Goal: Task Accomplishment & Management: Use online tool/utility

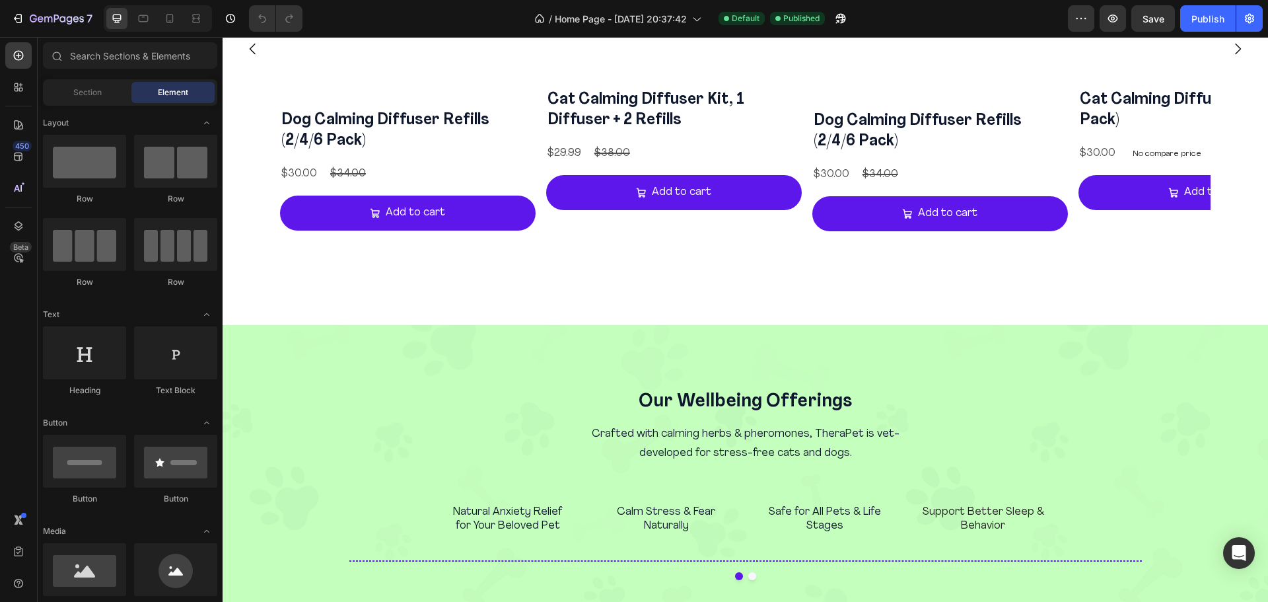
scroll to position [1607, 0]
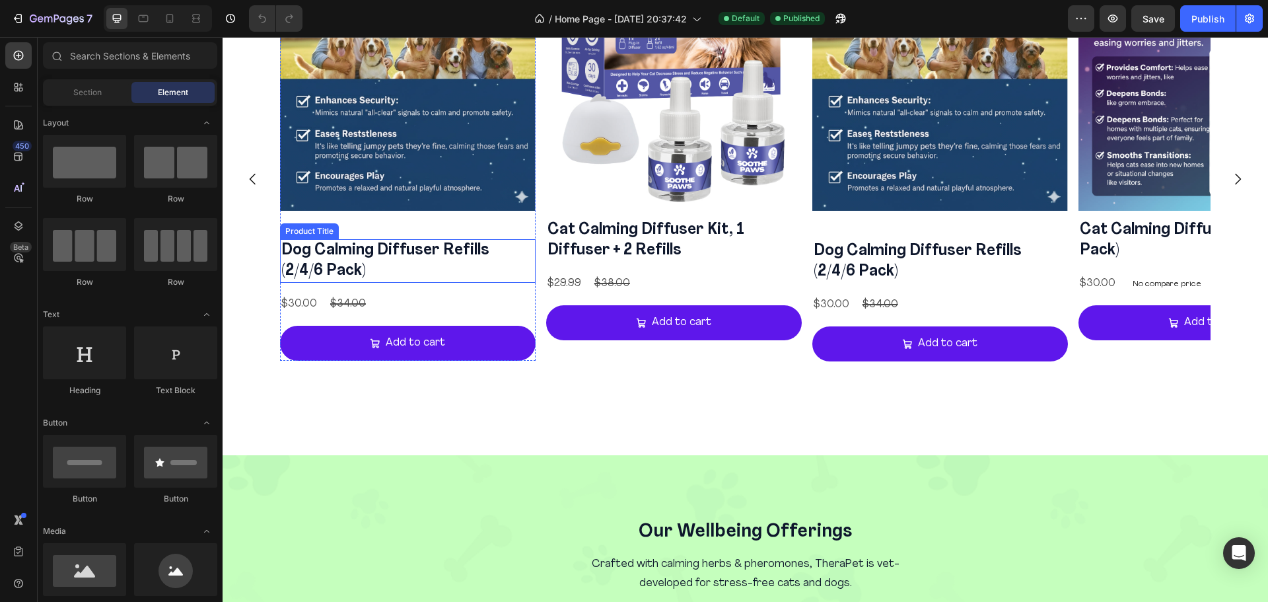
click at [478, 255] on h2 "Dog Calming Diffuser Refills (2/4/6 Pack)" at bounding box center [408, 261] width 256 height 44
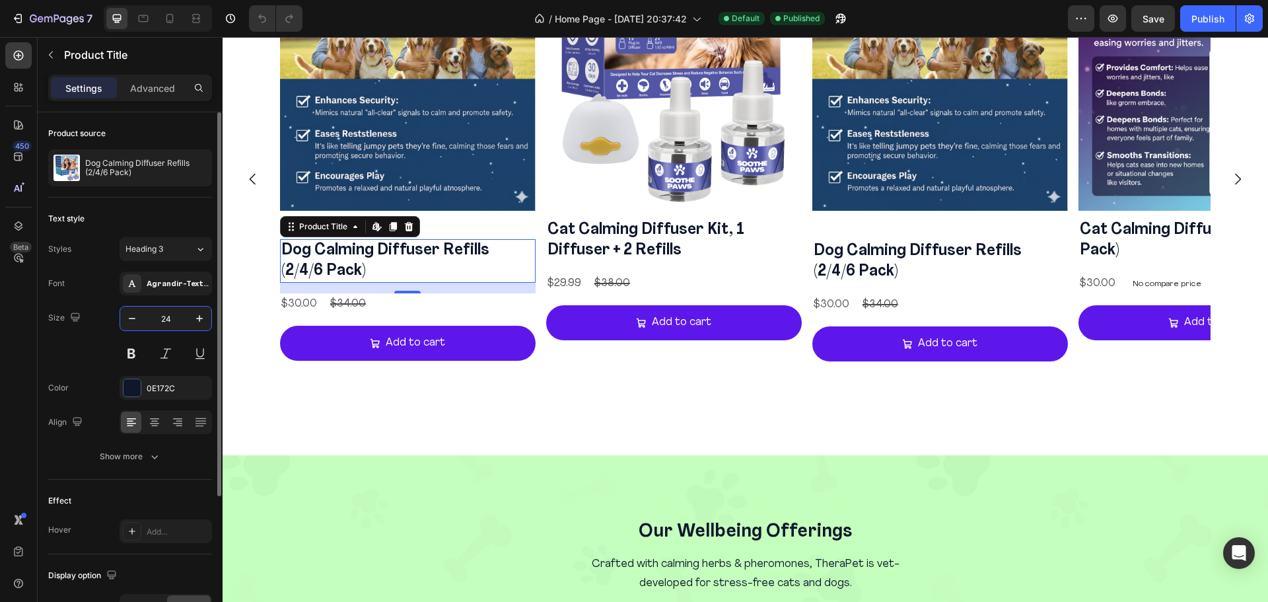
click at [158, 326] on input "24" at bounding box center [166, 318] width 44 height 24
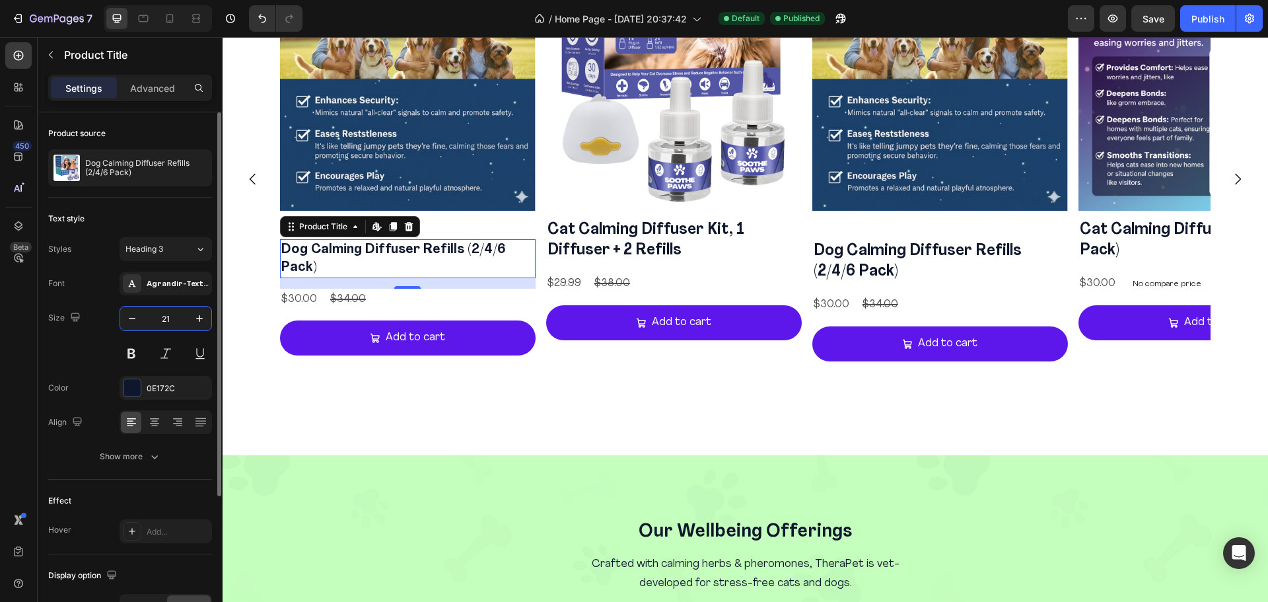
type input "20"
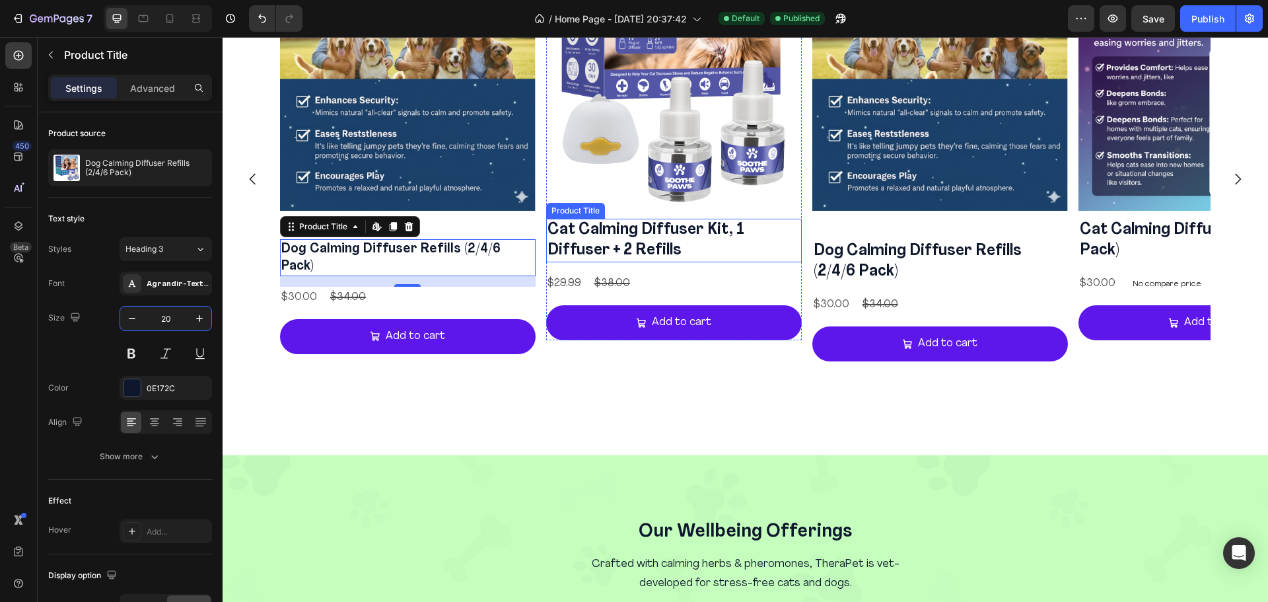
click at [676, 239] on h2 "Cat Calming Diffuser Kit, 1 Diffuser + 2 Refills" at bounding box center [674, 241] width 256 height 44
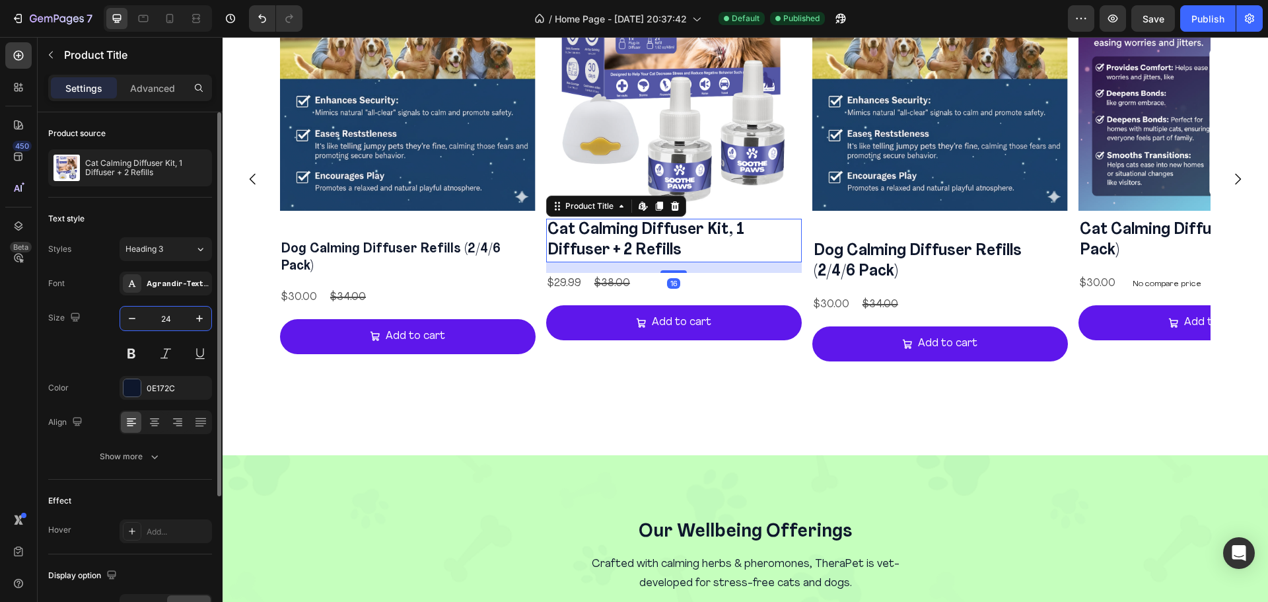
click at [172, 315] on input "24" at bounding box center [166, 318] width 44 height 24
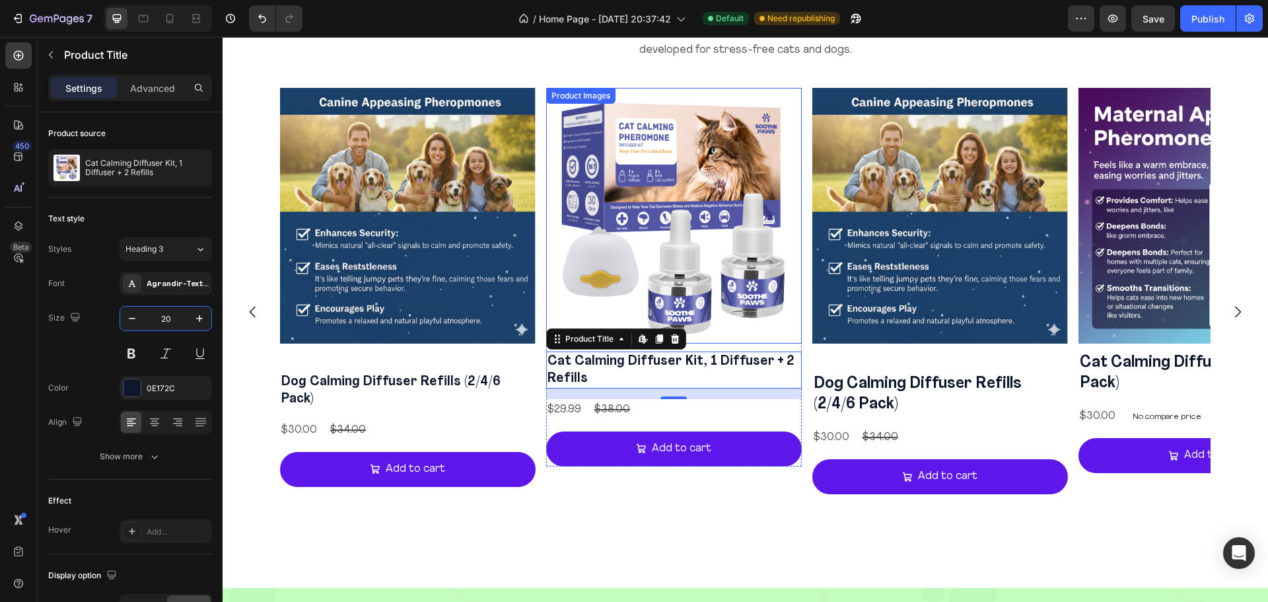
scroll to position [1496, 0]
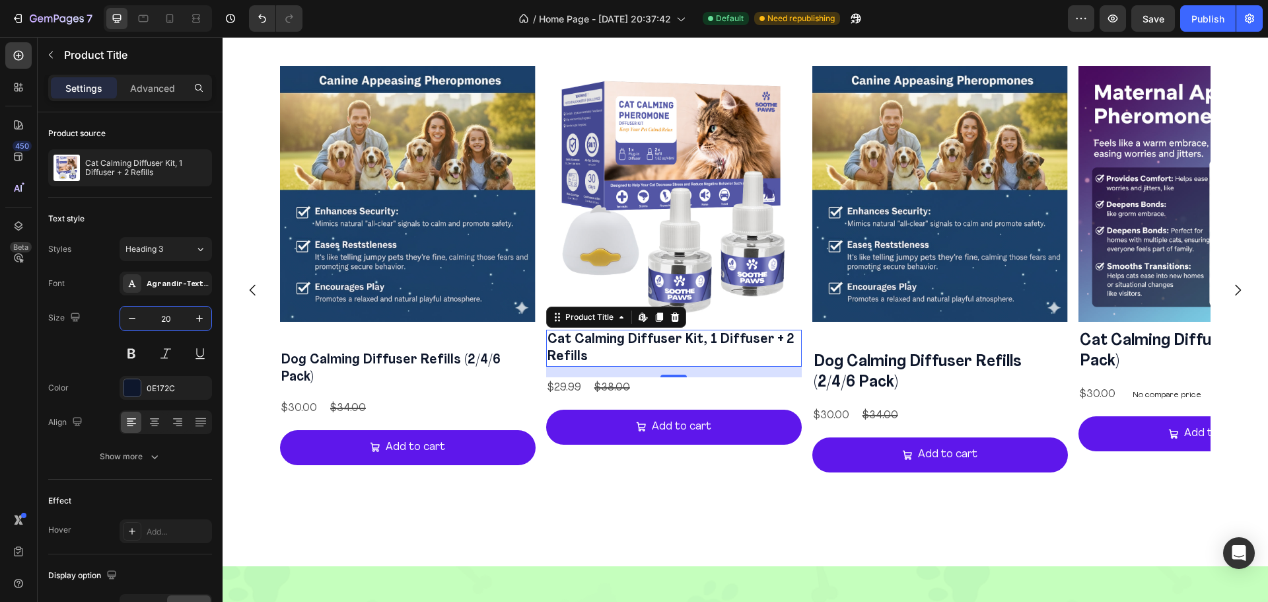
click at [609, 354] on h2 "Cat Calming Diffuser Kit, 1 Diffuser + 2 Refills" at bounding box center [674, 347] width 256 height 37
click at [129, 324] on icon "button" at bounding box center [131, 318] width 13 height 13
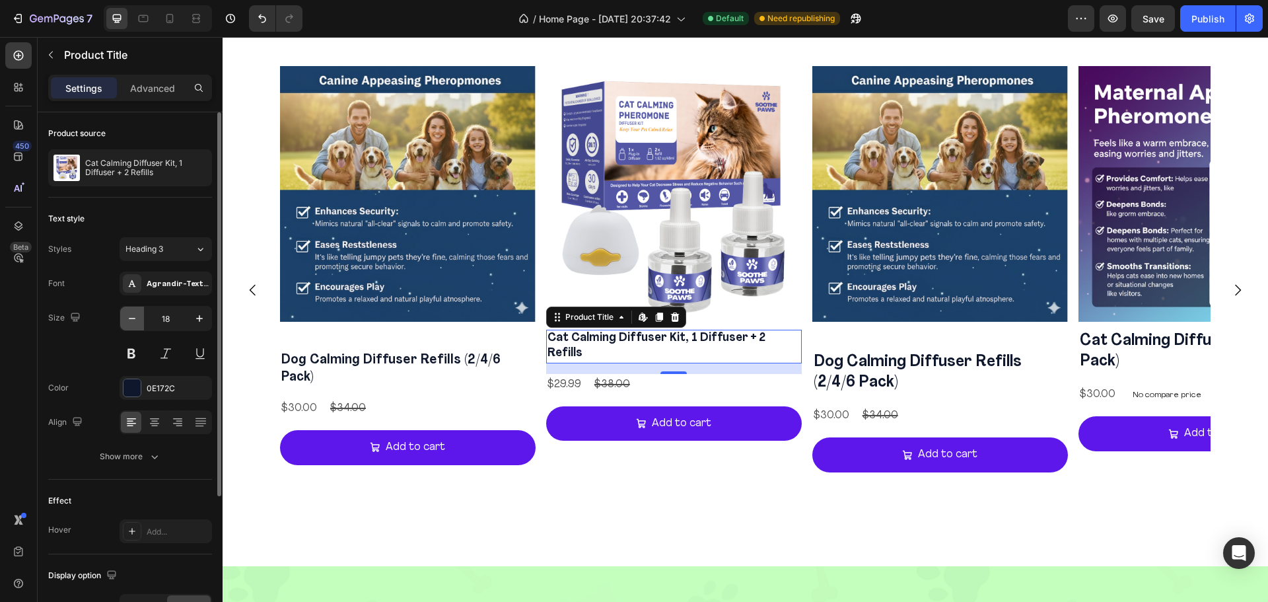
click at [129, 324] on icon "button" at bounding box center [131, 318] width 13 height 13
type input "17"
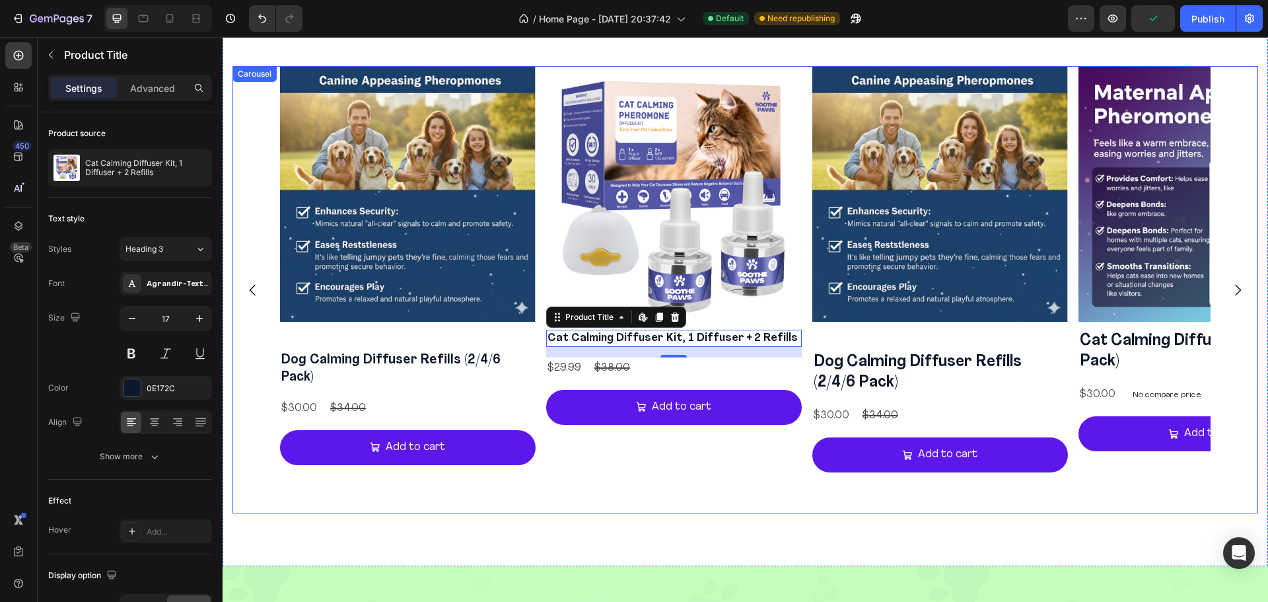
click at [1230, 291] on icon "Carousel Next Arrow" at bounding box center [1237, 290] width 16 height 16
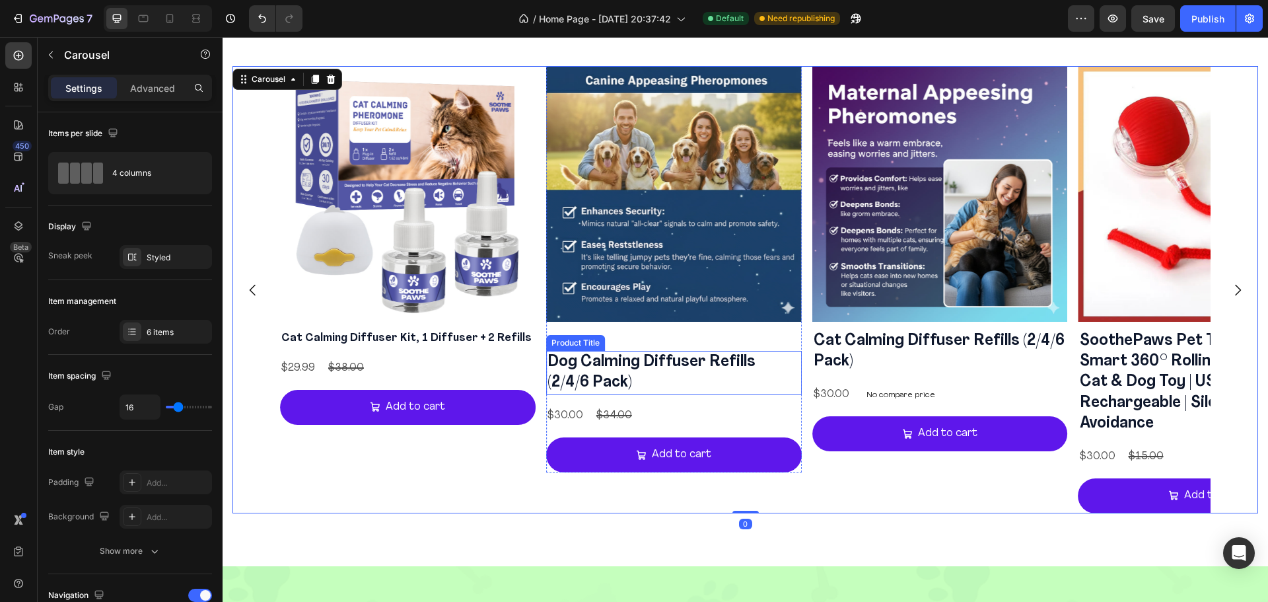
click at [677, 359] on h2 "Dog Calming Diffuser Refills (2/4/6 Pack)" at bounding box center [674, 373] width 256 height 44
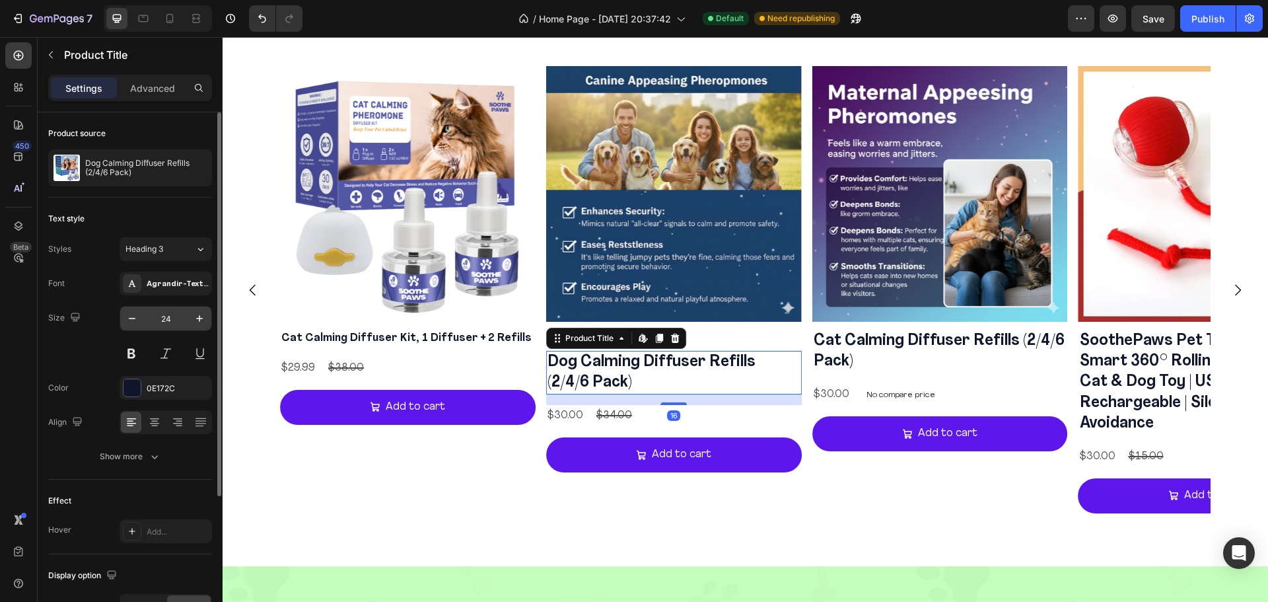
click at [155, 317] on input "24" at bounding box center [166, 318] width 44 height 24
type input "20"
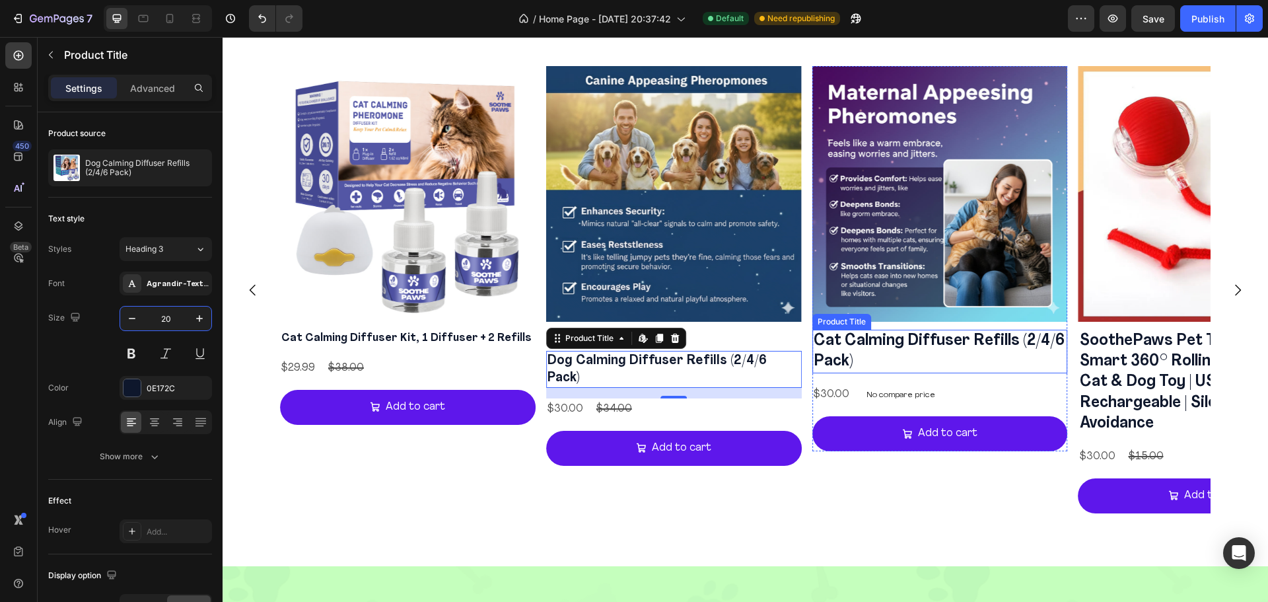
click at [928, 360] on h2 "Cat Calming Diffuser Refills (2/4/6 Pack)" at bounding box center [940, 351] width 256 height 44
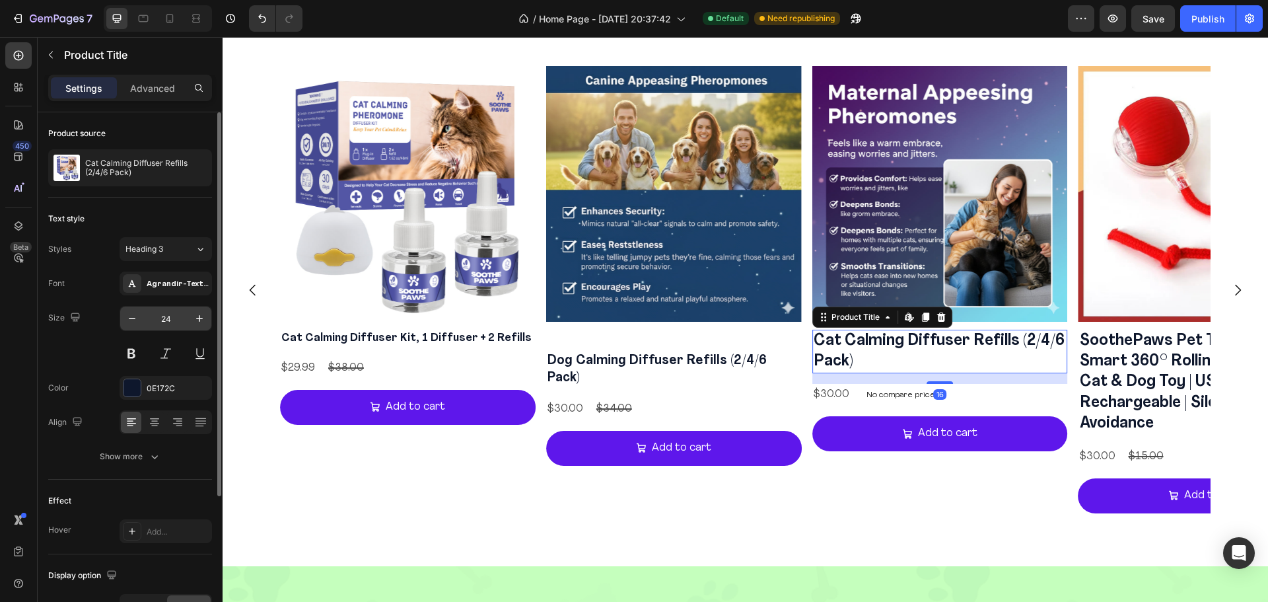
click at [156, 324] on input "24" at bounding box center [166, 318] width 44 height 24
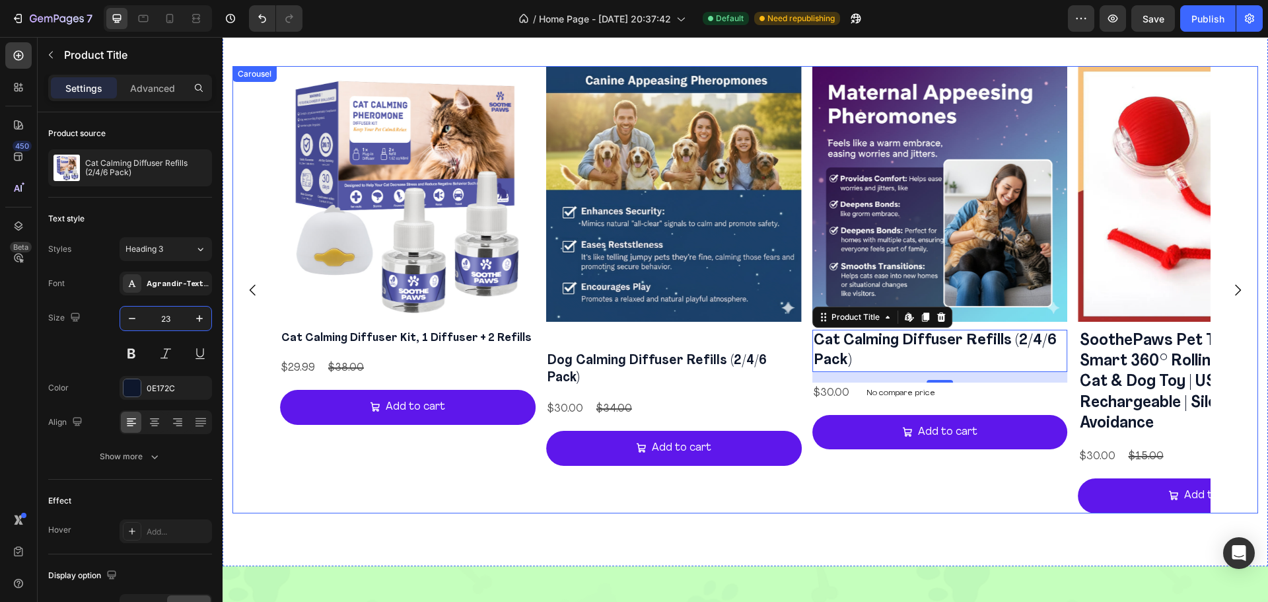
type input "22"
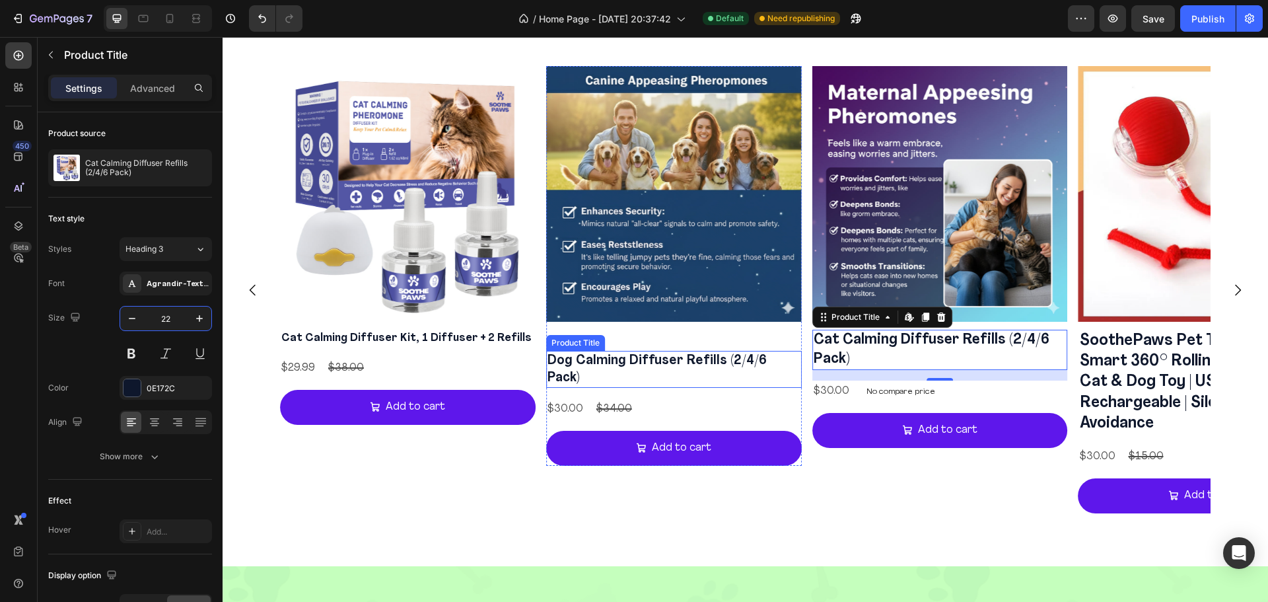
click at [746, 363] on h2 "Dog Calming Diffuser Refills (2/4/6 Pack)" at bounding box center [674, 369] width 256 height 37
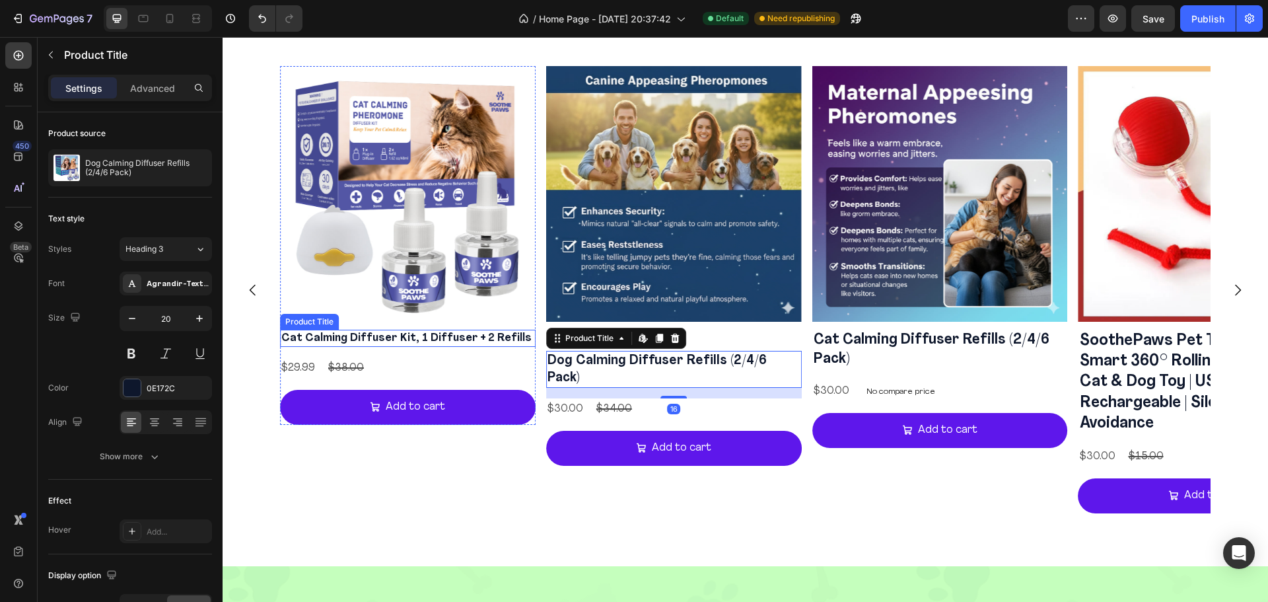
click at [512, 333] on h2 "Cat Calming Diffuser Kit, 1 Diffuser + 2 Refills" at bounding box center [408, 337] width 256 height 17
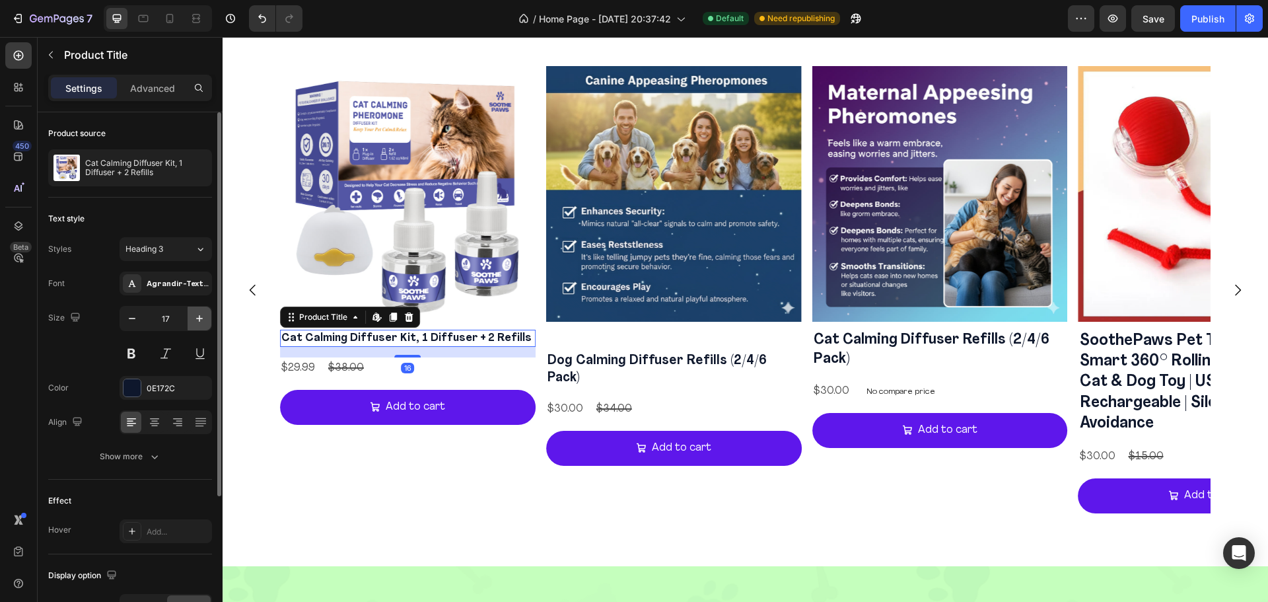
click at [205, 314] on icon "button" at bounding box center [199, 318] width 13 height 13
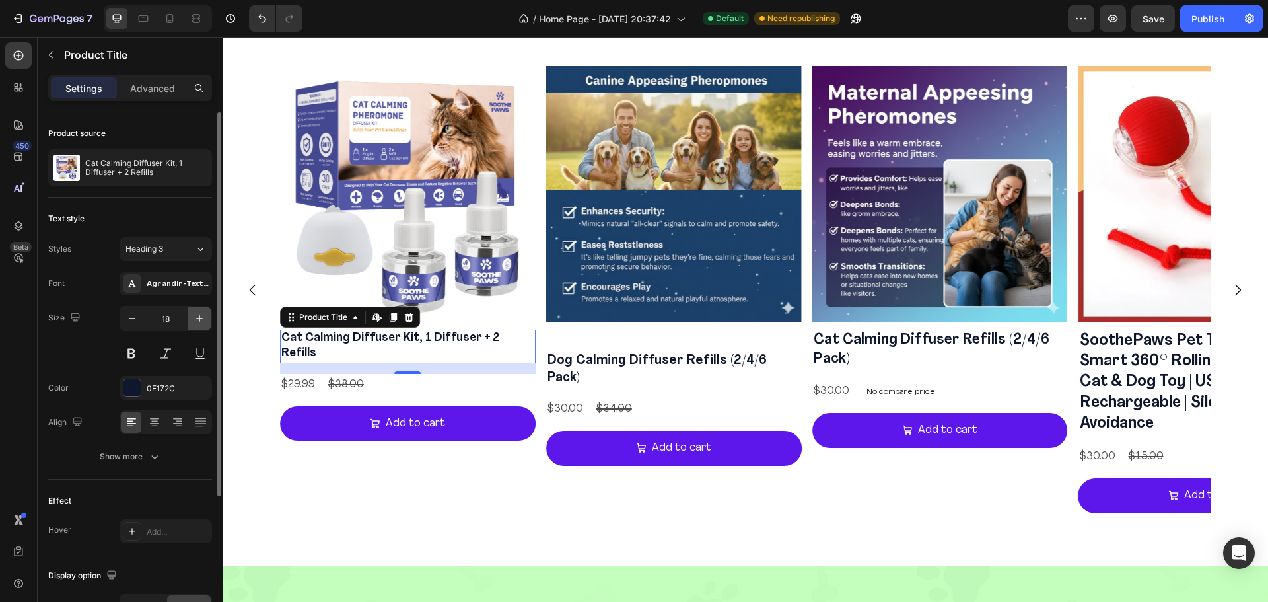
click at [205, 314] on icon "button" at bounding box center [199, 318] width 13 height 13
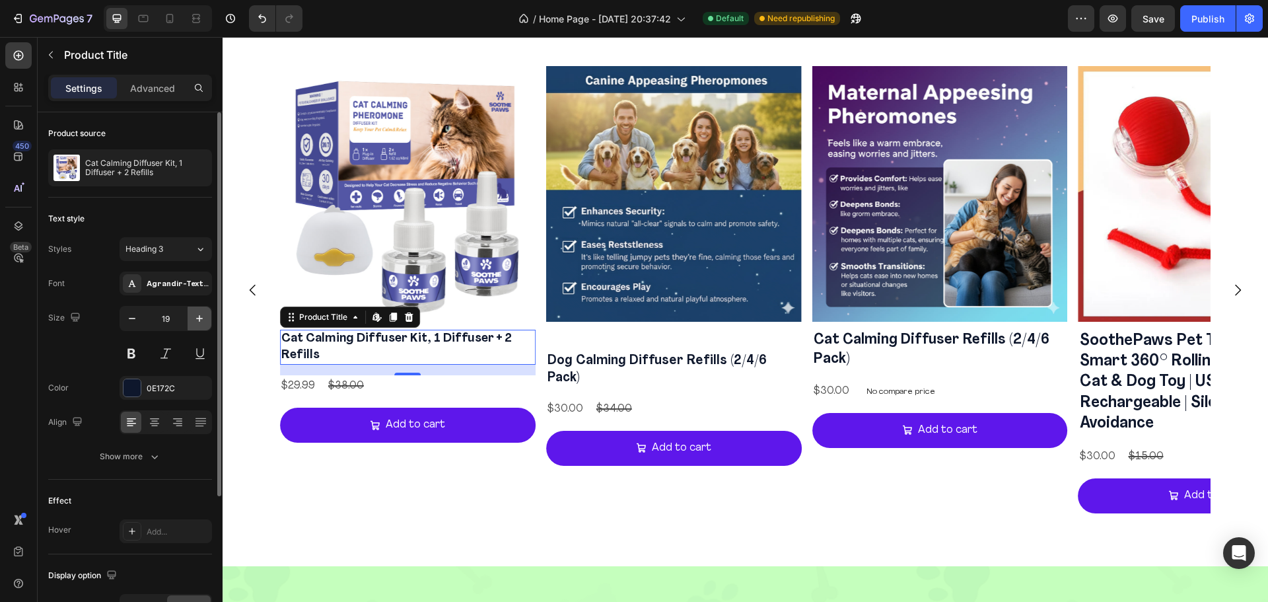
click at [205, 314] on icon "button" at bounding box center [199, 318] width 13 height 13
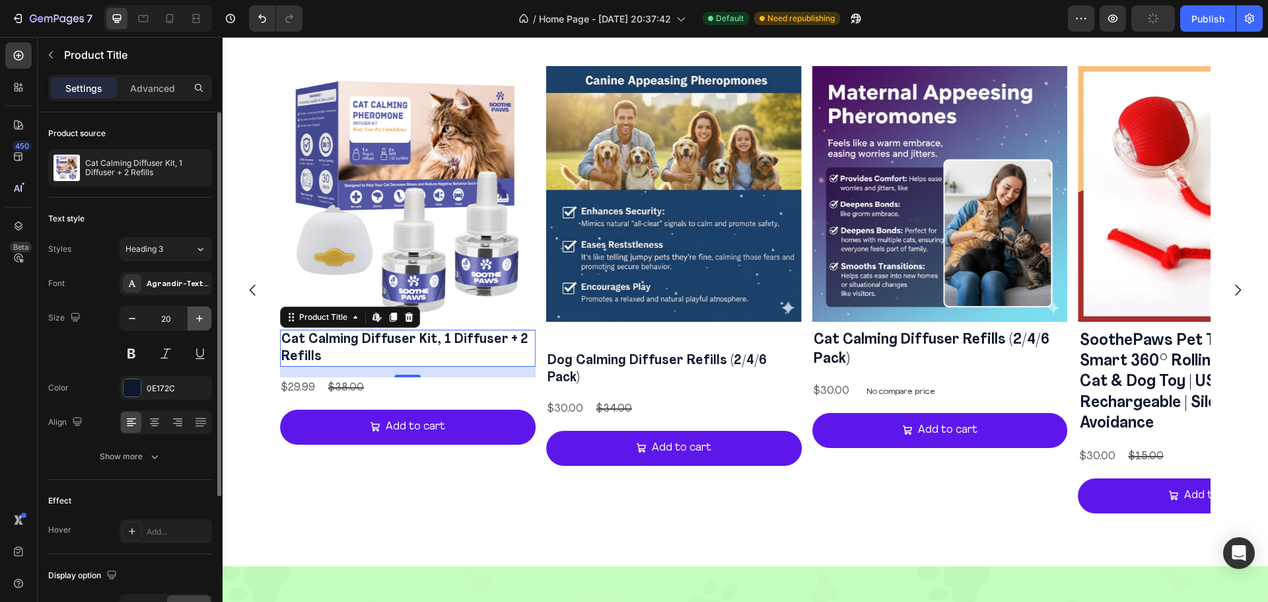
click at [205, 314] on icon "button" at bounding box center [199, 318] width 13 height 13
type input "22"
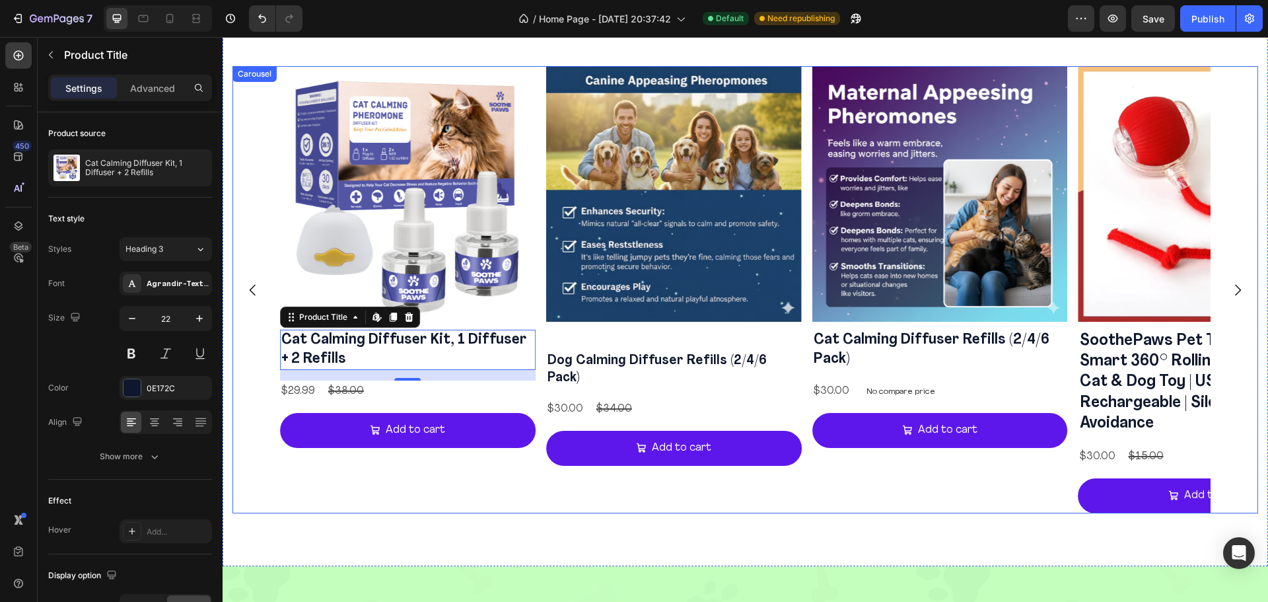
click at [258, 292] on icon "Carousel Back Arrow" at bounding box center [253, 290] width 16 height 16
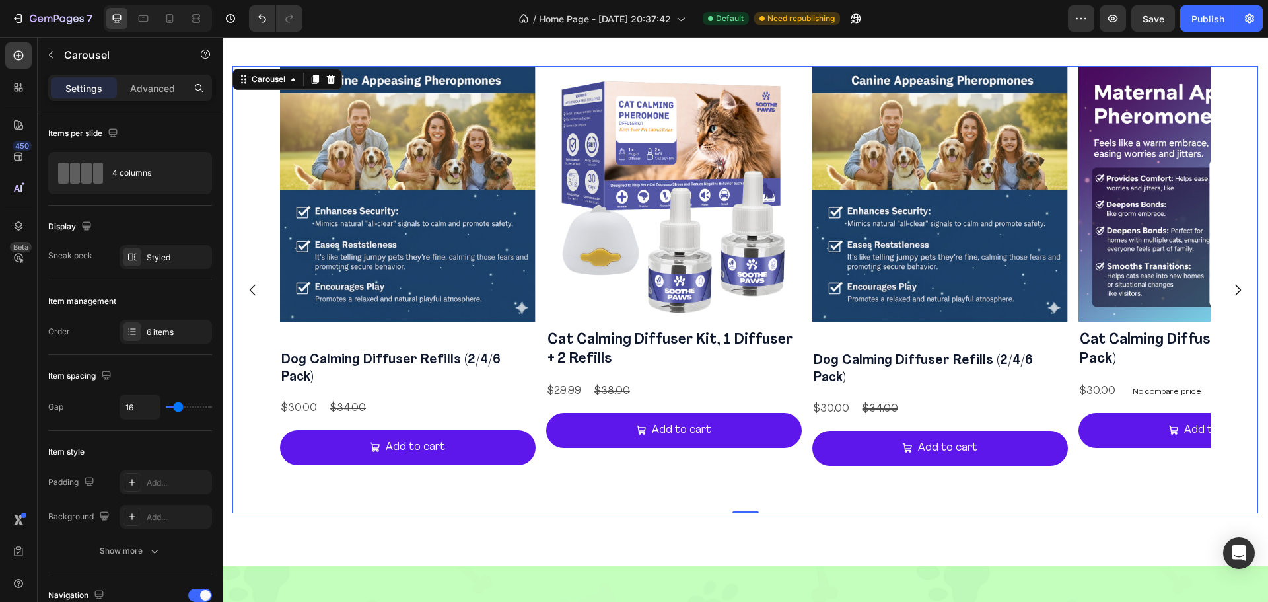
click at [1229, 289] on icon "Carousel Next Arrow" at bounding box center [1237, 290] width 16 height 16
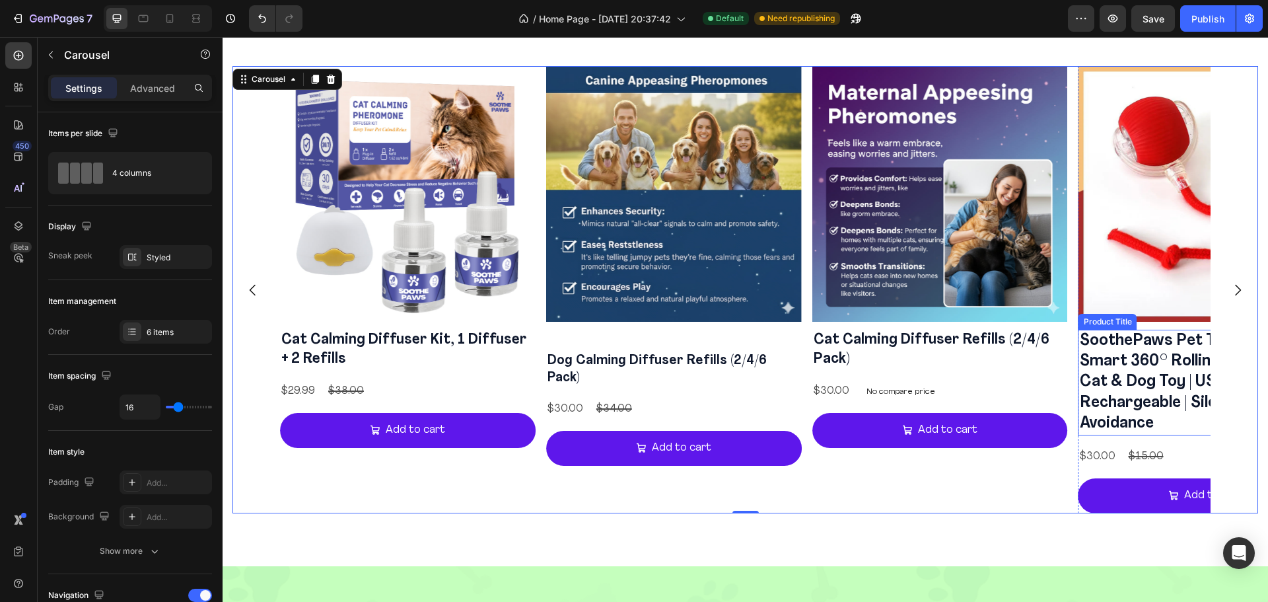
click at [1088, 376] on h2 "SoothePaws Pet Toy Ball 2025 – Smart 360° Rolling Interactive Cat & Dog Toy | U…" at bounding box center [1206, 382] width 256 height 106
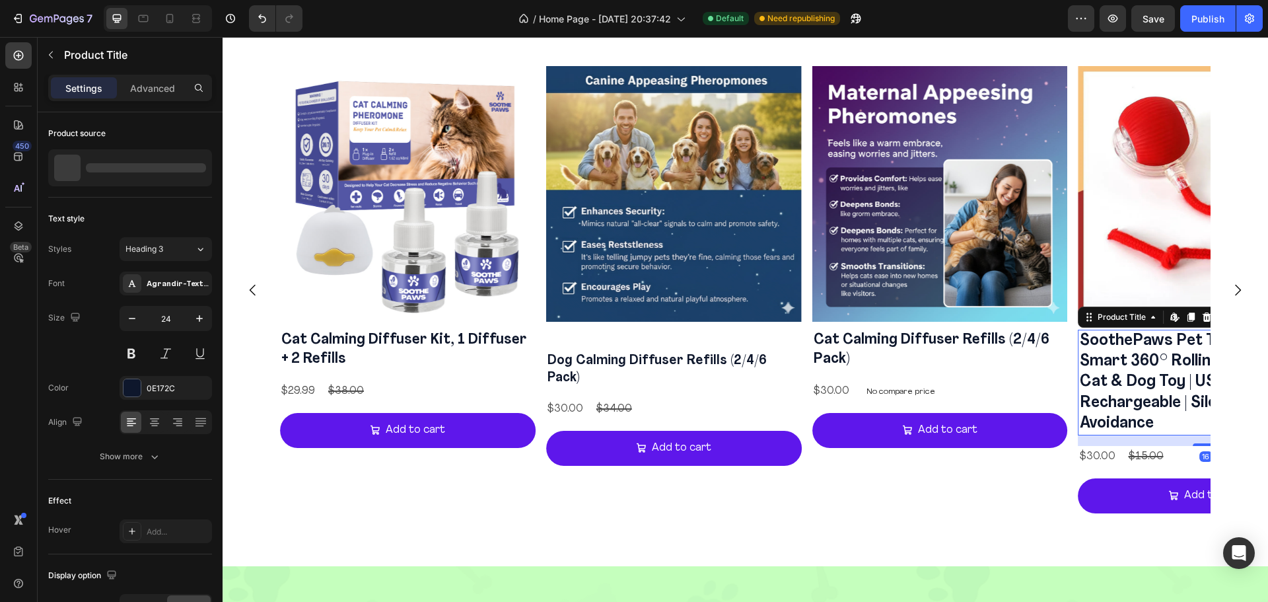
click at [1088, 376] on h2 "SoothePaws Pet Toy Ball 2025 – Smart 360° Rolling Interactive Cat & Dog Toy | U…" at bounding box center [1206, 382] width 256 height 106
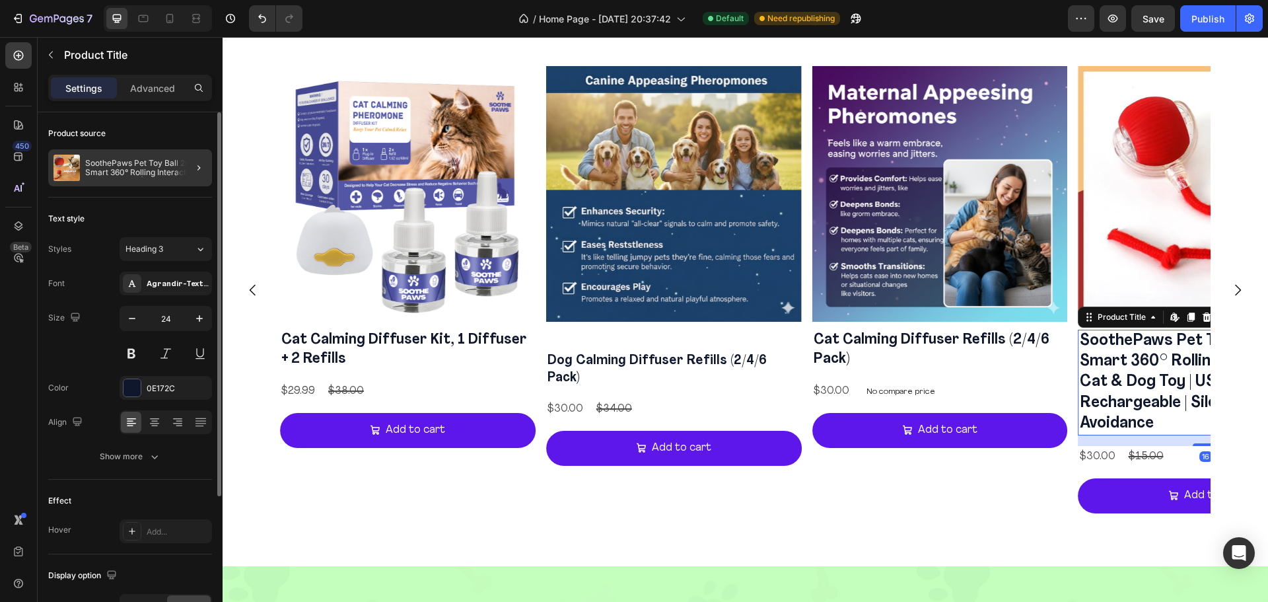
click at [190, 175] on div at bounding box center [193, 167] width 37 height 37
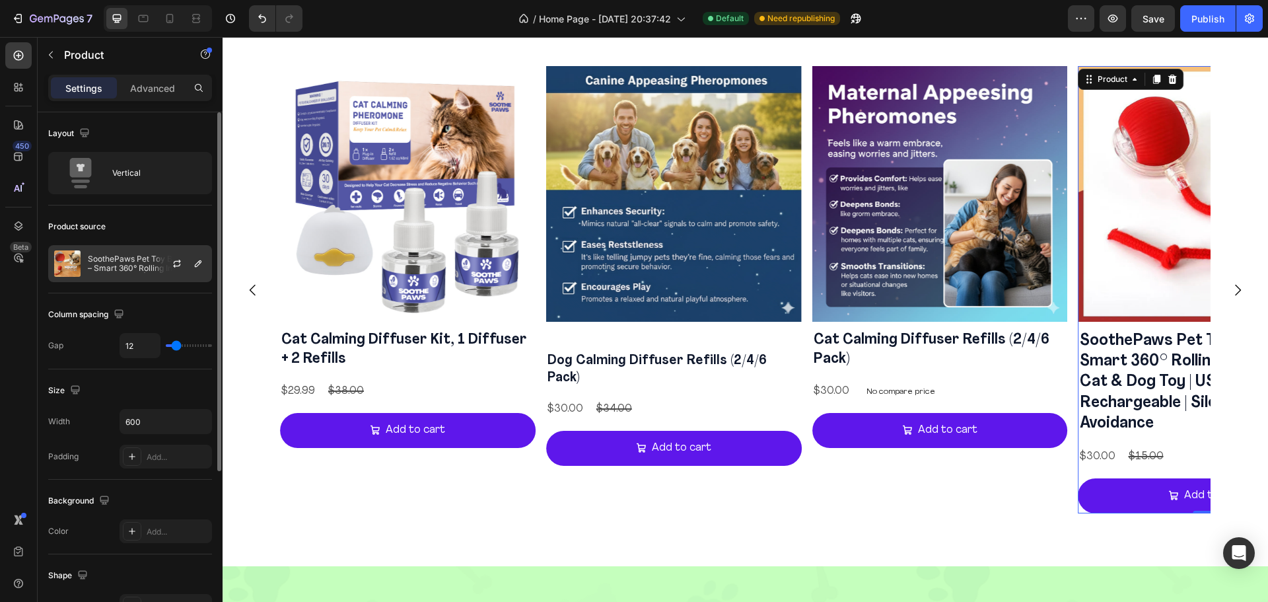
click at [115, 279] on div "SoothePaws Pet Toy Ball 2025 – Smart 360° Rolling Interactive Cat & Dog Toy | U…" at bounding box center [130, 263] width 164 height 37
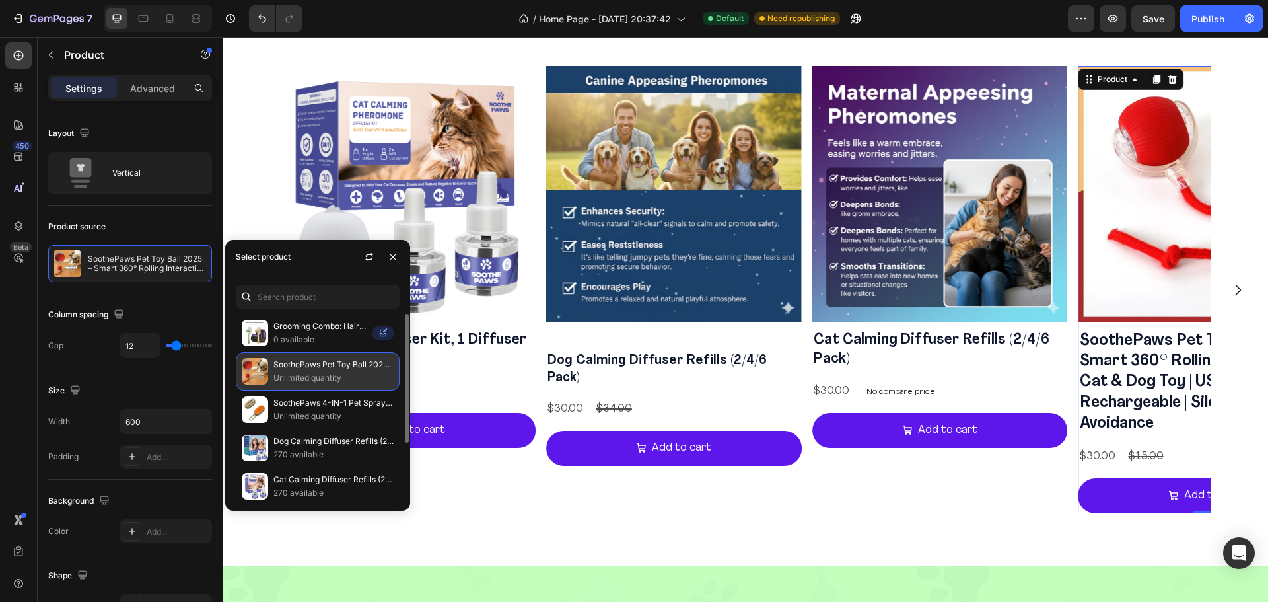
click at [363, 376] on p "Unlimited quantity" at bounding box center [333, 377] width 120 height 13
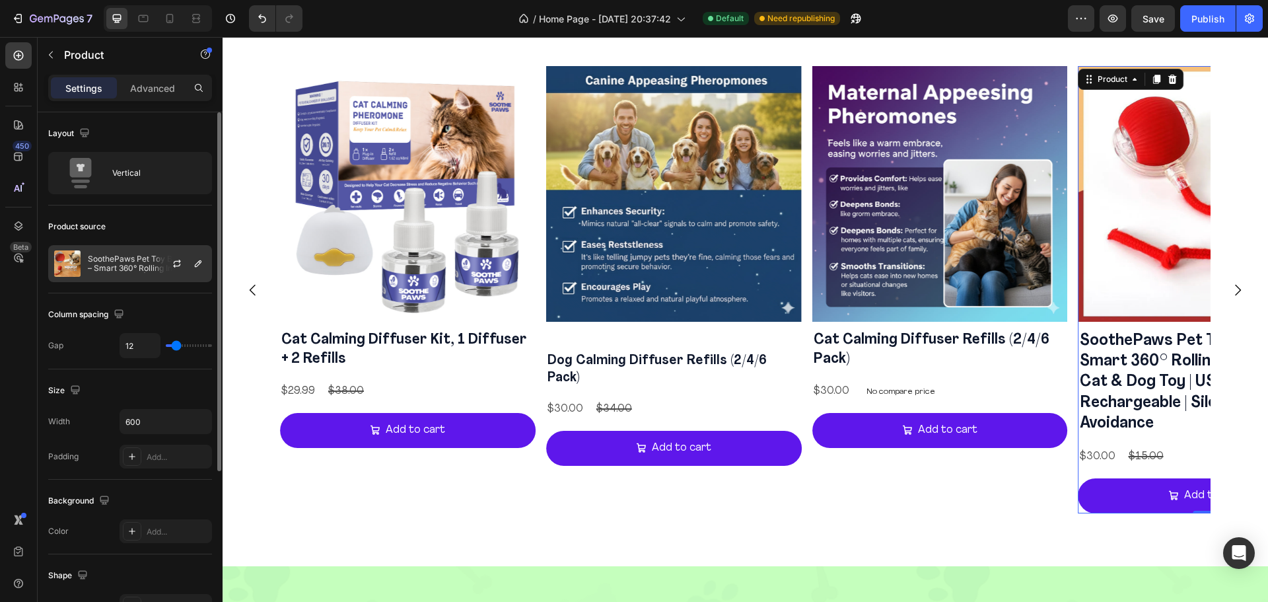
click at [148, 263] on p "SoothePaws Pet Toy Ball 2025 – Smart 360° Rolling Interactive Cat & Dog Toy | U…" at bounding box center [147, 263] width 118 height 18
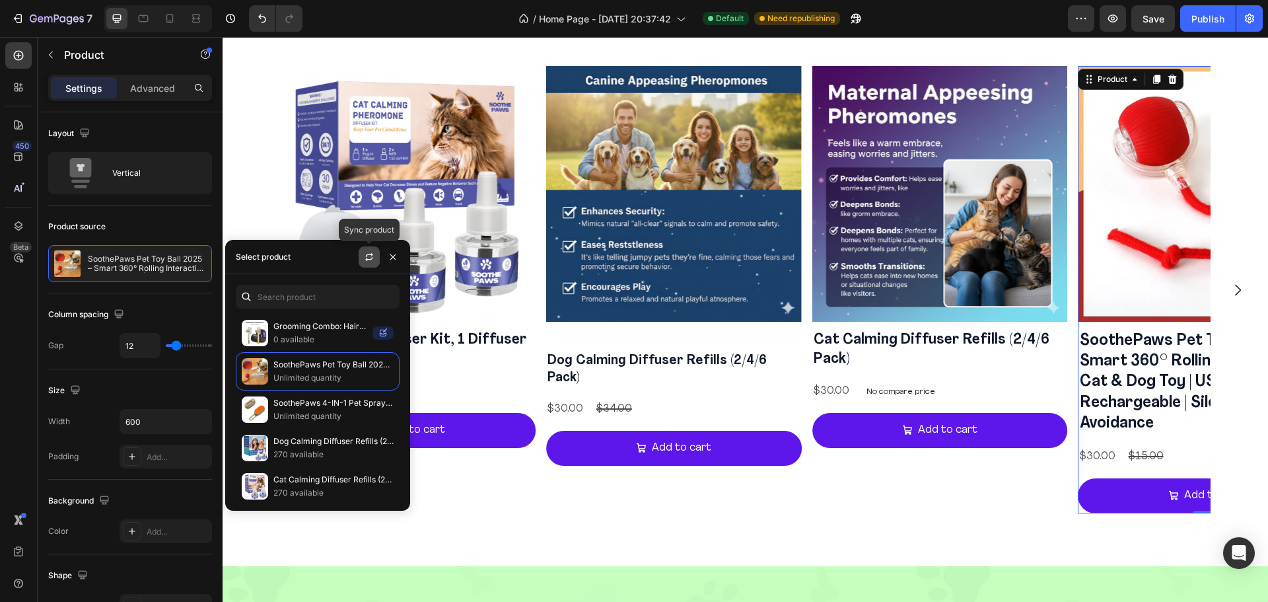
click at [371, 258] on icon "button" at bounding box center [369, 257] width 11 height 11
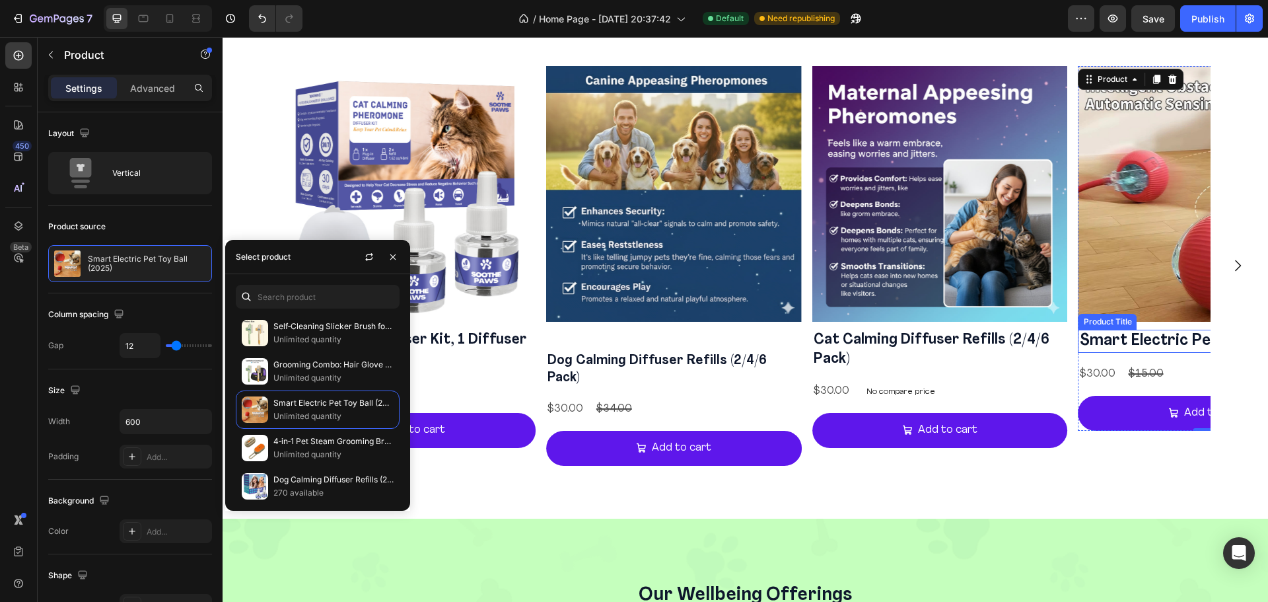
click at [1150, 338] on h2 "Smart Electric Pet Toy Ball (2025)" at bounding box center [1206, 340] width 256 height 23
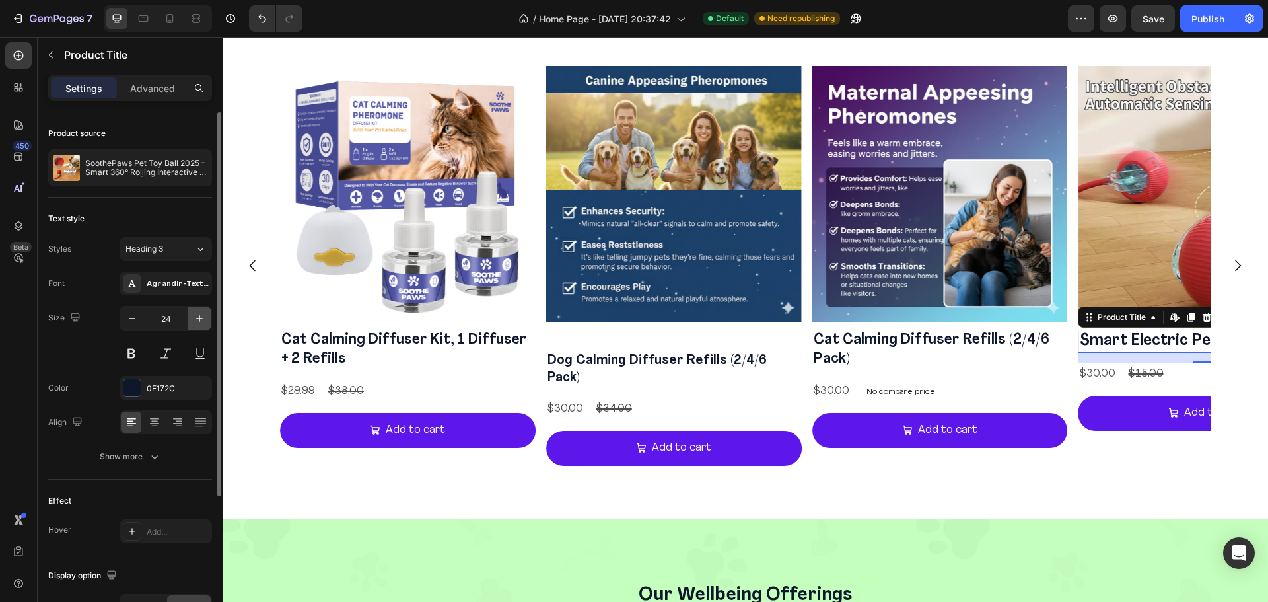
click at [197, 317] on icon "button" at bounding box center [199, 318] width 13 height 13
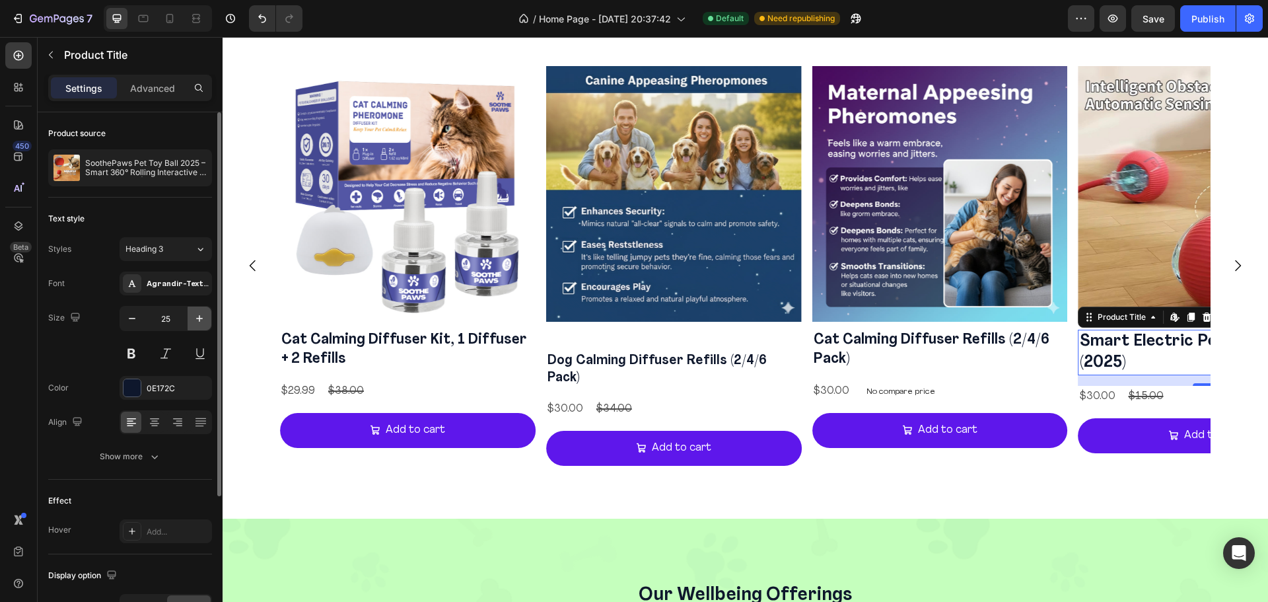
click at [197, 317] on icon "button" at bounding box center [199, 318] width 13 height 13
click at [138, 320] on icon "button" at bounding box center [131, 318] width 13 height 13
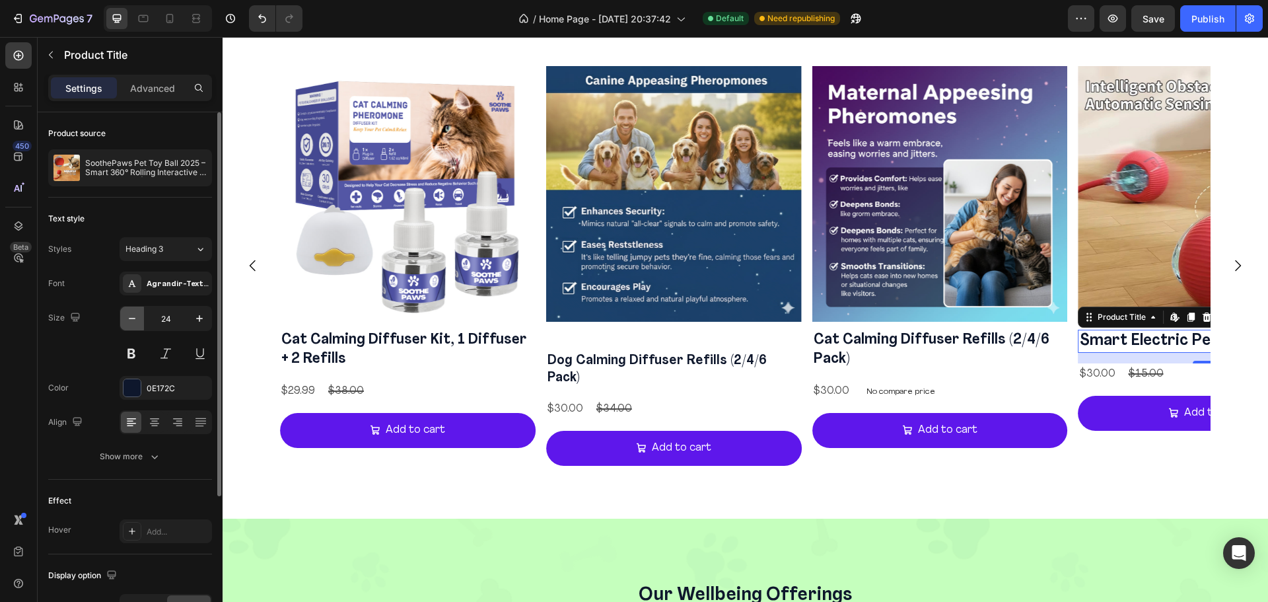
type input "23"
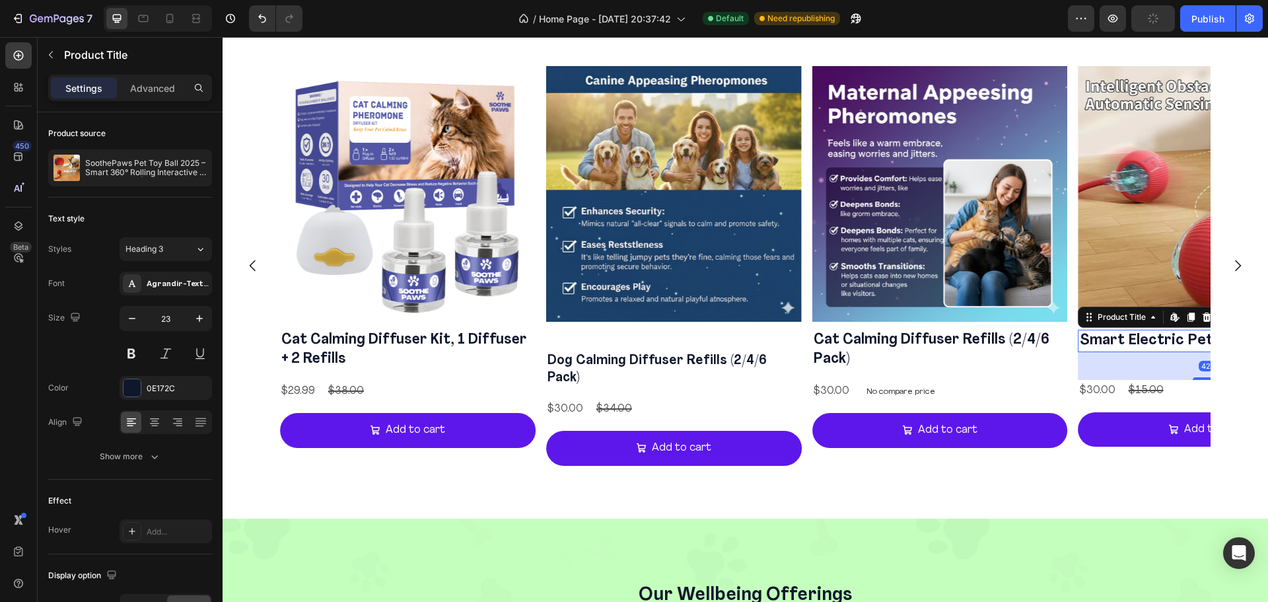
click at [1192, 352] on div "42" at bounding box center [1206, 352] width 256 height 0
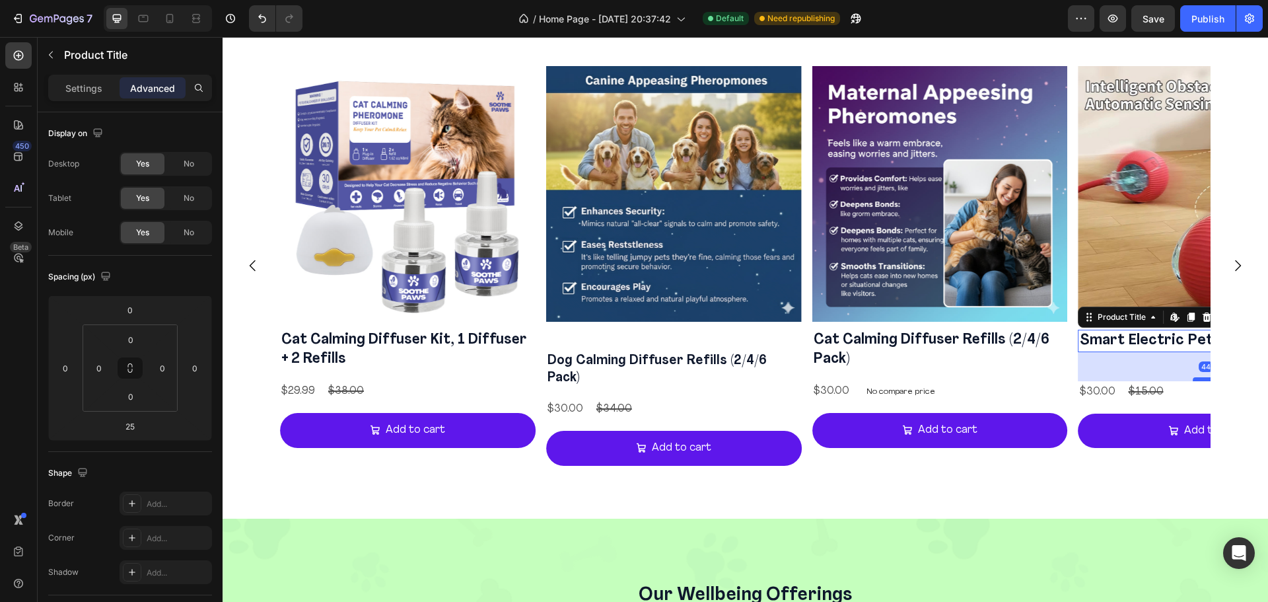
drag, startPoint x: 1195, startPoint y: 368, endPoint x: 1195, endPoint y: 378, distance: 9.9
click at [1195, 378] on div at bounding box center [1205, 379] width 26 height 4
type input "40"
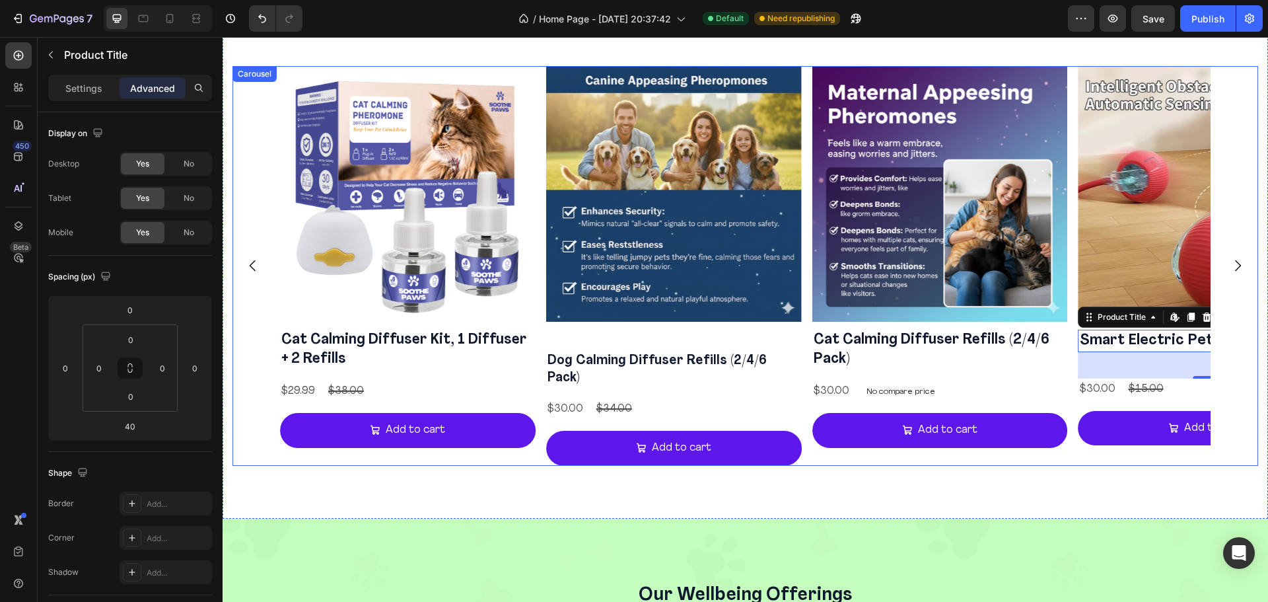
click at [1230, 264] on icon "Carousel Next Arrow" at bounding box center [1237, 266] width 16 height 16
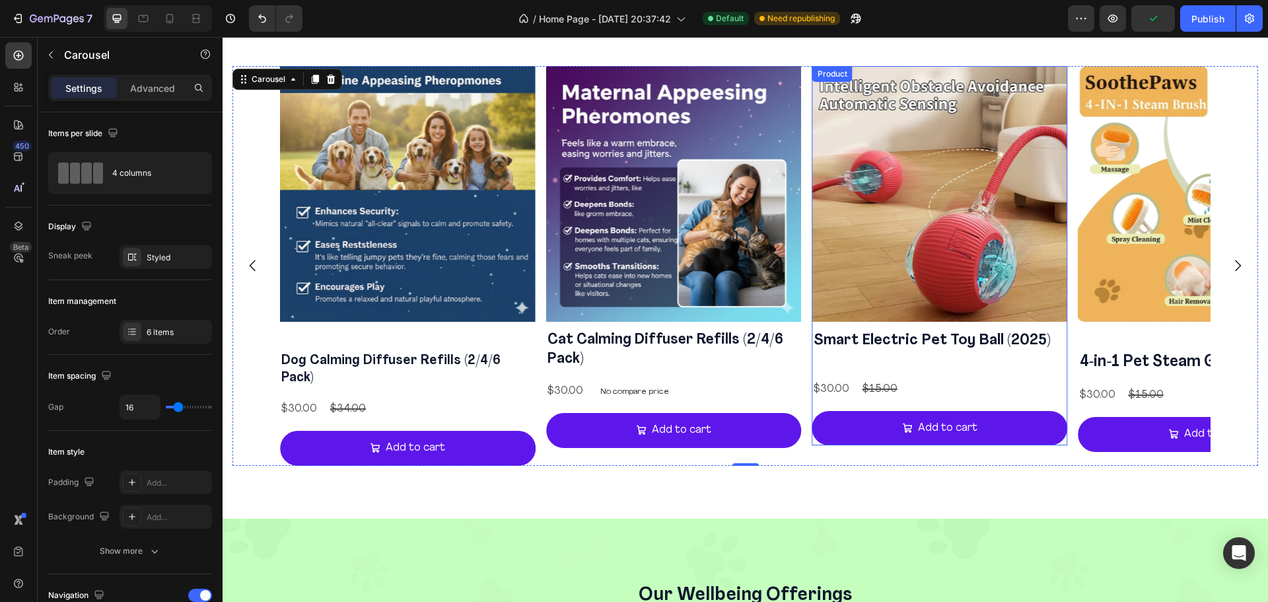
click at [946, 353] on div "Smart Electric Pet Toy Ball (2025) Product Title $30.00 Product Price Product P…" at bounding box center [940, 387] width 256 height 116
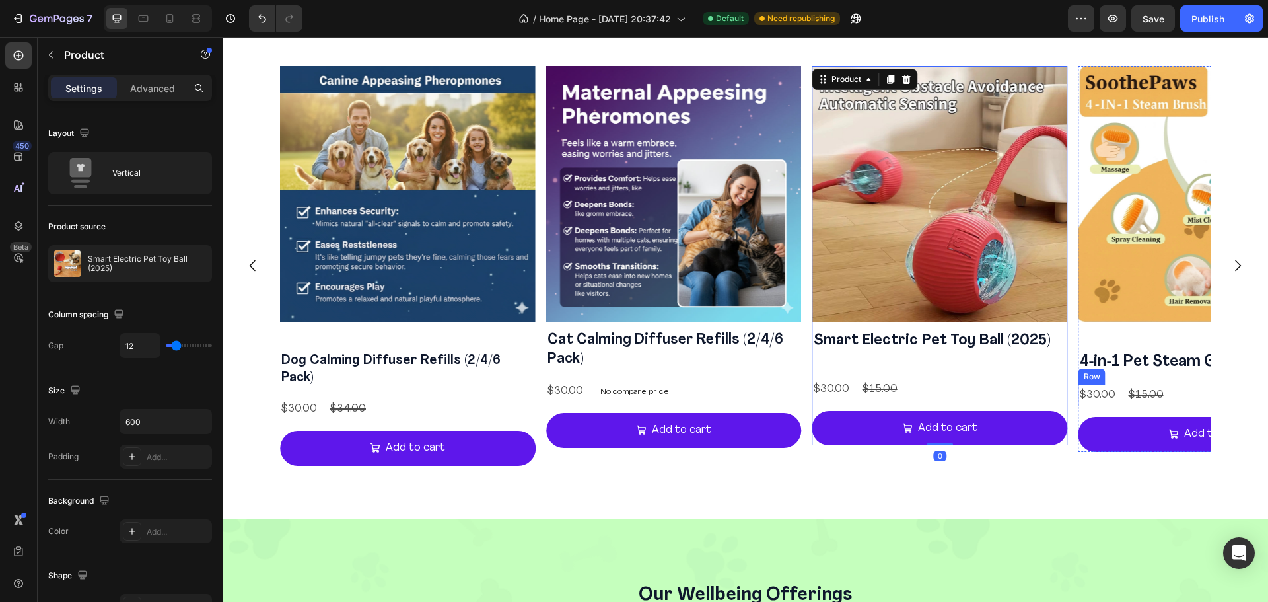
click at [1174, 387] on div "$30.00 Product Price Product Price $15.00 Product Price Product Price Row" at bounding box center [1206, 395] width 256 height 22
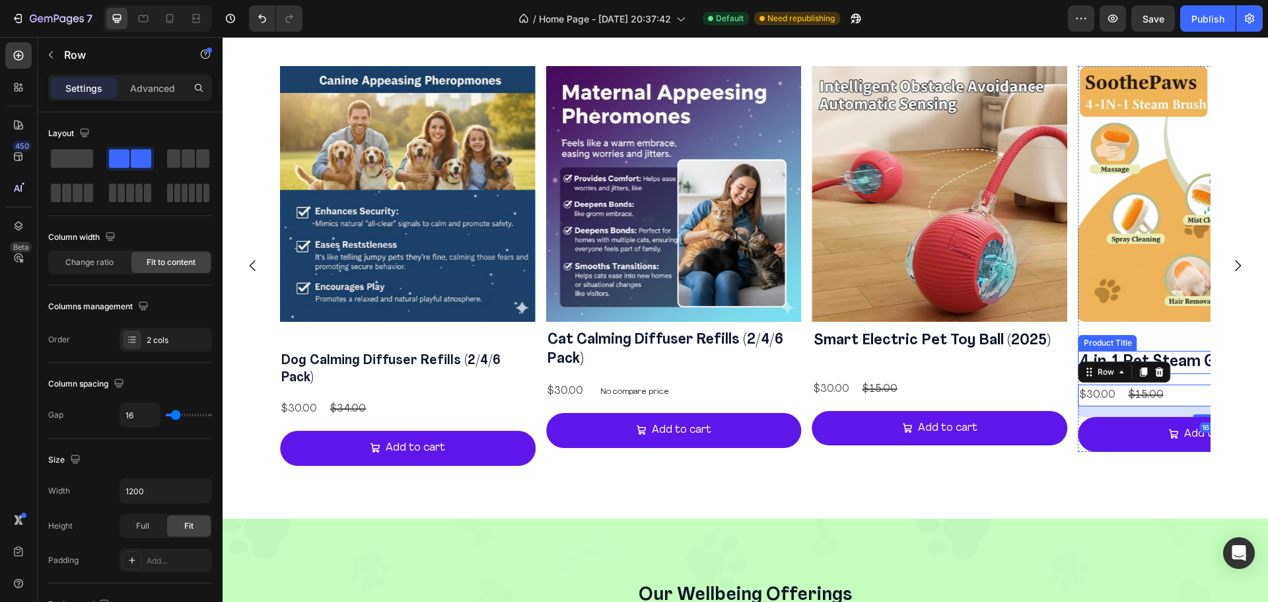
click at [1177, 372] on h2 "4‑in‑1 Pet Steam Grooming Brush" at bounding box center [1206, 362] width 256 height 23
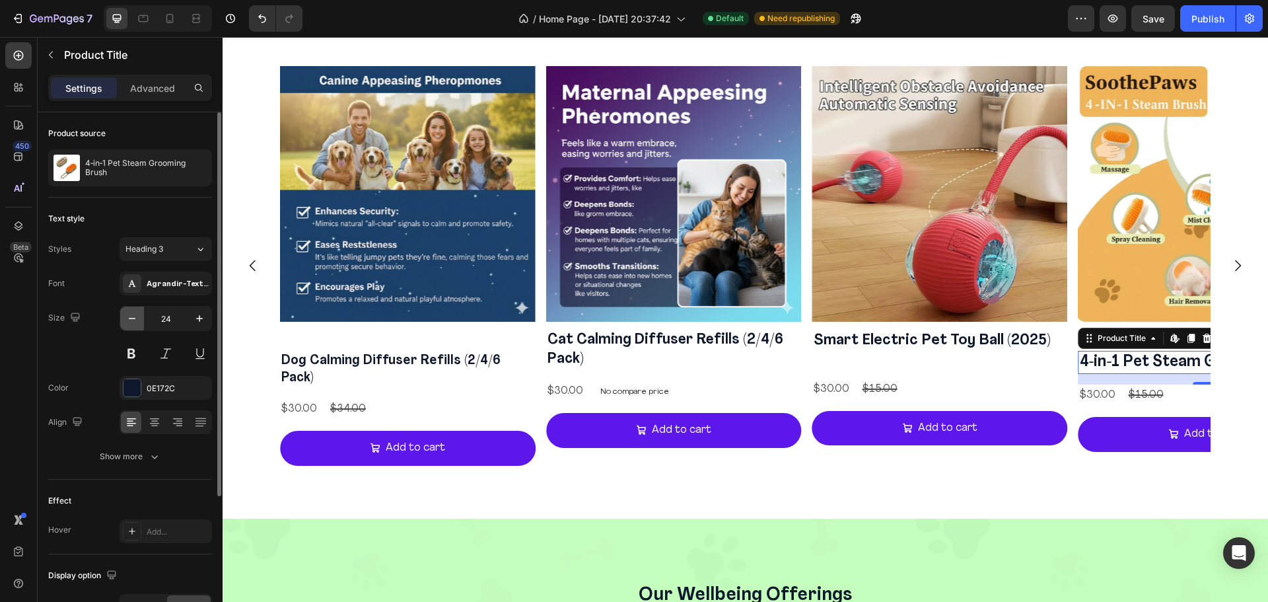
click at [140, 318] on button "button" at bounding box center [132, 318] width 24 height 24
type input "20"
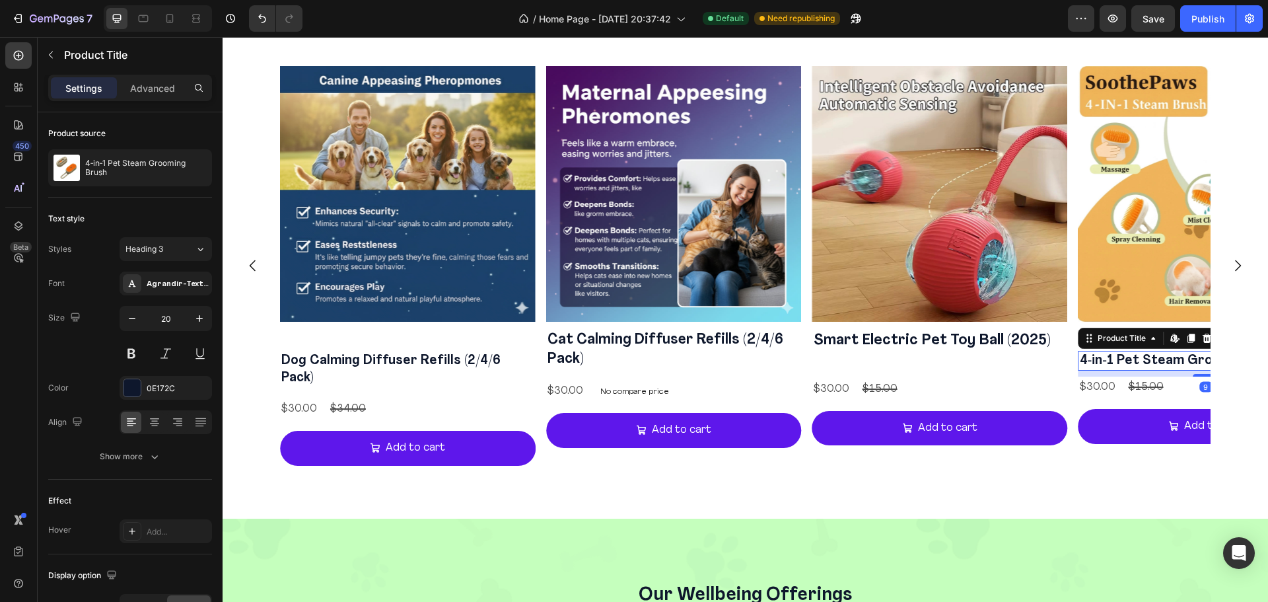
drag, startPoint x: 1196, startPoint y: 378, endPoint x: 986, endPoint y: 309, distance: 221.5
click at [1196, 374] on div at bounding box center [1205, 375] width 26 height 3
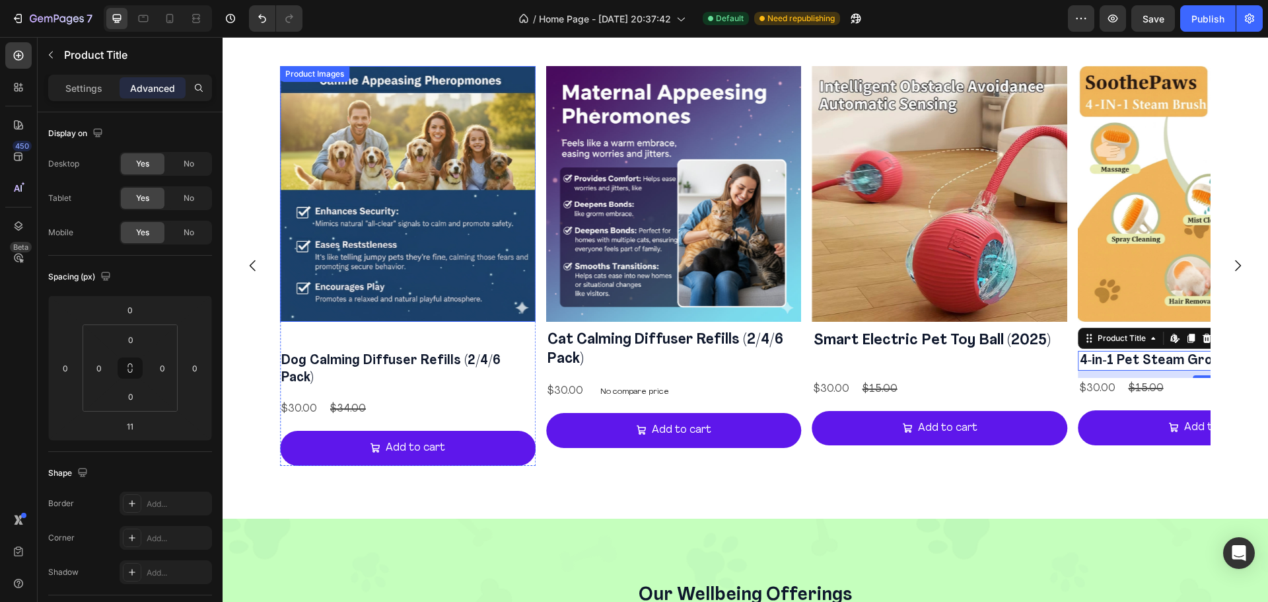
click at [476, 310] on img at bounding box center [408, 194] width 256 height 256
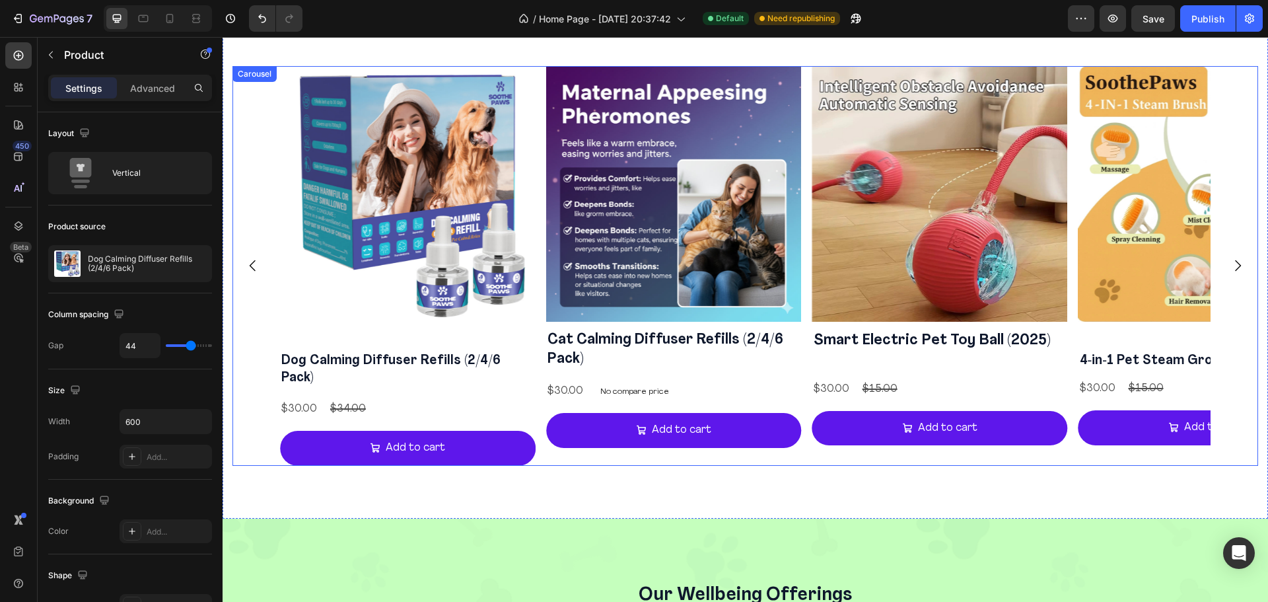
click at [1229, 258] on icon "Carousel Next Arrow" at bounding box center [1237, 266] width 16 height 16
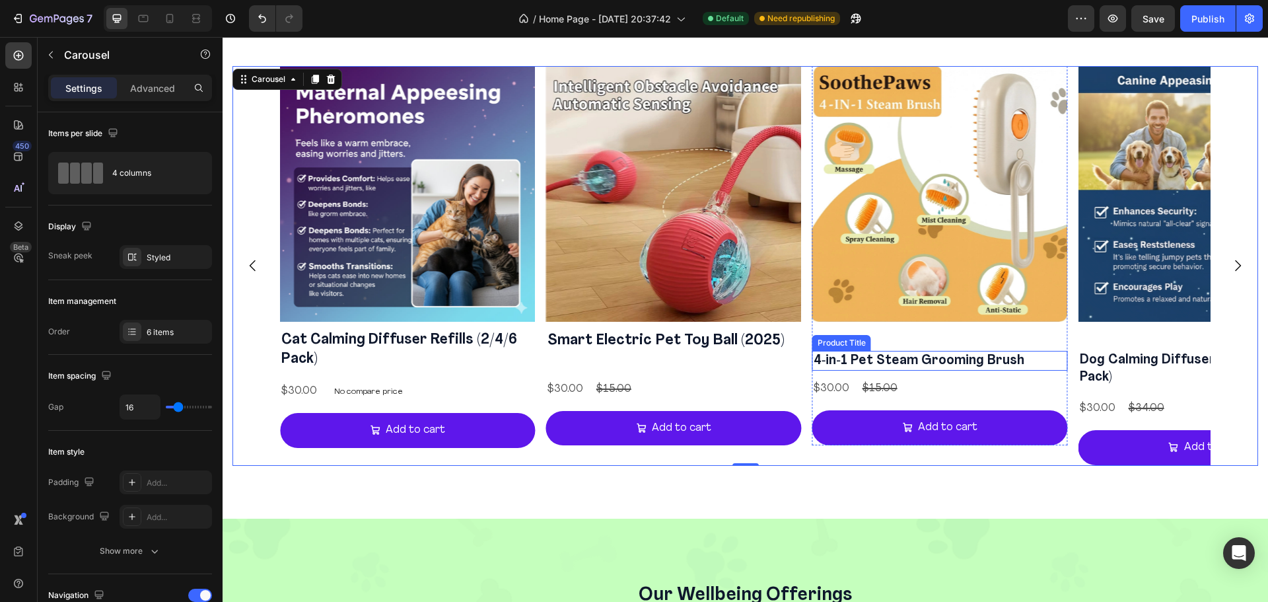
click at [898, 361] on h2 "4‑in‑1 Pet Steam Grooming Brush" at bounding box center [940, 361] width 256 height 20
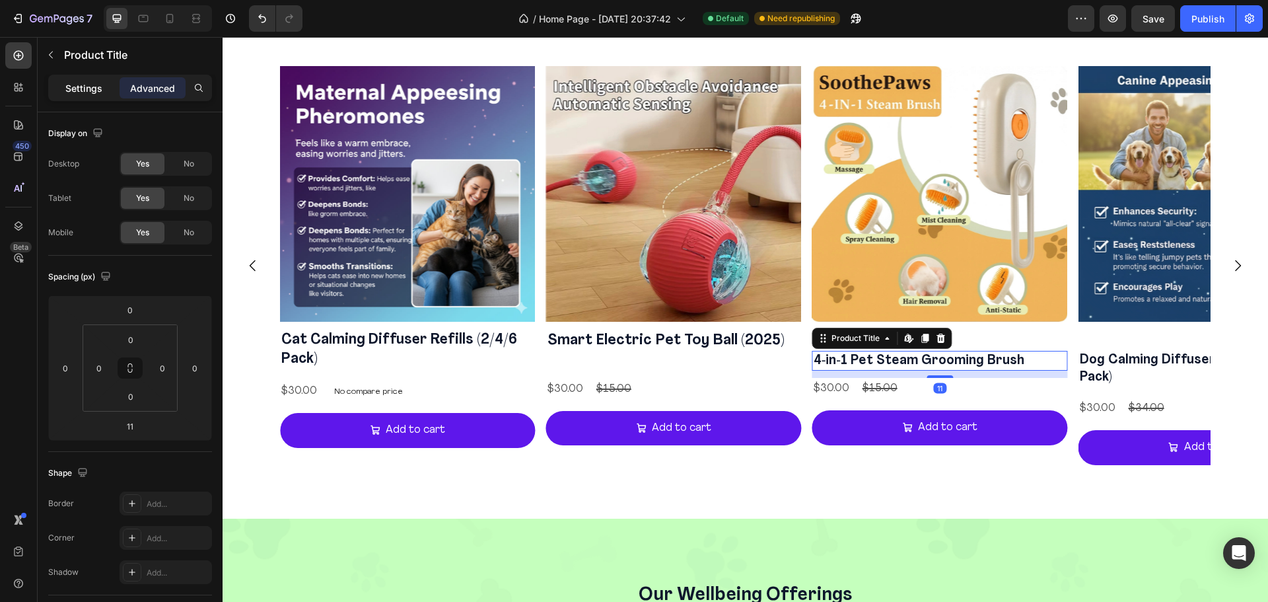
click at [91, 90] on p "Settings" at bounding box center [83, 88] width 37 height 14
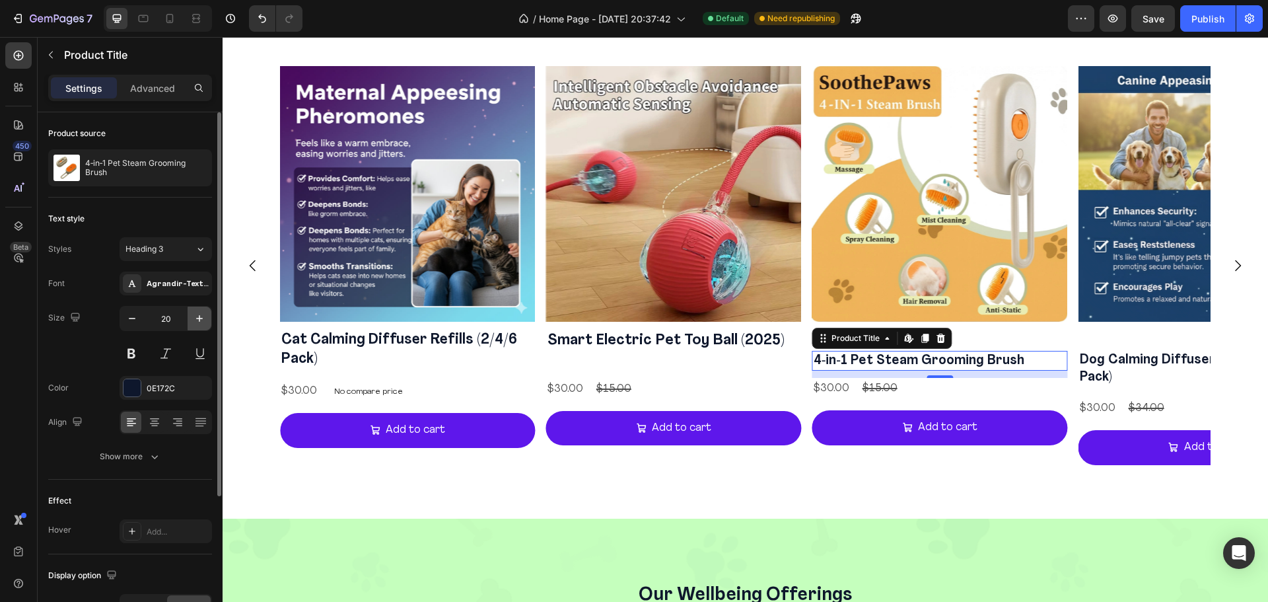
click at [196, 320] on icon "button" at bounding box center [199, 318] width 13 height 13
drag, startPoint x: 196, startPoint y: 320, endPoint x: 229, endPoint y: 371, distance: 60.6
click at [196, 320] on icon "button" at bounding box center [199, 318] width 13 height 13
type input "22"
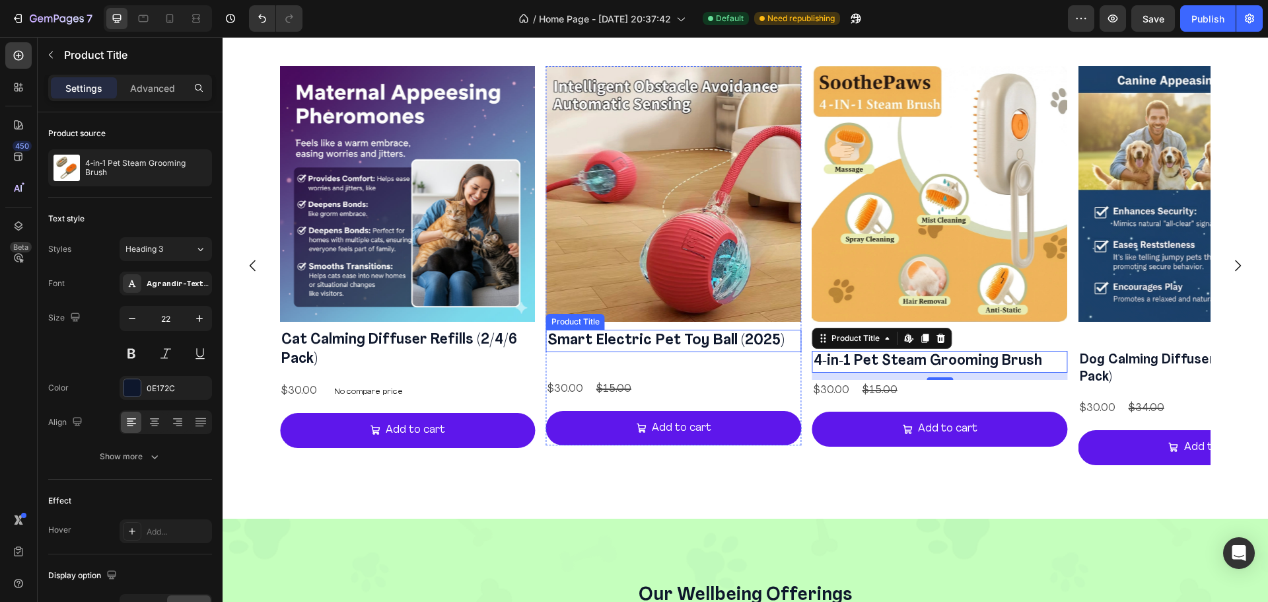
click at [695, 335] on h2 "Smart Electric Pet Toy Ball (2025)" at bounding box center [674, 340] width 256 height 22
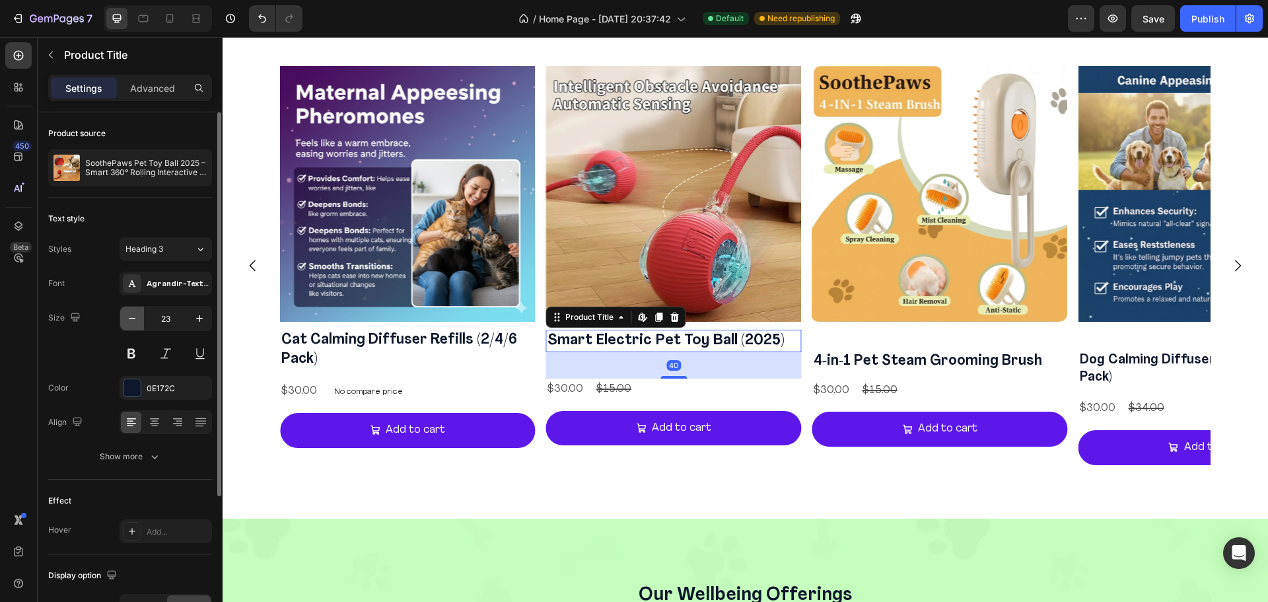
click at [123, 323] on button "button" at bounding box center [132, 318] width 24 height 24
type input "22"
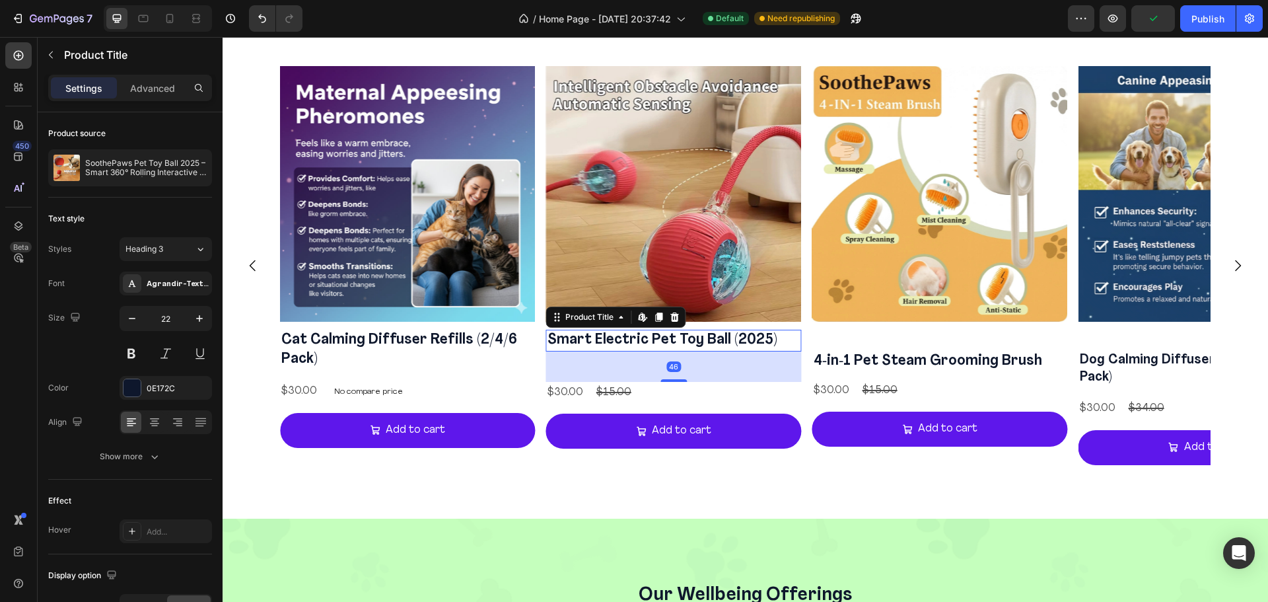
drag, startPoint x: 681, startPoint y: 376, endPoint x: 1246, endPoint y: 293, distance: 571.4
click at [683, 379] on div at bounding box center [673, 380] width 26 height 3
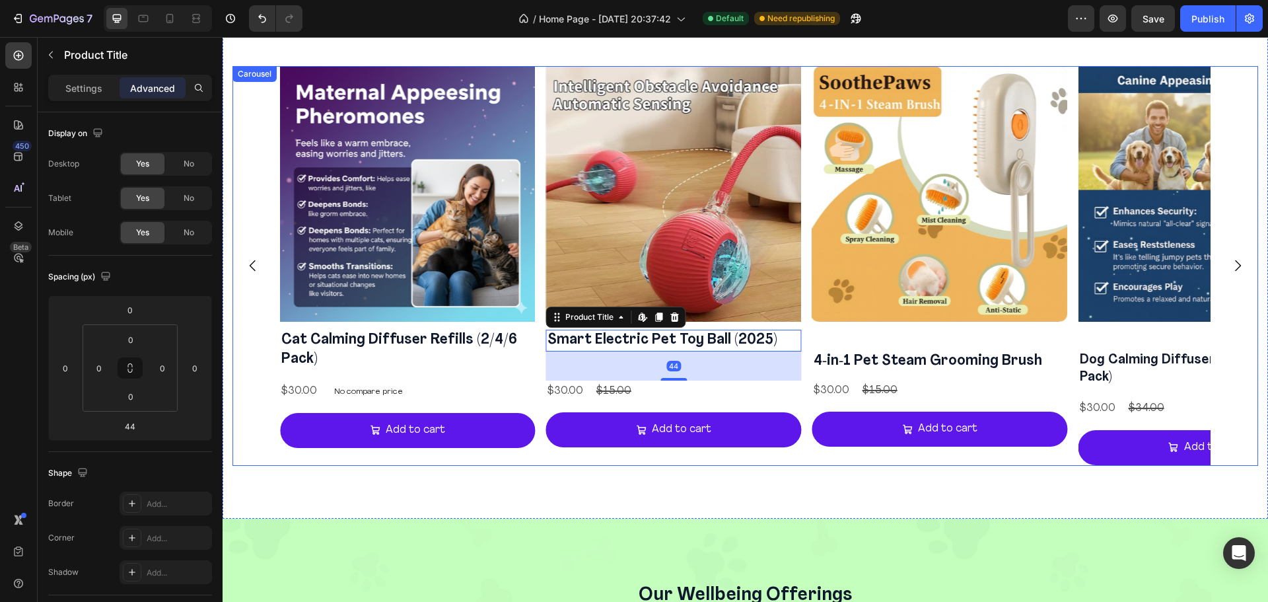
click at [1229, 262] on icon "Carousel Next Arrow" at bounding box center [1237, 266] width 16 height 16
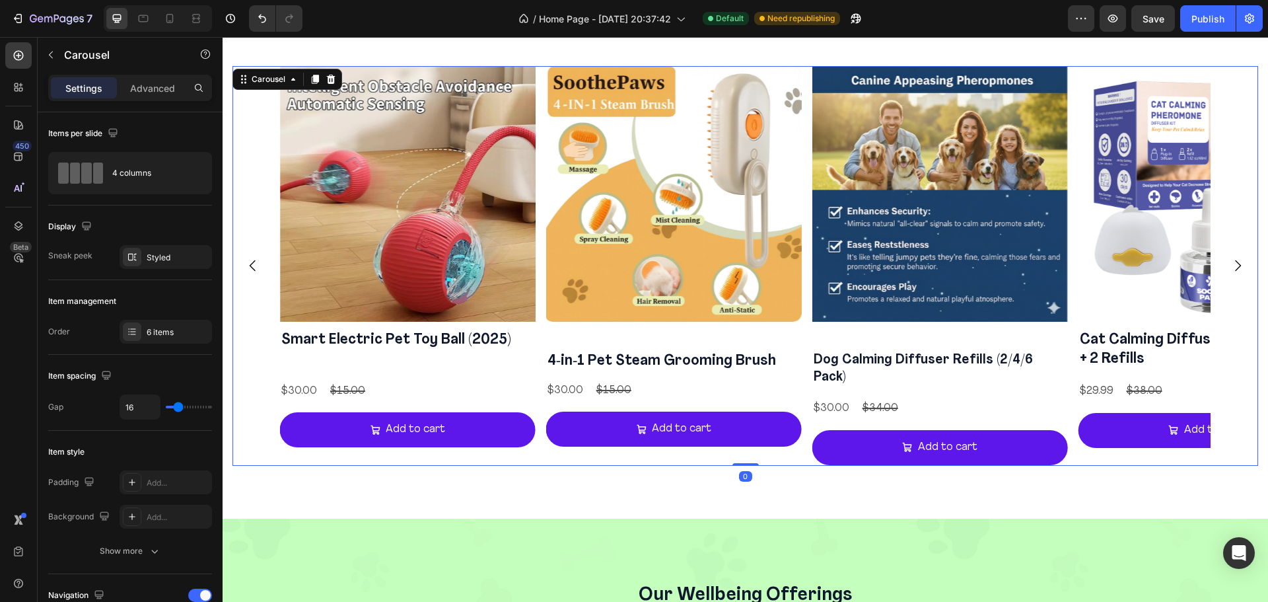
click at [1229, 262] on icon "Carousel Next Arrow" at bounding box center [1237, 266] width 16 height 16
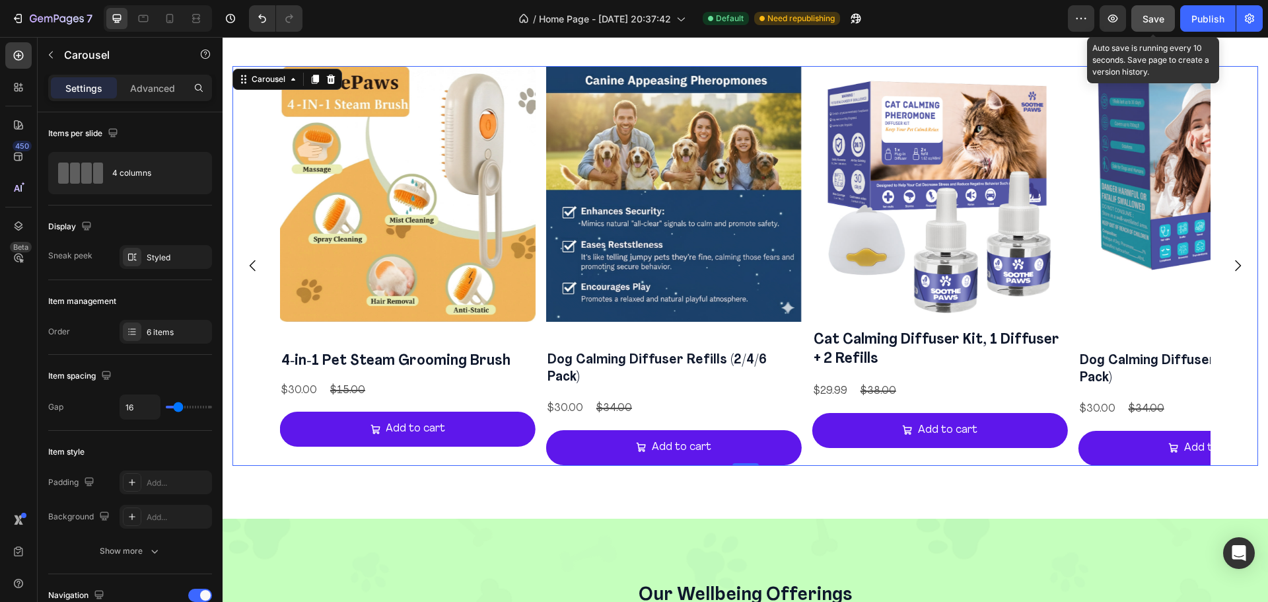
click at [1157, 15] on span "Save" at bounding box center [1153, 18] width 22 height 11
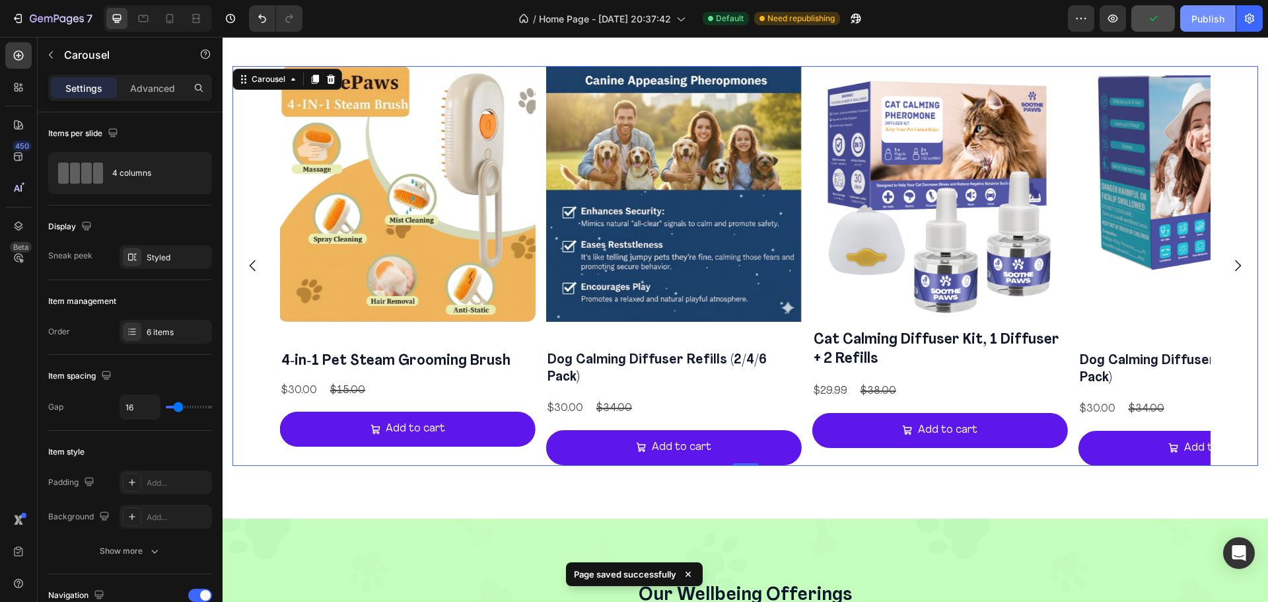
click at [1220, 18] on div "Publish" at bounding box center [1207, 19] width 33 height 14
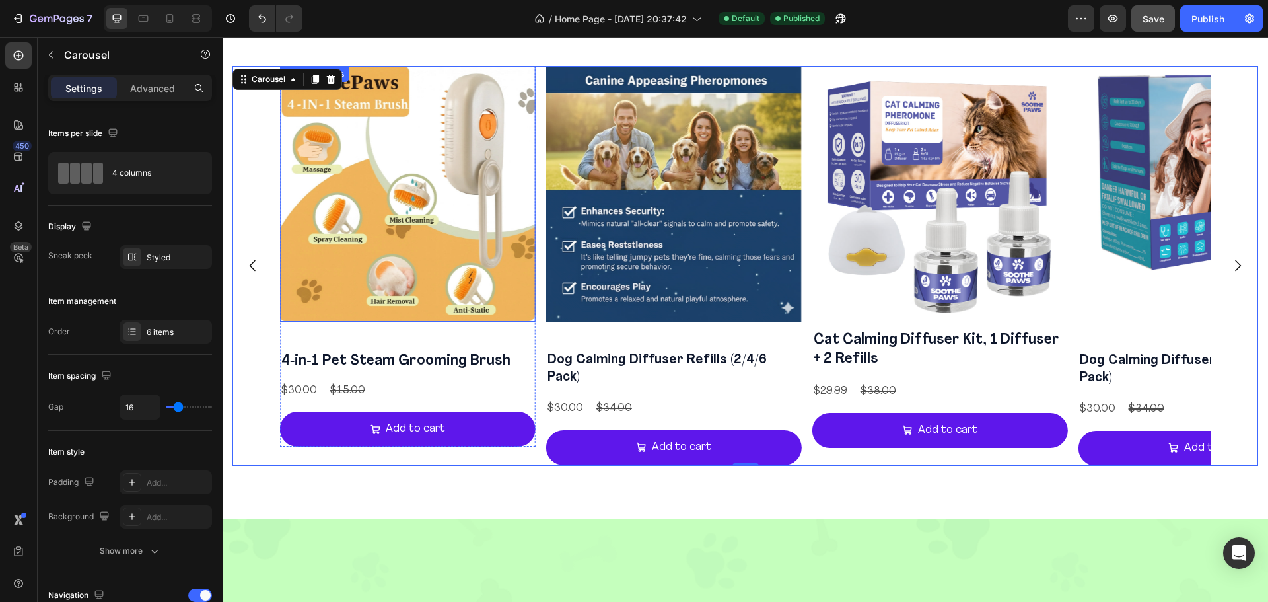
scroll to position [1265, 0]
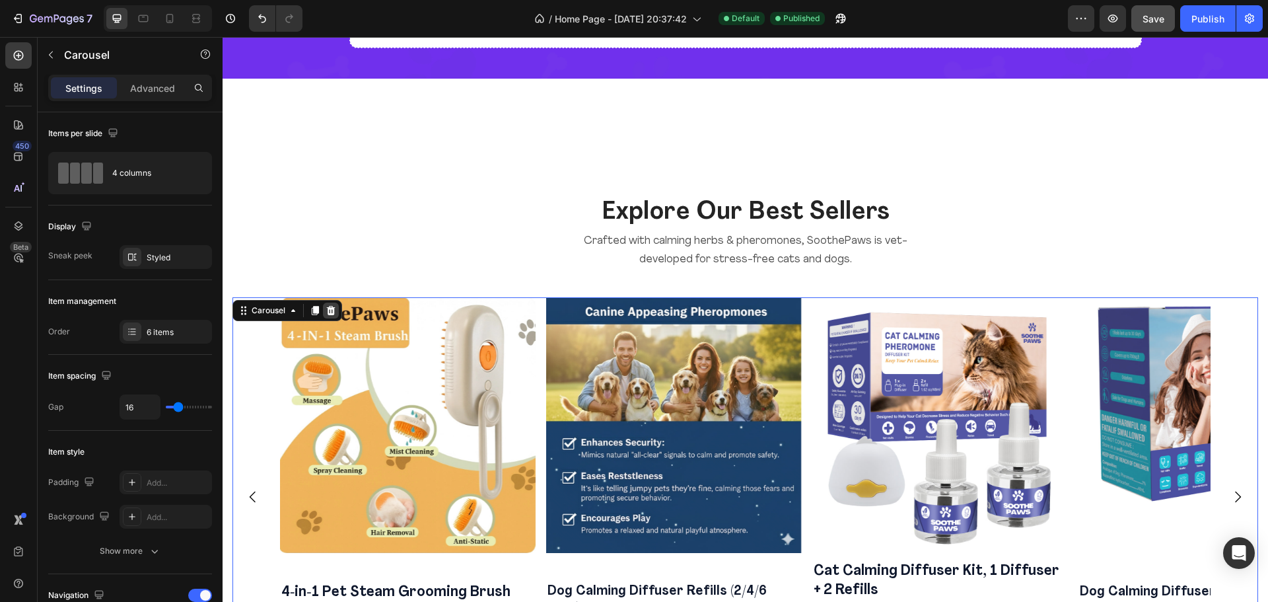
click at [335, 308] on icon at bounding box center [331, 310] width 11 height 11
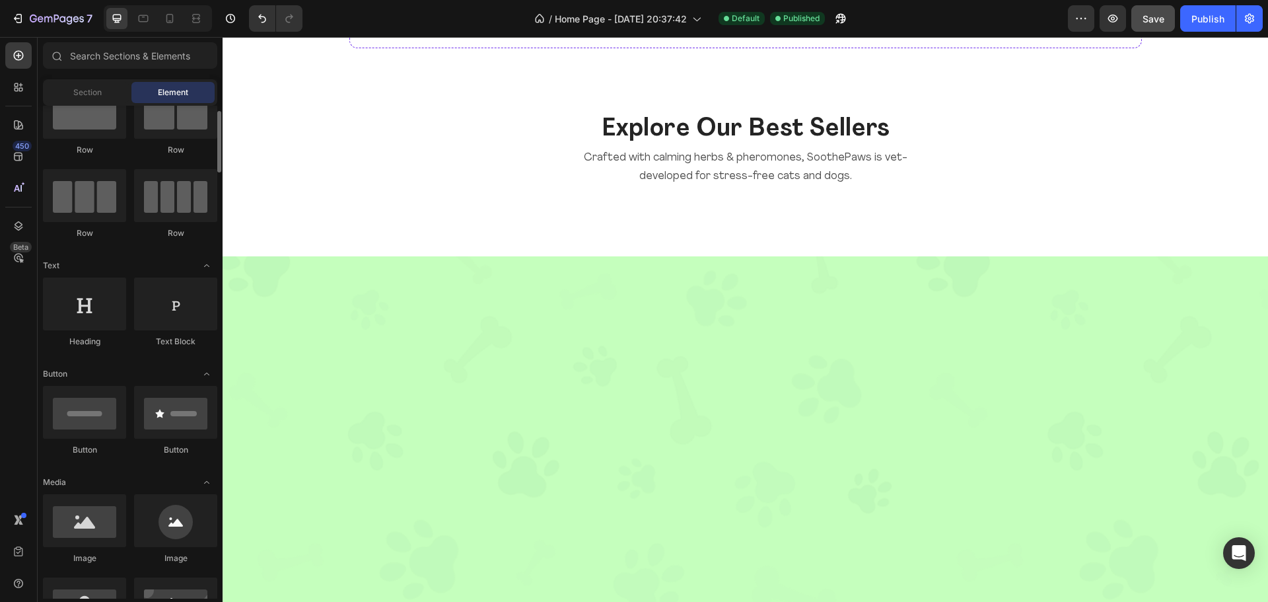
scroll to position [0, 0]
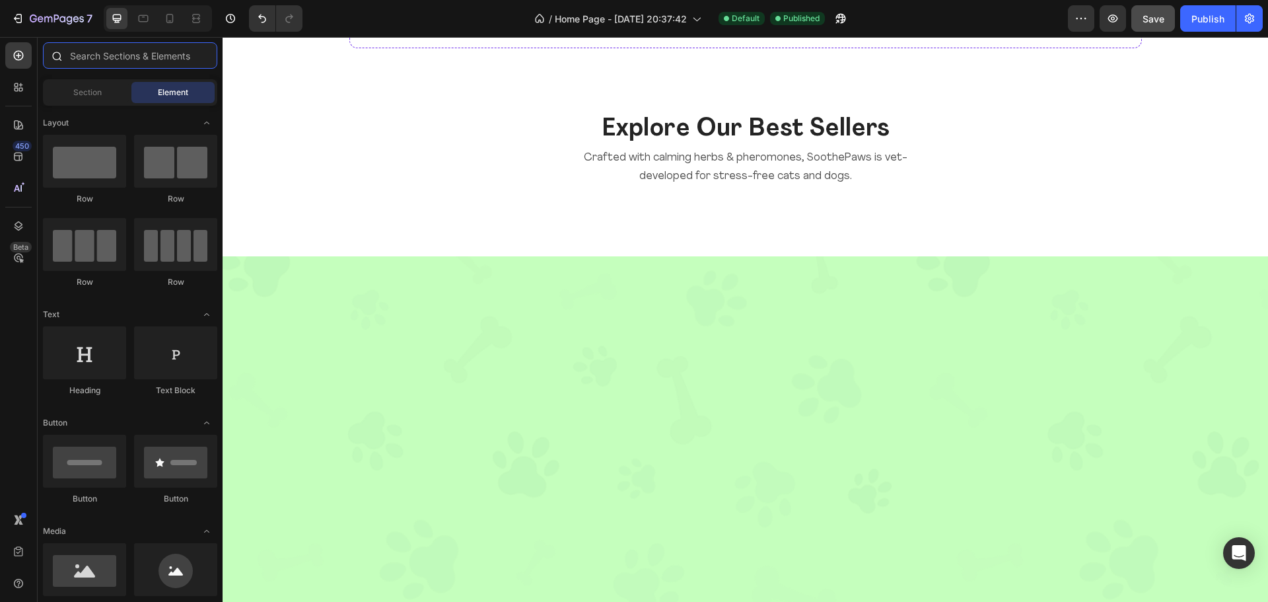
click at [151, 61] on input "text" at bounding box center [130, 55] width 174 height 26
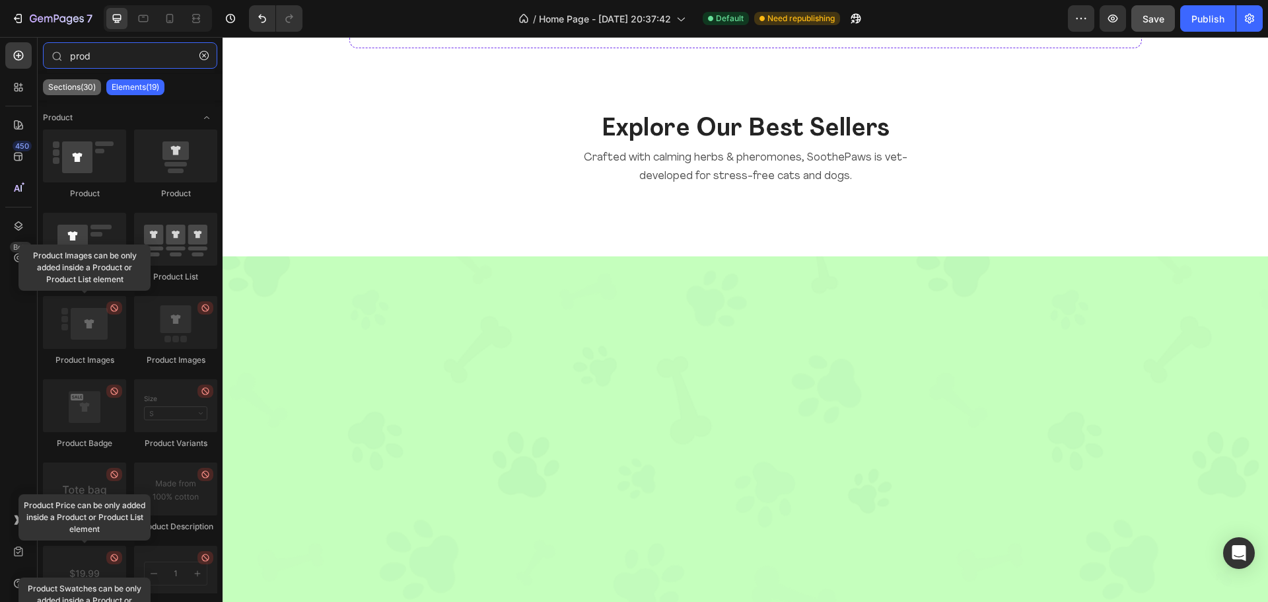
type input "prod"
click at [86, 84] on p "Sections(30)" at bounding box center [72, 87] width 48 height 11
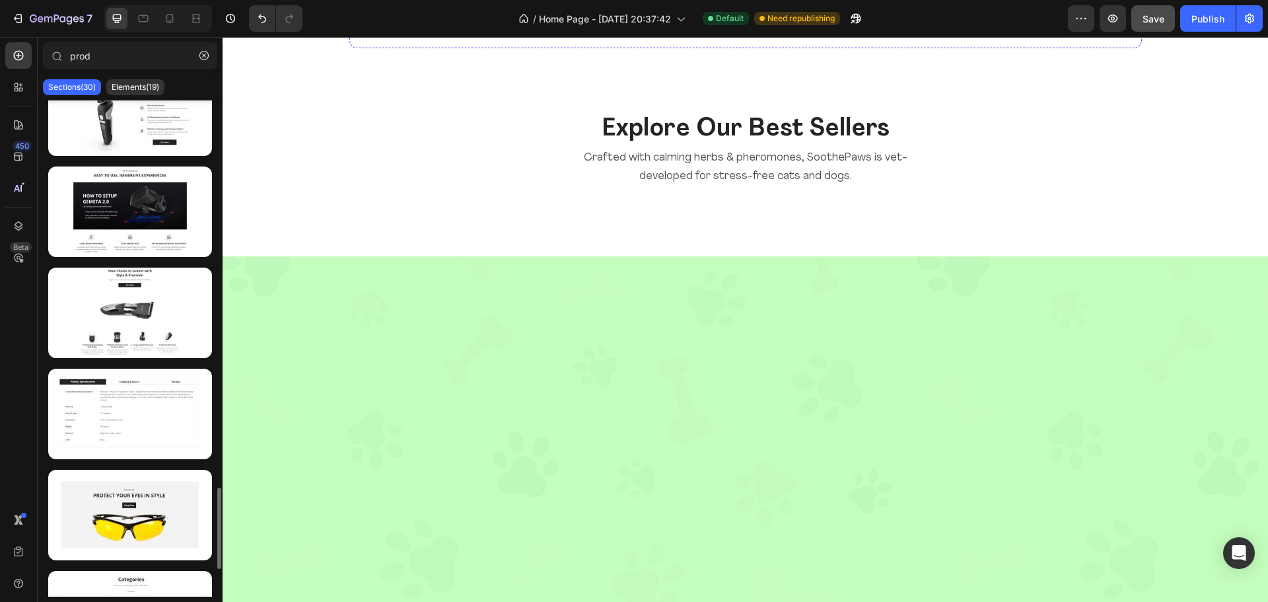
scroll to position [2530, 0]
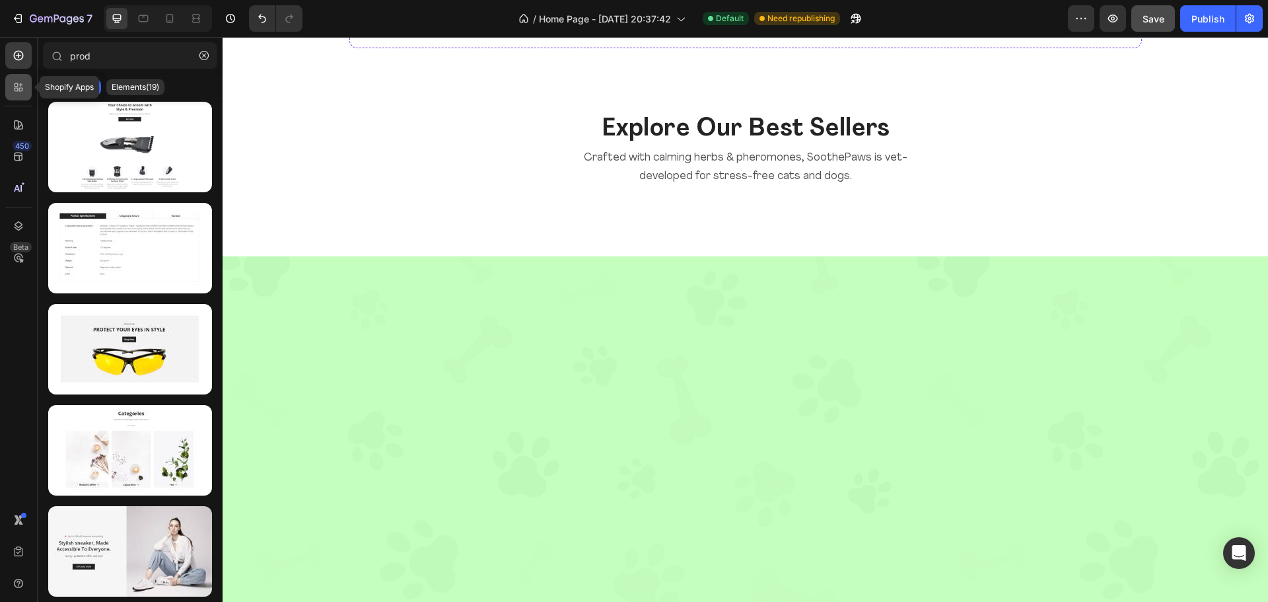
click at [20, 92] on icon at bounding box center [18, 87] width 13 height 13
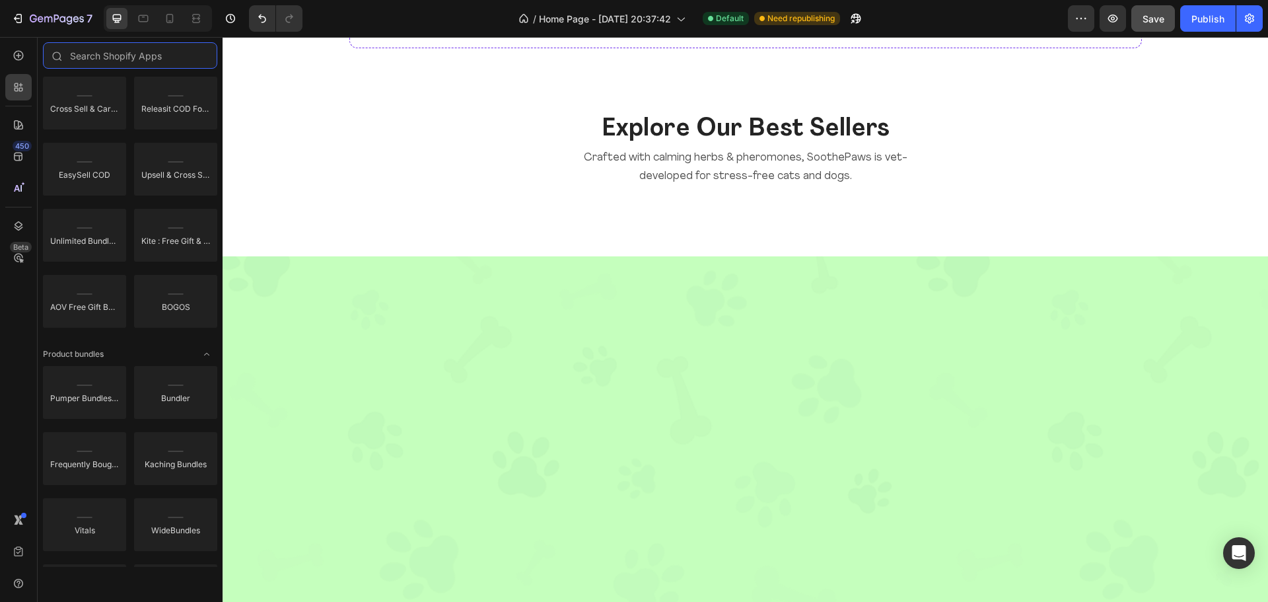
scroll to position [0, 0]
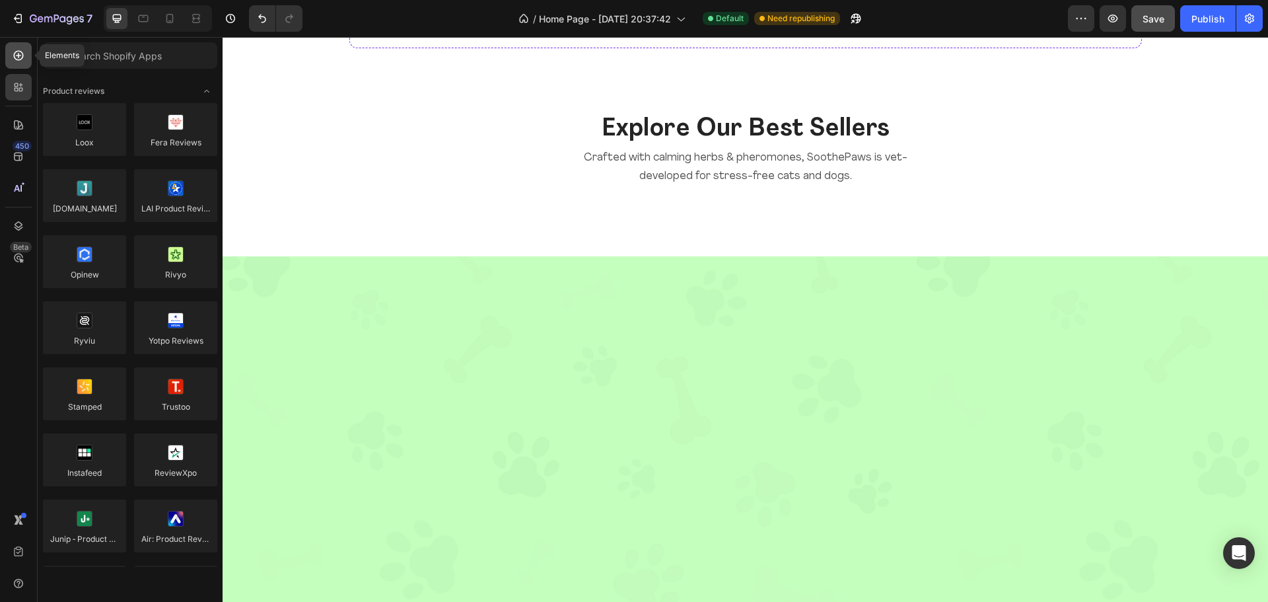
click at [17, 59] on icon at bounding box center [18, 55] width 13 height 13
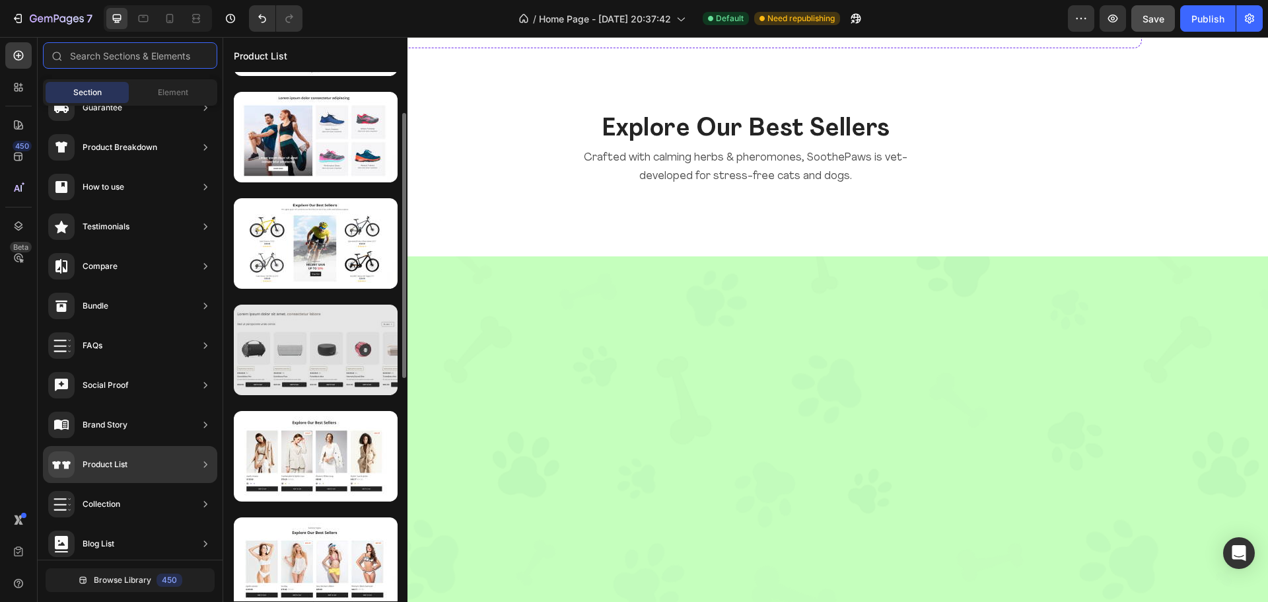
scroll to position [106, 0]
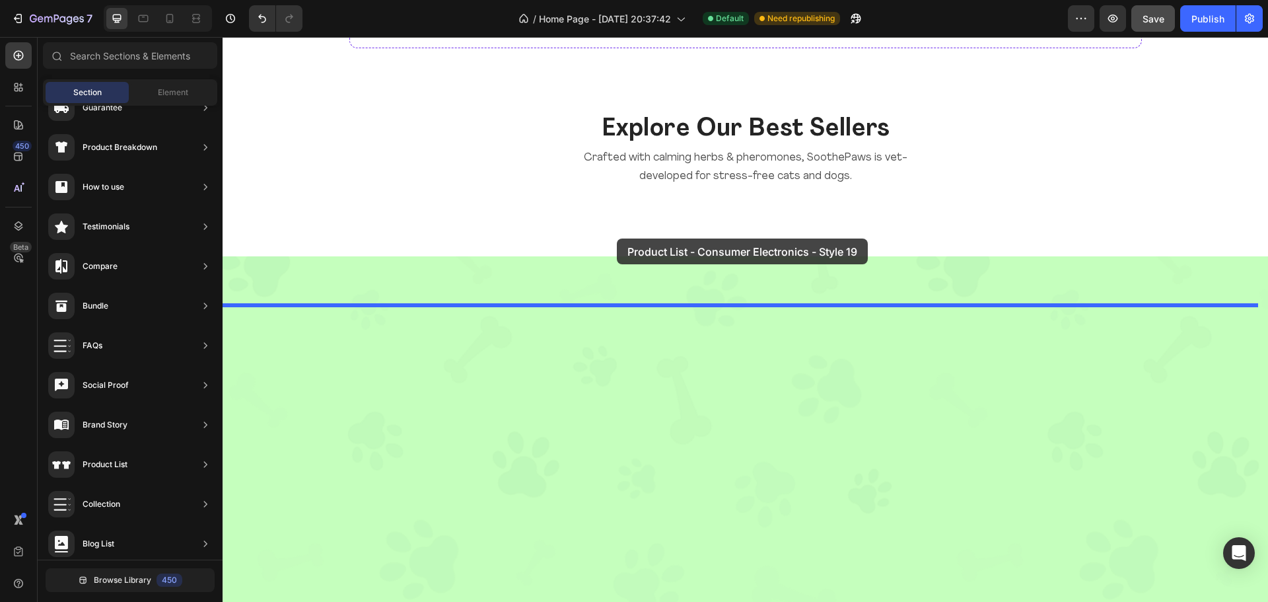
drag, startPoint x: 563, startPoint y: 371, endPoint x: 610, endPoint y: 238, distance: 141.0
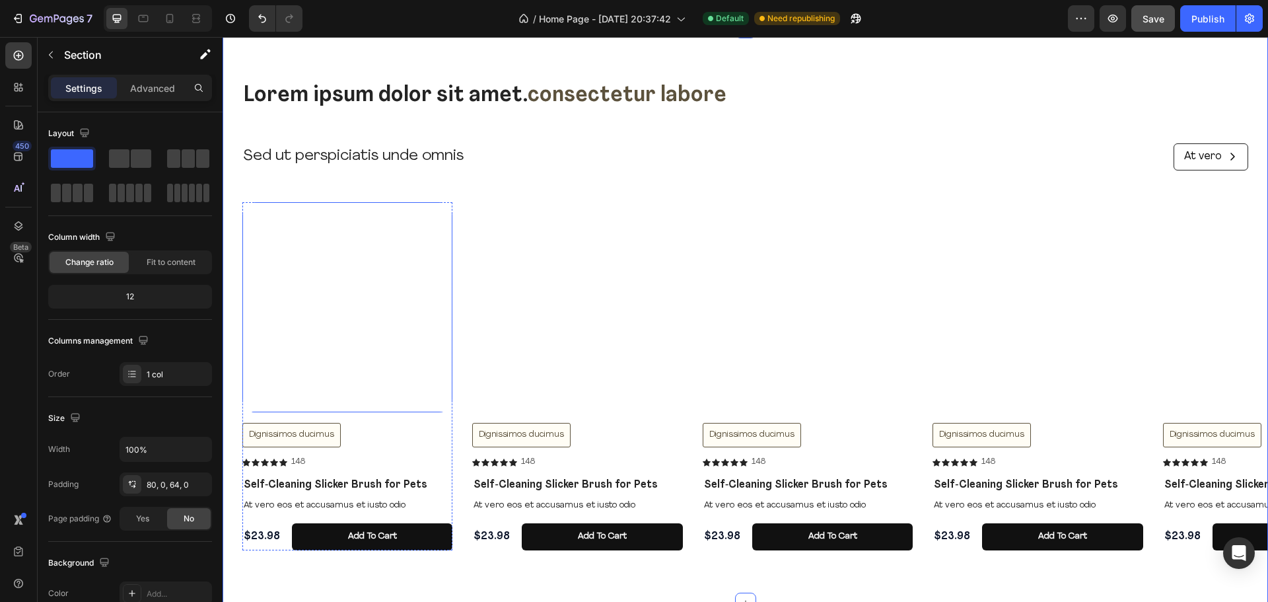
scroll to position [1497, 0]
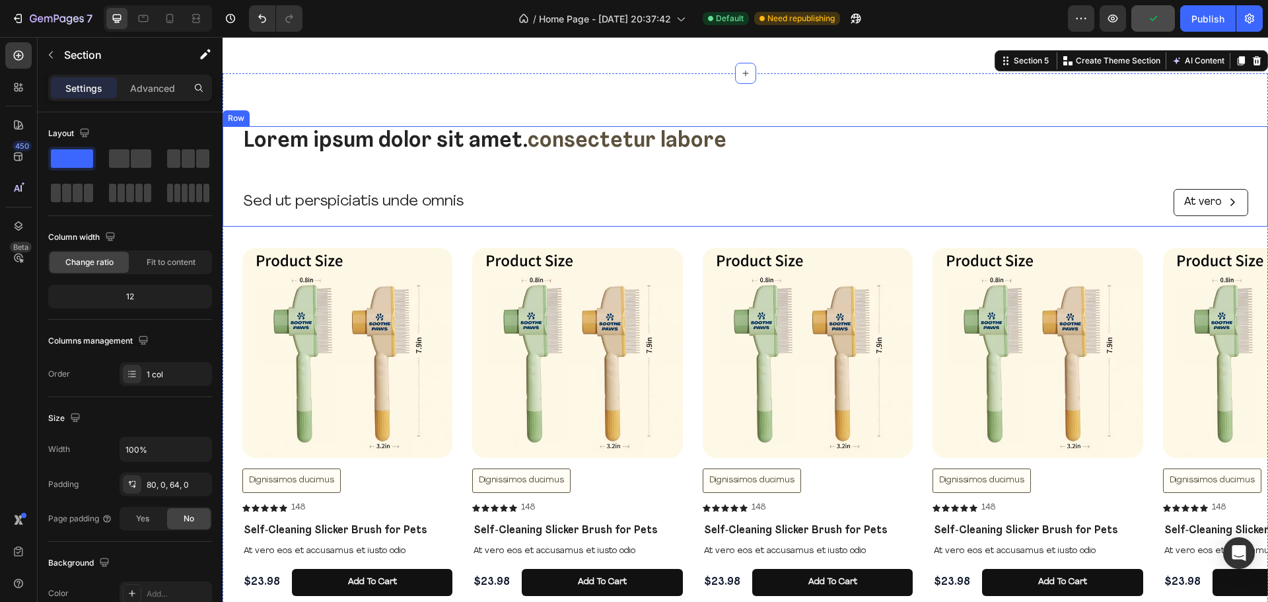
click at [540, 217] on div "Lorem ipsum dolor sit amet. consectetur labore Heading Sed ut perspiciatis unde…" at bounding box center [745, 176] width 1006 height 100
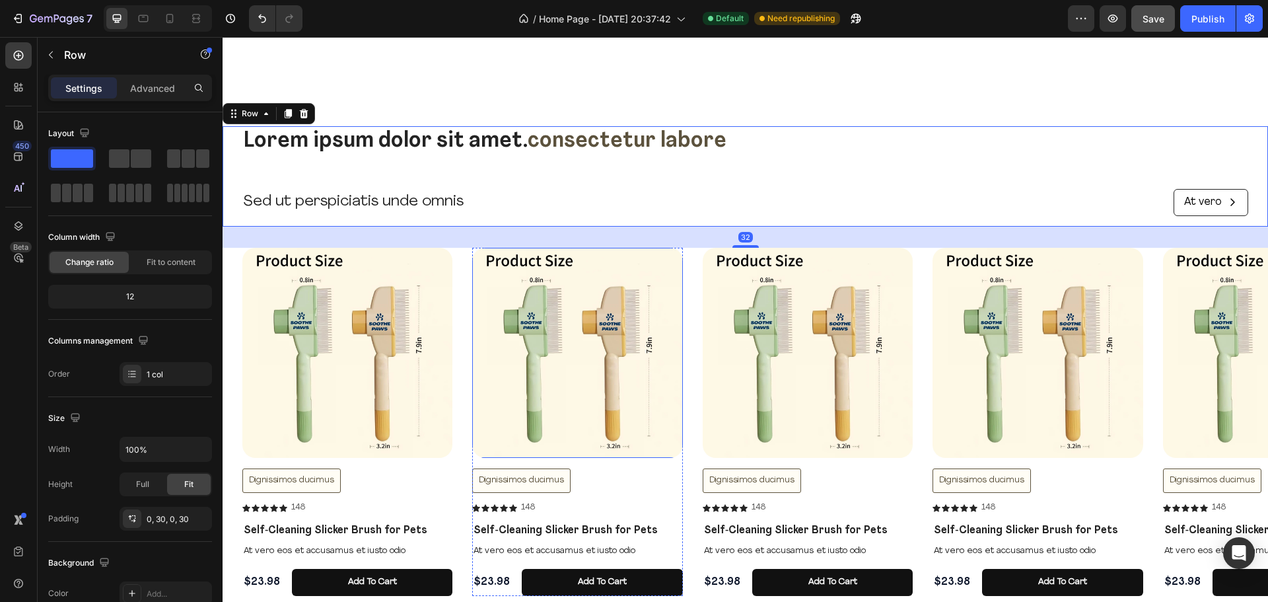
click at [546, 267] on div at bounding box center [577, 353] width 210 height 210
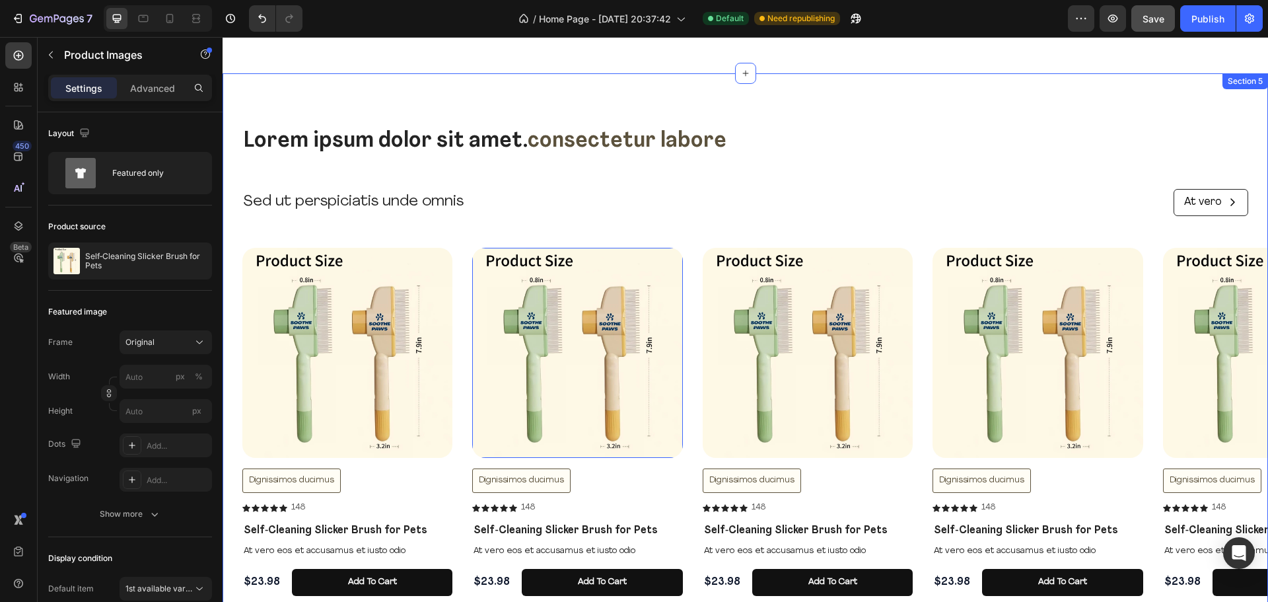
click at [813, 238] on div "Lorem ipsum dolor sit amet. consectetur labore Heading Sed ut perspiciatis unde…" at bounding box center [745, 366] width 1045 height 480
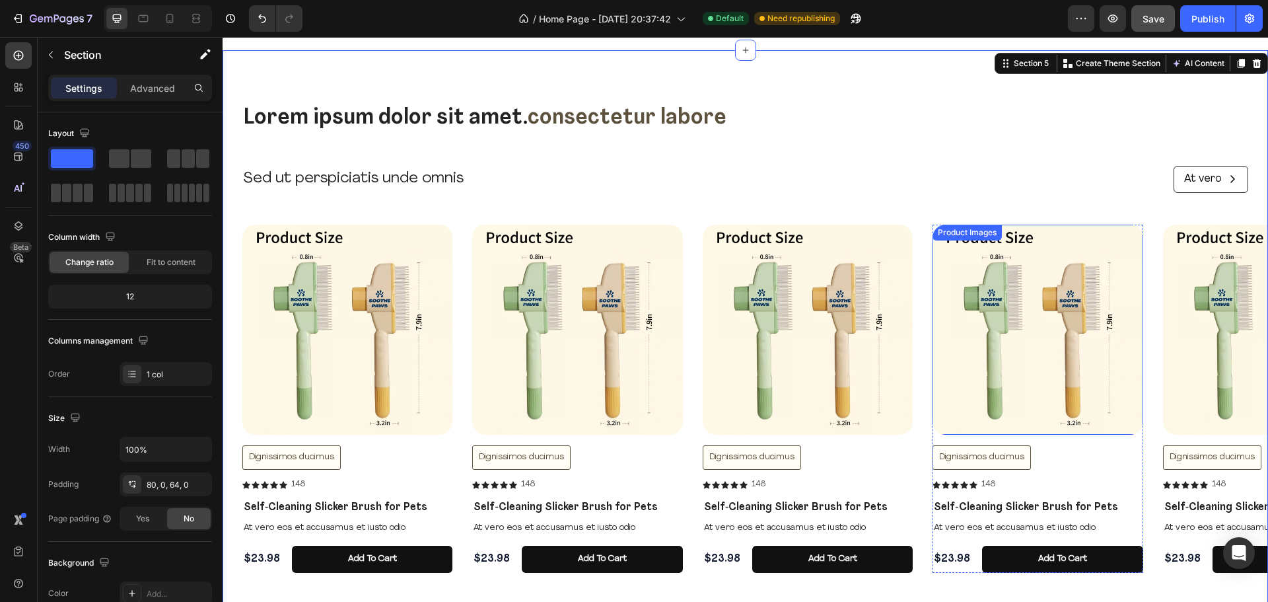
scroll to position [1519, 0]
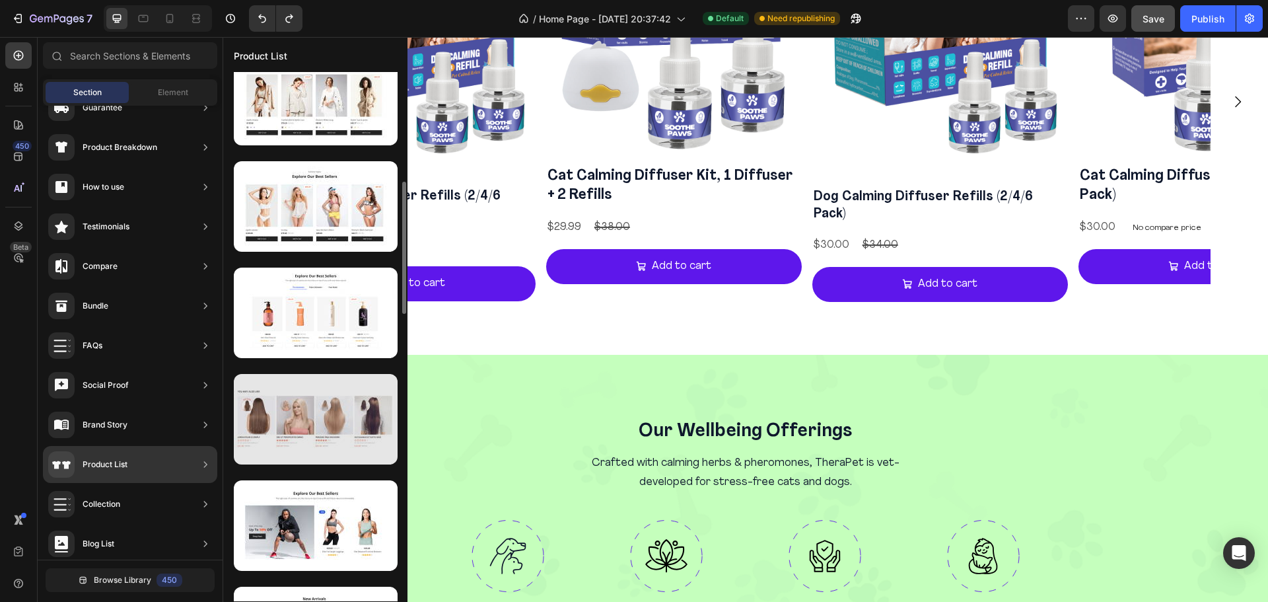
scroll to position [444, 0]
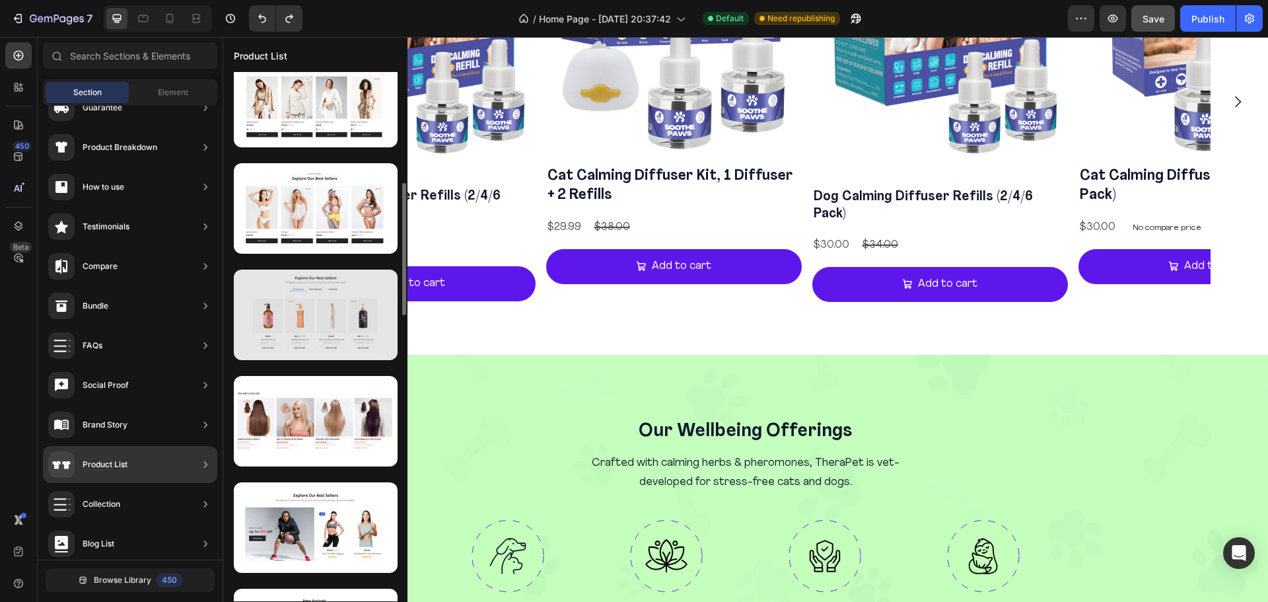
click at [356, 326] on div at bounding box center [316, 314] width 164 height 90
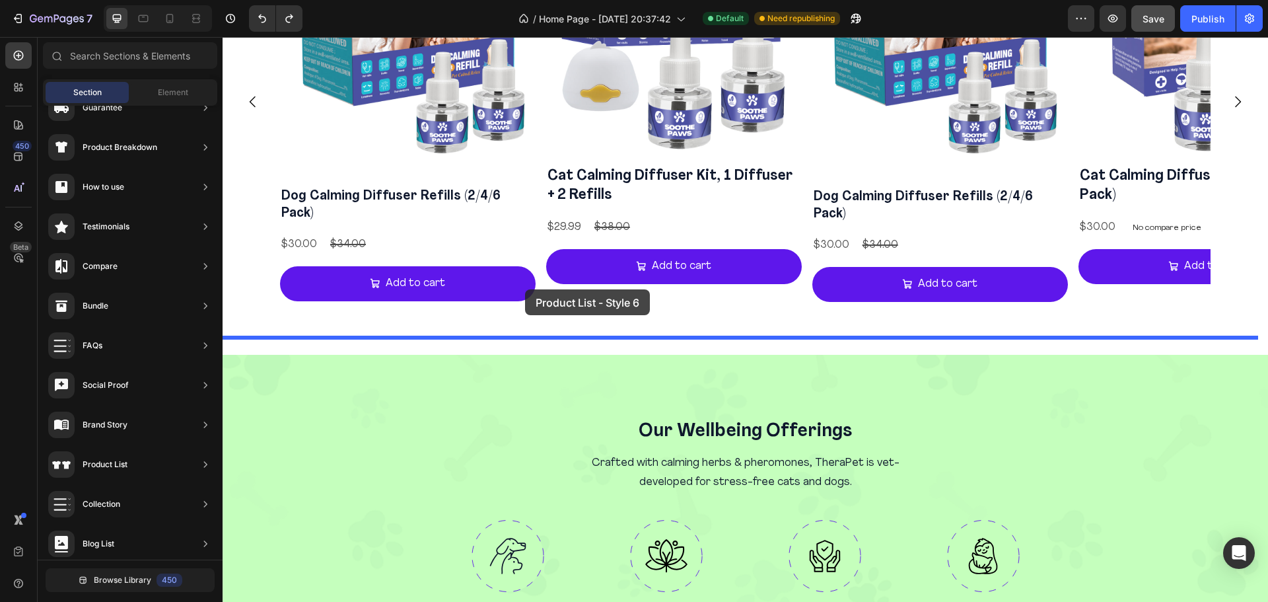
drag, startPoint x: 578, startPoint y: 363, endPoint x: 525, endPoint y: 289, distance: 91.3
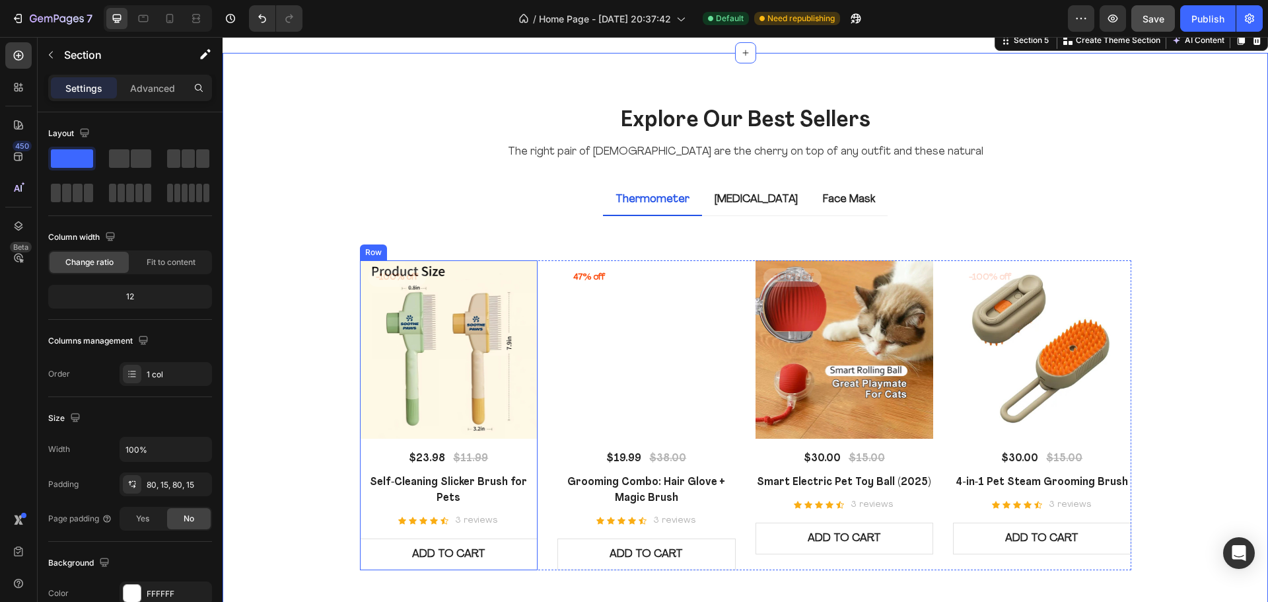
scroll to position [1968, 0]
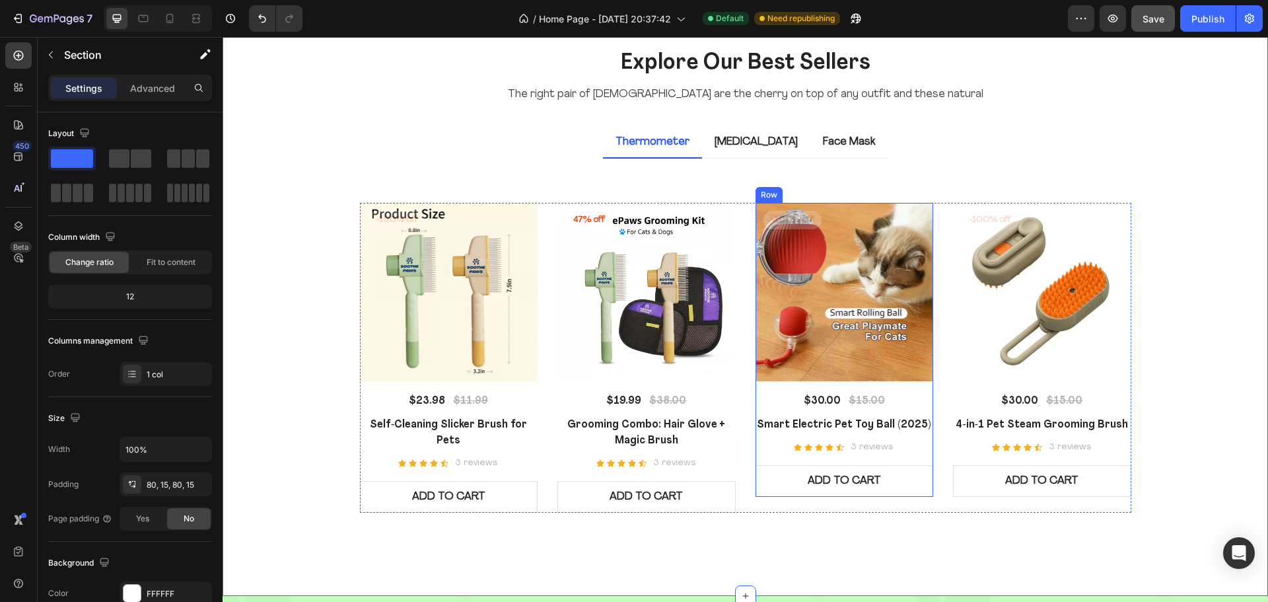
click at [871, 456] on div "-100% off Product Badge (P) Images $30.00 (P) Price (P) Price $15.00 (P) Price …" at bounding box center [844, 350] width 178 height 294
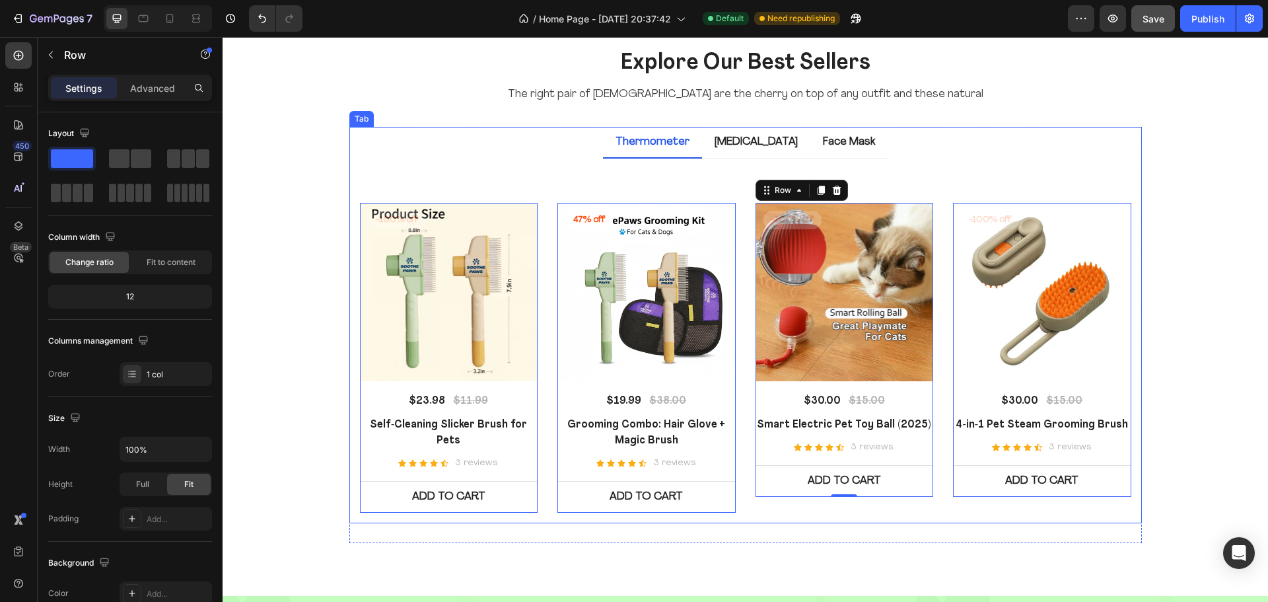
click at [631, 143] on div "Thermometer" at bounding box center [652, 142] width 78 height 20
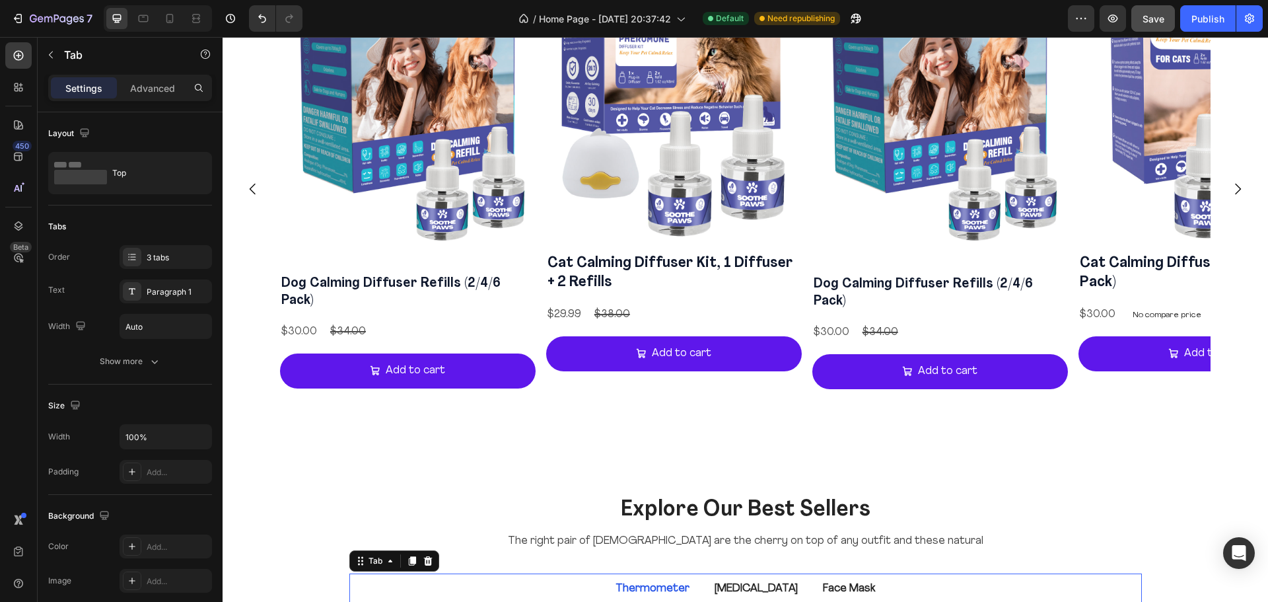
scroll to position [1770, 0]
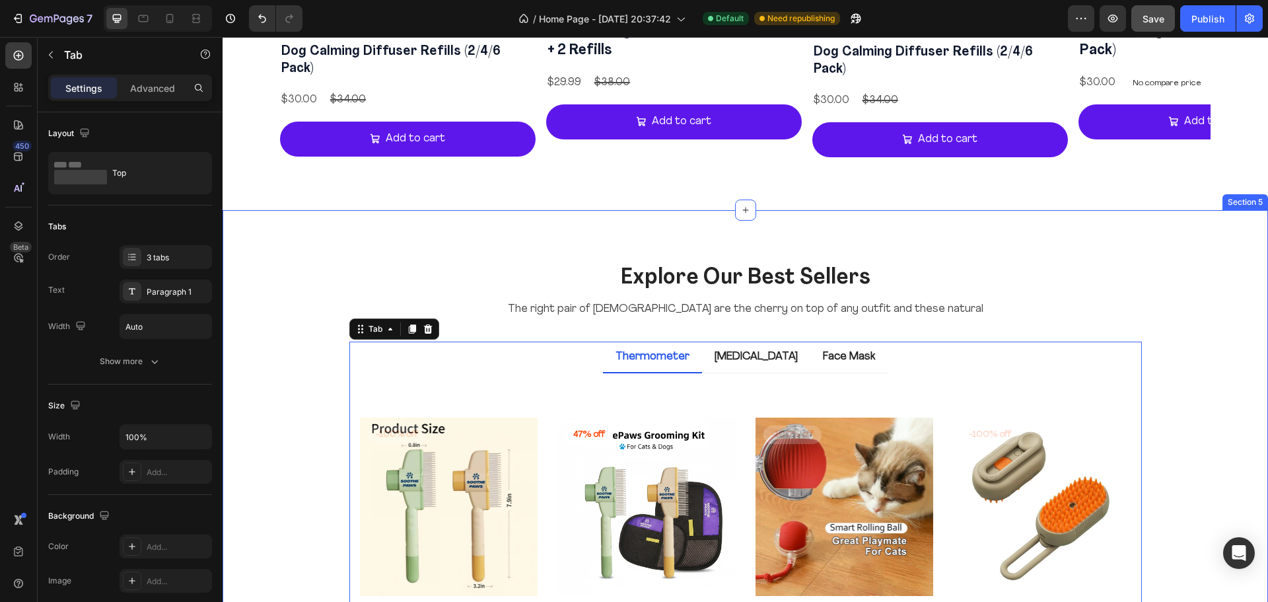
click at [771, 225] on div "Explore Our Best Sellers Heading The right pair of [DEMOGRAPHIC_DATA] are the c…" at bounding box center [745, 510] width 1045 height 601
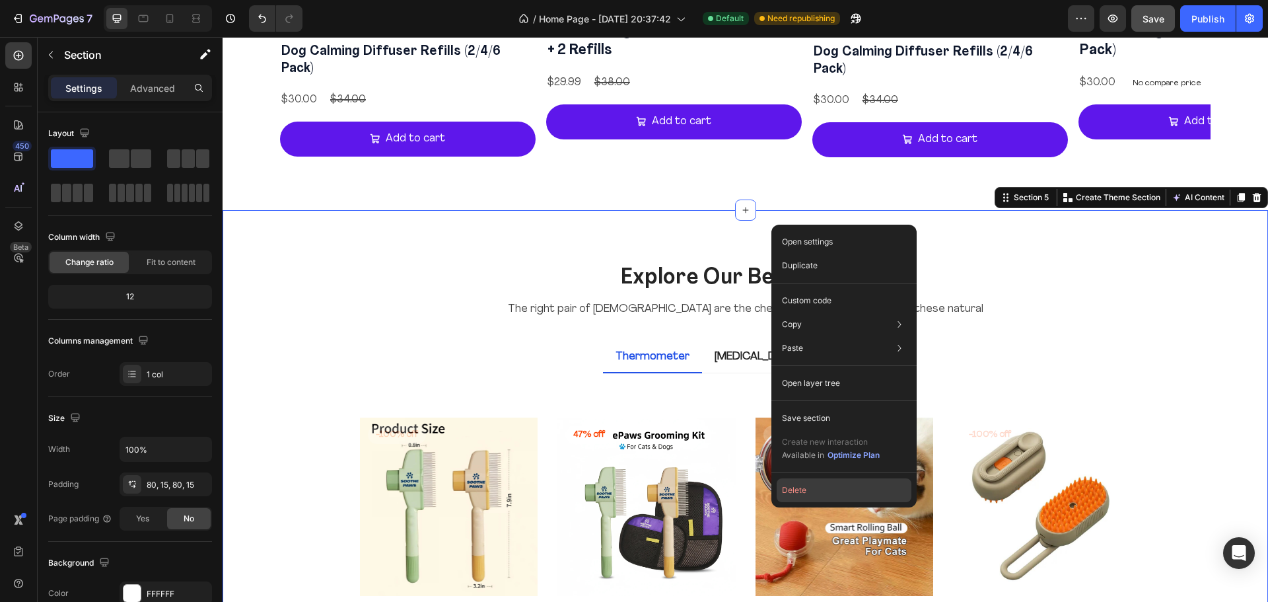
click at [813, 485] on button "Delete" at bounding box center [844, 490] width 135 height 24
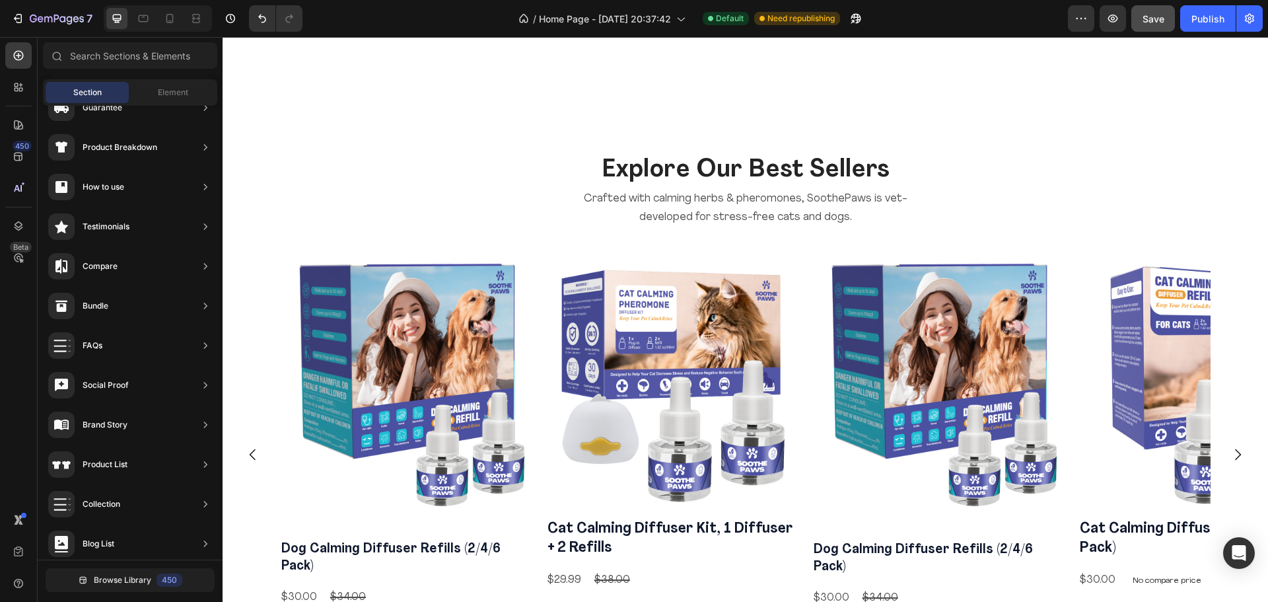
scroll to position [1272, 0]
click at [1151, 10] on button "Save" at bounding box center [1153, 18] width 44 height 26
click at [1201, 21] on div "Publish" at bounding box center [1207, 19] width 33 height 14
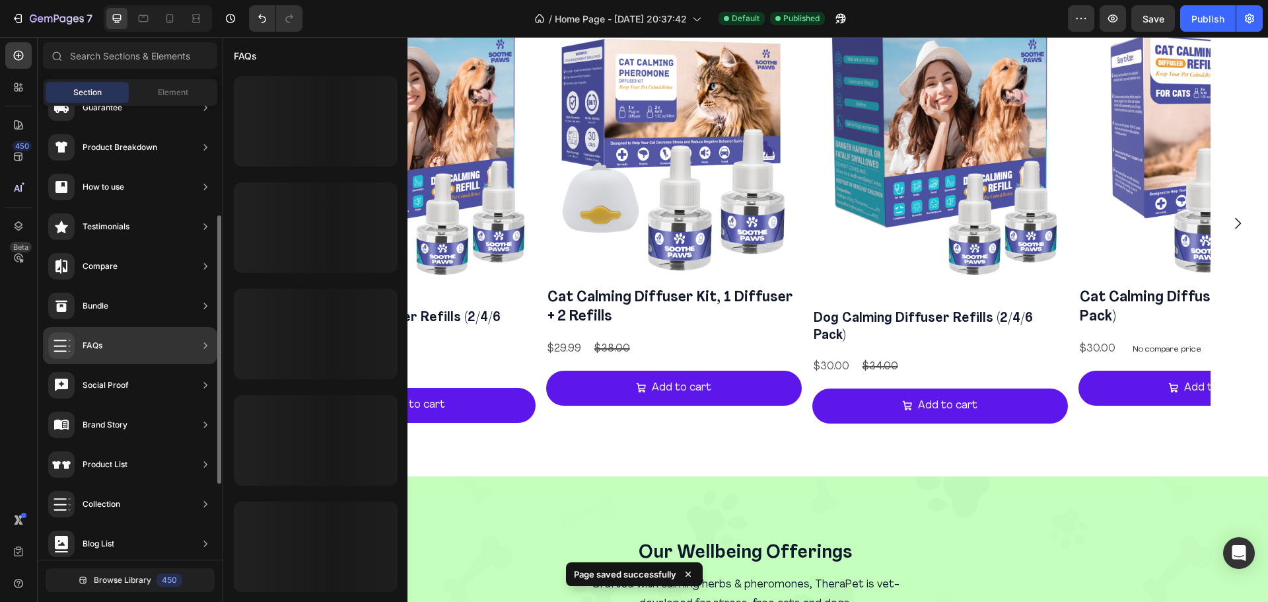
scroll to position [0, 0]
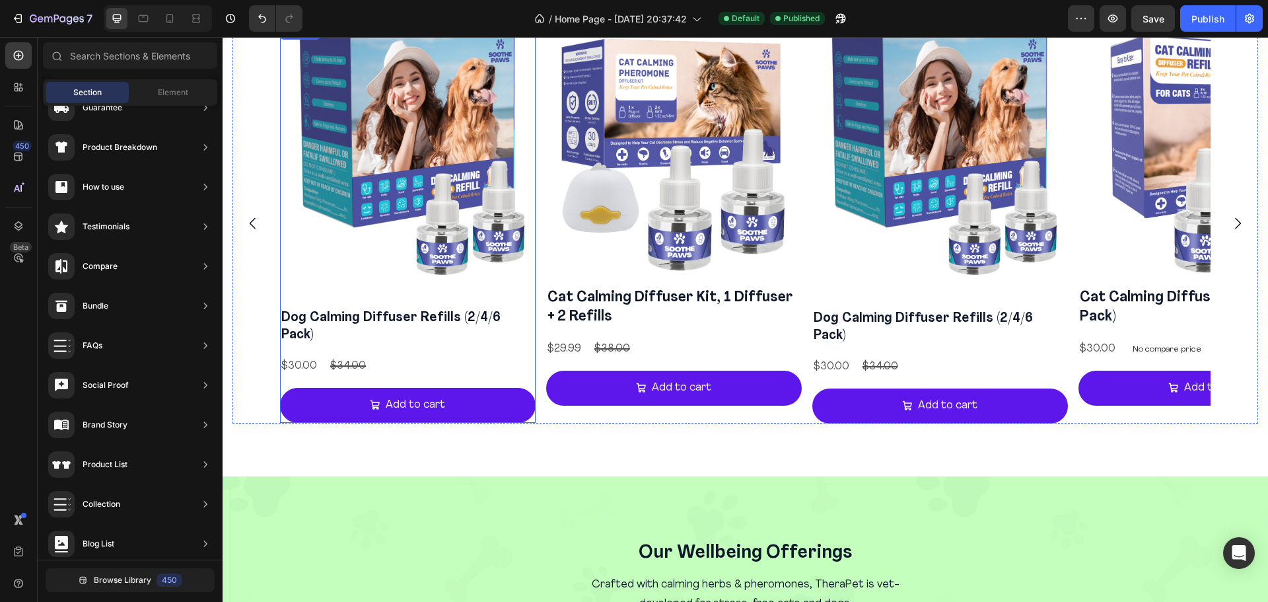
drag, startPoint x: 495, startPoint y: 336, endPoint x: 462, endPoint y: 147, distance: 192.4
click at [495, 336] on div "Dog Calming Diffuser Refills (2/4/6 Pack) Product Title $30.00 Product Price Pr…" at bounding box center [408, 365] width 256 height 115
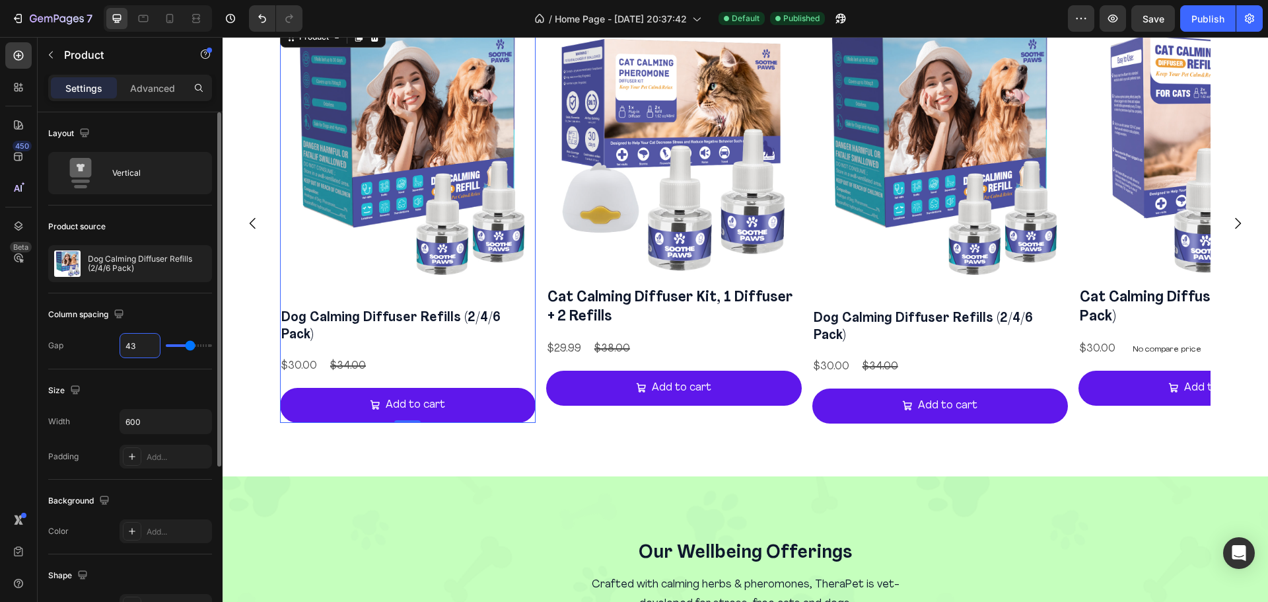
click at [143, 349] on input "43" at bounding box center [140, 345] width 40 height 24
type input "42"
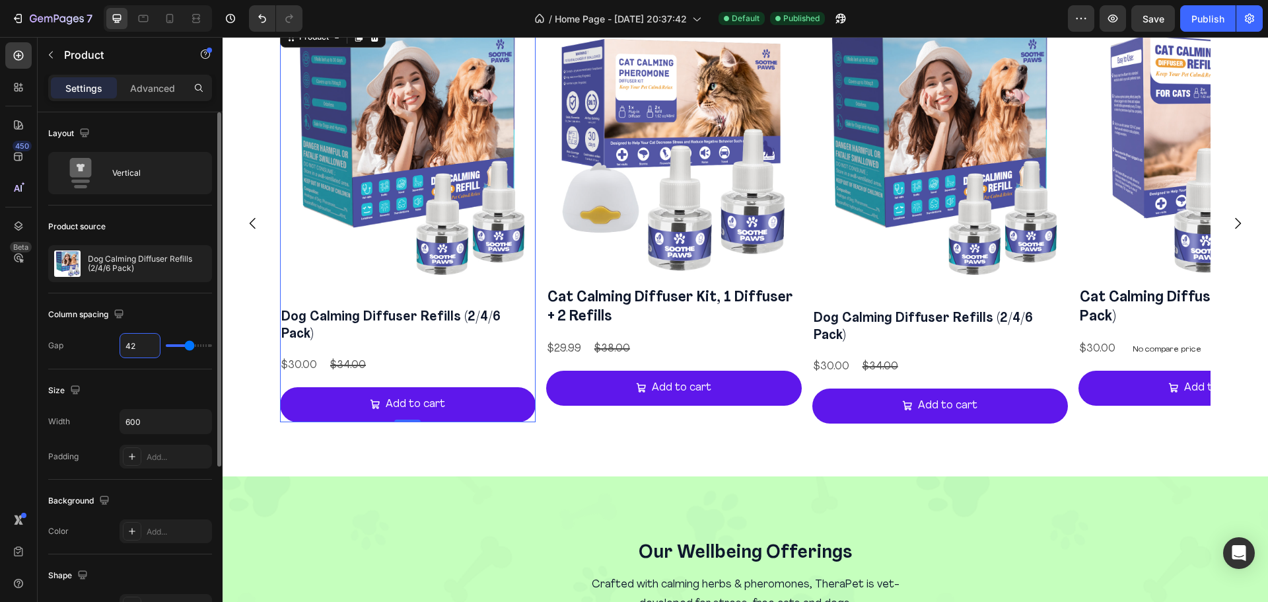
type input "41"
type input "40"
type input "39"
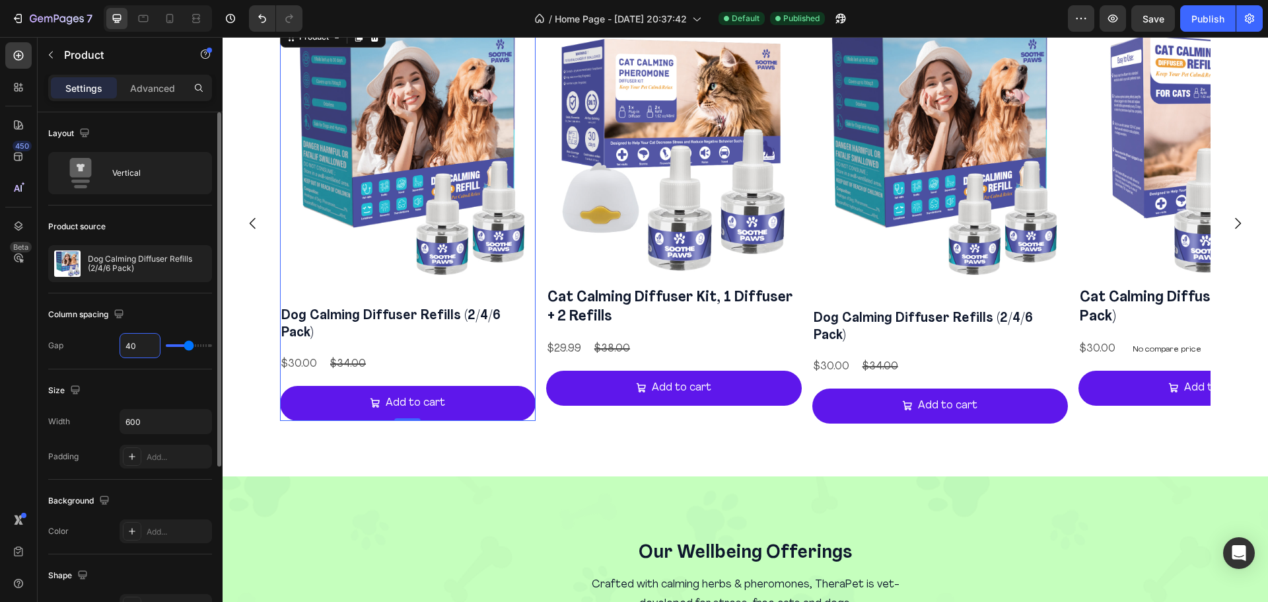
type input "39"
type input "38"
type input "39"
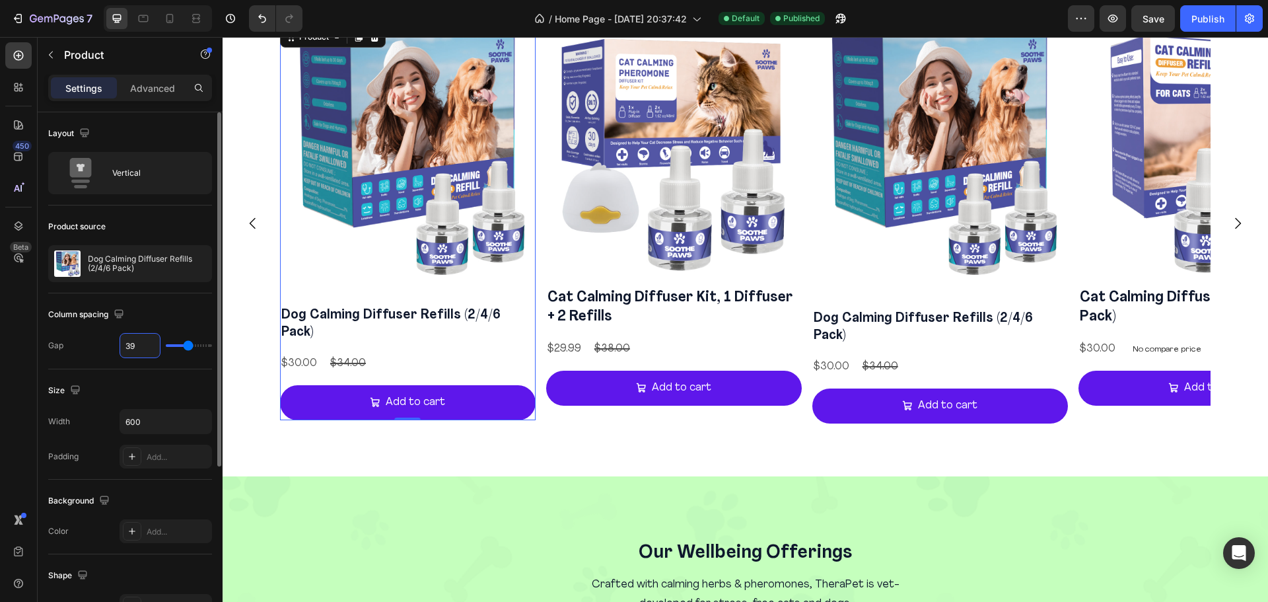
type input "40"
click at [600, 244] on img at bounding box center [674, 152] width 256 height 256
click at [135, 343] on input "12" at bounding box center [140, 345] width 40 height 24
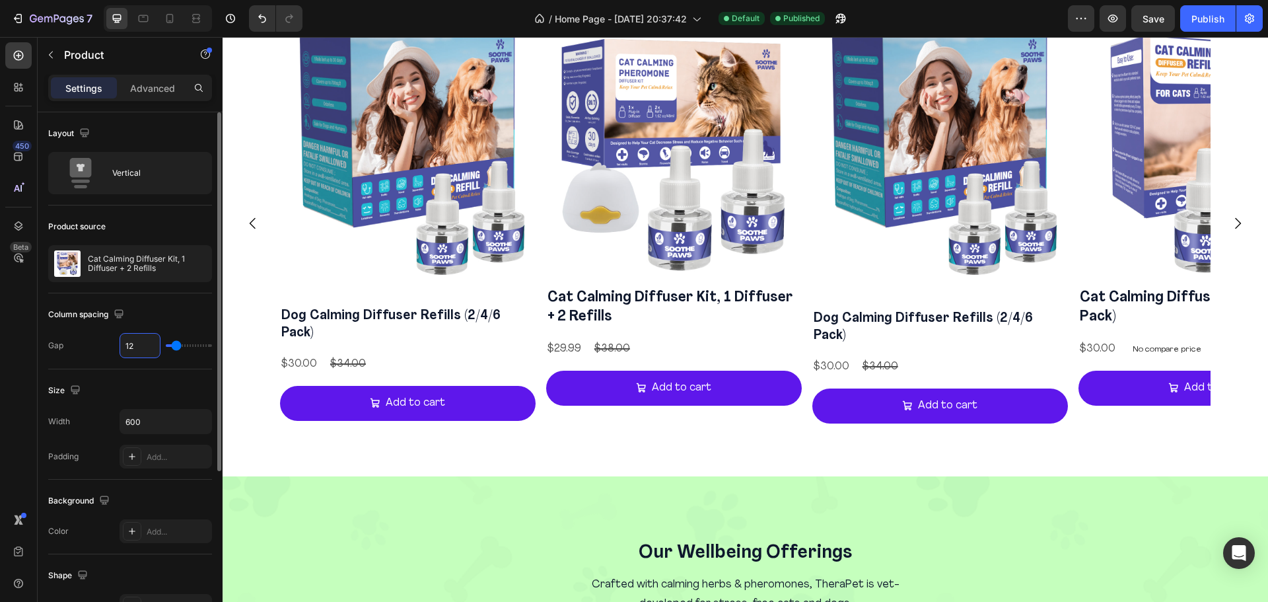
click at [135, 343] on input "12" at bounding box center [140, 345] width 40 height 24
type input "4"
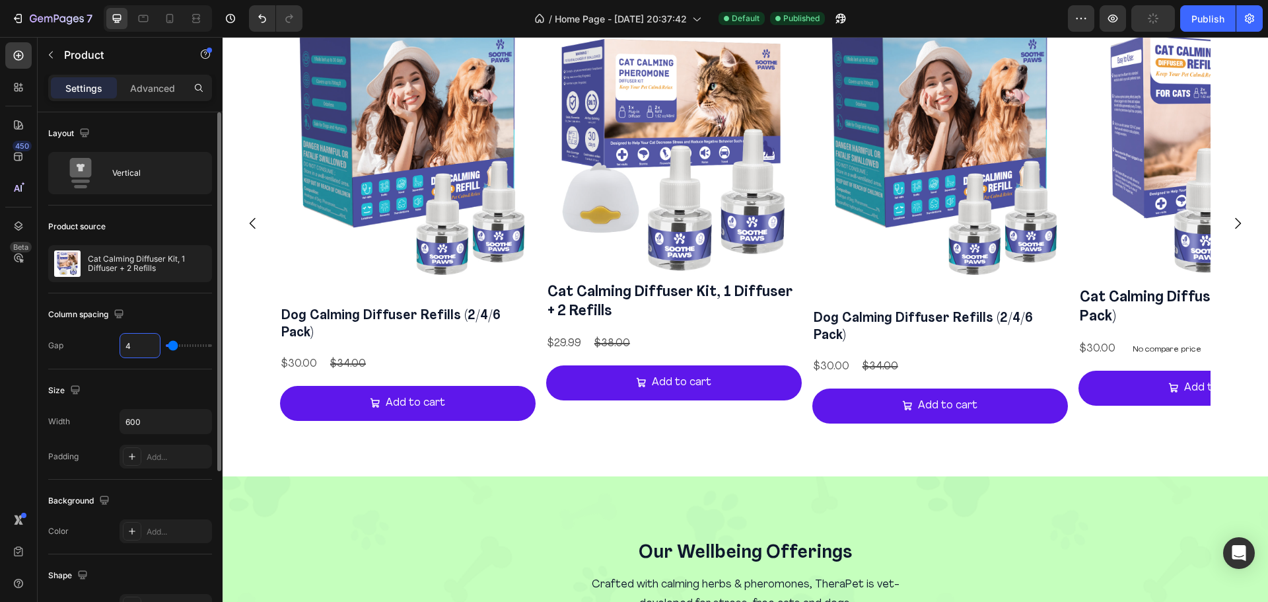
type input "40"
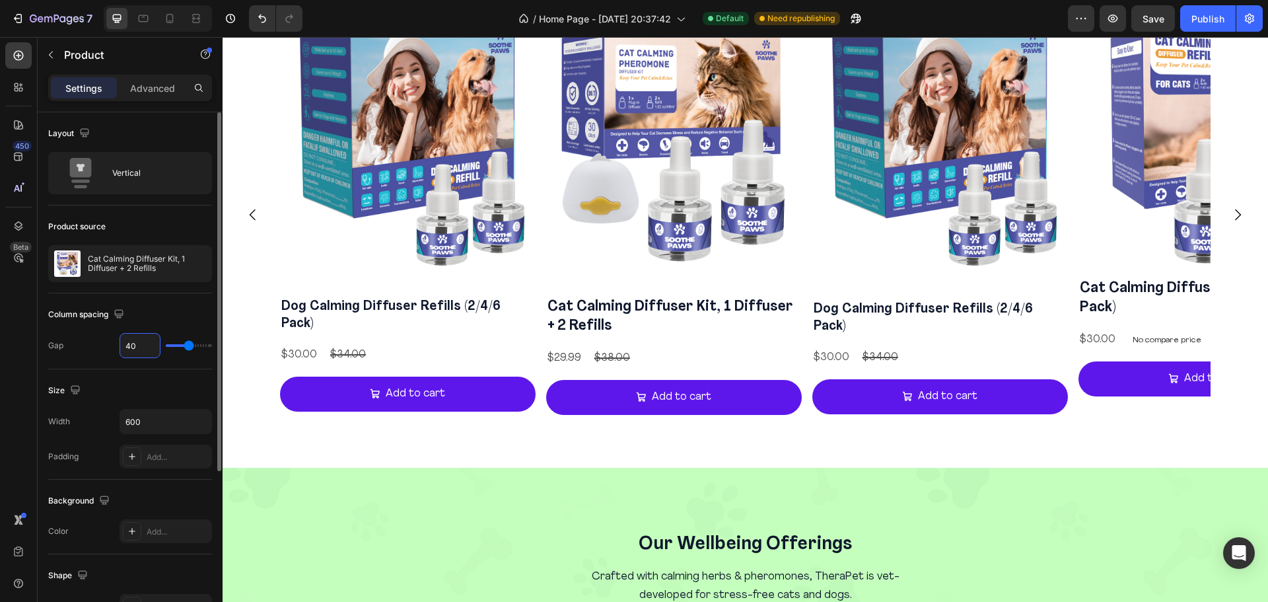
type input "39"
type input "38"
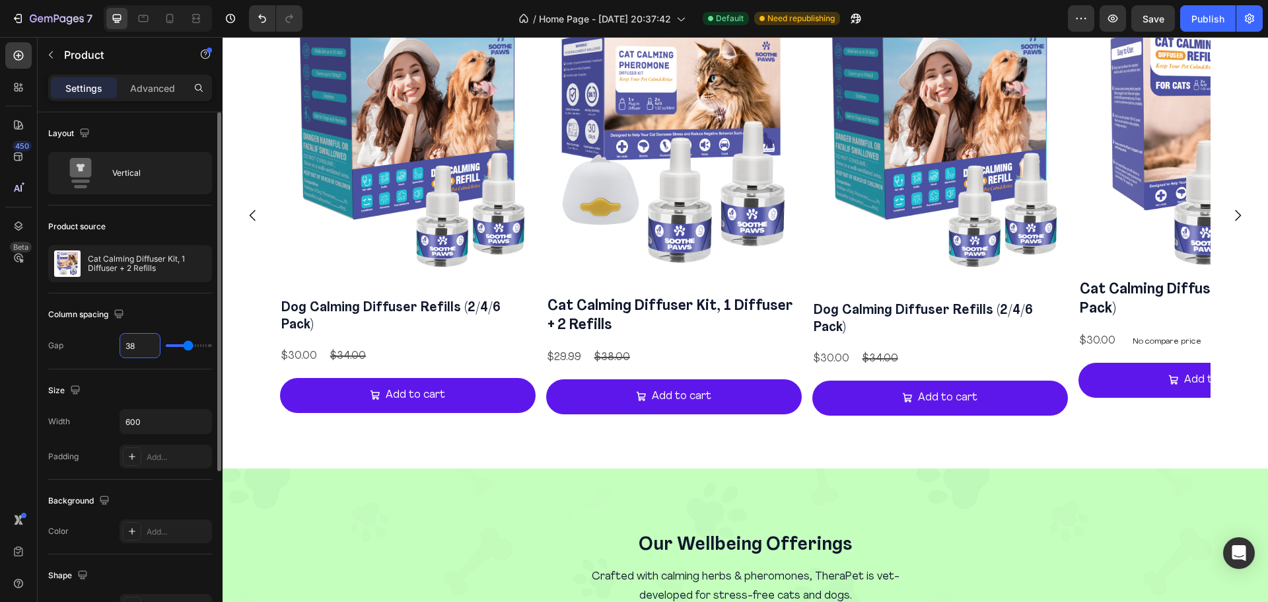
type input "37"
type input "36"
type input "35"
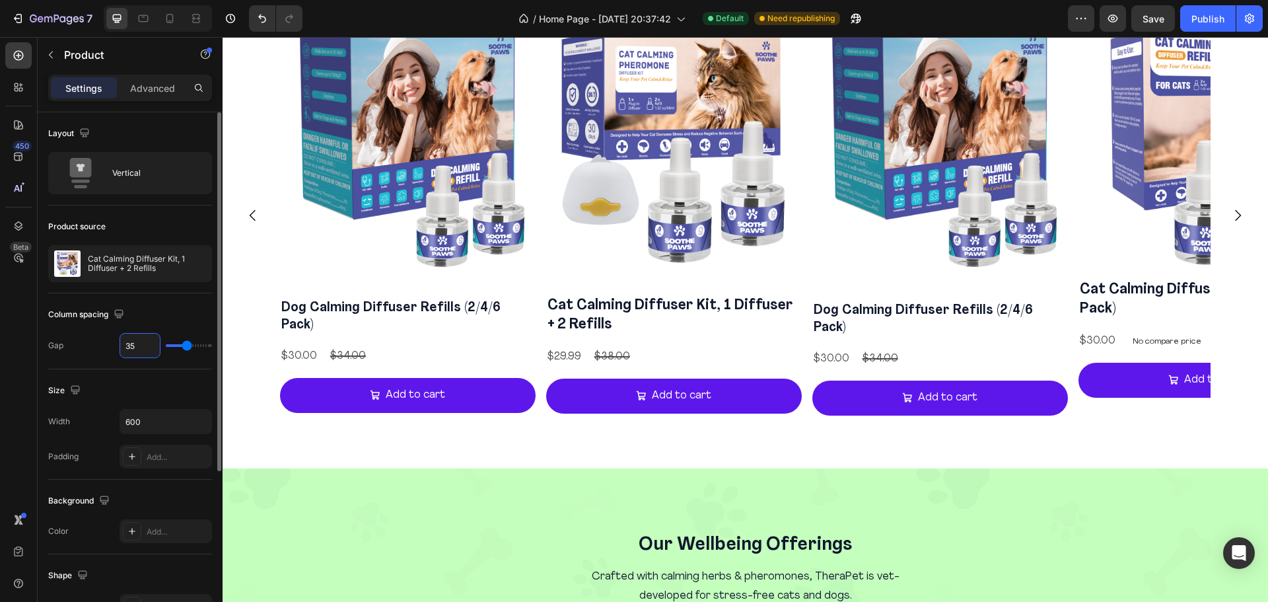
type input "35"
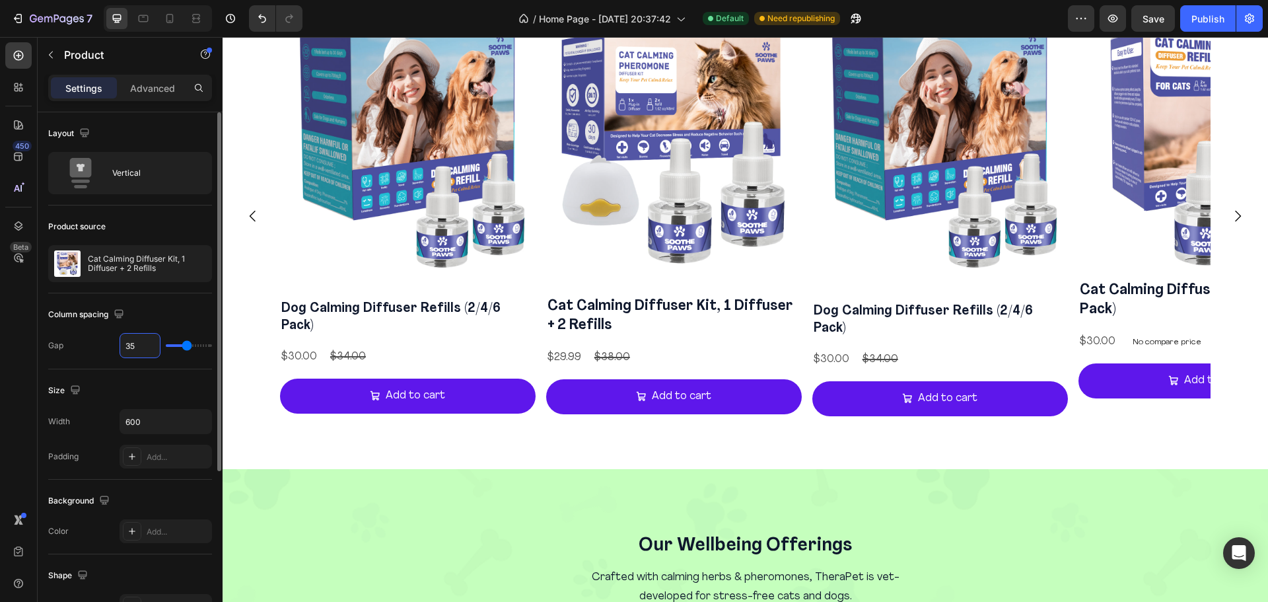
type input "34"
type input "33"
type input "32"
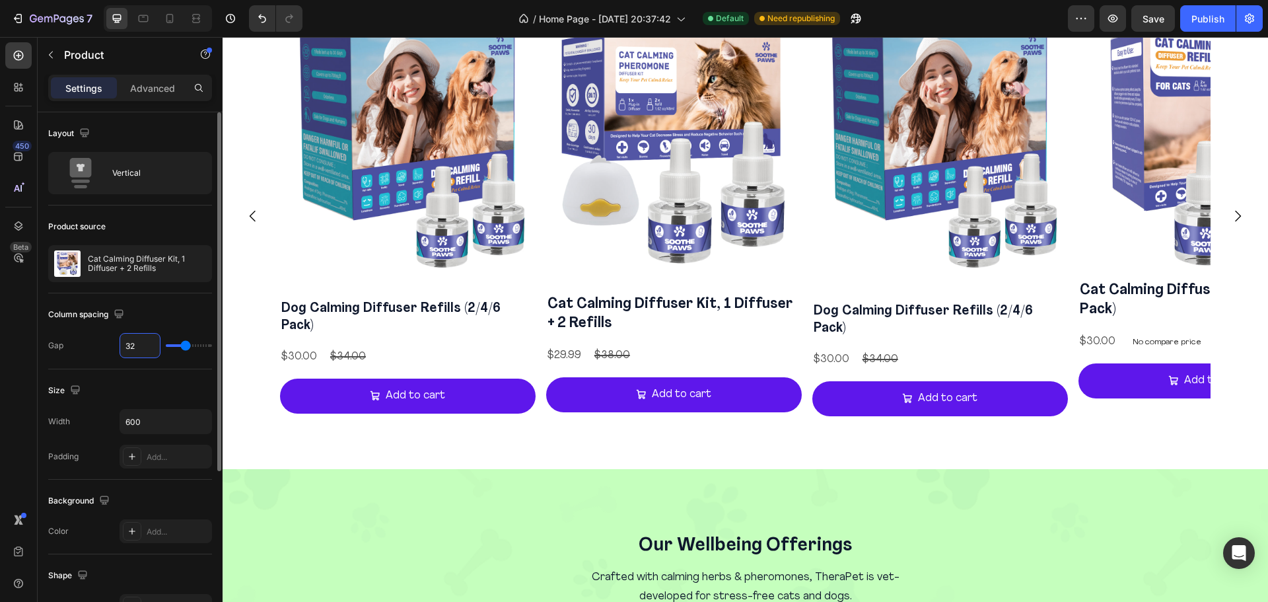
type input "32"
type input "31"
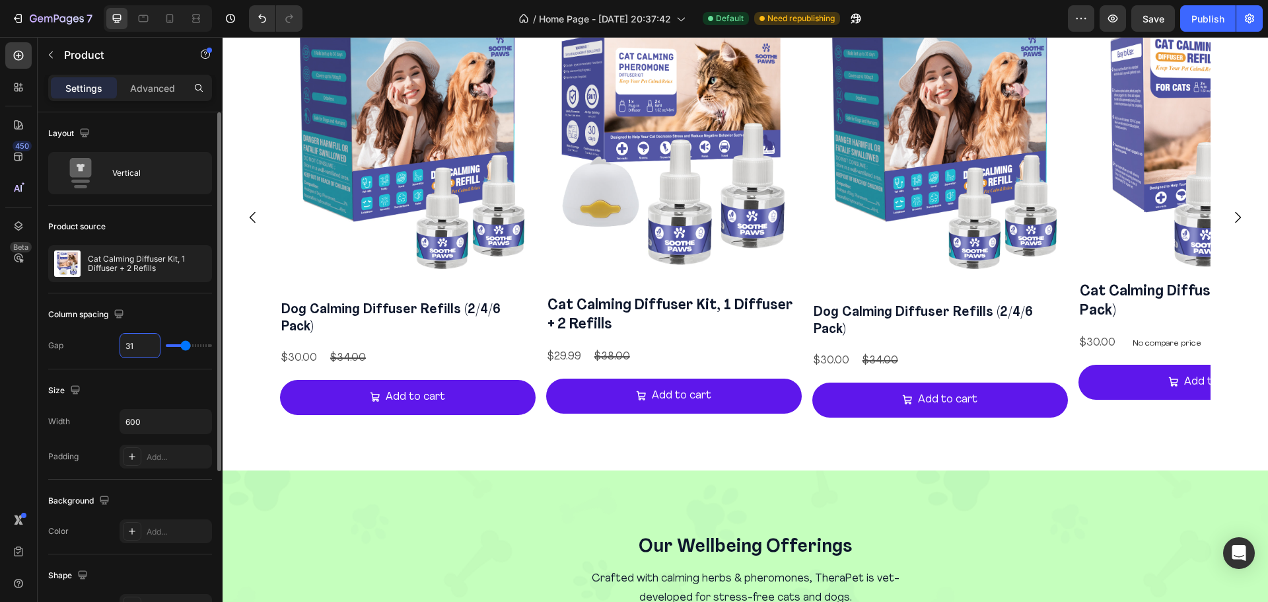
type input "31"
type input "30"
type input "29"
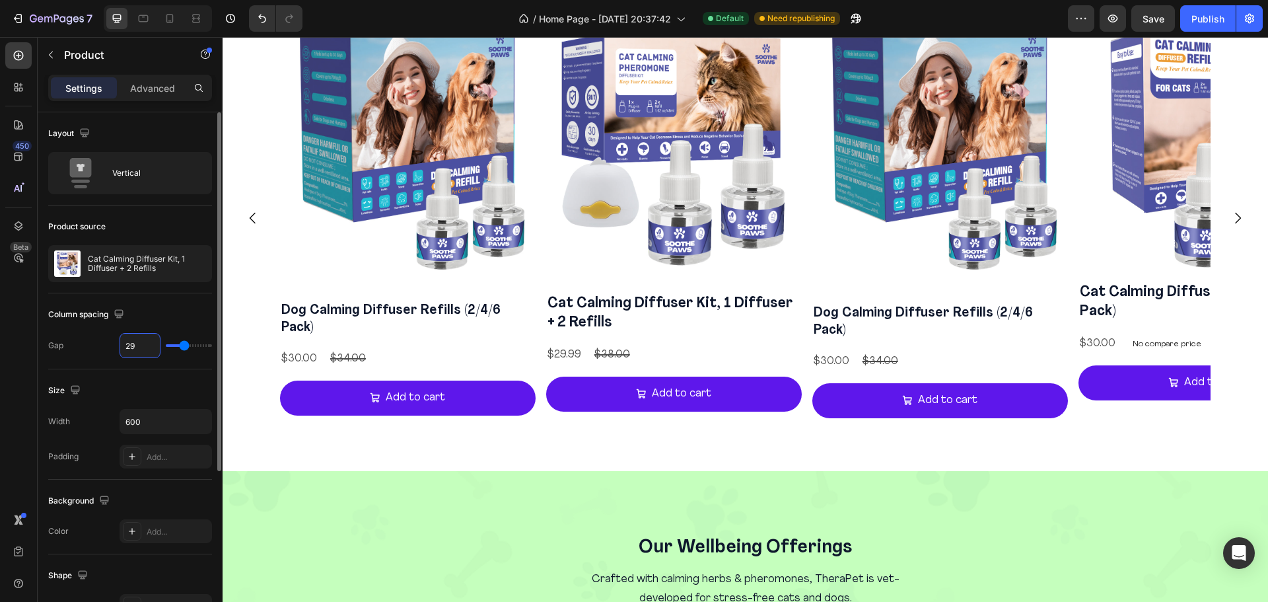
type input "28"
type input "27"
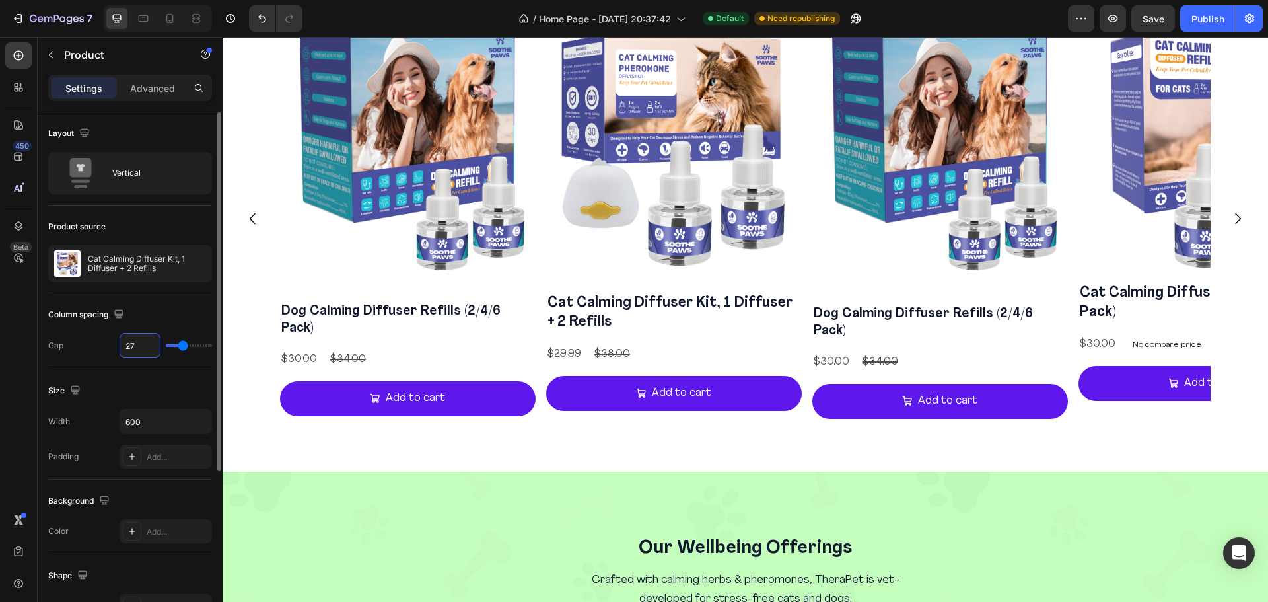
type input "26"
type input "25"
type input "24"
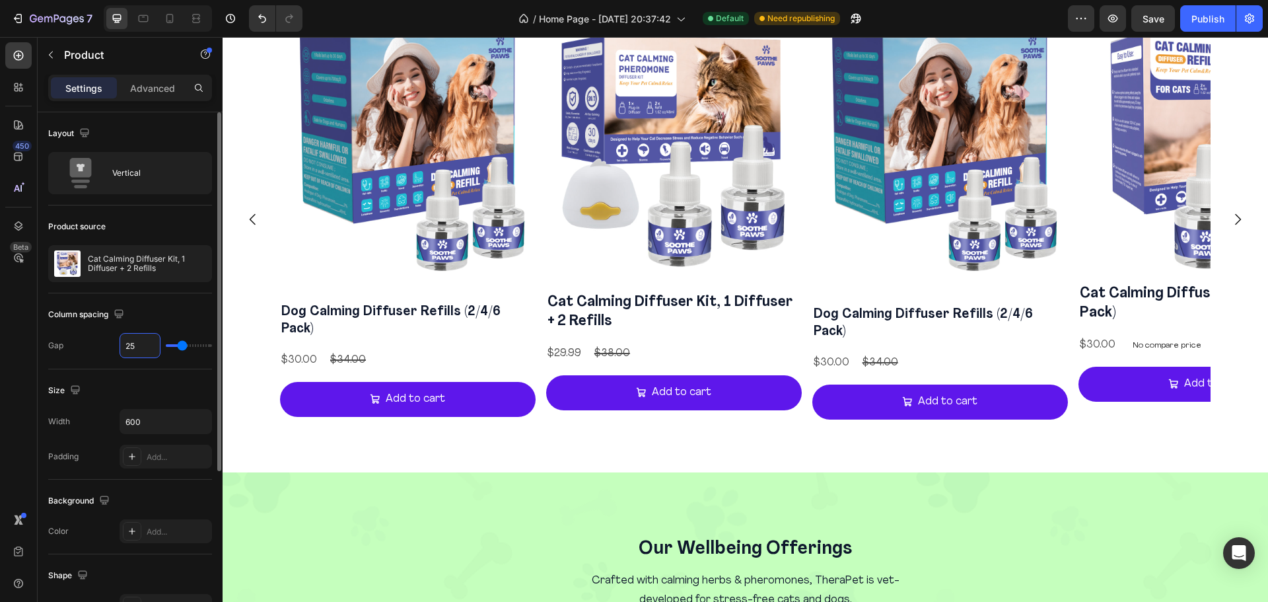
type input "24"
type input "23"
type input "22"
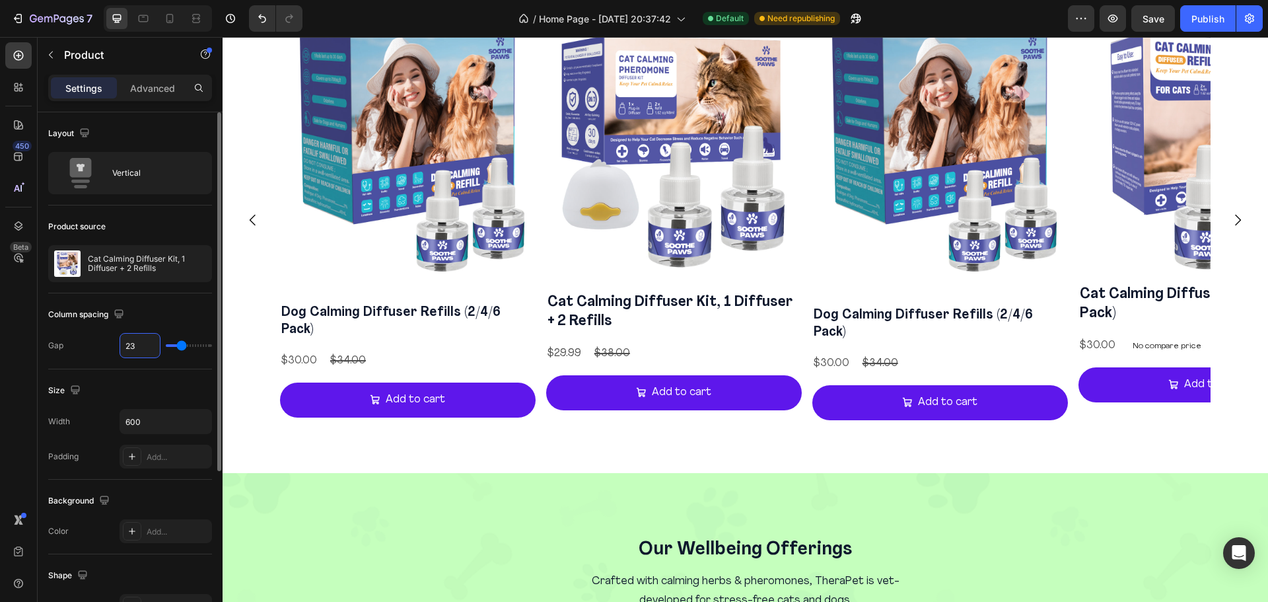
type input "22"
type input "21"
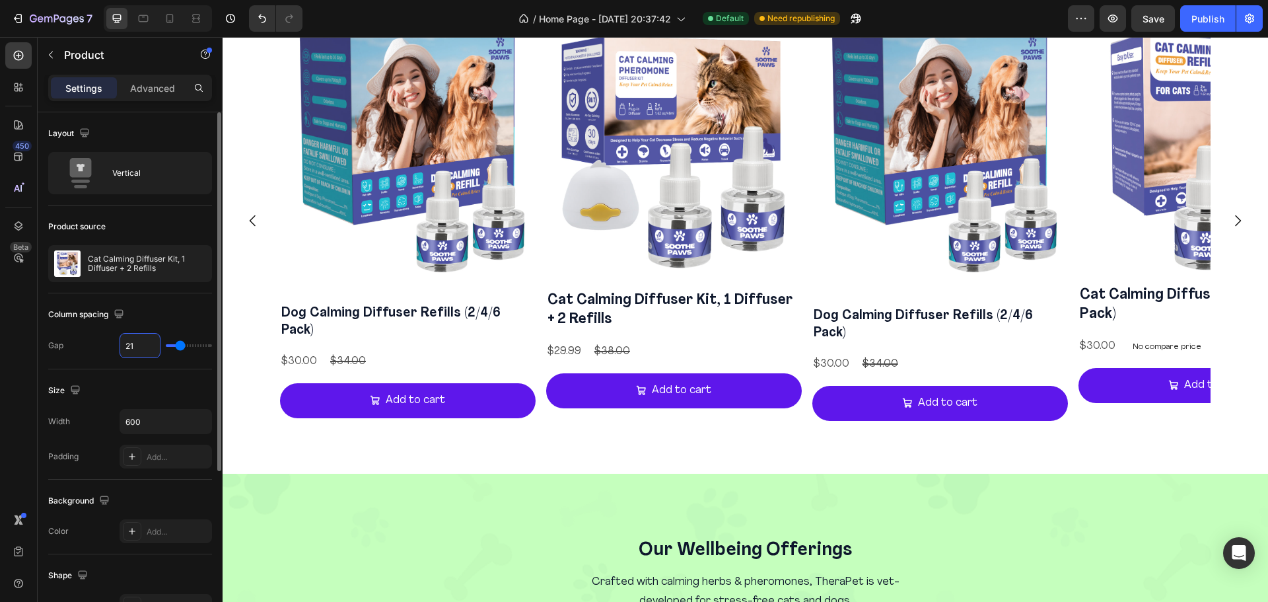
type input "20"
type input "19"
type input "18"
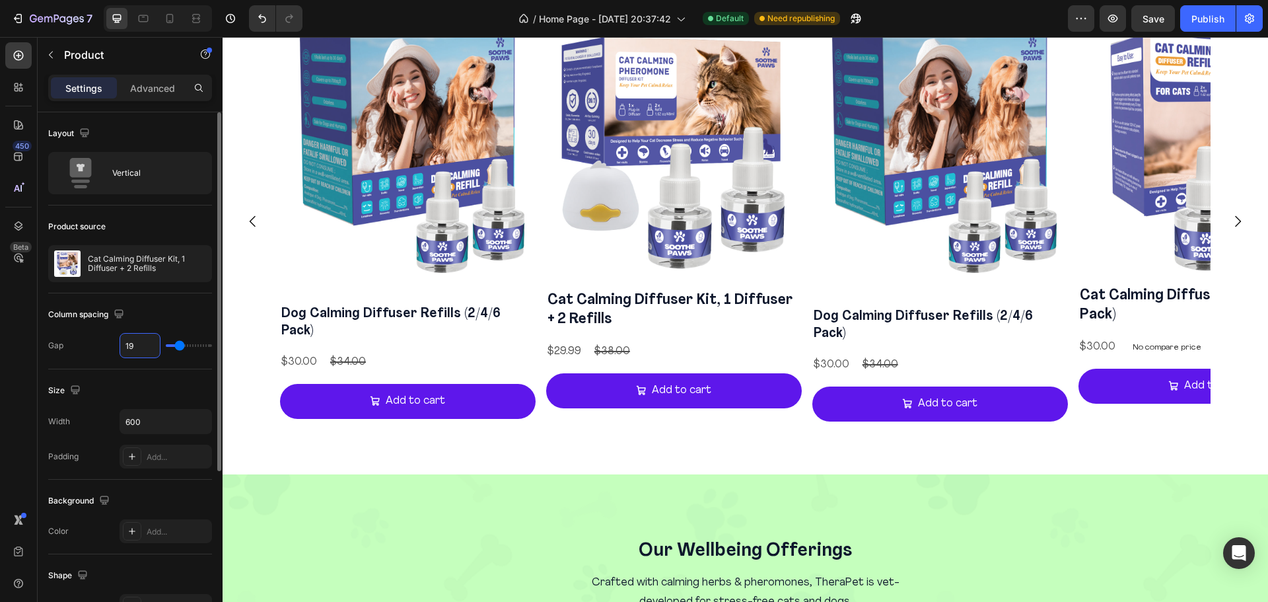
type input "18"
type input "17"
type input "16"
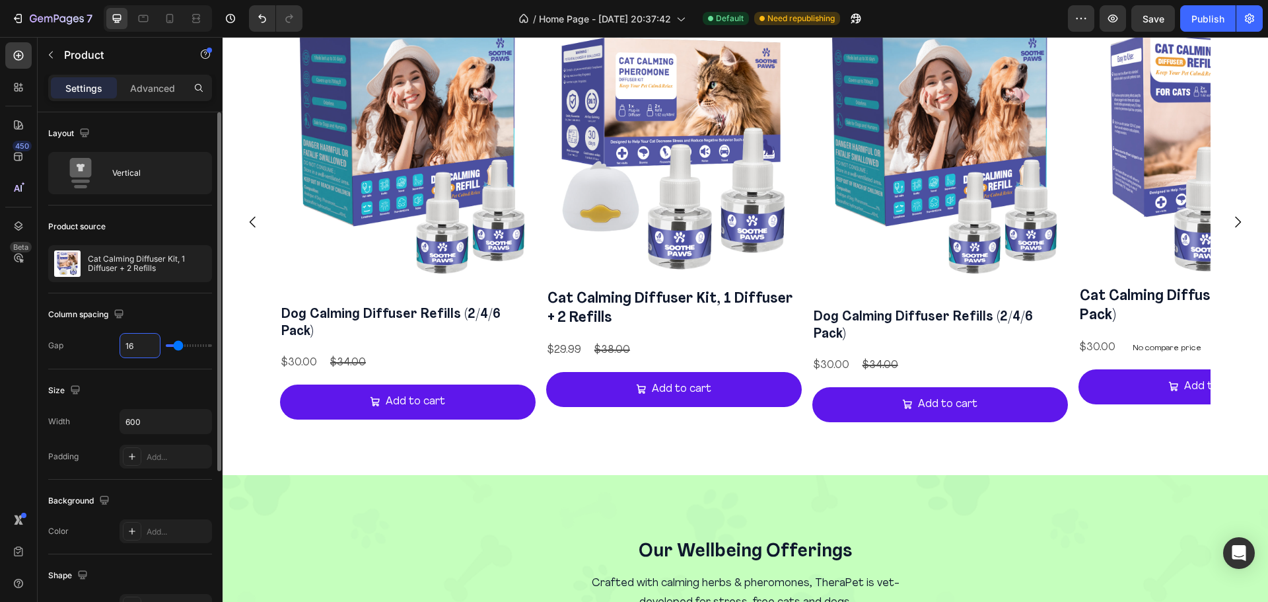
type input "15"
type input "14"
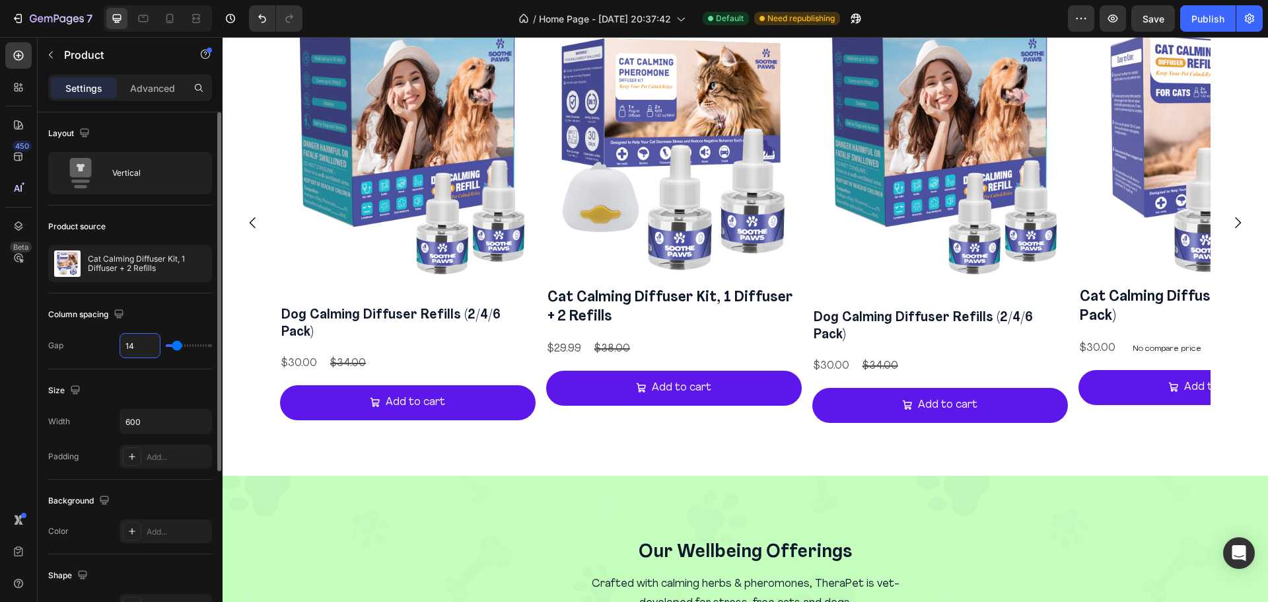
type input "13"
type input "12"
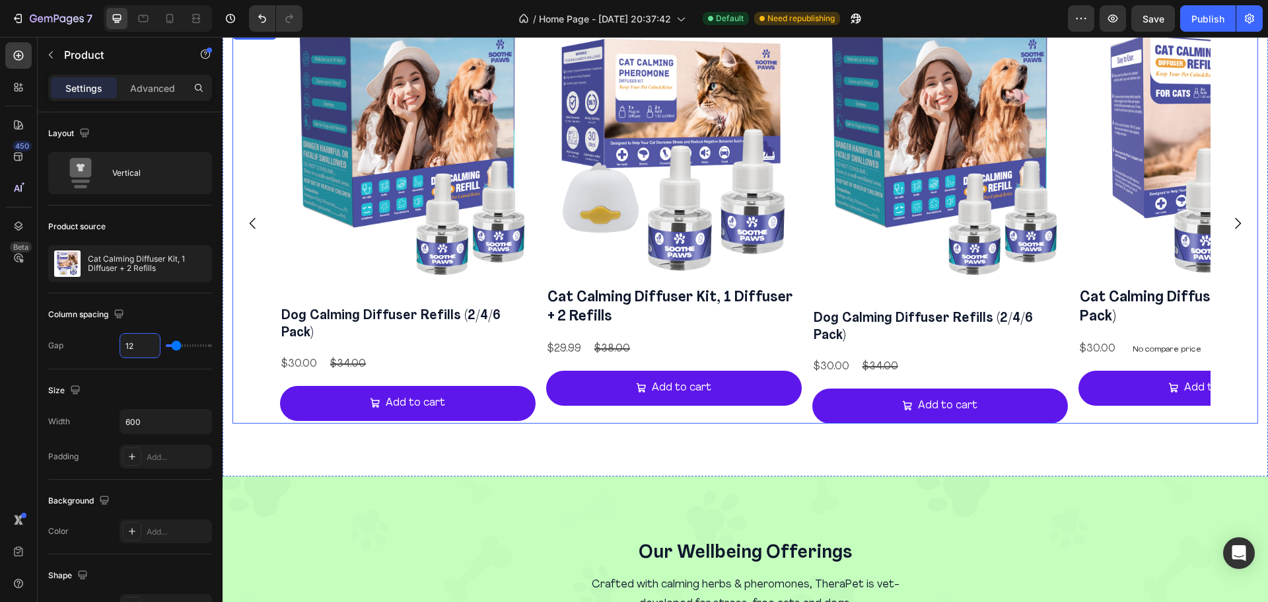
click at [1235, 218] on icon "Carousel Next Arrow" at bounding box center [1238, 223] width 6 height 11
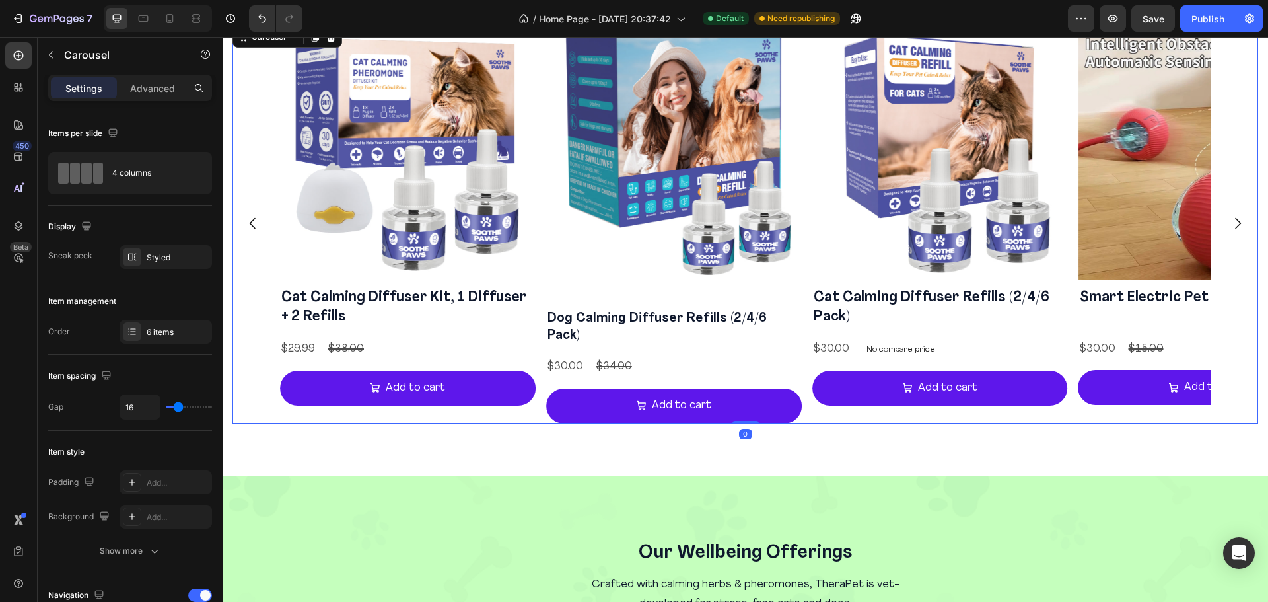
click at [1159, 18] on span "Save" at bounding box center [1153, 18] width 22 height 11
click at [1159, 18] on icon "button" at bounding box center [1152, 18] width 13 height 13
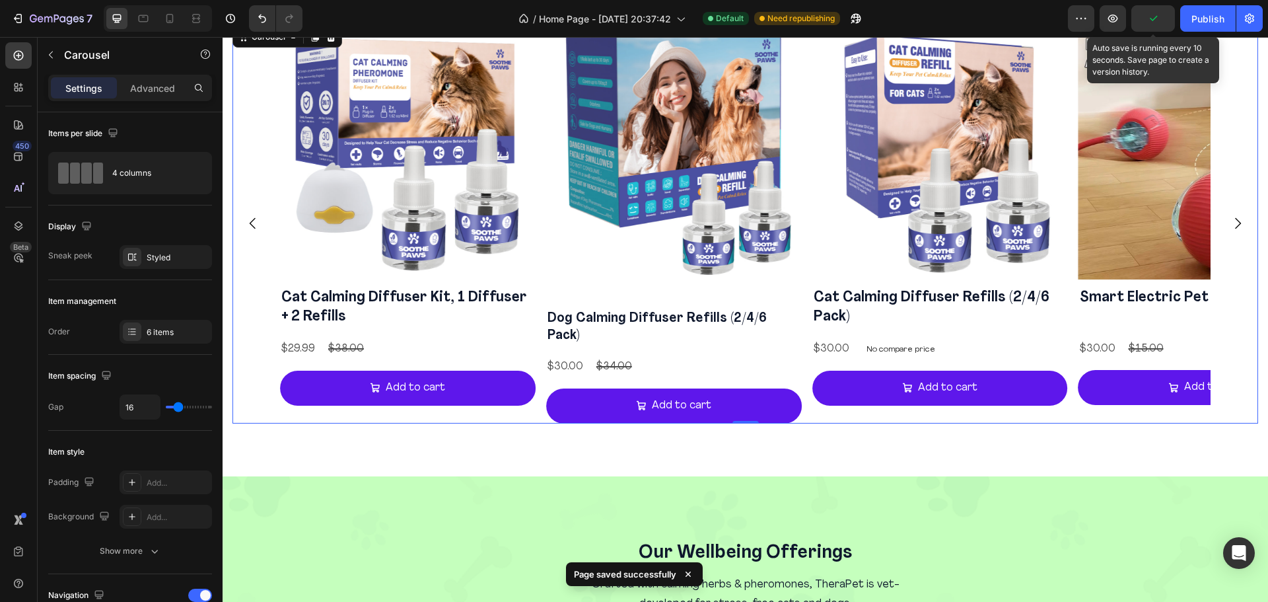
click at [1159, 18] on icon "button" at bounding box center [1152, 18] width 13 height 13
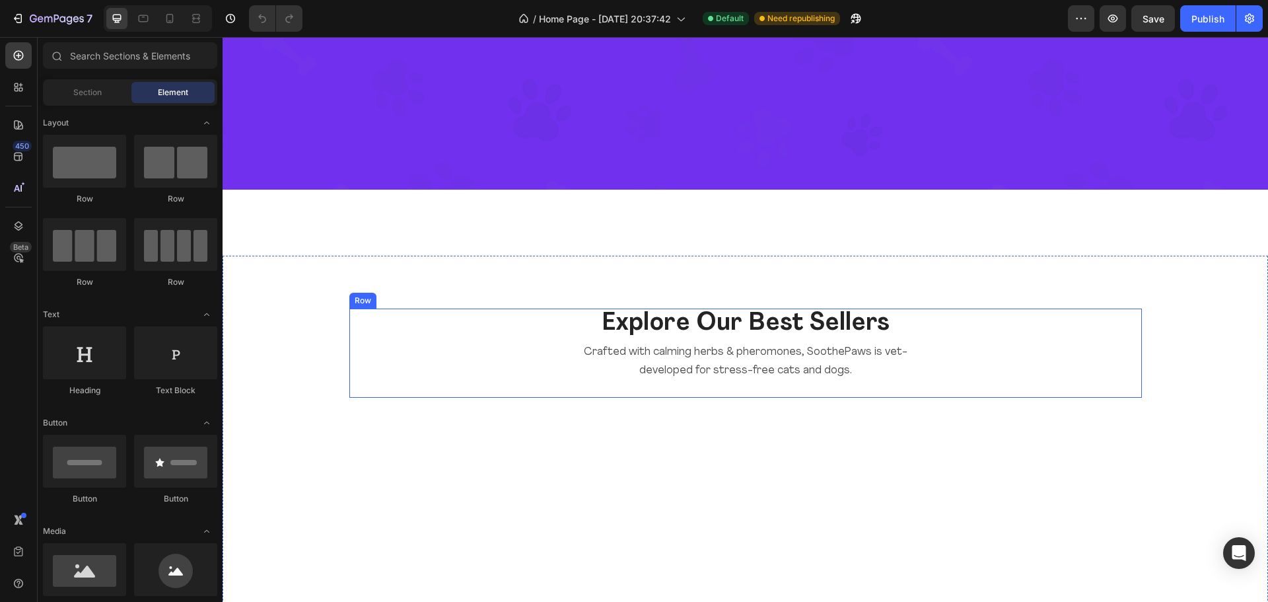
scroll to position [1429, 0]
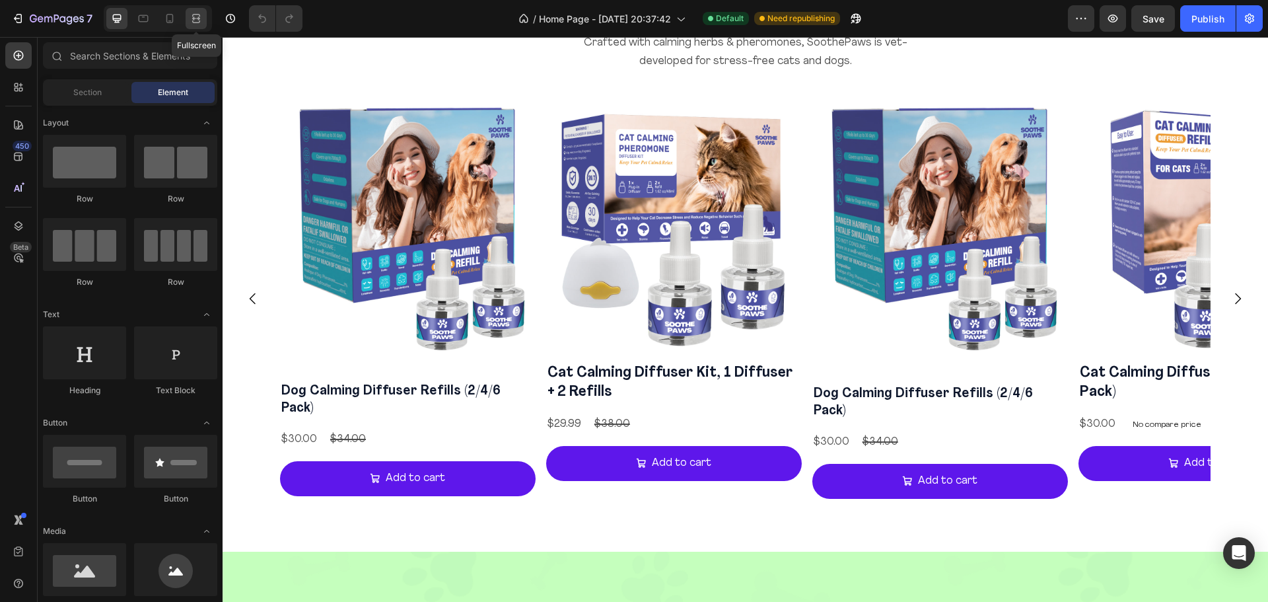
click at [199, 23] on icon at bounding box center [196, 18] width 13 height 13
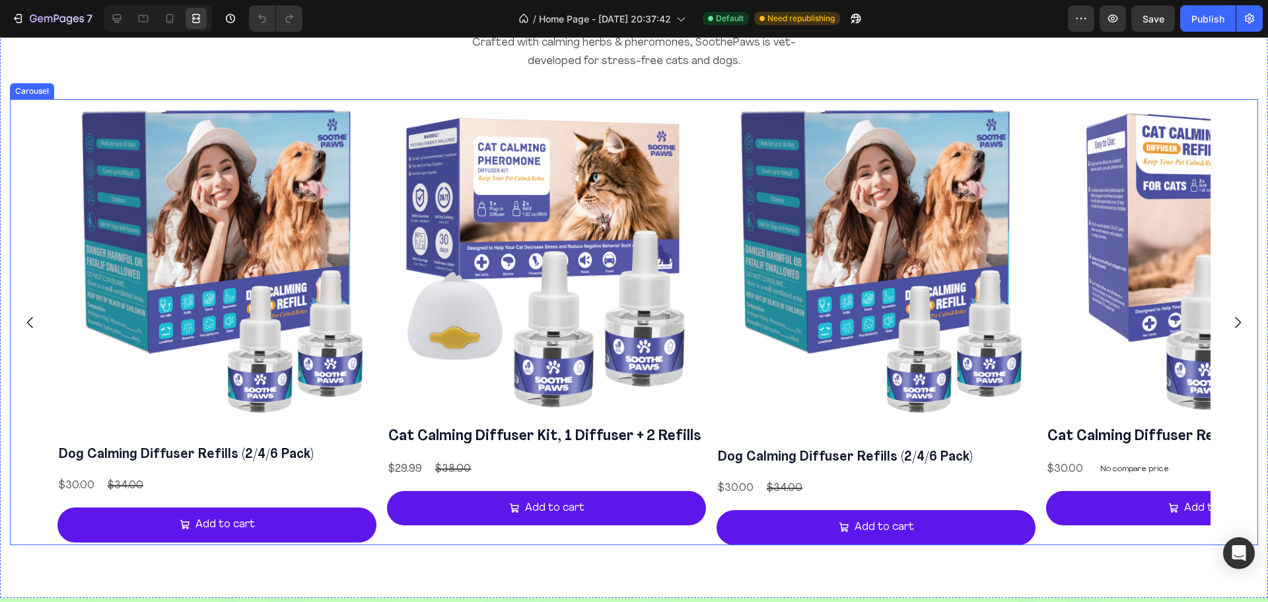
click at [1230, 328] on icon "Carousel Next Arrow" at bounding box center [1237, 322] width 16 height 16
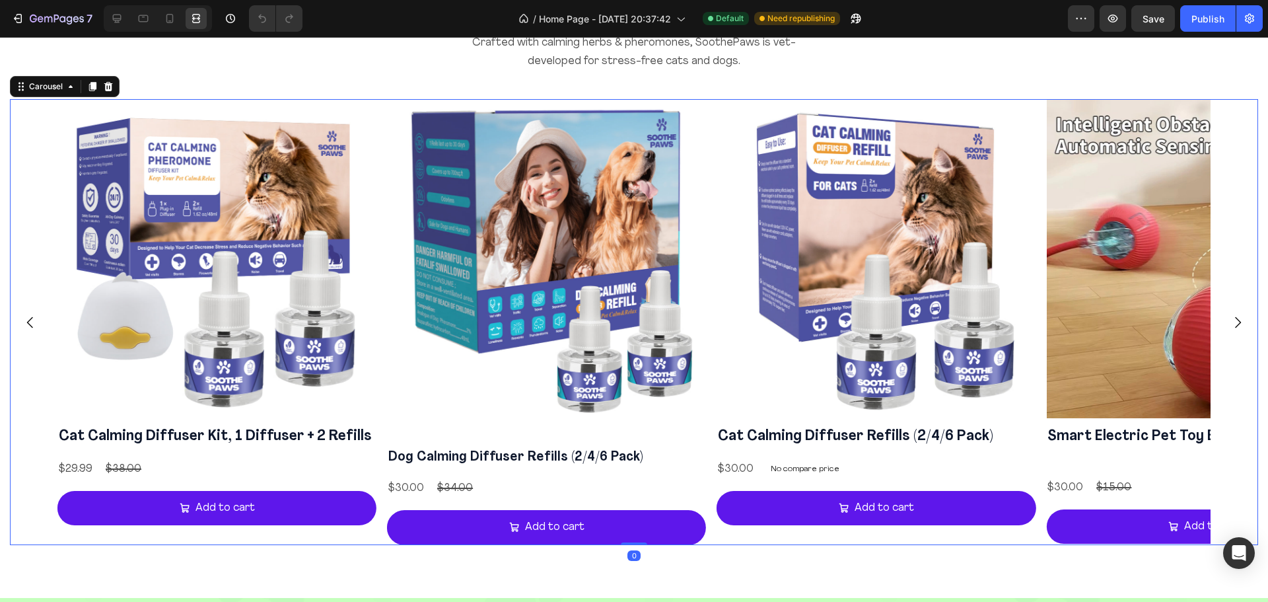
click at [1230, 328] on icon "Carousel Next Arrow" at bounding box center [1237, 322] width 16 height 16
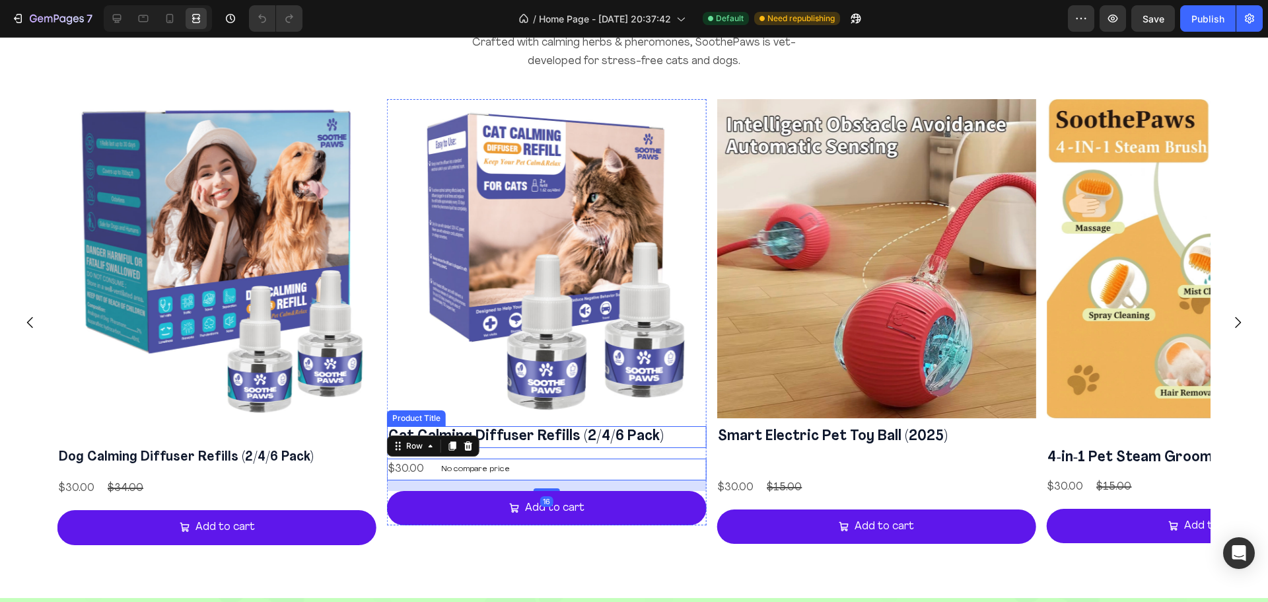
click at [655, 443] on h2 "Cat Calming Diffuser Refills (2/4/6 Pack)" at bounding box center [546, 437] width 319 height 22
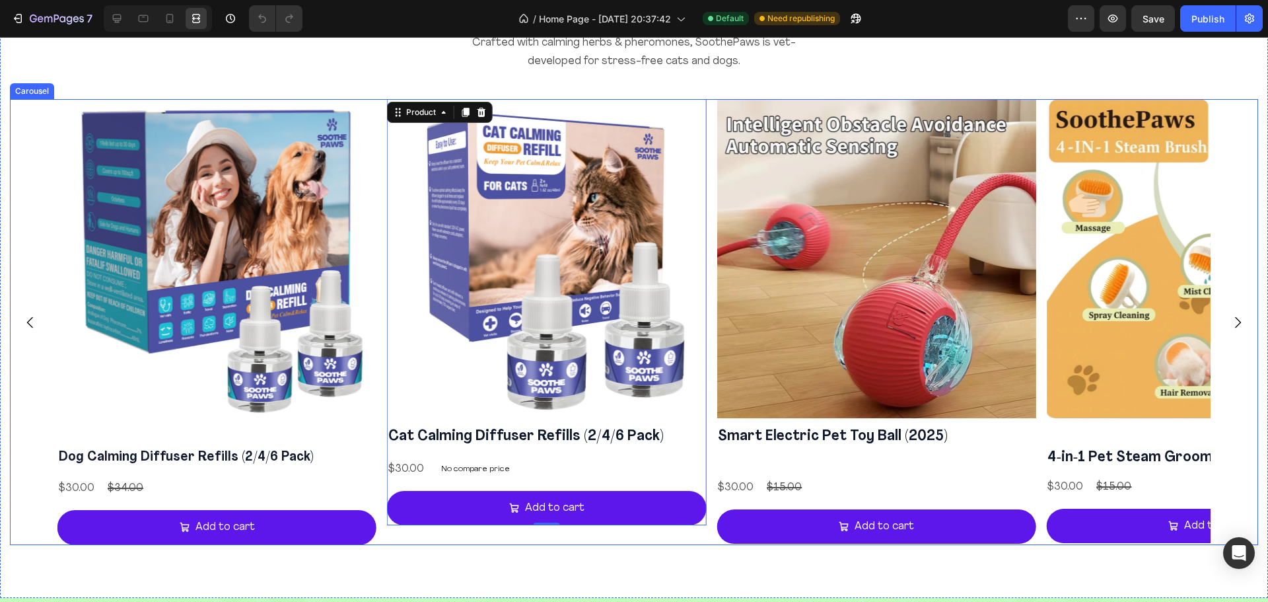
click at [37, 318] on icon "Carousel Back Arrow" at bounding box center [30, 322] width 16 height 16
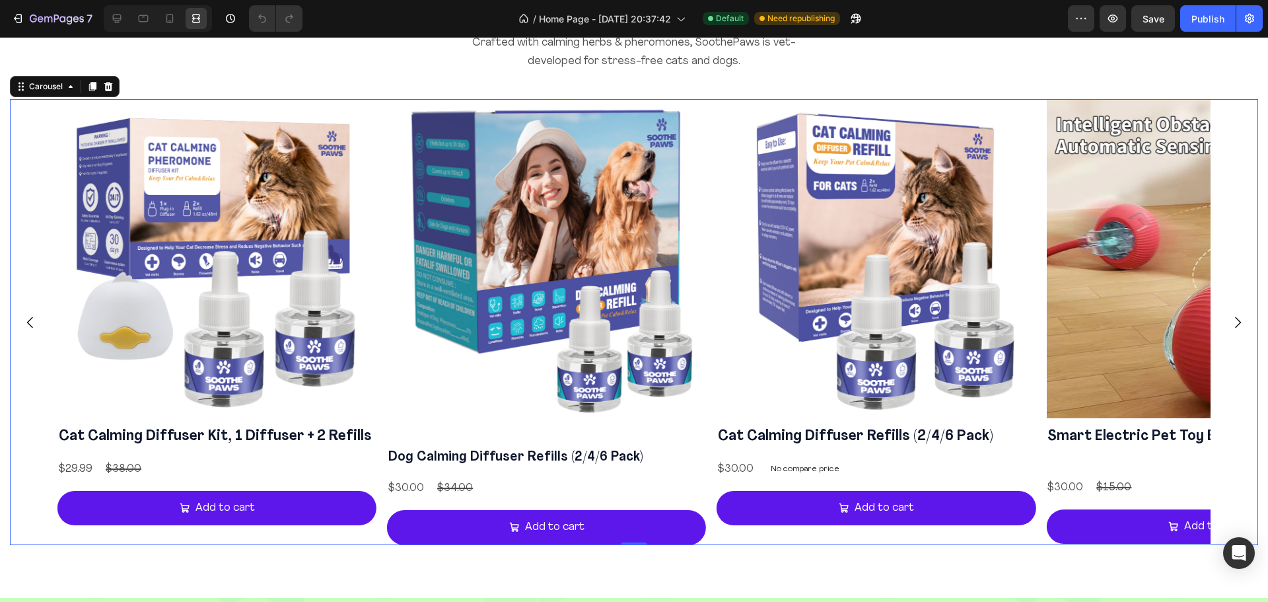
click at [37, 318] on icon "Carousel Back Arrow" at bounding box center [30, 322] width 16 height 16
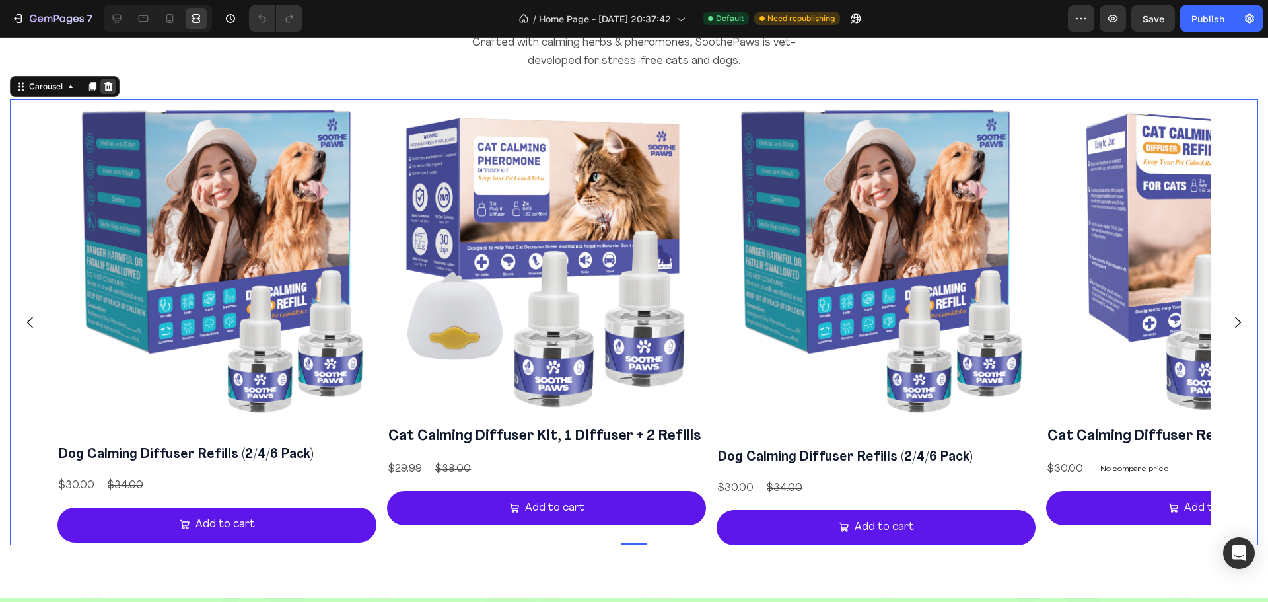
click at [107, 86] on icon at bounding box center [108, 86] width 11 height 11
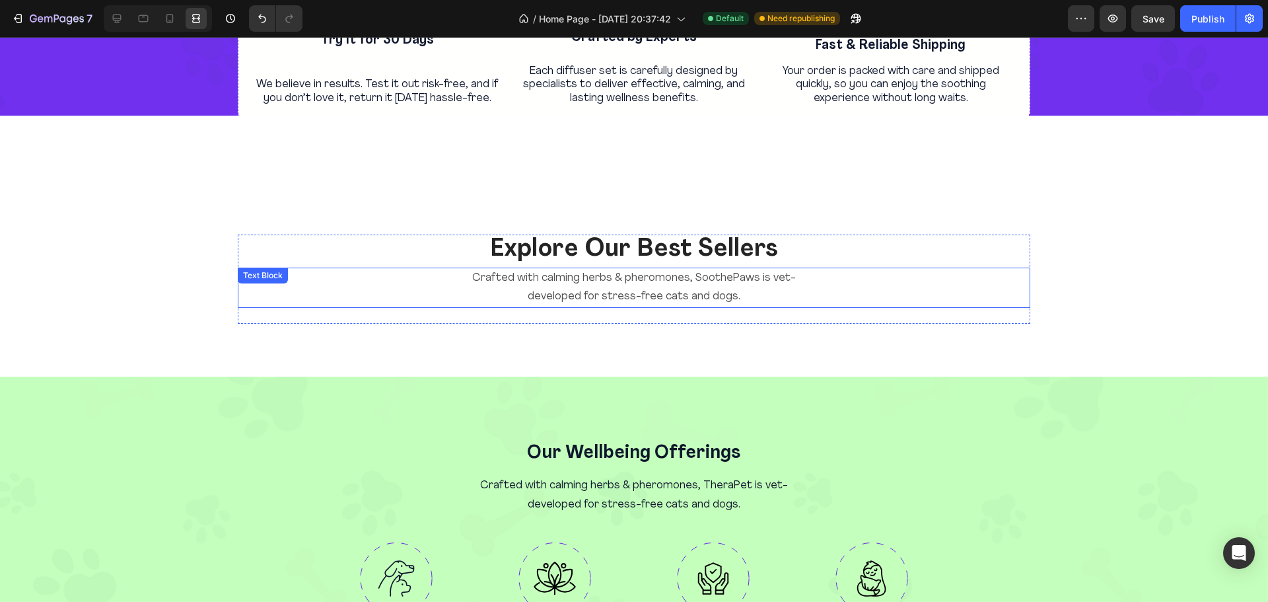
scroll to position [1193, 0]
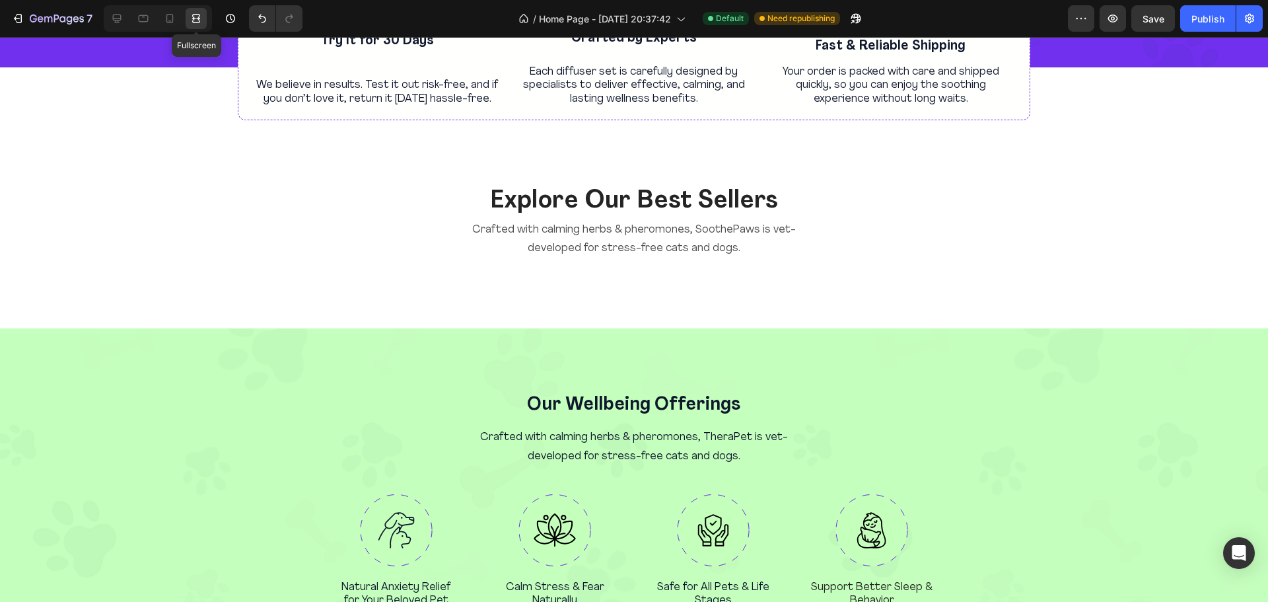
click at [198, 17] on icon at bounding box center [196, 18] width 13 height 13
click at [195, 20] on icon at bounding box center [196, 18] width 13 height 13
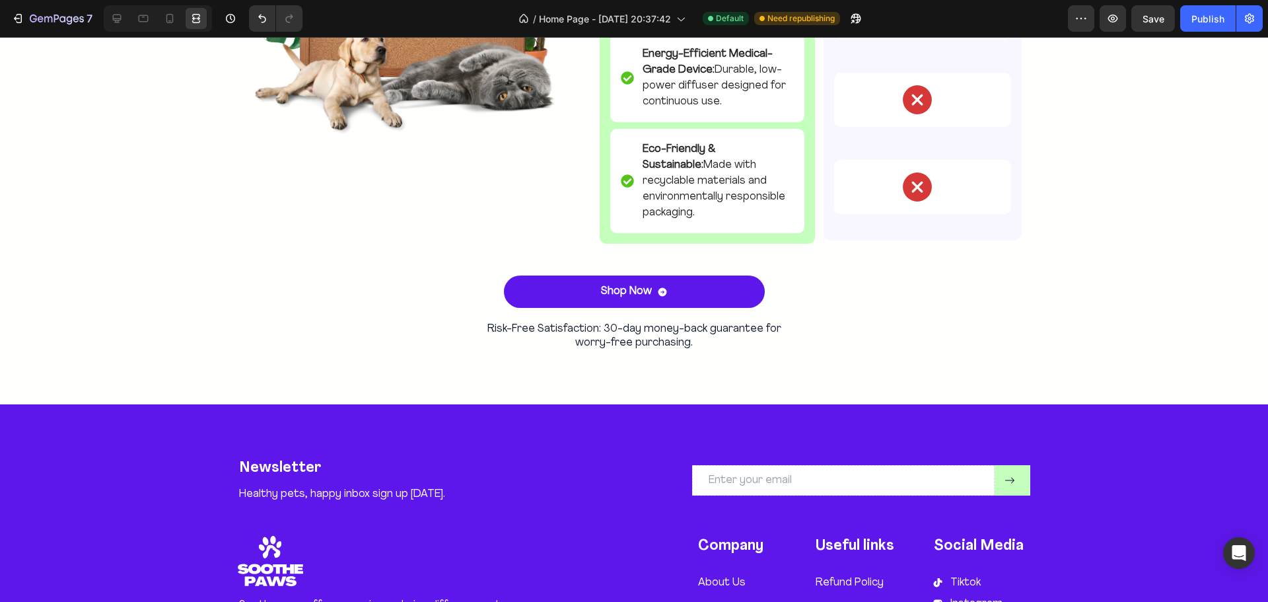
scroll to position [2958, 0]
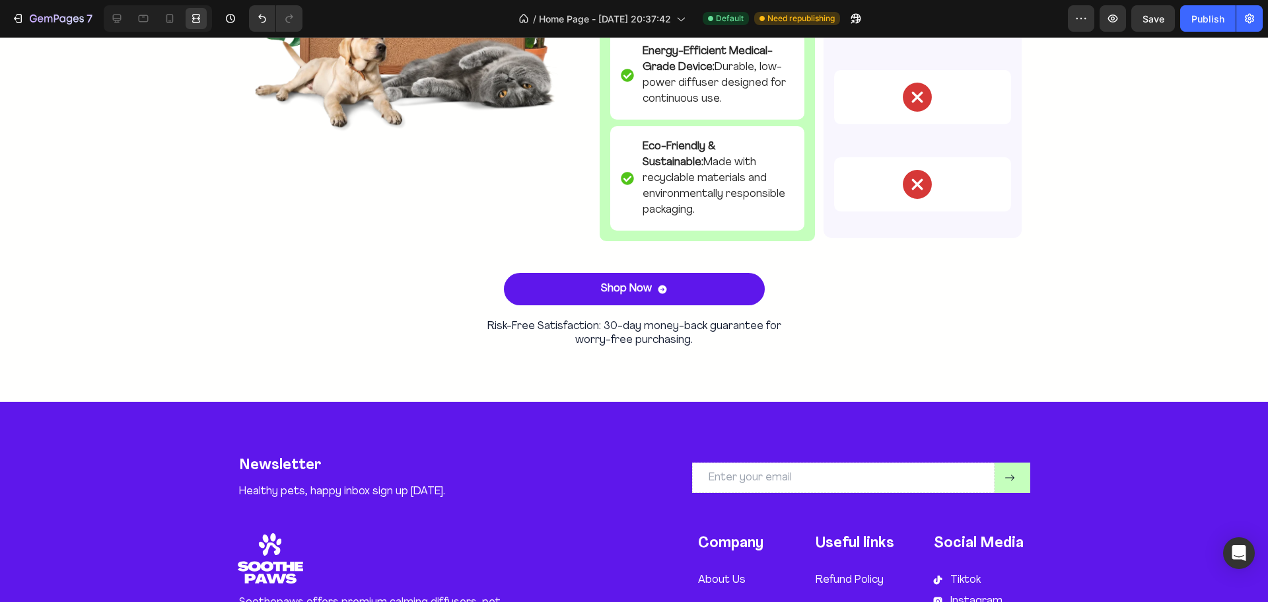
click at [1150, 32] on div "7 / Home Page - Jul 16, 20:37:42 Default Need republishing Preview Save Publish" at bounding box center [634, 19] width 1268 height 38
click at [1152, 23] on span "Save" at bounding box center [1153, 18] width 22 height 11
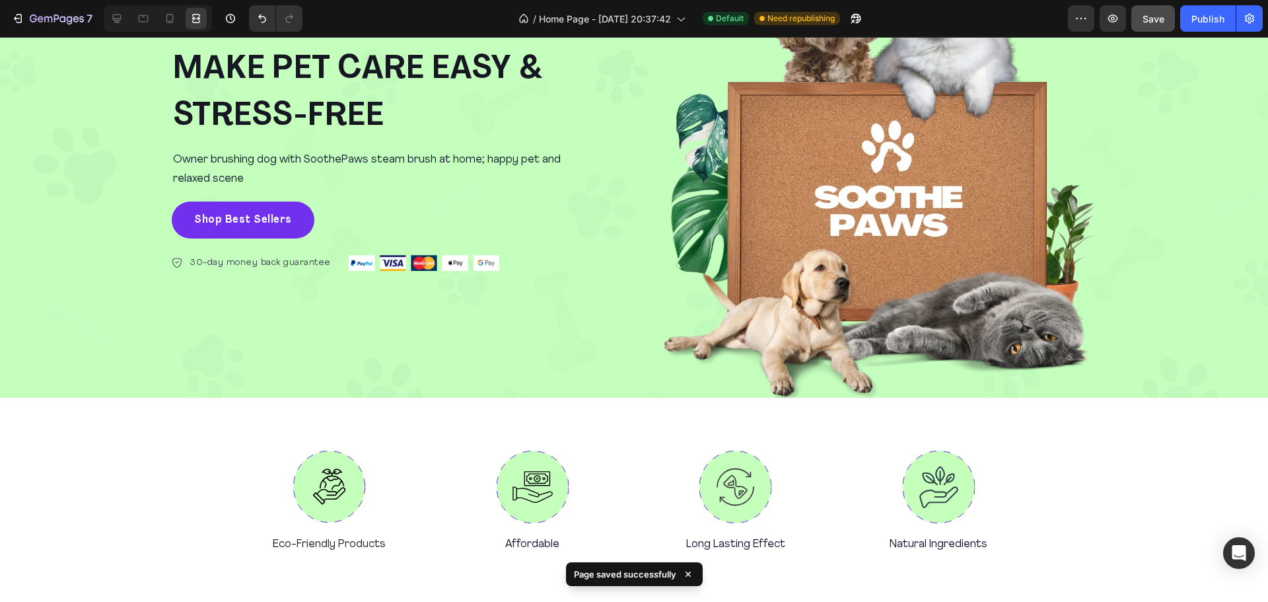
scroll to position [145, 0]
click at [196, 17] on icon at bounding box center [196, 18] width 13 height 13
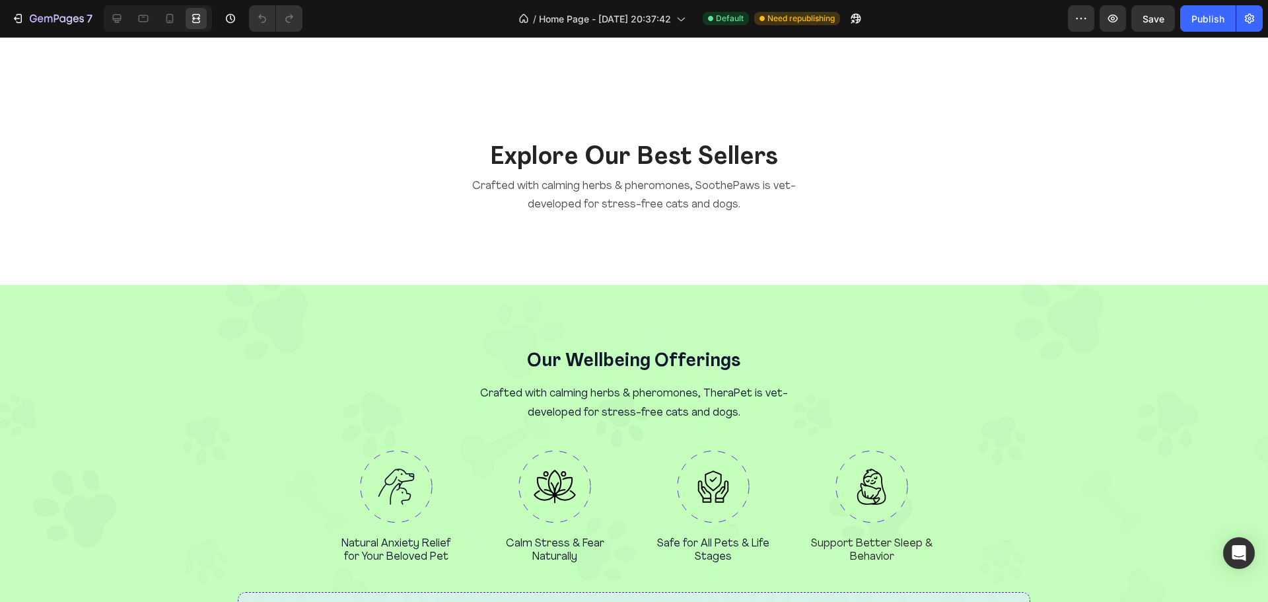
scroll to position [1336, 0]
click at [200, 13] on icon at bounding box center [196, 18] width 13 height 13
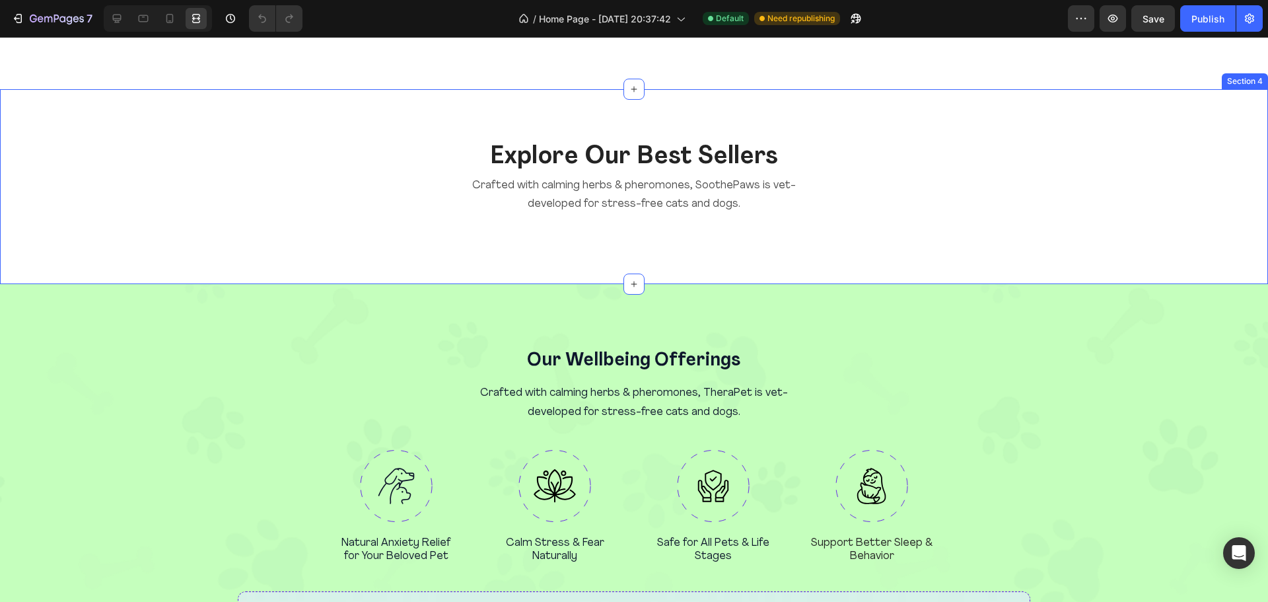
click at [201, 32] on div "7 / Home Page - Jul 16, 20:37:42 Default Need republishing Preview Save Publish" at bounding box center [634, 19] width 1268 height 38
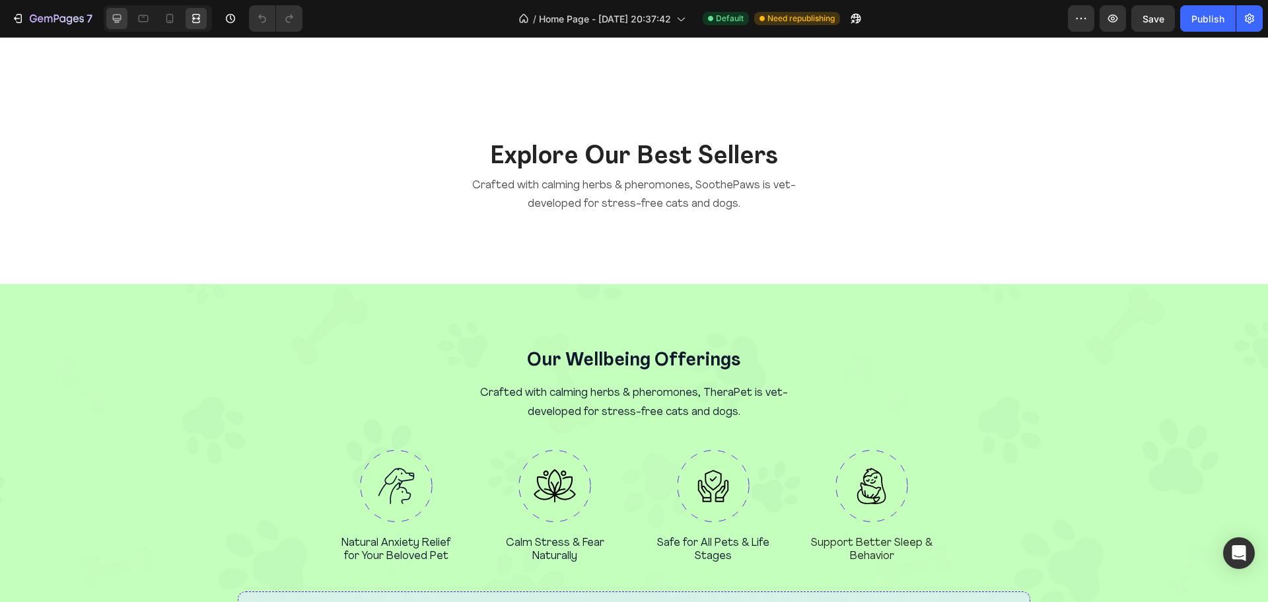
click at [120, 13] on icon at bounding box center [116, 18] width 13 height 13
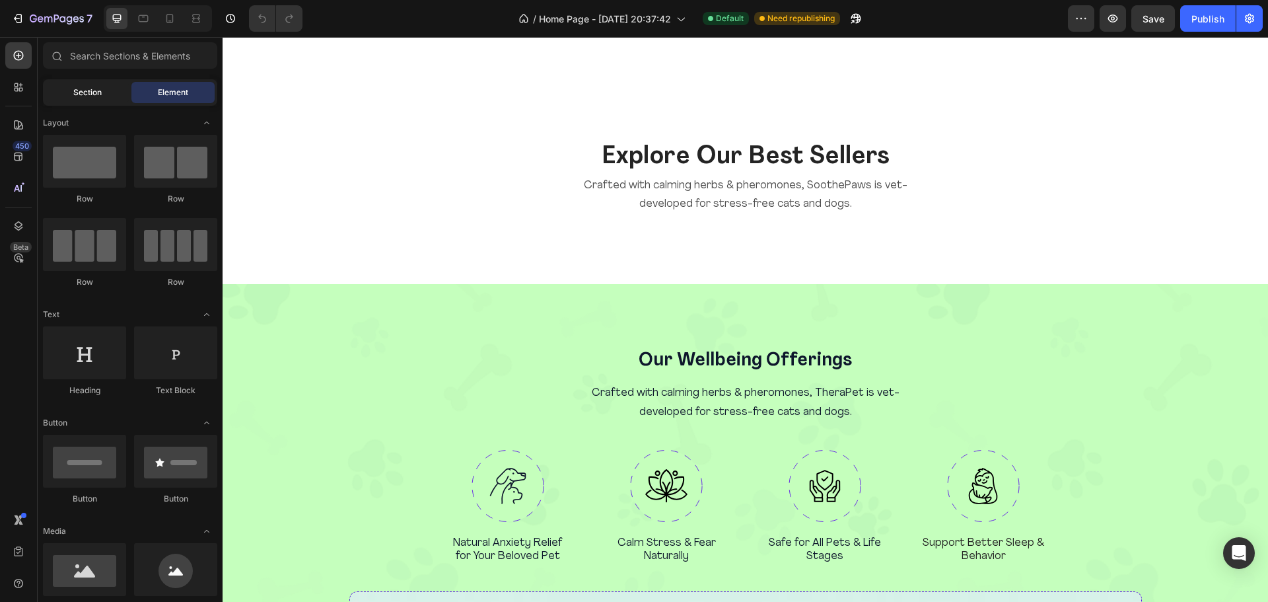
click at [92, 85] on div "Section" at bounding box center [87, 92] width 83 height 21
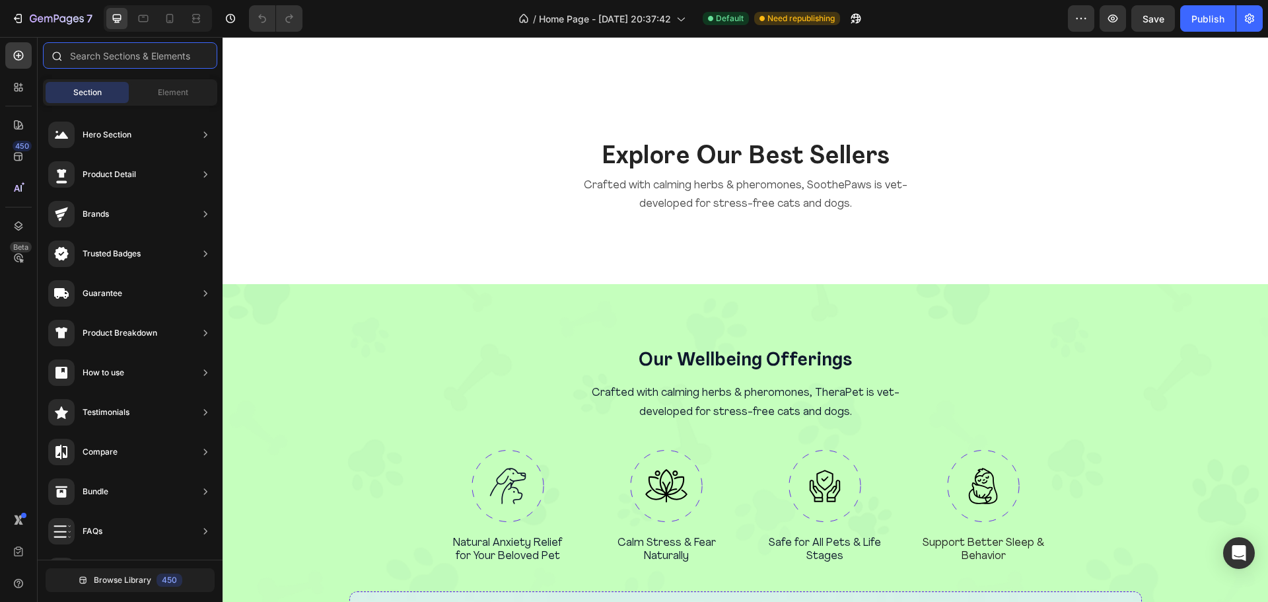
click at [120, 64] on input "text" at bounding box center [130, 55] width 174 height 26
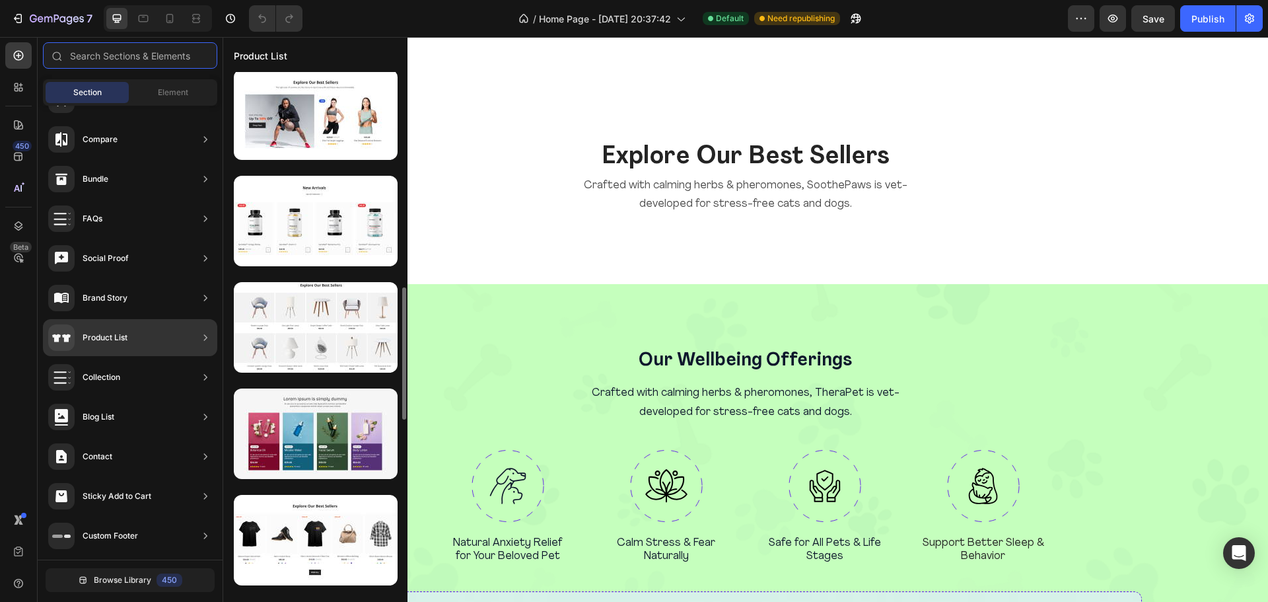
scroll to position [858, 0]
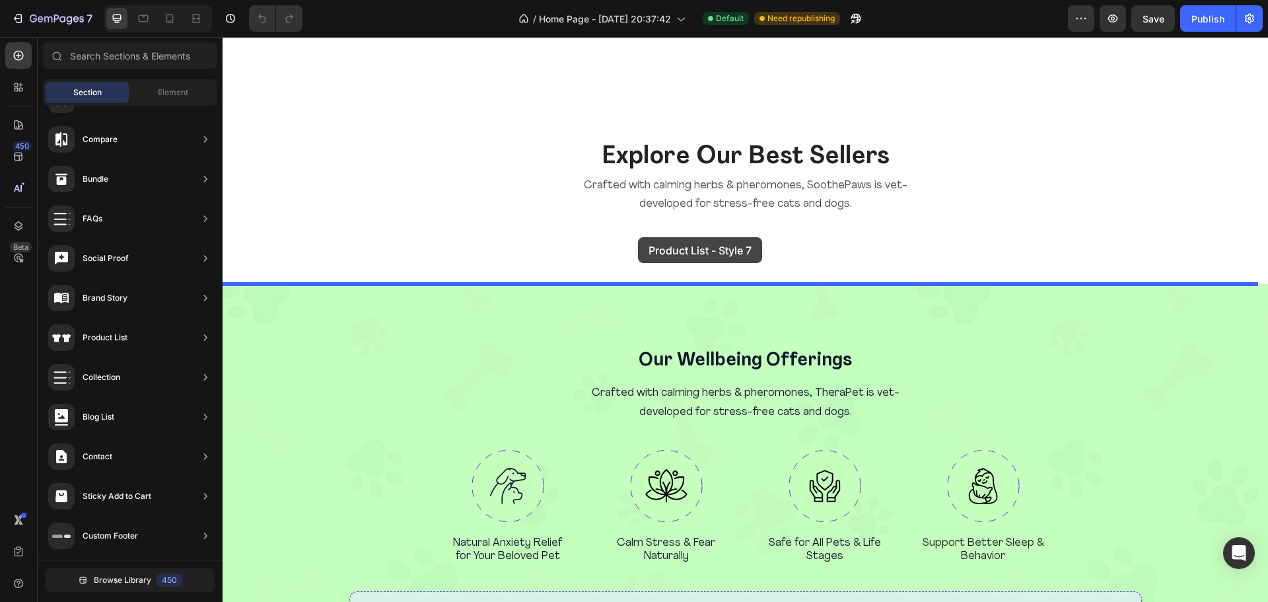
drag, startPoint x: 554, startPoint y: 376, endPoint x: 638, endPoint y: 237, distance: 162.6
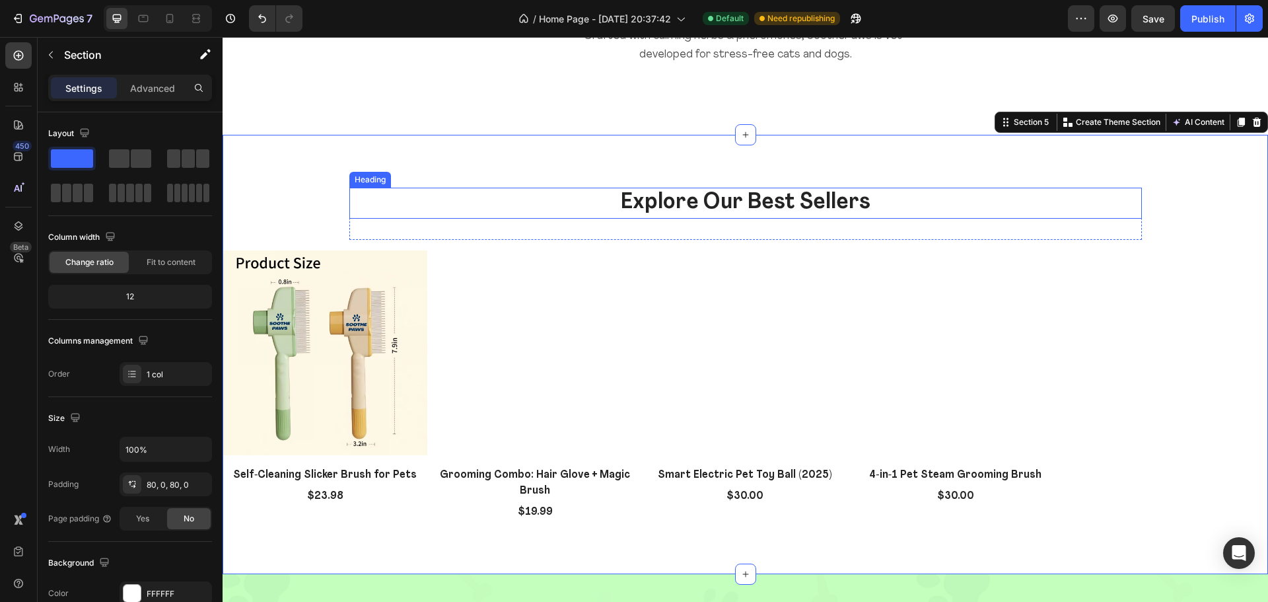
scroll to position [1486, 0]
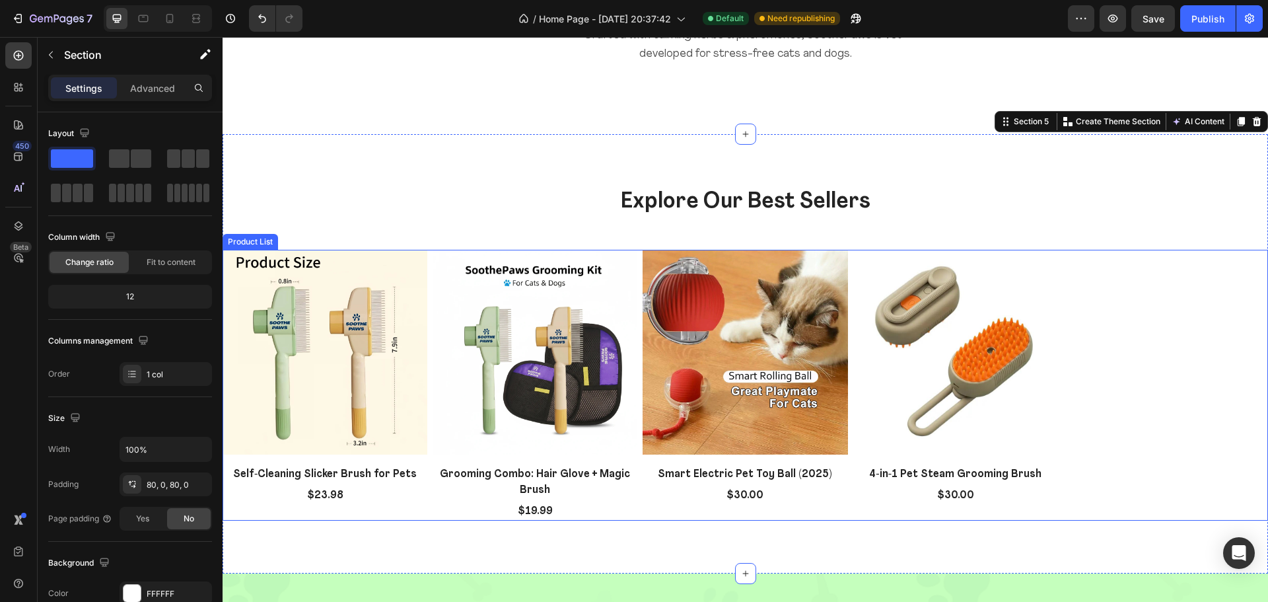
click at [1124, 252] on div "(P) Images Self‑Cleaning Slicker Brush for Pets (P) Title $23.98 (P) Price (P) …" at bounding box center [745, 385] width 1045 height 271
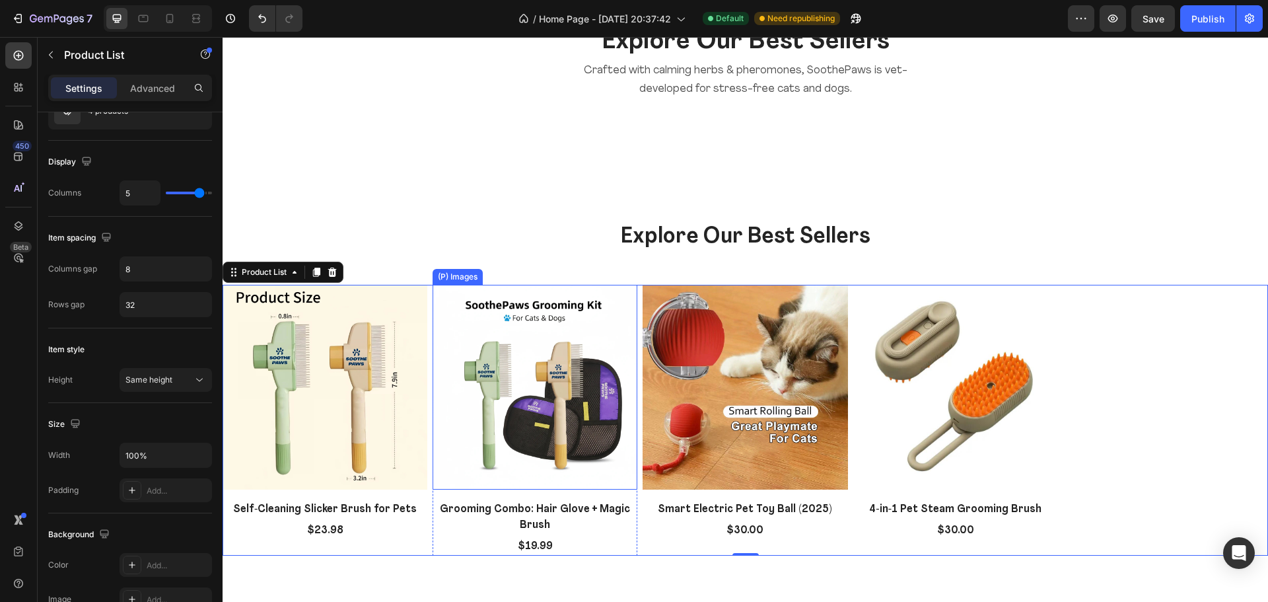
scroll to position [1451, 0]
click at [331, 274] on icon at bounding box center [332, 272] width 11 height 11
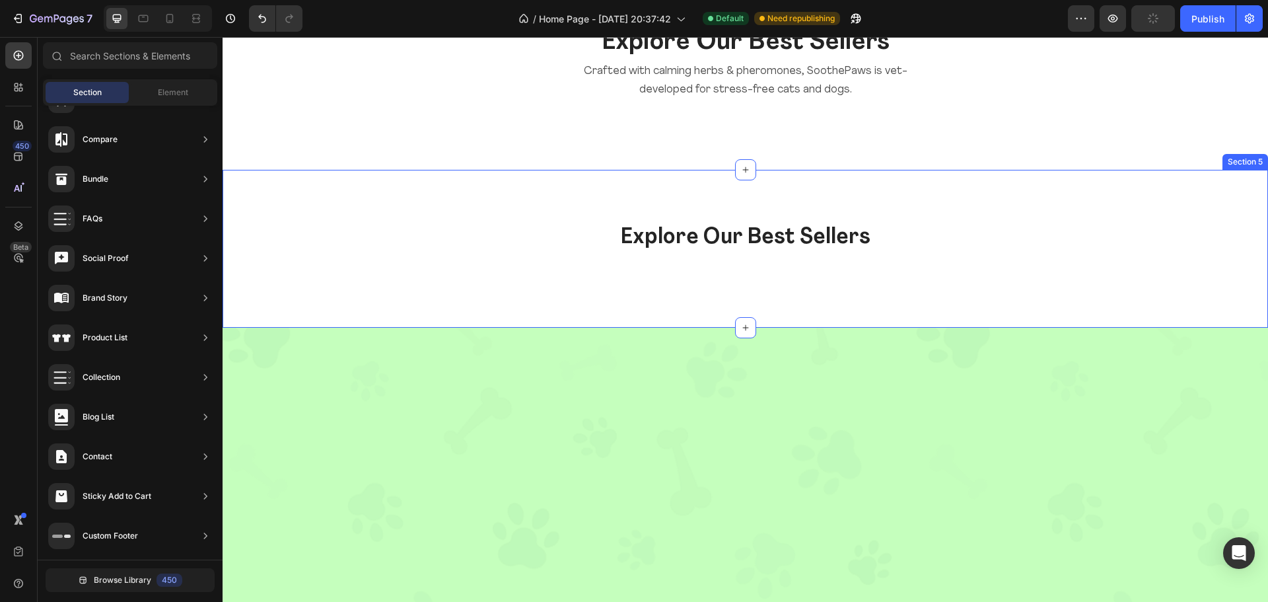
click at [730, 304] on div "Explore Our Best Sellers Heading Row Section 5" at bounding box center [745, 249] width 1045 height 158
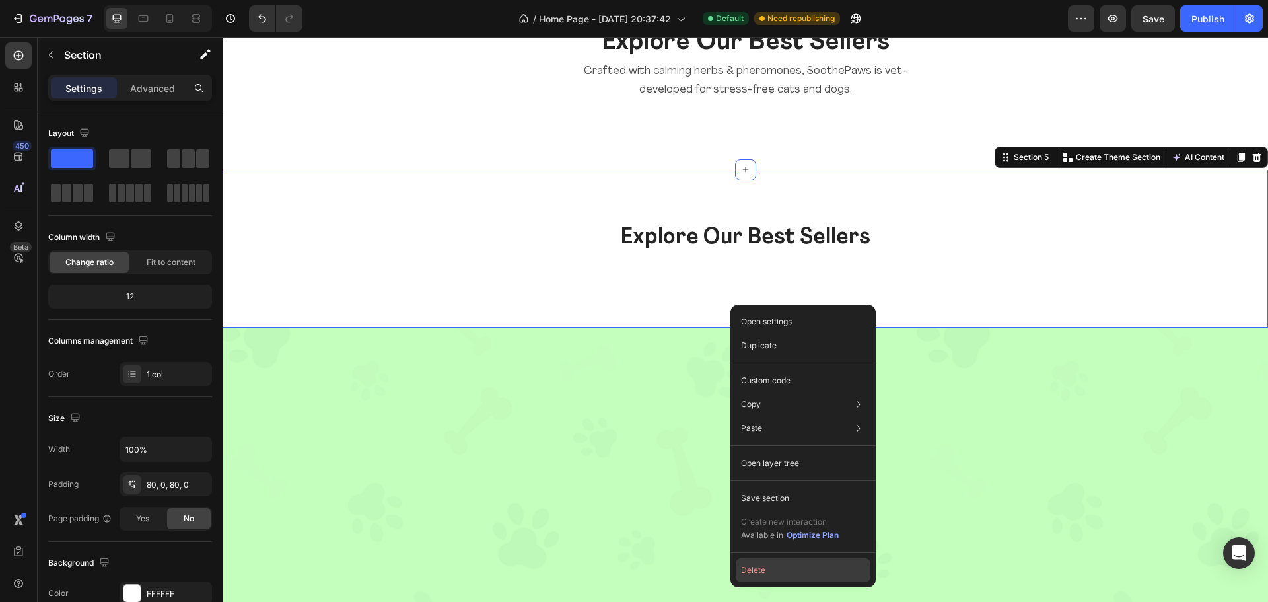
click at [749, 567] on button "Delete" at bounding box center [803, 570] width 135 height 24
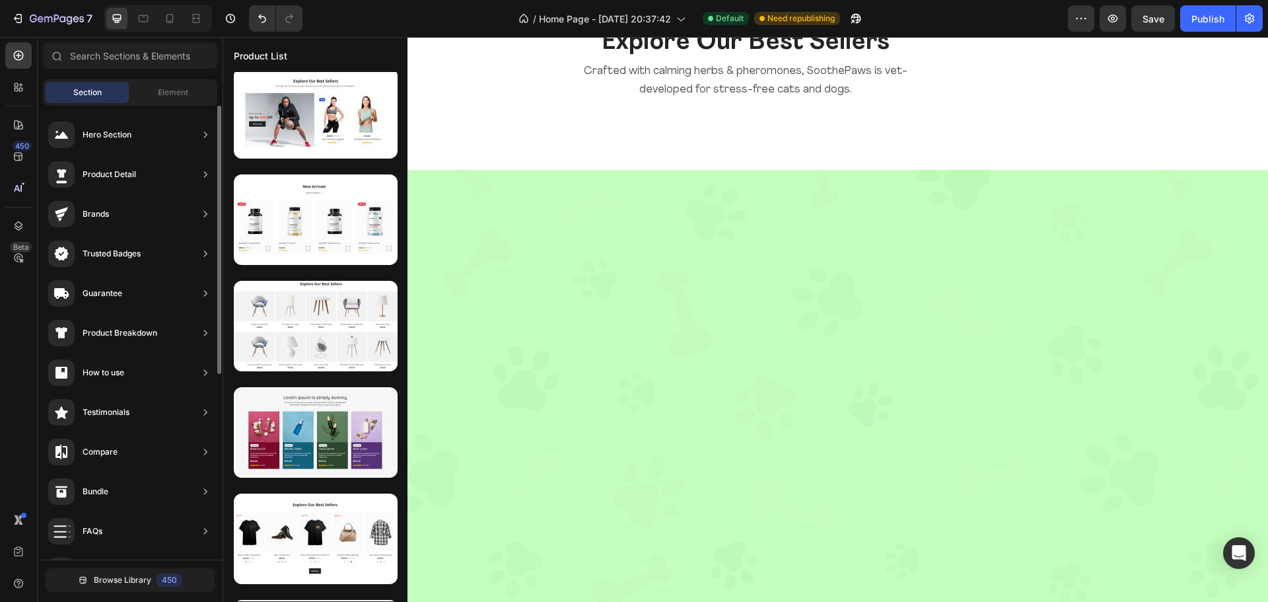
scroll to position [526, 0]
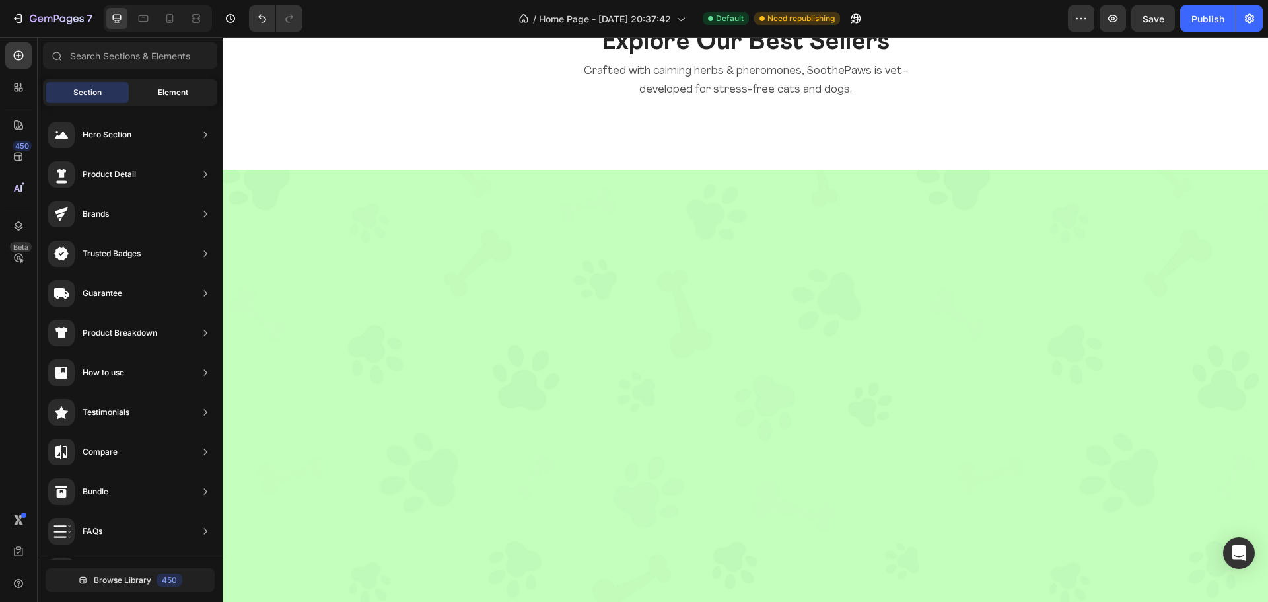
click at [182, 87] on span "Element" at bounding box center [173, 92] width 30 height 12
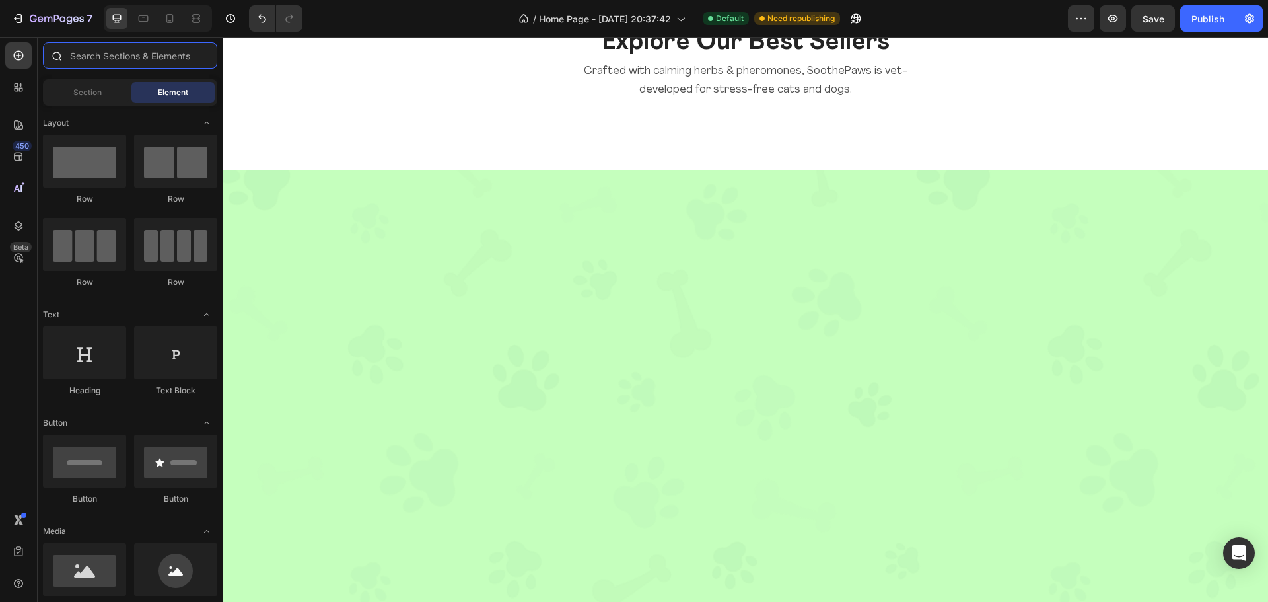
click at [140, 60] on input "text" at bounding box center [130, 55] width 174 height 26
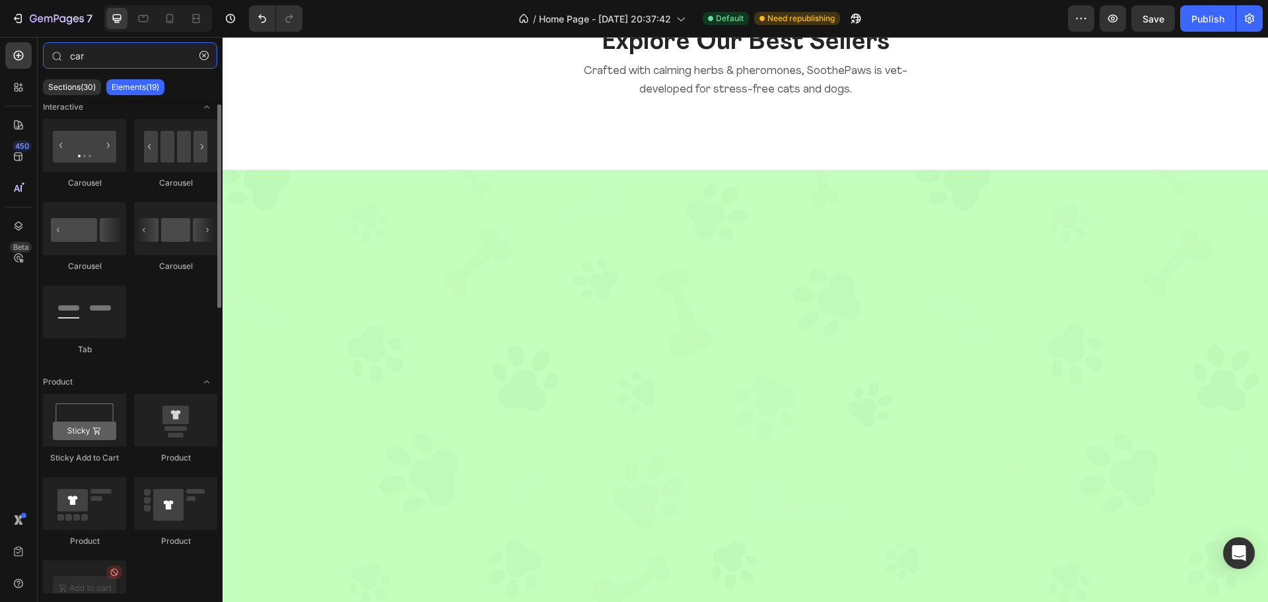
scroll to position [0, 0]
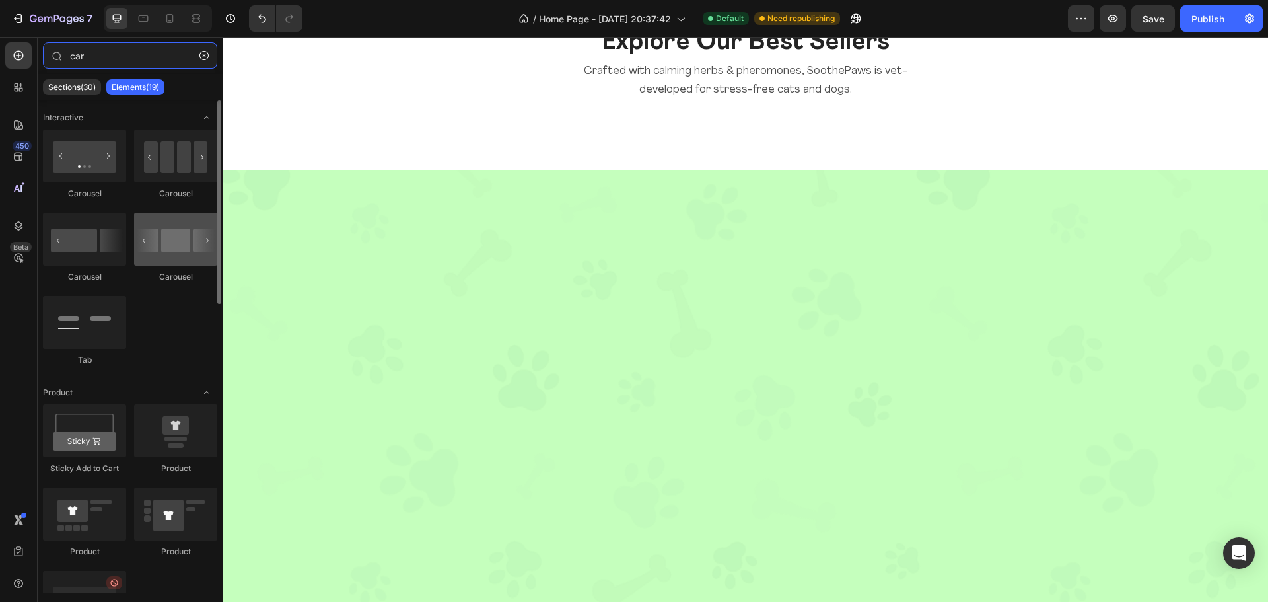
type input "car"
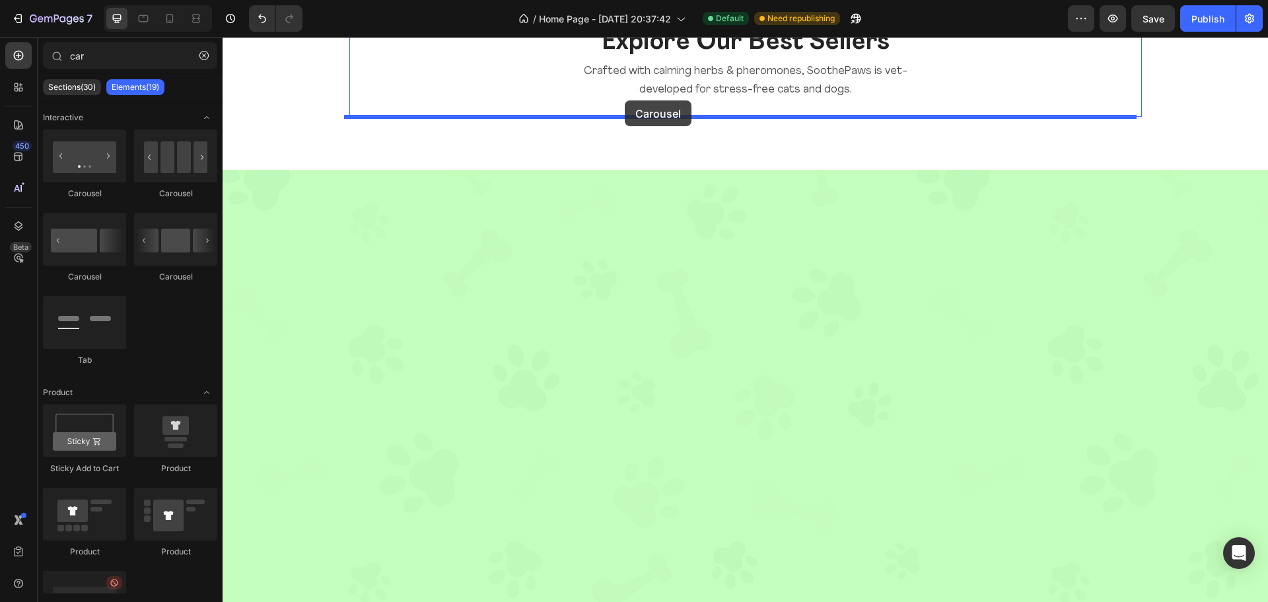
drag, startPoint x: 411, startPoint y: 275, endPoint x: 625, endPoint y: 100, distance: 275.5
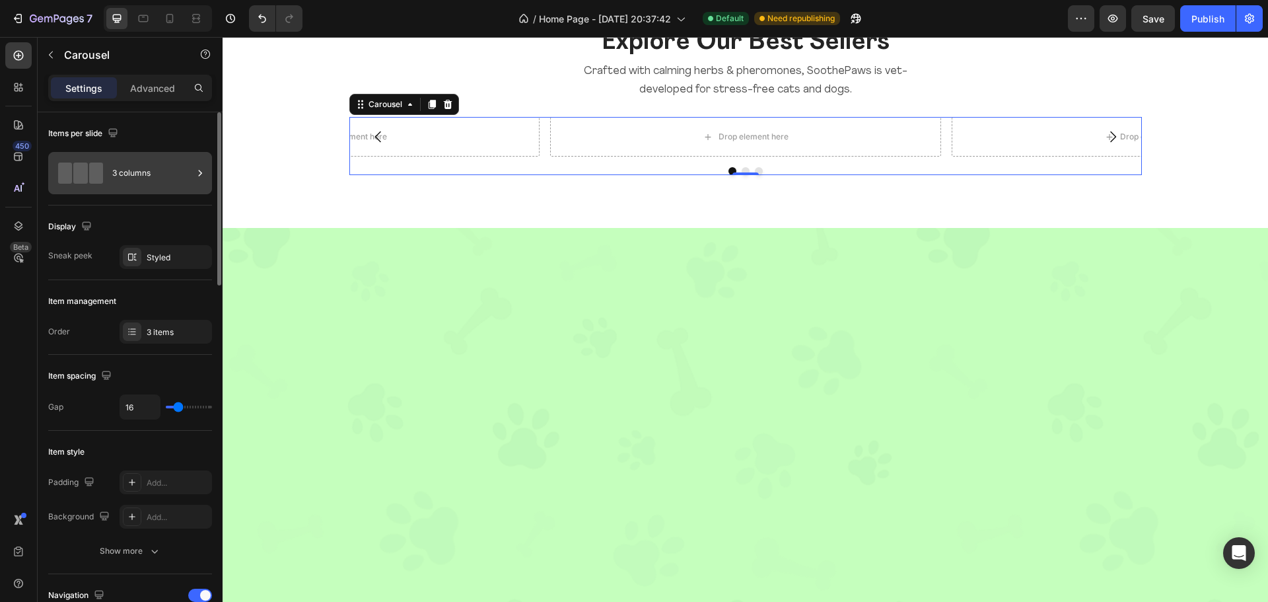
click at [135, 180] on div "3 columns" at bounding box center [152, 173] width 81 height 30
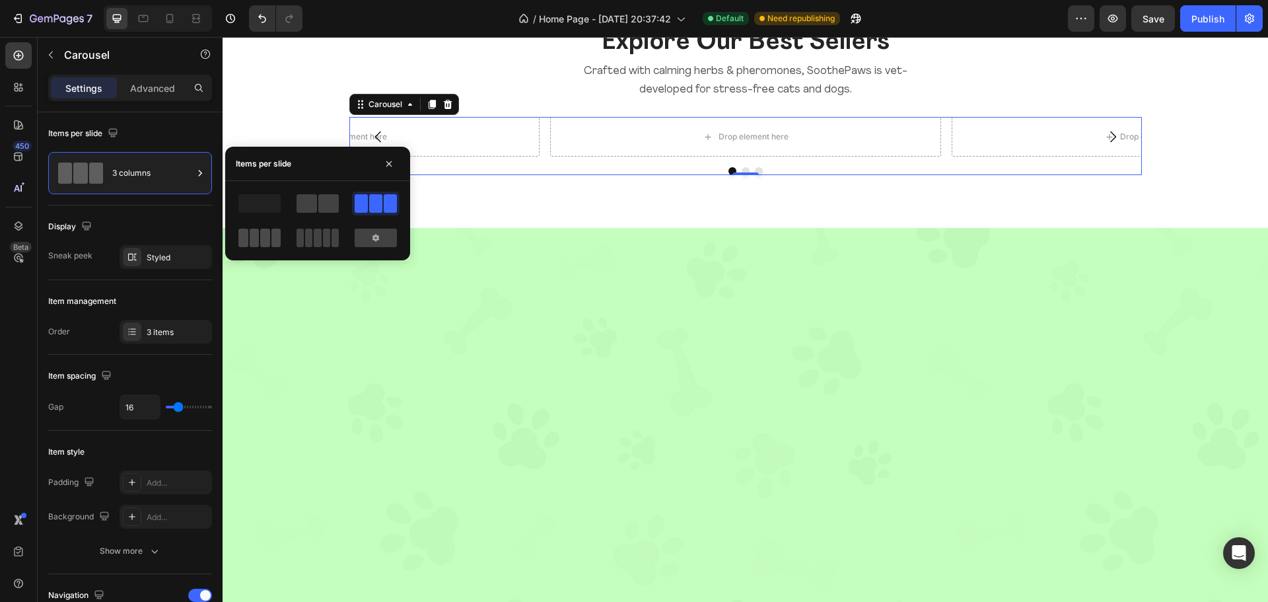
click at [274, 234] on span at bounding box center [276, 237] width 10 height 18
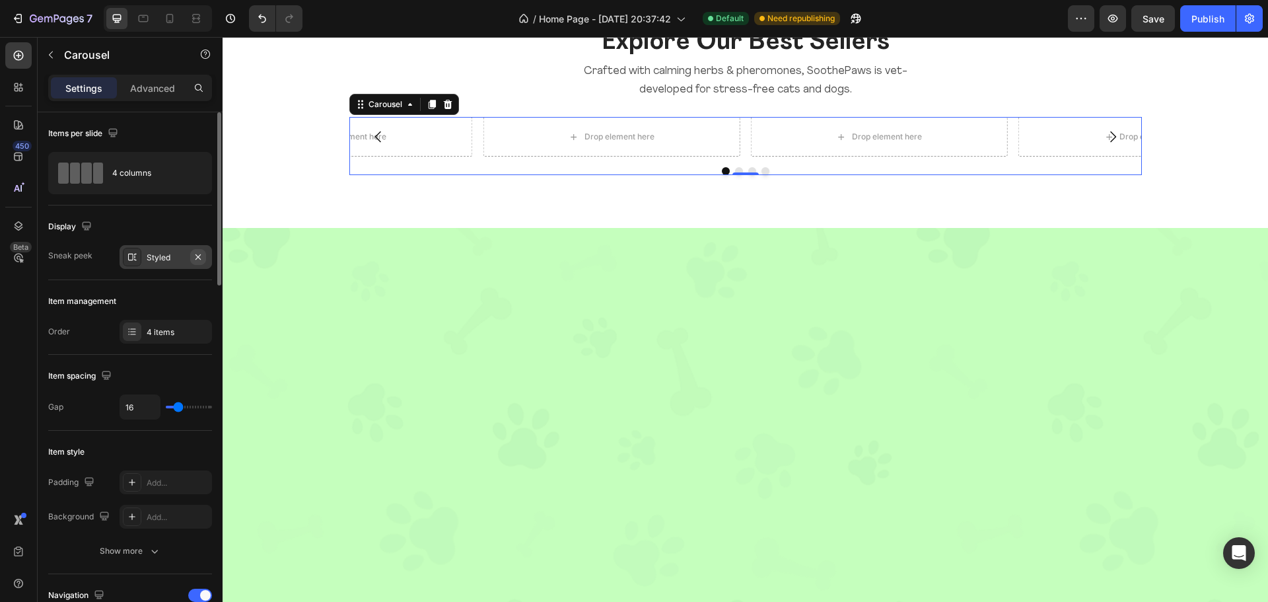
click at [198, 261] on icon "button" at bounding box center [198, 257] width 11 height 11
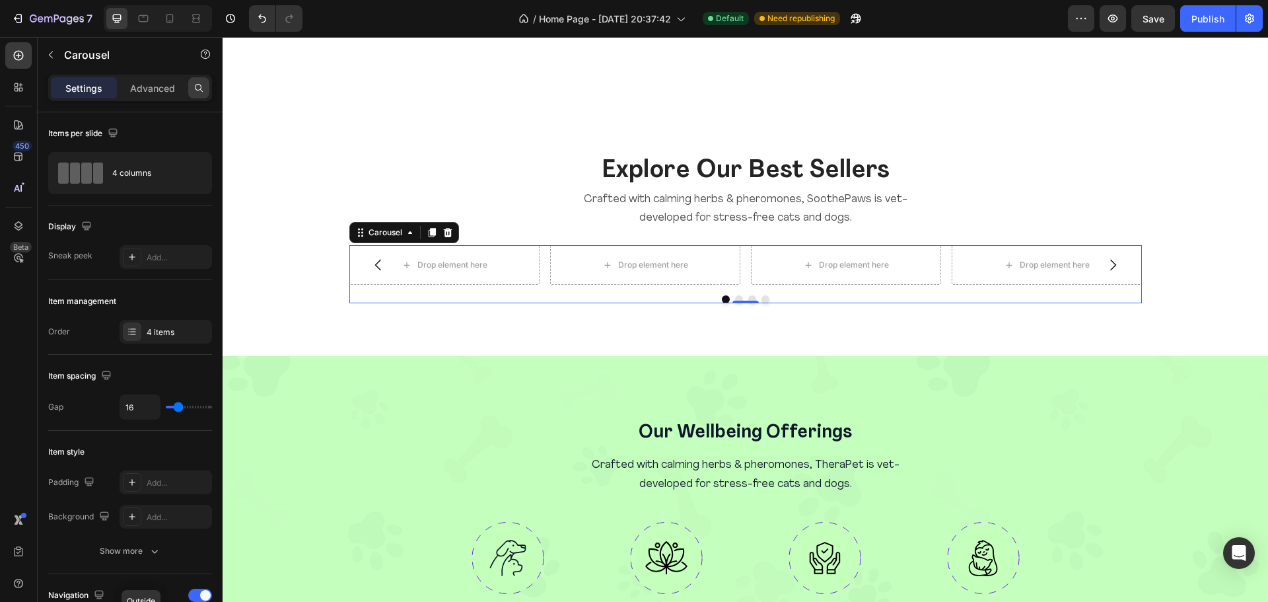
click at [197, 84] on icon at bounding box center [198, 88] width 11 height 11
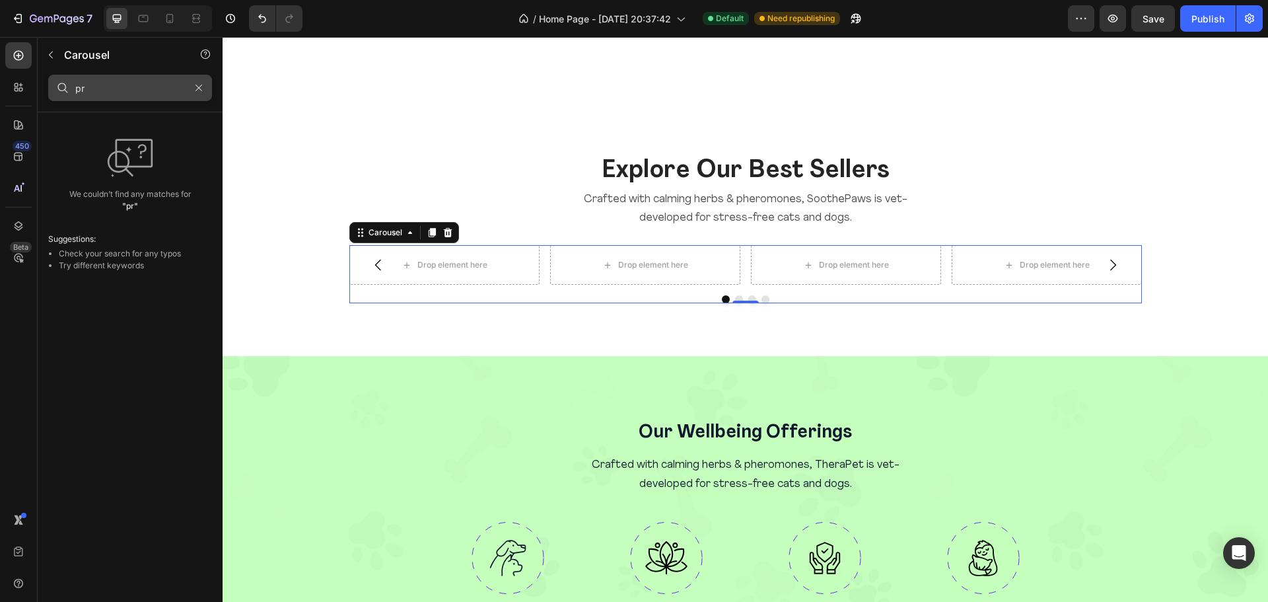
type input "p"
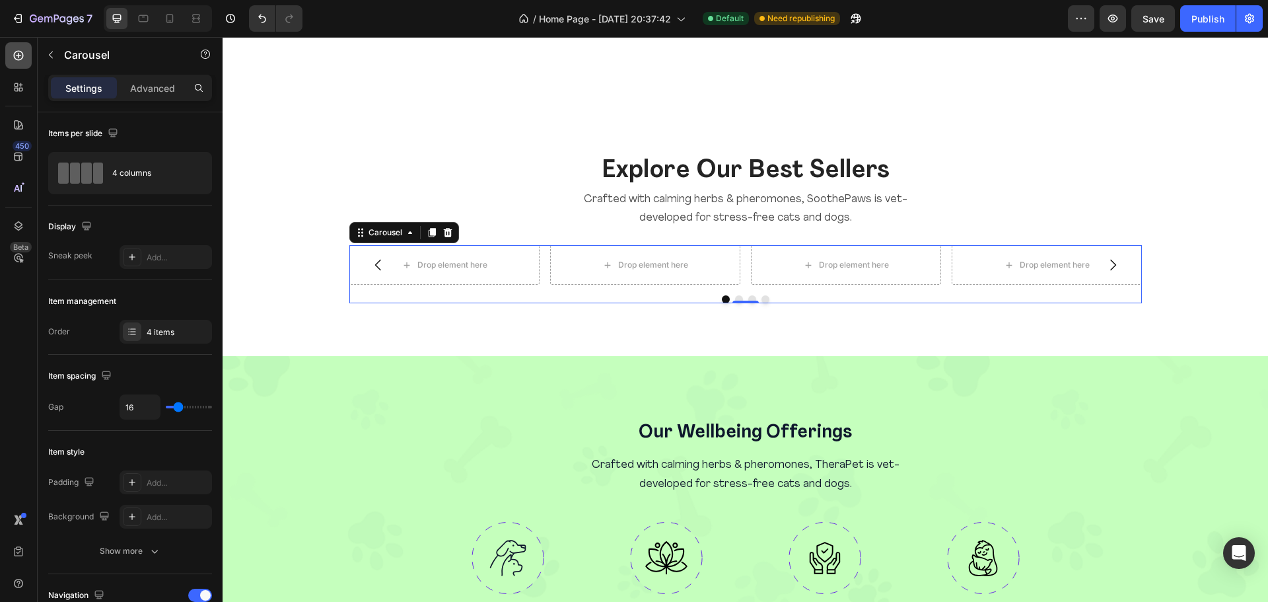
click at [20, 63] on div at bounding box center [18, 55] width 26 height 26
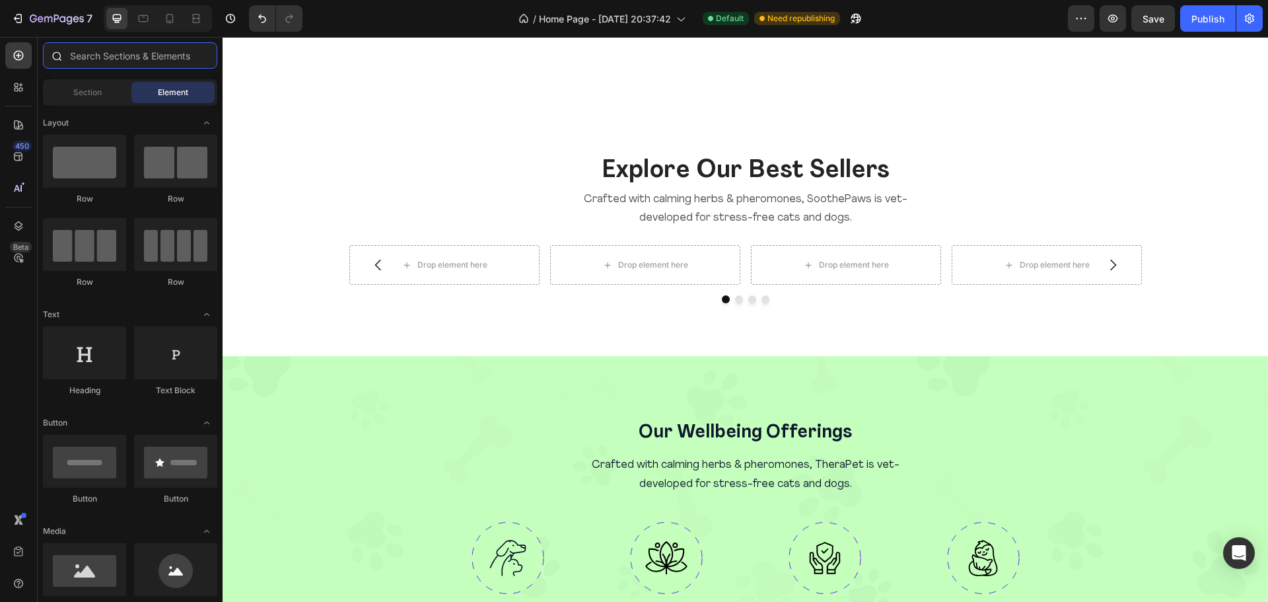
click at [149, 63] on input "text" at bounding box center [130, 55] width 174 height 26
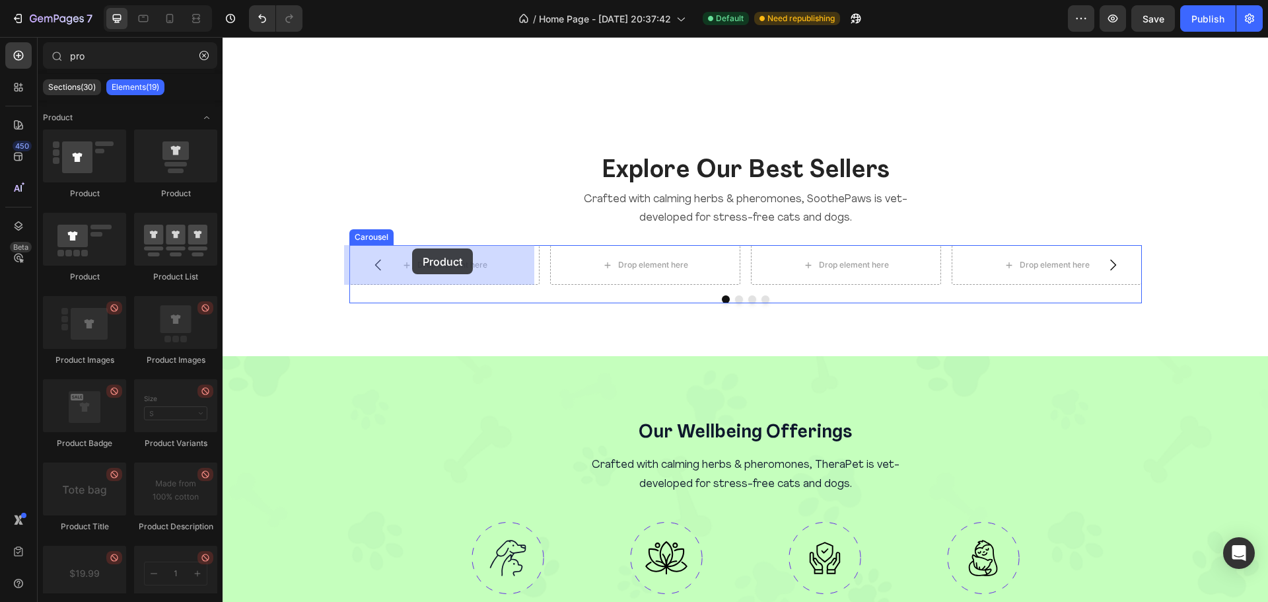
drag, startPoint x: 399, startPoint y: 191, endPoint x: 412, endPoint y: 248, distance: 58.9
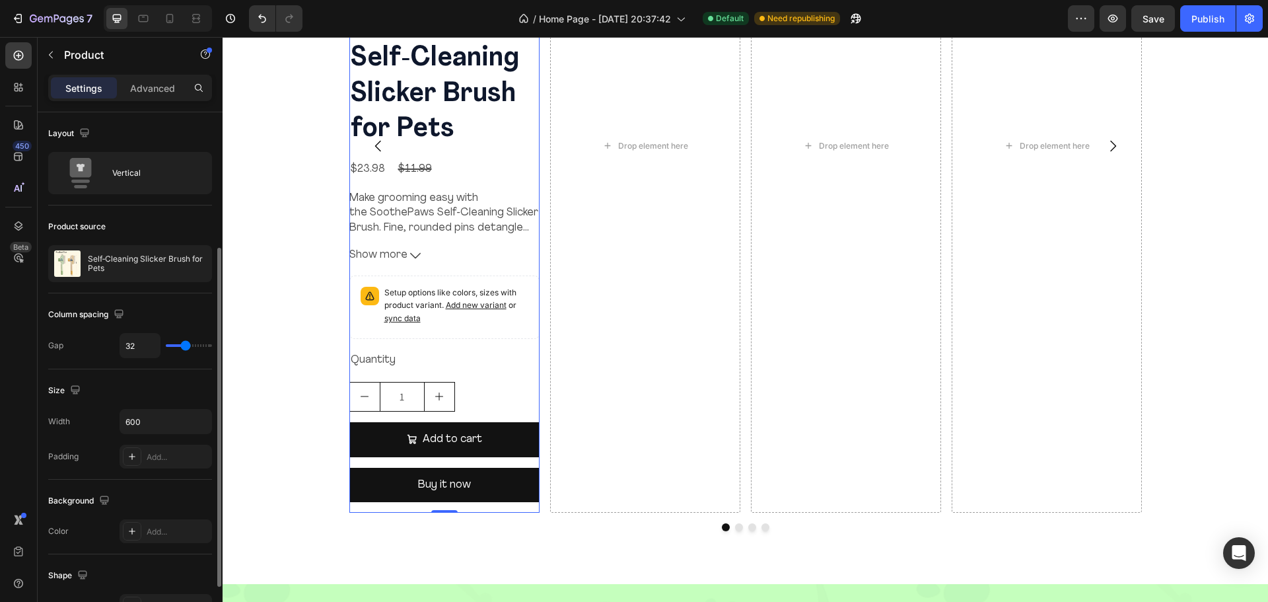
scroll to position [98, 0]
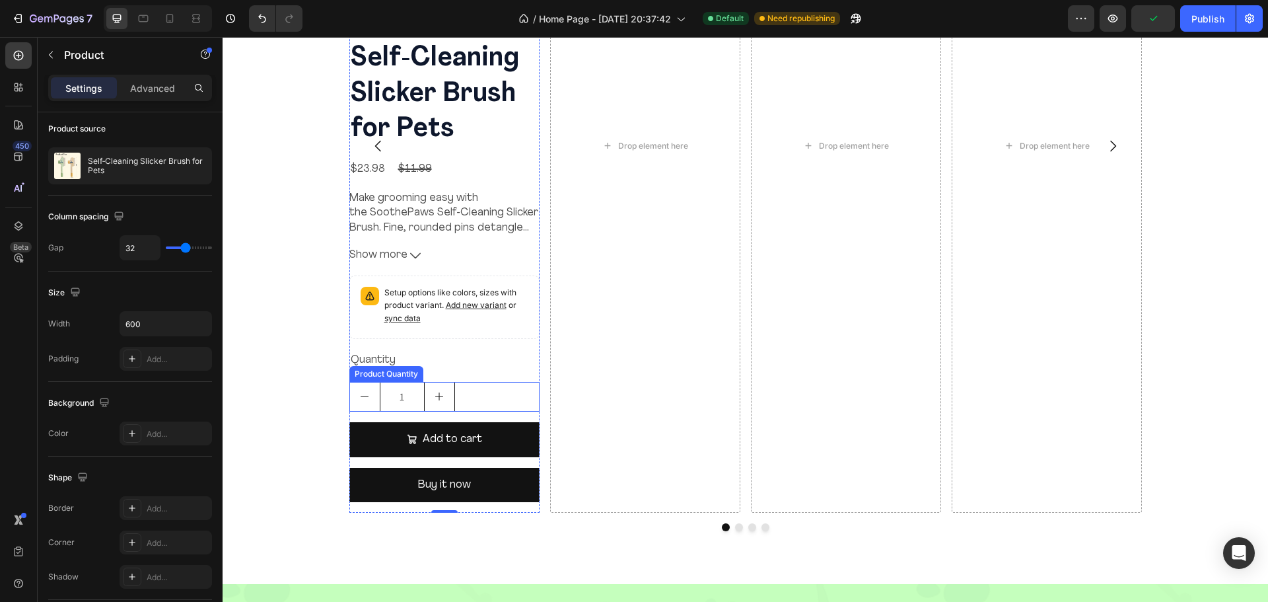
click at [461, 390] on div "1" at bounding box center [444, 397] width 190 height 30
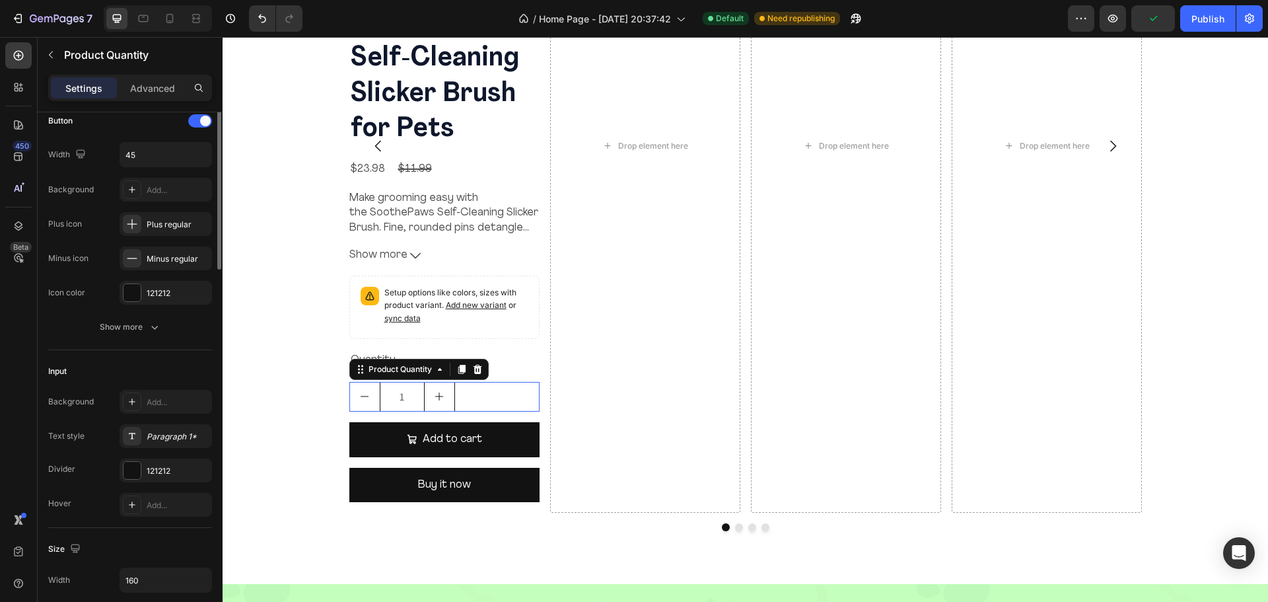
scroll to position [0, 0]
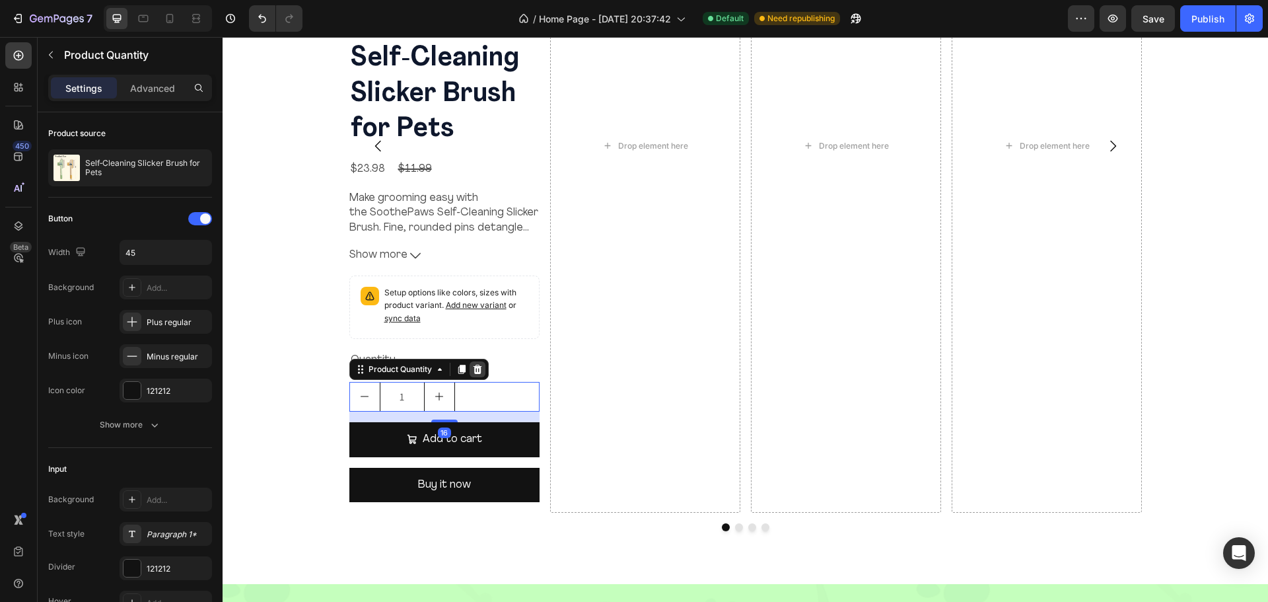
click at [472, 374] on icon at bounding box center [477, 369] width 11 height 11
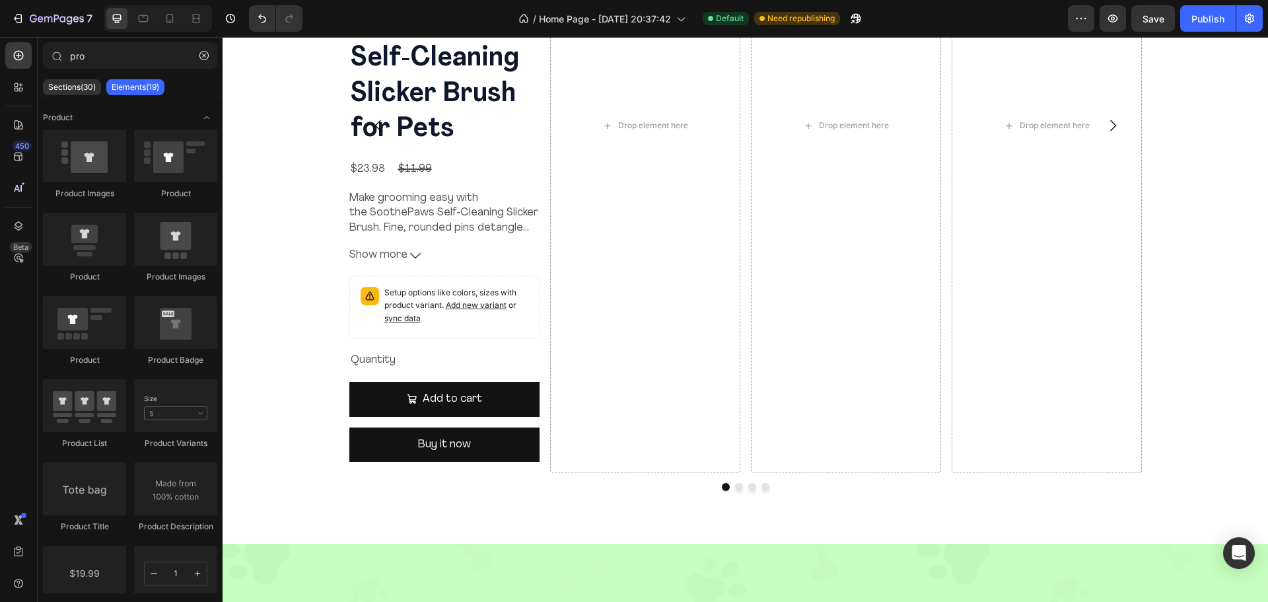
scroll to position [1768, 0]
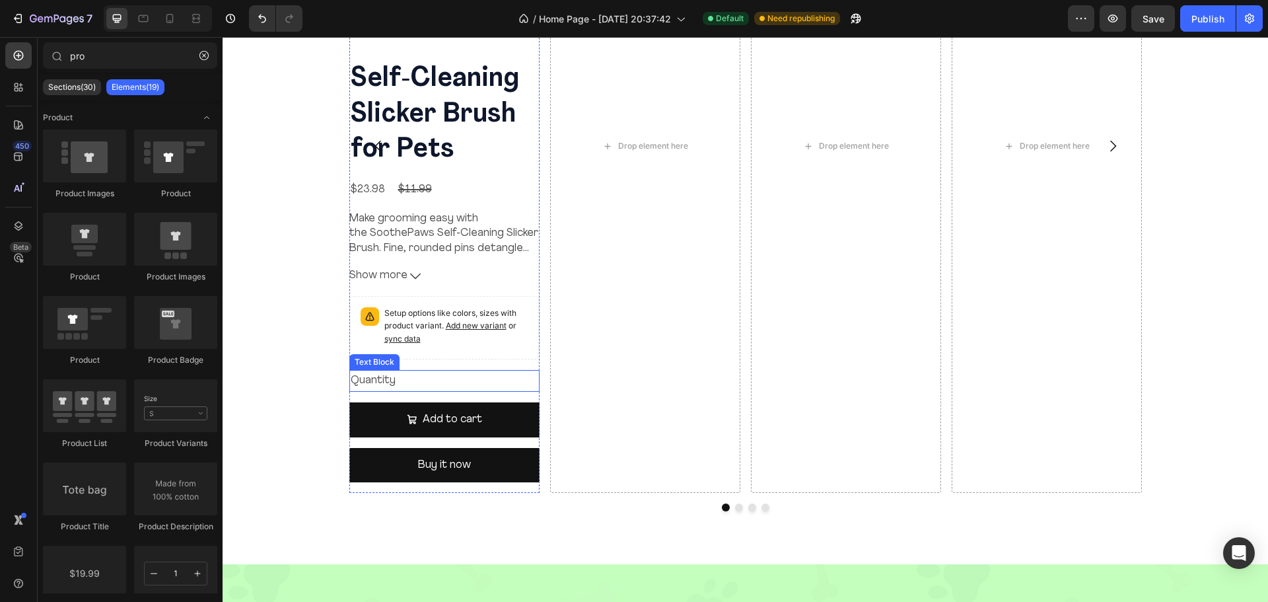
click at [434, 388] on div "Quantity" at bounding box center [444, 381] width 190 height 22
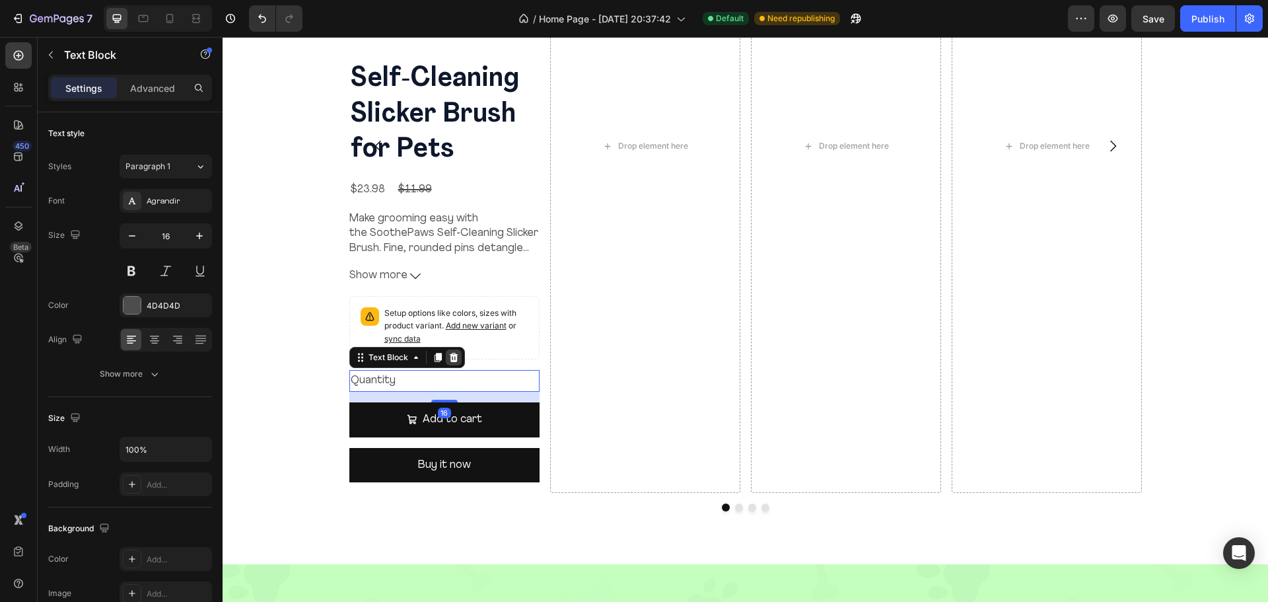
click at [450, 359] on icon at bounding box center [453, 357] width 9 height 9
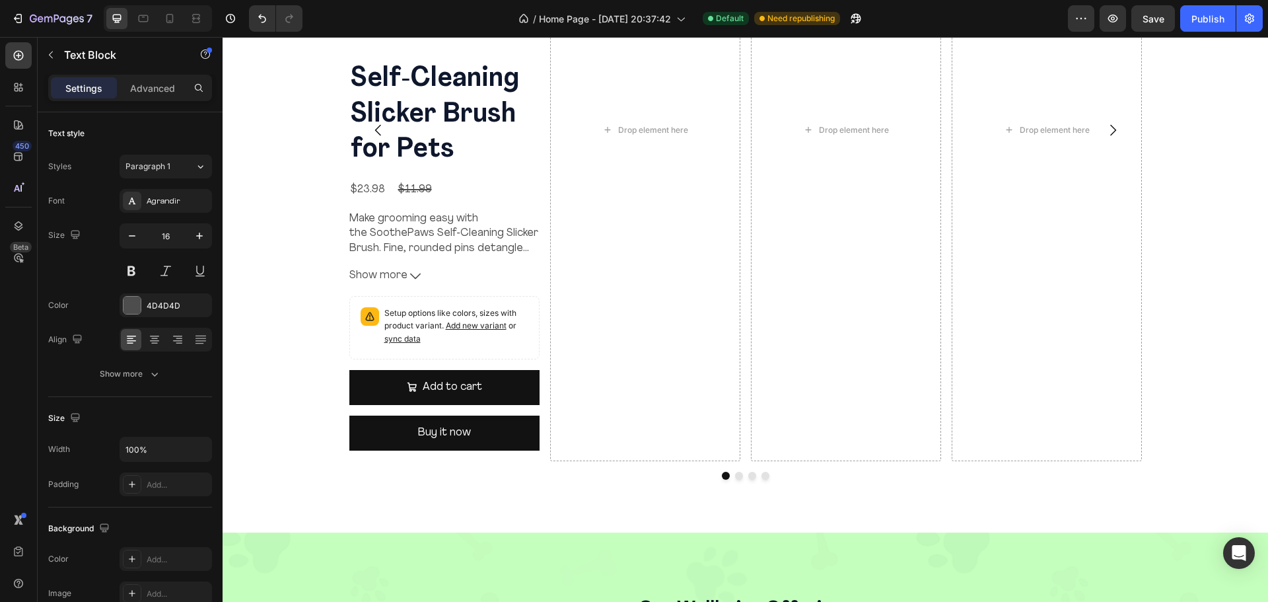
scroll to position [1752, 0]
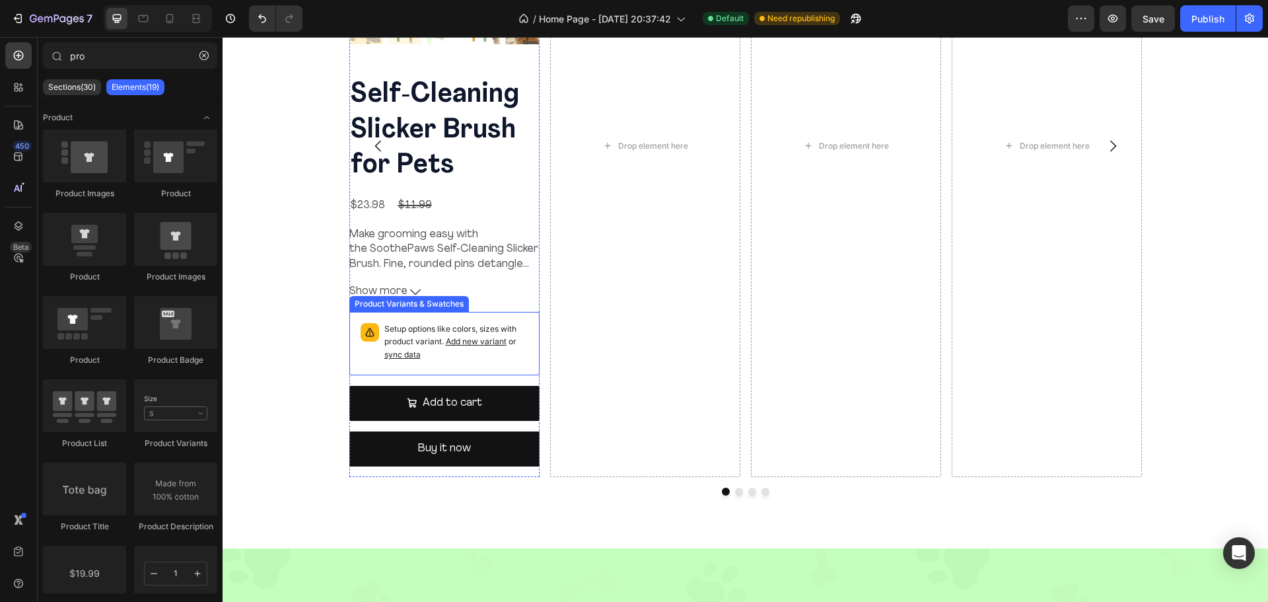
click at [521, 329] on p "Setup options like colors, sizes with product variant. Add new variant or sync …" at bounding box center [456, 342] width 144 height 38
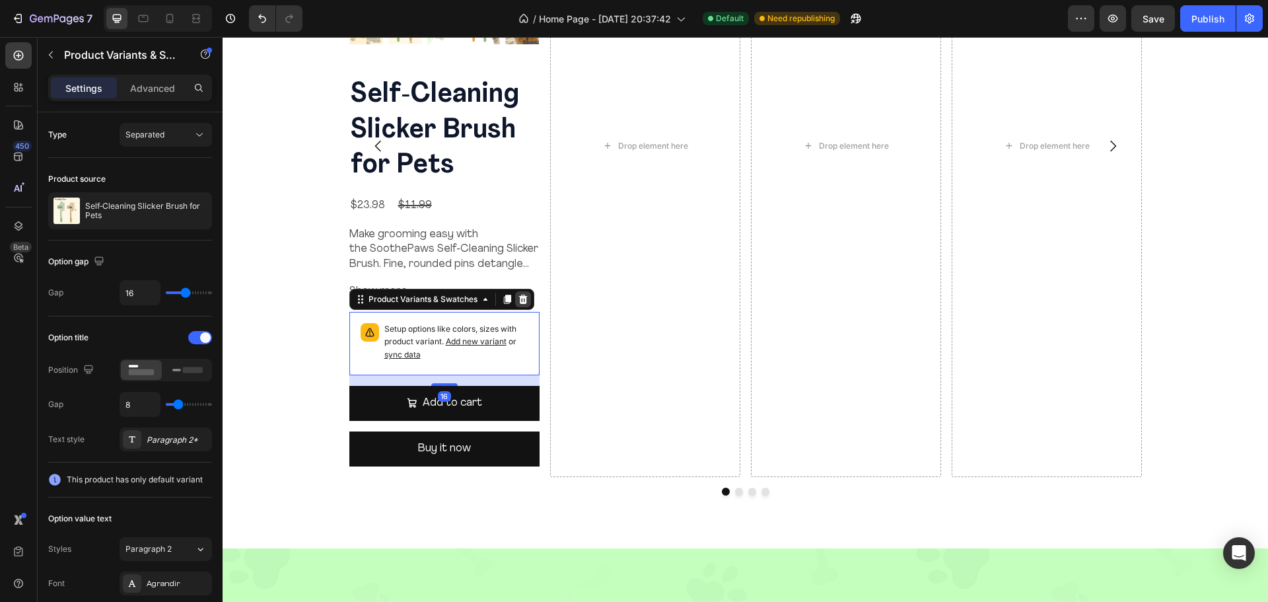
click at [521, 302] on icon at bounding box center [522, 298] width 9 height 9
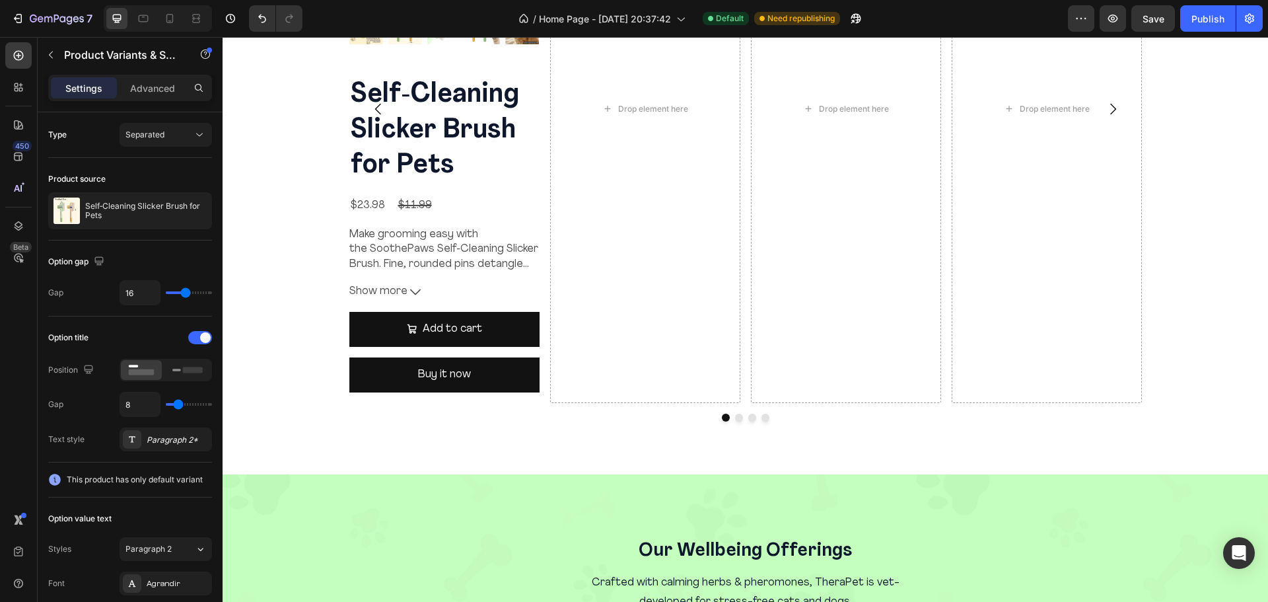
scroll to position [1715, 0]
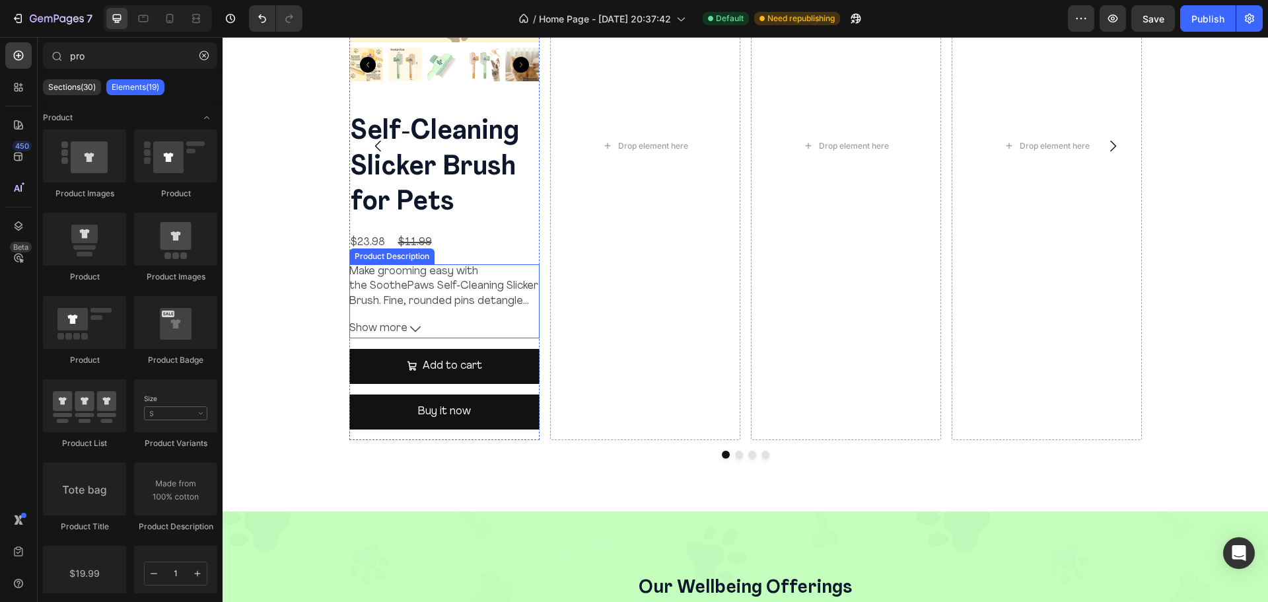
click at [443, 331] on button "Show more" at bounding box center [444, 328] width 190 height 19
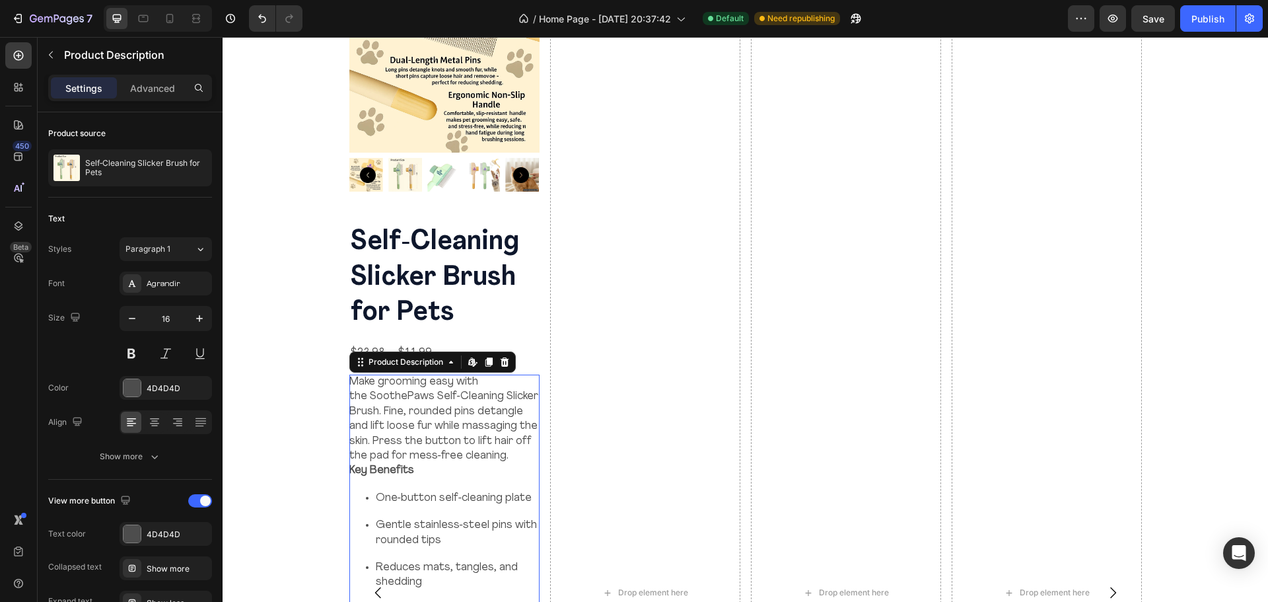
scroll to position [1606, 0]
click at [500, 363] on icon at bounding box center [504, 360] width 9 height 9
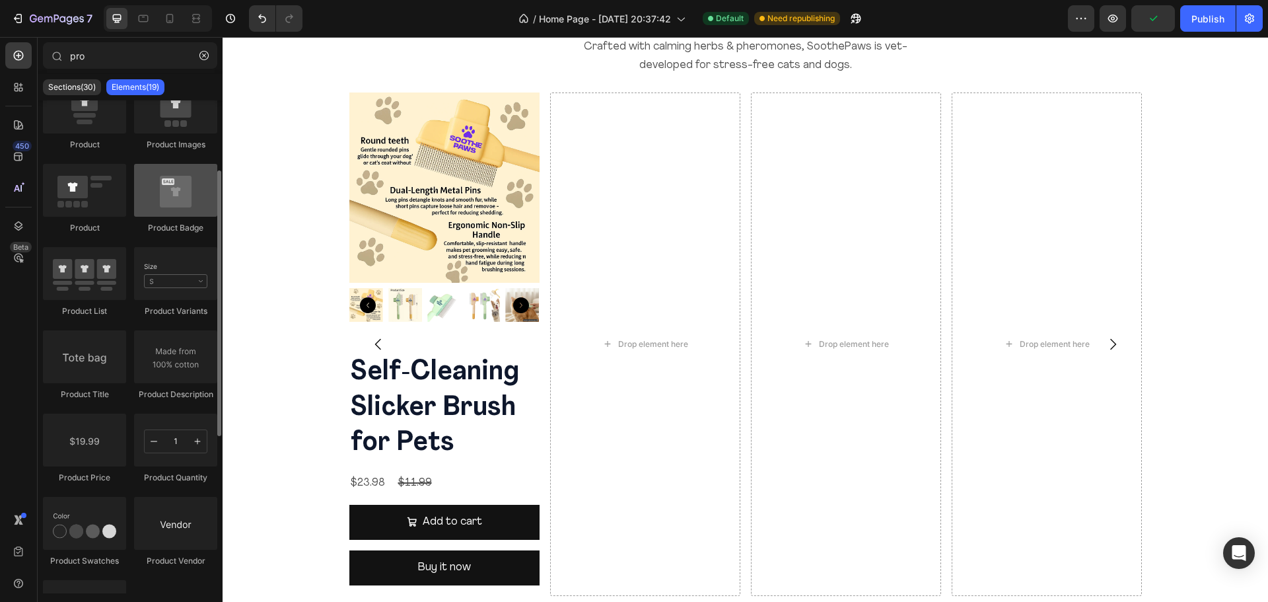
scroll to position [131, 0]
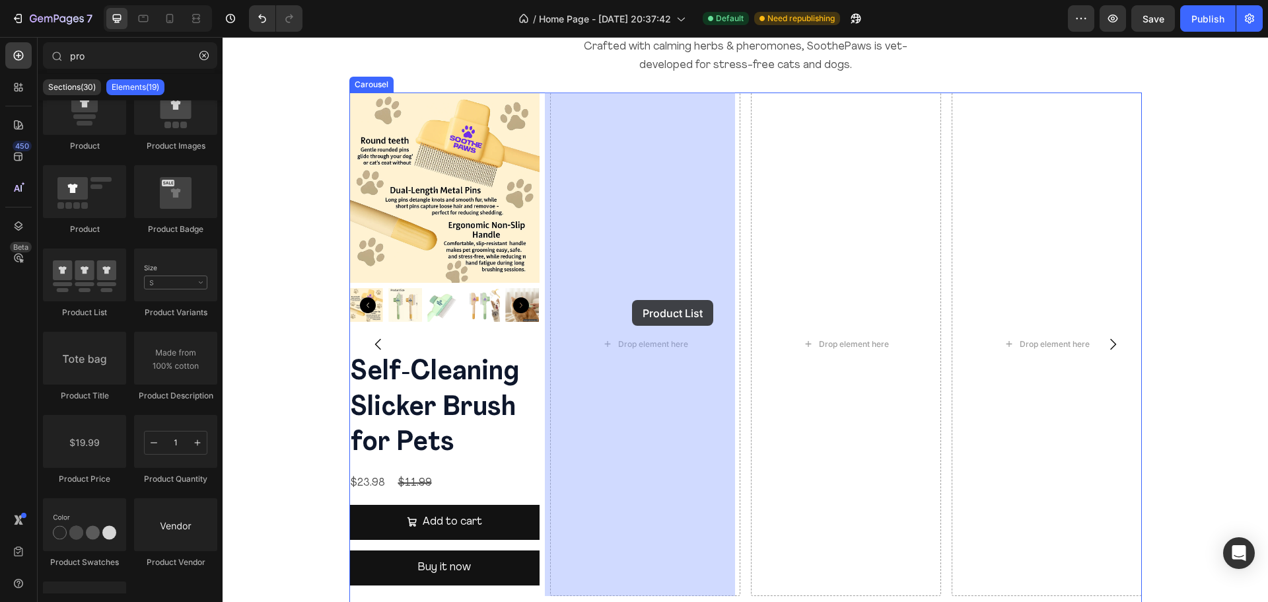
drag, startPoint x: 304, startPoint y: 326, endPoint x: 632, endPoint y: 300, distance: 328.6
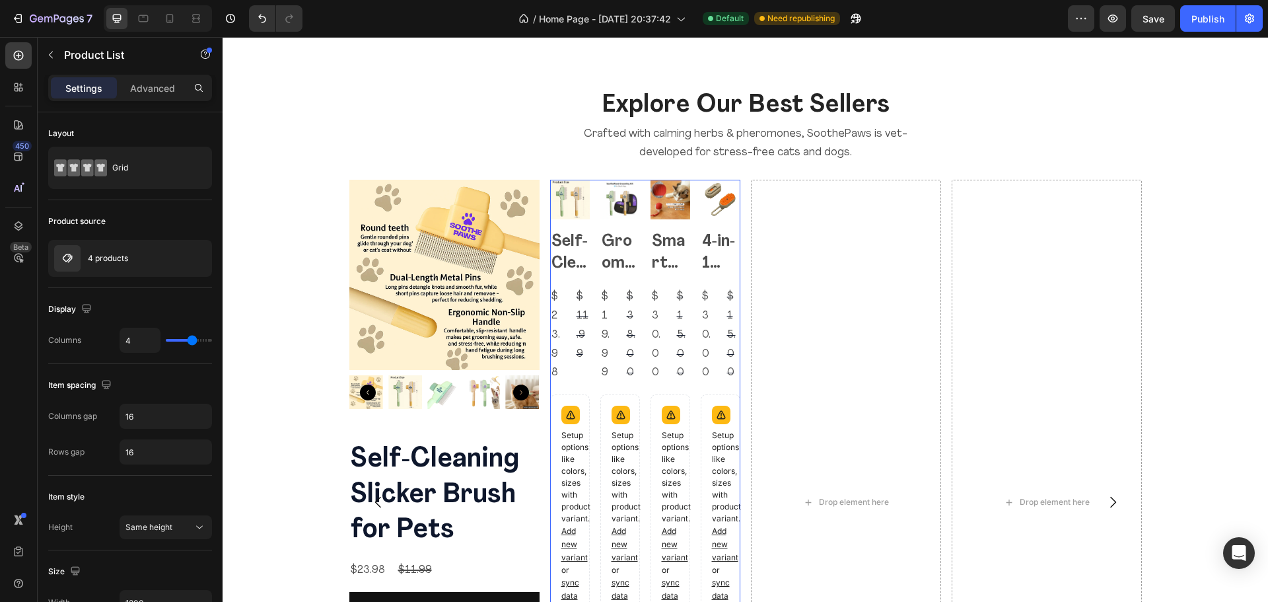
scroll to position [1387, 0]
click at [139, 261] on div "4 products" at bounding box center [130, 258] width 164 height 37
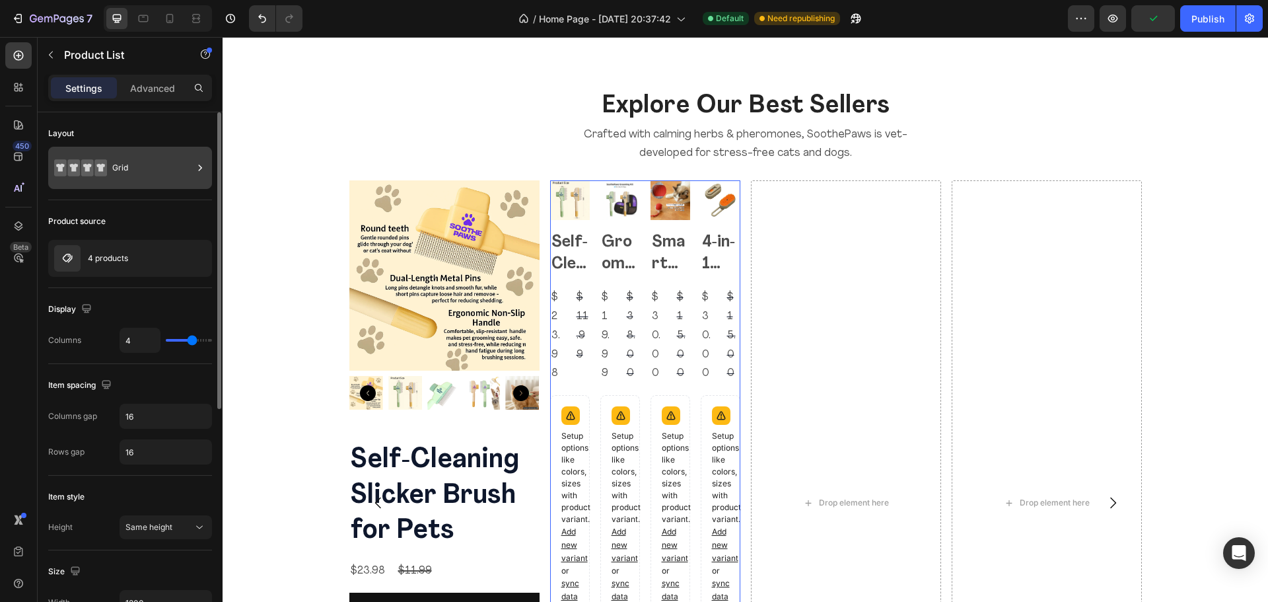
click at [149, 166] on div "Grid" at bounding box center [152, 168] width 81 height 30
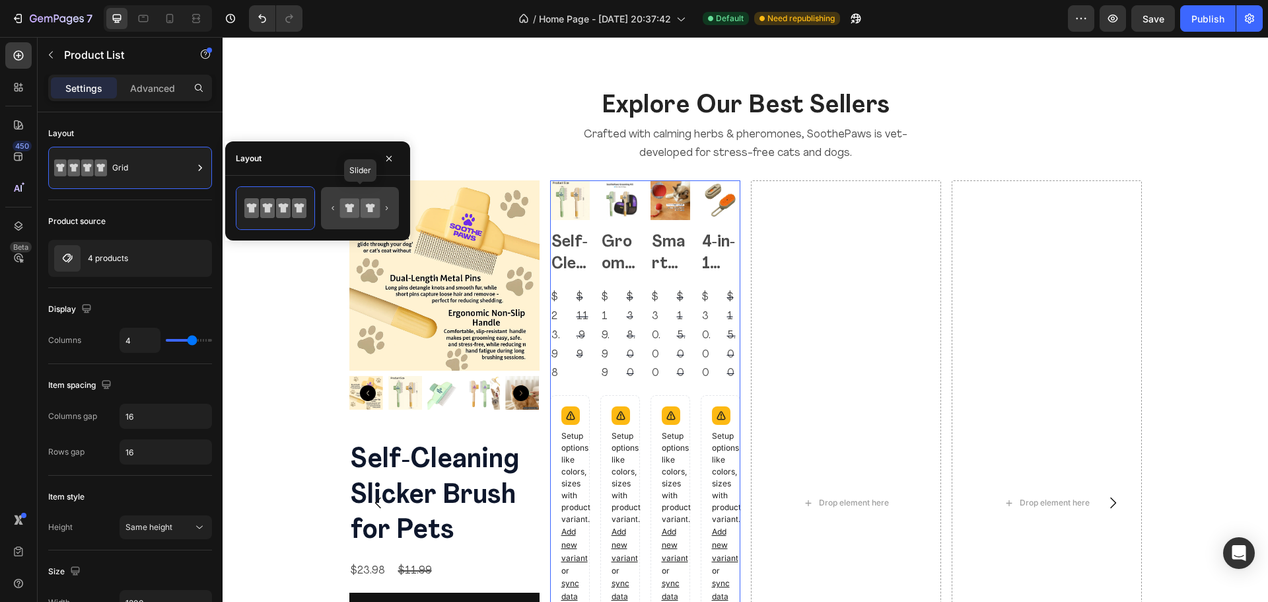
click at [368, 214] on icon at bounding box center [370, 207] width 19 height 19
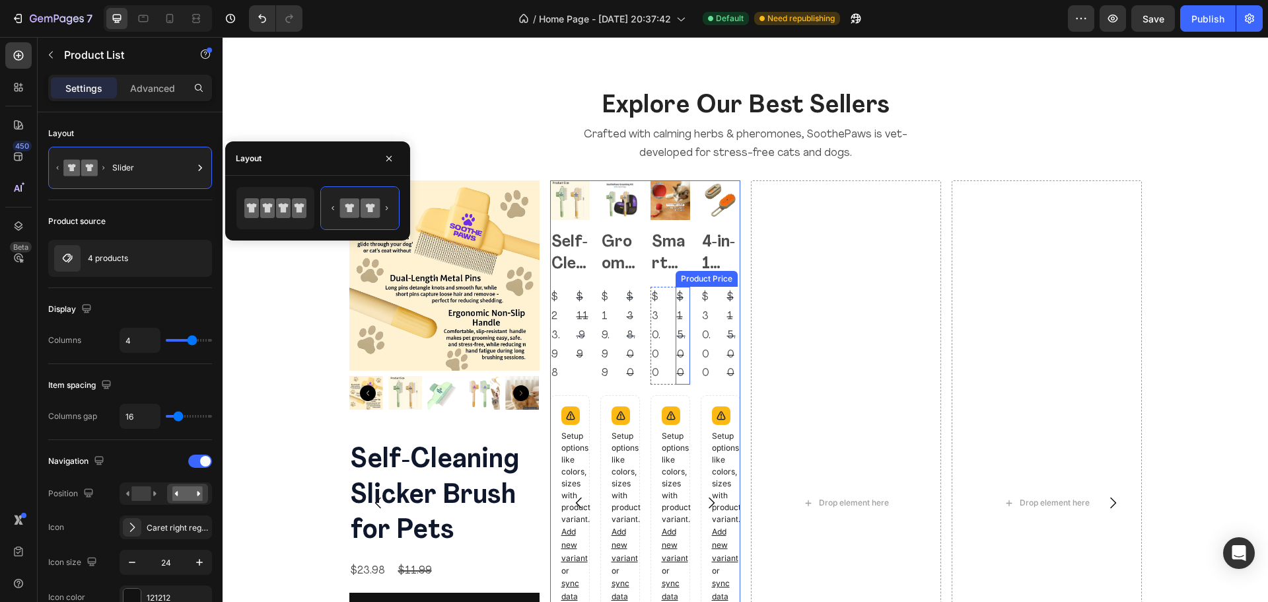
scroll to position [1524, 0]
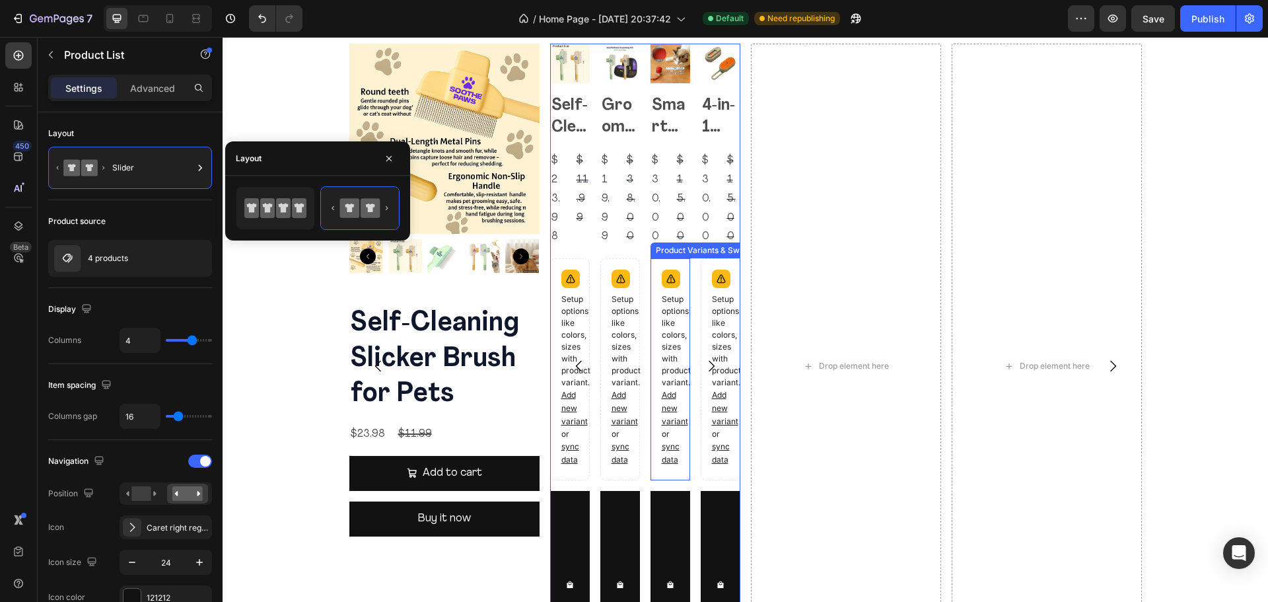
type input "po"
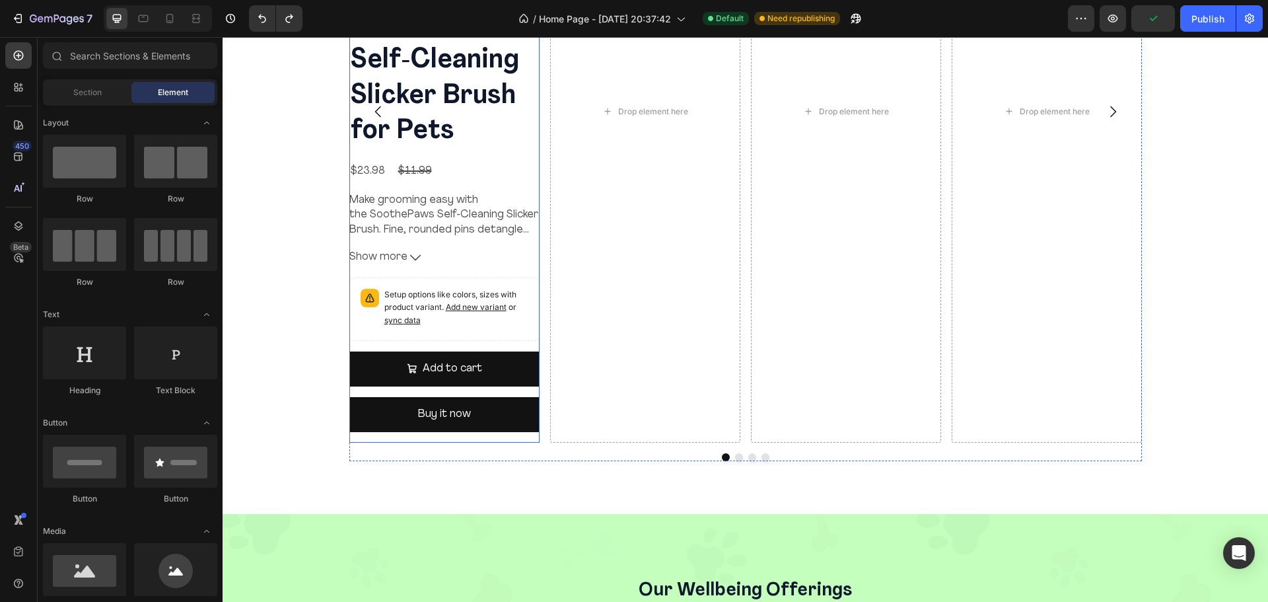
scroll to position [1786, 0]
click at [467, 413] on button "Buy it now" at bounding box center [444, 414] width 190 height 35
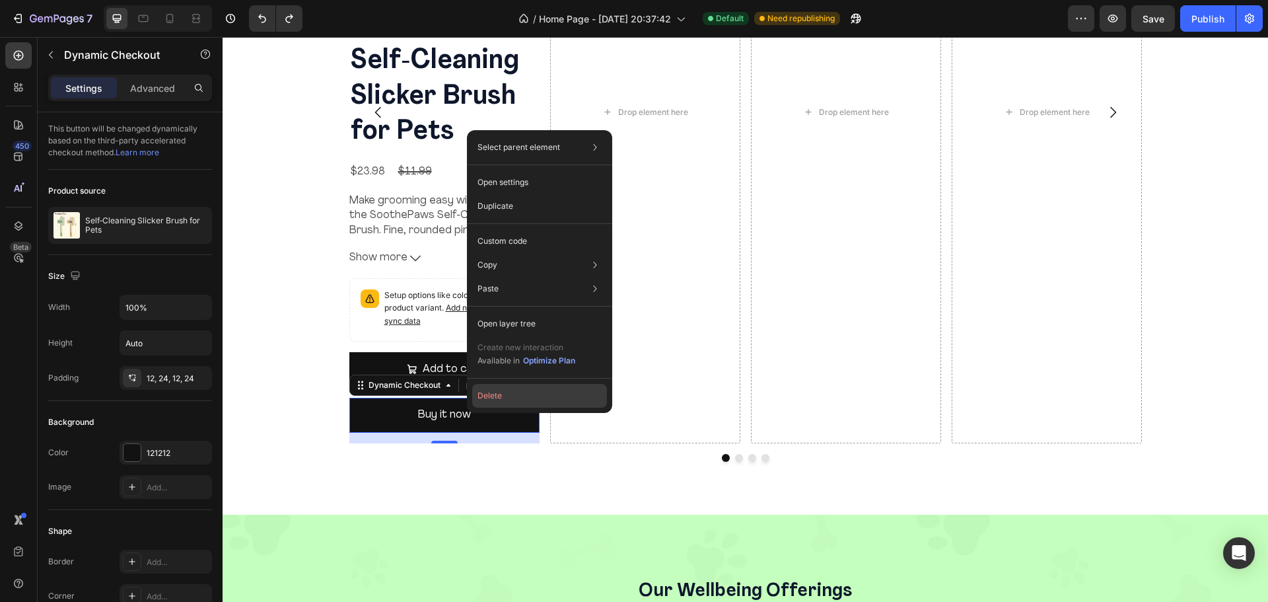
click at [535, 388] on button "Delete" at bounding box center [539, 396] width 135 height 24
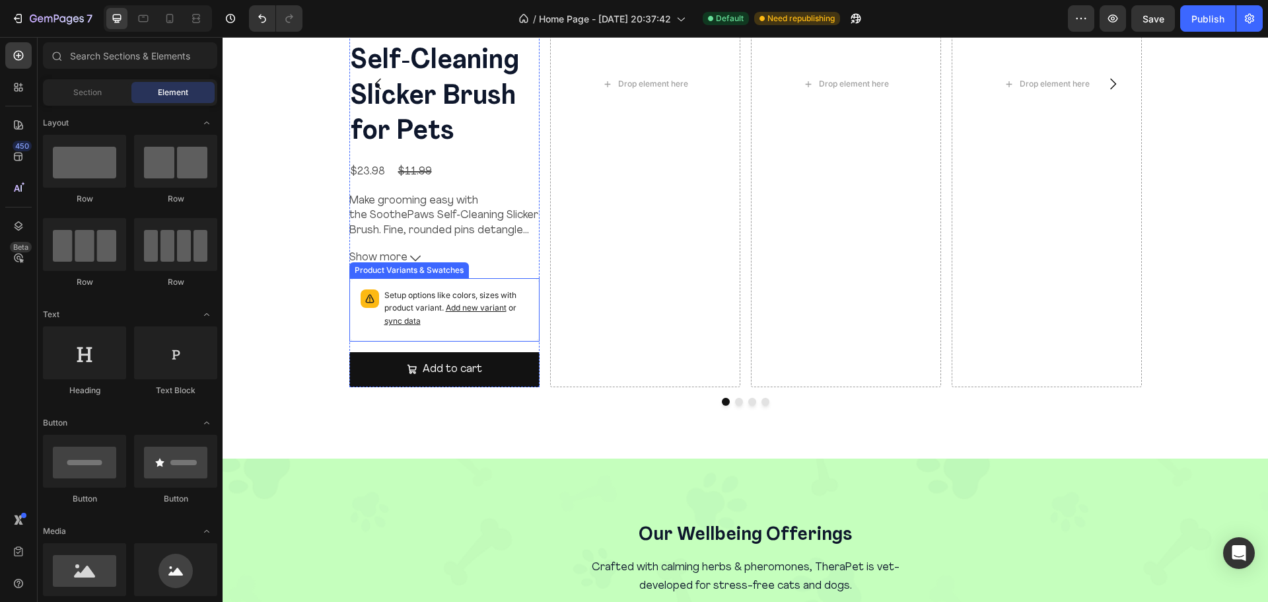
scroll to position [1758, 0]
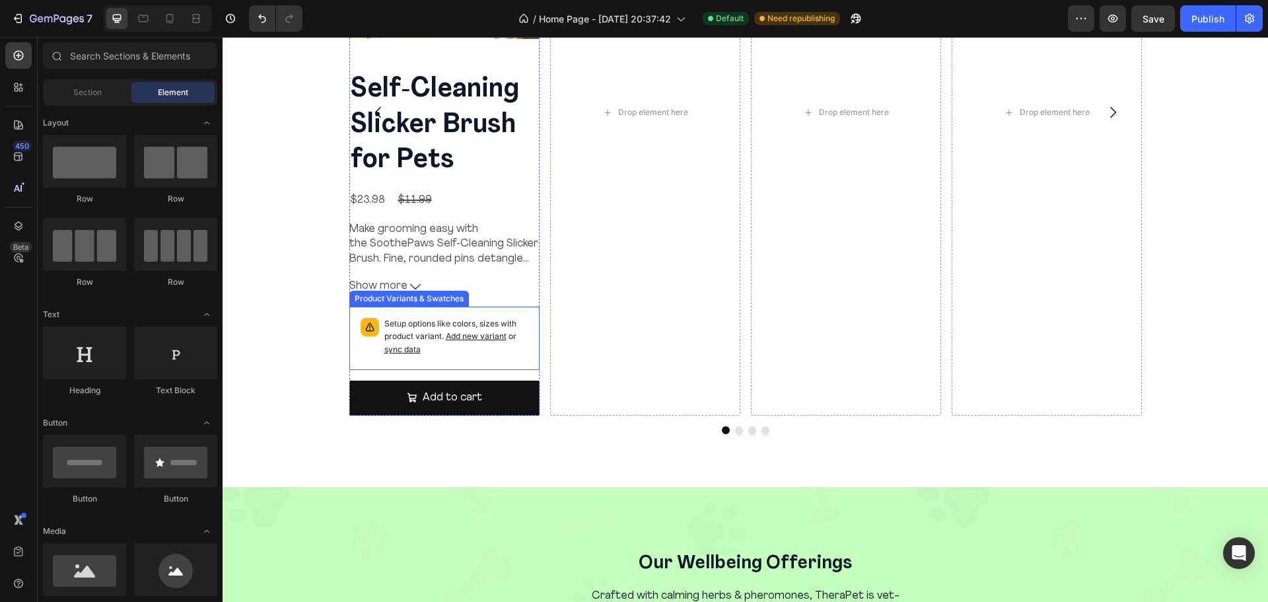
click at [473, 319] on p "Setup options like colors, sizes with product variant. Add new variant or sync …" at bounding box center [456, 337] width 144 height 38
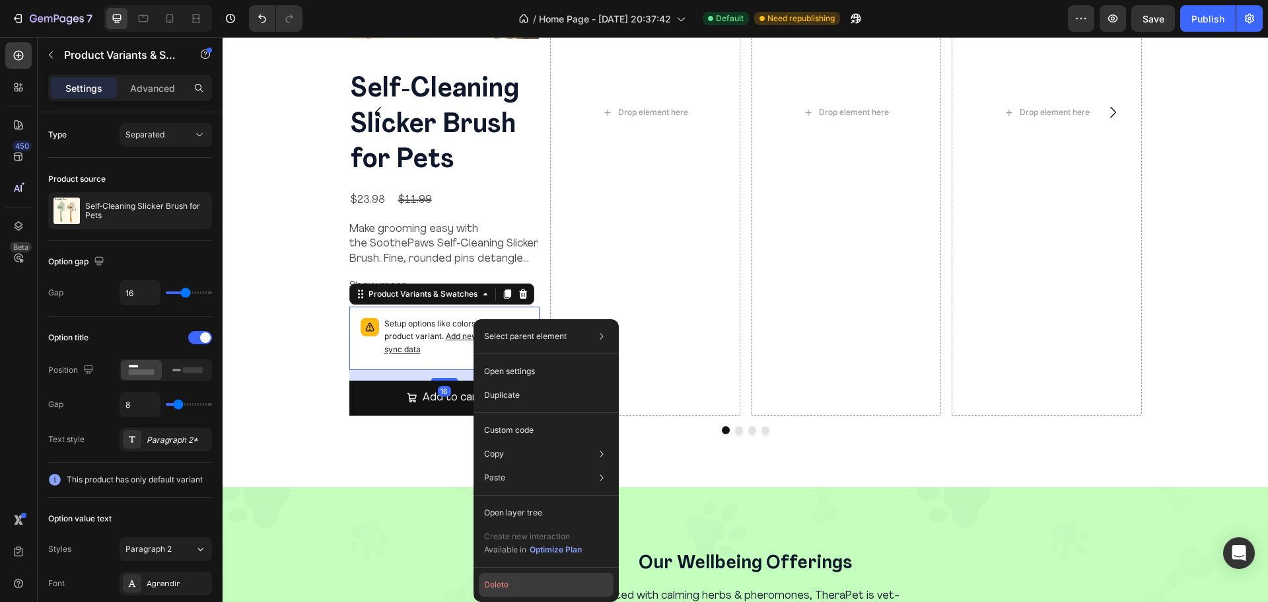
click at [540, 580] on button "Delete" at bounding box center [546, 584] width 135 height 24
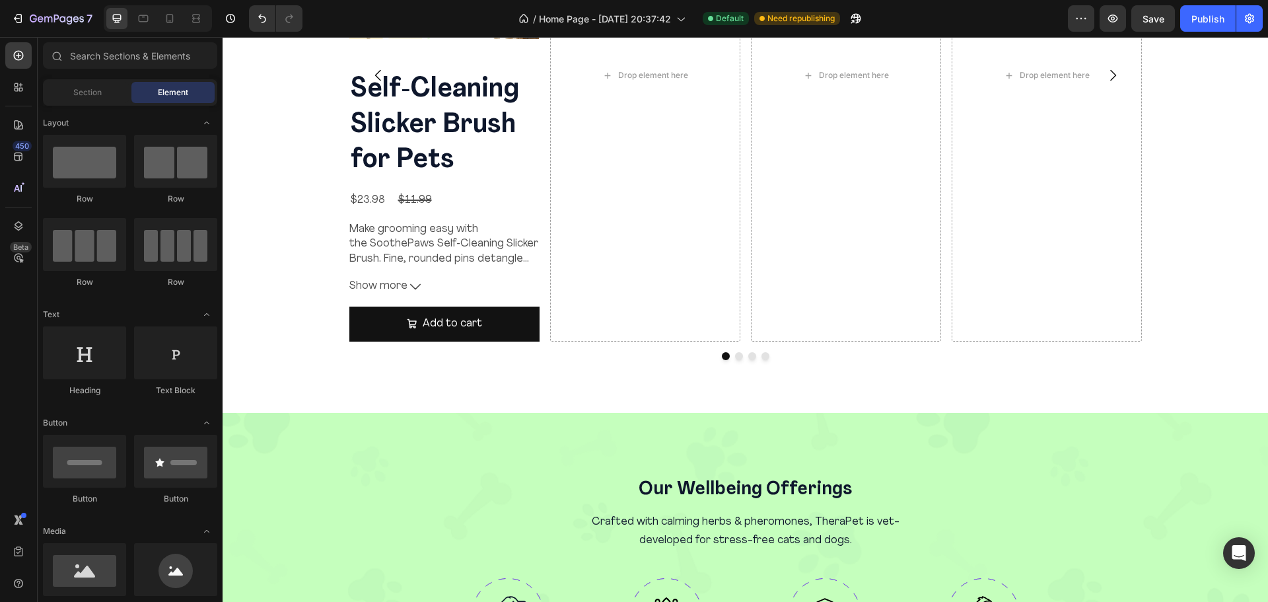
scroll to position [1721, 0]
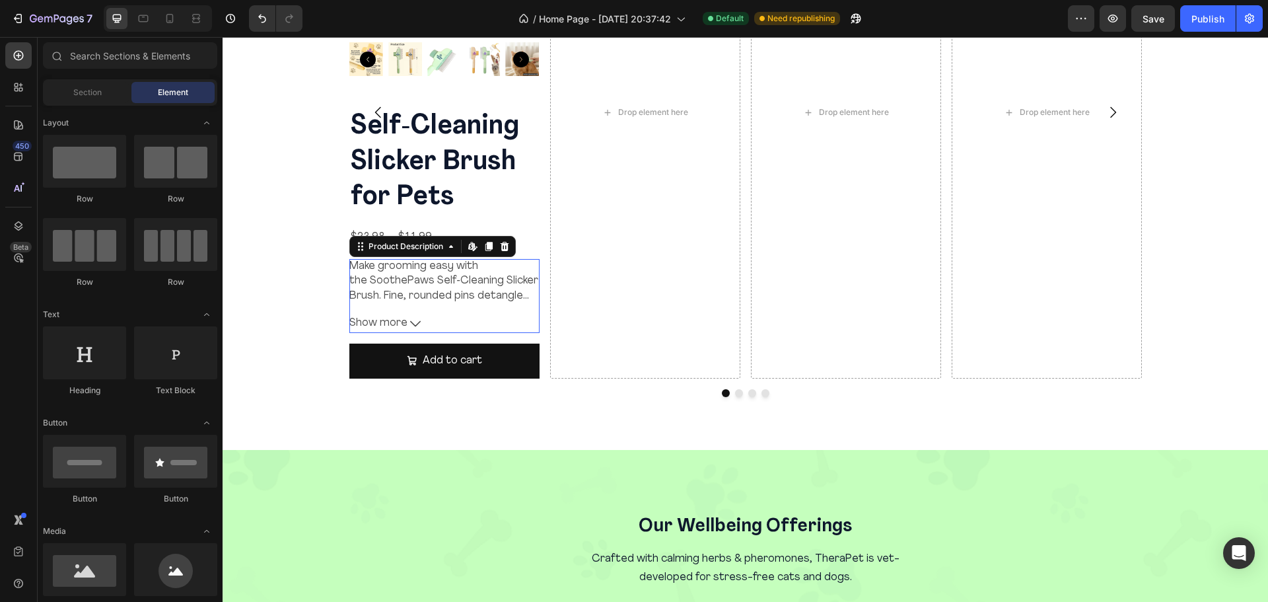
click at [469, 275] on p "Make grooming easy with the SoothePaws Self‑Cleaning Slicker Brush. Fine, round…" at bounding box center [444, 281] width 190 height 44
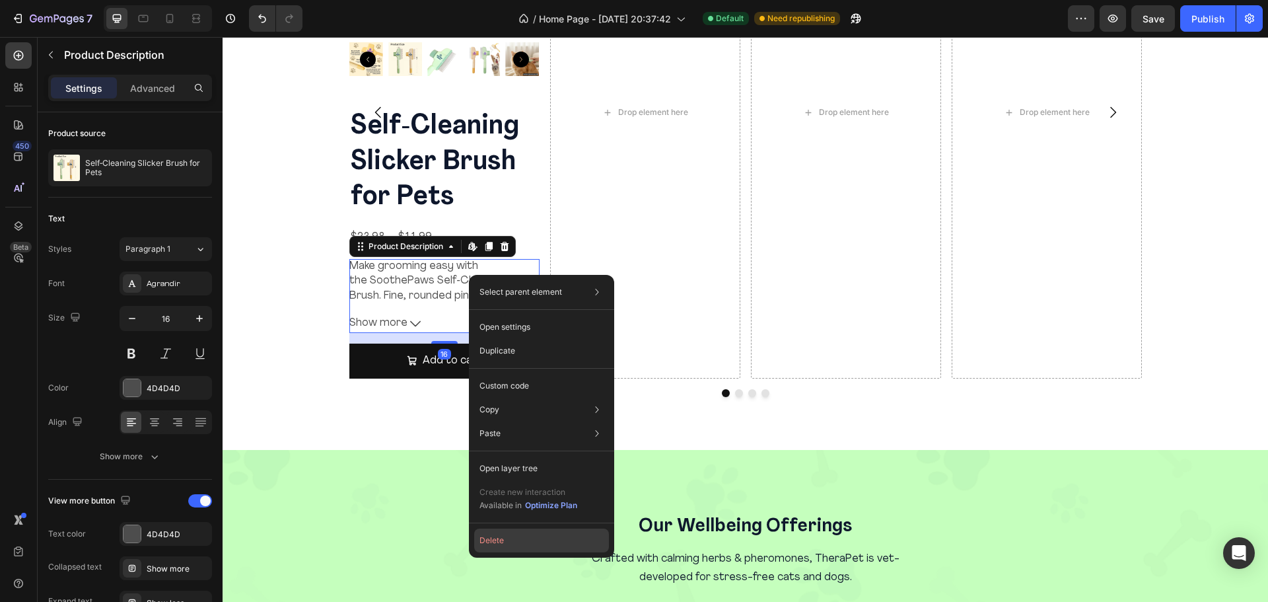
click at [514, 545] on button "Delete" at bounding box center [541, 540] width 135 height 24
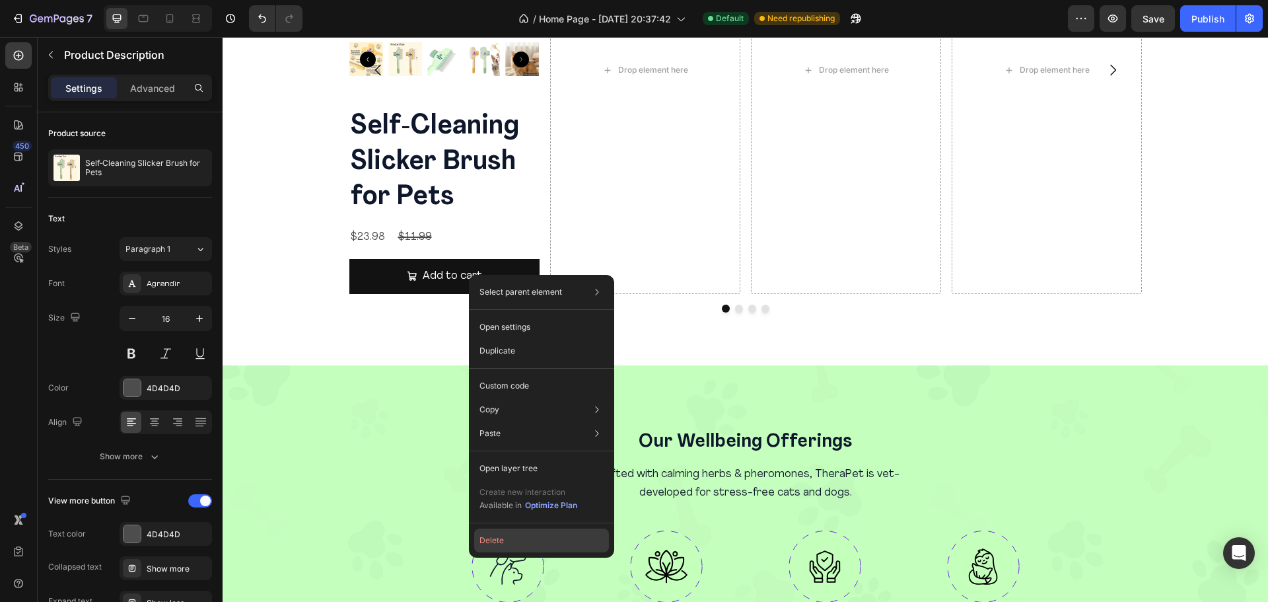
scroll to position [1678, 0]
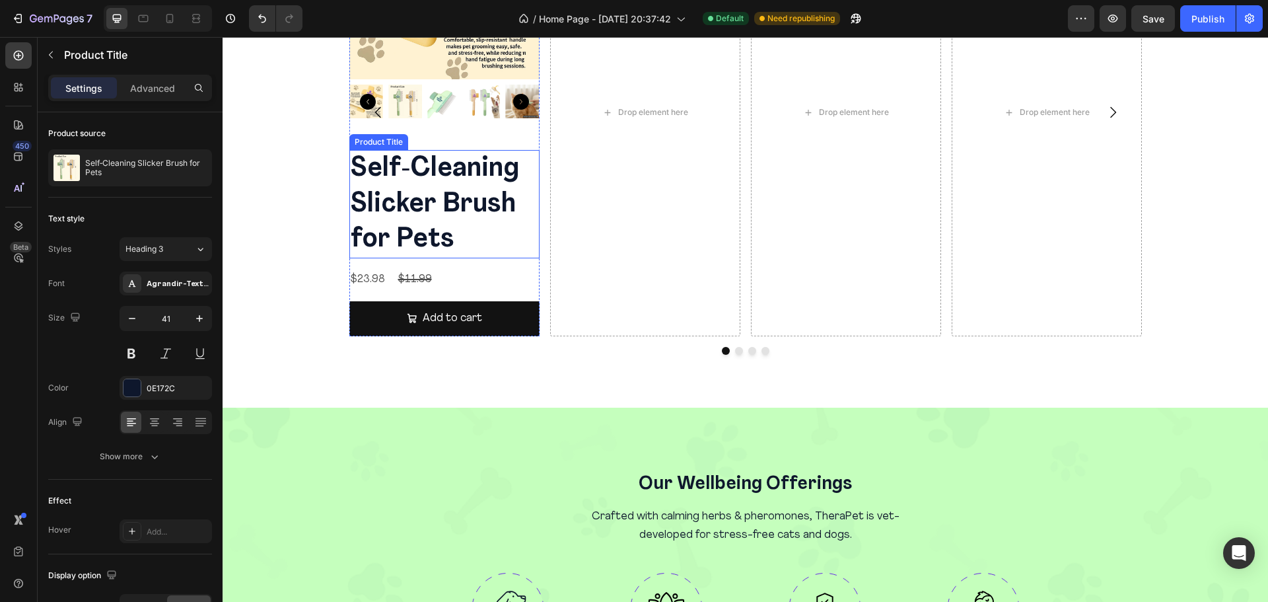
click at [467, 188] on h2 "Self‑Cleaning Slicker Brush for Pets" at bounding box center [444, 204] width 190 height 108
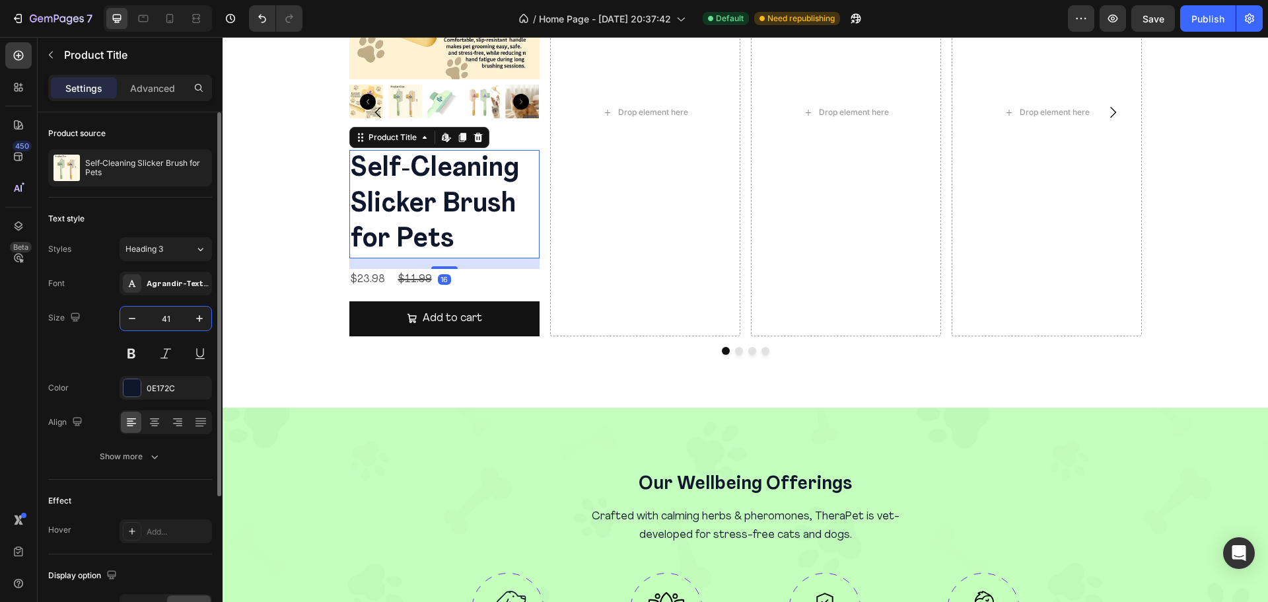
click at [162, 324] on input "41" at bounding box center [166, 318] width 44 height 24
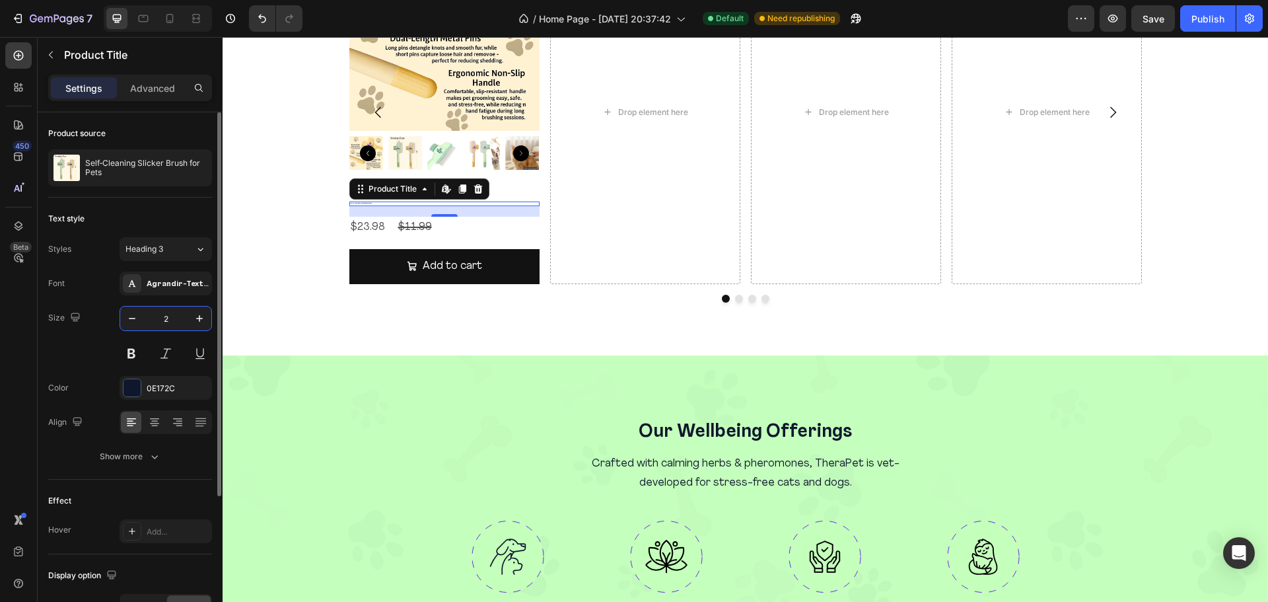
type input "24"
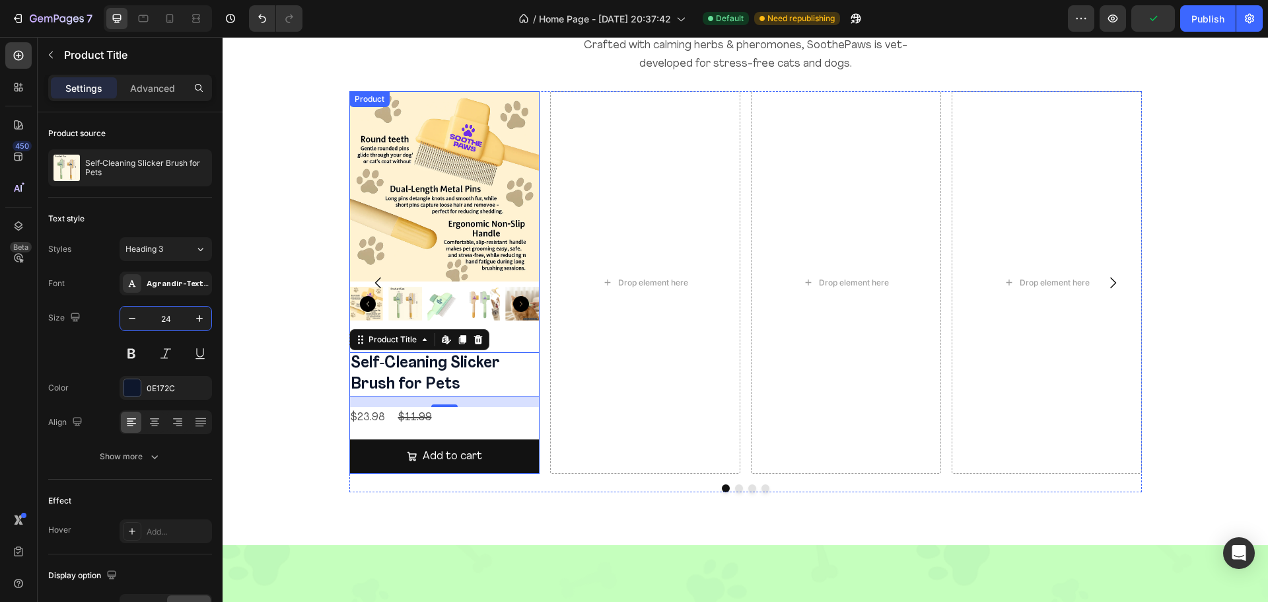
scroll to position [1476, 0]
click at [484, 210] on img at bounding box center [444, 187] width 190 height 190
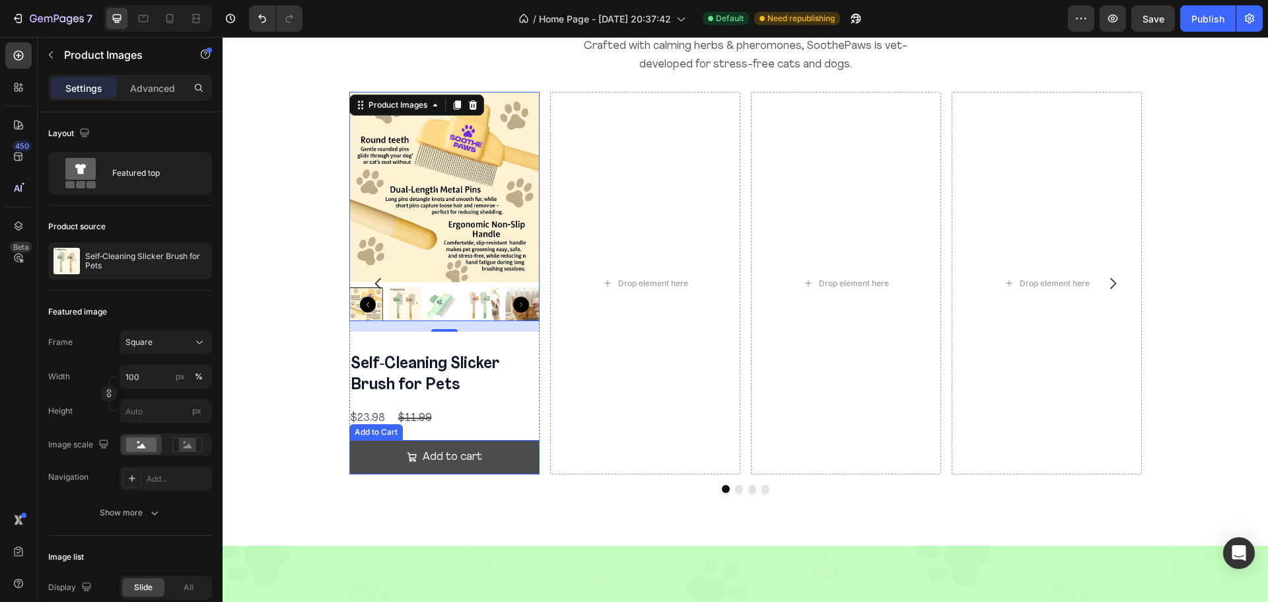
click at [518, 446] on button "Add to cart" at bounding box center [444, 457] width 190 height 35
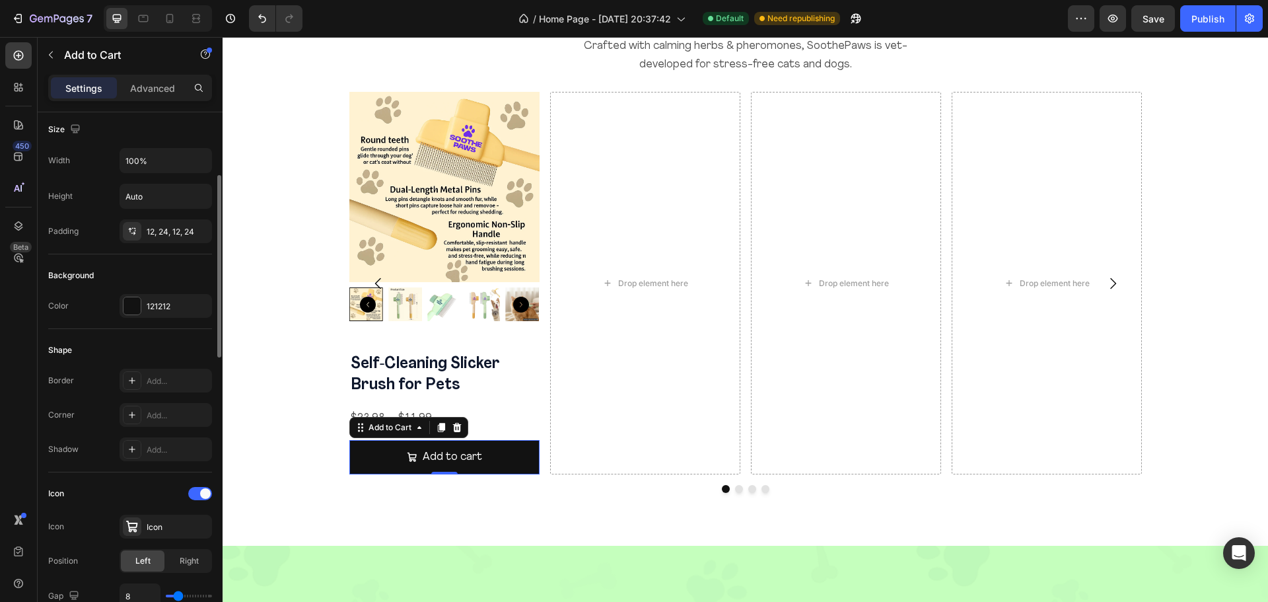
scroll to position [188, 0]
click at [133, 306] on div at bounding box center [131, 300] width 17 height 17
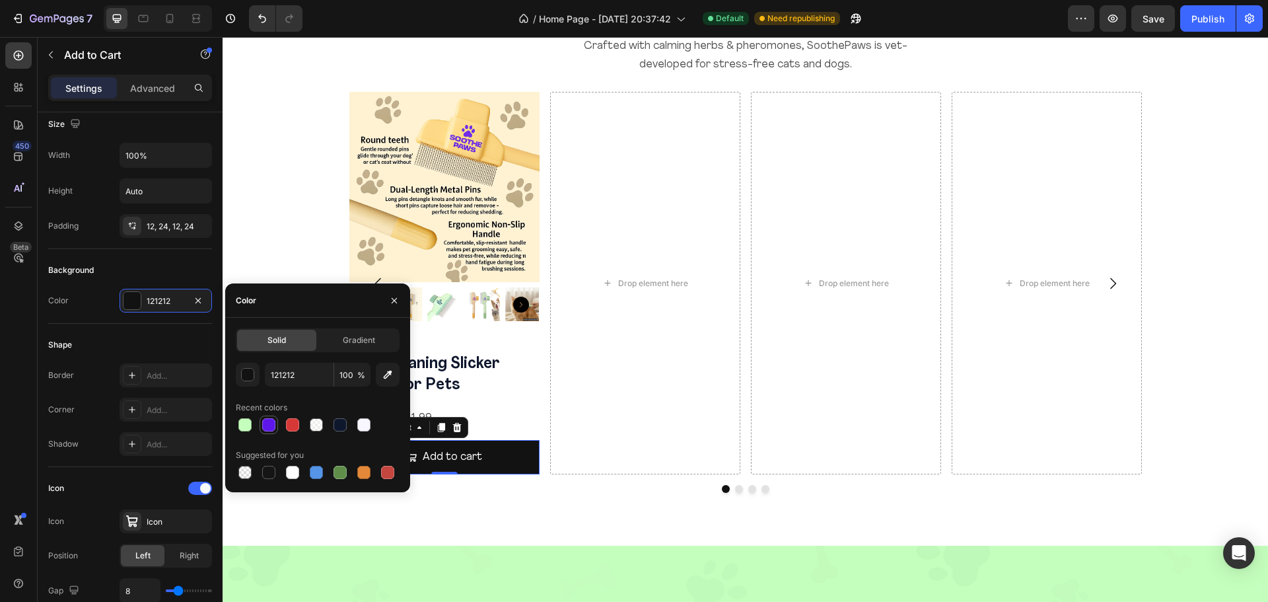
click at [272, 431] on div at bounding box center [268, 424] width 13 height 13
type input "5E17EB"
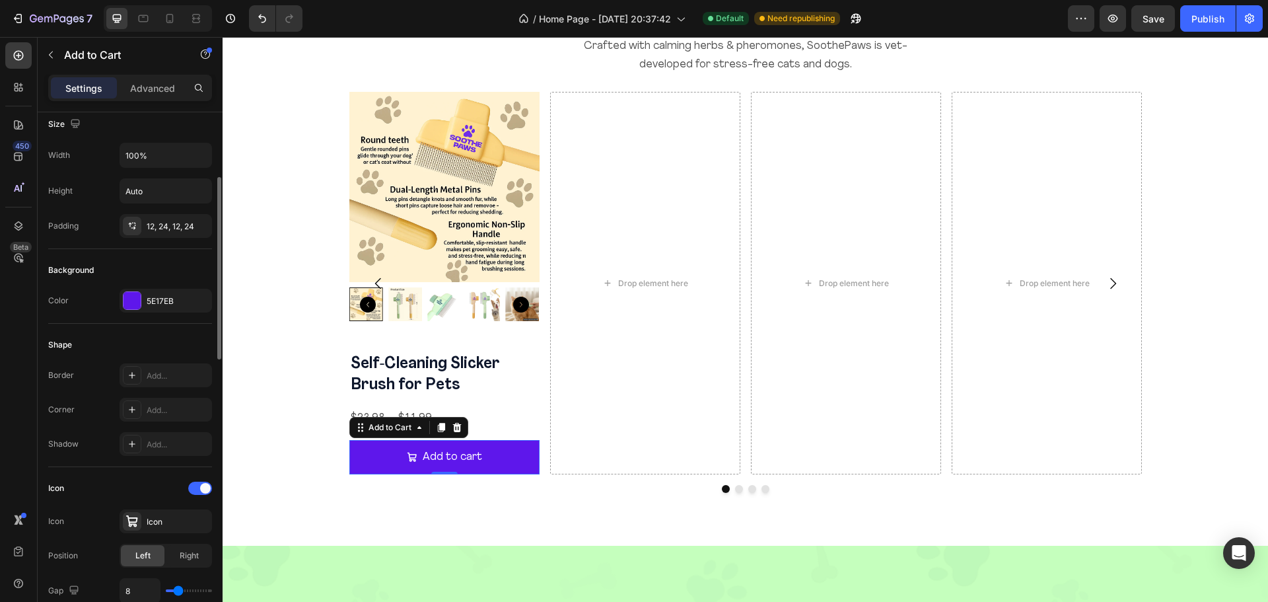
click at [172, 285] on div "Background Color 5E17EB" at bounding box center [130, 286] width 164 height 75
click at [148, 378] on div "Add..." at bounding box center [178, 376] width 62 height 12
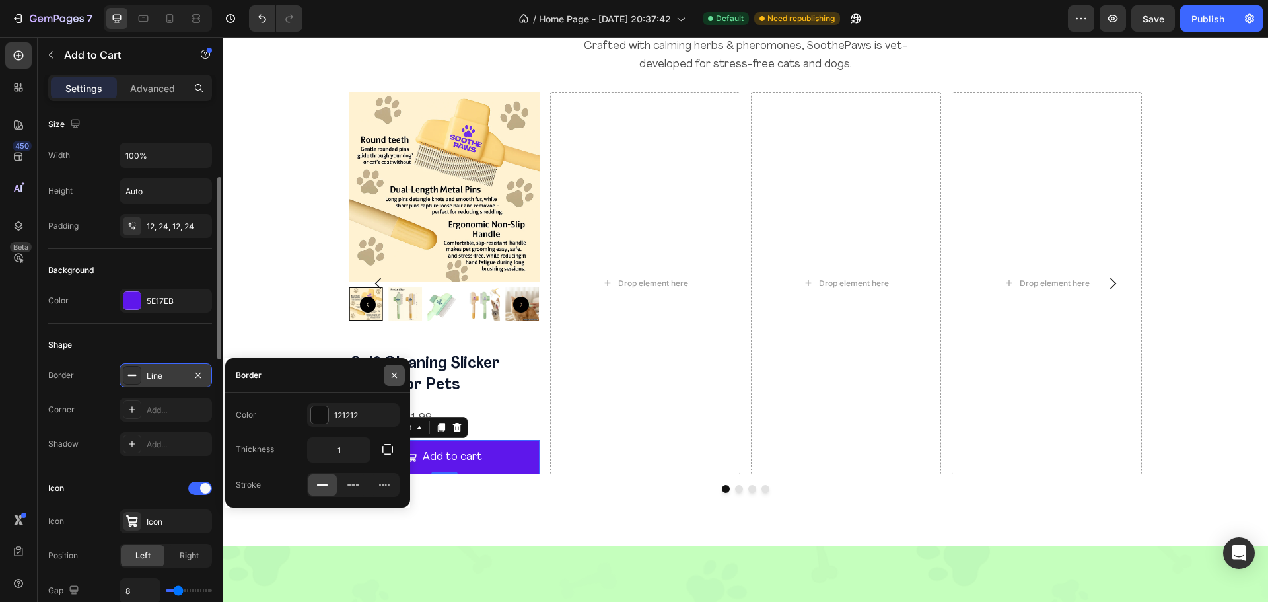
click at [394, 372] on icon "button" at bounding box center [394, 375] width 11 height 11
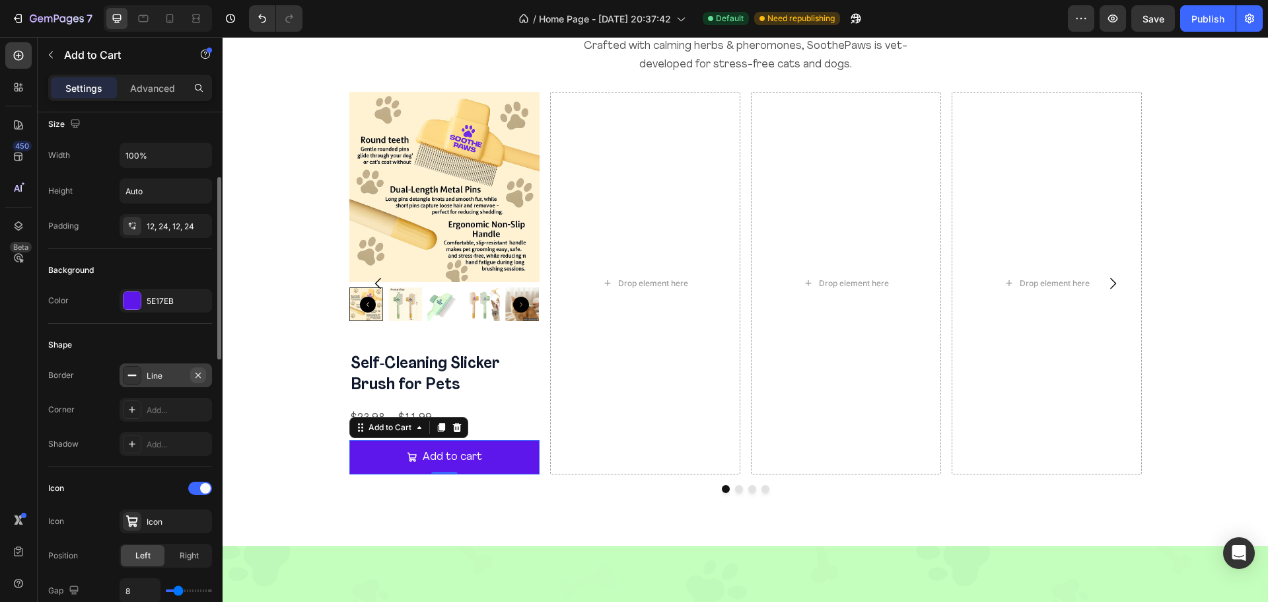
click at [197, 375] on icon "button" at bounding box center [197, 374] width 5 height 5
click at [158, 405] on div "Add..." at bounding box center [178, 410] width 62 height 12
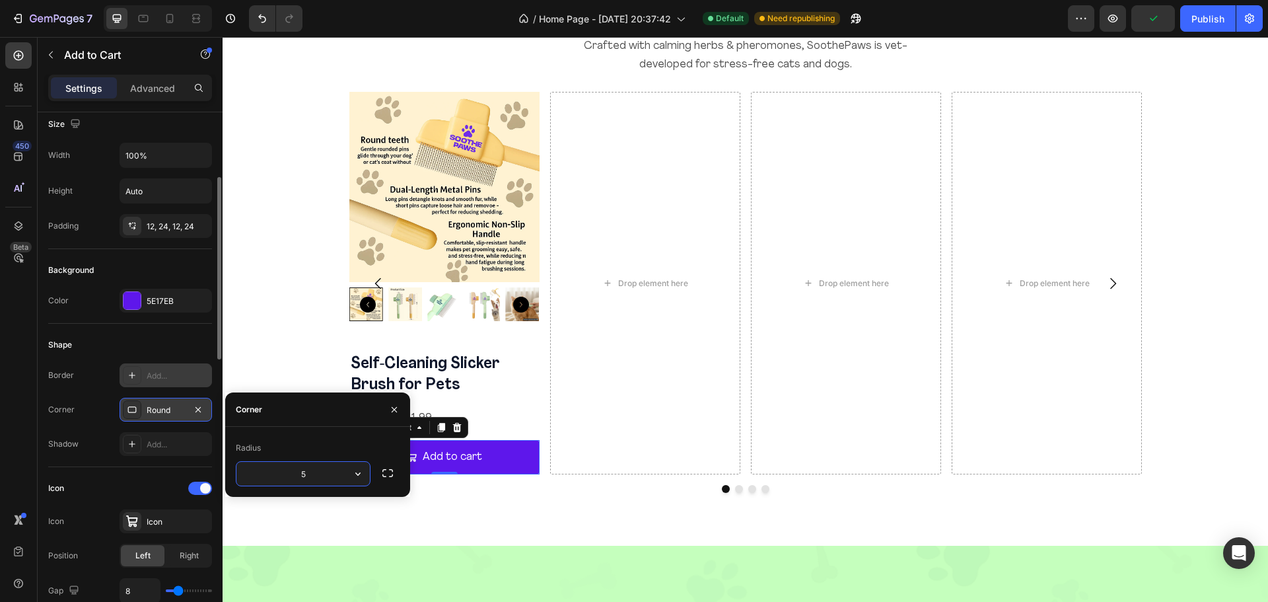
type input "50"
click at [176, 351] on div "Shape" at bounding box center [130, 344] width 164 height 21
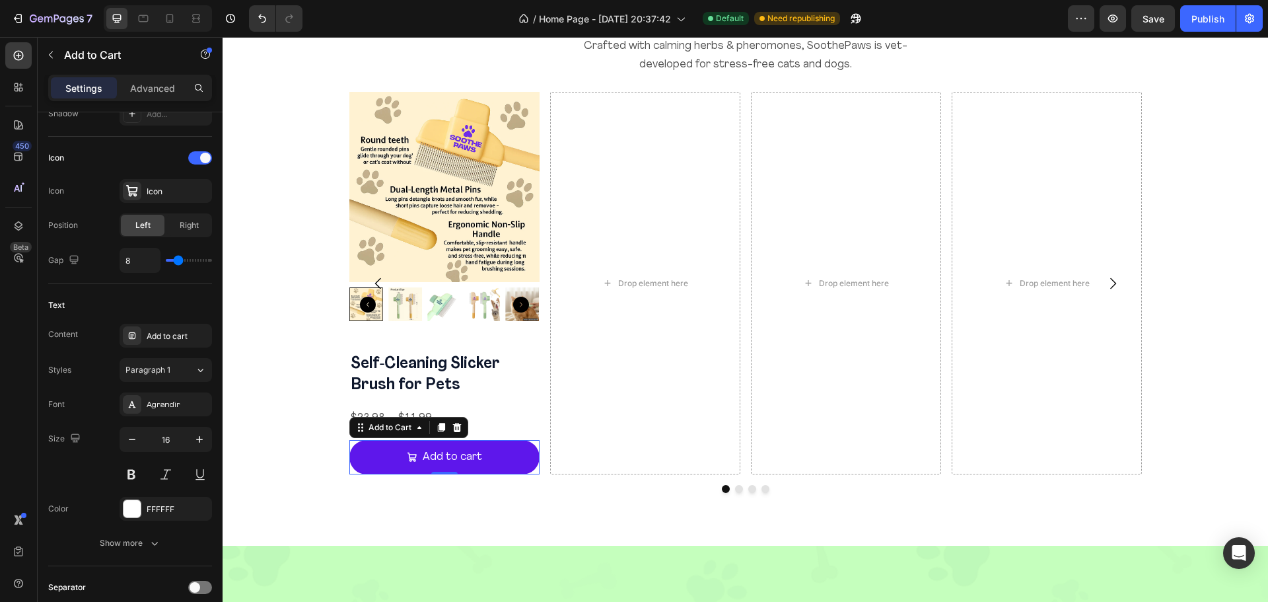
scroll to position [0, 0]
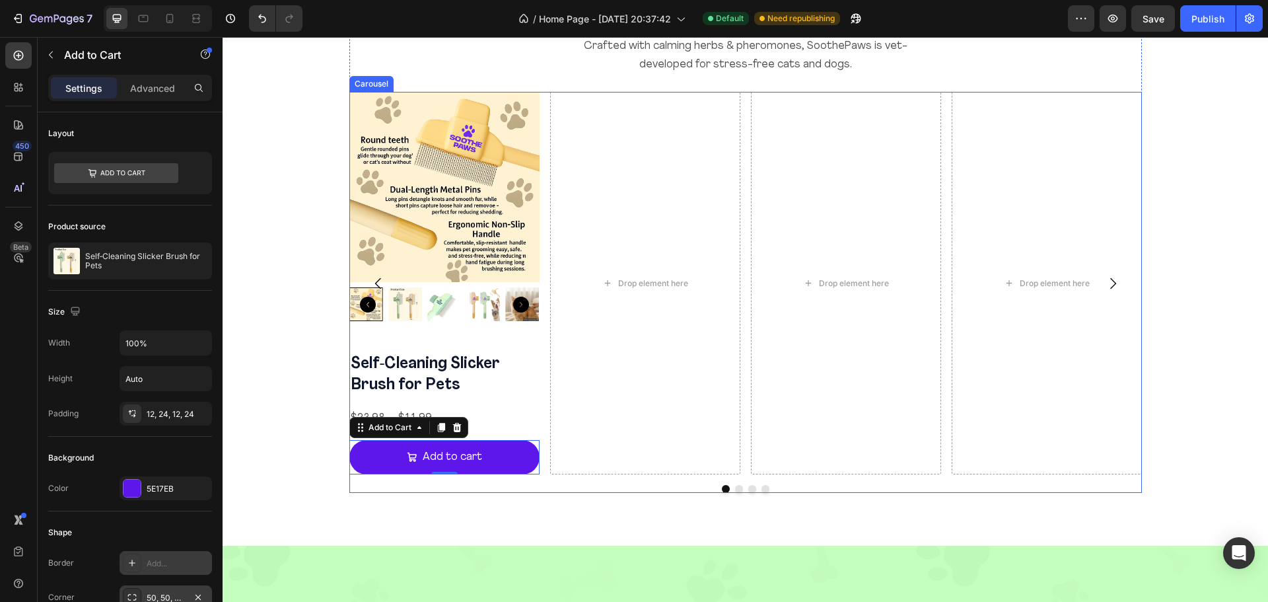
drag, startPoint x: 378, startPoint y: 283, endPoint x: 540, endPoint y: 186, distance: 188.9
click at [378, 283] on icon "Carousel Back Arrow" at bounding box center [378, 283] width 16 height 16
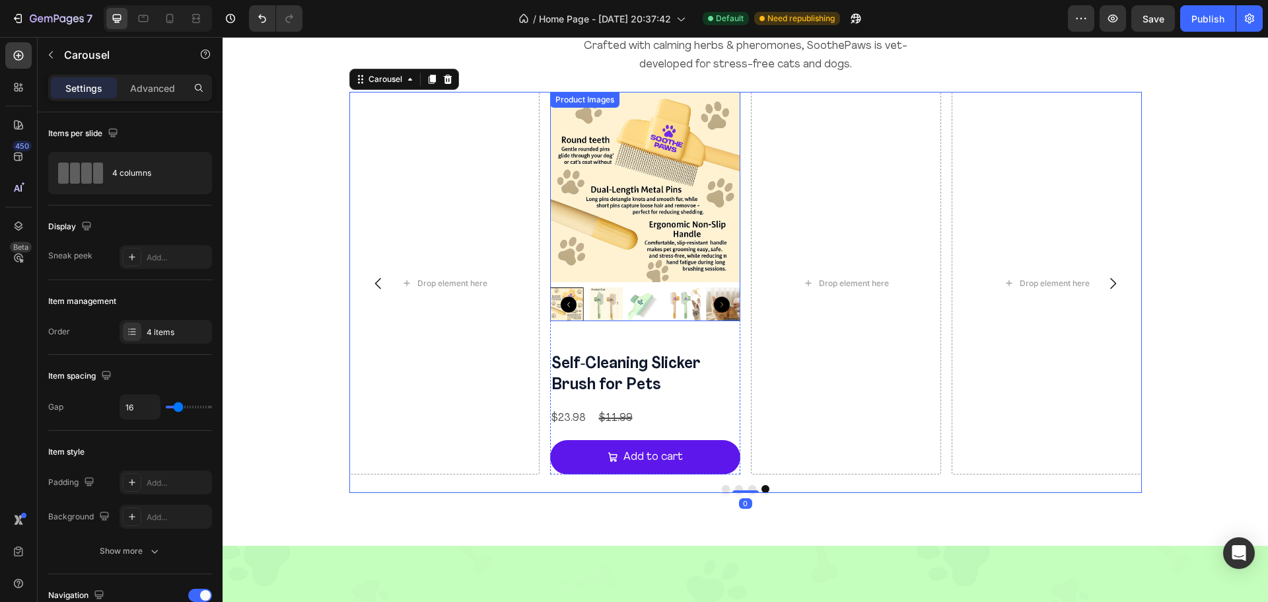
click at [697, 209] on img at bounding box center [645, 187] width 190 height 190
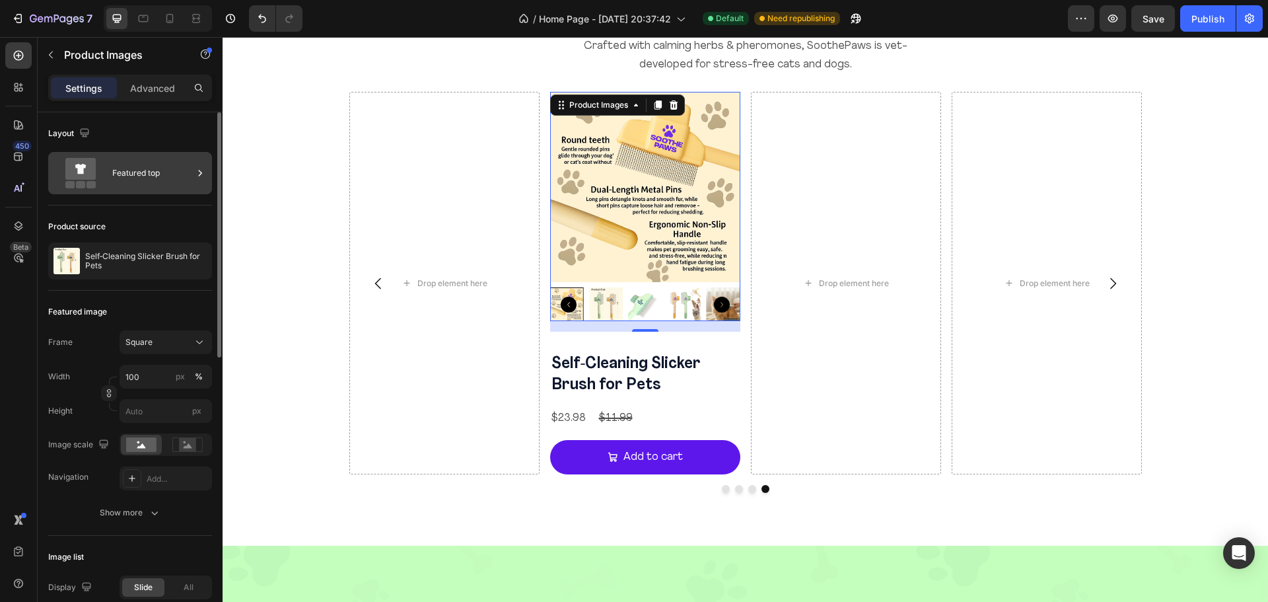
click at [150, 184] on div "Featured top" at bounding box center [152, 173] width 81 height 30
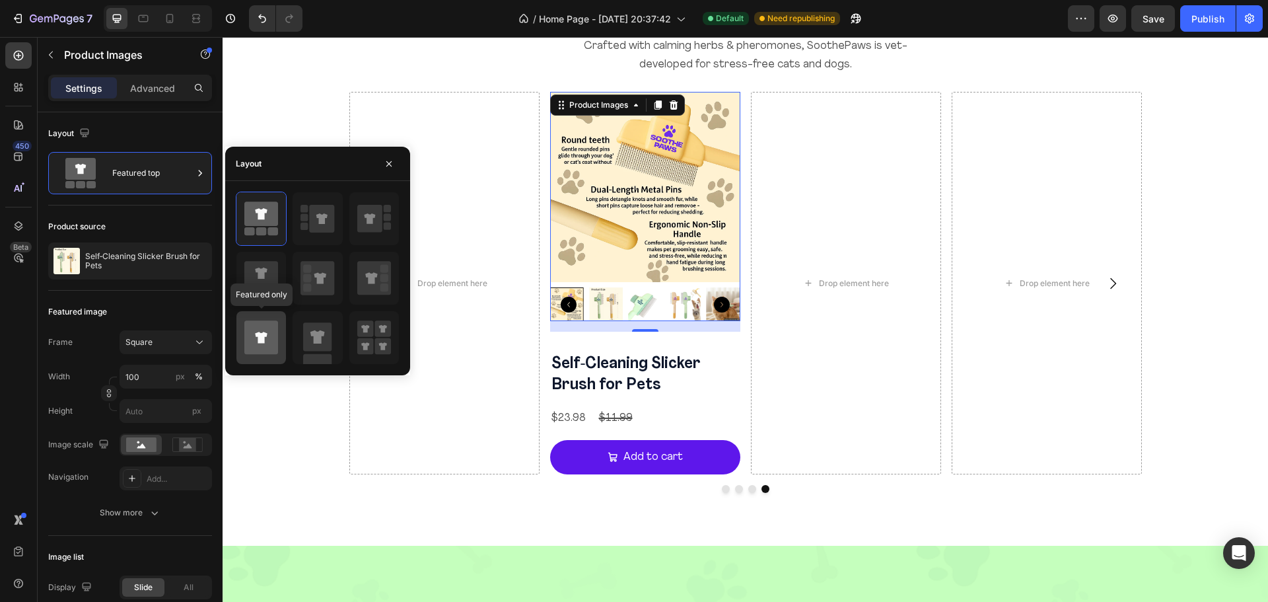
click at [259, 344] on icon at bounding box center [261, 337] width 34 height 34
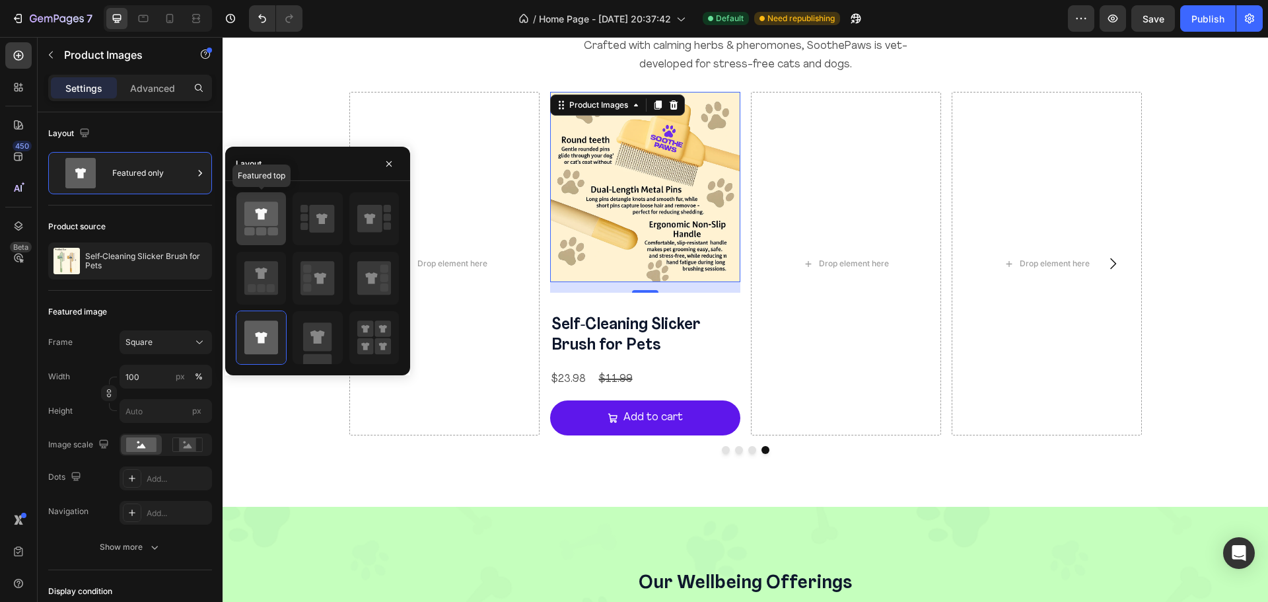
click at [285, 227] on div at bounding box center [261, 218] width 50 height 53
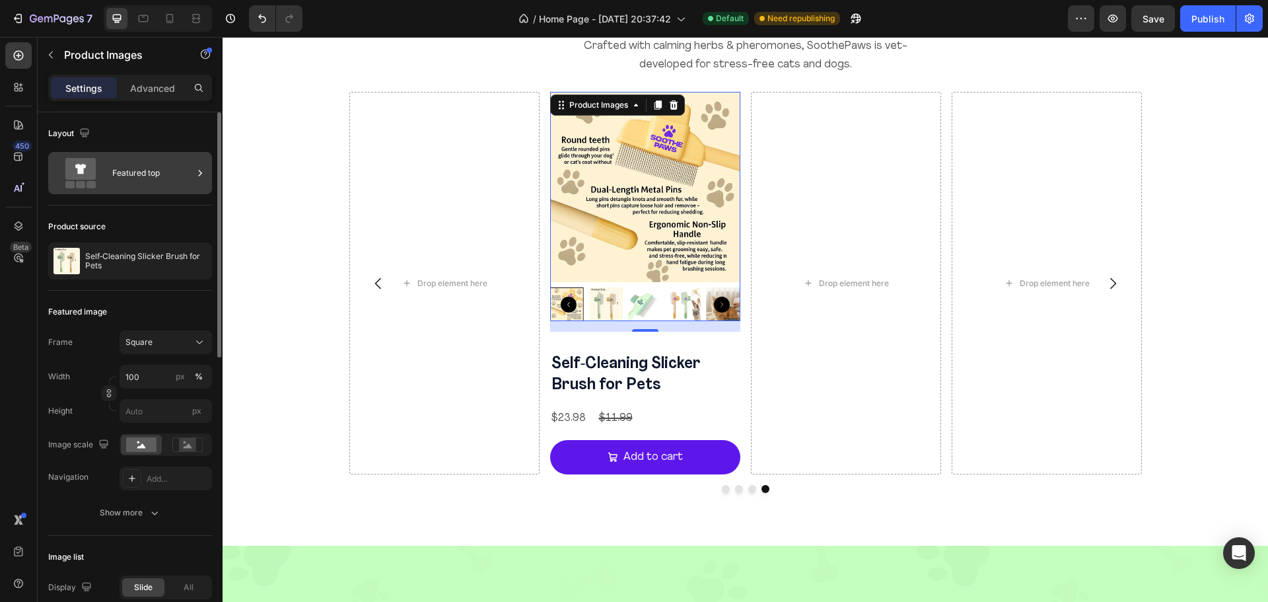
click at [142, 166] on div "Featured top" at bounding box center [152, 173] width 81 height 30
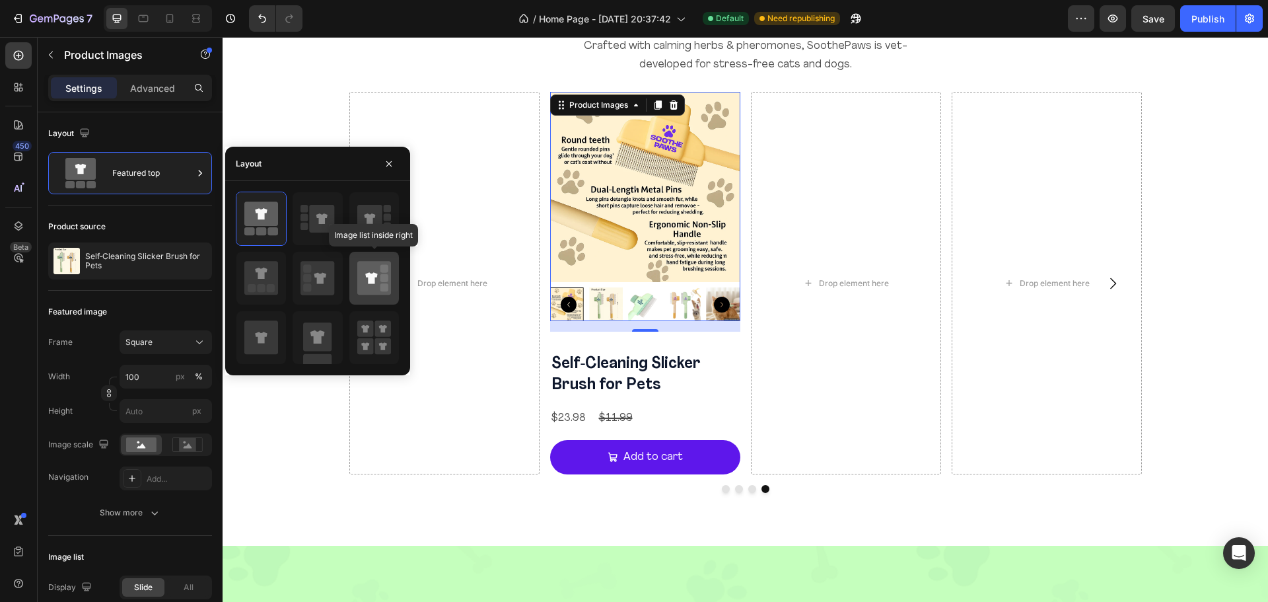
click at [390, 283] on icon at bounding box center [374, 278] width 34 height 34
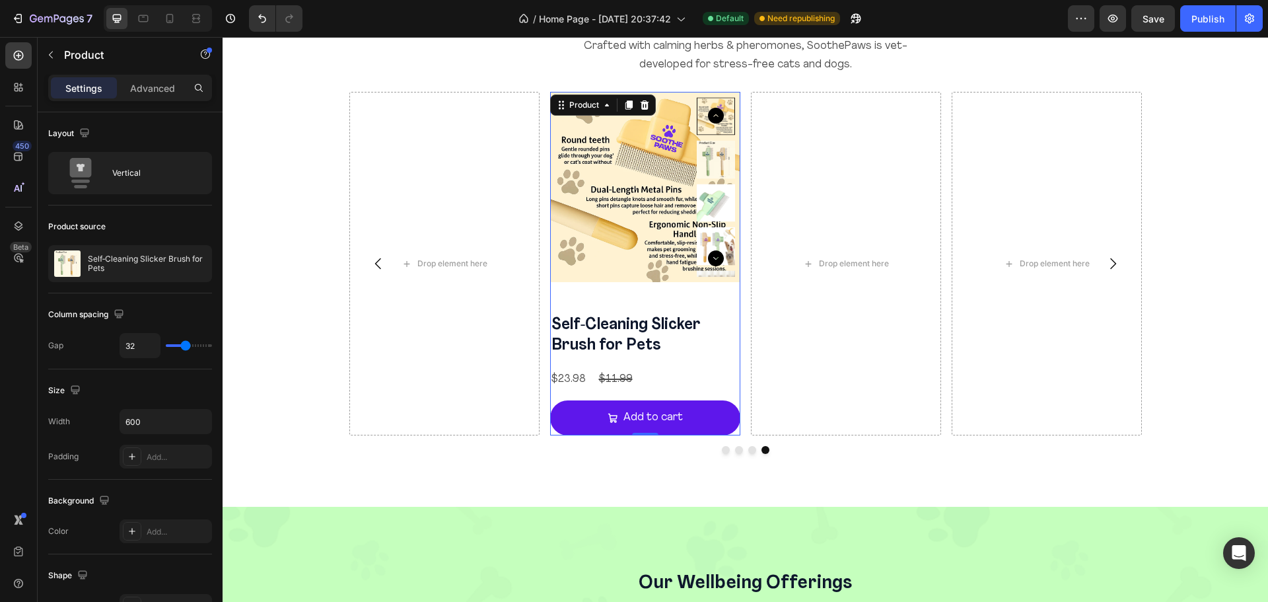
click at [665, 298] on div "Product Images Self‑Cleaning Slicker Brush for Pets Product Title $23.98 Produc…" at bounding box center [645, 263] width 190 height 343
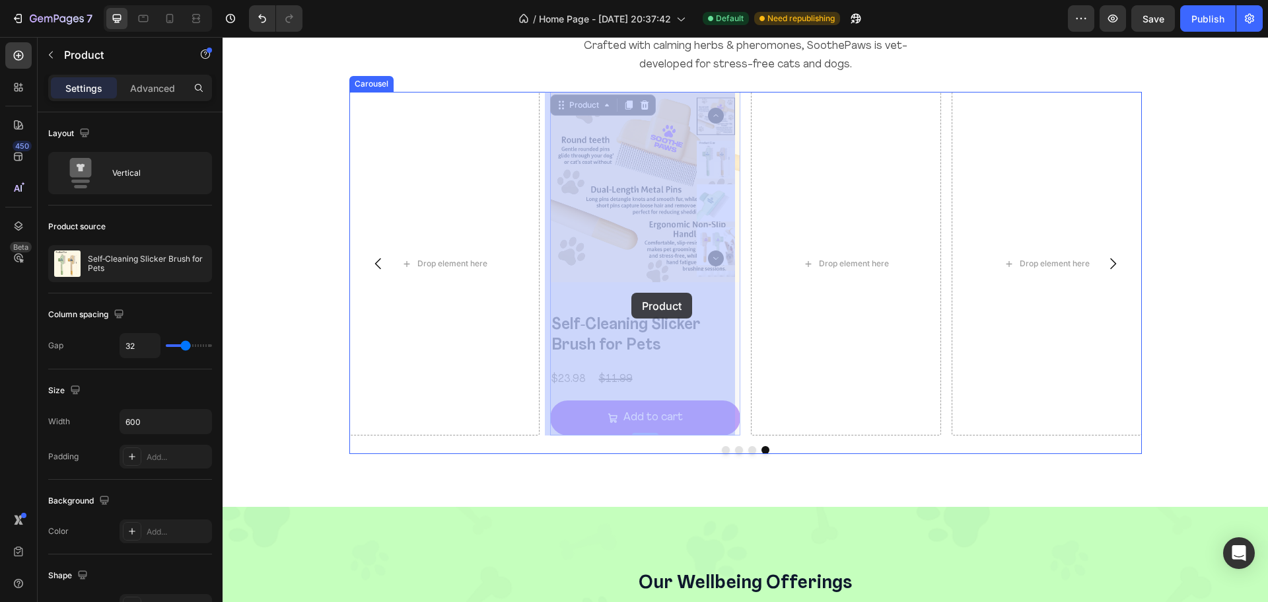
drag, startPoint x: 665, startPoint y: 298, endPoint x: 631, endPoint y: 293, distance: 34.1
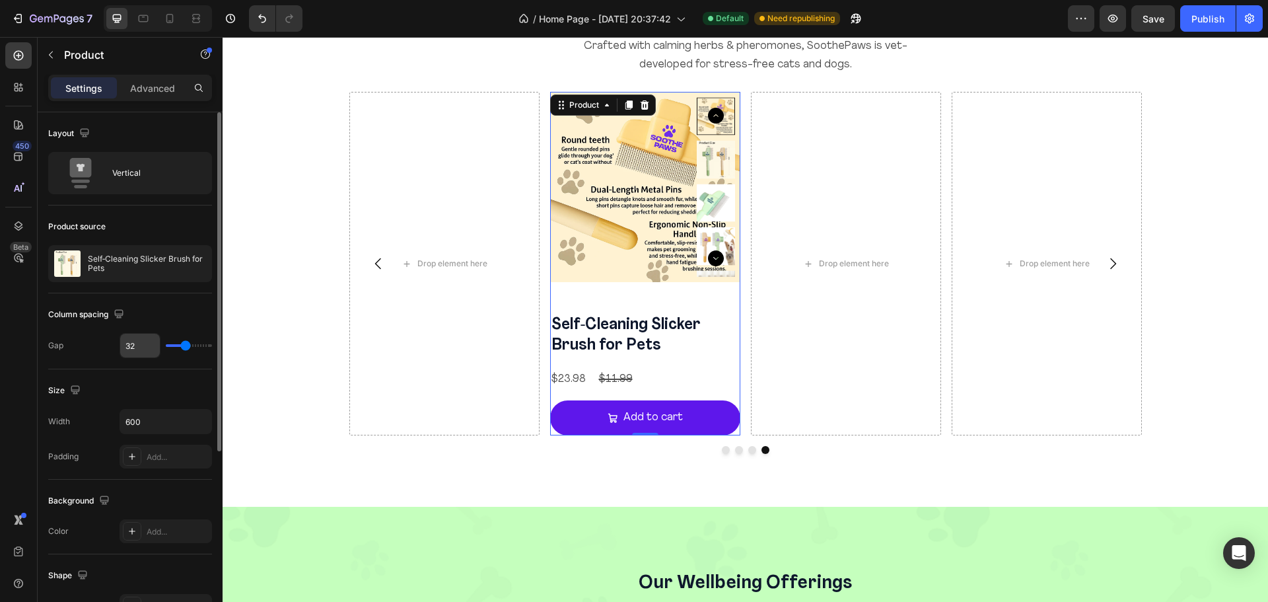
click at [121, 345] on input "32" at bounding box center [140, 345] width 40 height 24
type input "31"
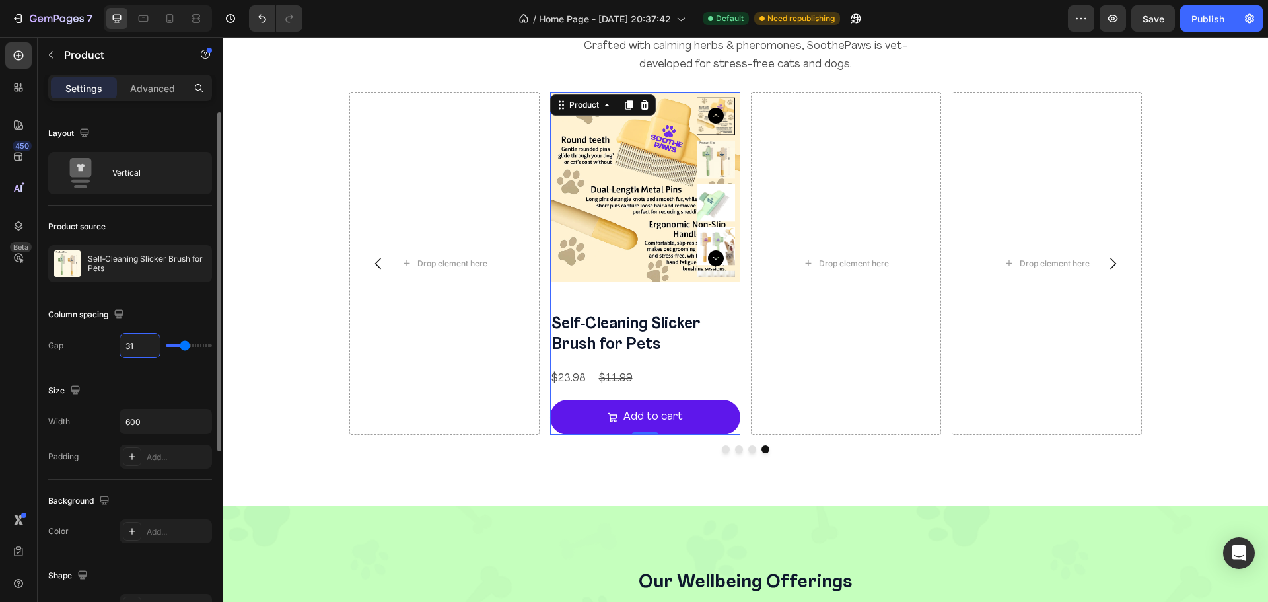
type input "30"
type input "29"
type input "28"
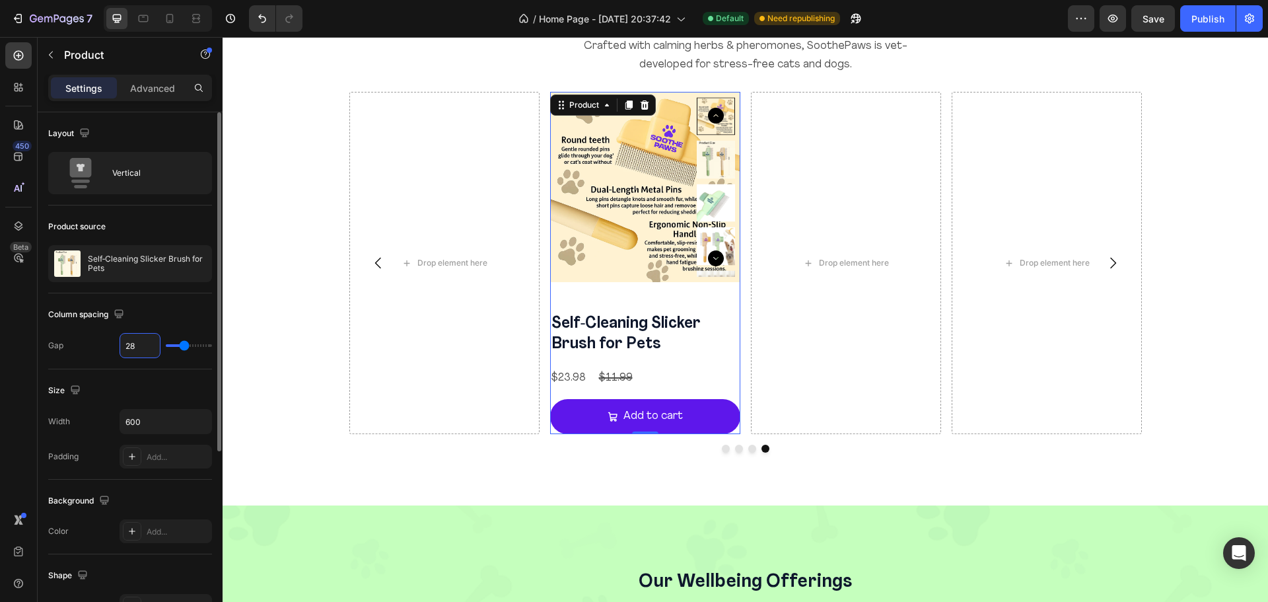
type input "28"
type input "27"
type input "26"
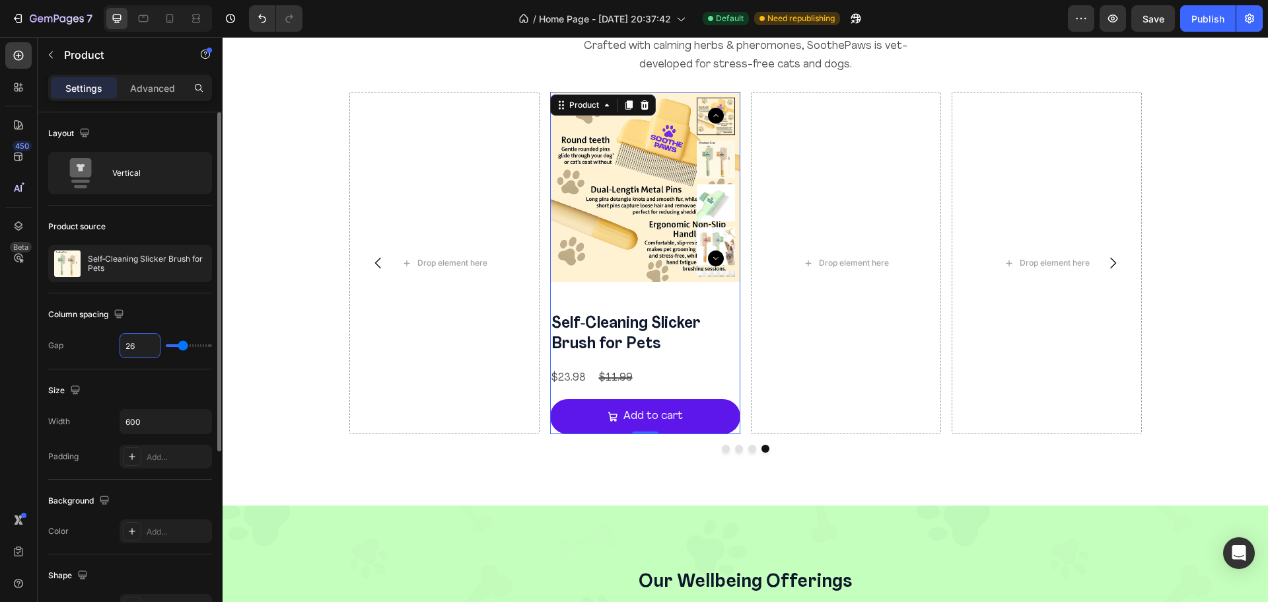
type input "25"
type input "24"
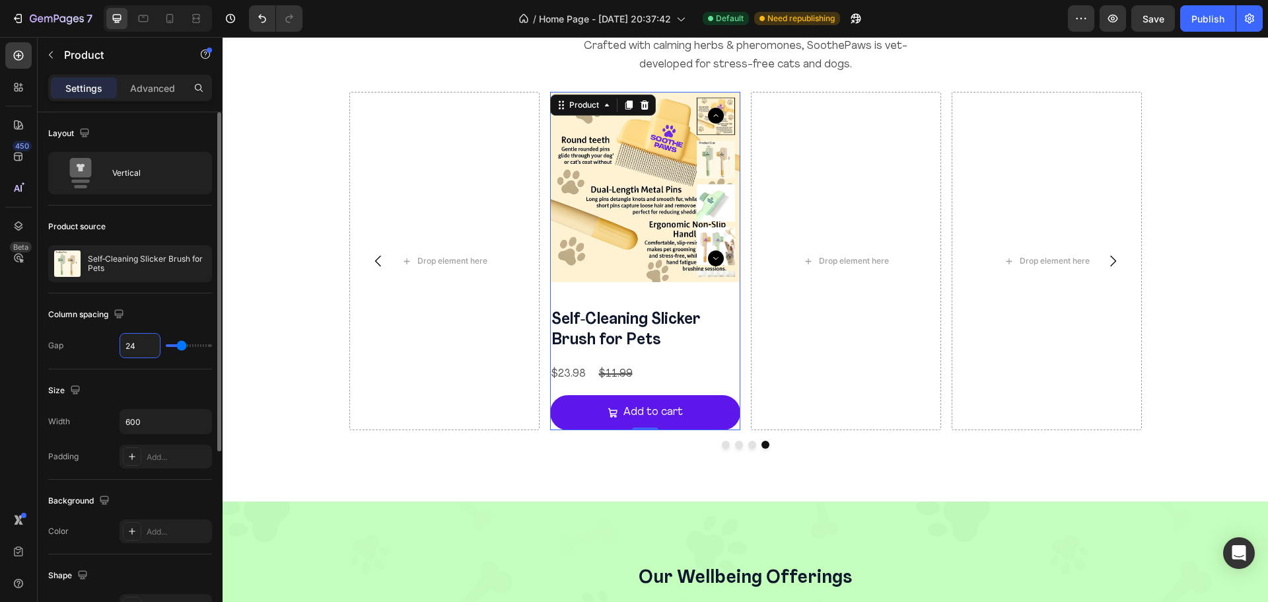
type input "23"
type input "22"
type input "21"
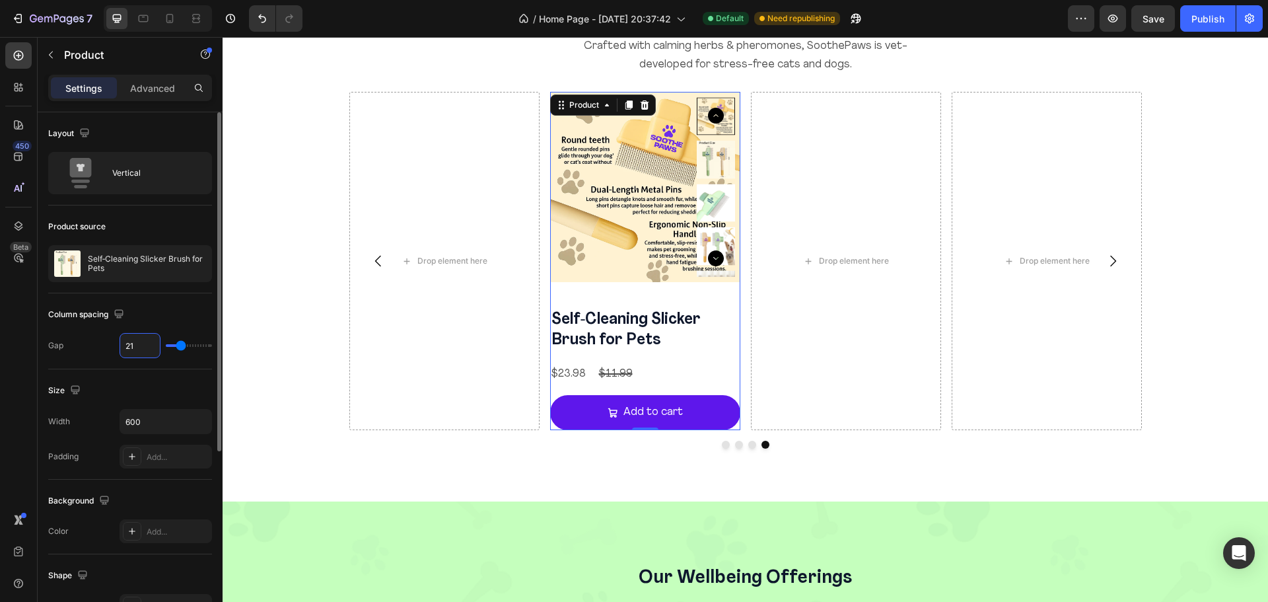
type input "21"
type input "20"
type input "19"
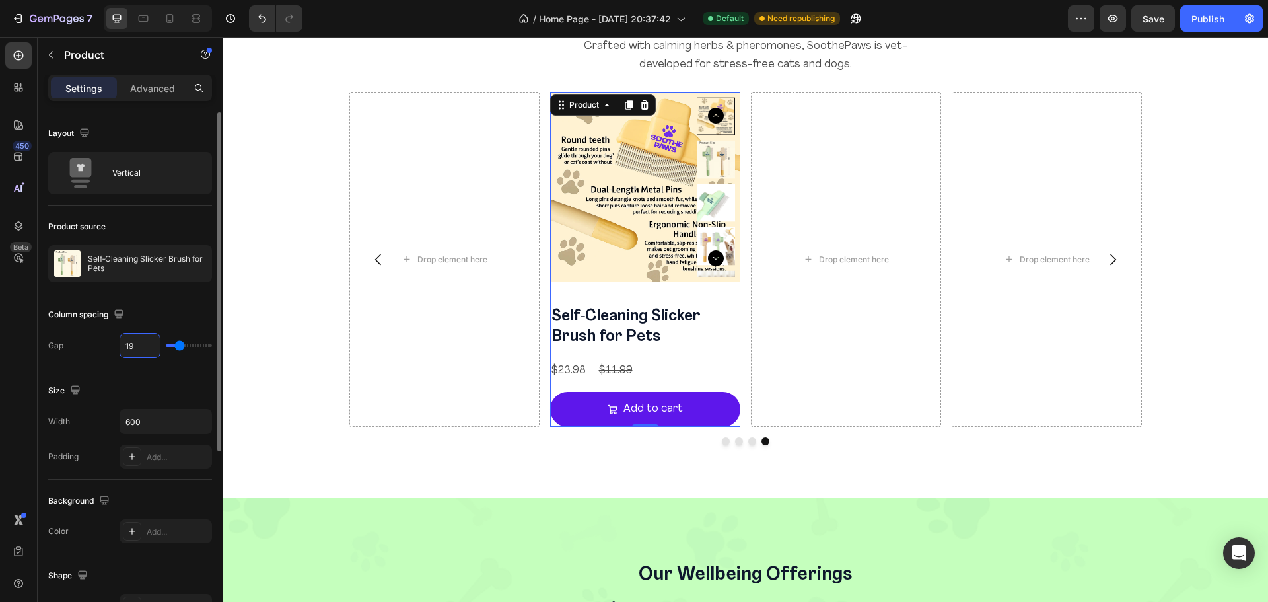
type input "18"
type input "17"
type input "16"
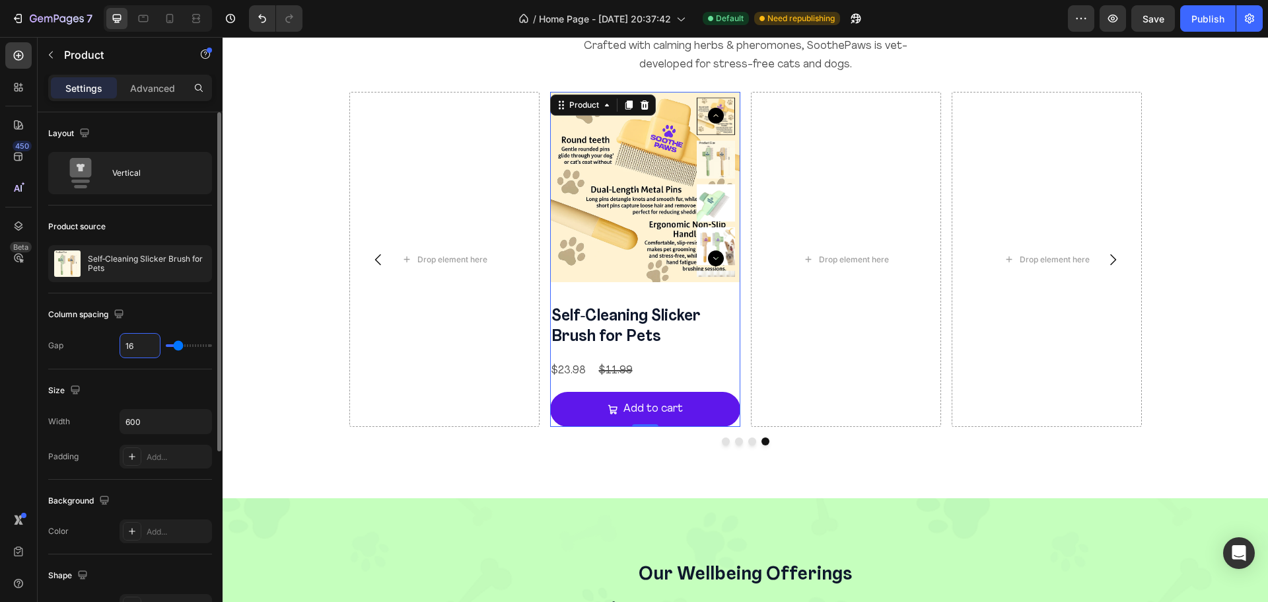
type input "16"
type input "15"
type input "14"
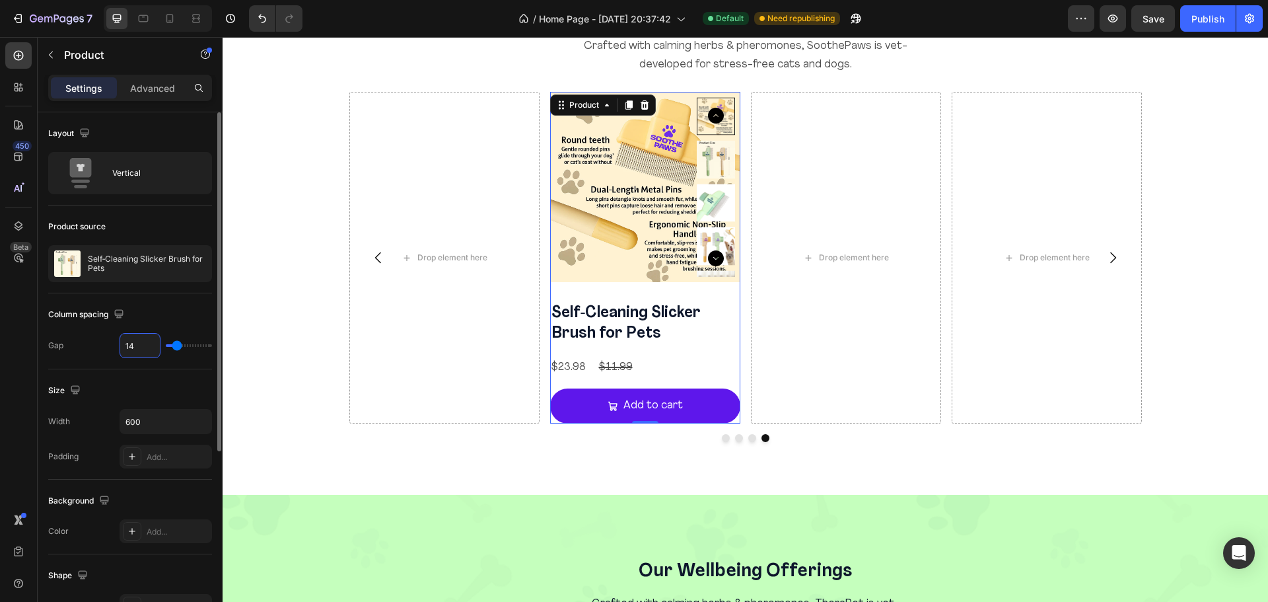
type input "13"
type input "12"
type input "11"
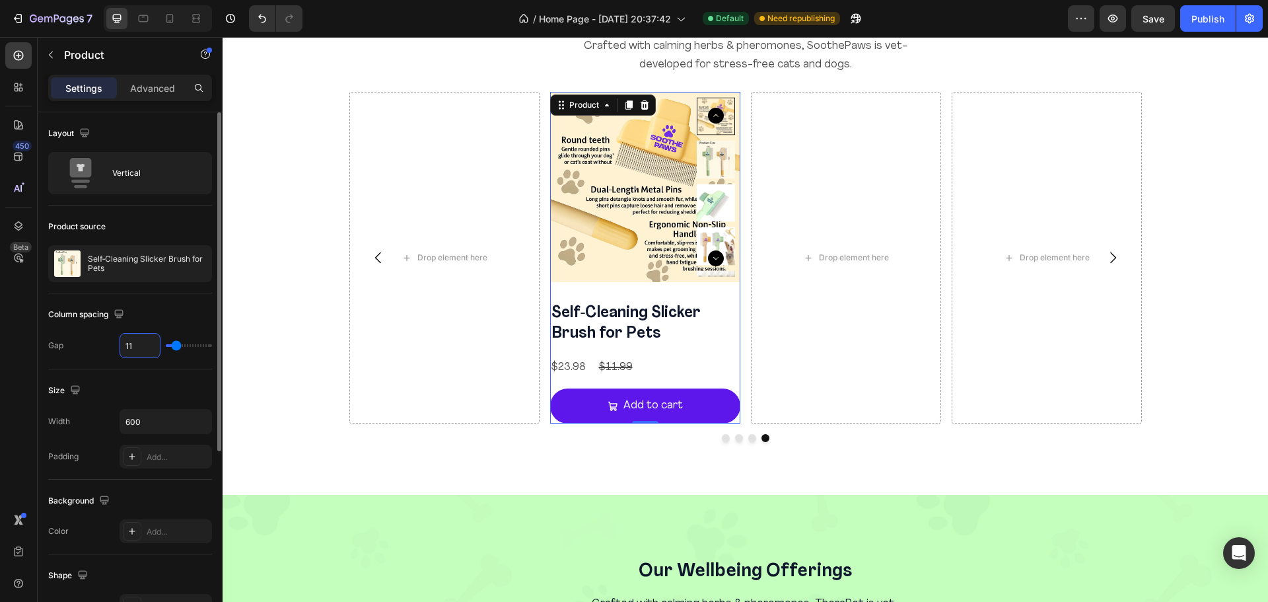
type input "11"
type input "10"
type input "9"
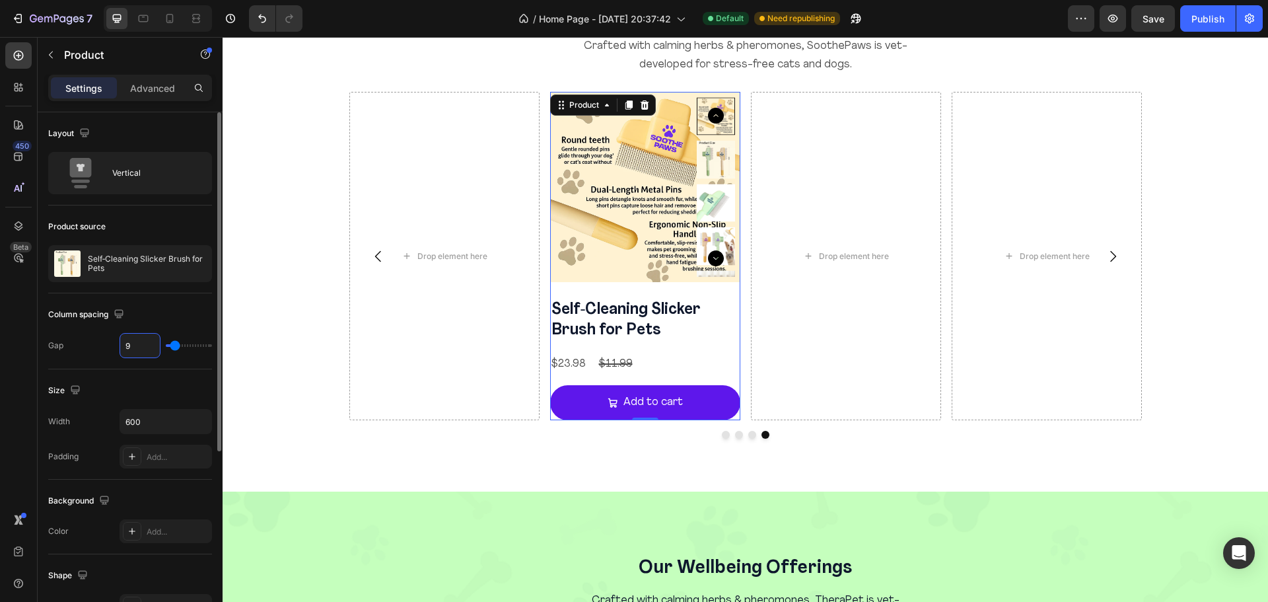
type input "8"
click at [625, 108] on icon at bounding box center [628, 104] width 7 height 9
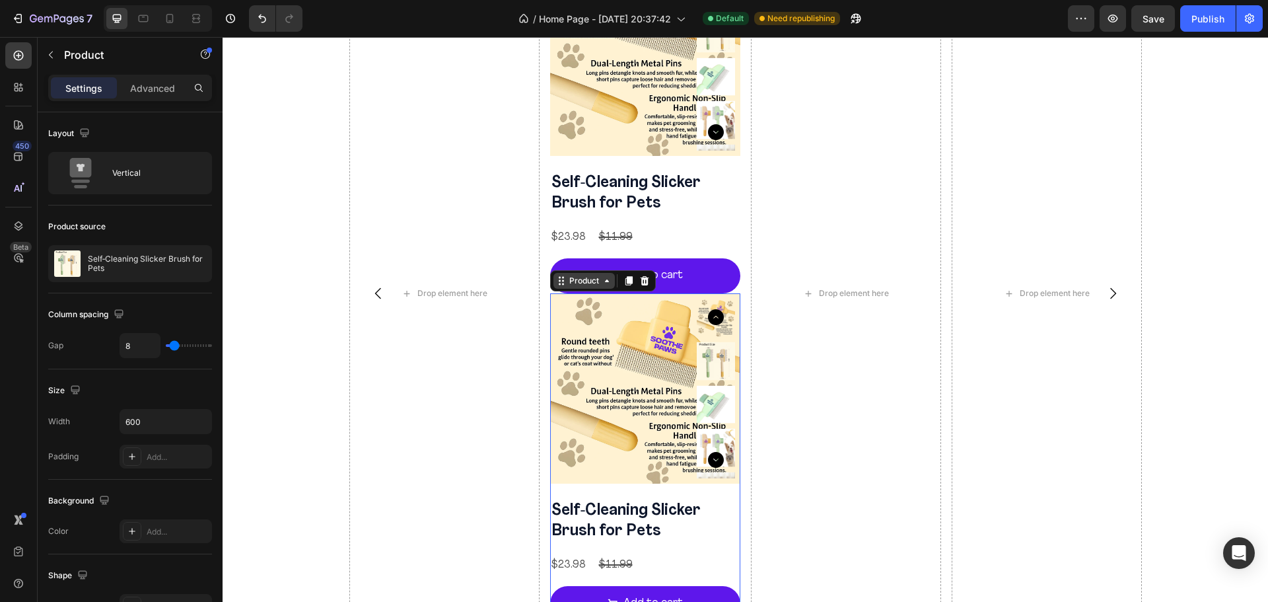
scroll to position [1601, 0]
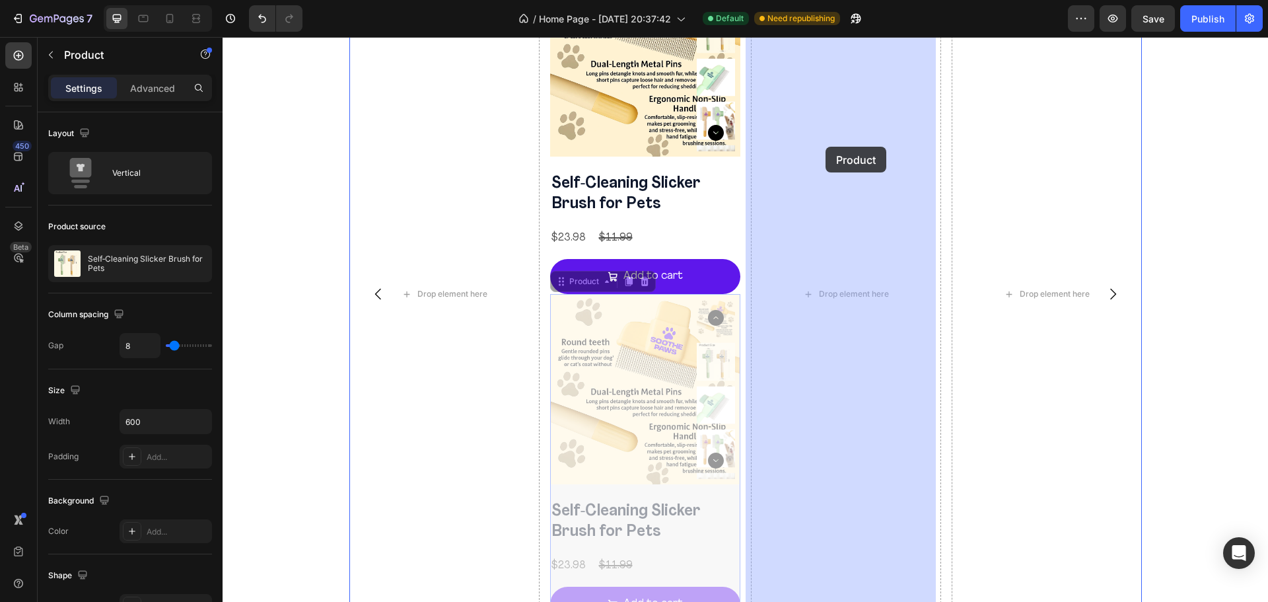
drag, startPoint x: 559, startPoint y: 282, endPoint x: 825, endPoint y: 147, distance: 298.0
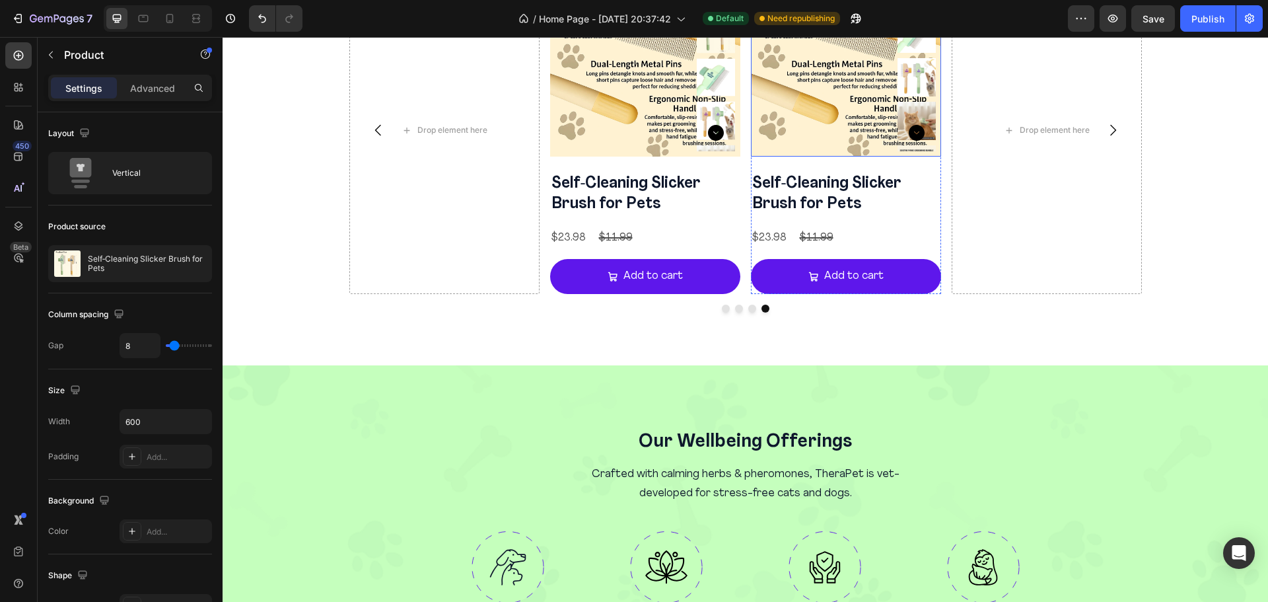
scroll to position [1437, 0]
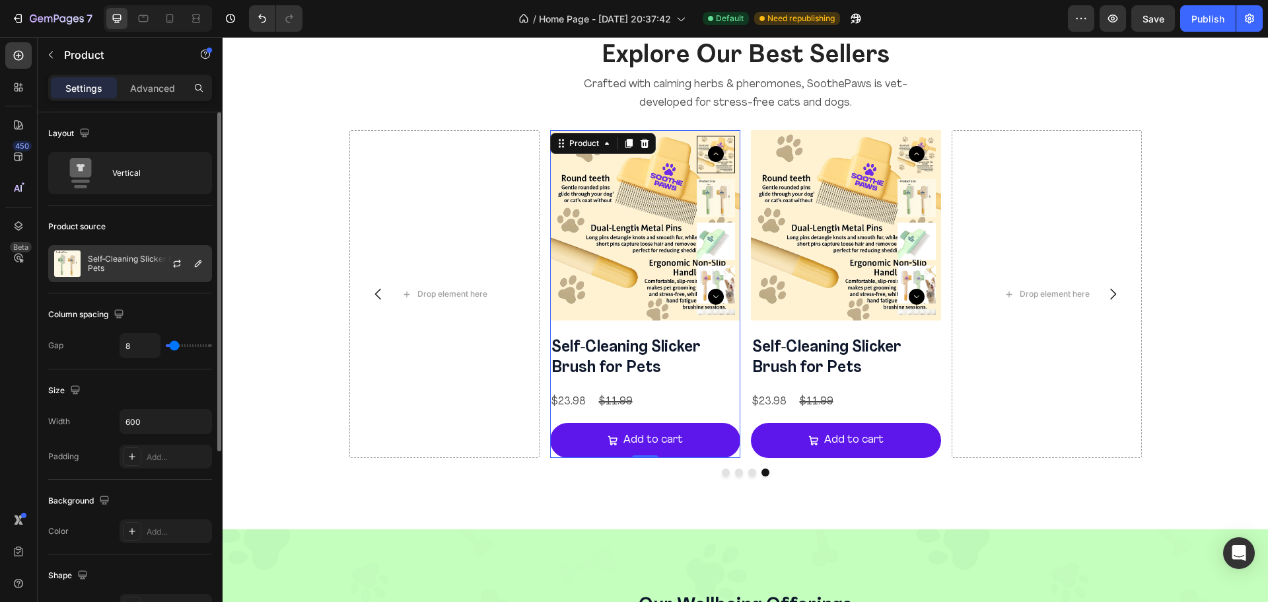
click at [126, 273] on div "Self‑Cleaning Slicker Brush for Pets" at bounding box center [130, 263] width 164 height 37
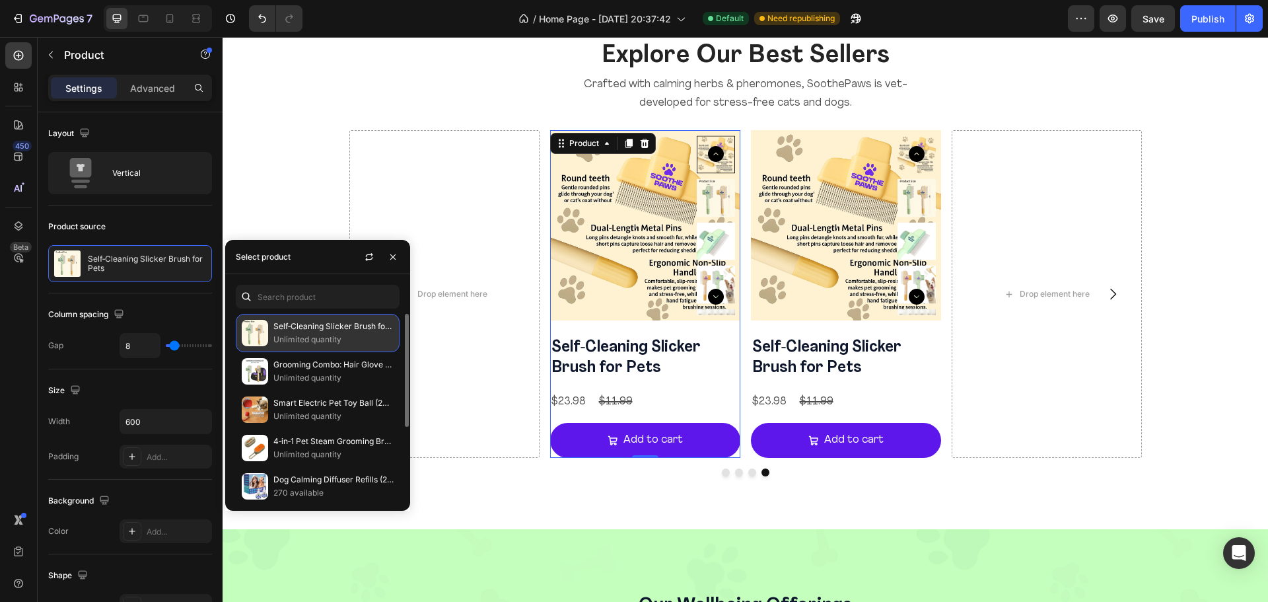
scroll to position [120, 0]
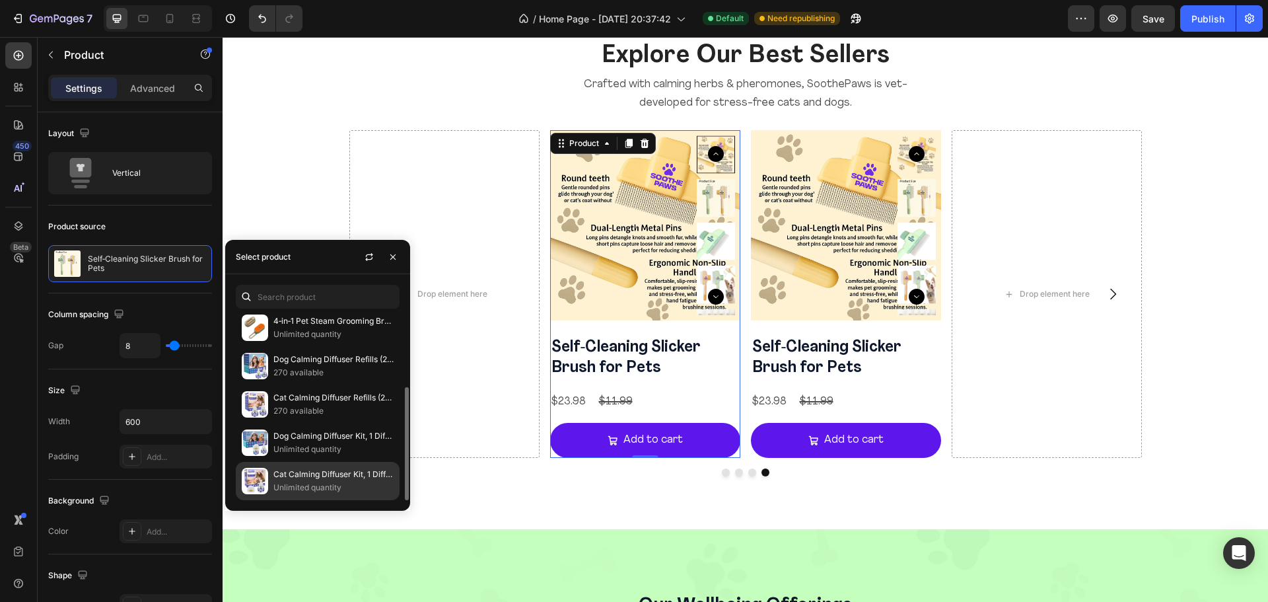
click at [317, 487] on p "Unlimited quantity" at bounding box center [333, 487] width 120 height 13
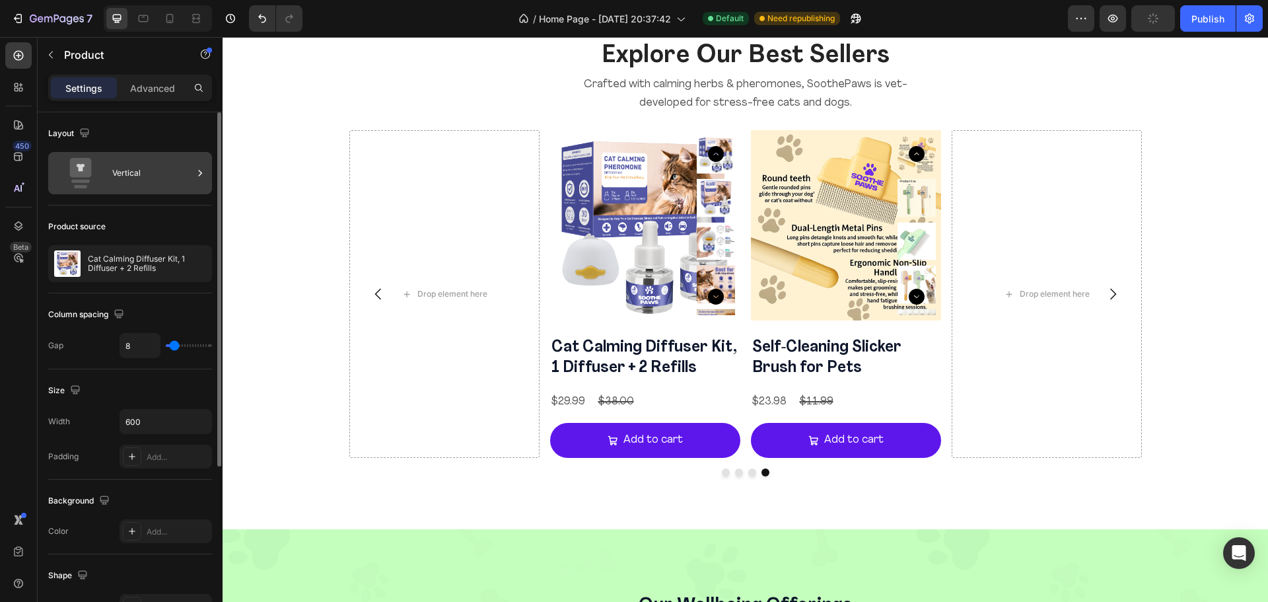
click at [145, 182] on div "Vertical" at bounding box center [152, 173] width 81 height 30
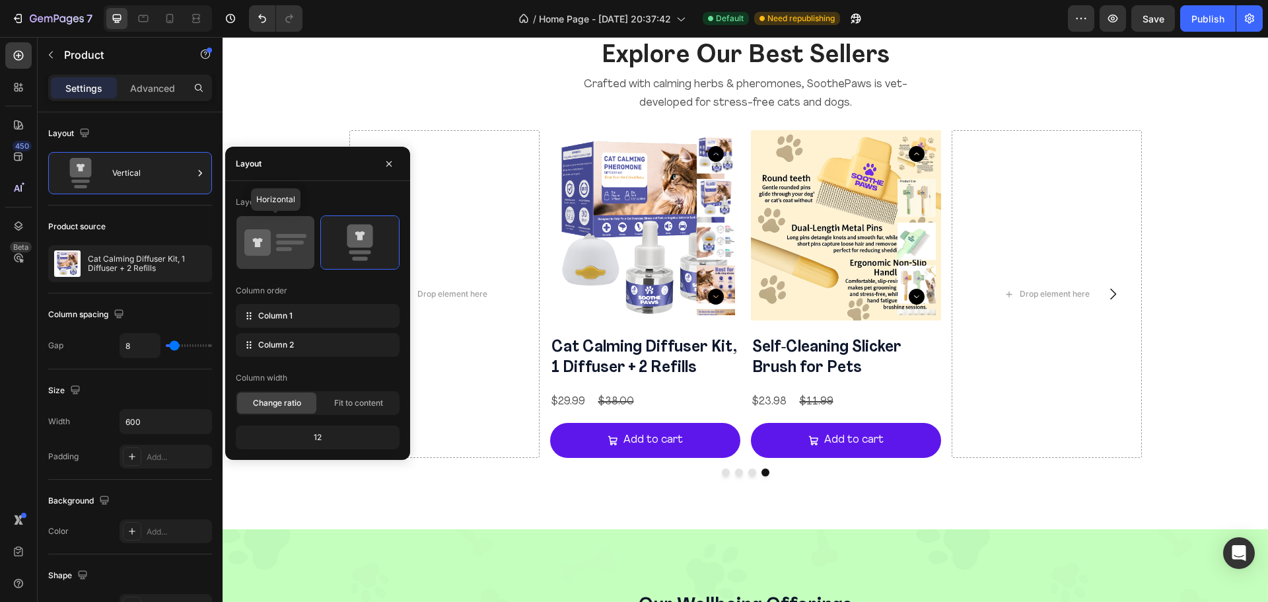
click at [282, 242] on rect at bounding box center [290, 242] width 28 height 4
type input "32"
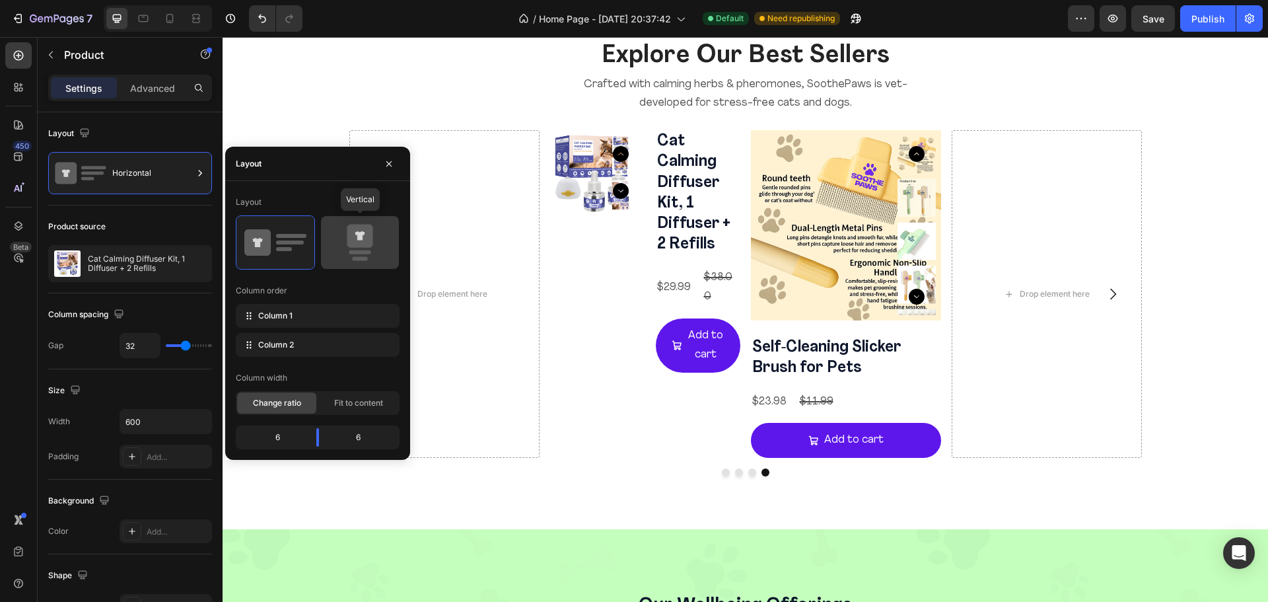
click at [363, 248] on icon at bounding box center [360, 242] width 62 height 37
type input "8"
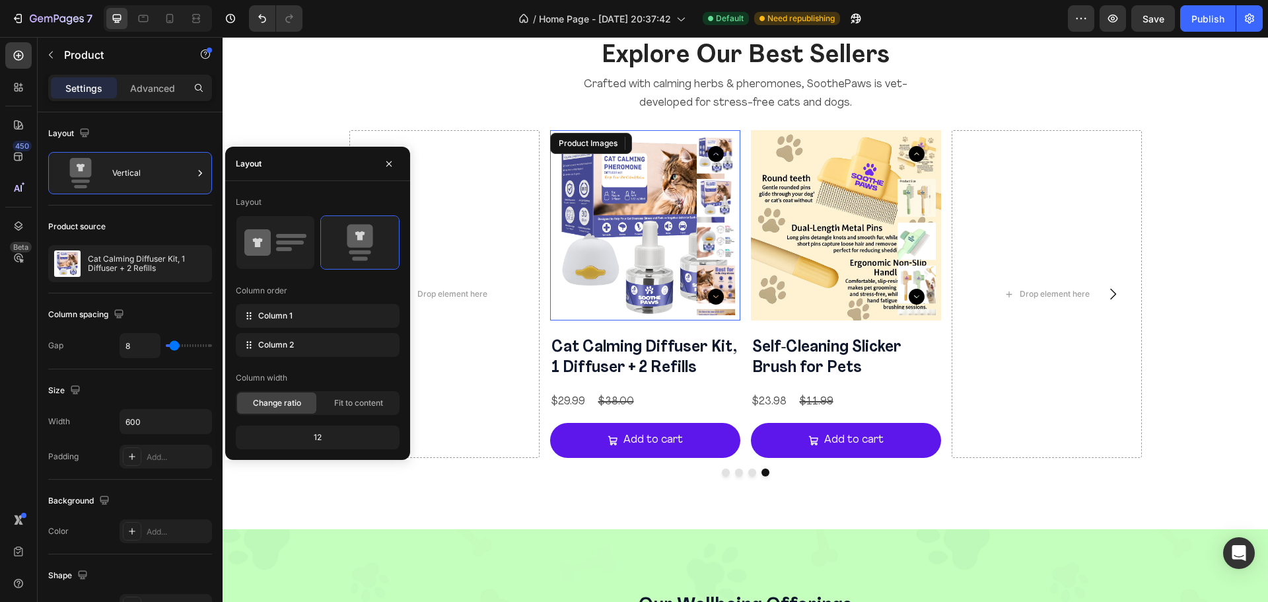
click at [687, 199] on img at bounding box center [645, 225] width 190 height 190
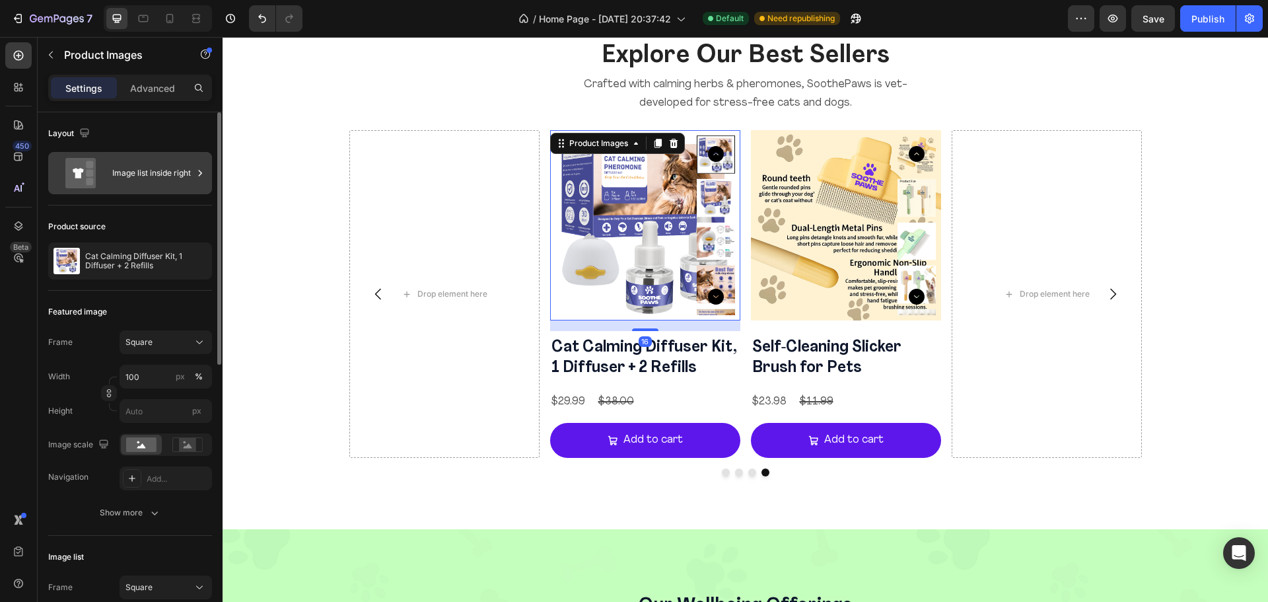
click at [173, 156] on div "Image list inside right" at bounding box center [130, 173] width 164 height 42
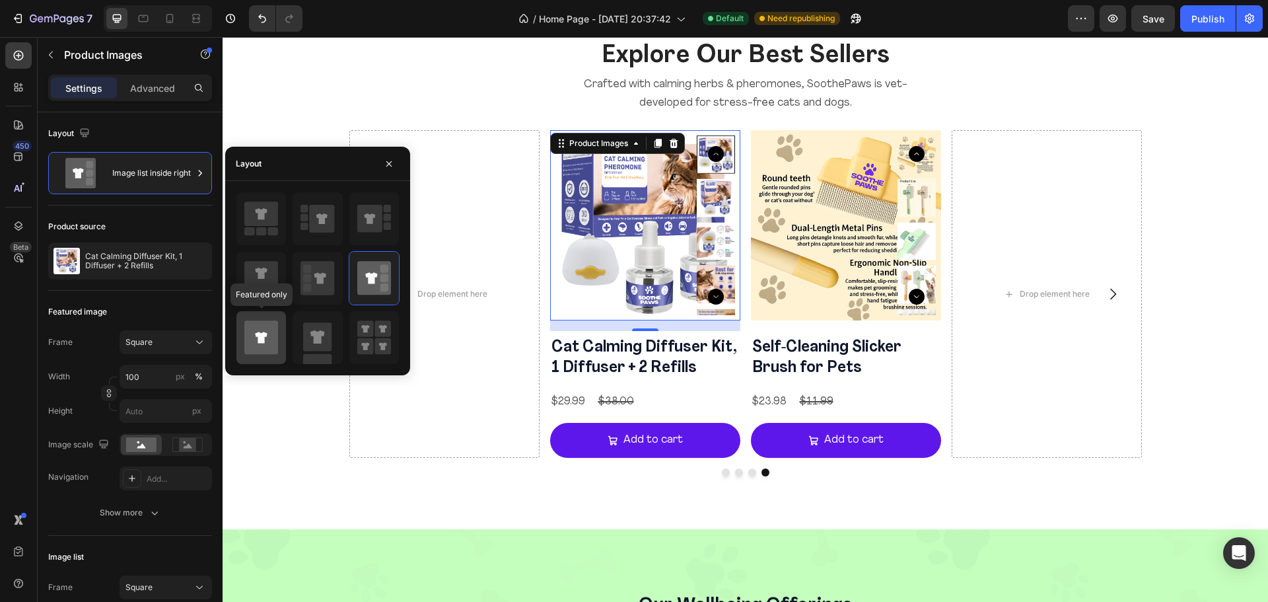
click at [263, 351] on icon at bounding box center [261, 337] width 34 height 34
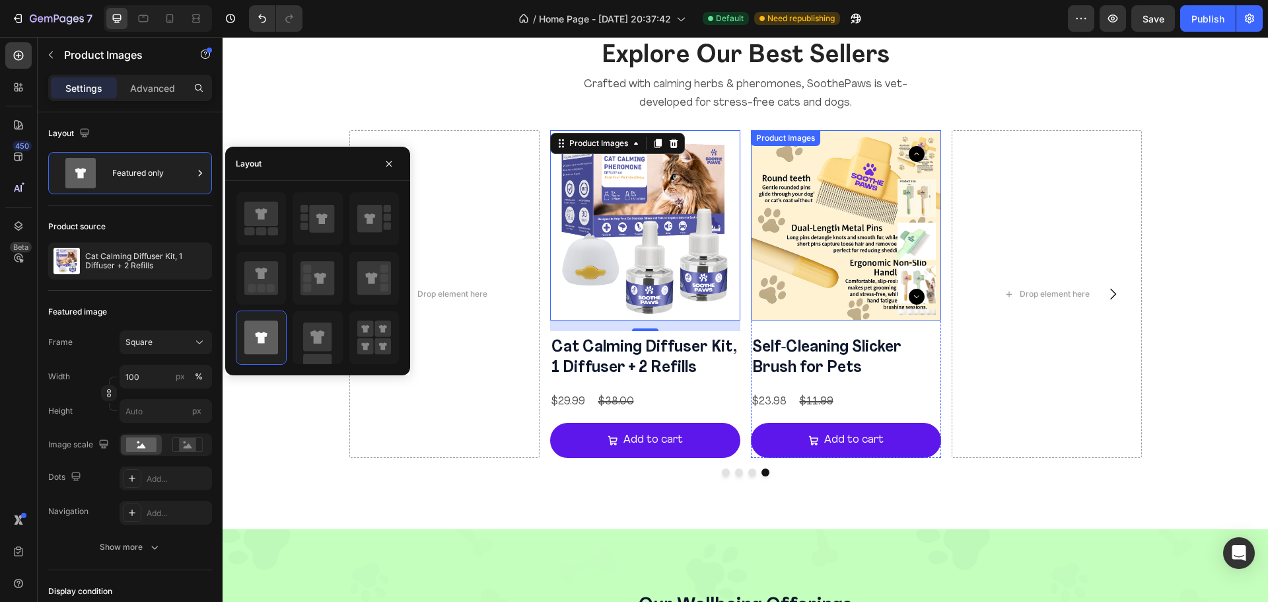
click at [858, 252] on img at bounding box center [846, 225] width 190 height 190
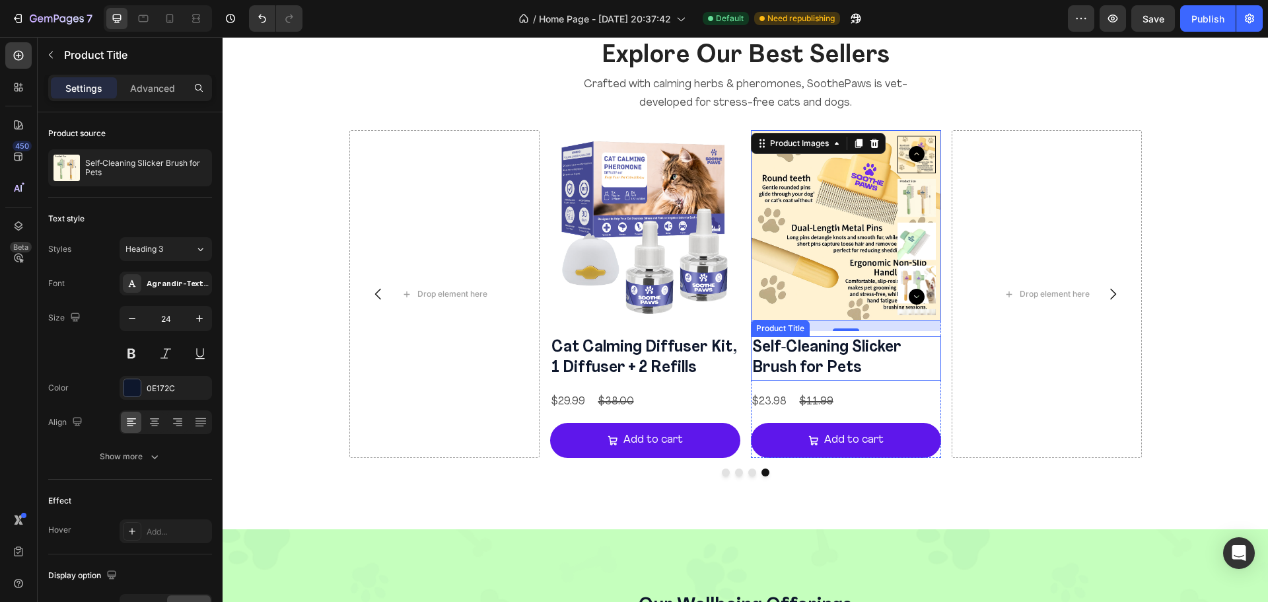
click at [934, 358] on h2 "Self‑Cleaning Slicker Brush for Pets" at bounding box center [846, 358] width 190 height 44
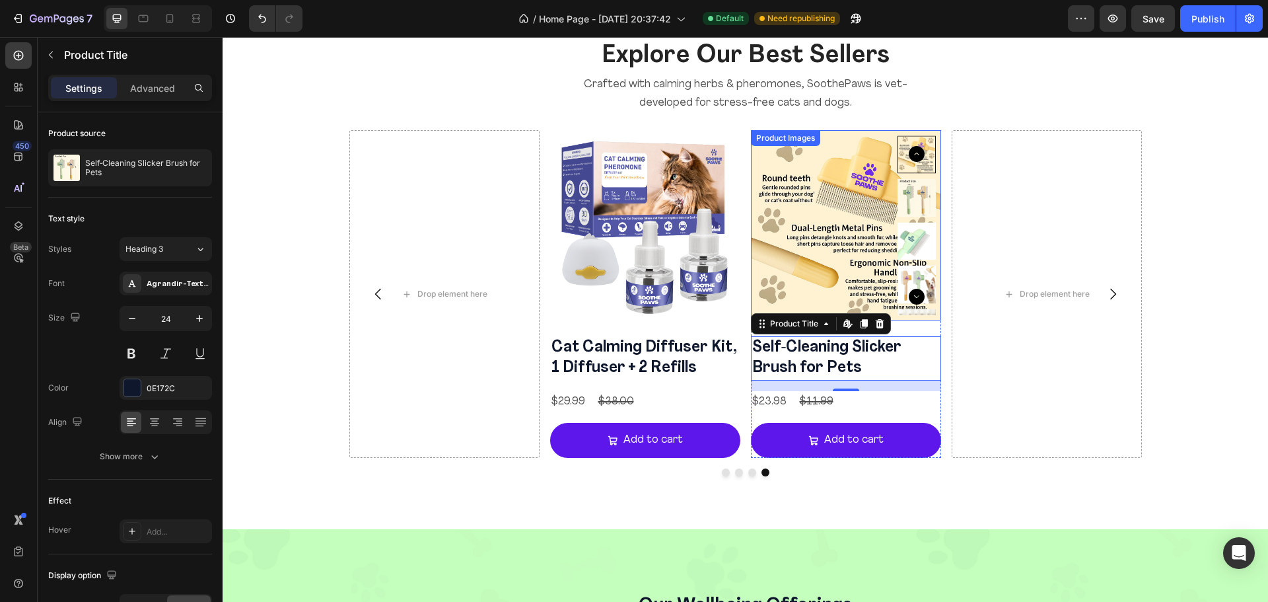
click at [897, 217] on div at bounding box center [916, 225] width 38 height 180
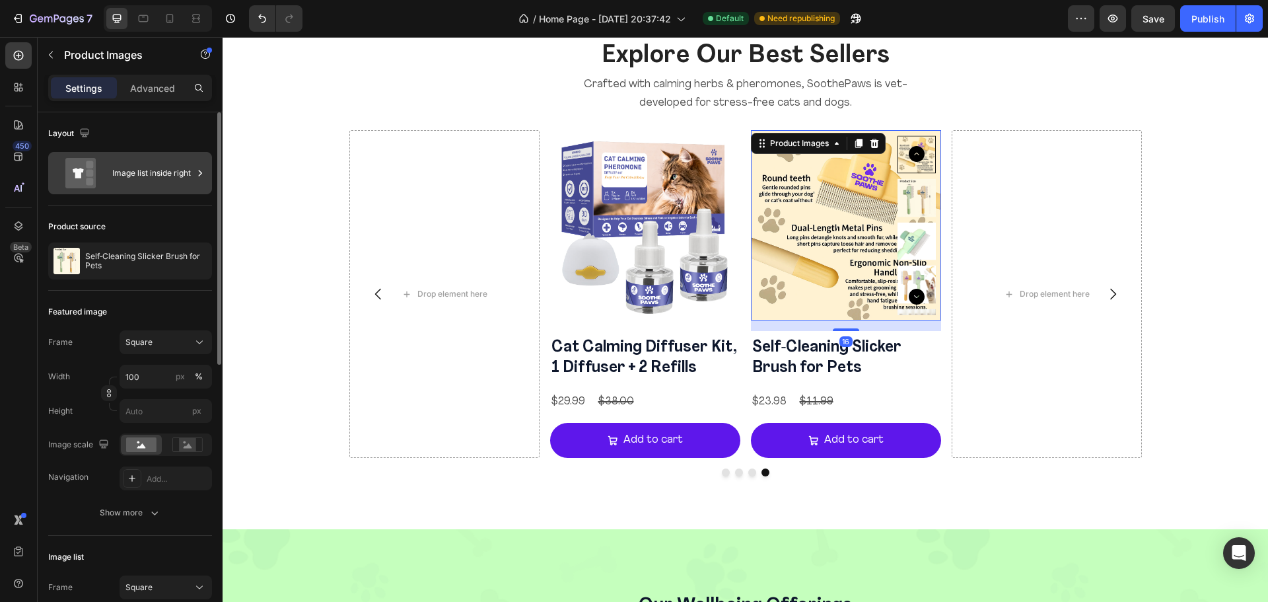
click at [116, 166] on div "Image list inside right" at bounding box center [152, 173] width 81 height 30
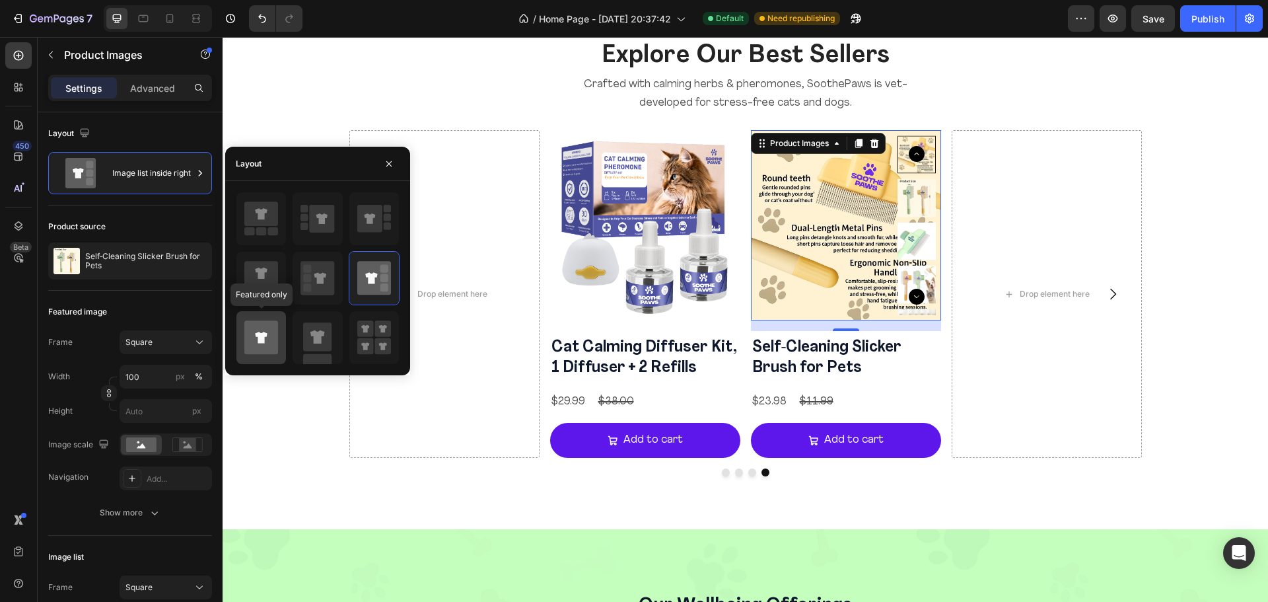
click at [260, 324] on icon at bounding box center [261, 337] width 34 height 34
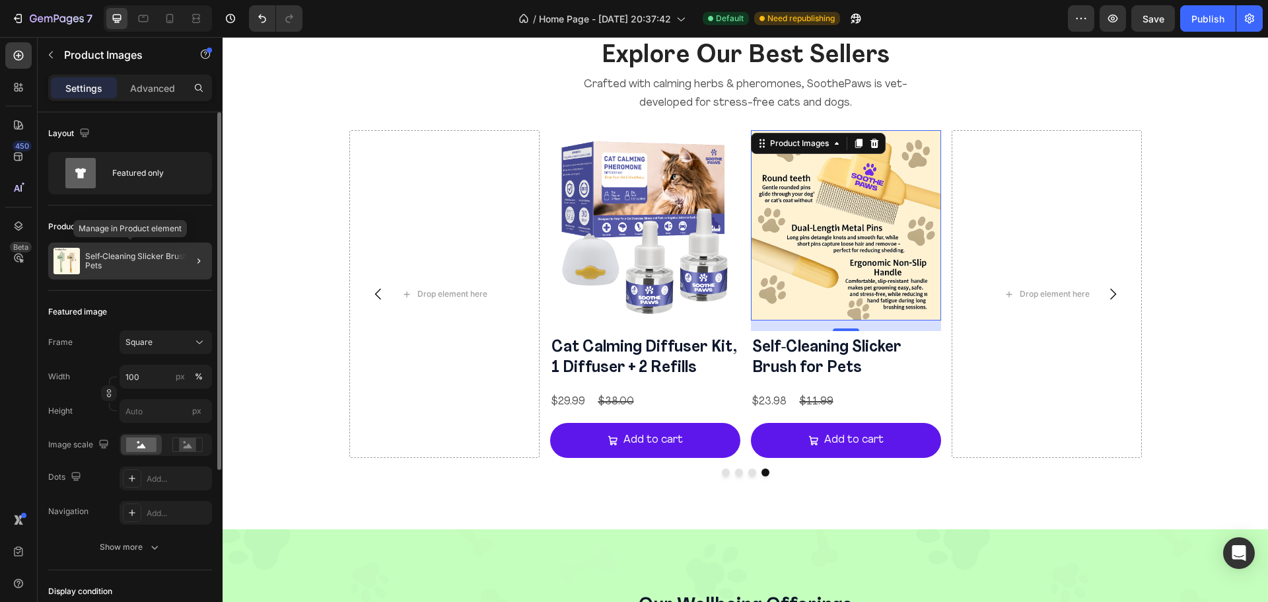
click at [166, 265] on p "Self‑Cleaning Slicker Brush for Pets" at bounding box center [145, 261] width 121 height 18
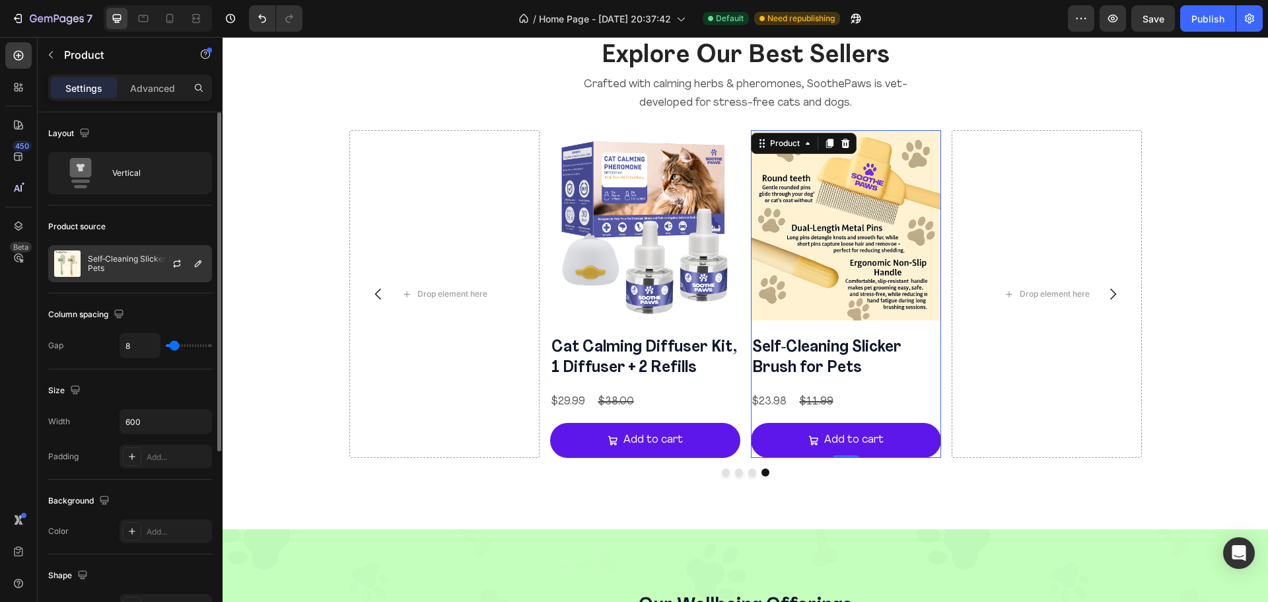
click at [143, 267] on p "Self‑Cleaning Slicker Brush for Pets" at bounding box center [147, 263] width 118 height 18
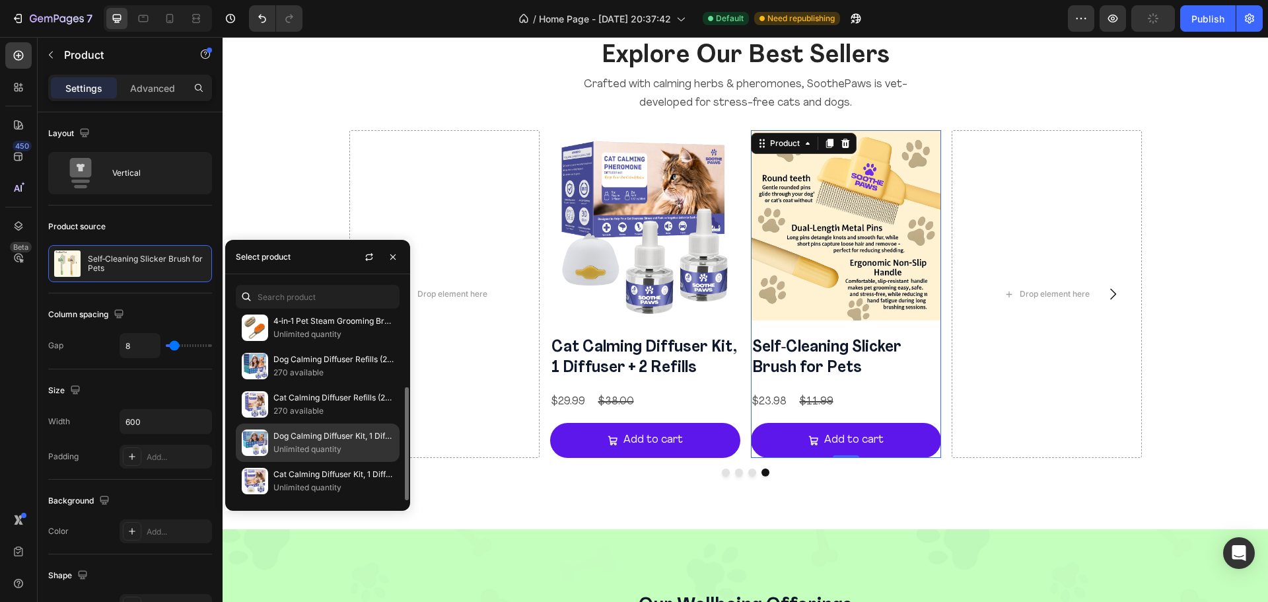
click at [300, 447] on p "Unlimited quantity" at bounding box center [333, 448] width 120 height 13
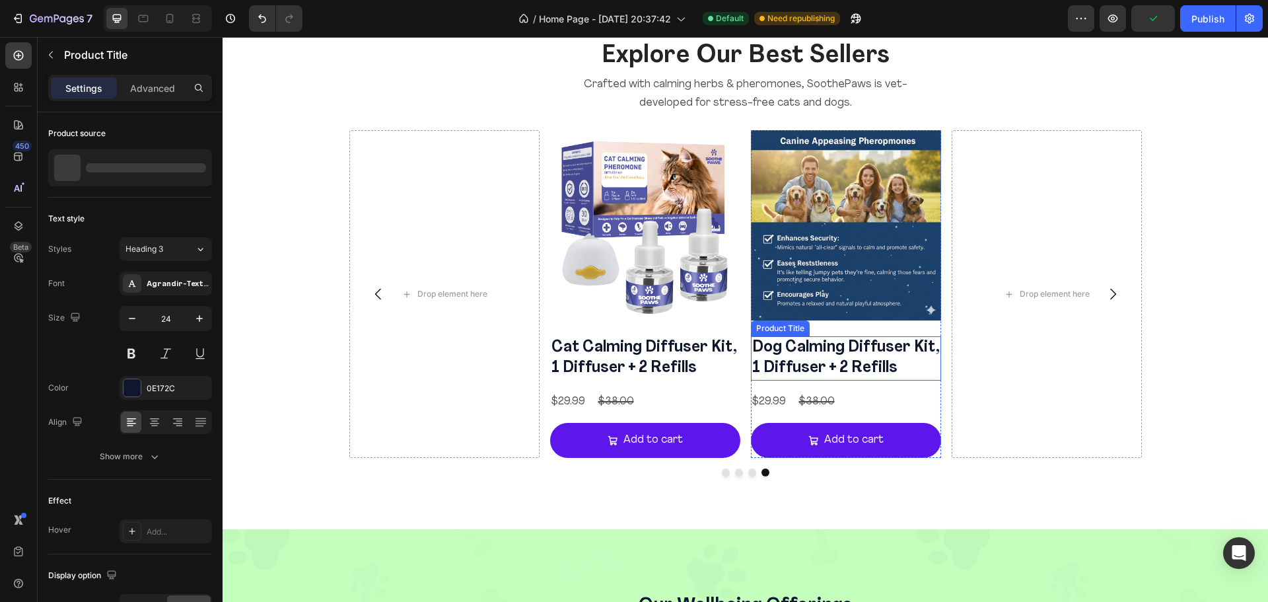
click at [931, 339] on h2 "Dog Calming Diffuser Kit, 1 Diffuser + 2 Refills" at bounding box center [846, 358] width 190 height 44
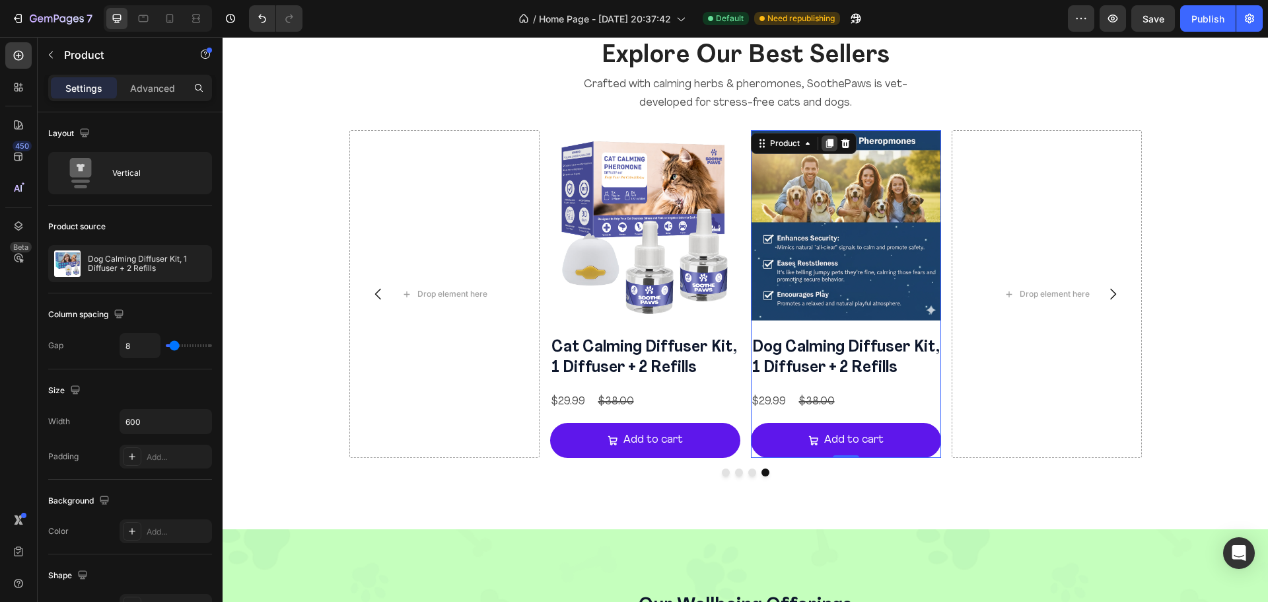
click at [824, 148] on icon at bounding box center [829, 143] width 11 height 11
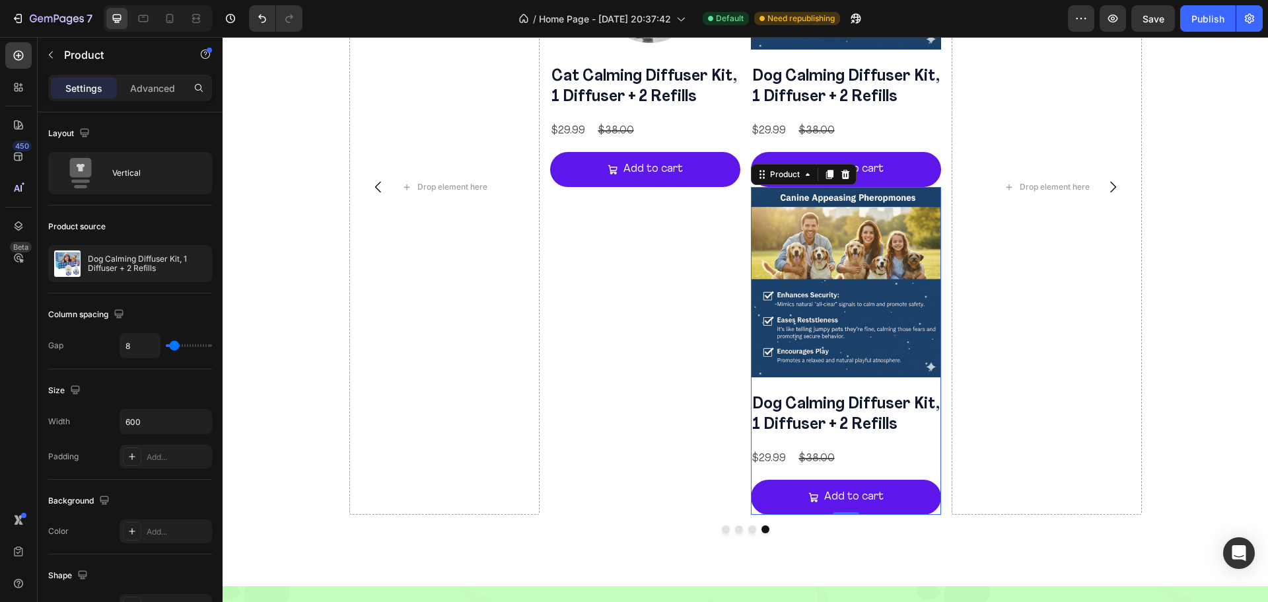
scroll to position [1581, 0]
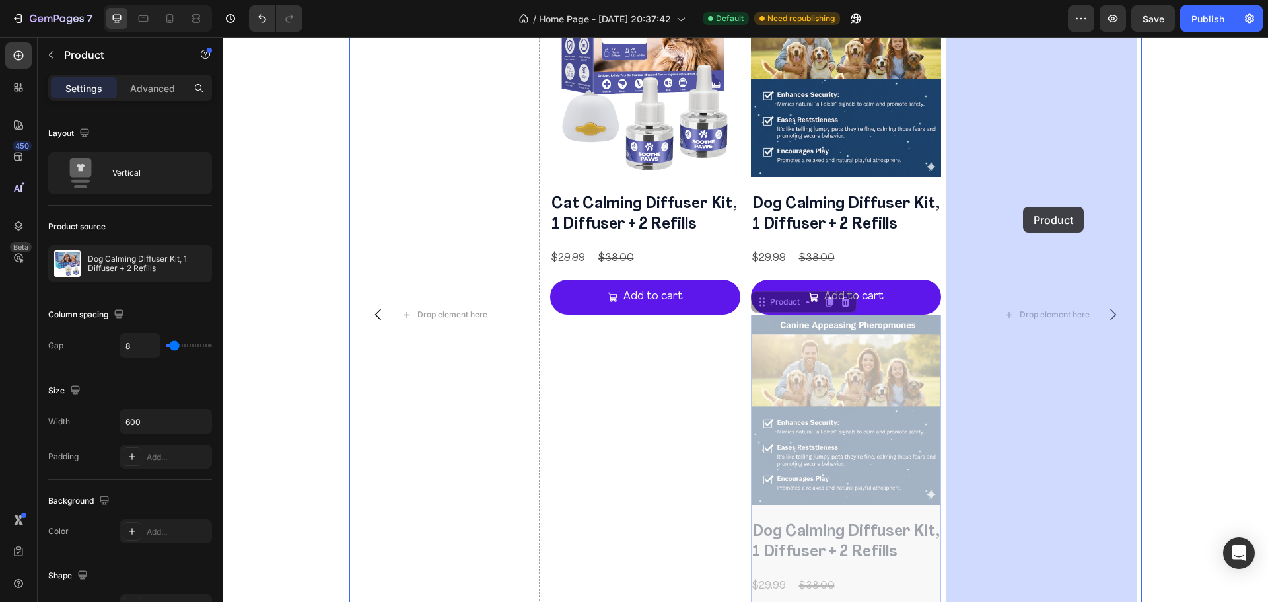
drag, startPoint x: 757, startPoint y: 306, endPoint x: 1023, endPoint y: 207, distance: 283.5
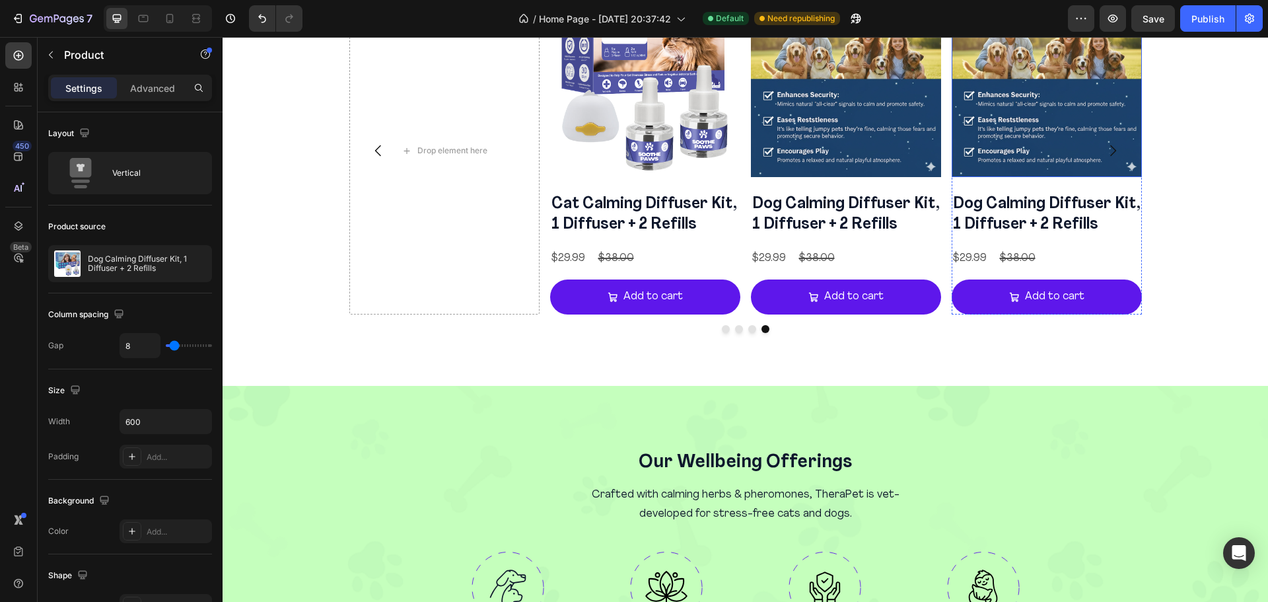
scroll to position [1417, 0]
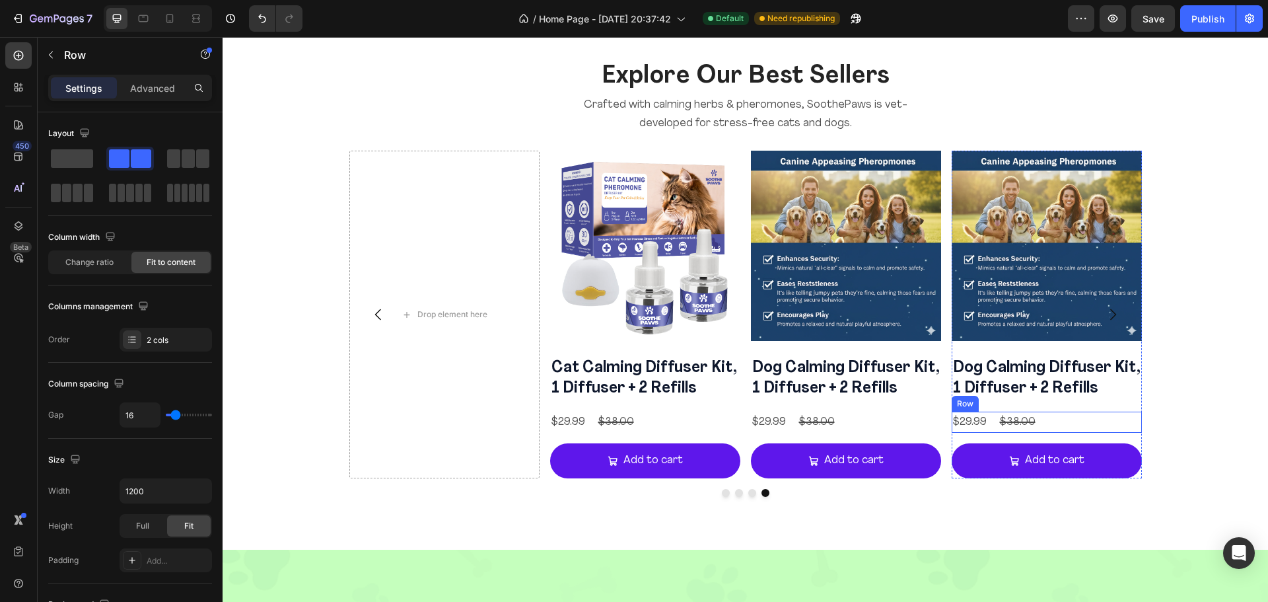
click at [1134, 418] on div "$29.99 Product Price Product Price $38.00 Product Price Product Price Row" at bounding box center [1046, 422] width 190 height 22
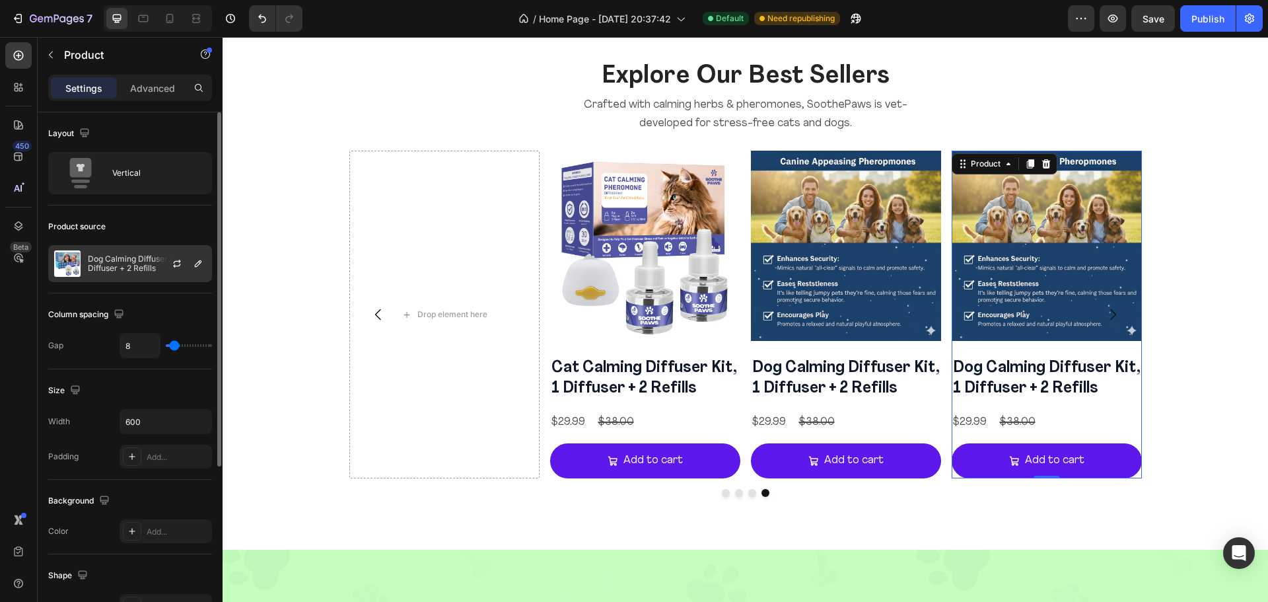
click at [137, 261] on p "Dog Calming Diffuser Kit, 1 Diffuser + 2 Refills" at bounding box center [147, 263] width 118 height 18
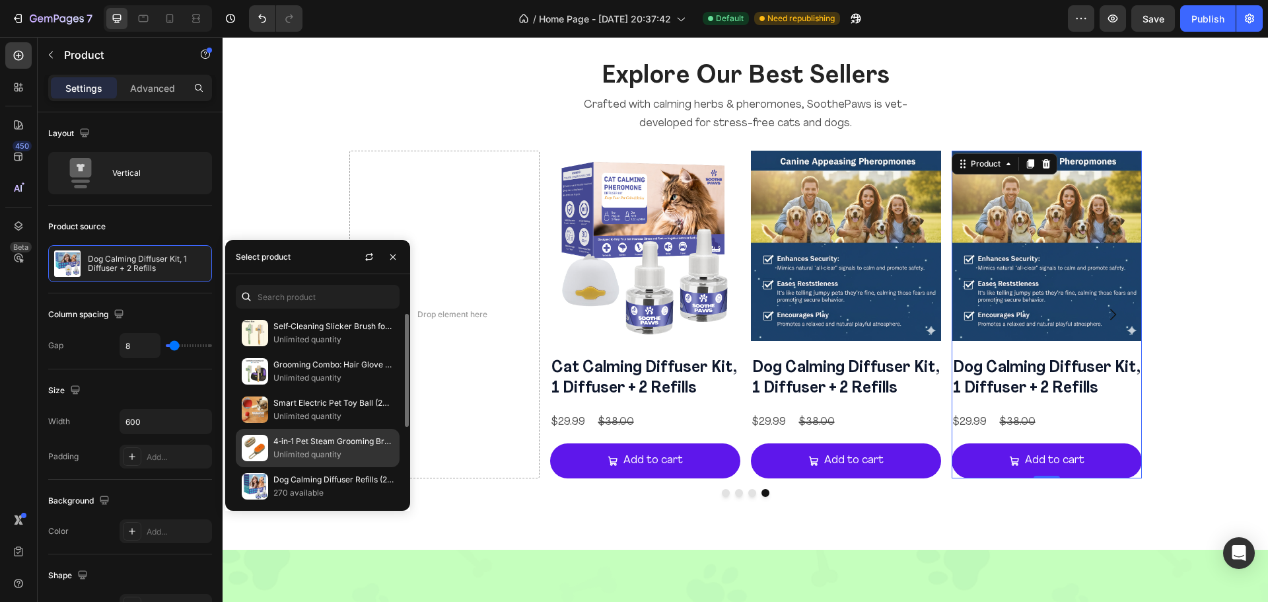
scroll to position [120, 0]
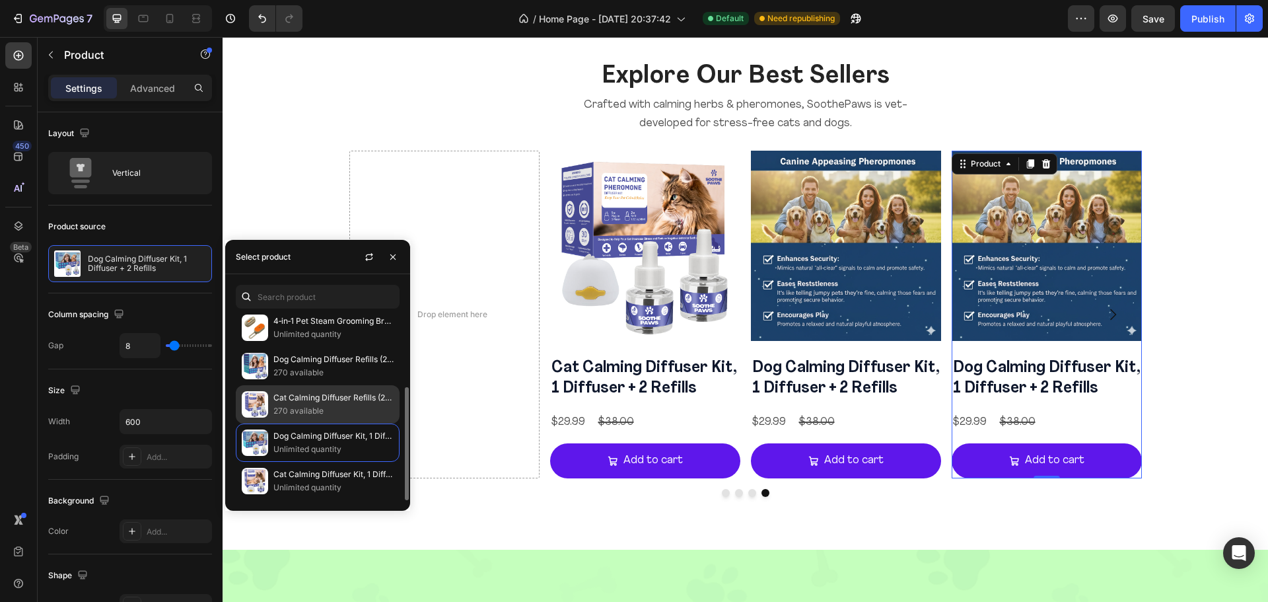
click at [337, 402] on p "Cat Calming Diffuser Refills (2/4/6 Pack)" at bounding box center [333, 397] width 120 height 13
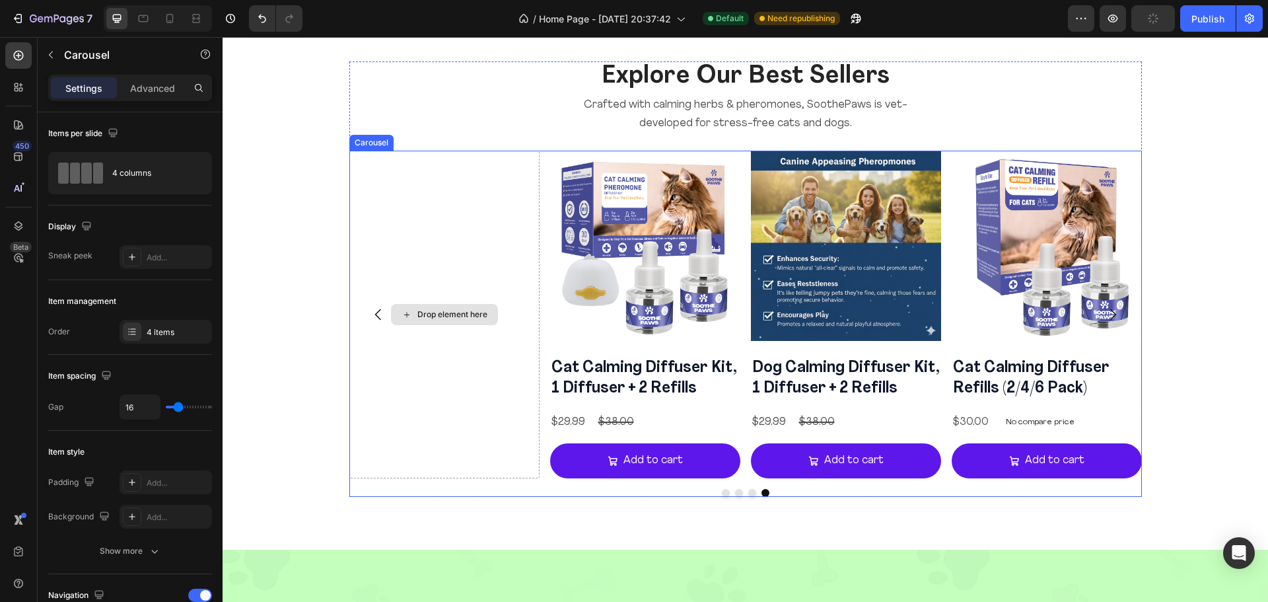
click at [448, 168] on div "Drop element here" at bounding box center [444, 315] width 190 height 328
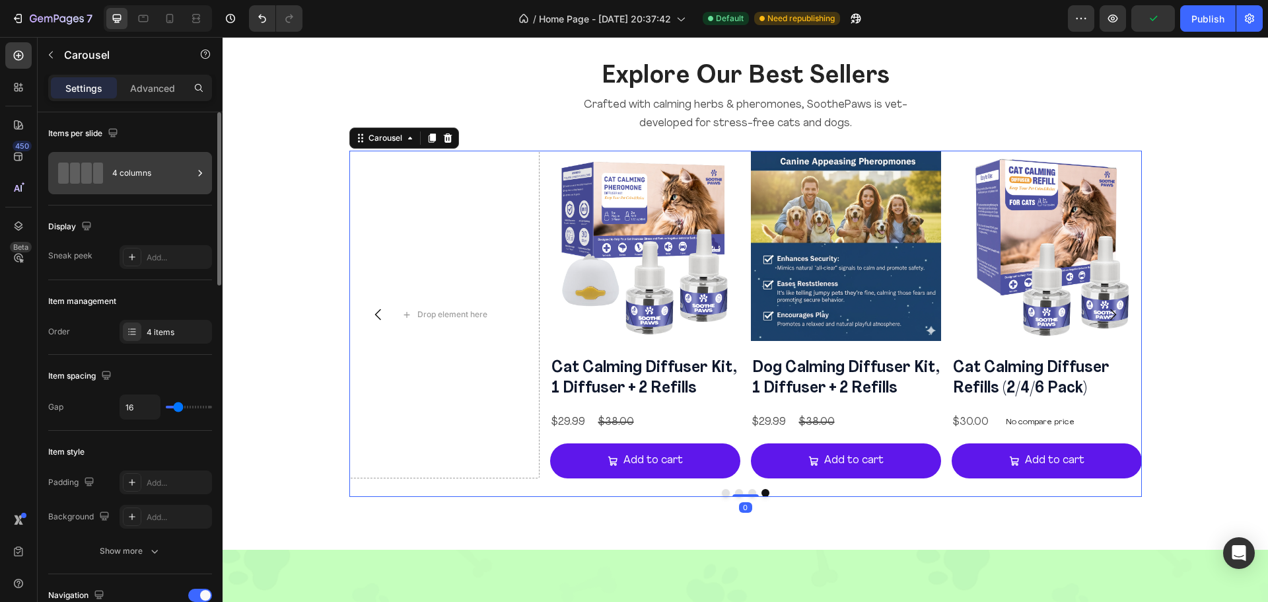
click at [163, 165] on div "4 columns" at bounding box center [152, 173] width 81 height 30
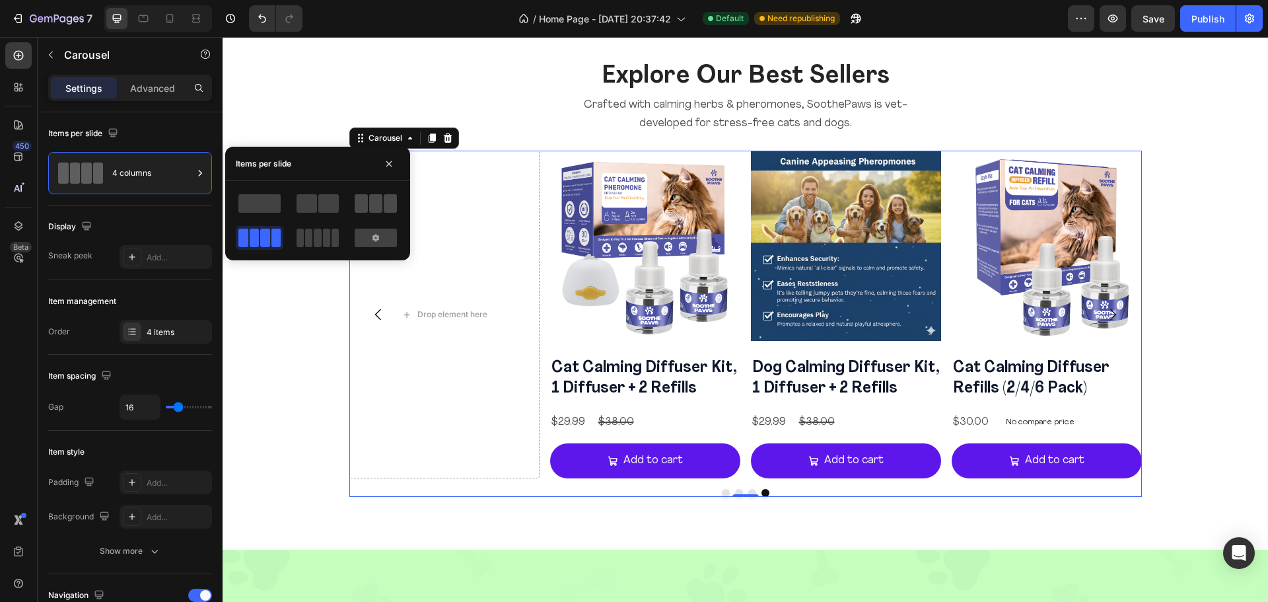
click at [365, 201] on span at bounding box center [361, 203] width 13 height 18
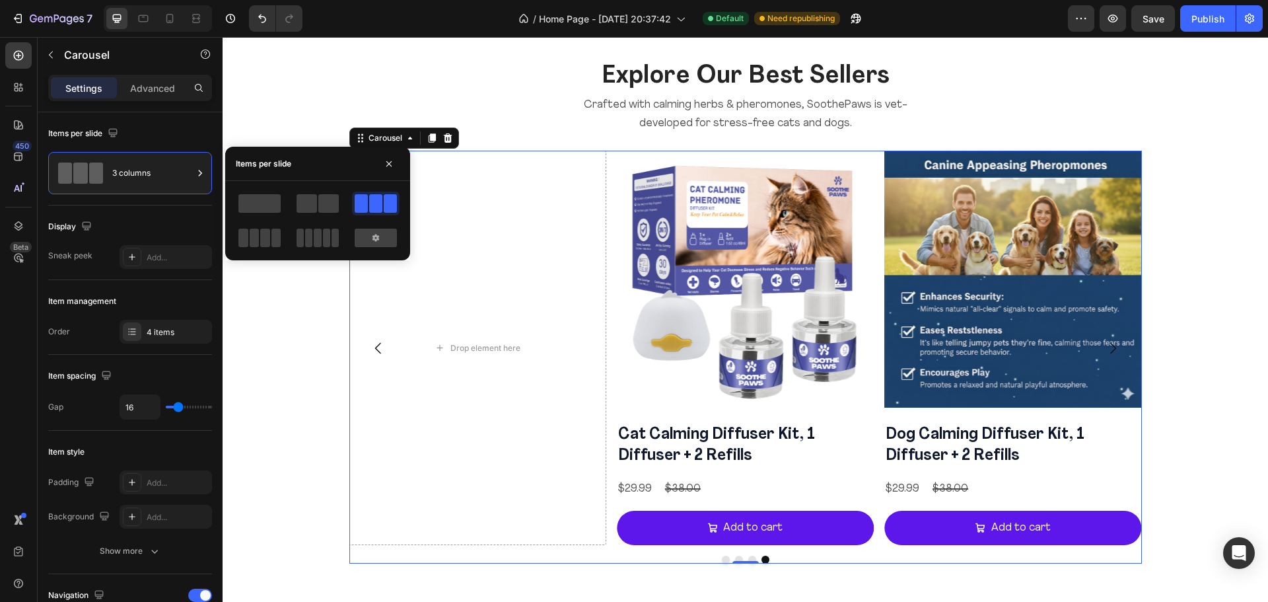
scroll to position [1451, 0]
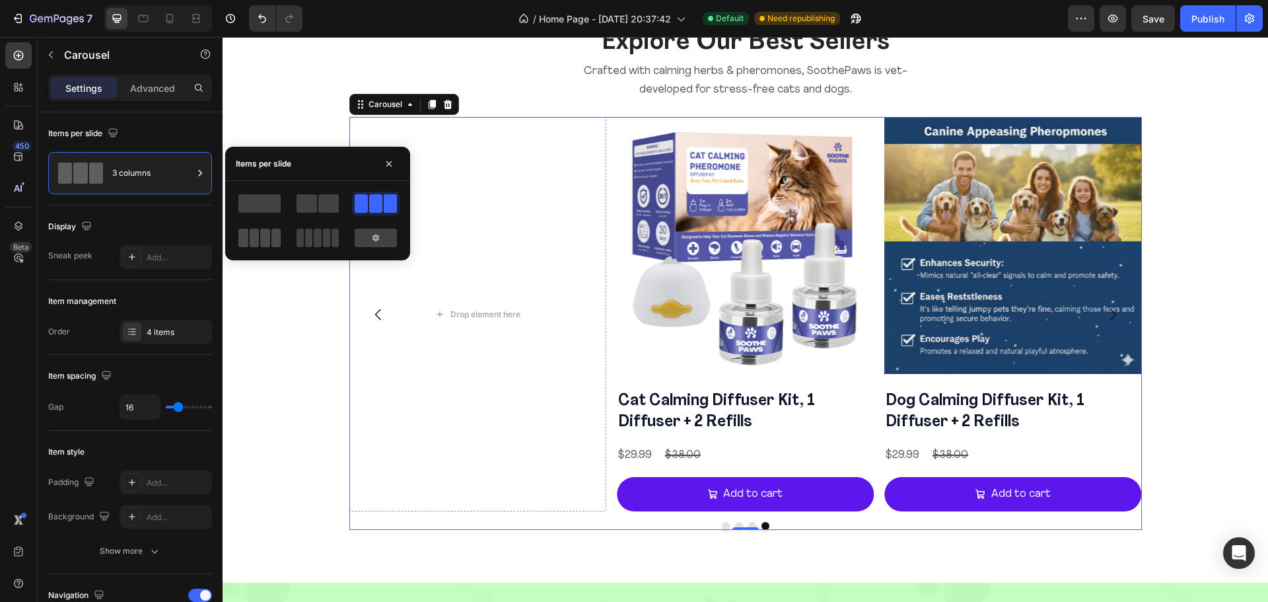
click at [265, 235] on span at bounding box center [265, 237] width 10 height 18
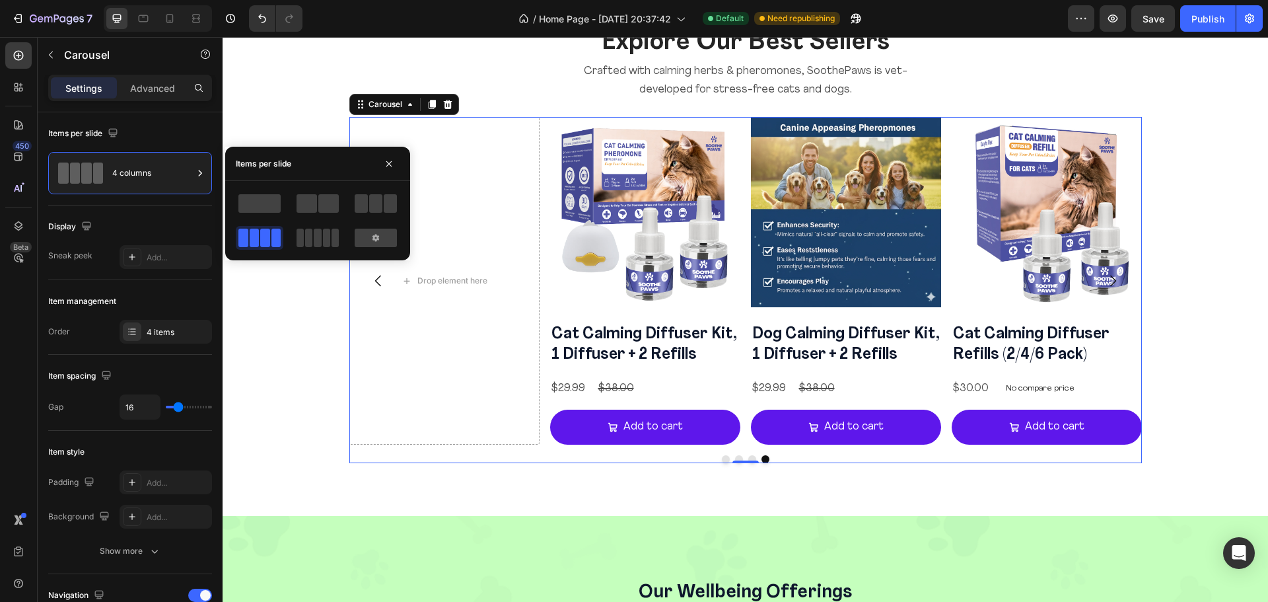
scroll to position [1417, 0]
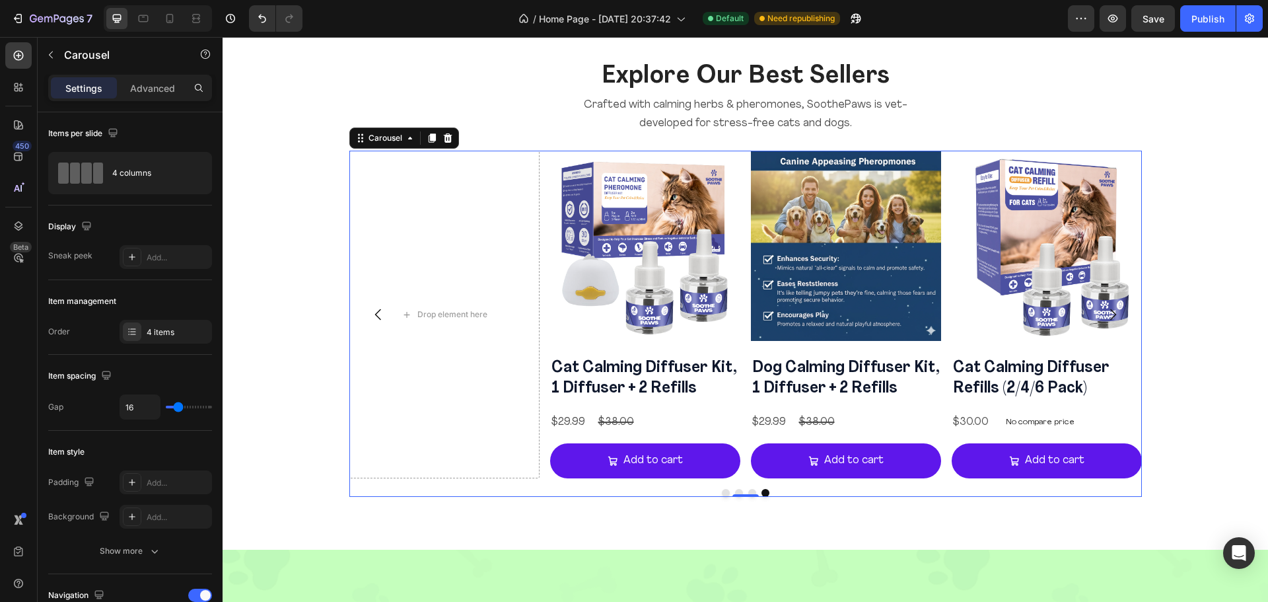
click at [722, 491] on button "Dot" at bounding box center [726, 493] width 8 height 8
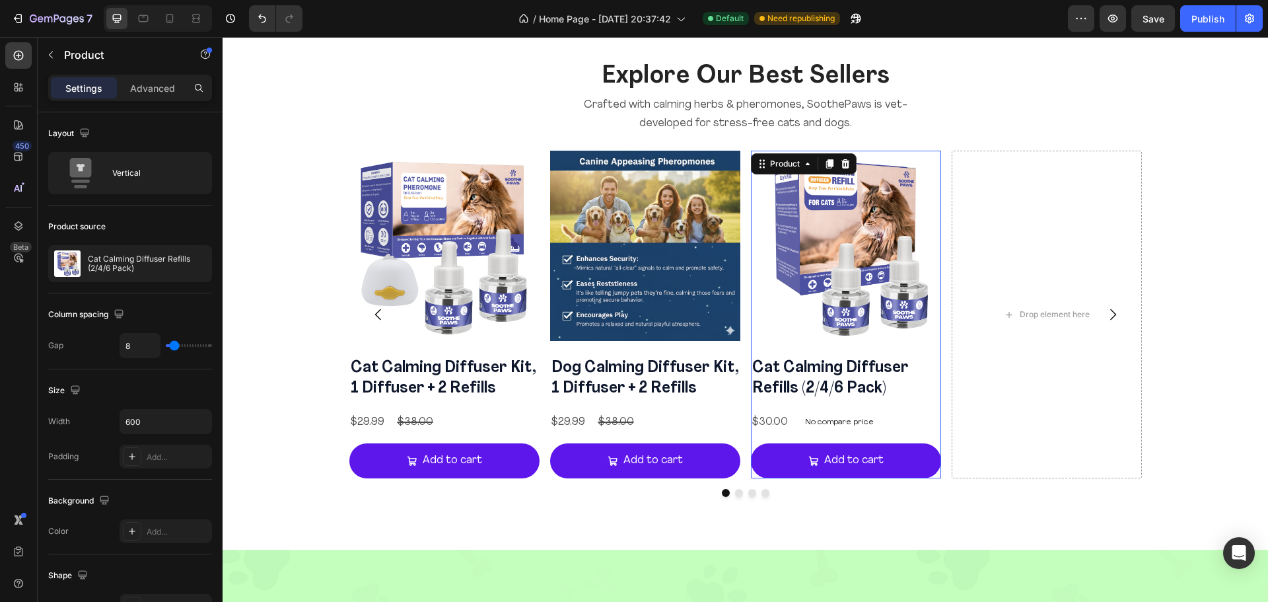
click at [934, 344] on div "Product Images" at bounding box center [846, 251] width 190 height 201
click at [824, 163] on icon at bounding box center [829, 163] width 11 height 11
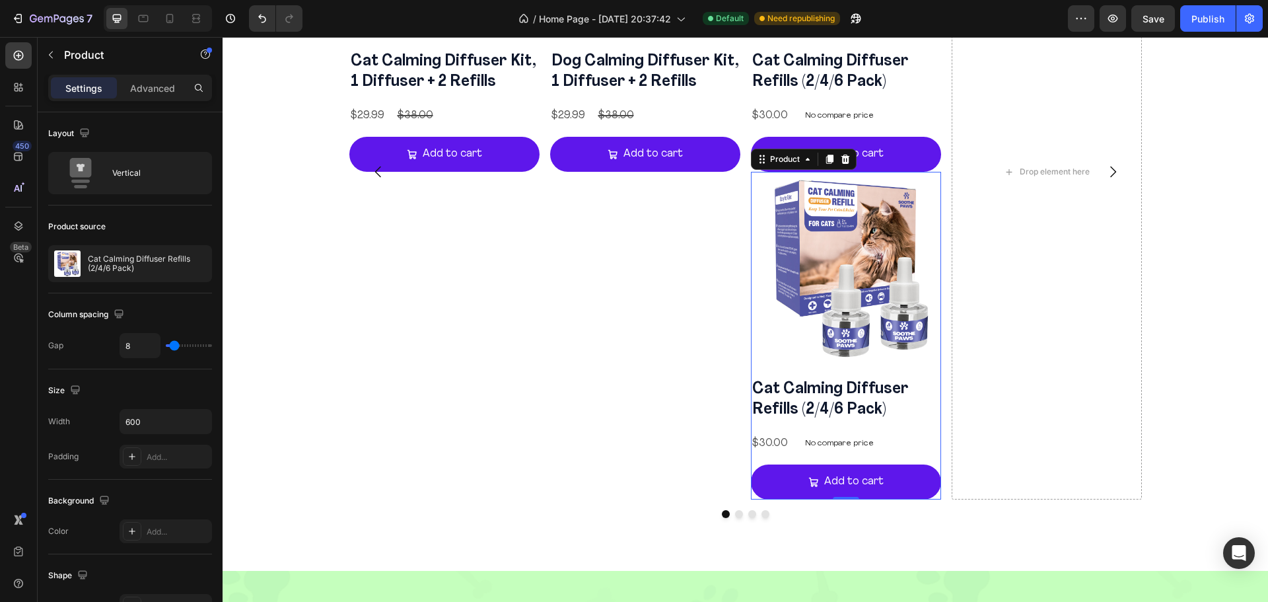
scroll to position [1723, 0]
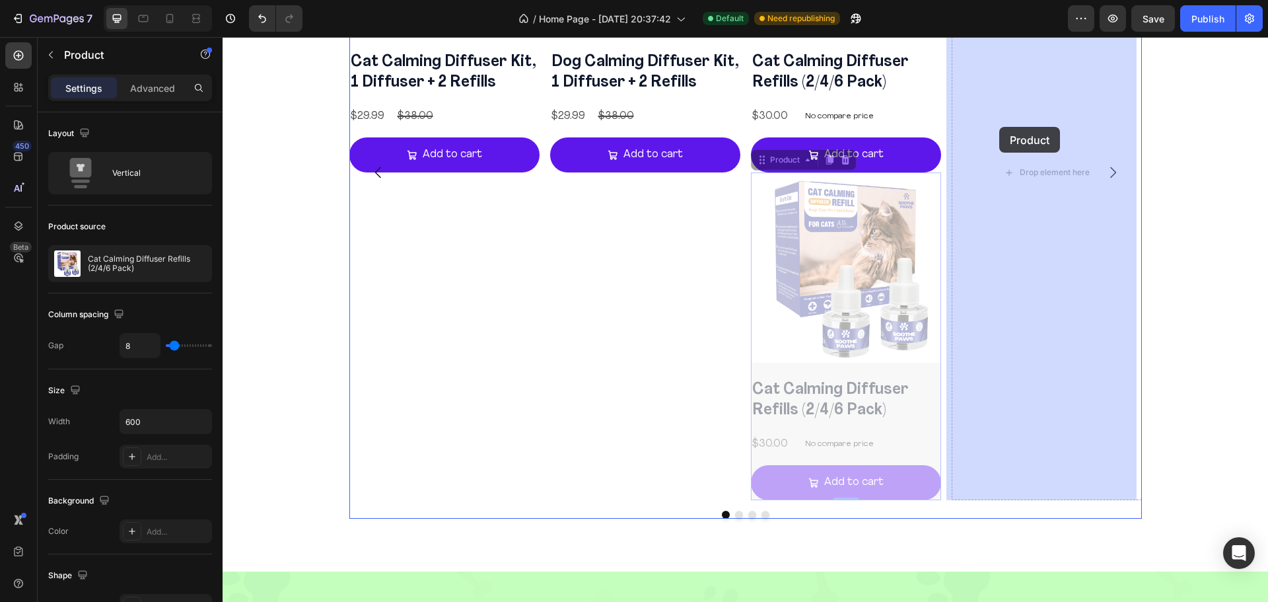
drag, startPoint x: 769, startPoint y: 160, endPoint x: 998, endPoint y: 127, distance: 231.6
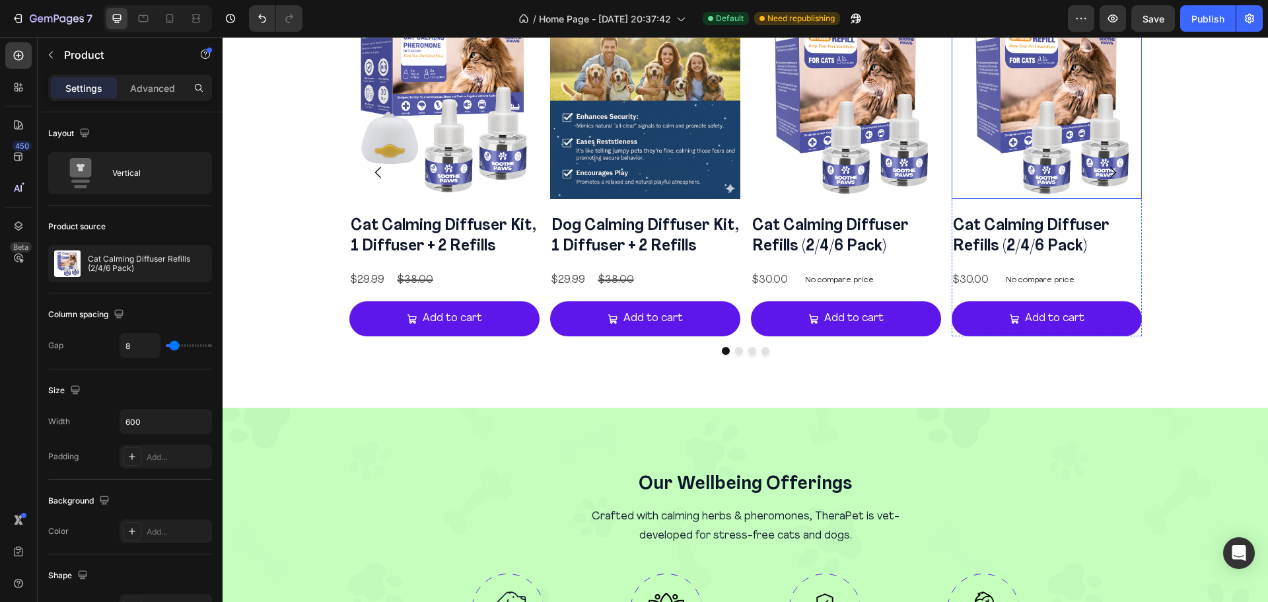
scroll to position [1441, 0]
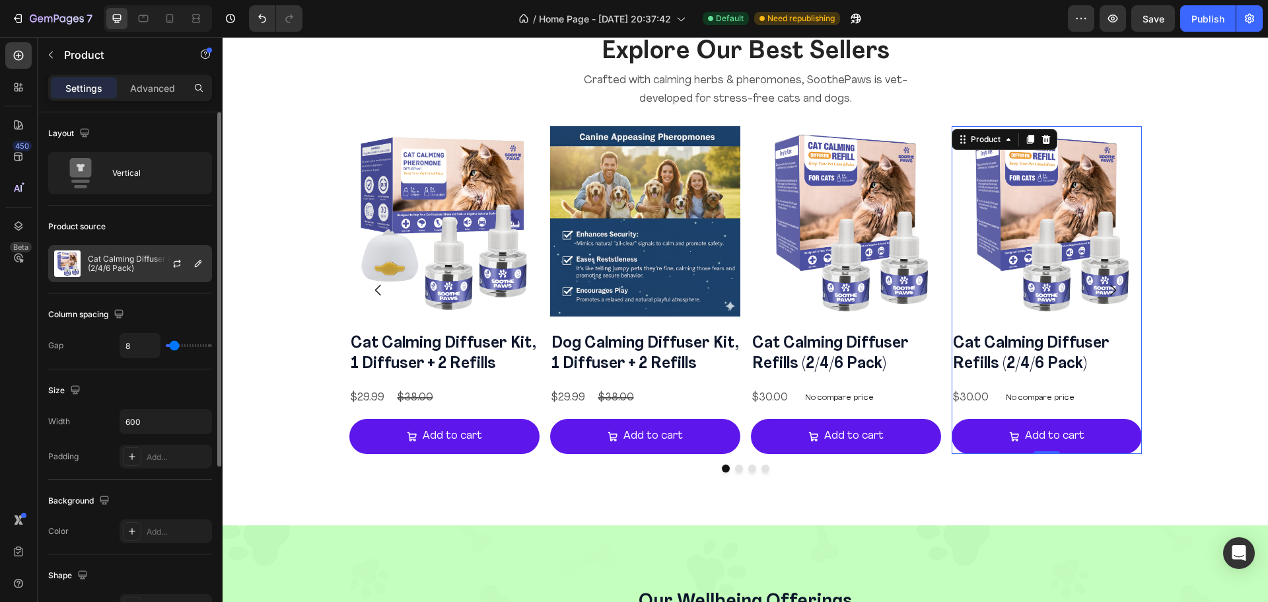
click at [131, 265] on p "Cat Calming Diffuser Refills (2/4/6 Pack)" at bounding box center [147, 263] width 118 height 18
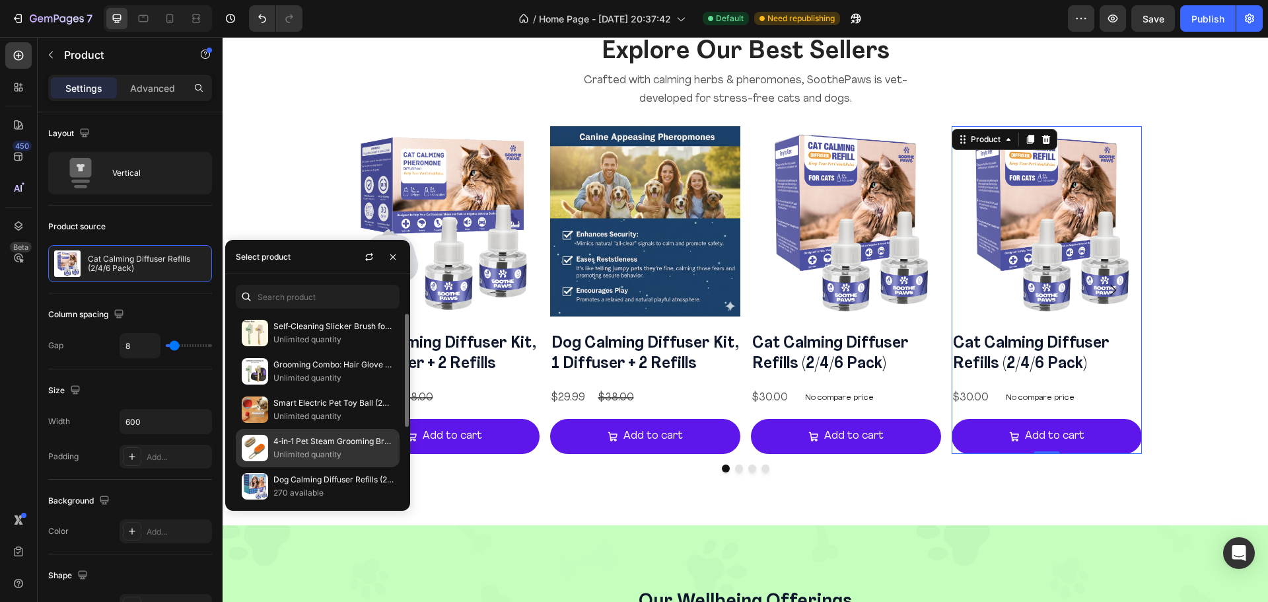
scroll to position [120, 0]
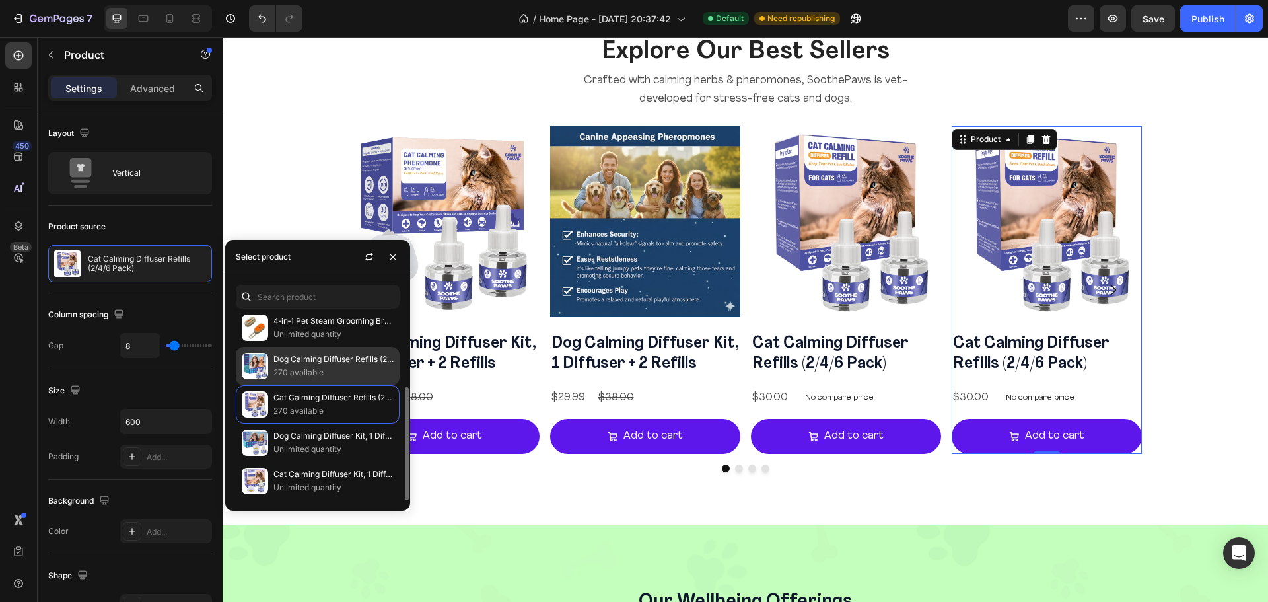
click at [334, 375] on p "270 available" at bounding box center [333, 372] width 120 height 13
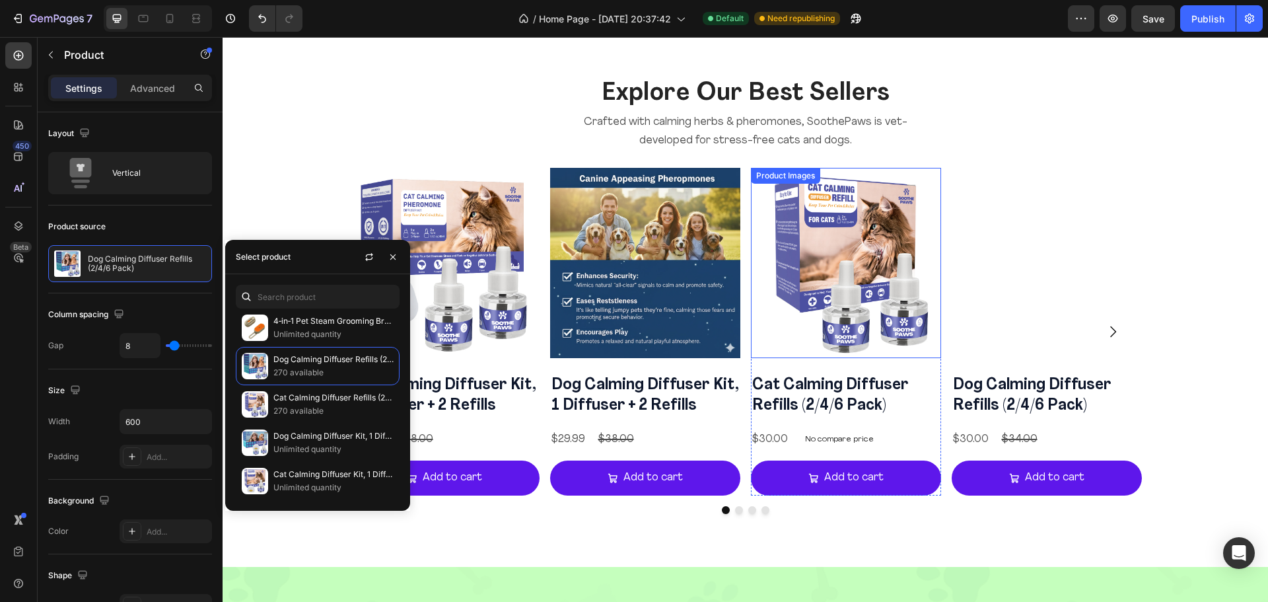
scroll to position [1543, 0]
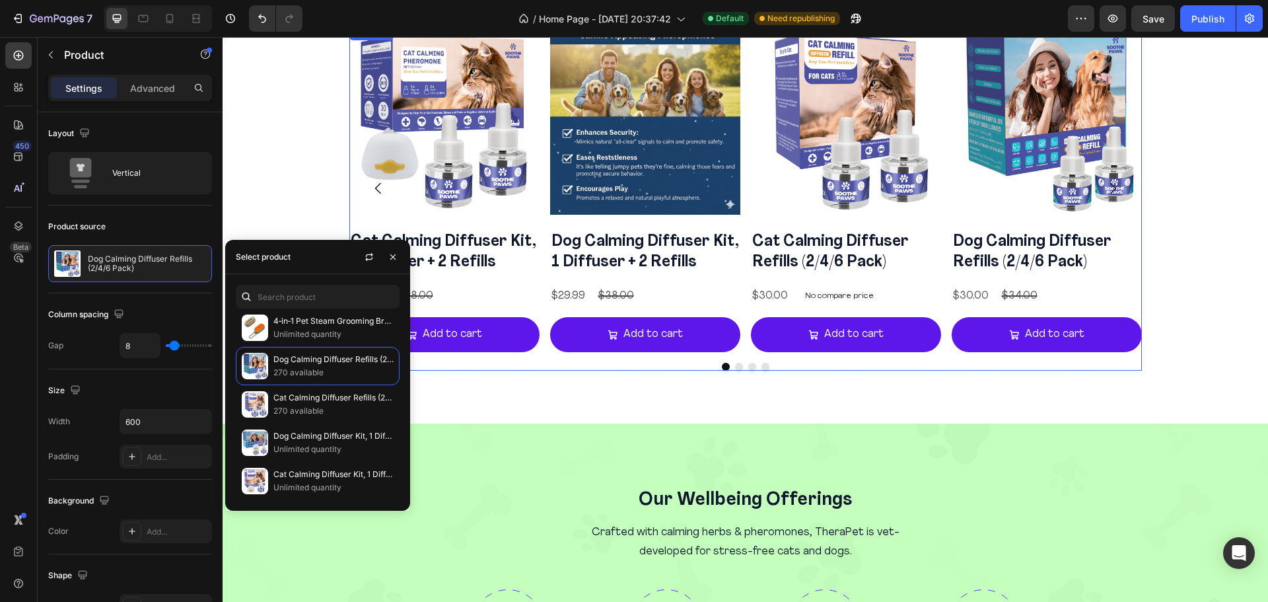
click at [701, 366] on div at bounding box center [745, 367] width 792 height 8
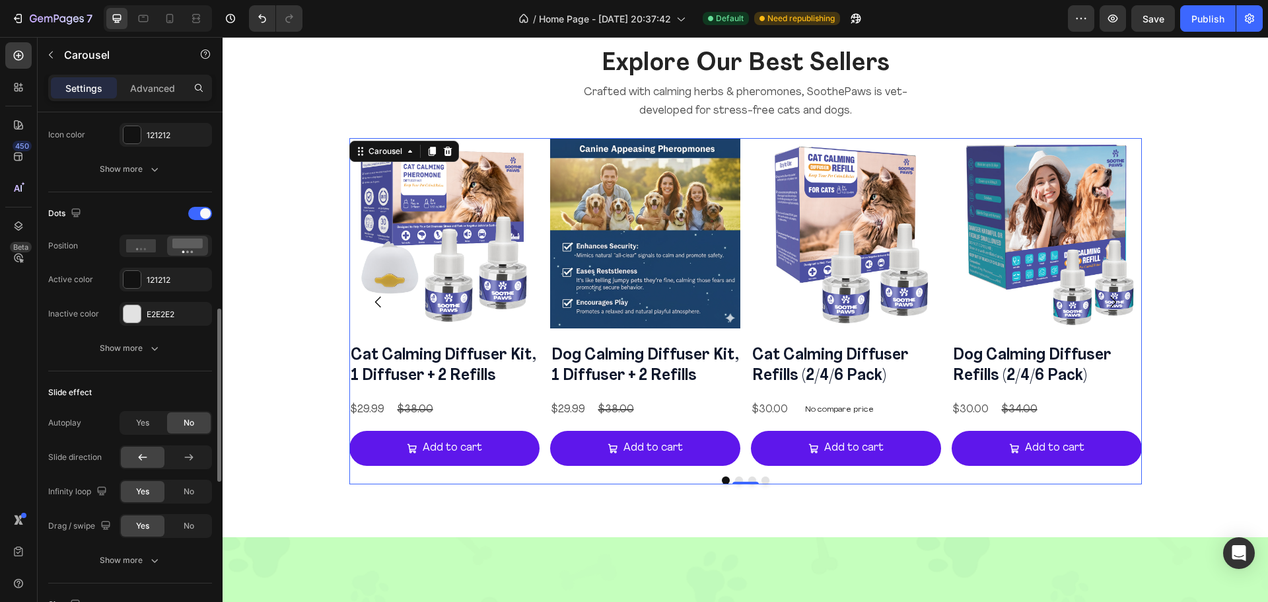
scroll to position [596, 0]
drag, startPoint x: 203, startPoint y: 217, endPoint x: 454, endPoint y: 297, distance: 263.5
click at [203, 217] on span at bounding box center [205, 214] width 11 height 11
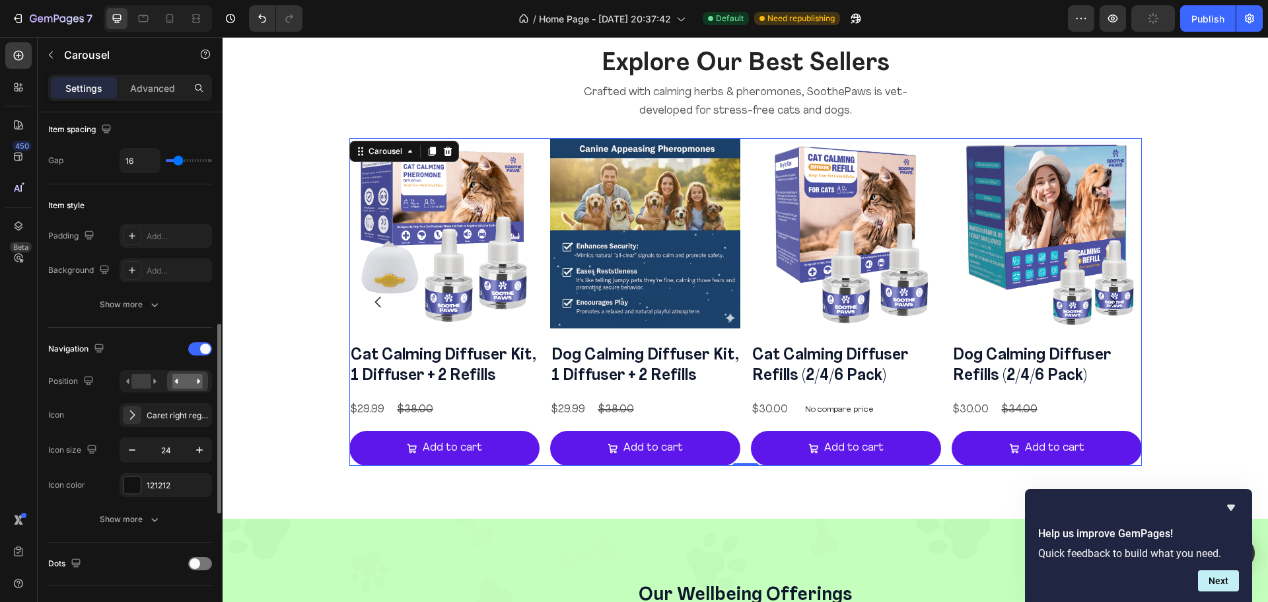
scroll to position [337, 0]
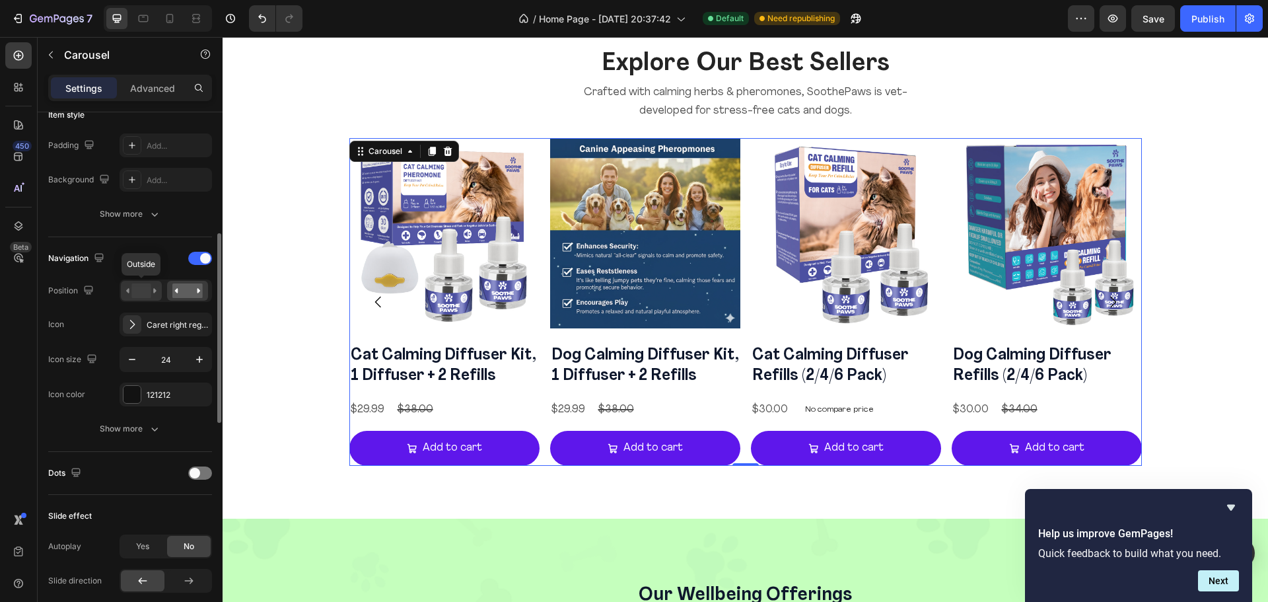
click at [141, 293] on rect at bounding box center [140, 290] width 19 height 15
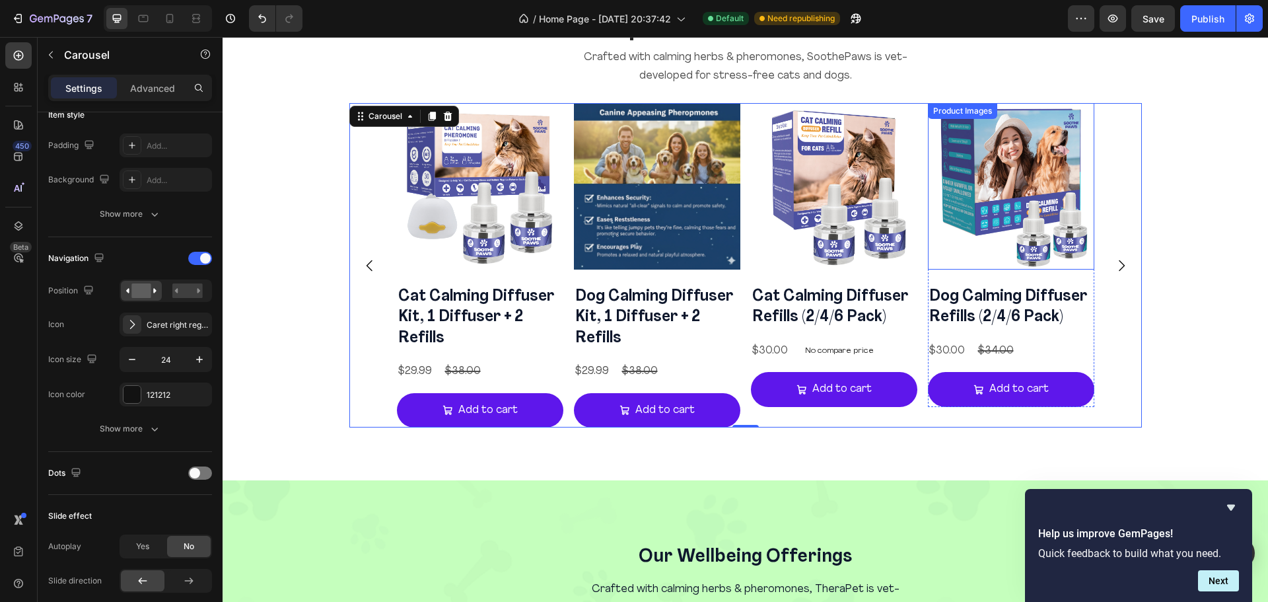
scroll to position [1465, 0]
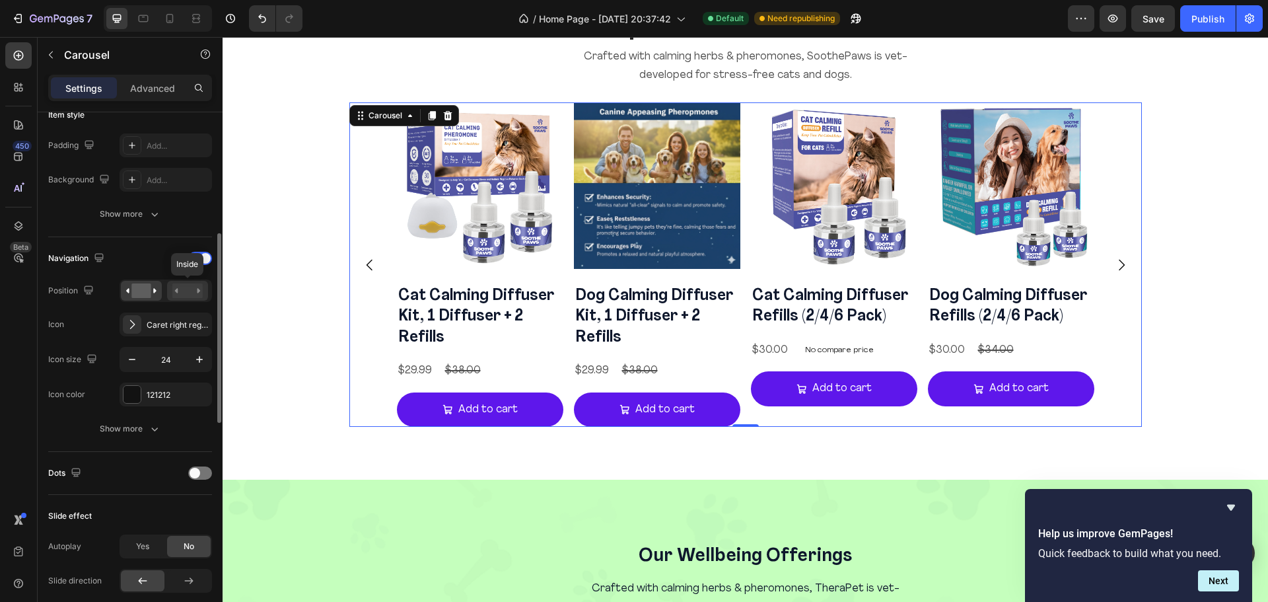
click at [190, 284] on rect at bounding box center [187, 290] width 30 height 15
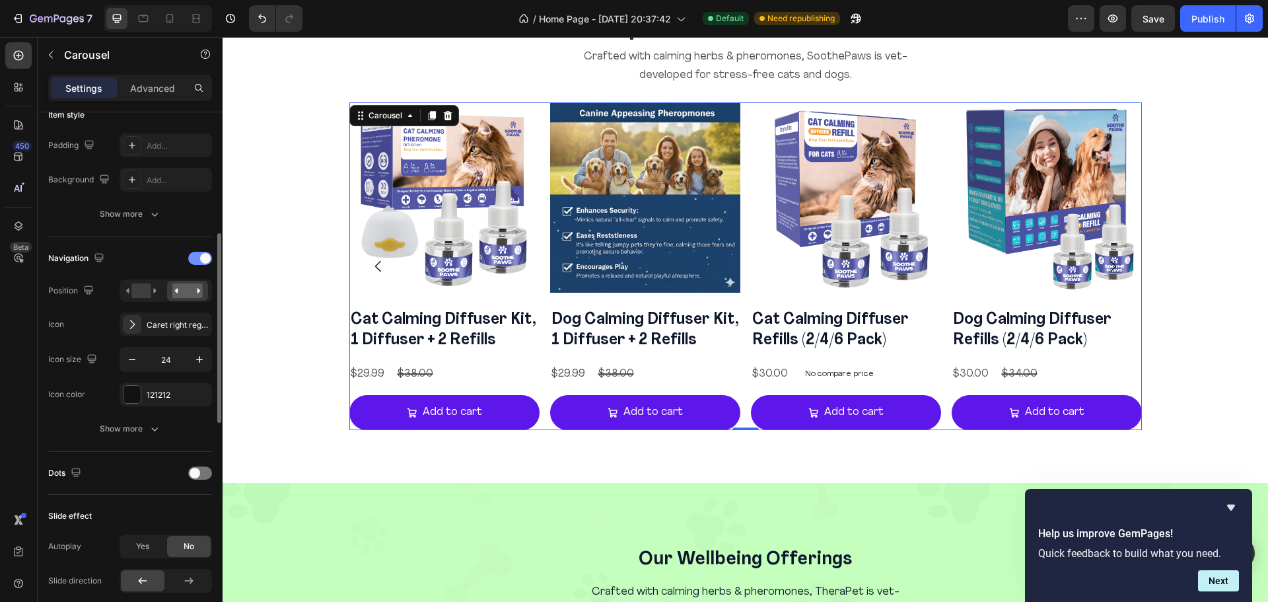
click at [201, 262] on span at bounding box center [205, 258] width 11 height 11
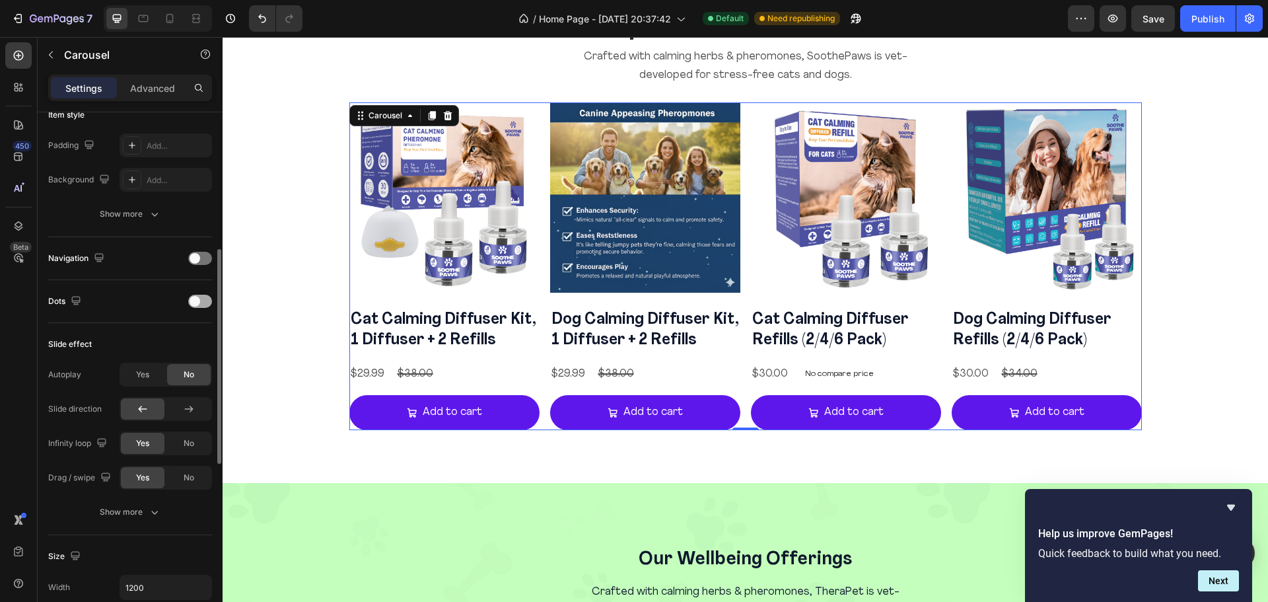
drag, startPoint x: 202, startPoint y: 298, endPoint x: 642, endPoint y: 246, distance: 443.5
click at [202, 298] on div at bounding box center [200, 300] width 24 height 13
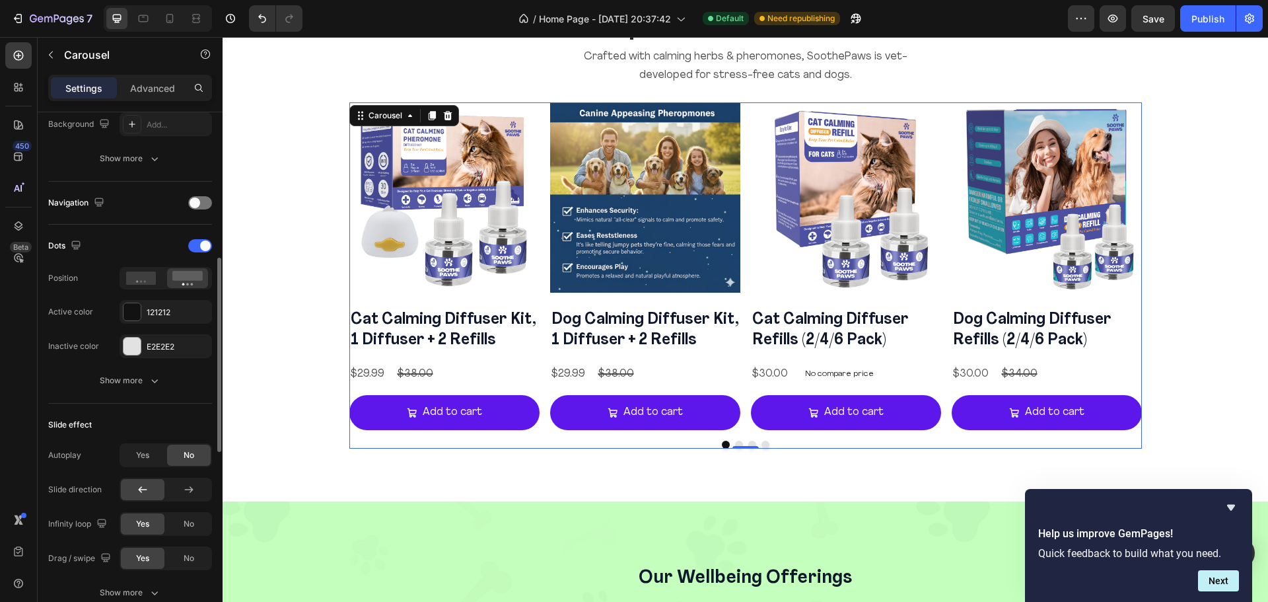
scroll to position [393, 0]
click at [152, 378] on icon "button" at bounding box center [154, 379] width 13 height 13
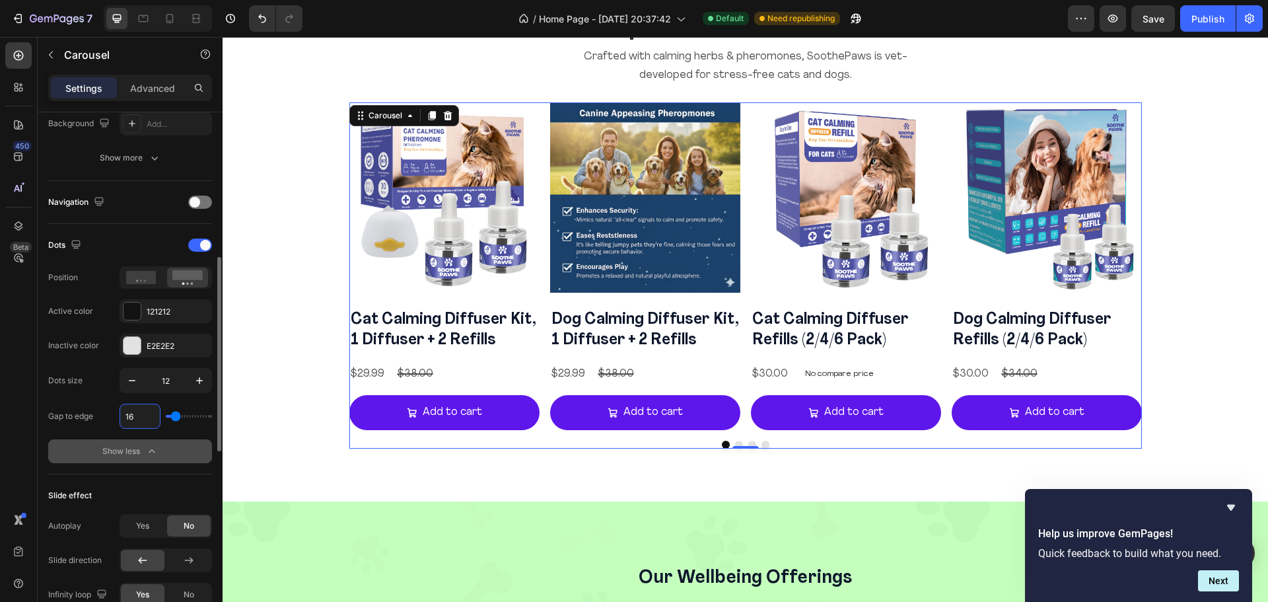
click at [138, 421] on input "16" at bounding box center [140, 416] width 40 height 24
click at [137, 312] on div at bounding box center [131, 310] width 17 height 17
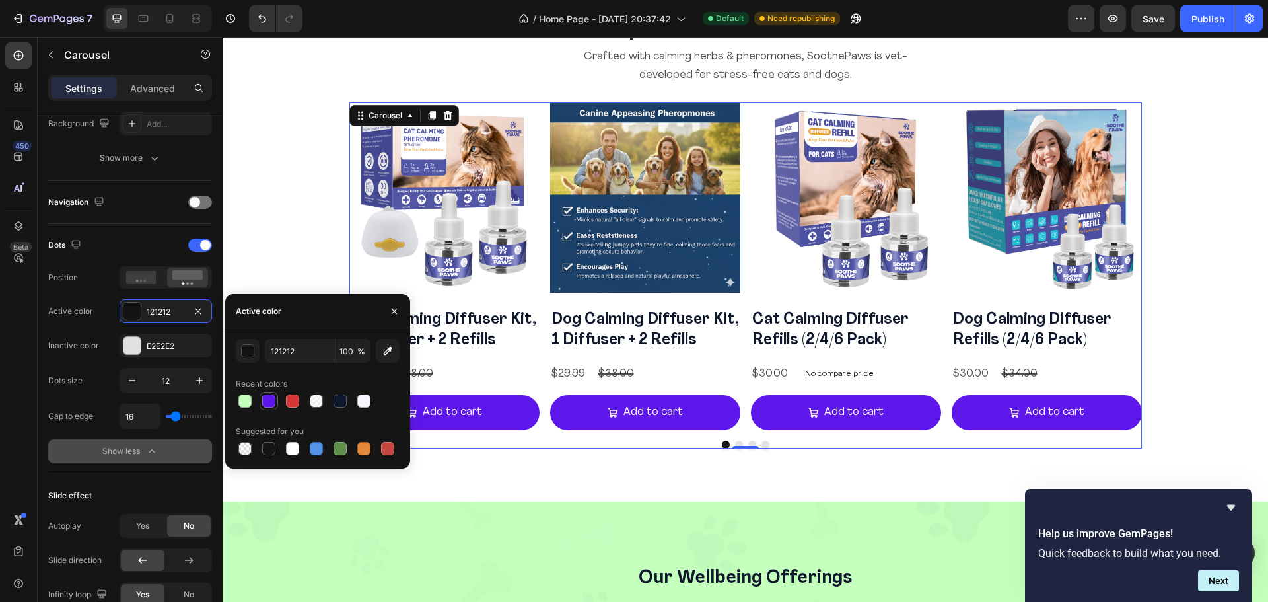
click at [266, 405] on div at bounding box center [268, 400] width 13 height 13
type input "5E17EB"
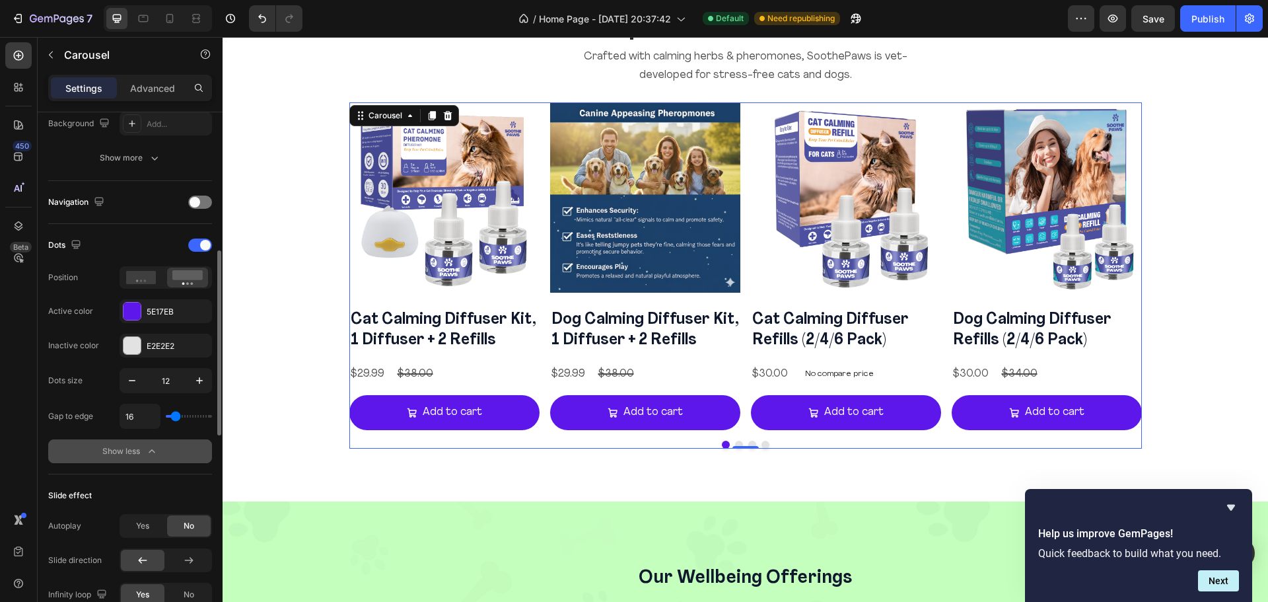
click at [137, 250] on div "Dots" at bounding box center [130, 244] width 164 height 21
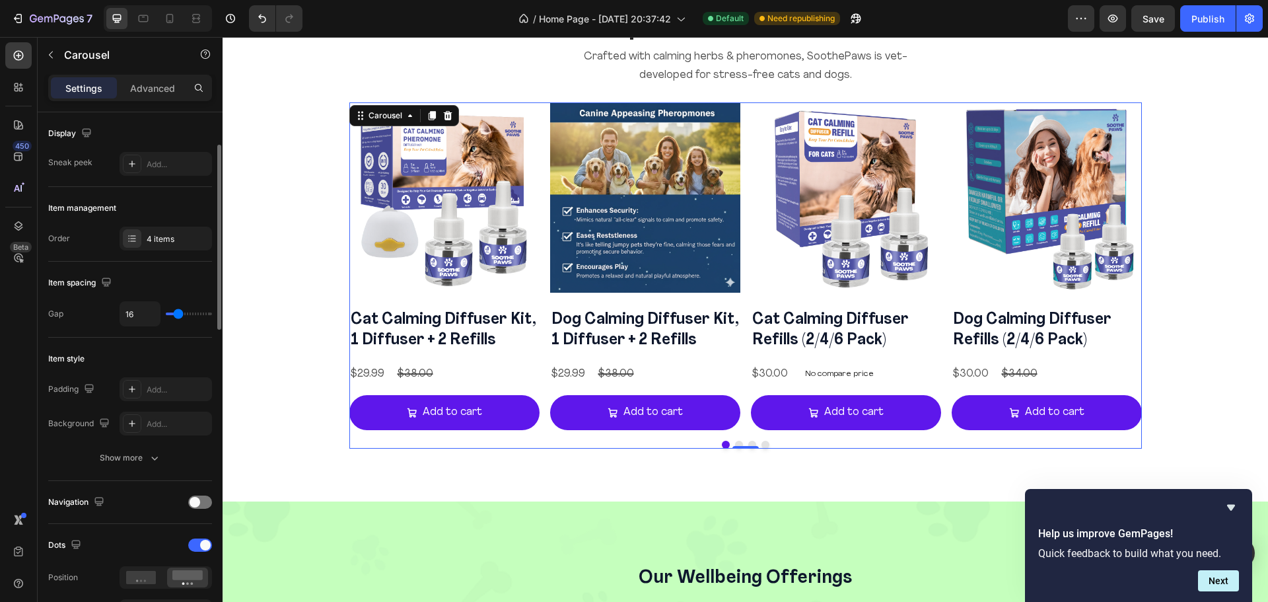
scroll to position [94, 0]
click at [131, 318] on input "16" at bounding box center [140, 313] width 40 height 24
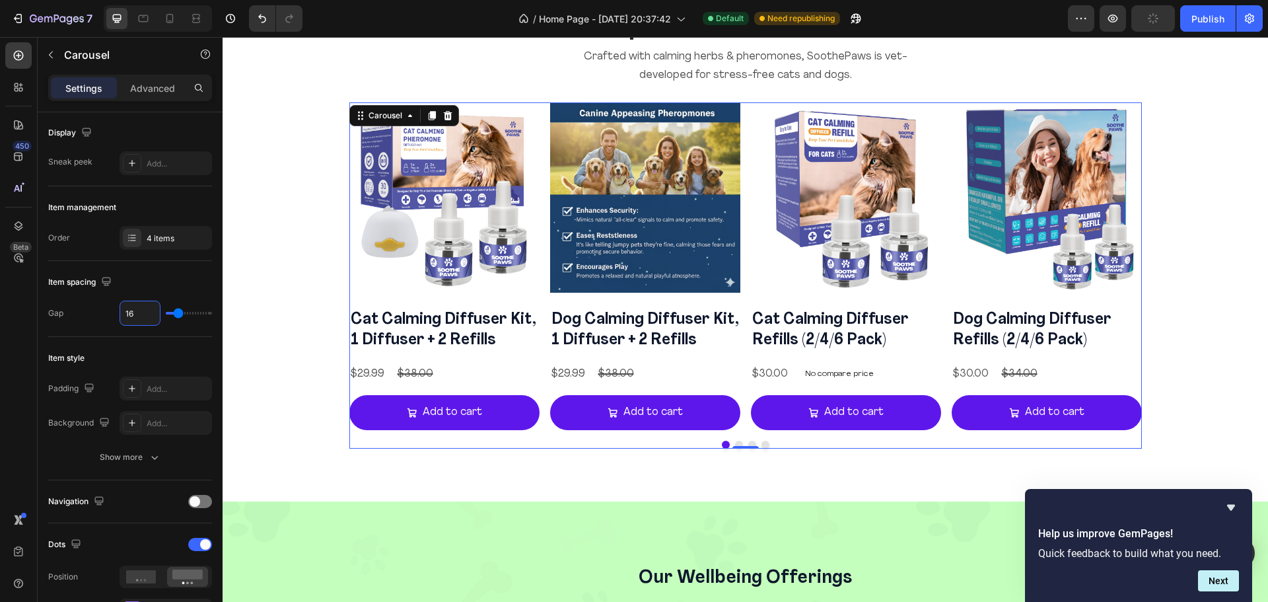
type input "17"
type input "18"
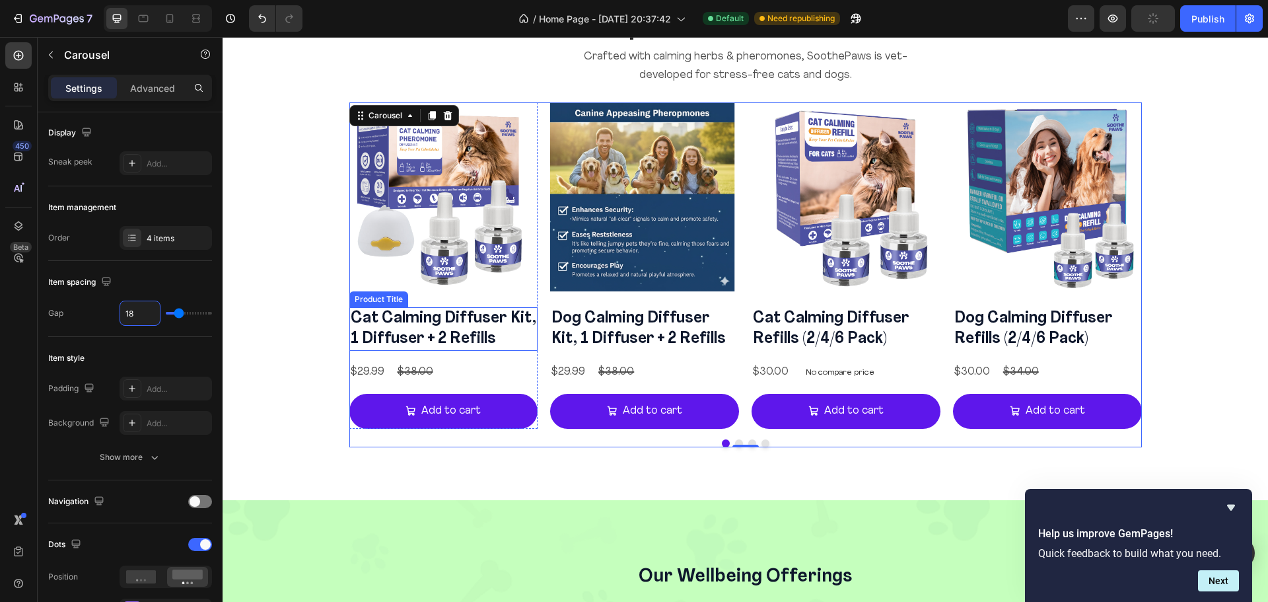
type input "19"
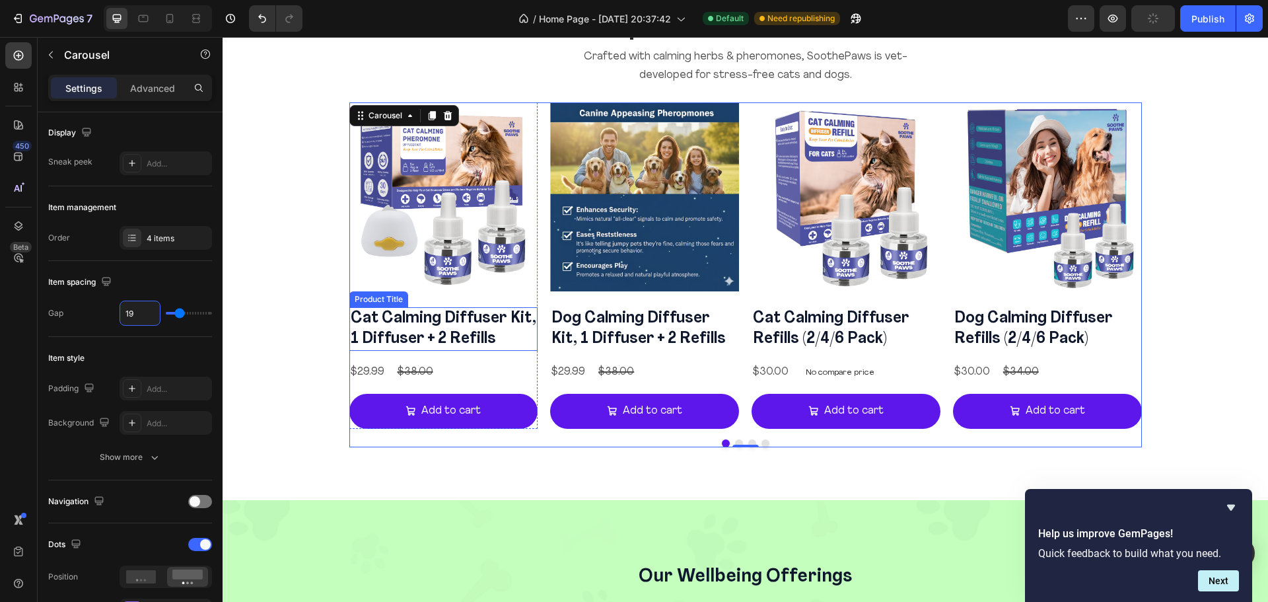
type input "20"
type input "21"
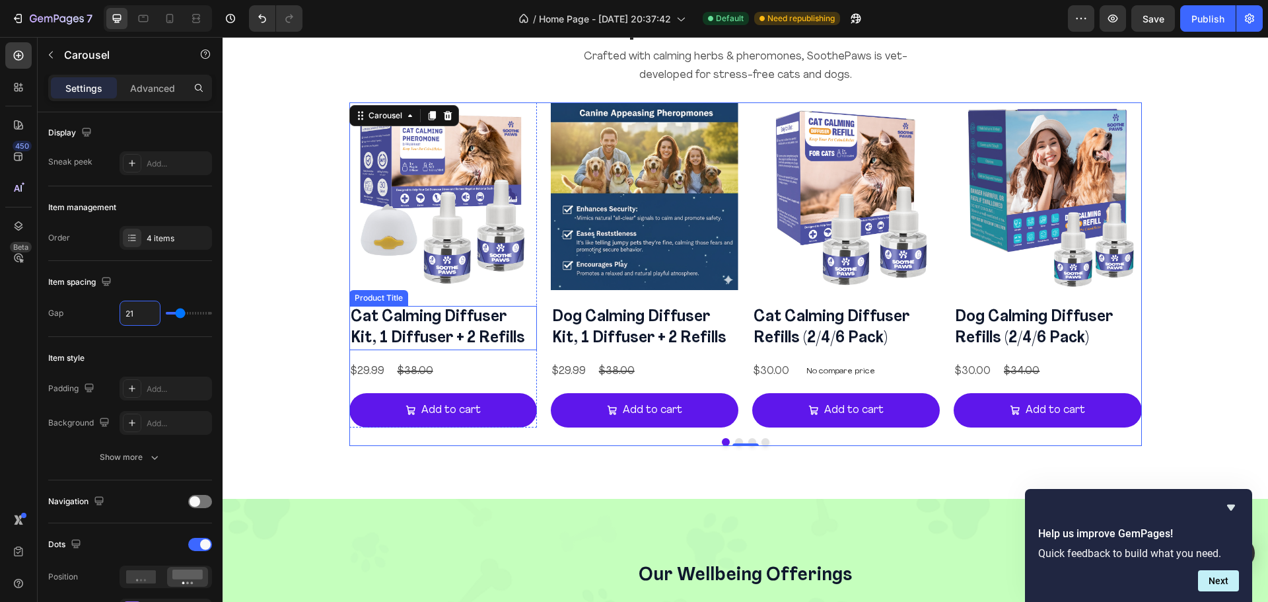
type input "22"
type input "23"
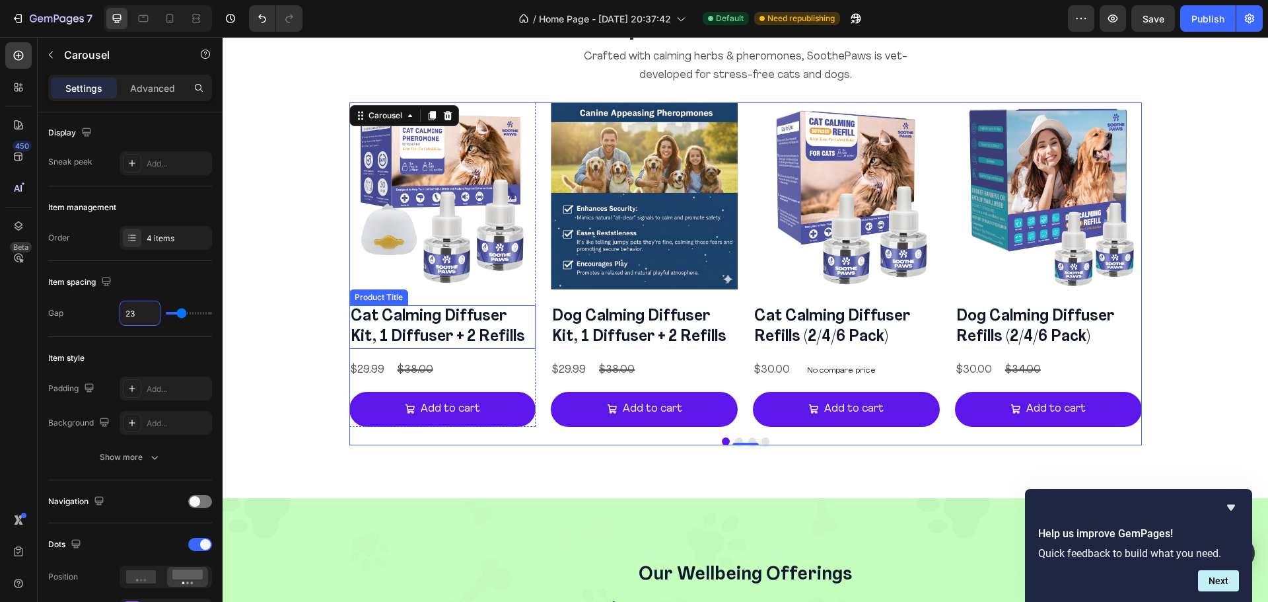
type input "24"
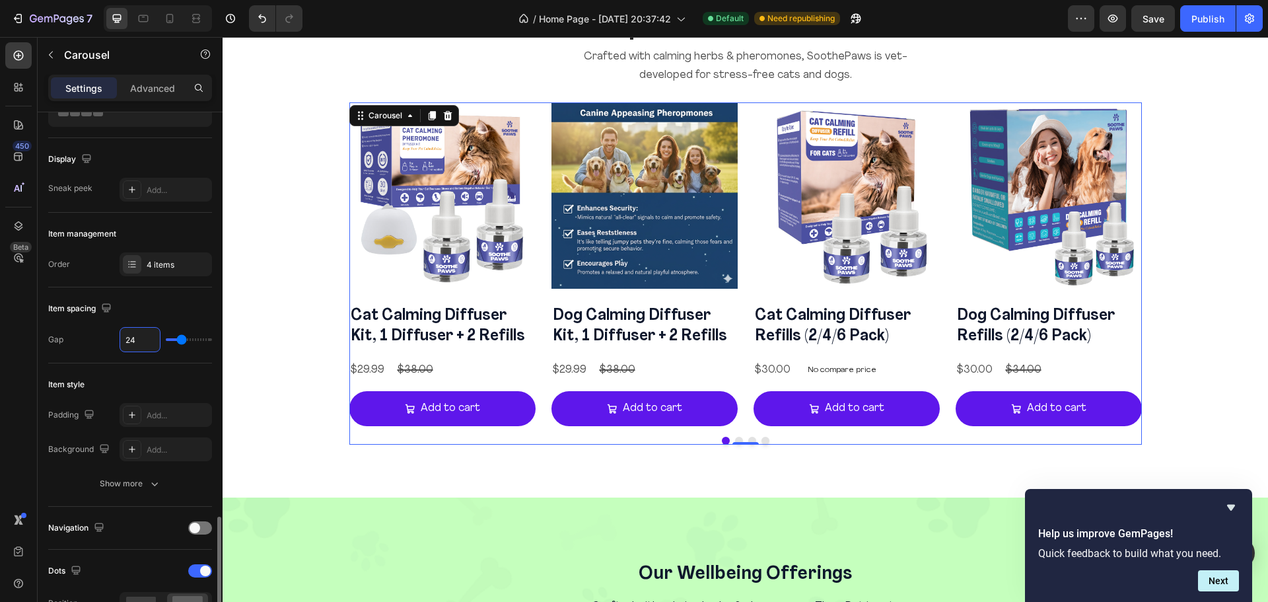
scroll to position [0, 0]
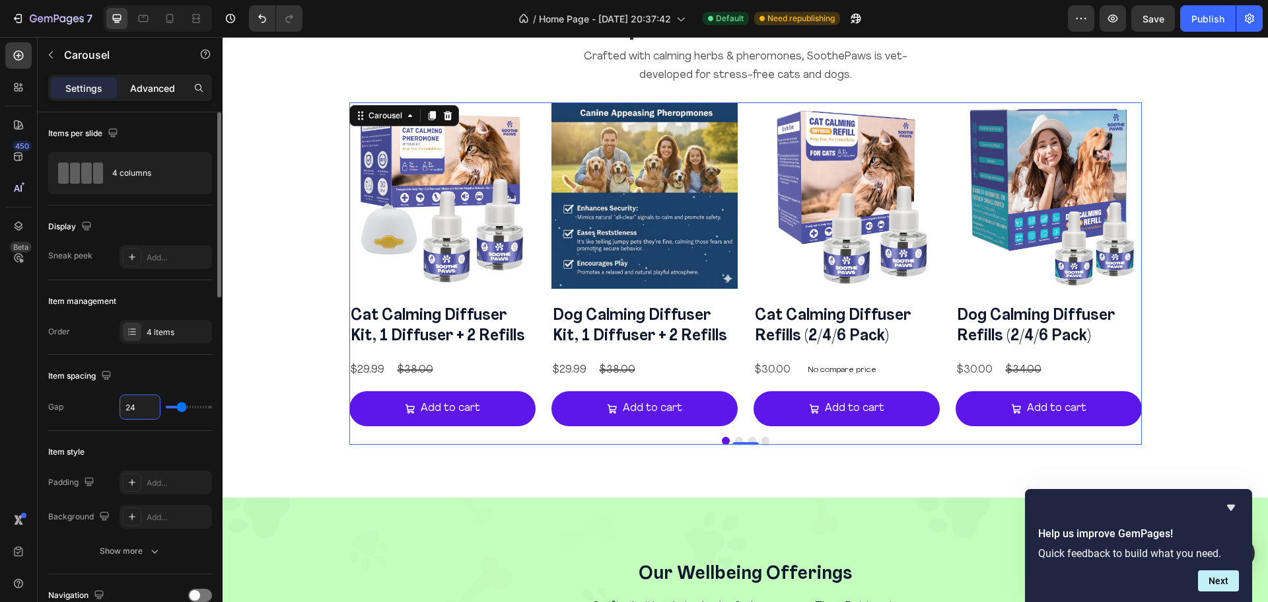
click at [166, 83] on p "Advanced" at bounding box center [152, 88] width 45 height 14
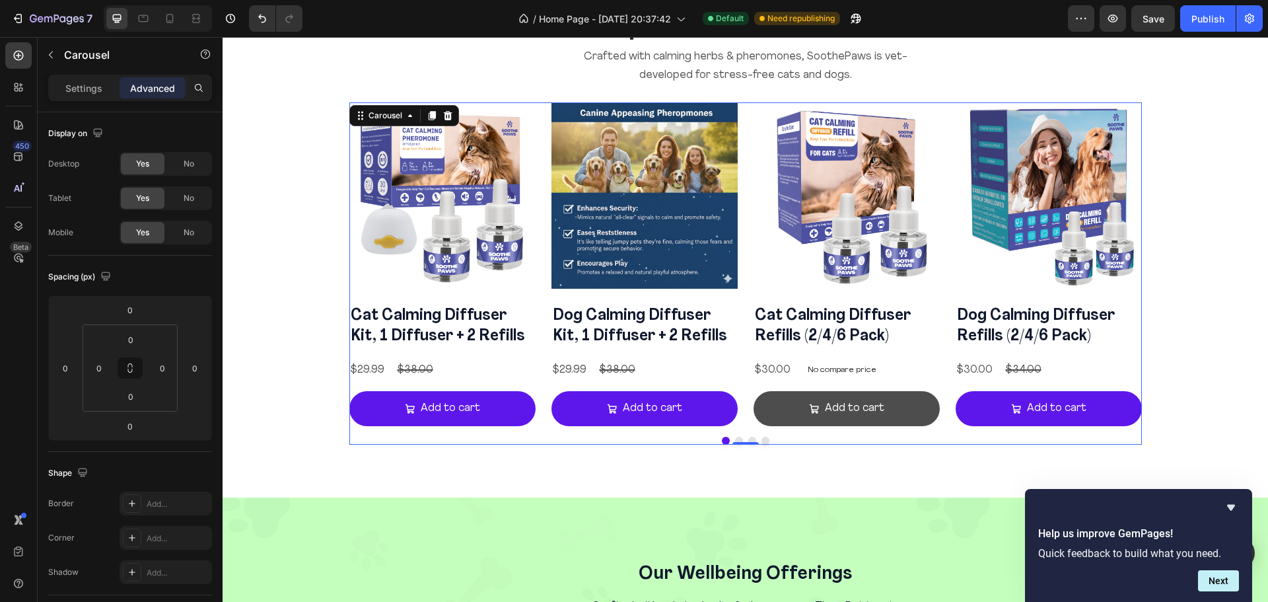
drag, startPoint x: 775, startPoint y: 439, endPoint x: 732, endPoint y: 425, distance: 45.1
click at [775, 439] on div at bounding box center [745, 440] width 792 height 8
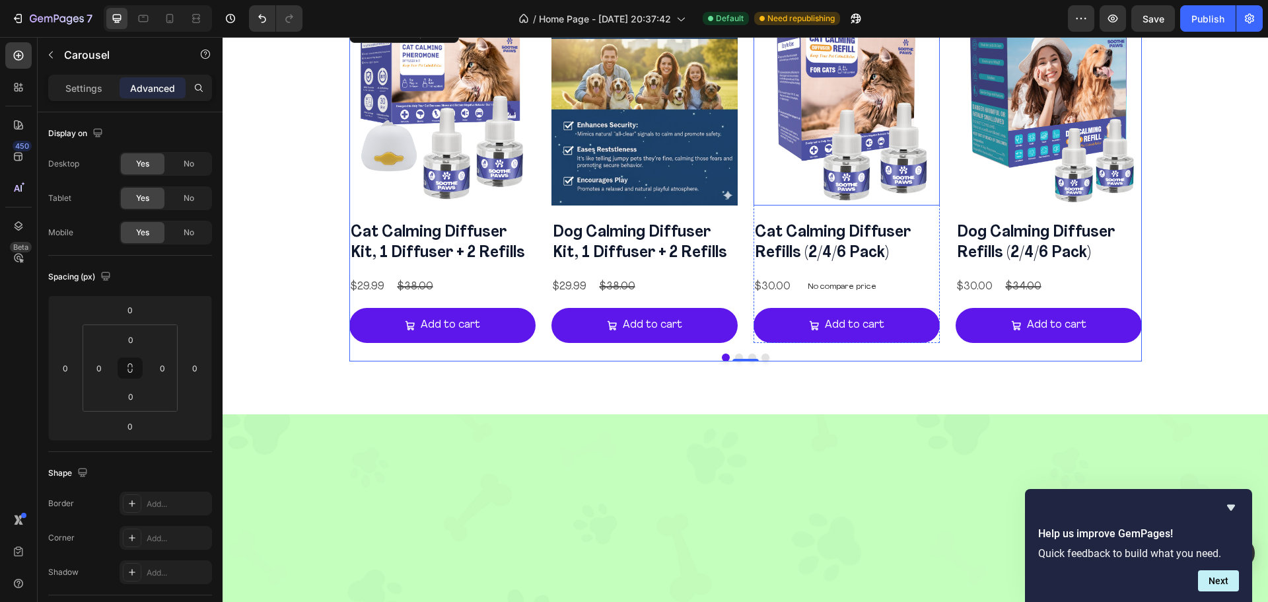
scroll to position [1276, 0]
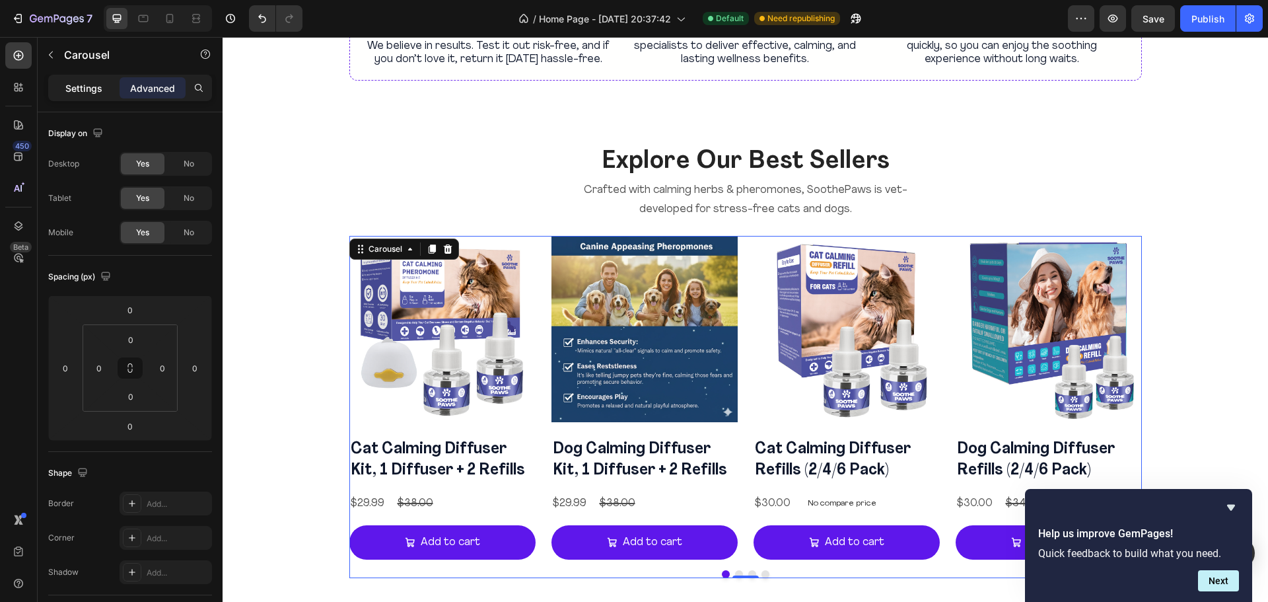
click at [110, 91] on div "Settings" at bounding box center [84, 87] width 66 height 21
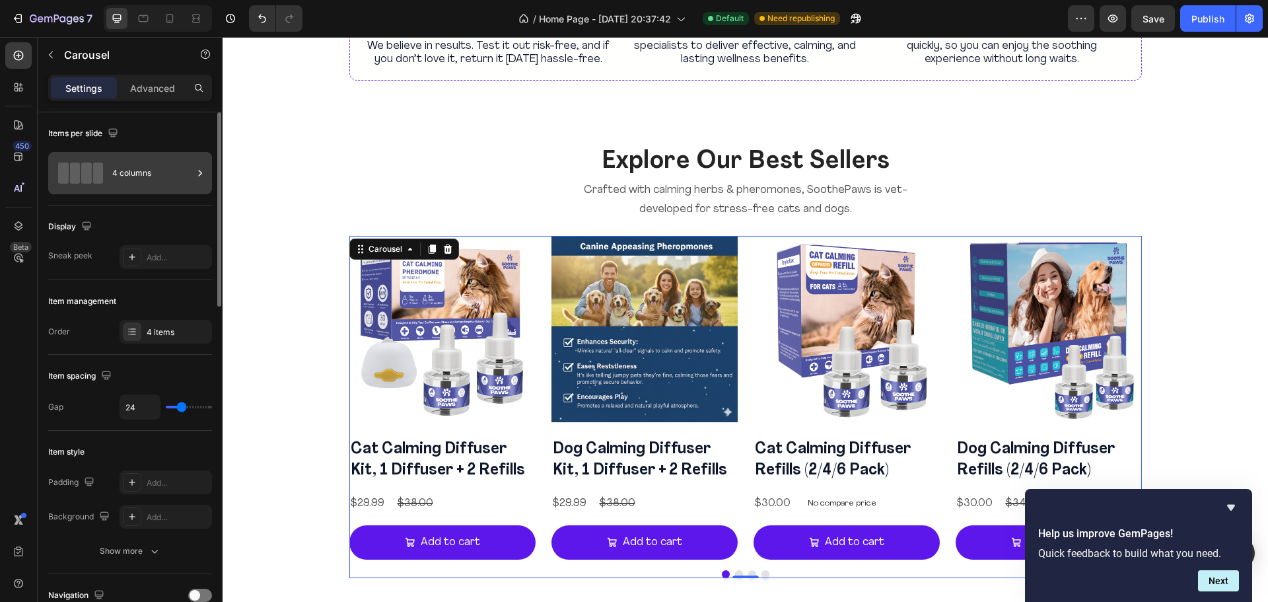
click at [121, 186] on div "4 columns" at bounding box center [152, 173] width 81 height 30
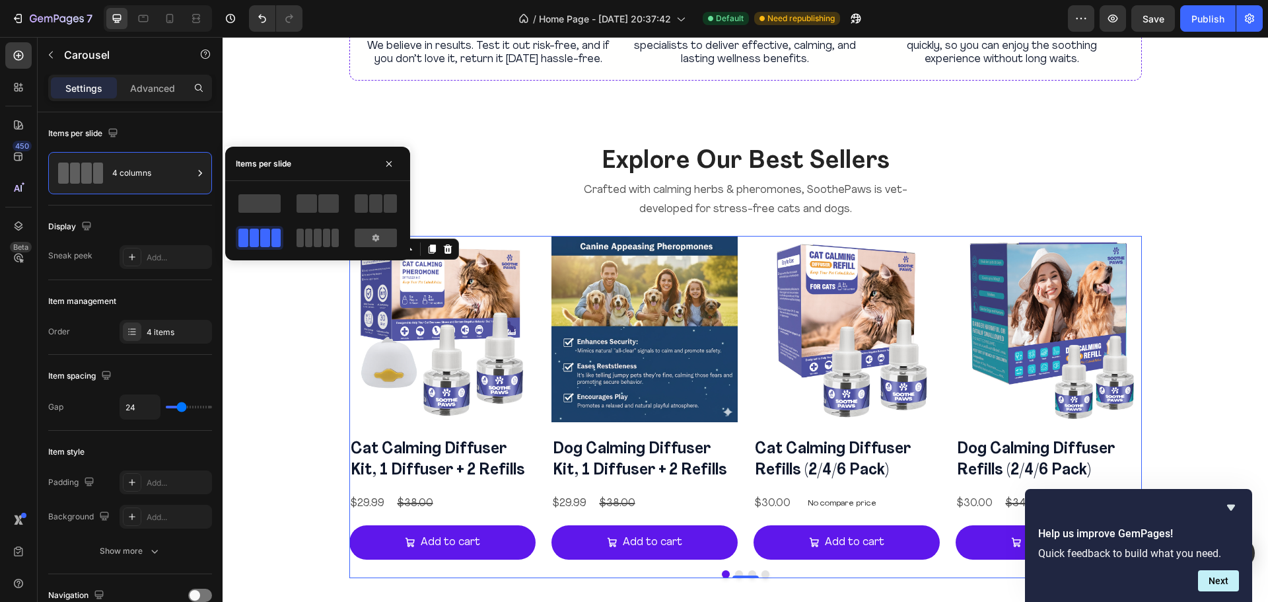
click at [326, 237] on span at bounding box center [326, 237] width 7 height 18
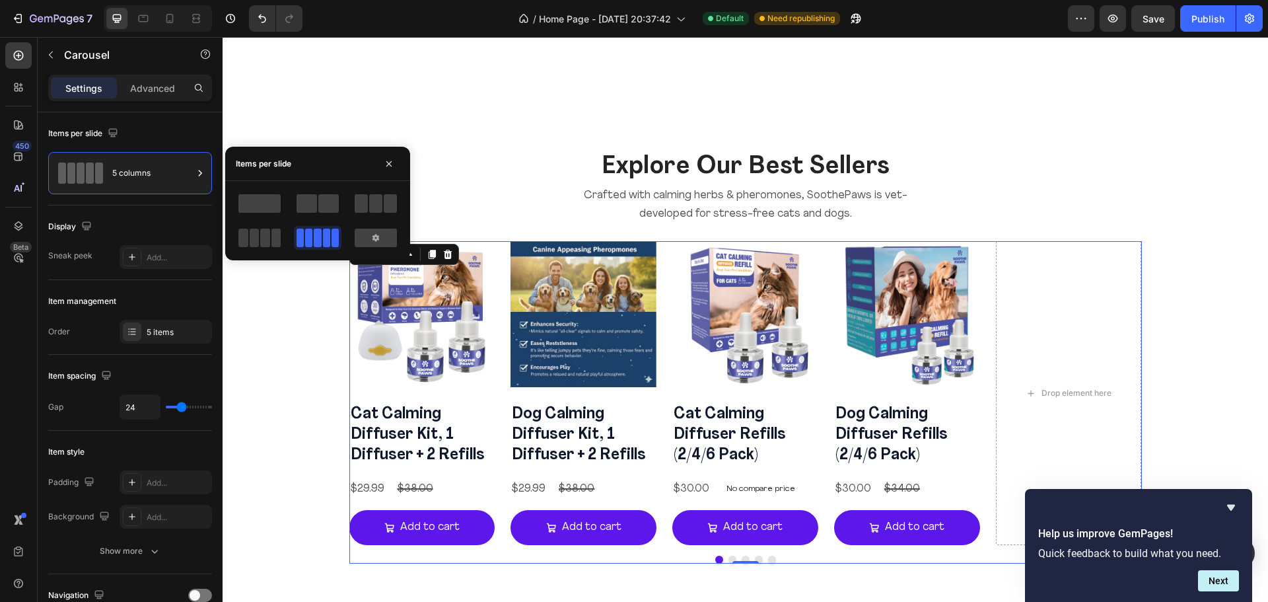
scroll to position [1316, 0]
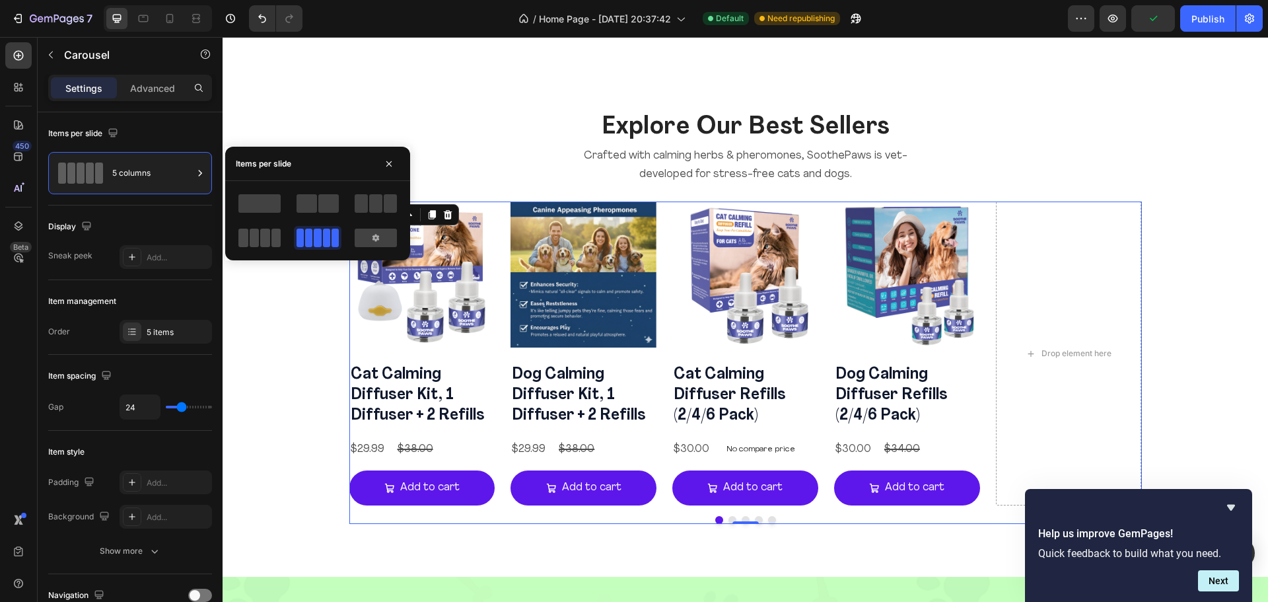
click at [254, 231] on span at bounding box center [255, 237] width 10 height 18
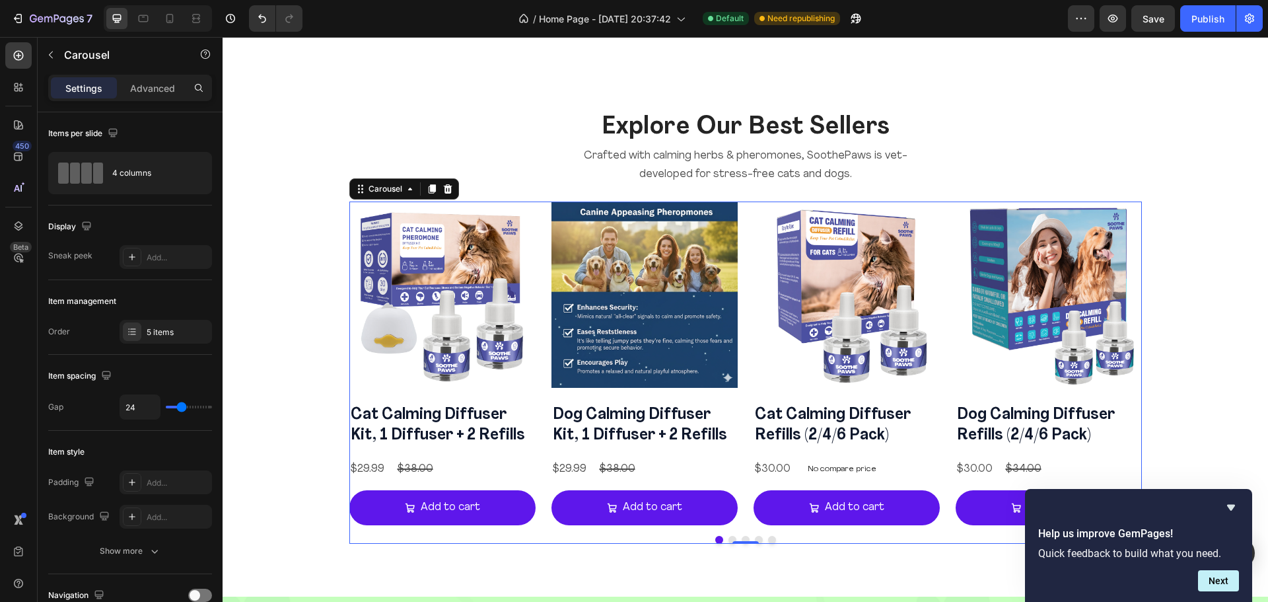
click at [728, 536] on button "Dot" at bounding box center [732, 539] width 8 height 8
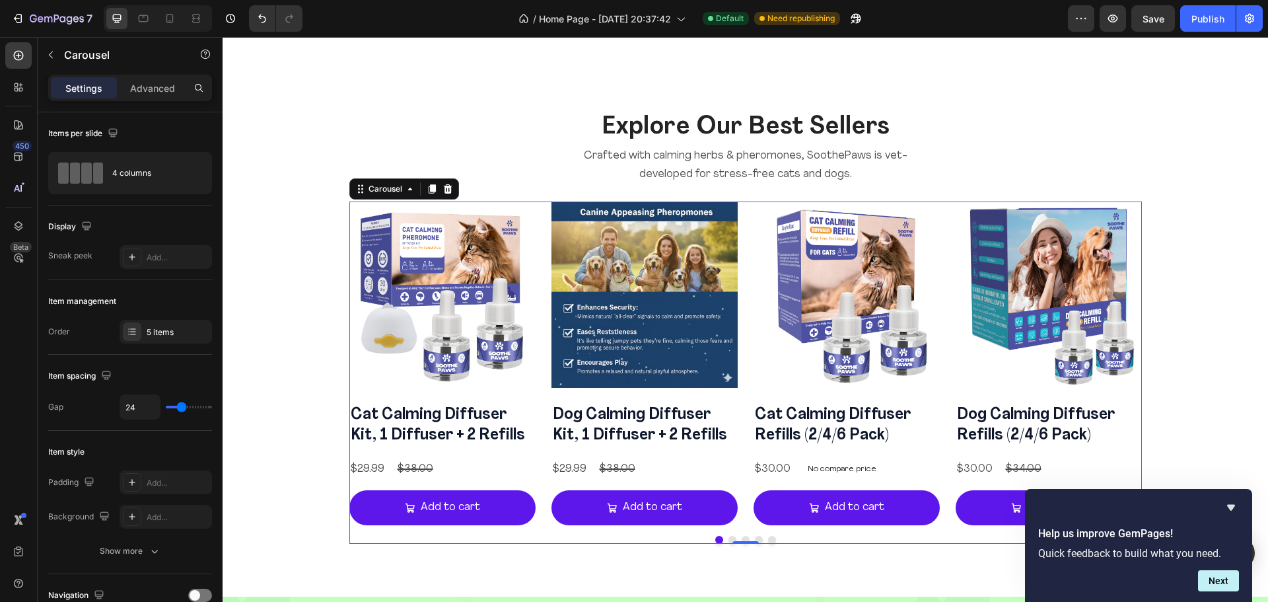
click at [728, 536] on button "Dot" at bounding box center [732, 539] width 8 height 8
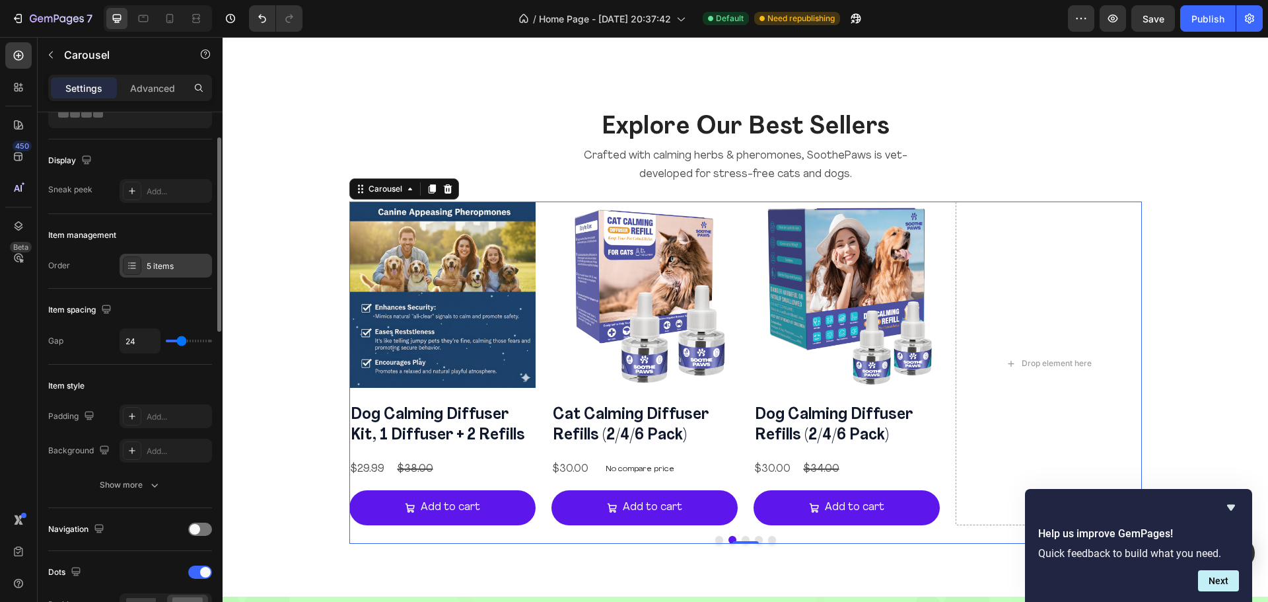
scroll to position [85, 0]
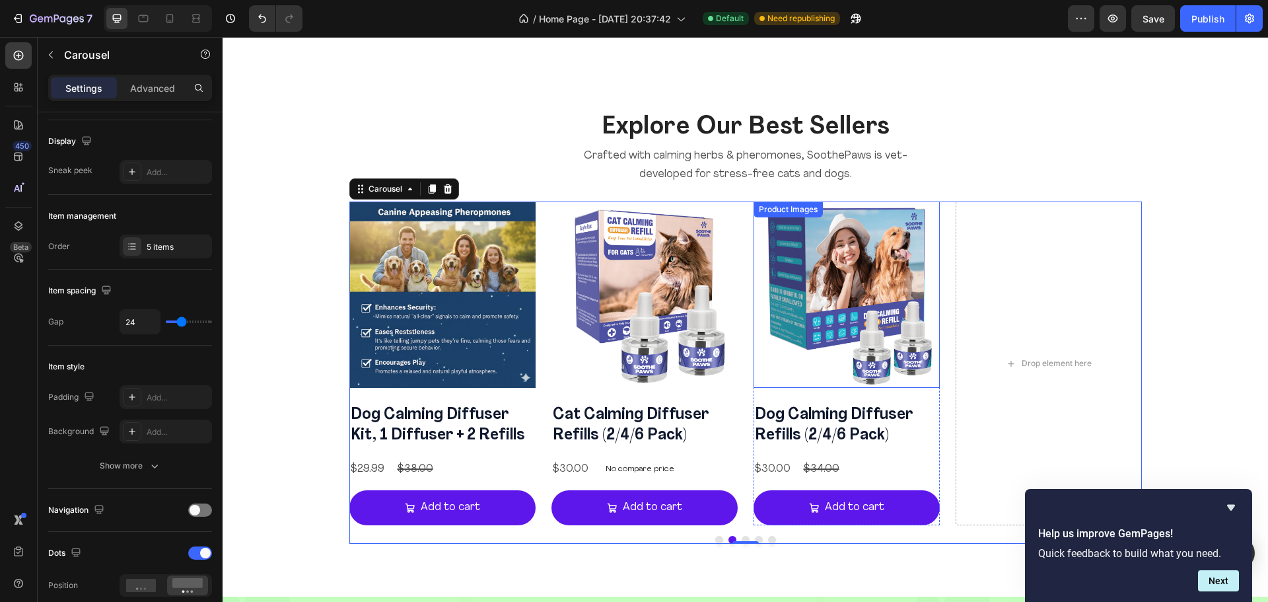
click at [931, 214] on img at bounding box center [846, 294] width 186 height 186
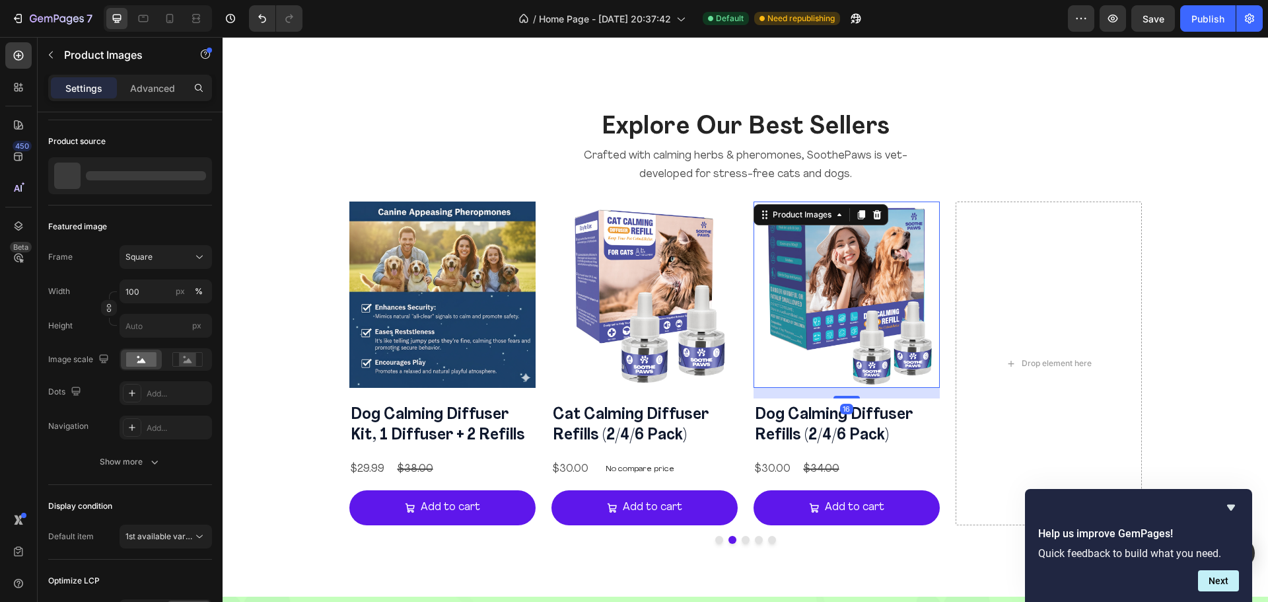
scroll to position [0, 0]
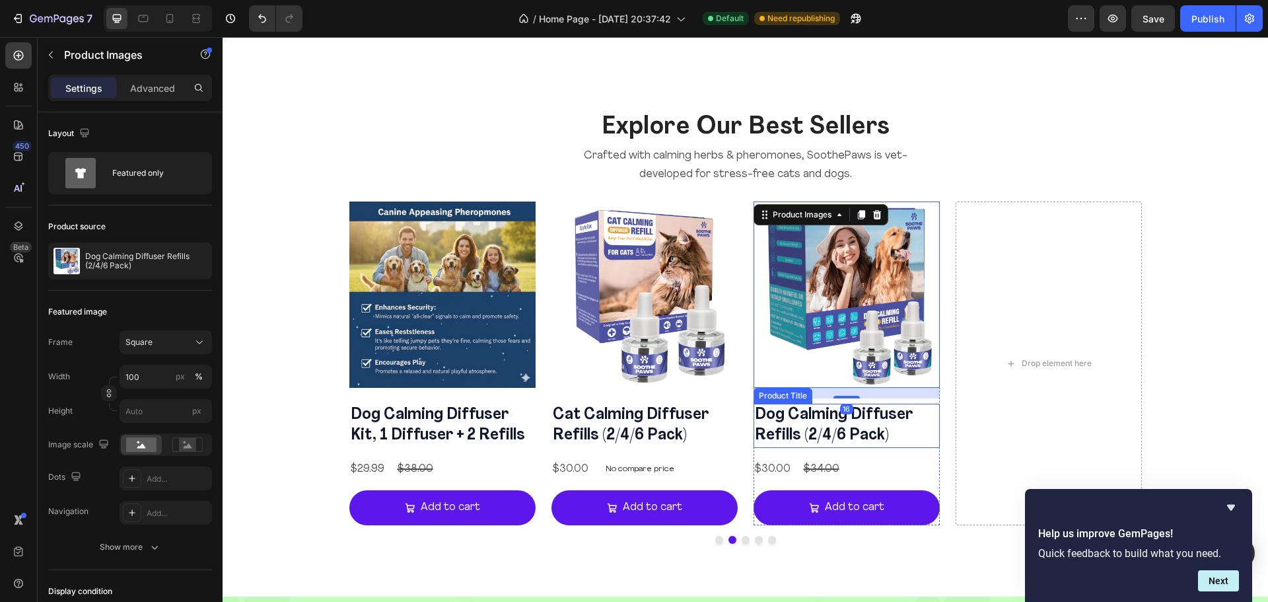
click at [934, 408] on h2 "Dog Calming Diffuser Refills (2/4/6 Pack)" at bounding box center [846, 425] width 186 height 44
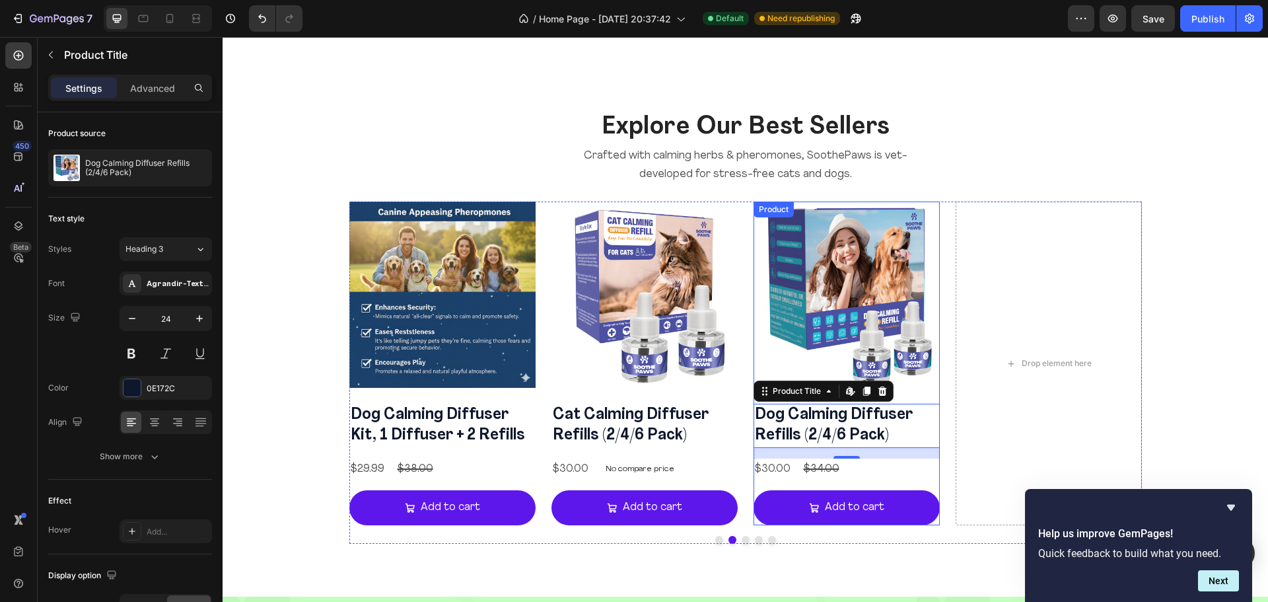
click at [931, 484] on div "Dog Calming Diffuser Refills (2/4/6 Pack) Product Title Edit content in Shopify…" at bounding box center [846, 463] width 186 height 121
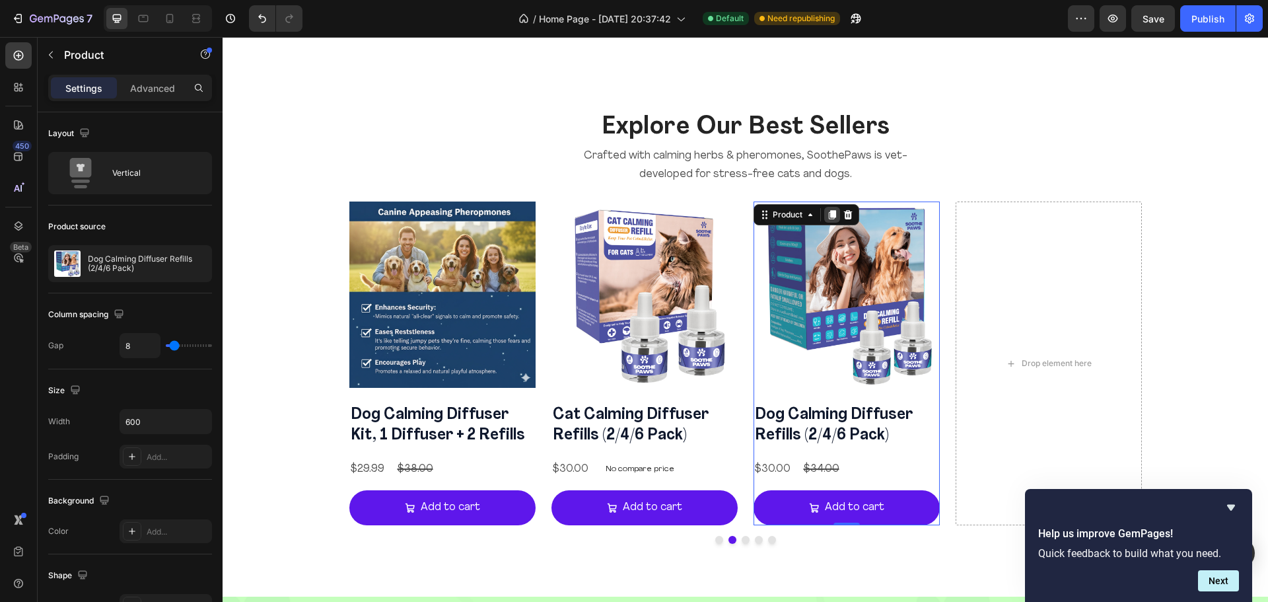
click at [830, 221] on div at bounding box center [832, 215] width 16 height 16
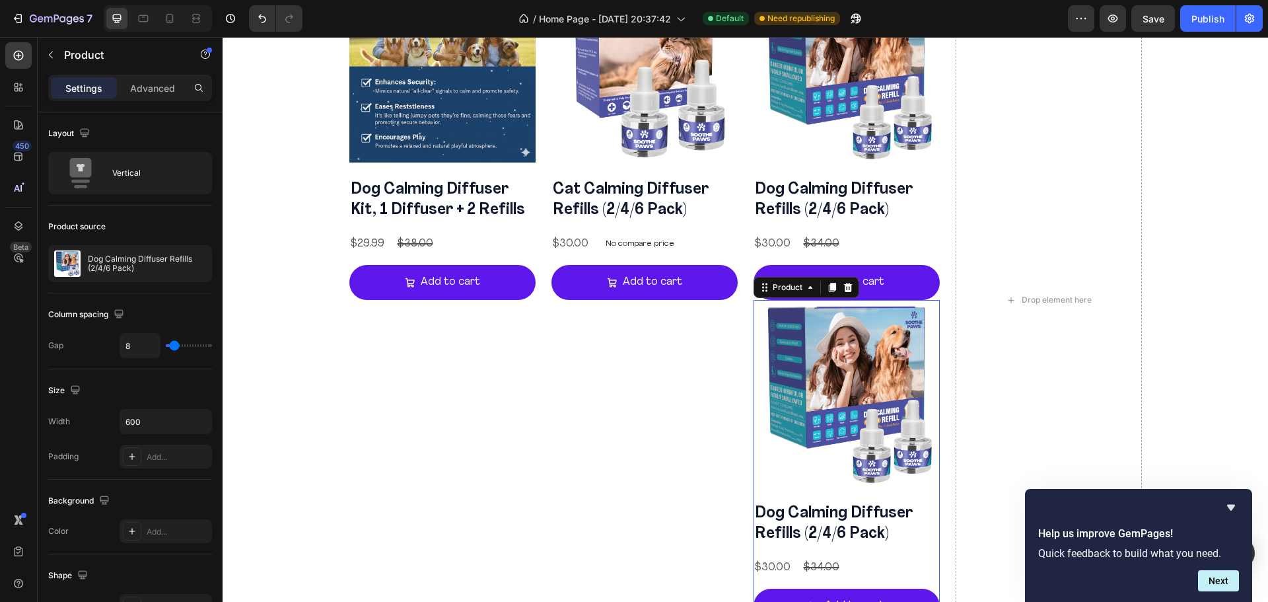
scroll to position [1540, 0]
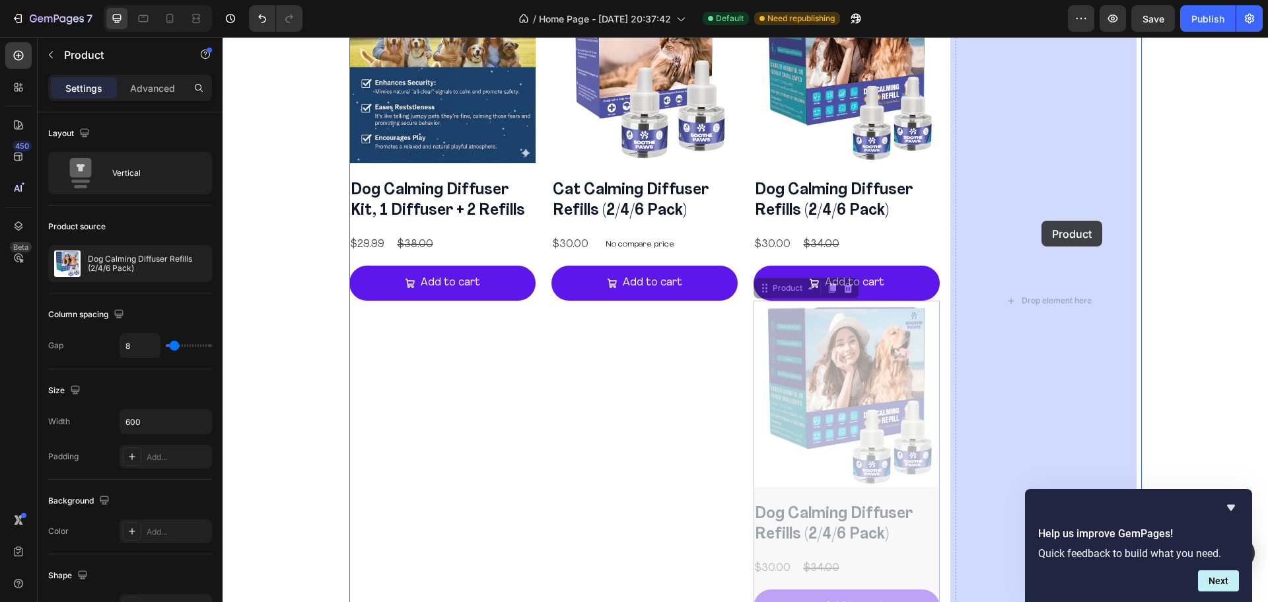
drag, startPoint x: 759, startPoint y: 283, endPoint x: 1041, endPoint y: 221, distance: 288.7
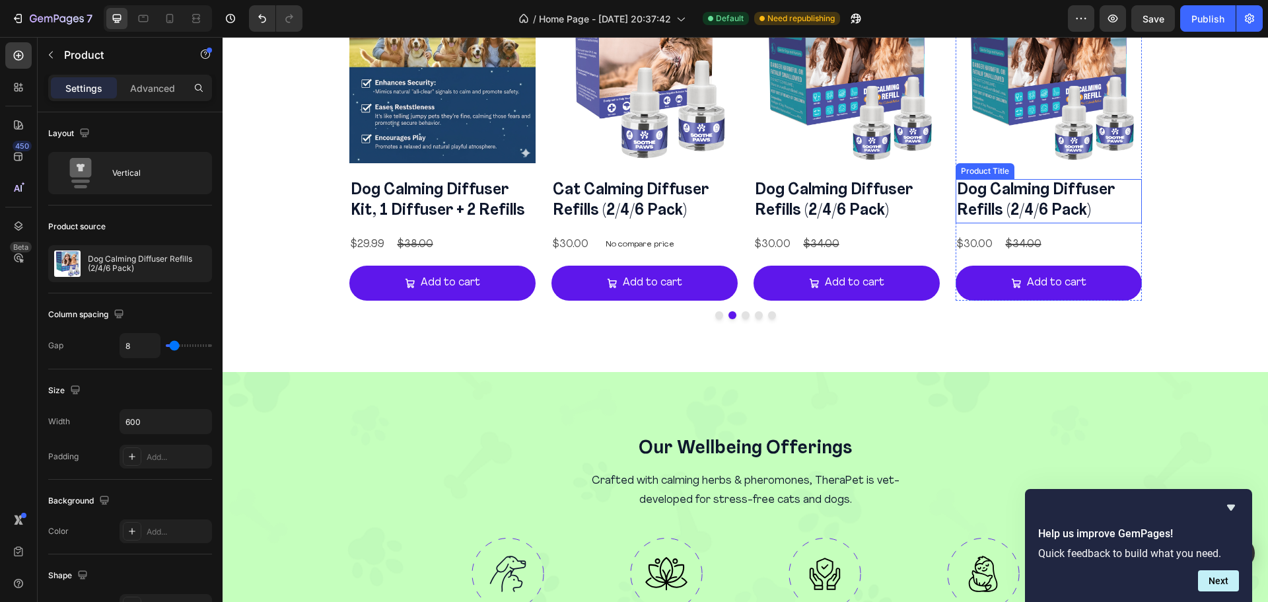
scroll to position [1471, 0]
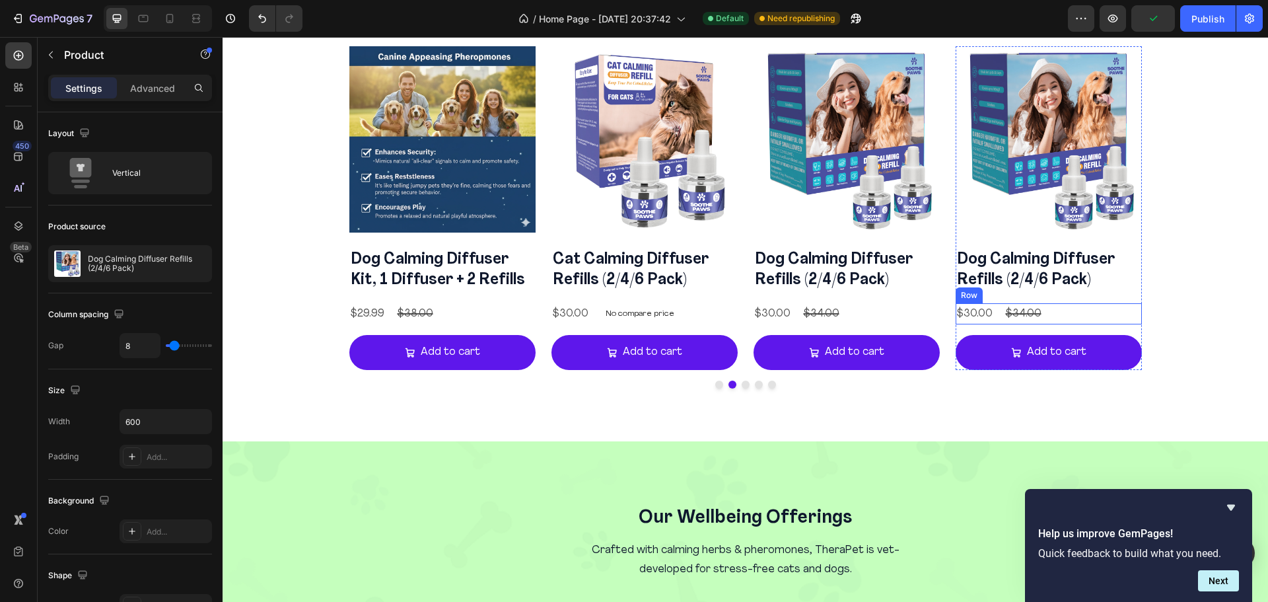
click at [1135, 312] on div "$30.00 Product Price Product Price $34.00 Product Price Product Price Row" at bounding box center [1048, 314] width 186 height 22
click at [1128, 241] on div "Product Images" at bounding box center [1048, 144] width 186 height 197
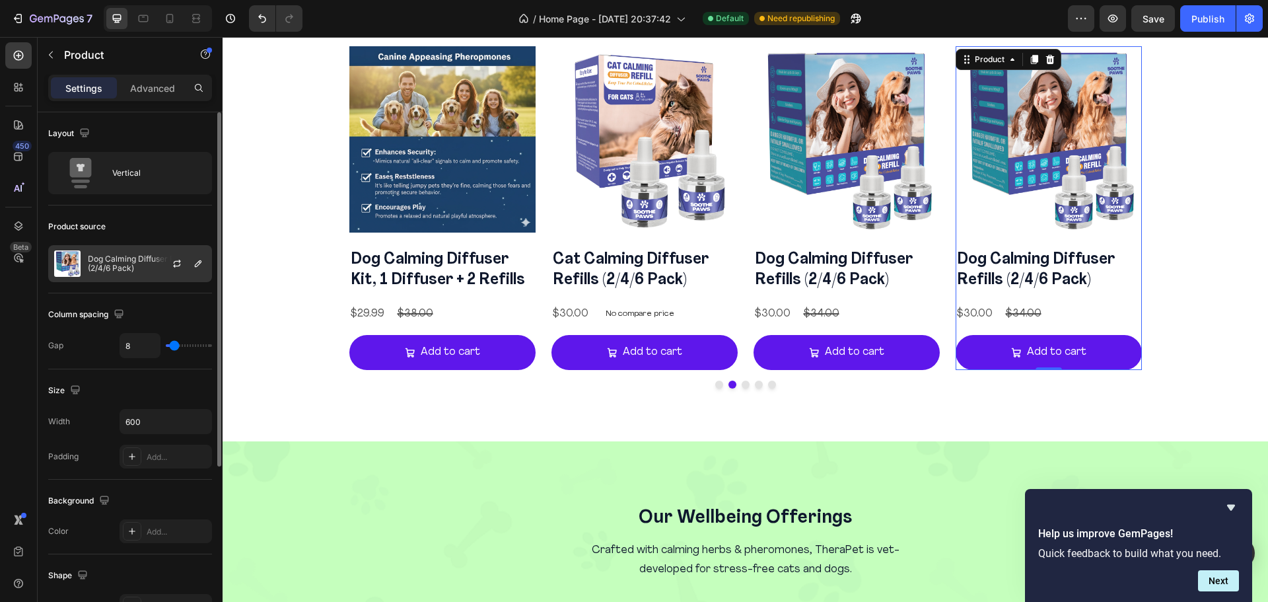
click at [129, 258] on p "Dog Calming Diffuser Refills (2/4/6 Pack)" at bounding box center [147, 263] width 118 height 18
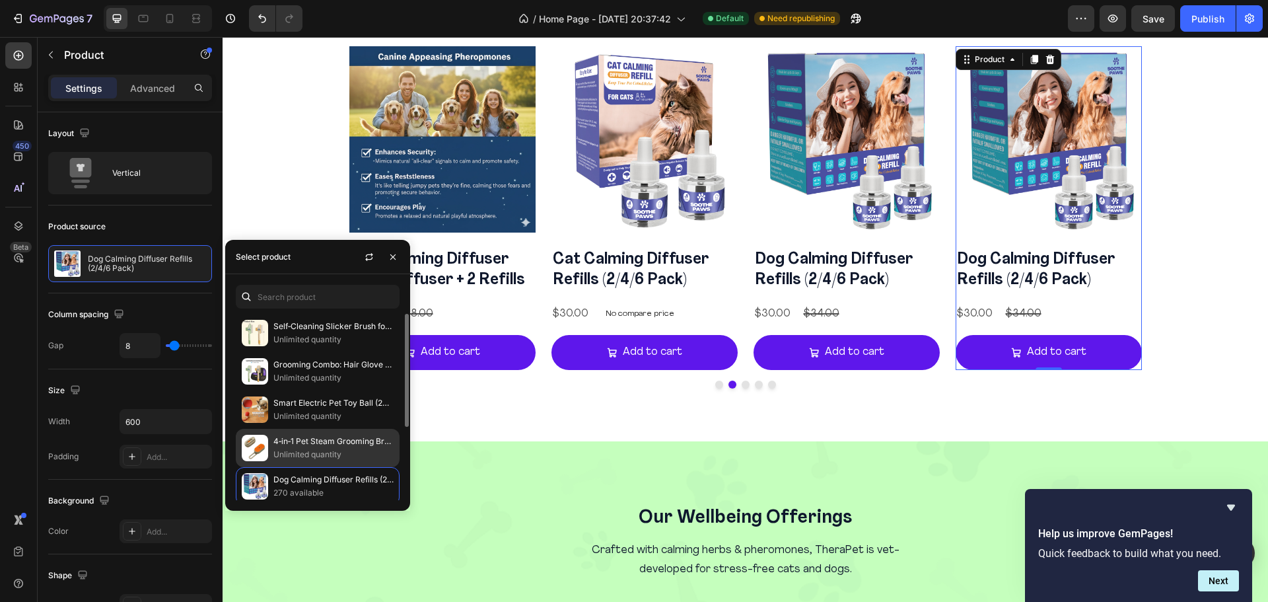
click at [326, 445] on p "4‑in‑1 Pet Steam Grooming Brush" at bounding box center [333, 440] width 120 height 13
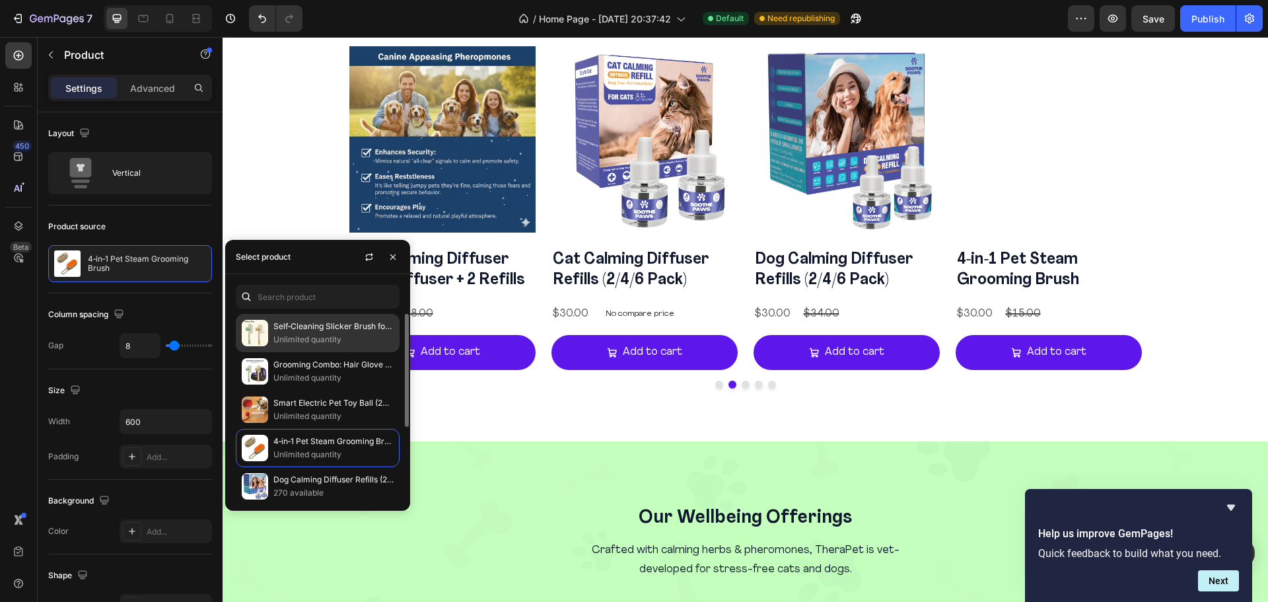
scroll to position [1405, 0]
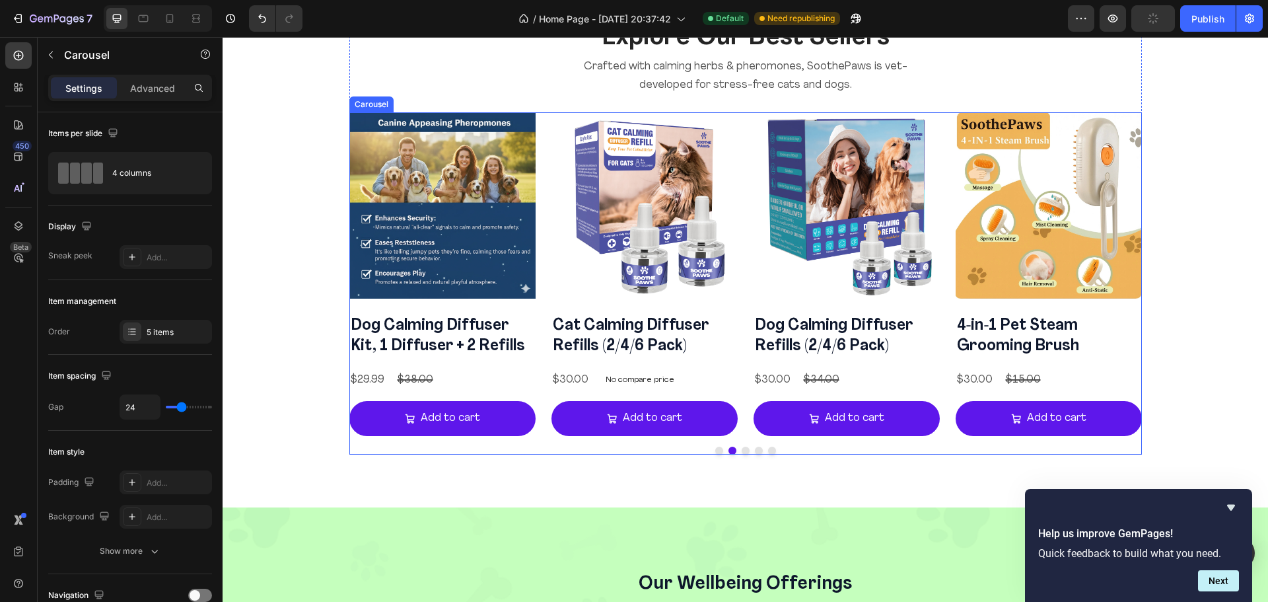
click at [742, 448] on button "Dot" at bounding box center [746, 450] width 8 height 8
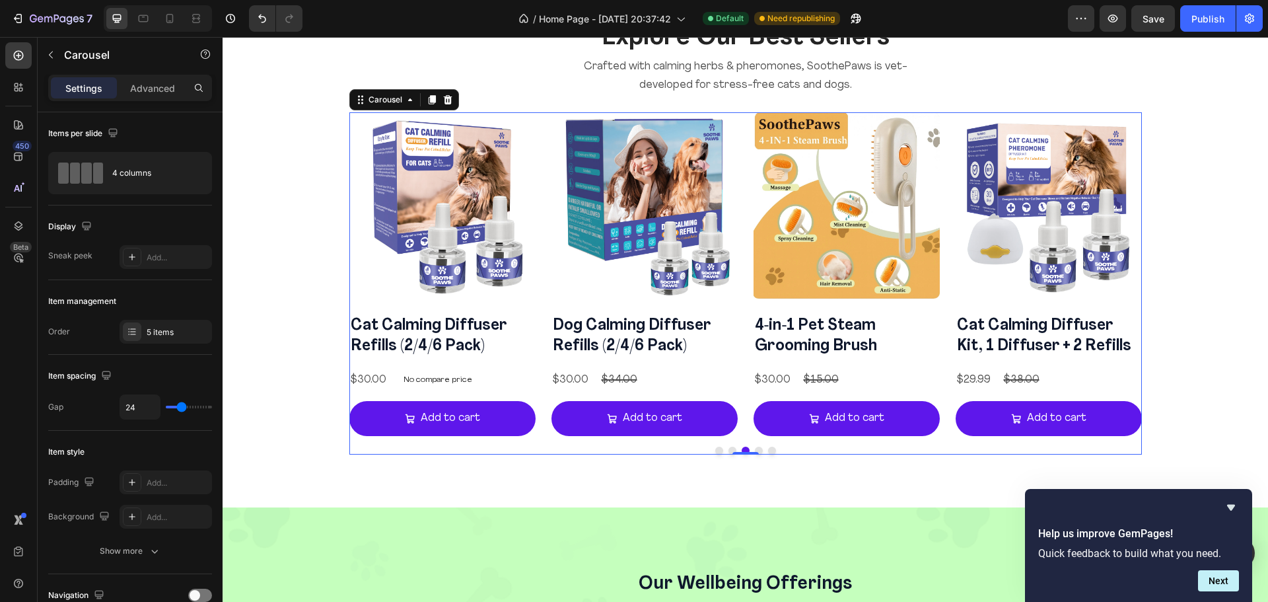
click at [755, 448] on button "Dot" at bounding box center [759, 450] width 8 height 8
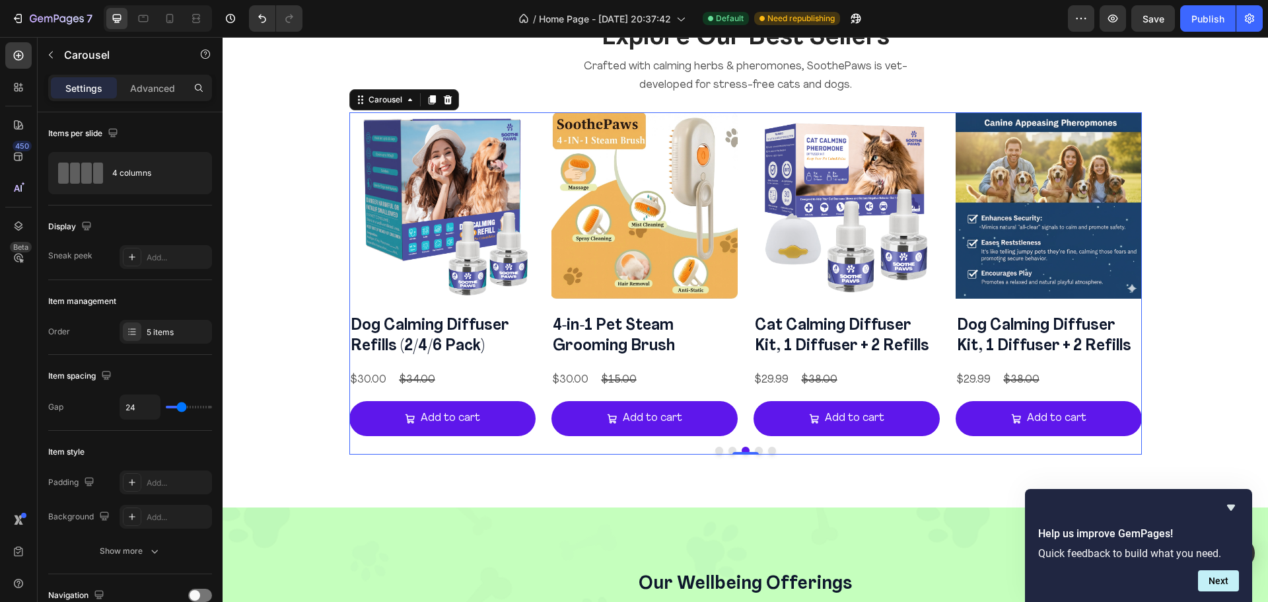
click at [768, 448] on button "Dot" at bounding box center [772, 450] width 8 height 8
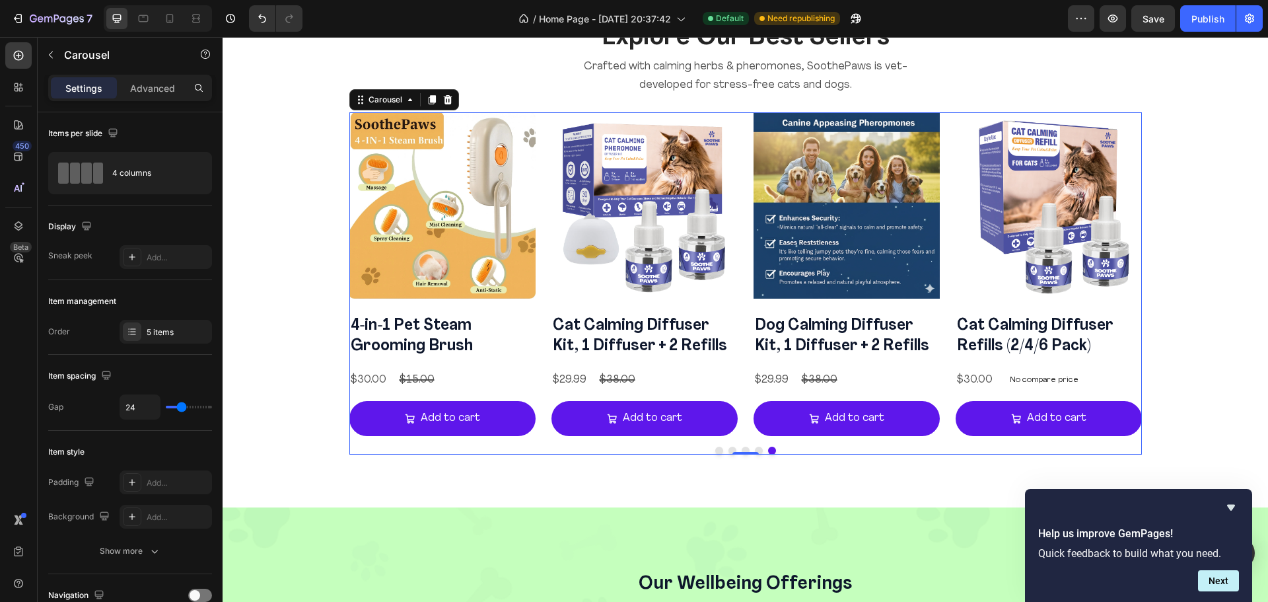
click at [768, 448] on button "Dot" at bounding box center [772, 450] width 8 height 8
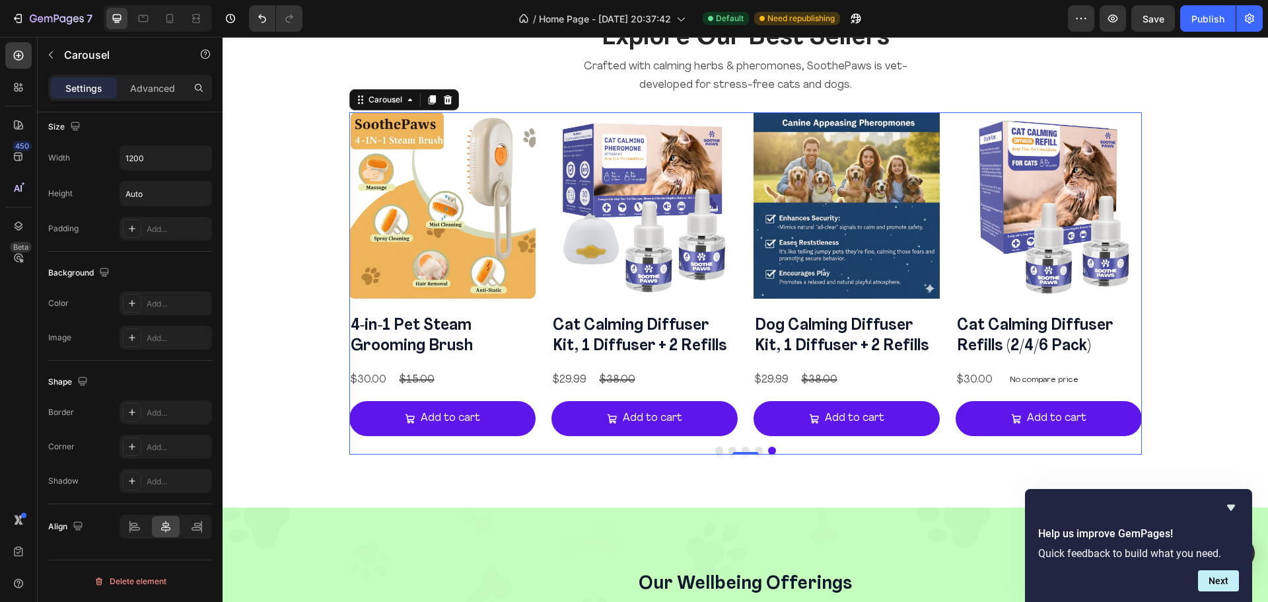
scroll to position [0, 0]
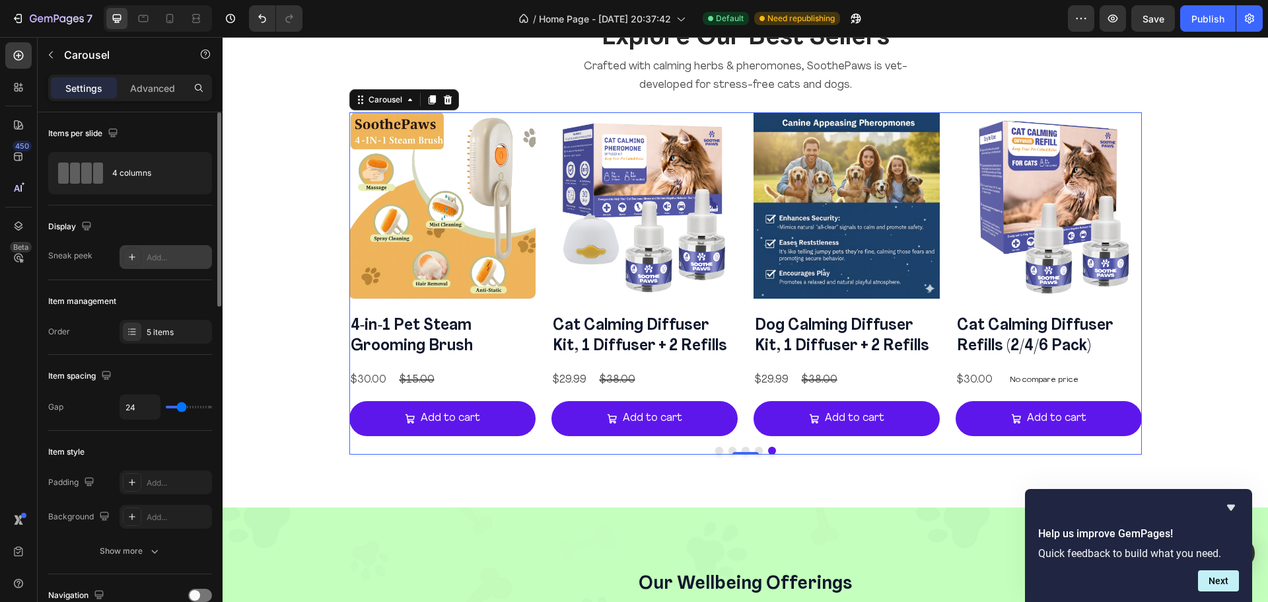
click at [135, 254] on icon at bounding box center [132, 257] width 11 height 11
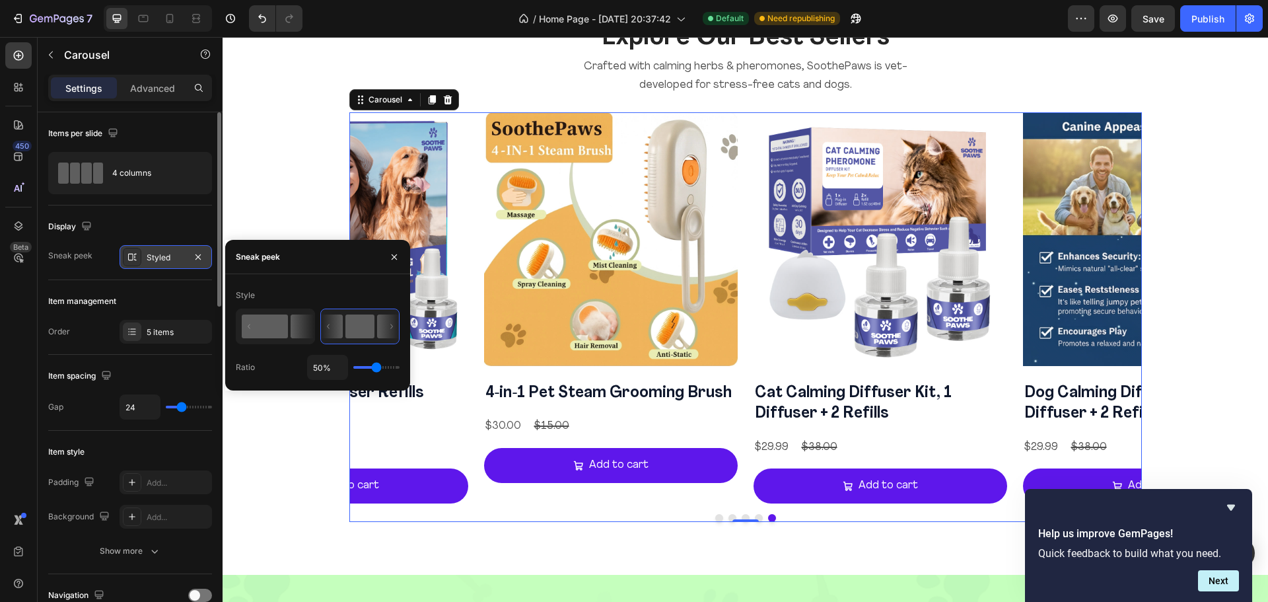
click at [273, 335] on rect at bounding box center [265, 326] width 46 height 24
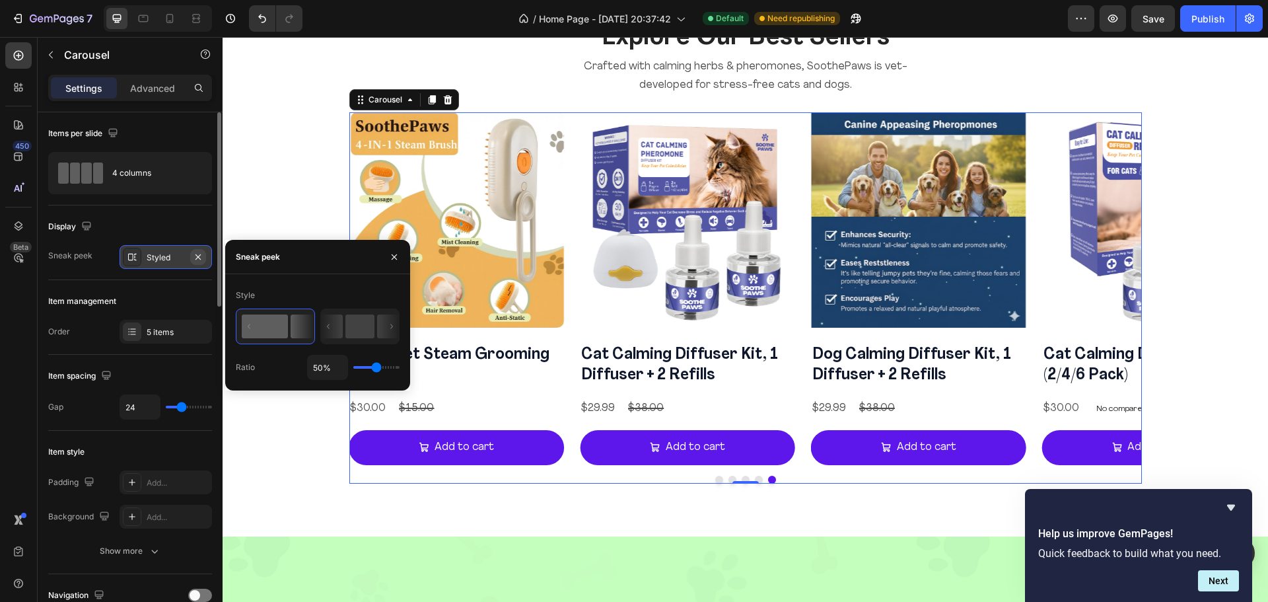
click at [196, 254] on icon "button" at bounding box center [197, 256] width 5 height 5
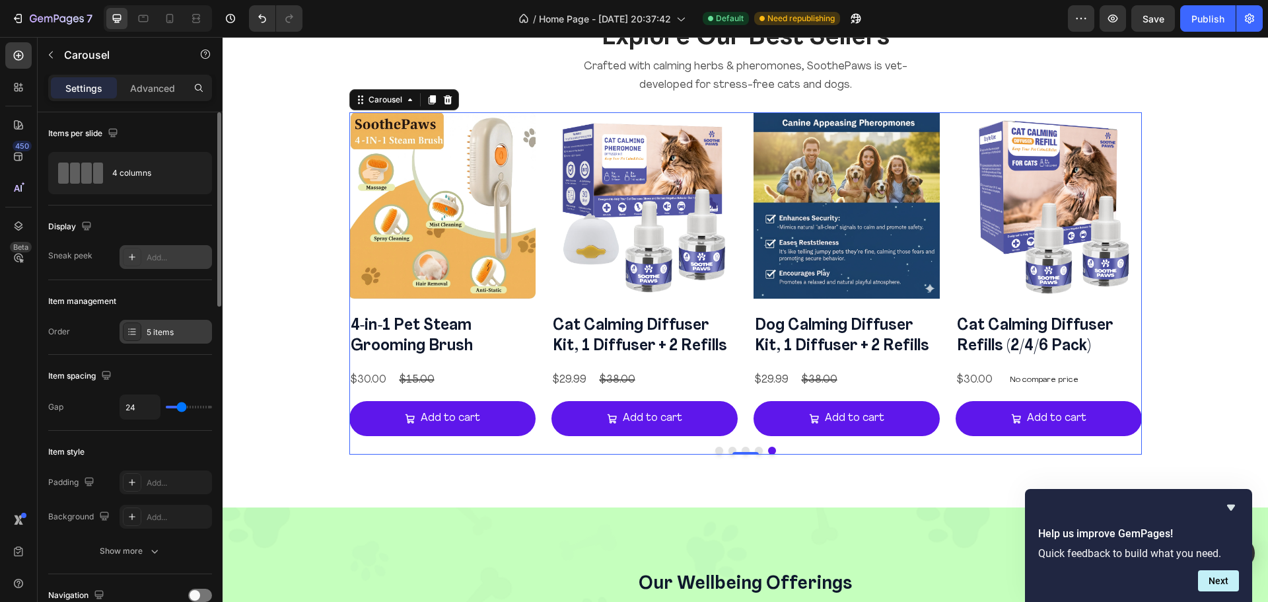
click at [177, 328] on div "5 items" at bounding box center [178, 332] width 62 height 12
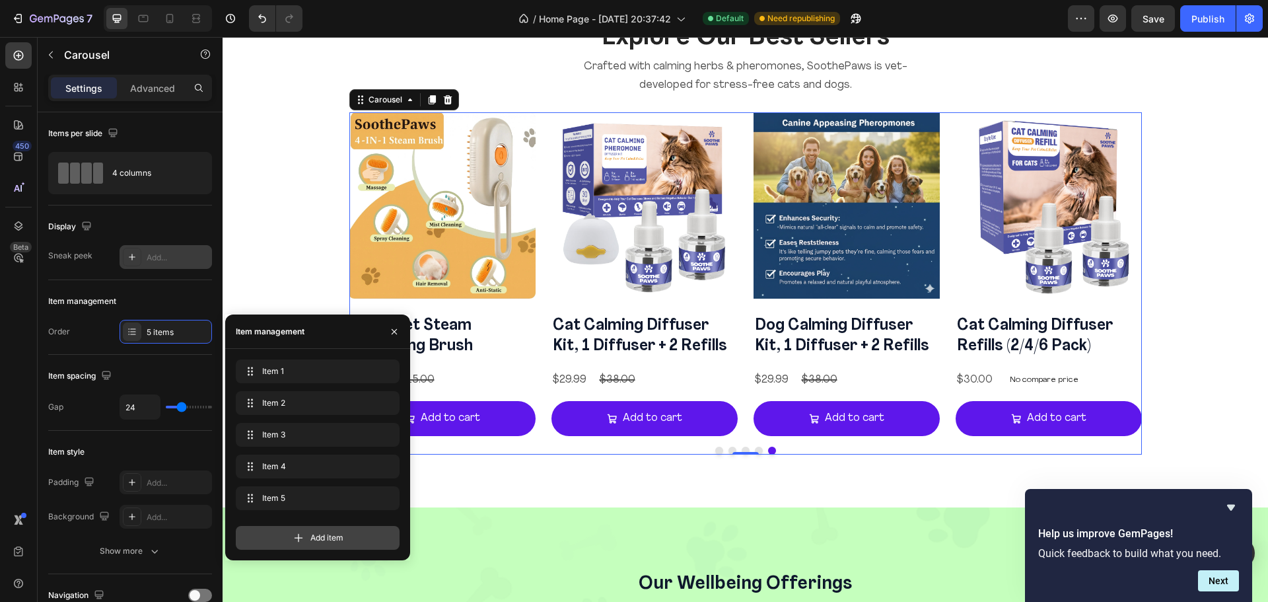
click at [344, 538] on div "Add item" at bounding box center [318, 538] width 164 height 24
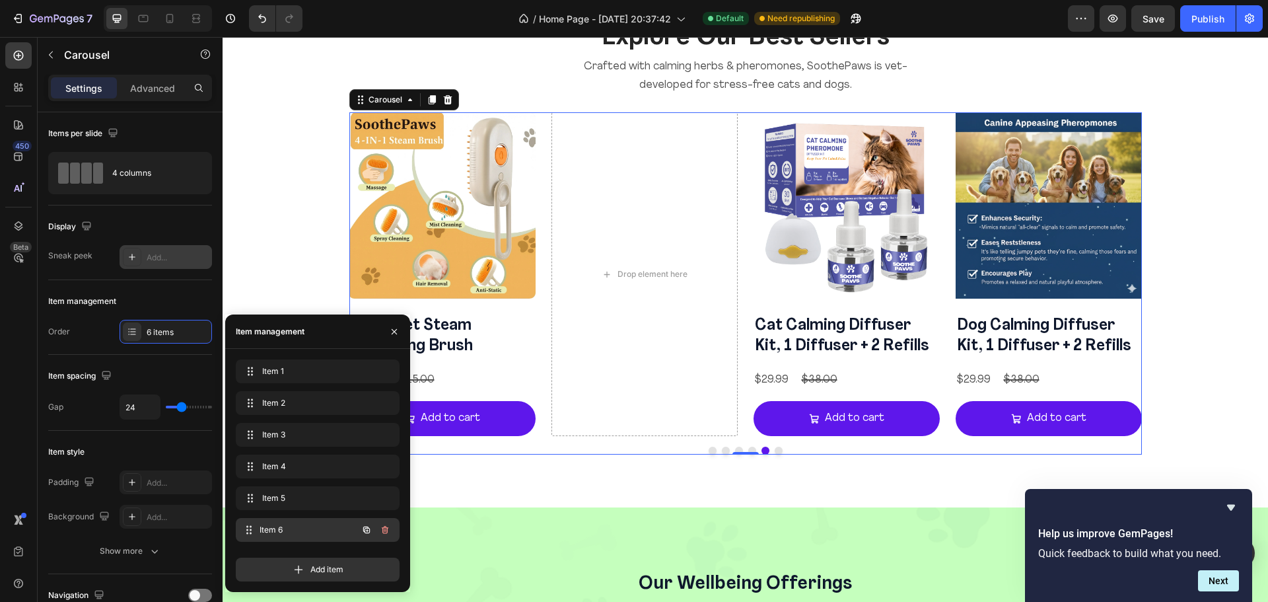
click at [291, 532] on span "Item 6" at bounding box center [308, 530] width 98 height 12
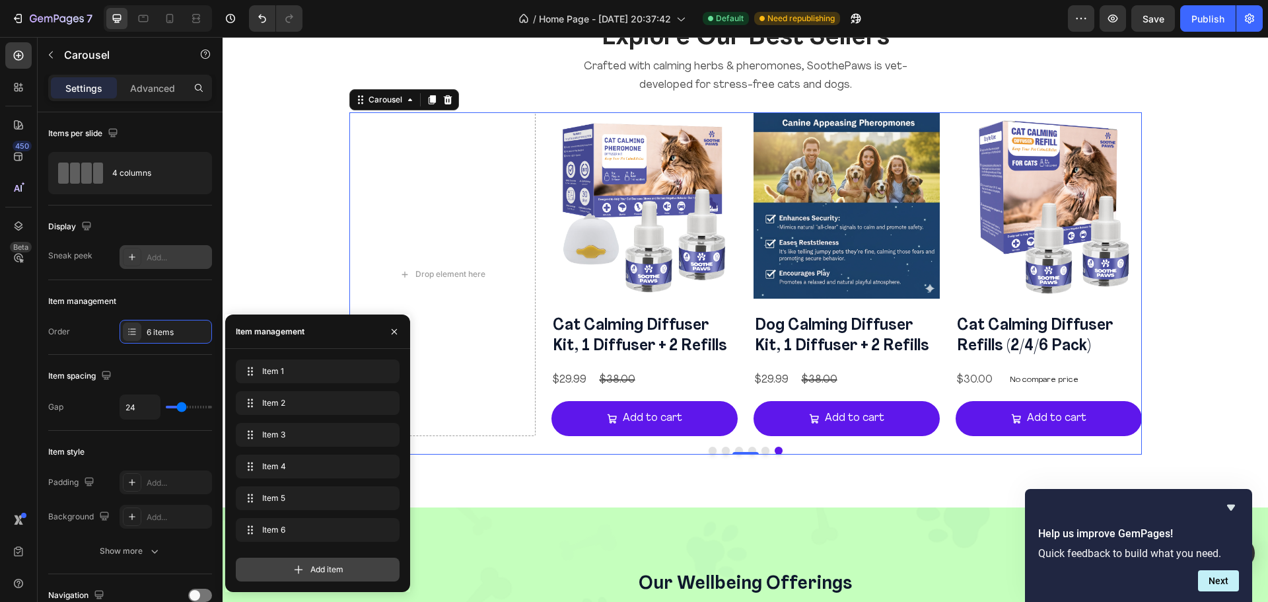
click at [324, 564] on span "Add item" at bounding box center [326, 569] width 33 height 12
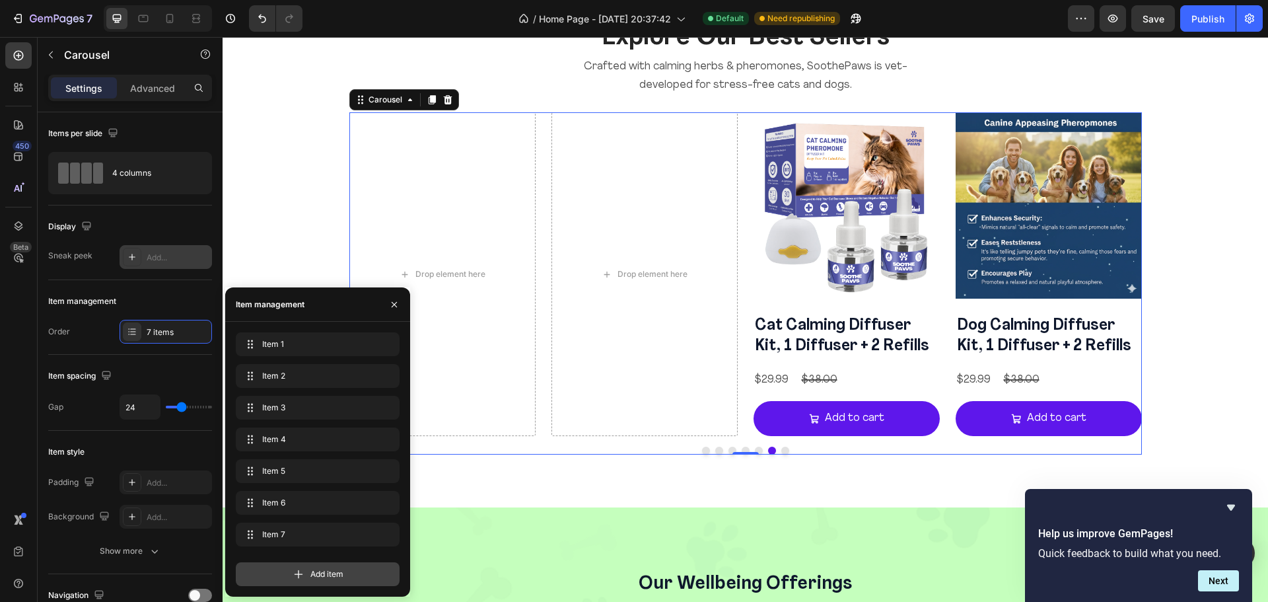
drag, startPoint x: 324, startPoint y: 564, endPoint x: 501, endPoint y: 400, distance: 240.6
click at [324, 564] on div "Add item" at bounding box center [318, 574] width 164 height 24
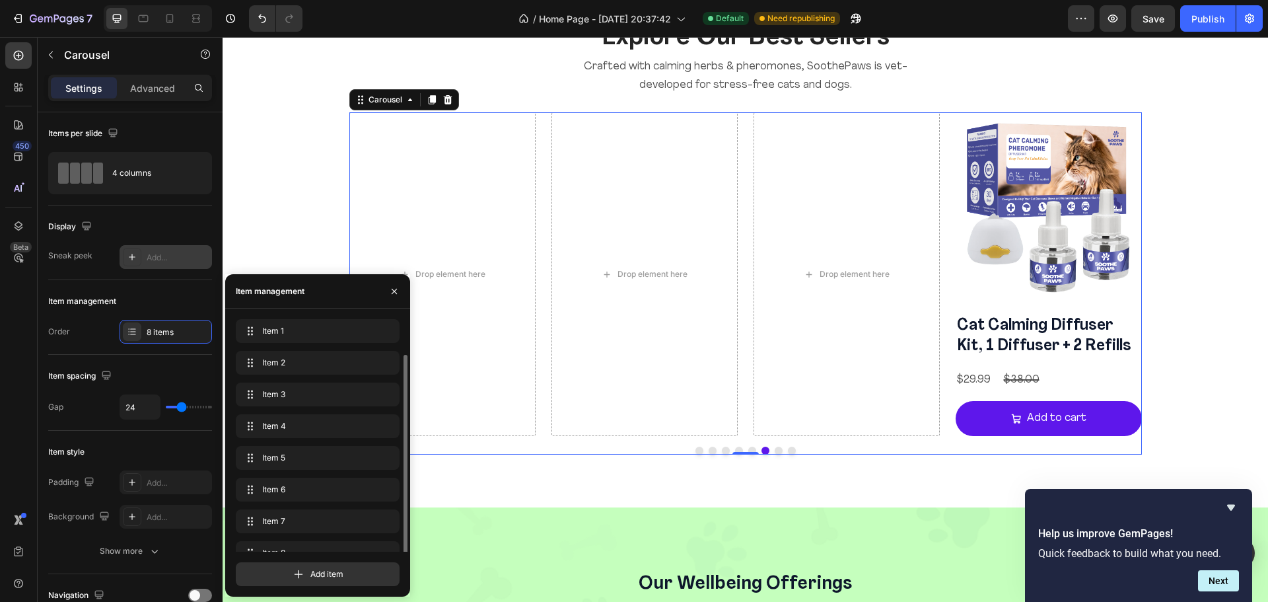
scroll to position [18, 0]
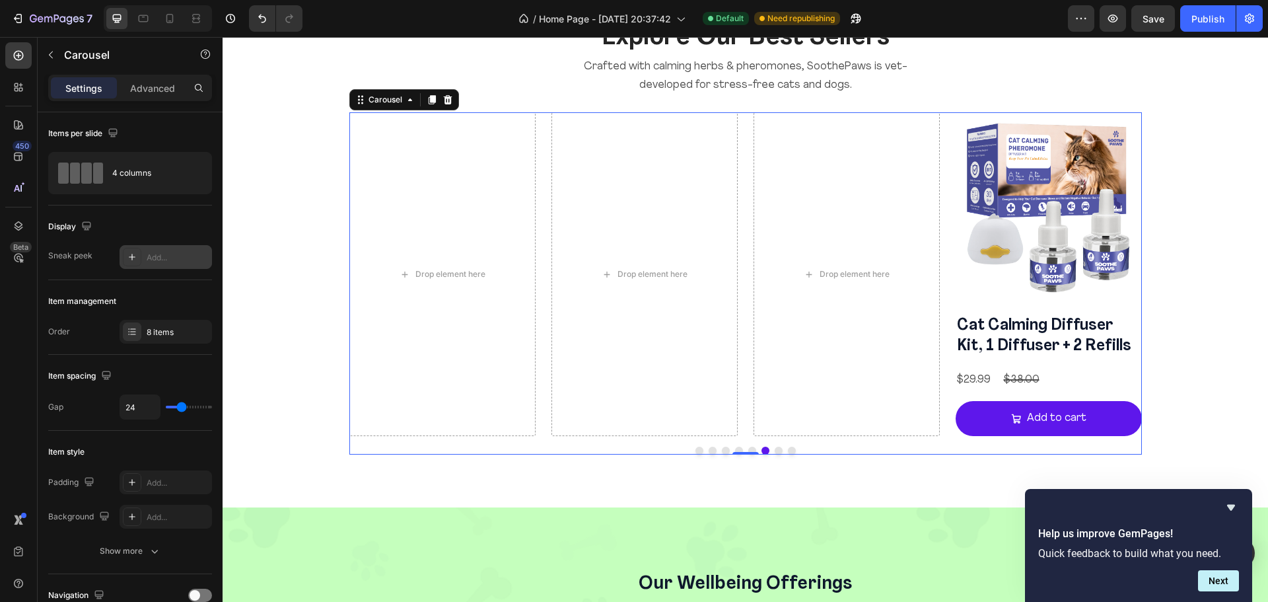
click at [748, 448] on button "Dot" at bounding box center [752, 450] width 8 height 8
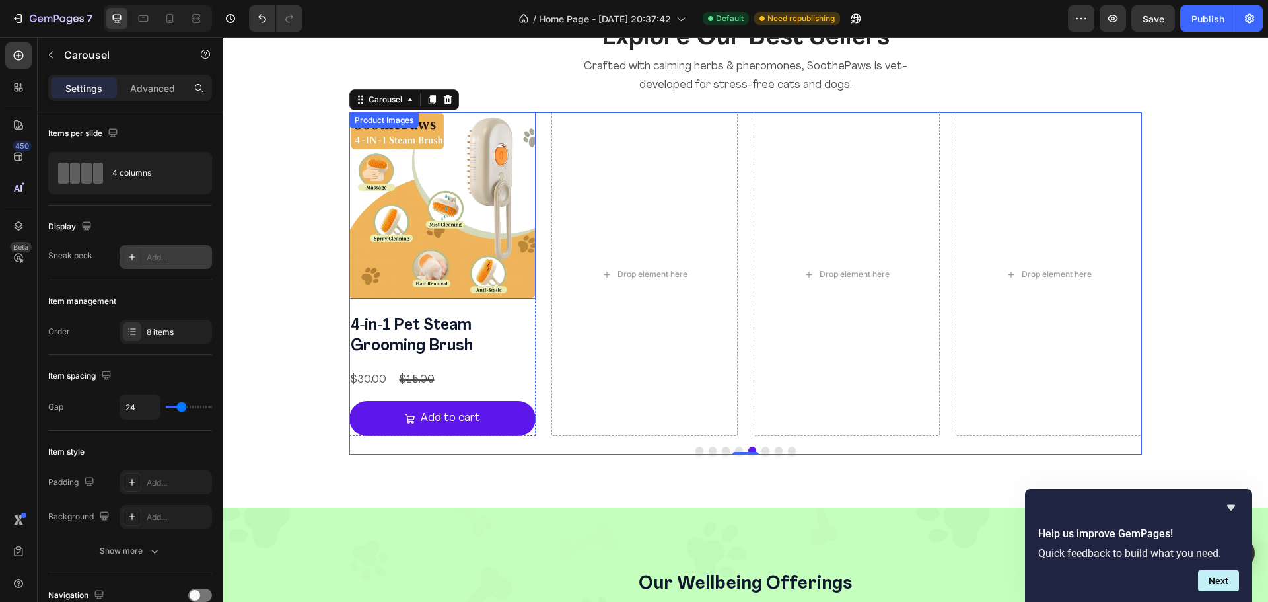
click at [427, 147] on img at bounding box center [442, 205] width 186 height 186
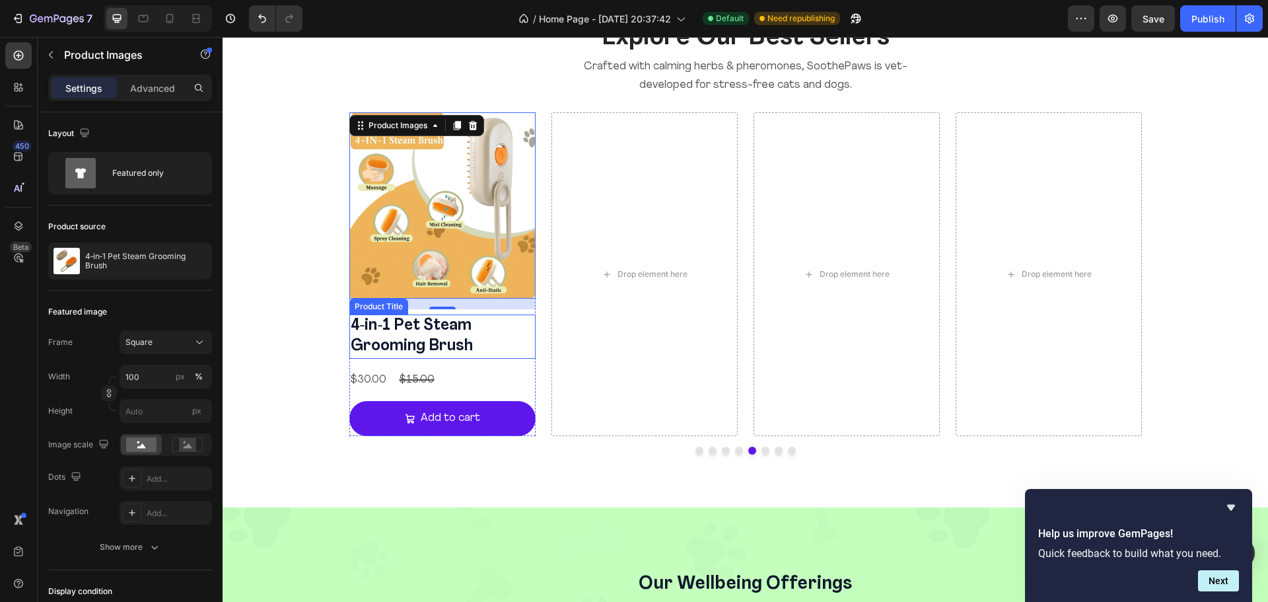
click at [527, 327] on h2 "4‑in‑1 Pet Steam Grooming Brush" at bounding box center [442, 336] width 186 height 44
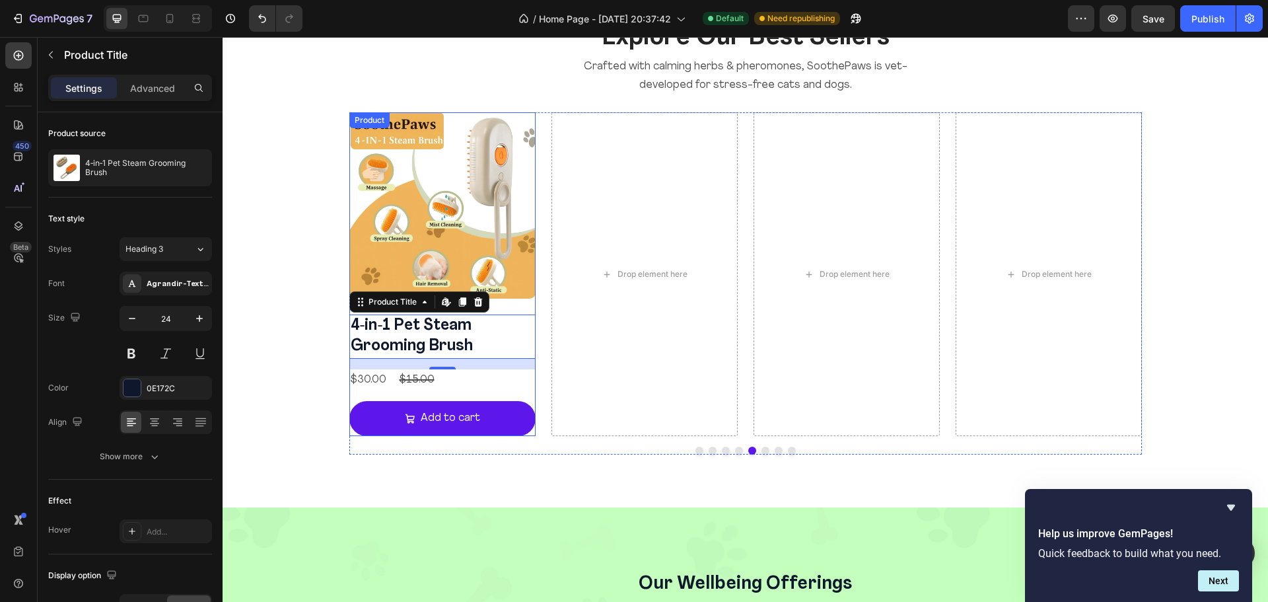
click at [528, 393] on div "4‑in‑1 Pet Steam Grooming Brush Product Title Edit content in Shopify 16 $30.00…" at bounding box center [442, 374] width 186 height 121
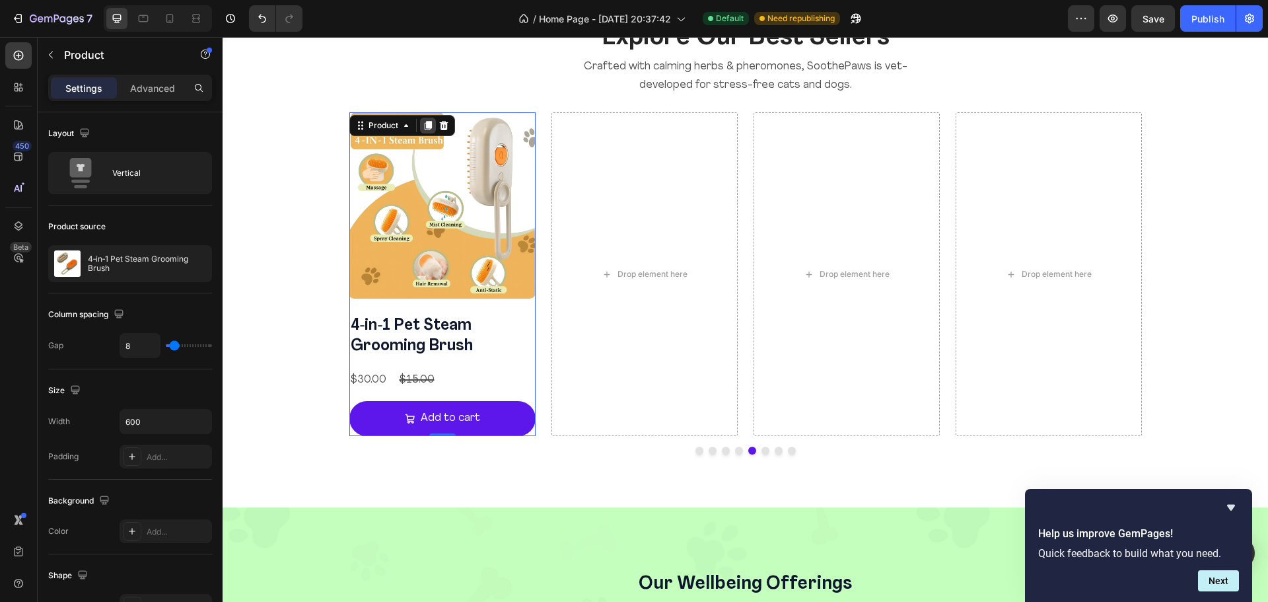
click at [423, 125] on icon at bounding box center [428, 125] width 11 height 11
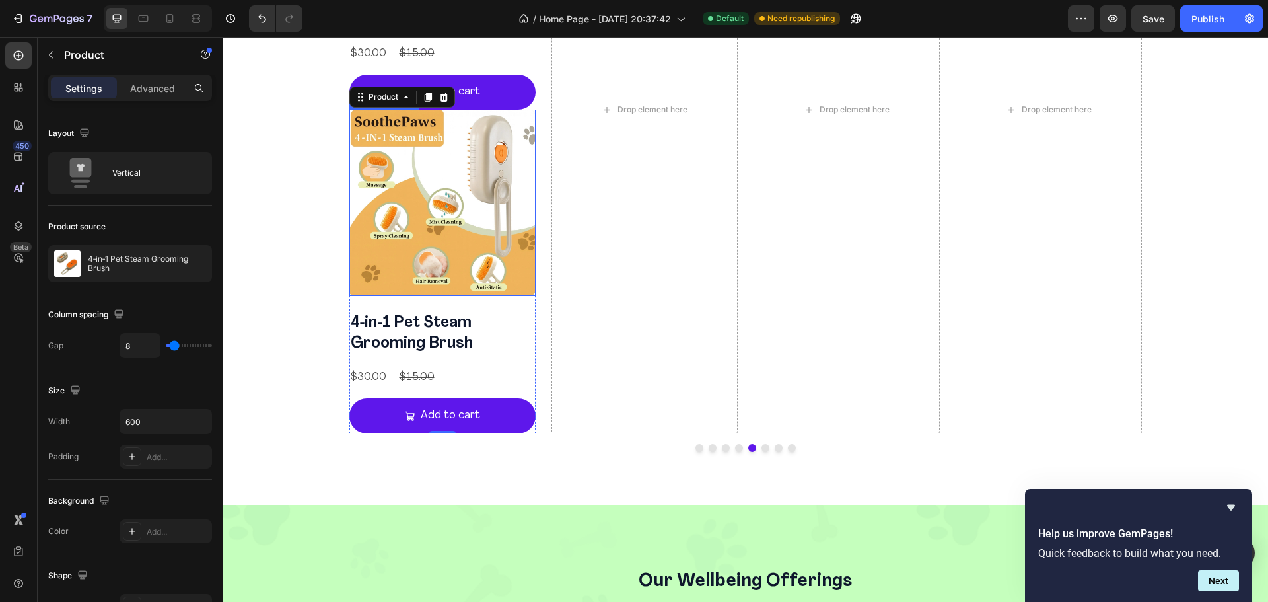
scroll to position [1655, 0]
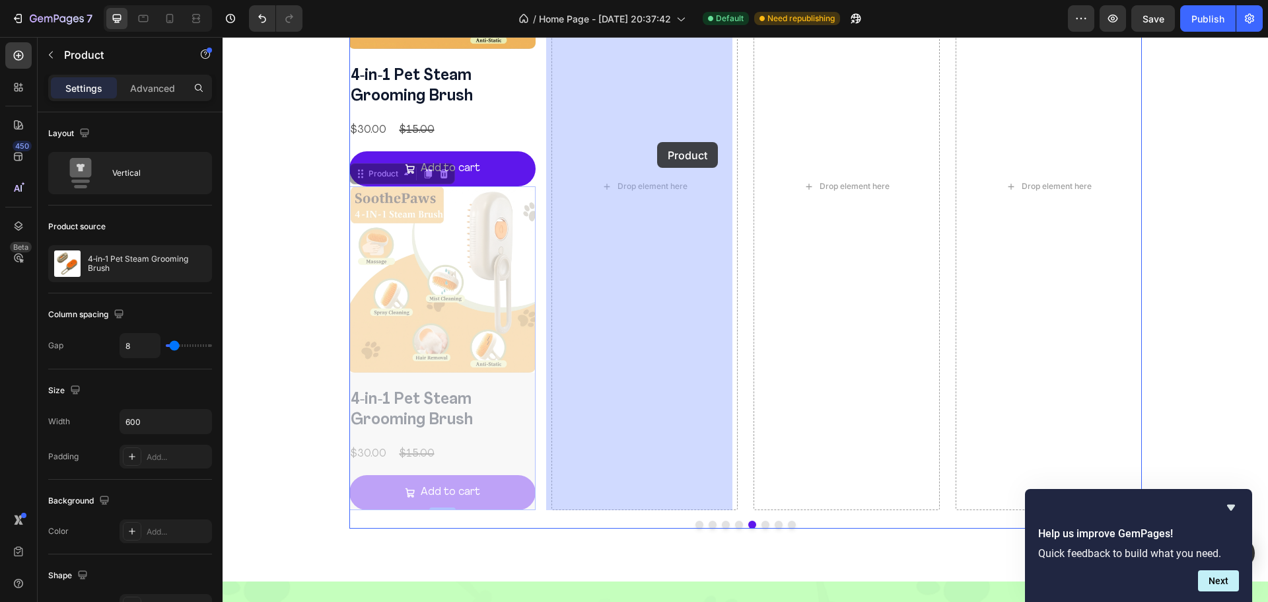
drag, startPoint x: 386, startPoint y: 174, endPoint x: 658, endPoint y: 141, distance: 273.4
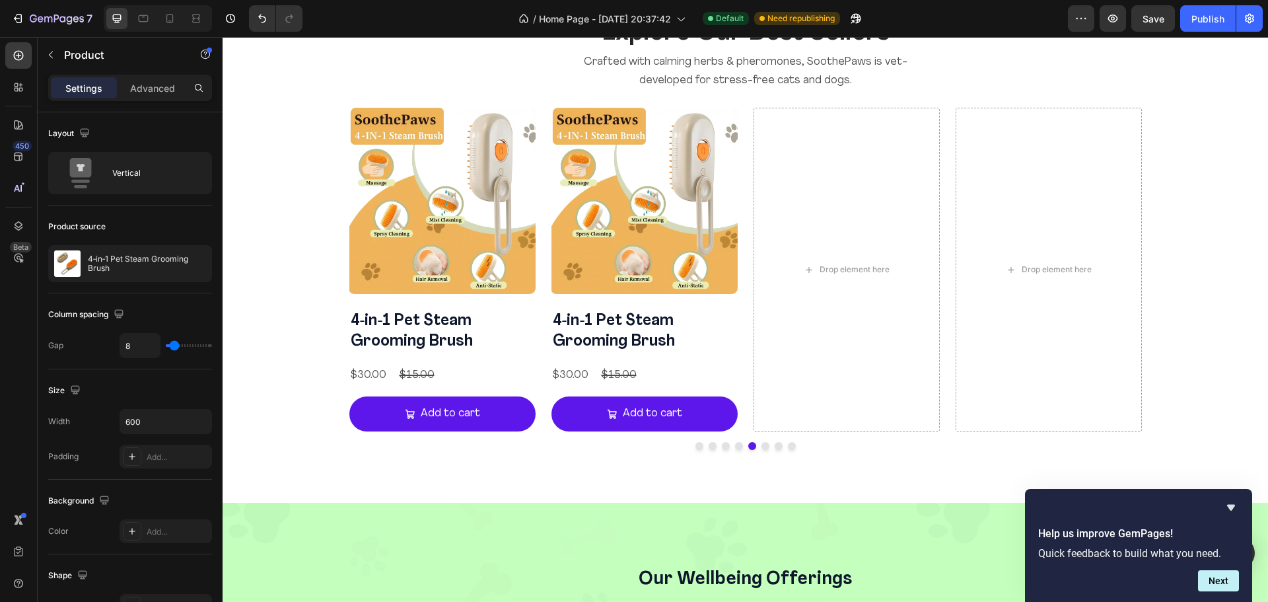
scroll to position [1409, 0]
click at [126, 263] on p "4‑in‑1 Pet Steam Grooming Brush" at bounding box center [147, 263] width 118 height 18
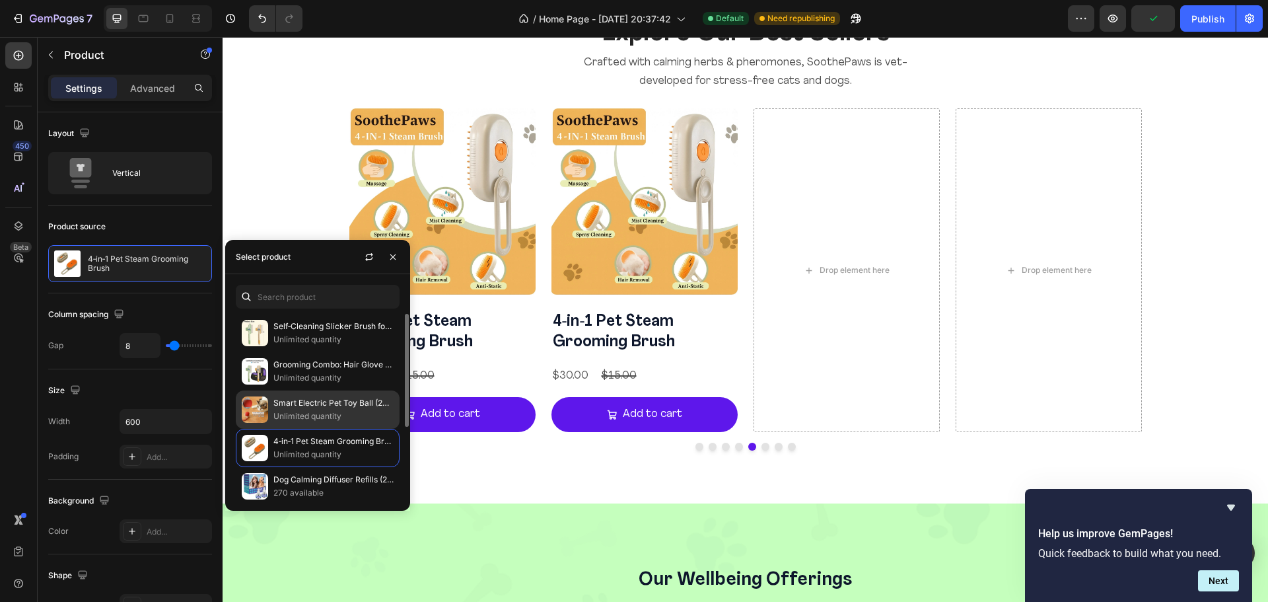
click at [309, 407] on p "Smart Electric Pet Toy Ball (2025)" at bounding box center [333, 402] width 120 height 13
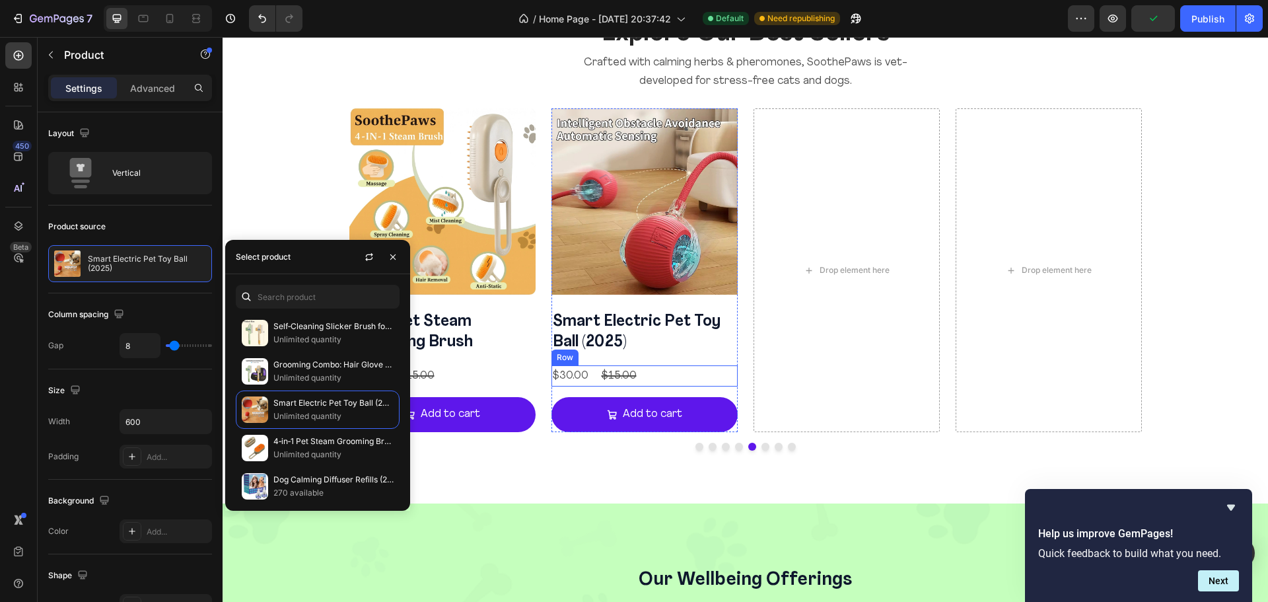
click at [731, 386] on div "$30.00 Product Price Product Price $15.00 Product Price Product Price Row" at bounding box center [644, 376] width 186 height 22
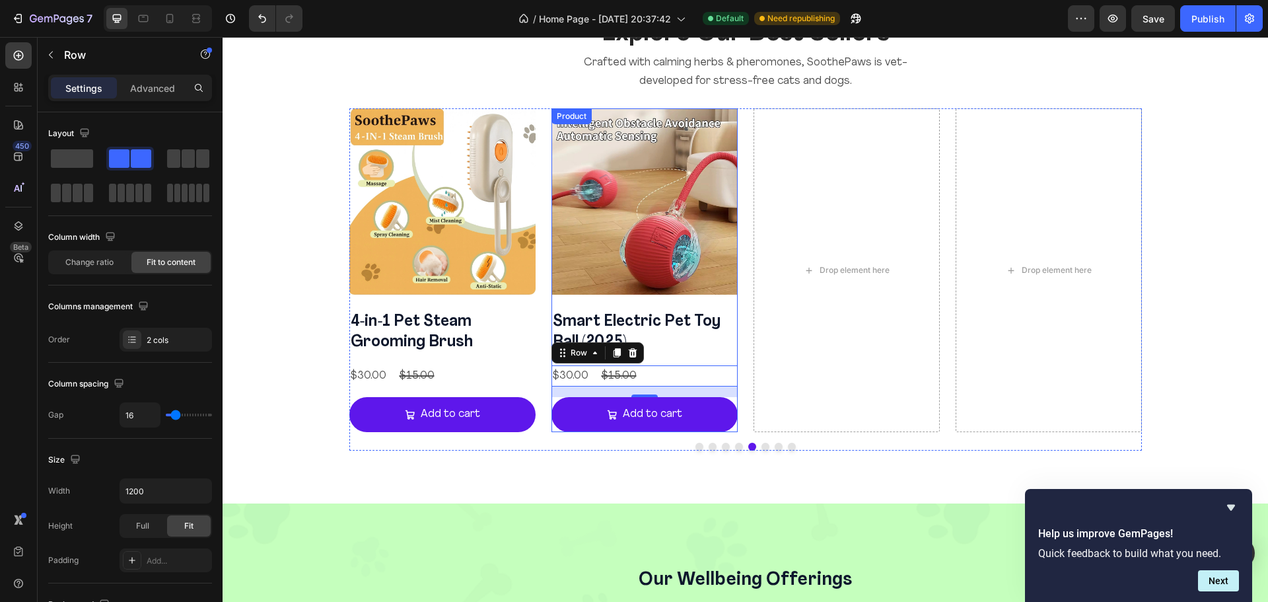
click at [732, 356] on div "Smart Electric Pet Toy Ball (2025) Product Title $30.00 Product Price Product P…" at bounding box center [644, 370] width 186 height 121
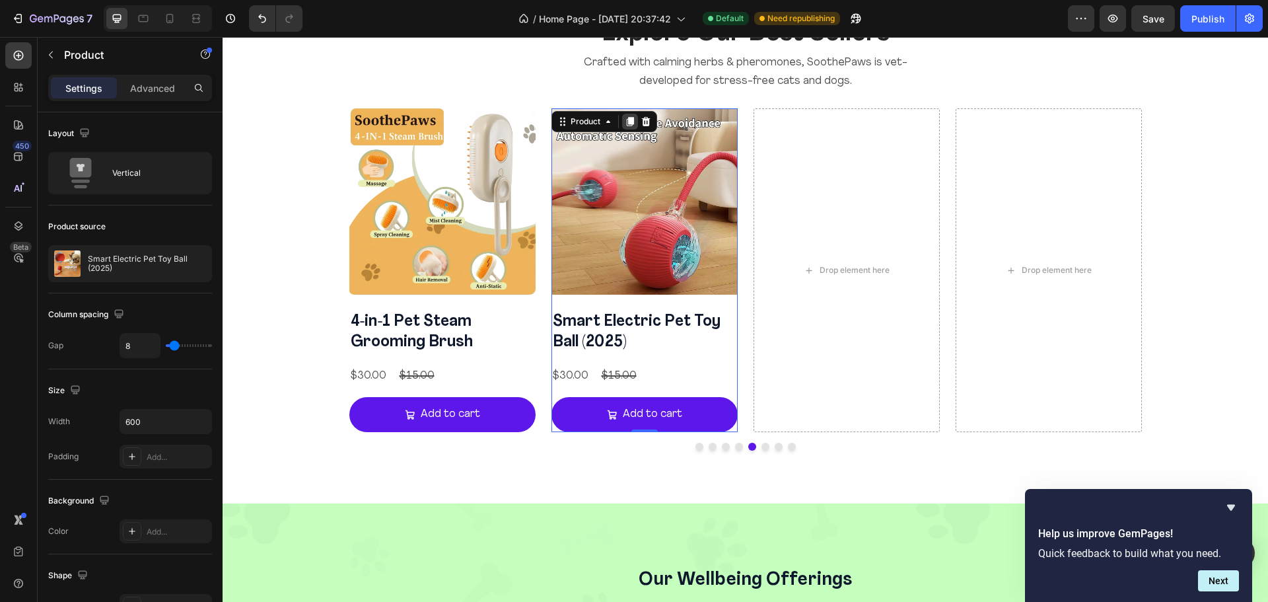
click at [627, 118] on icon at bounding box center [629, 121] width 7 height 9
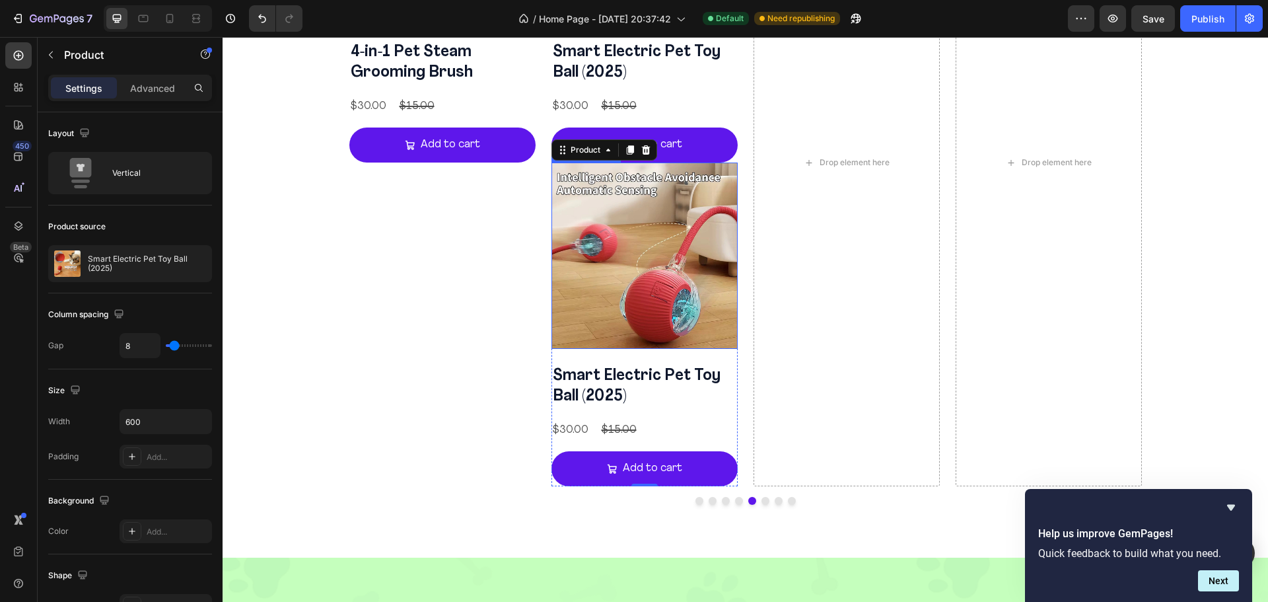
scroll to position [1678, 0]
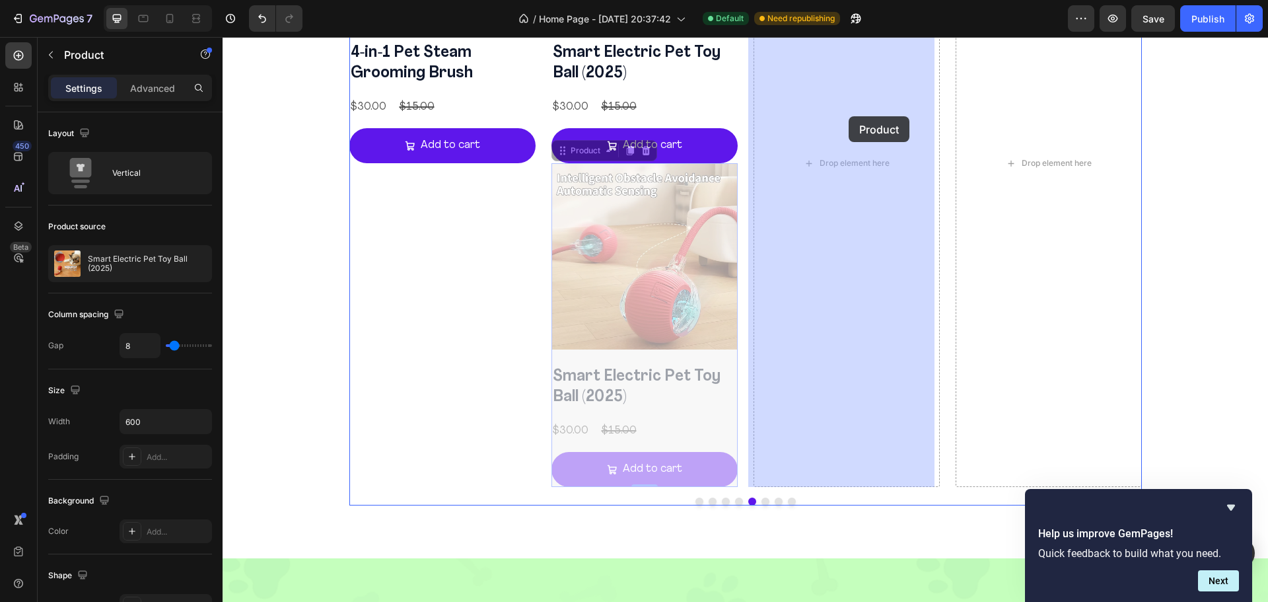
drag, startPoint x: 581, startPoint y: 157, endPoint x: 848, endPoint y: 116, distance: 270.5
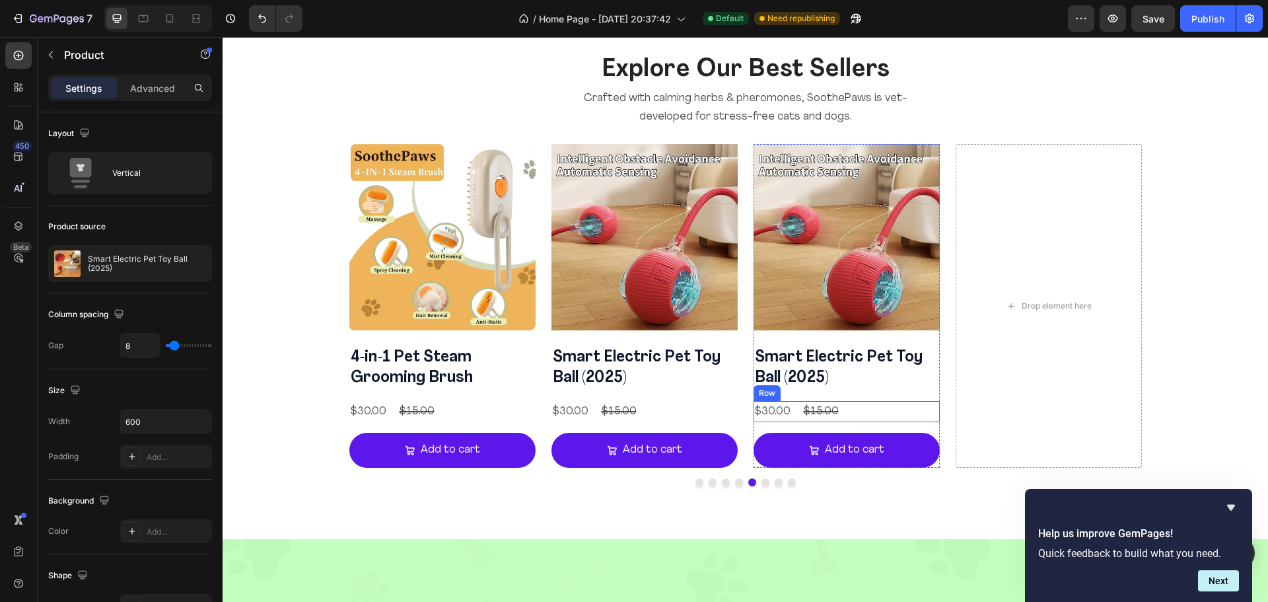
scroll to position [1373, 0]
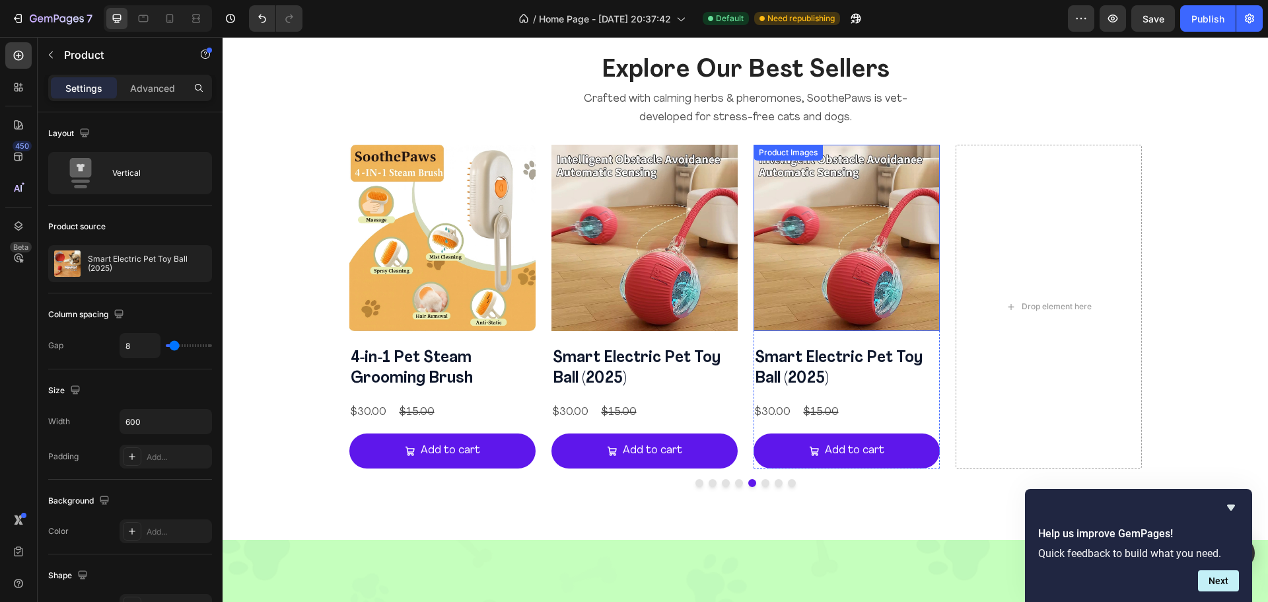
click at [924, 323] on img at bounding box center [846, 238] width 186 height 186
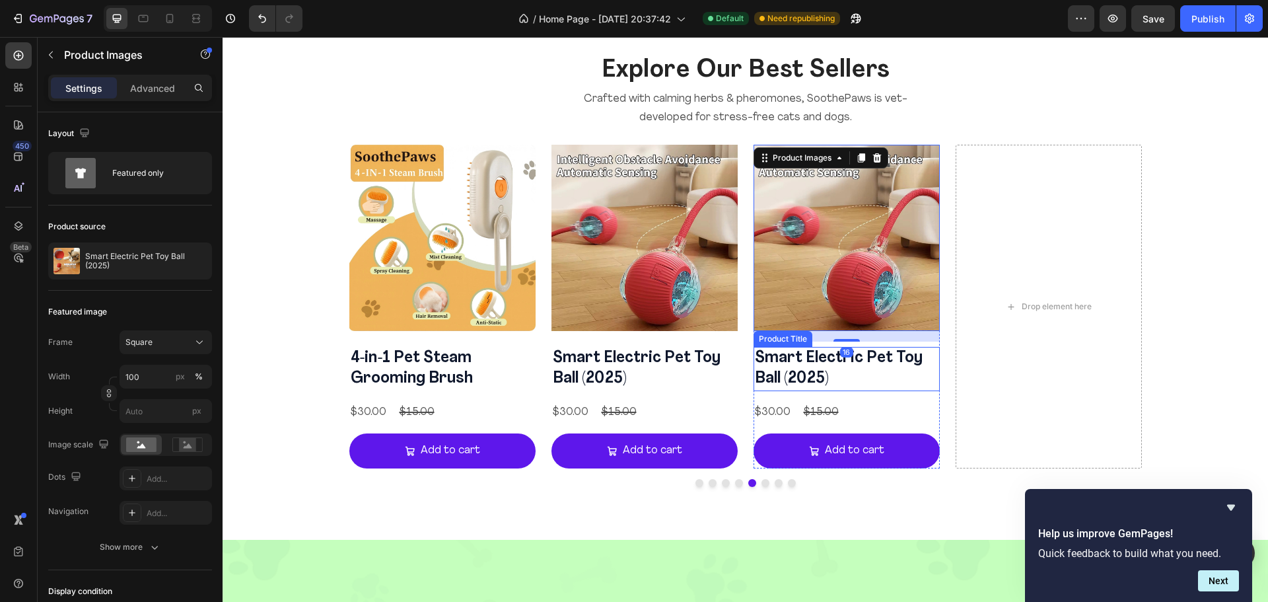
click at [931, 347] on h2 "Smart Electric Pet Toy Ball (2025)" at bounding box center [846, 369] width 186 height 44
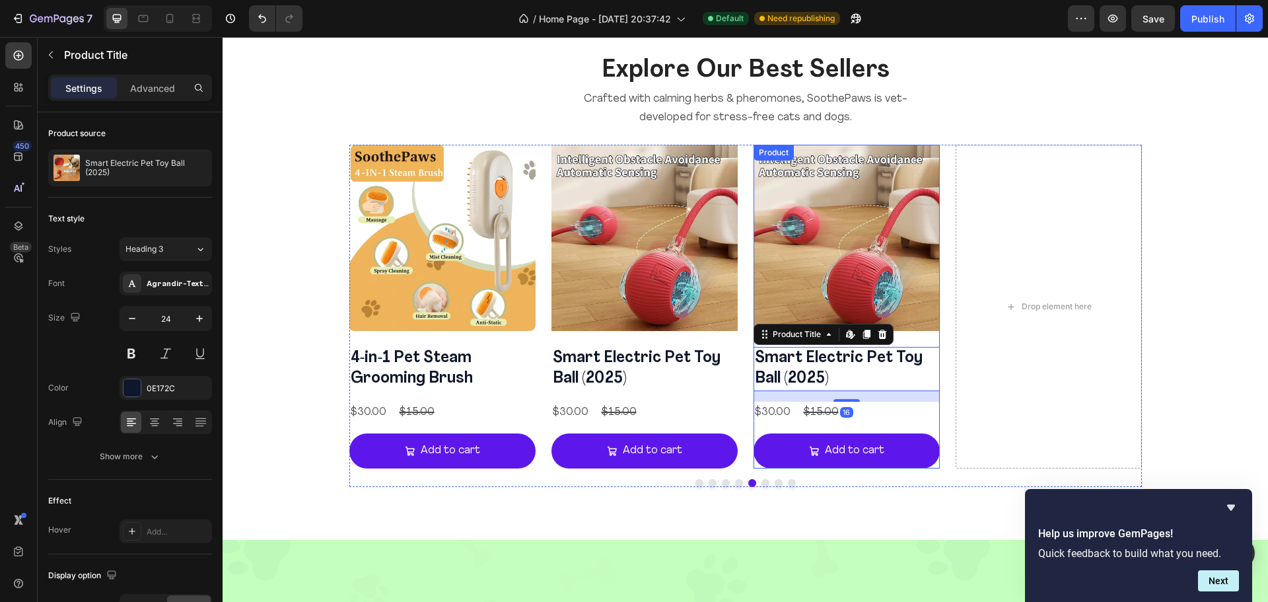
click at [932, 339] on div "Product Images" at bounding box center [846, 243] width 186 height 197
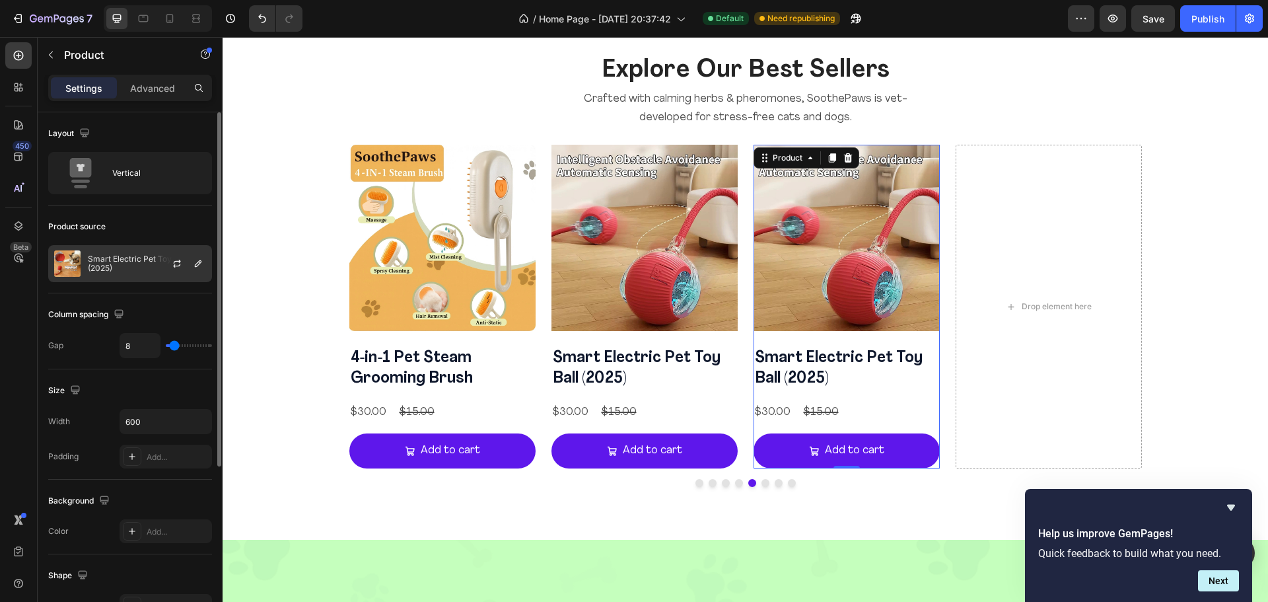
click at [140, 249] on div "Smart Electric Pet Toy Ball (2025)" at bounding box center [130, 263] width 164 height 37
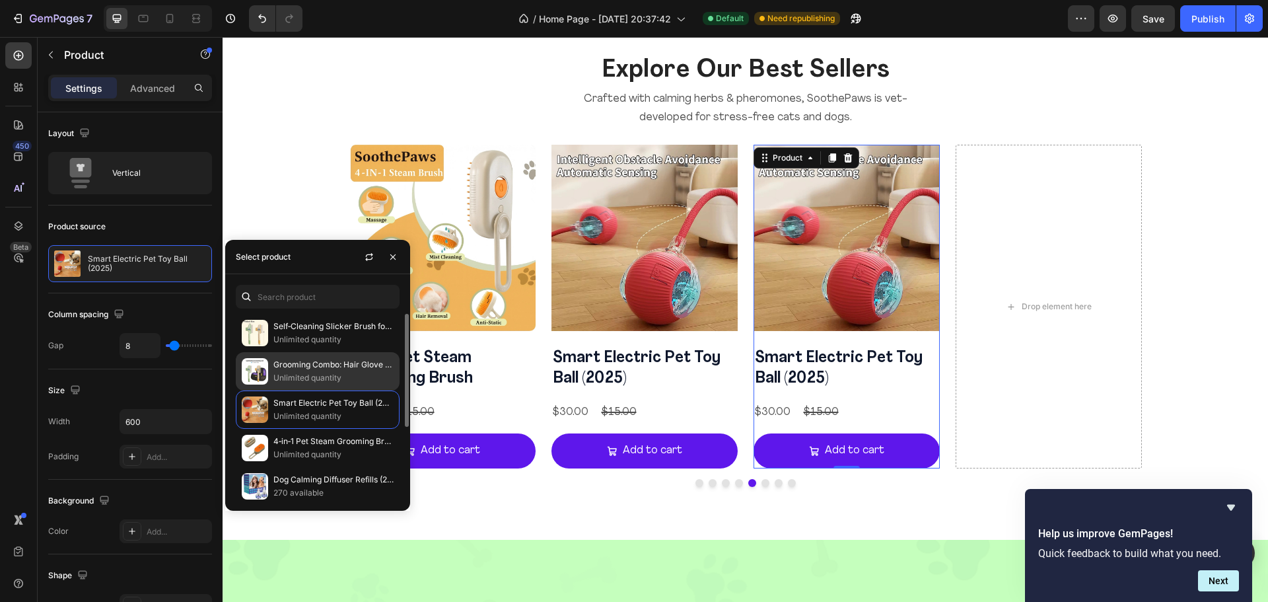
click at [356, 376] on p "Unlimited quantity" at bounding box center [333, 377] width 120 height 13
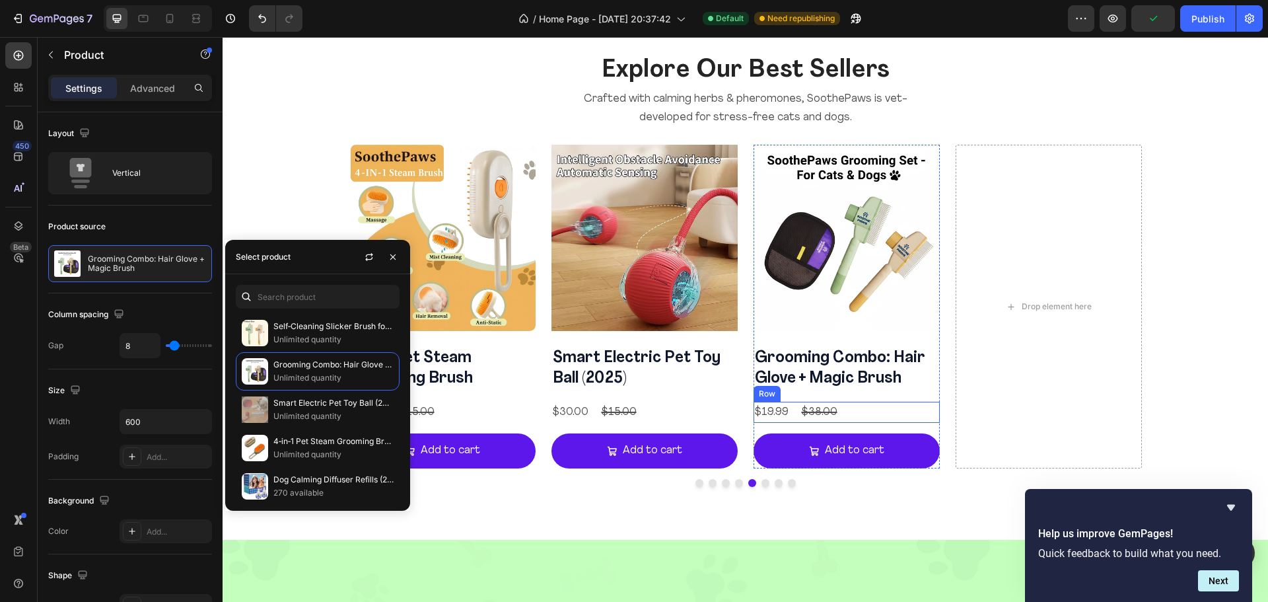
click at [927, 405] on div "$19.99 Product Price Product Price $38.00 Product Price Product Price Row" at bounding box center [846, 412] width 186 height 22
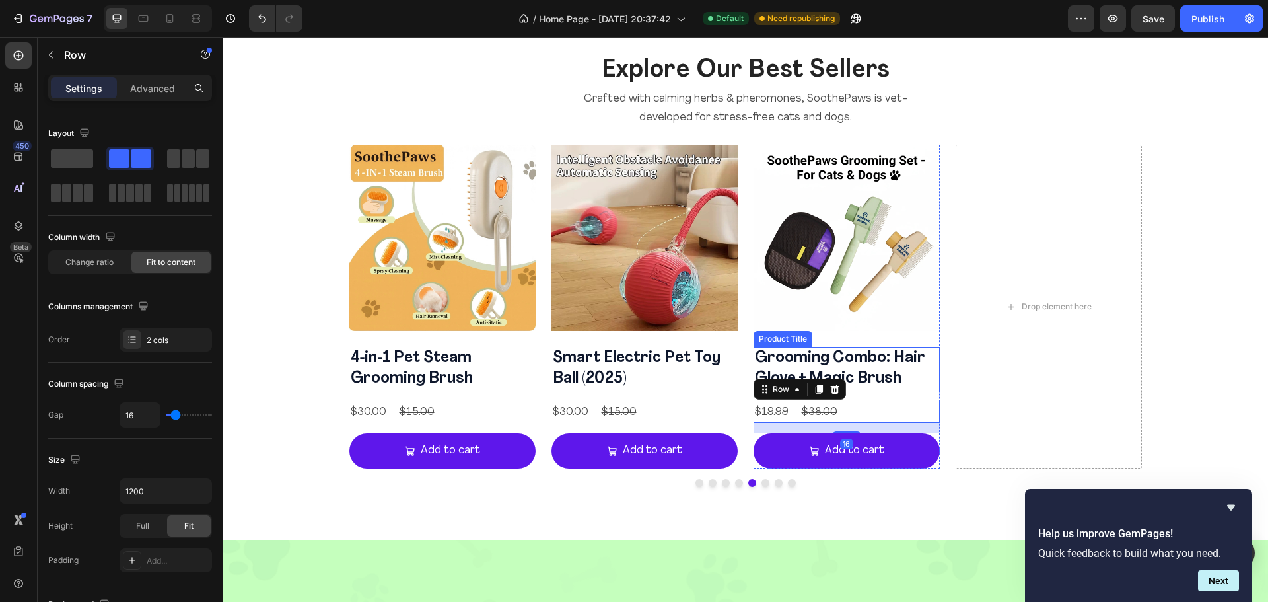
click at [933, 390] on h2 "Grooming Combo: Hair Glove + Magic Brush" at bounding box center [846, 369] width 186 height 44
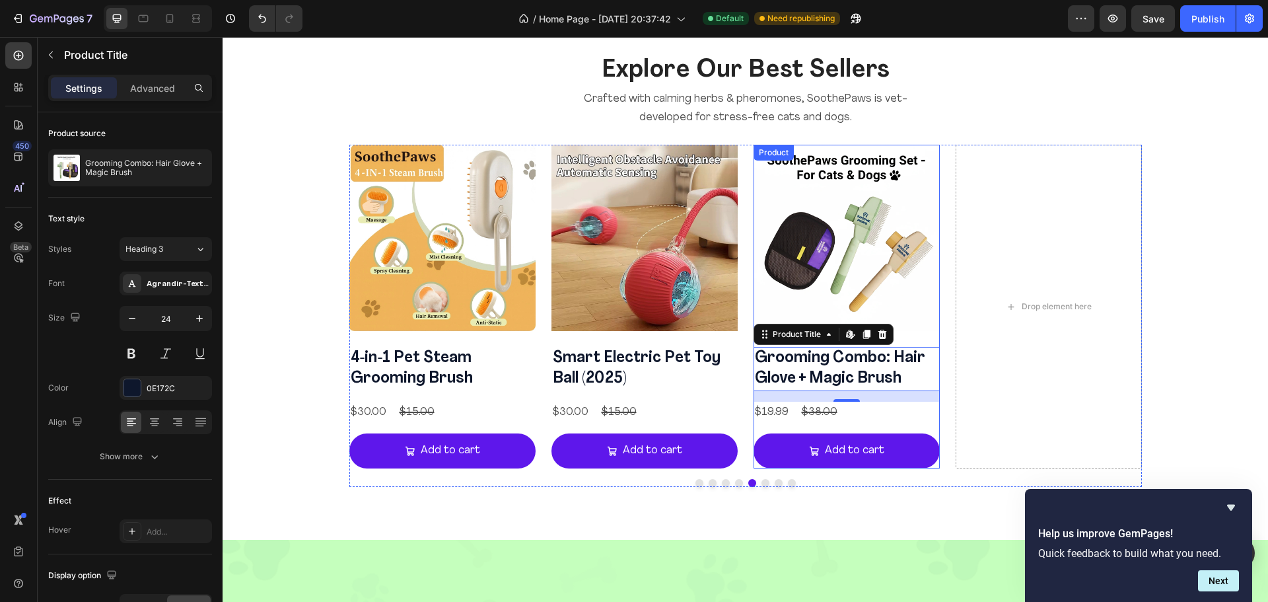
click at [934, 335] on div "Product Images" at bounding box center [846, 243] width 186 height 197
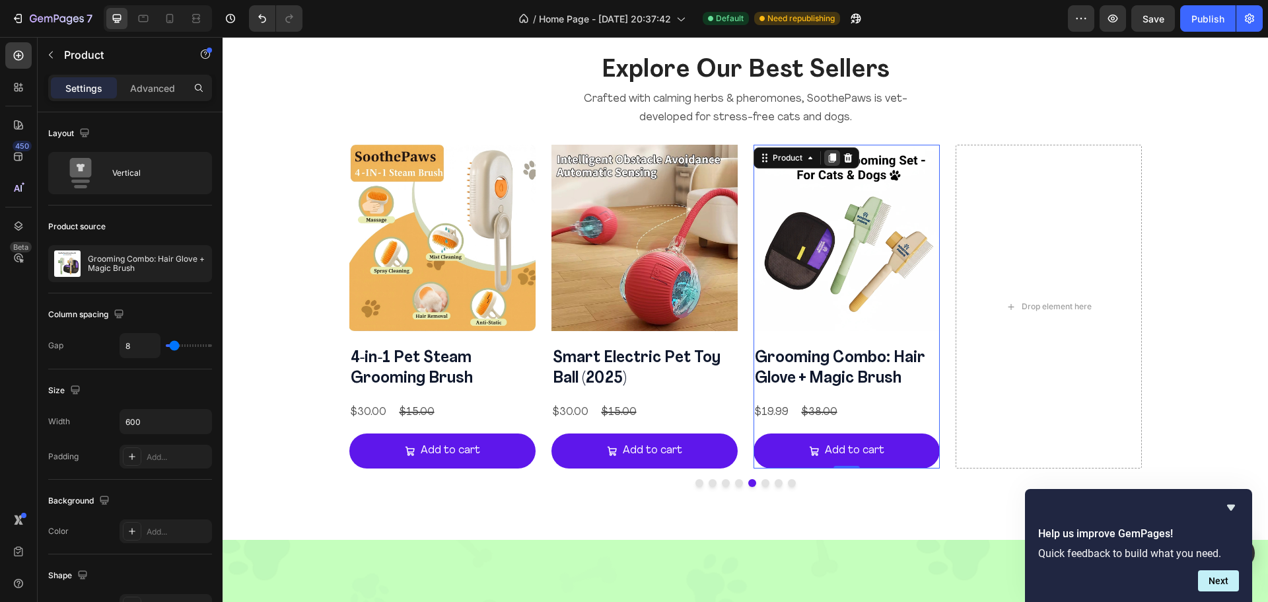
click at [828, 157] on icon at bounding box center [831, 157] width 7 height 9
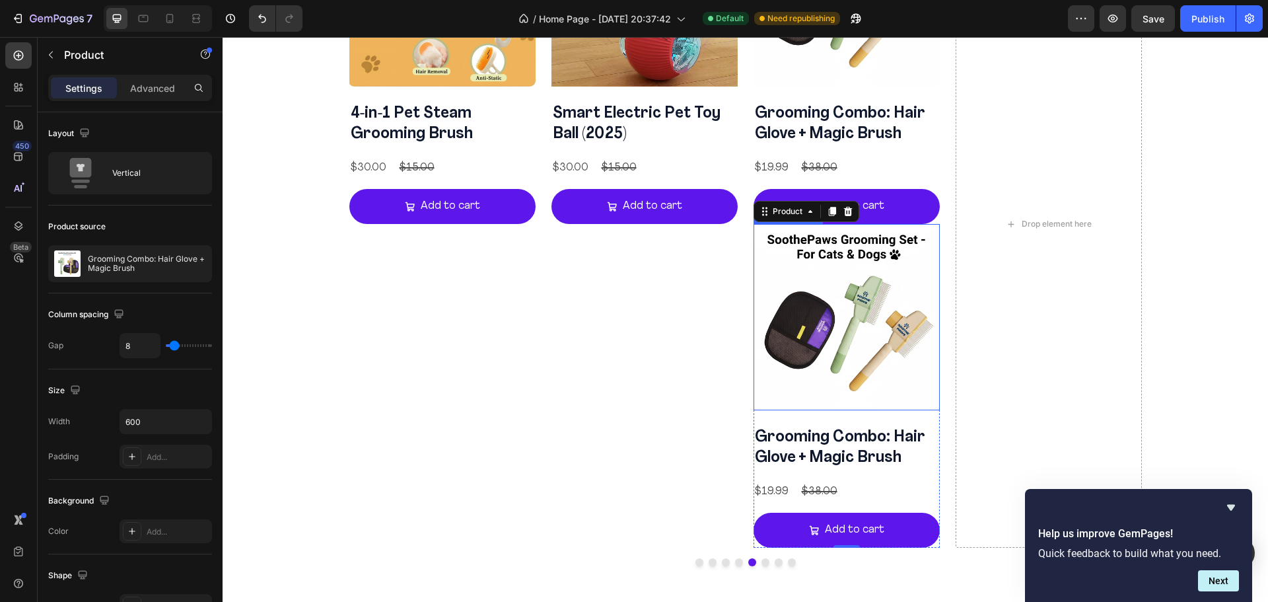
scroll to position [1525, 0]
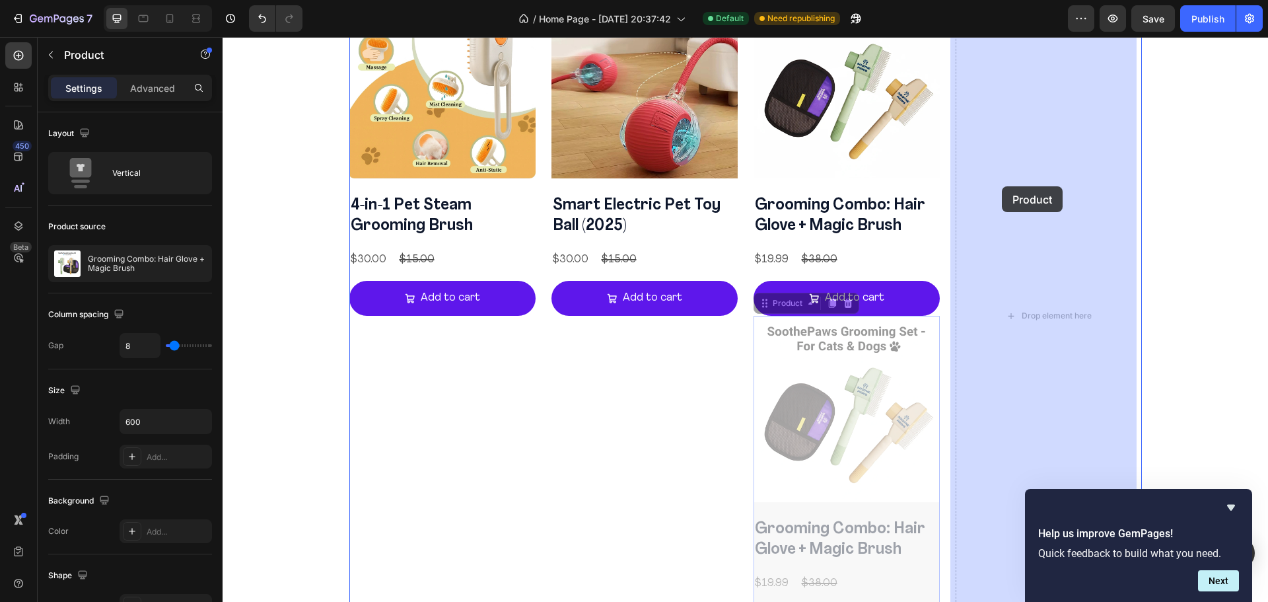
drag, startPoint x: 784, startPoint y: 304, endPoint x: 1002, endPoint y: 186, distance: 247.6
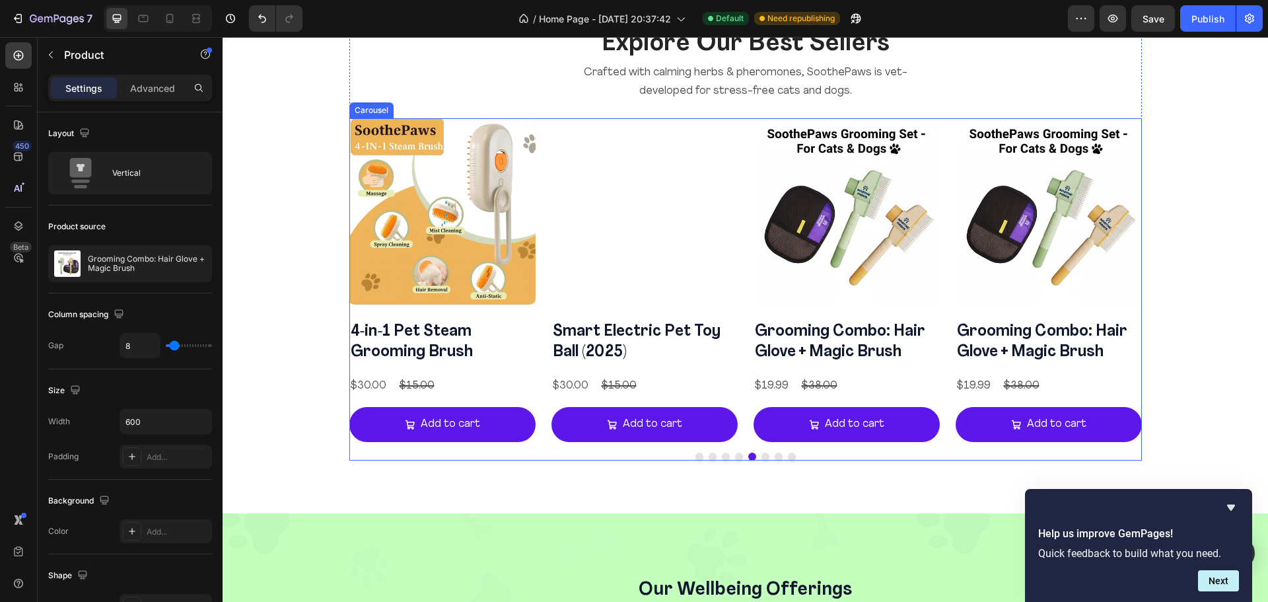
scroll to position [1399, 0]
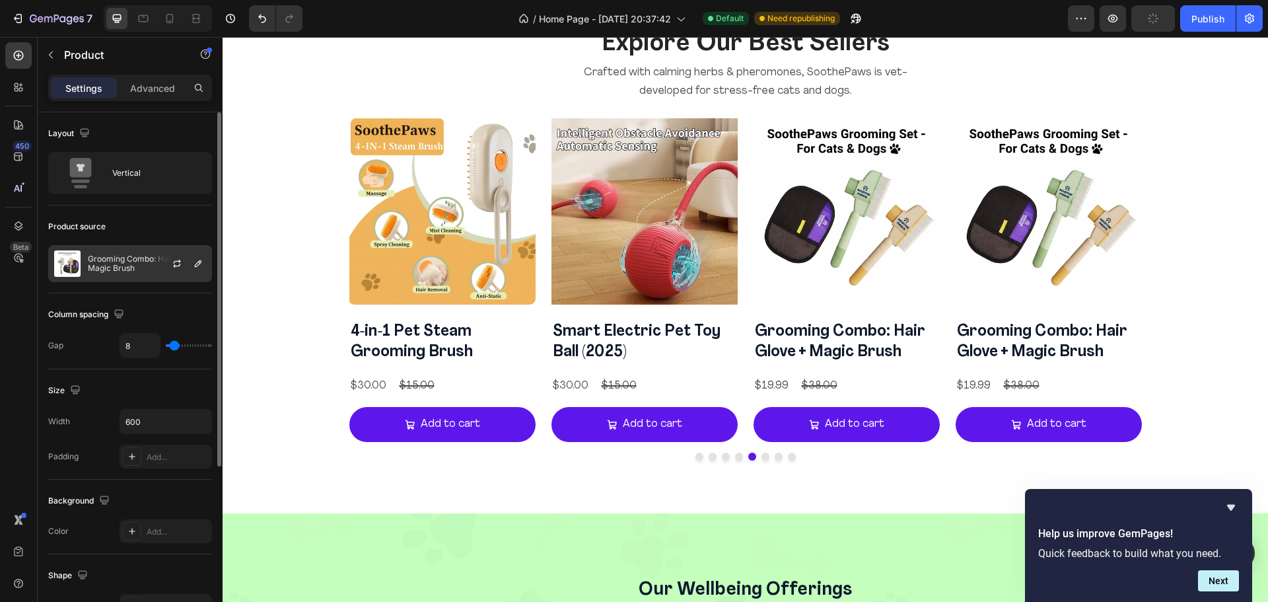
click at [116, 275] on div "Grooming Combo: Hair Glove + Magic Brush" at bounding box center [130, 263] width 164 height 37
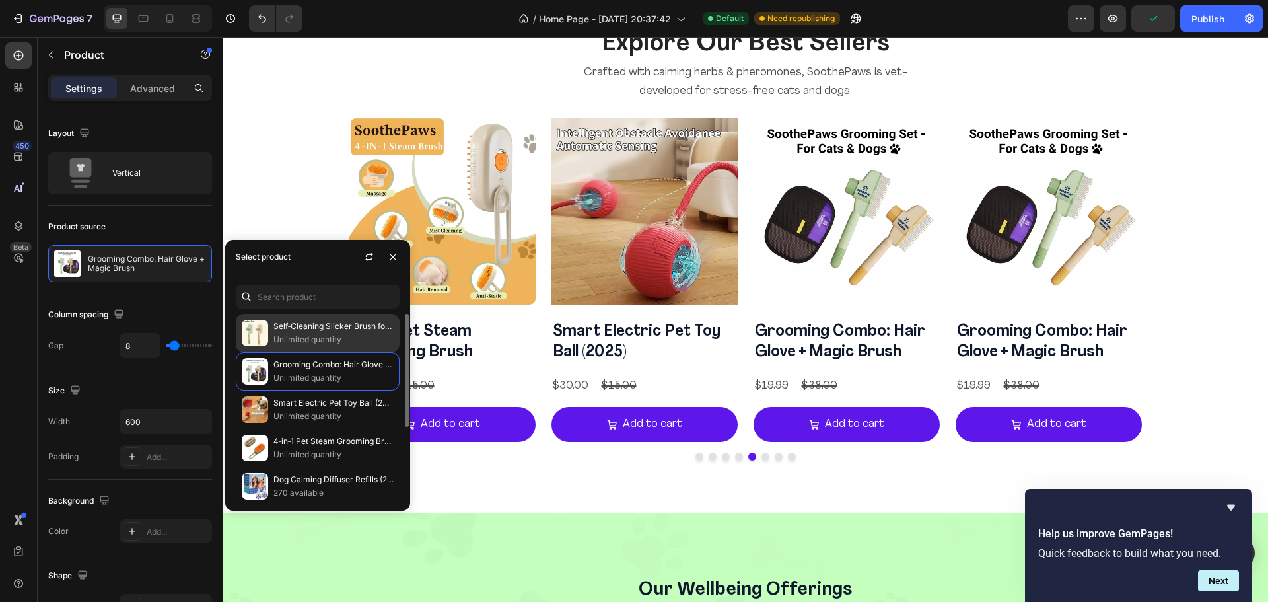
drag, startPoint x: 287, startPoint y: 324, endPoint x: 636, endPoint y: 300, distance: 349.5
click at [287, 324] on p "Self‑Cleaning Slicker Brush for Pets" at bounding box center [333, 326] width 120 height 13
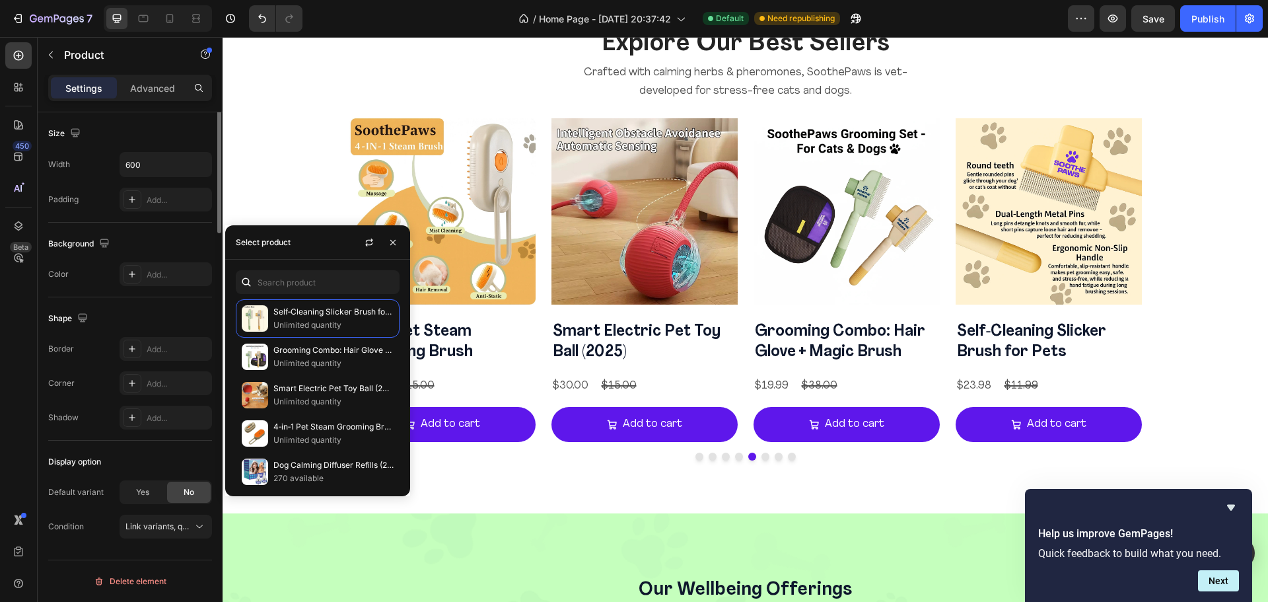
scroll to position [0, 0]
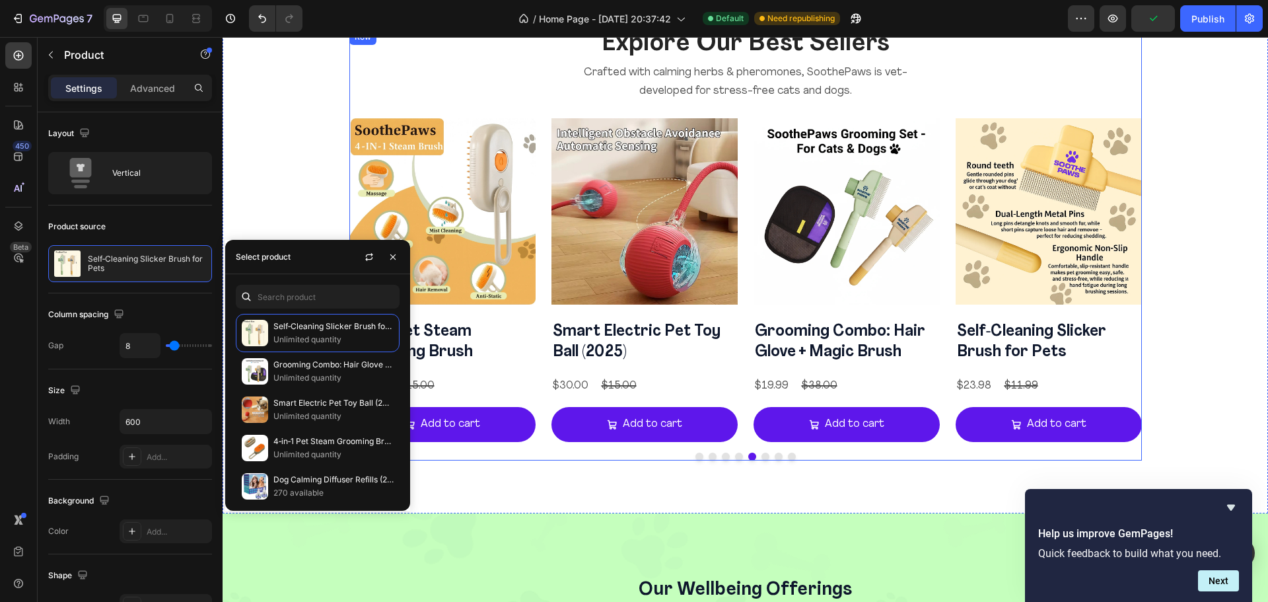
click at [353, 109] on div "Explore Our Best Sellers Heading Crafted with calming herbs & pheromones, Sooth…" at bounding box center [745, 244] width 792 height 431
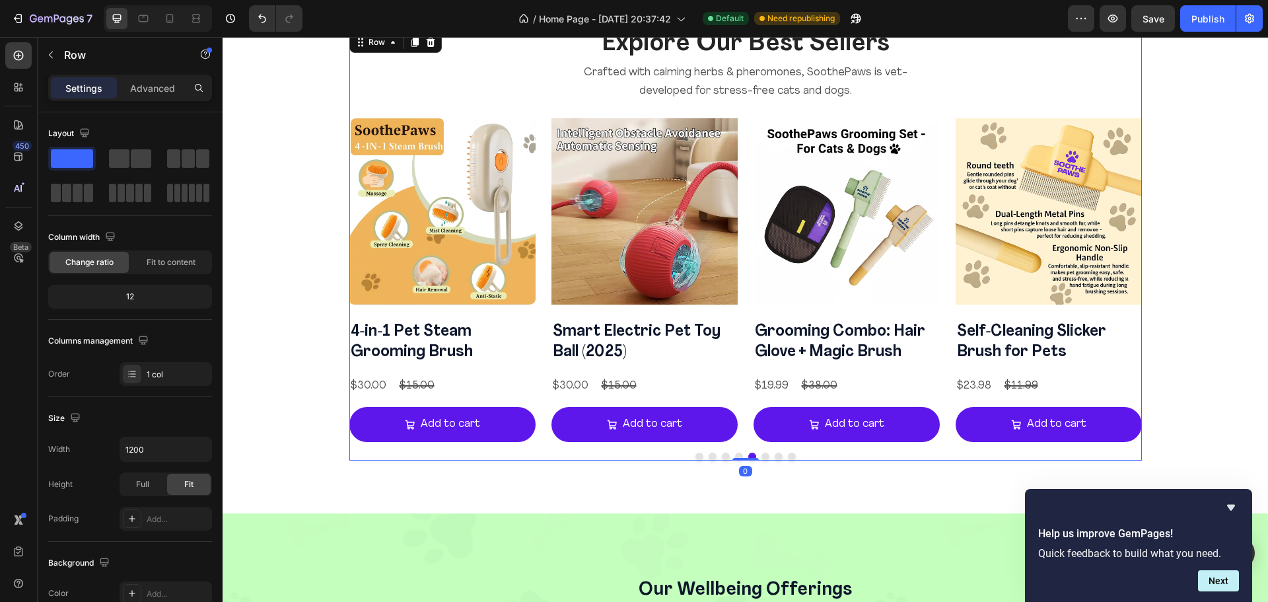
scroll to position [1330, 0]
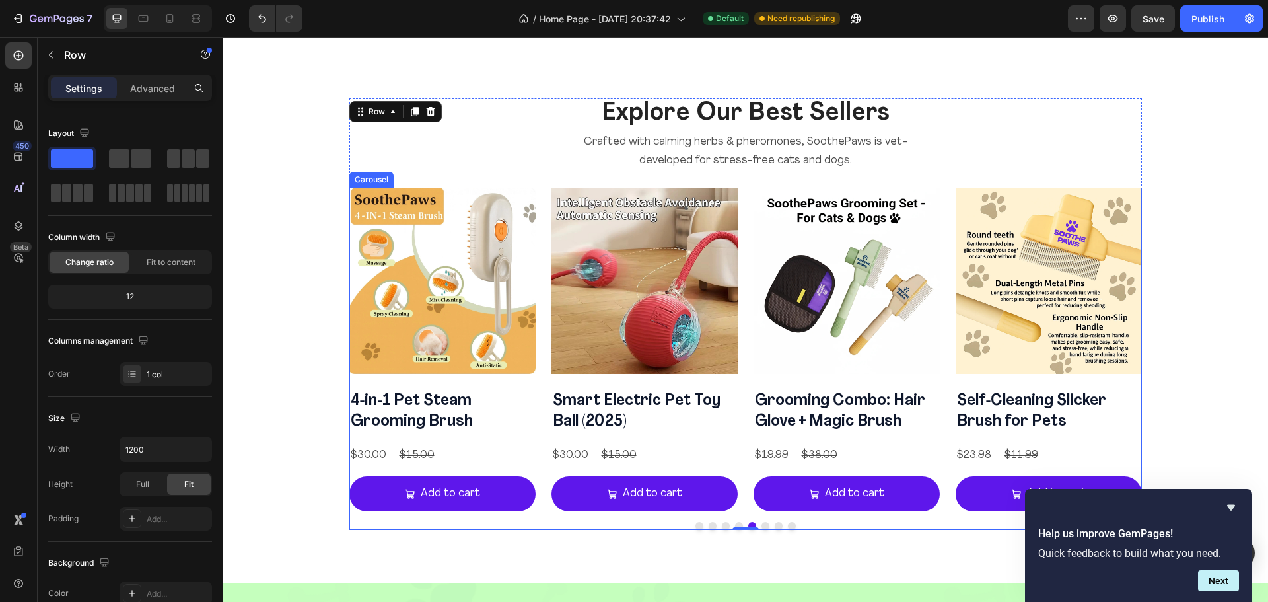
click at [543, 205] on div "Product Images Cat Calming Diffuser Kit, 1 Diffuser + 2 Refills Product Title $…" at bounding box center [745, 350] width 792 height 324
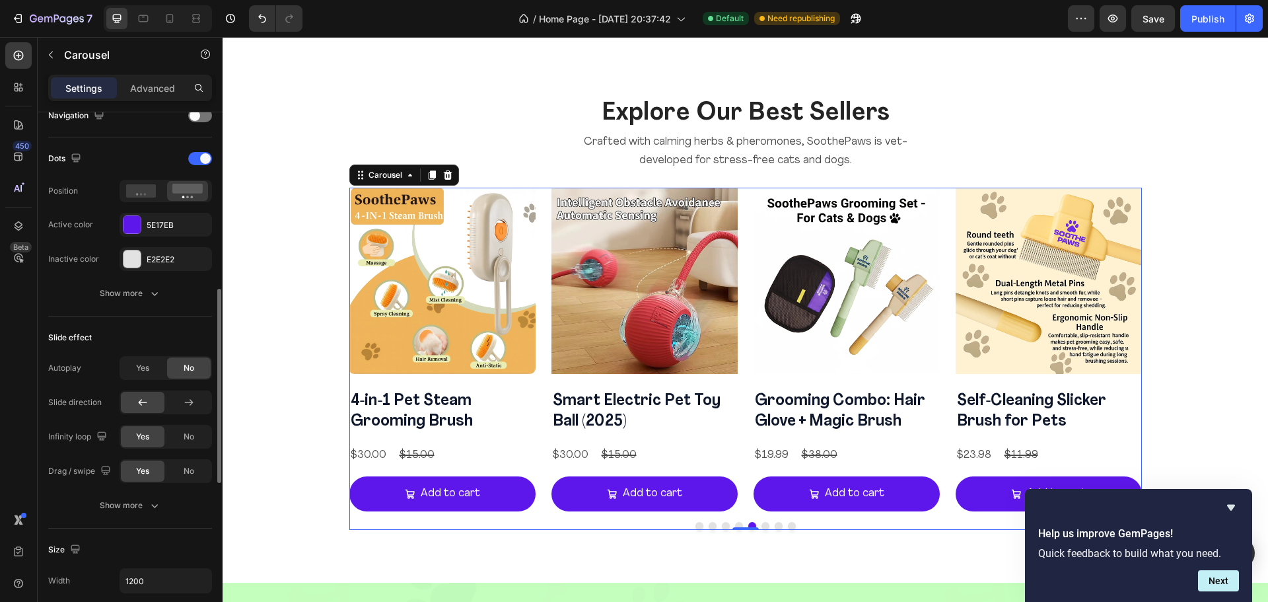
scroll to position [484, 0]
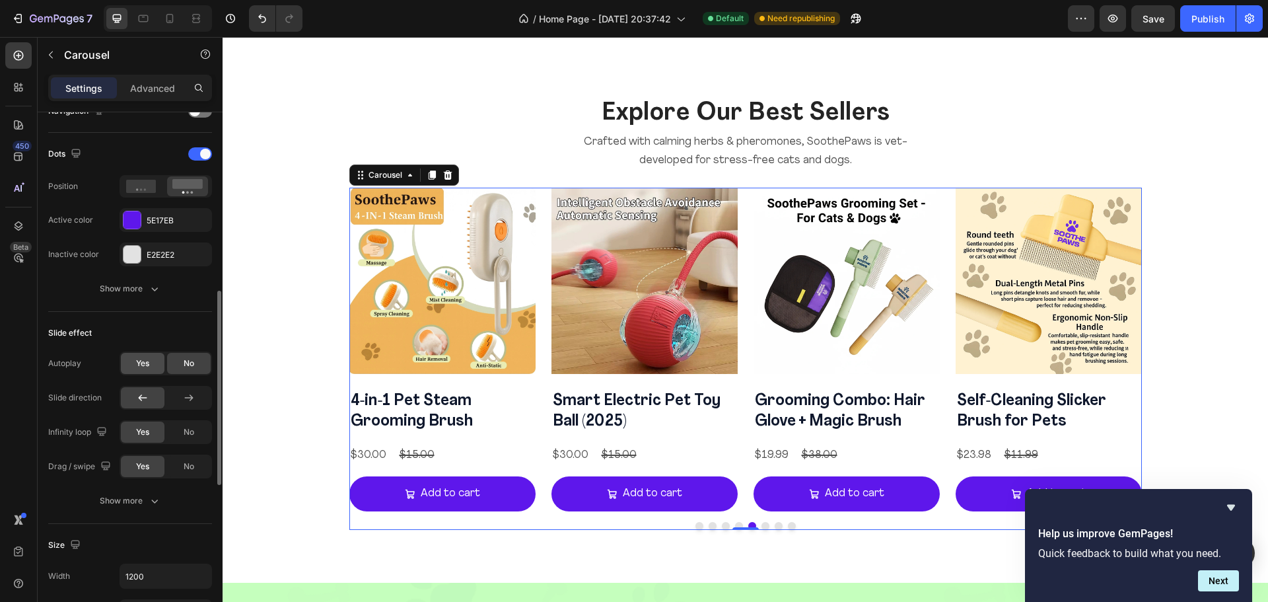
click at [156, 361] on div "Yes" at bounding box center [143, 363] width 44 height 21
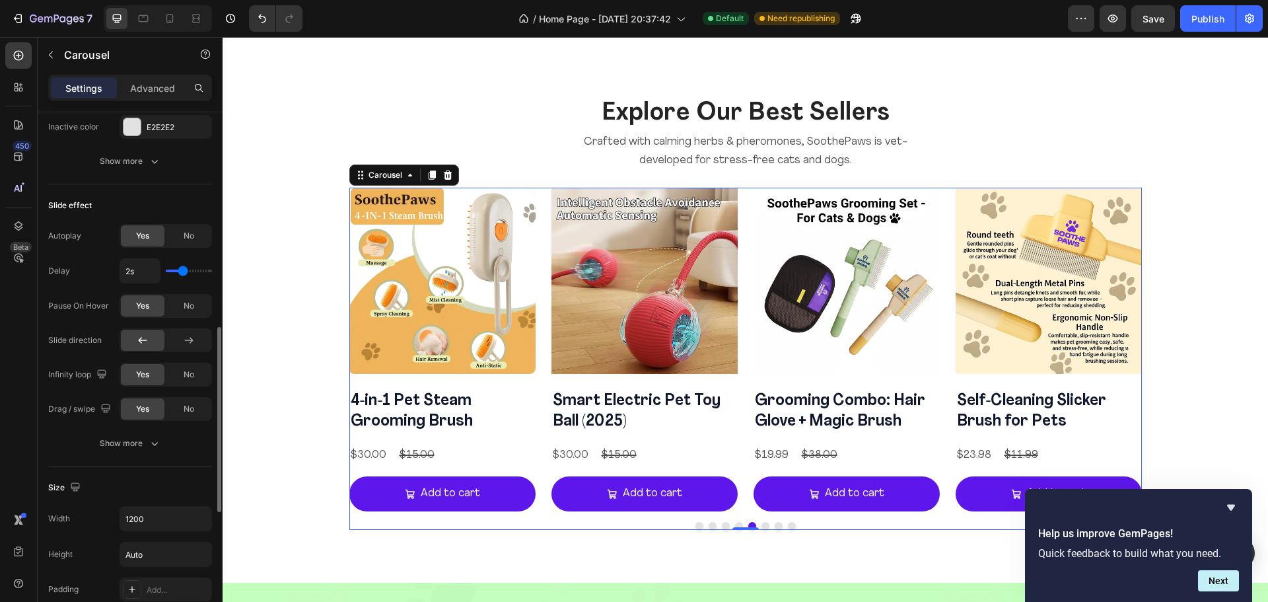
scroll to position [612, 0]
click at [145, 440] on div "Show more" at bounding box center [130, 442] width 61 height 13
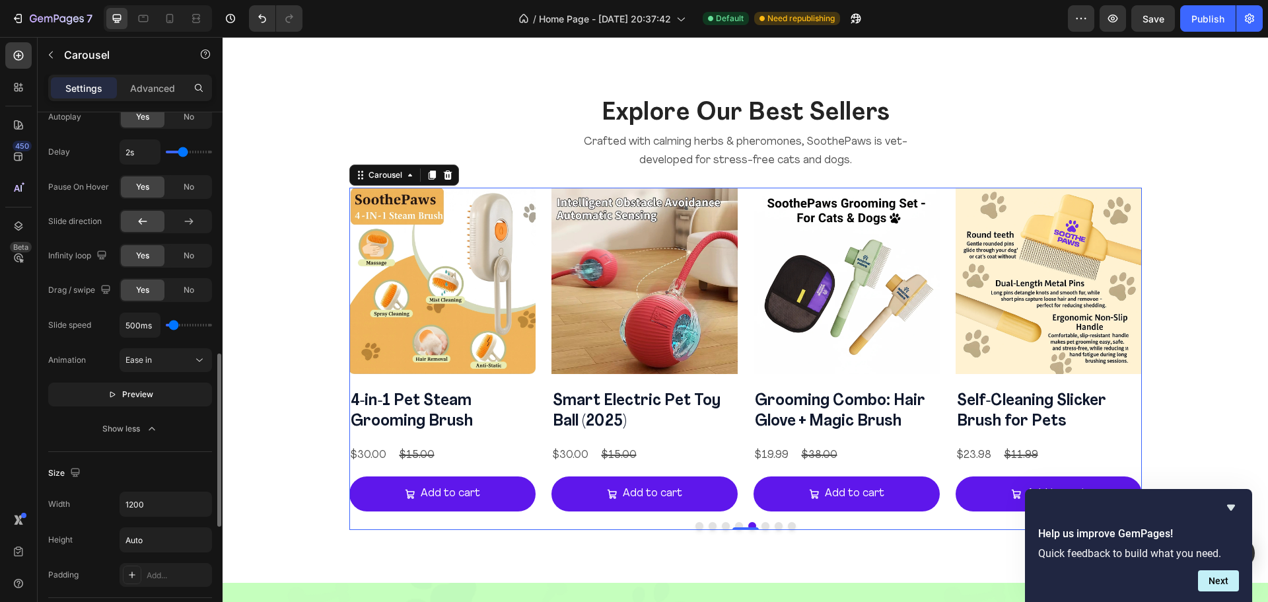
scroll to position [731, 0]
click at [147, 388] on span "Preview" at bounding box center [137, 393] width 31 height 13
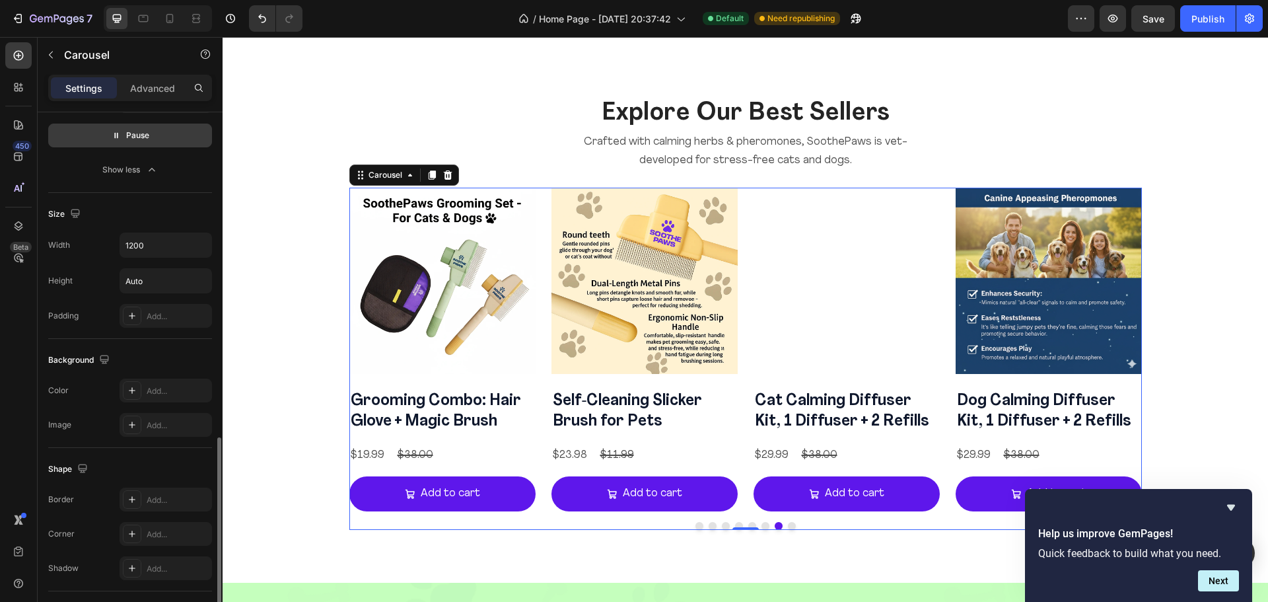
scroll to position [1076, 0]
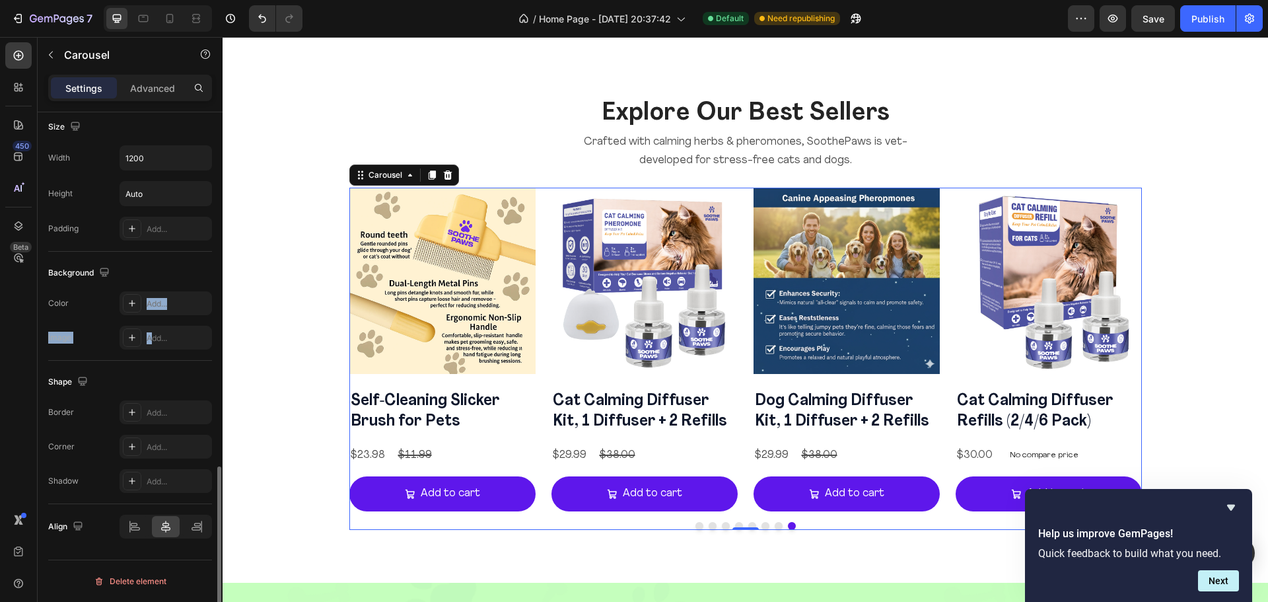
drag, startPoint x: 153, startPoint y: 343, endPoint x: 83, endPoint y: 302, distance: 81.4
click at [83, 302] on div "Color Add... Image Add..." at bounding box center [130, 320] width 164 height 58
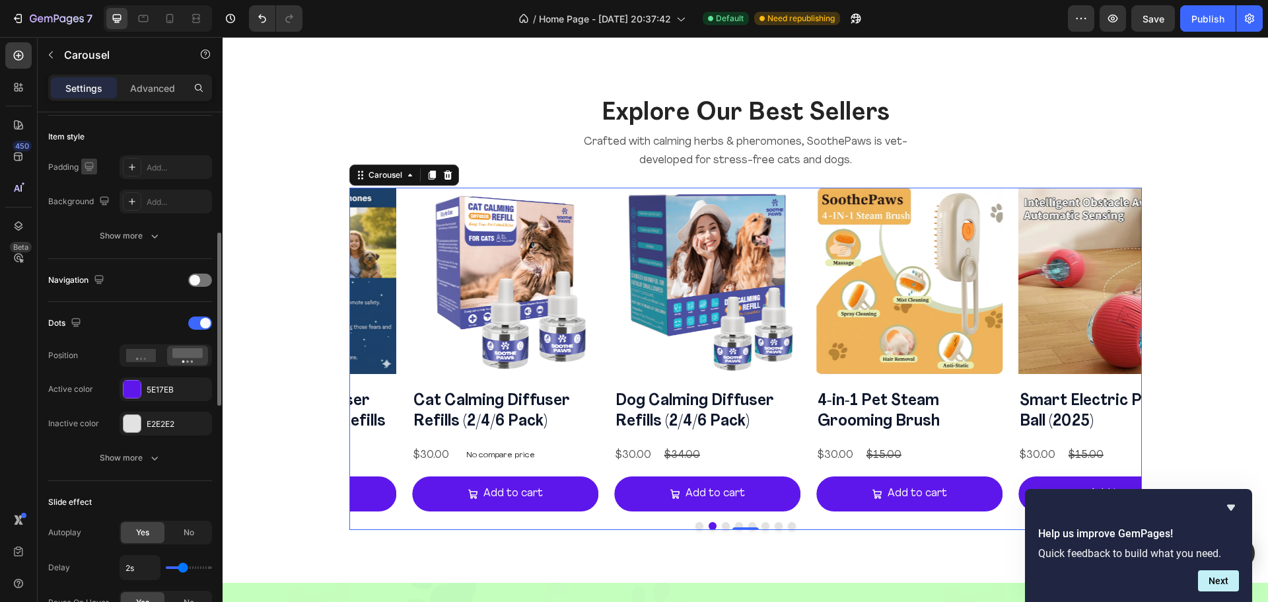
scroll to position [328, 0]
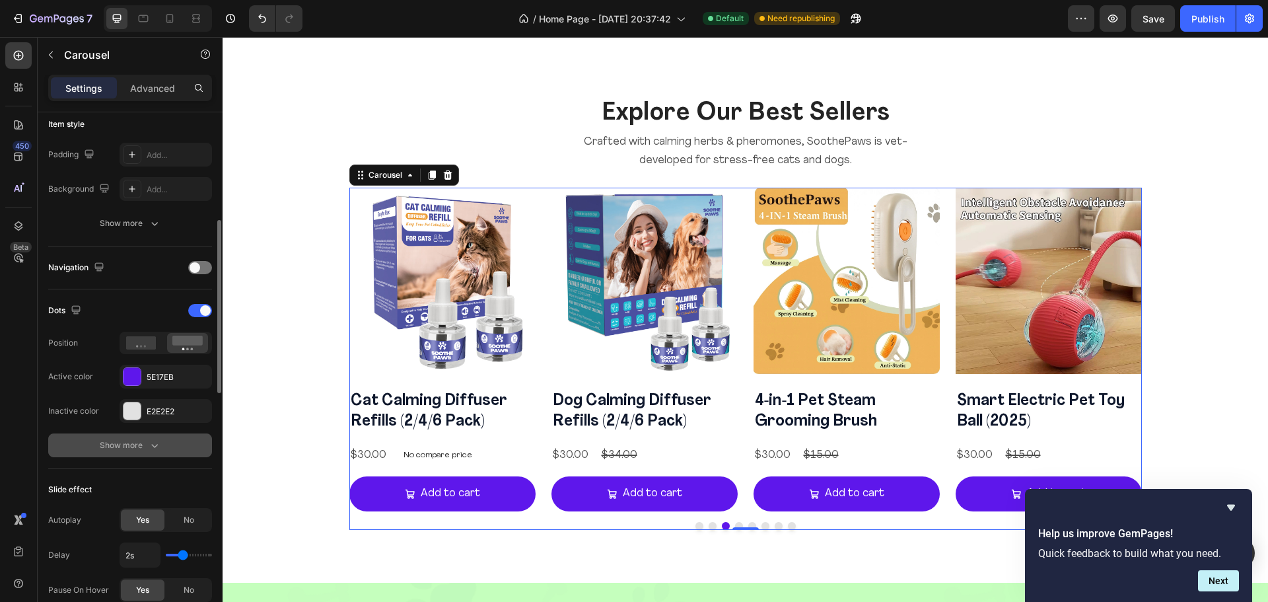
click at [101, 442] on div "Show more" at bounding box center [130, 444] width 61 height 13
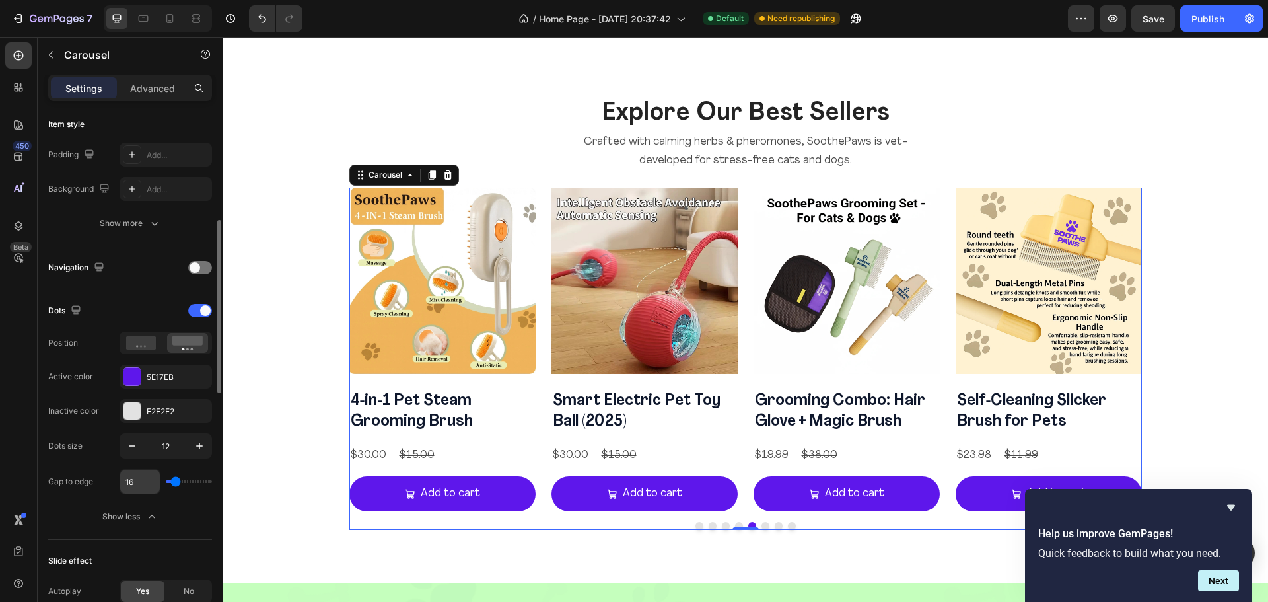
drag, startPoint x: 173, startPoint y: 483, endPoint x: 133, endPoint y: 475, distance: 40.3
type input "96"
click at [199, 480] on input "range" at bounding box center [189, 481] width 46 height 3
click at [133, 475] on input "16" at bounding box center [140, 481] width 40 height 24
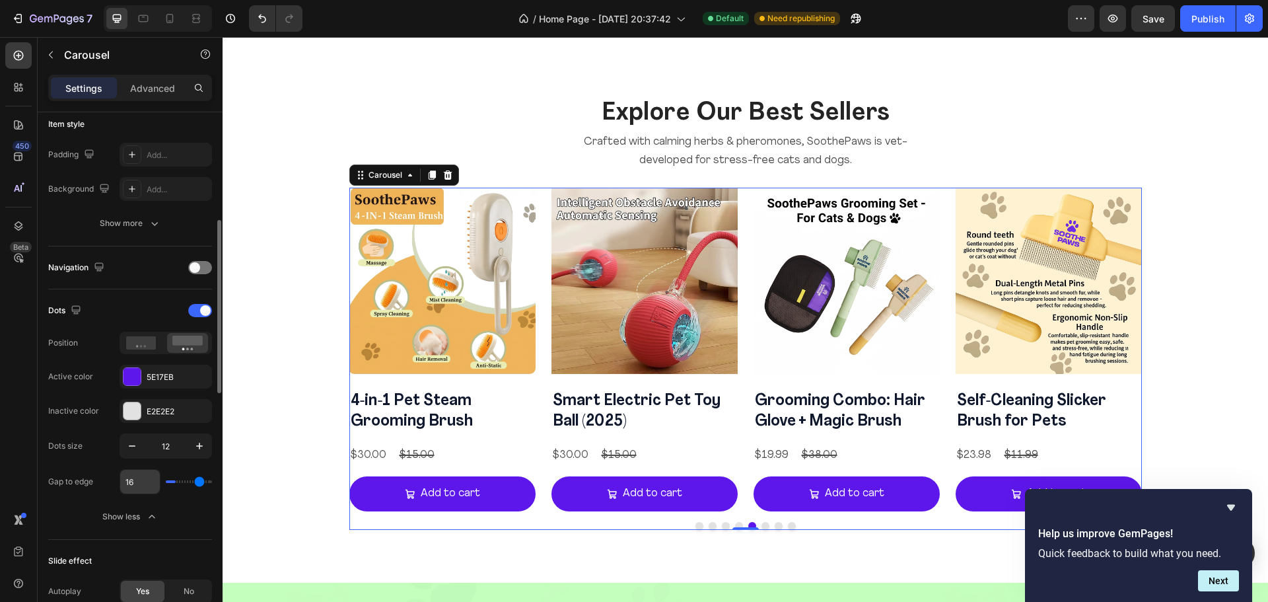
click at [133, 475] on input "16" at bounding box center [140, 481] width 40 height 24
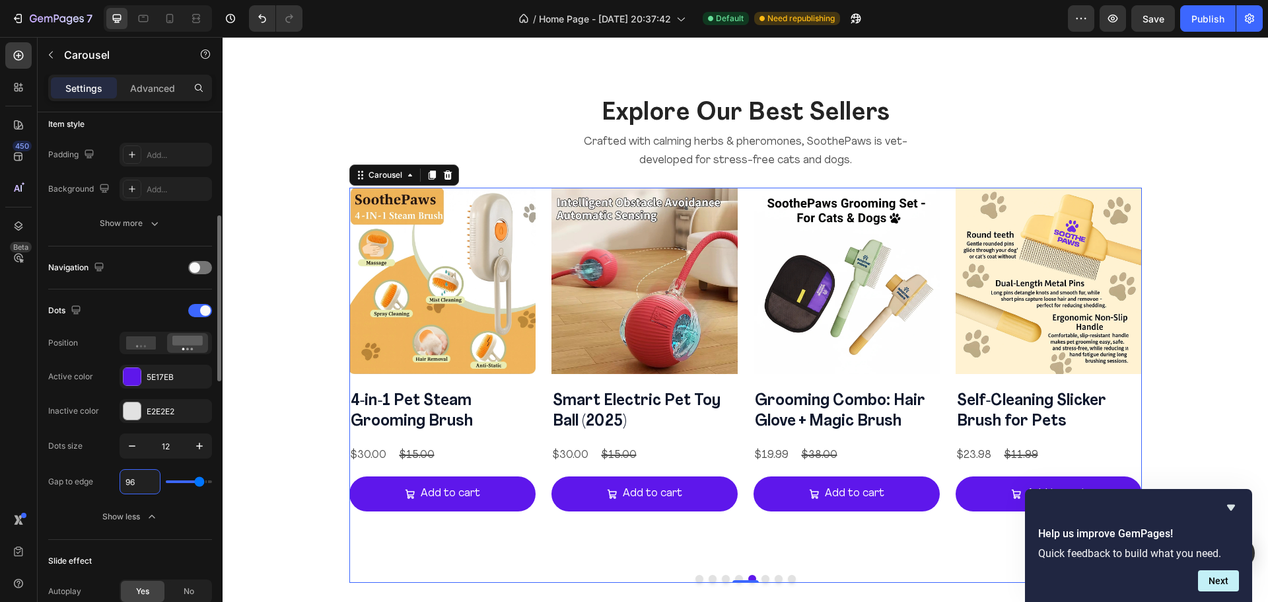
click at [133, 475] on input "96" at bounding box center [140, 481] width 40 height 24
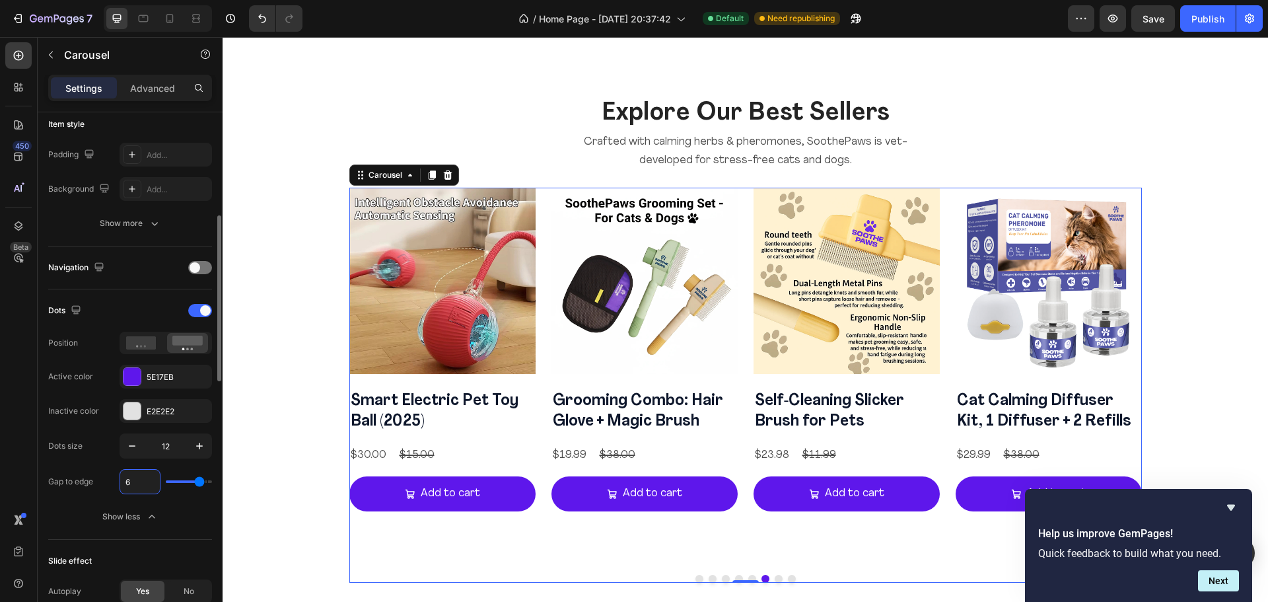
type input "60"
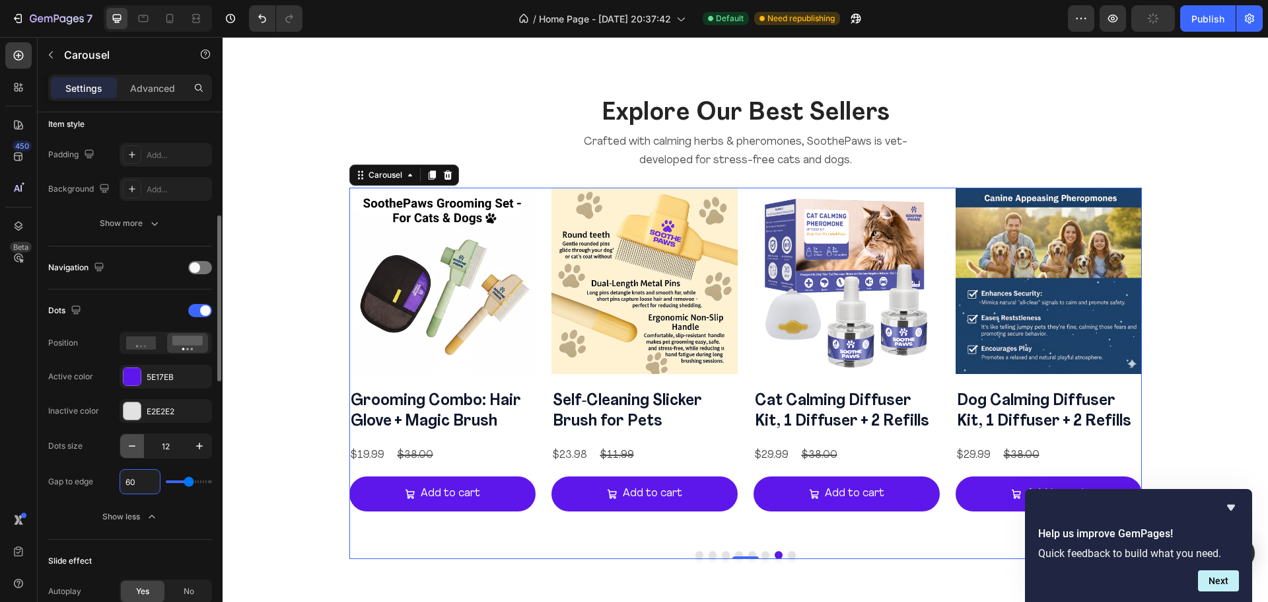
type input "60"
click at [127, 449] on icon "button" at bounding box center [131, 445] width 13 height 13
click at [172, 444] on input "11" at bounding box center [166, 446] width 44 height 24
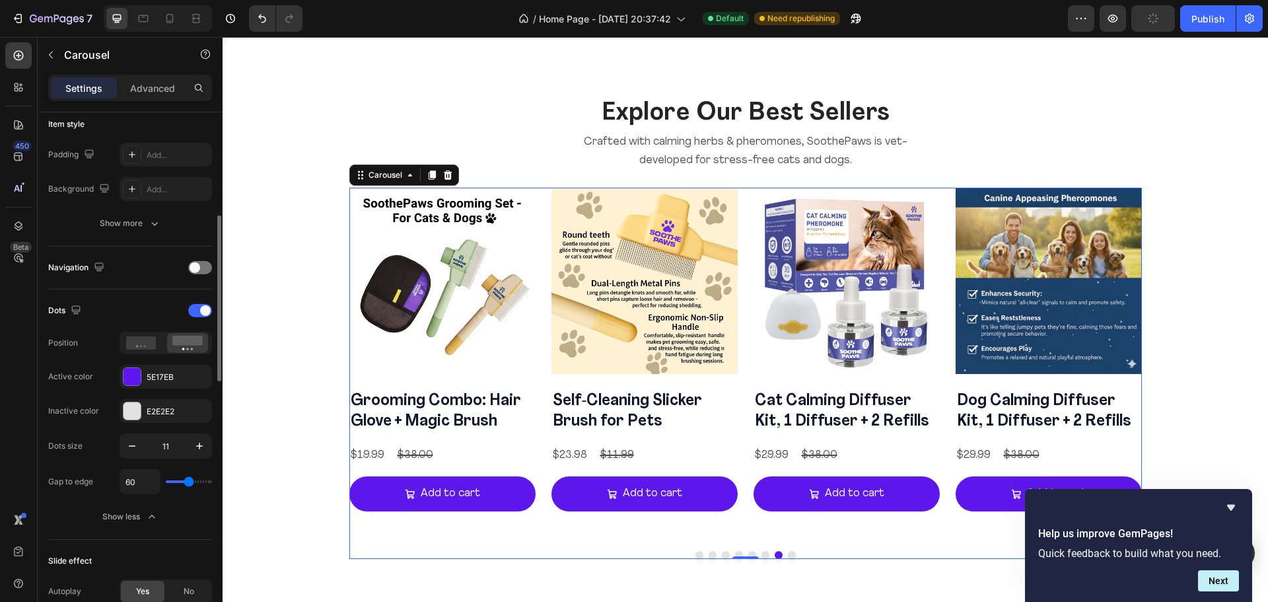
click at [172, 444] on input "11" at bounding box center [166, 446] width 44 height 24
type input "9"
click at [141, 479] on input "60" at bounding box center [140, 481] width 40 height 24
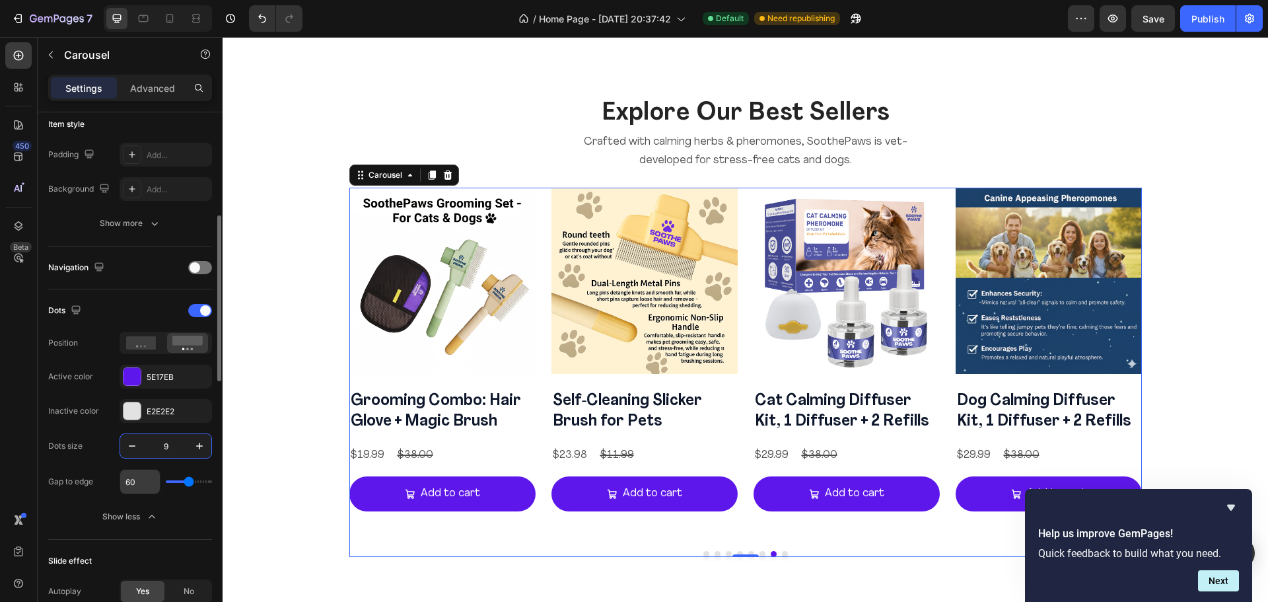
click at [141, 479] on input "60" at bounding box center [140, 481] width 40 height 24
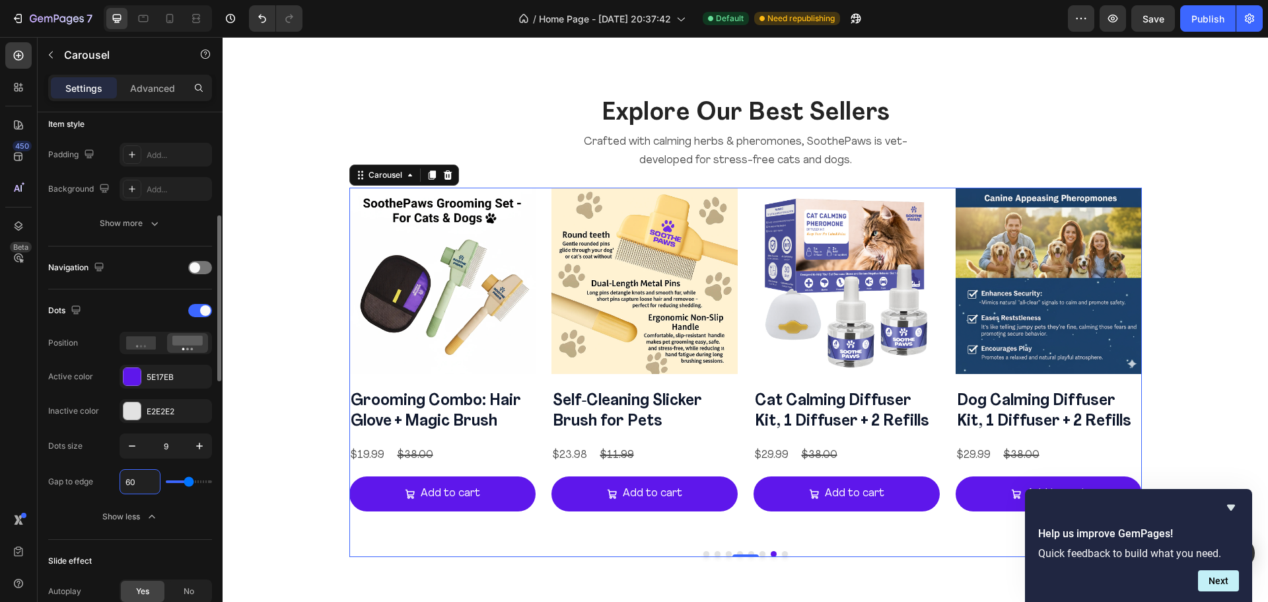
click at [141, 479] on input "60" at bounding box center [140, 481] width 40 height 24
type input "40"
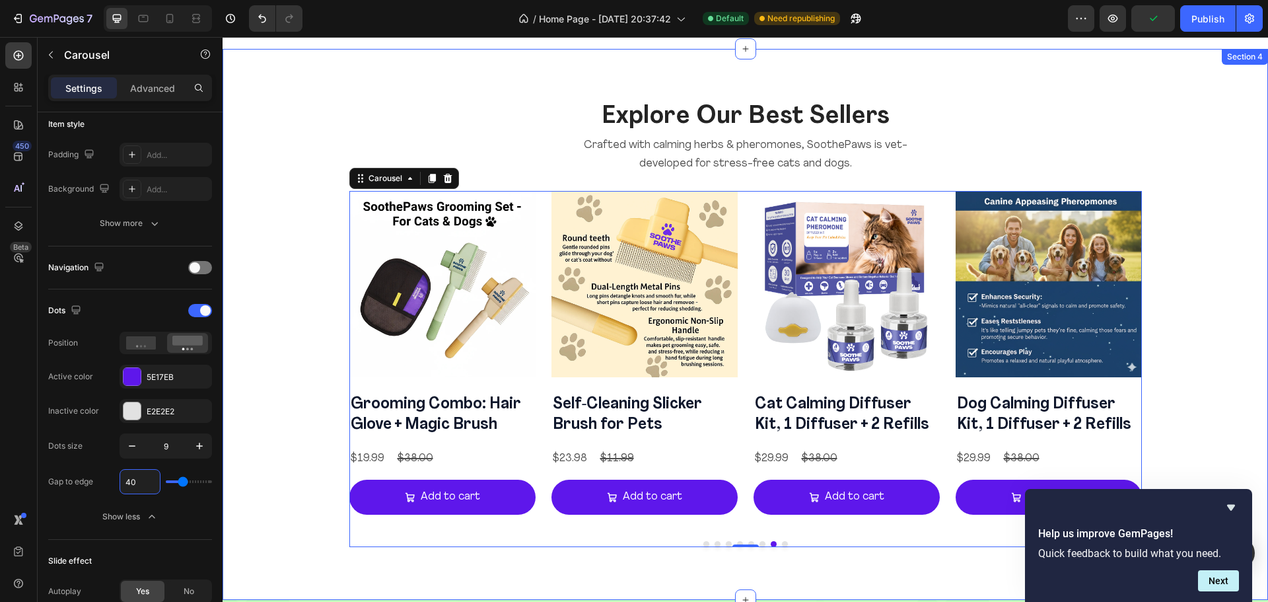
scroll to position [1314, 0]
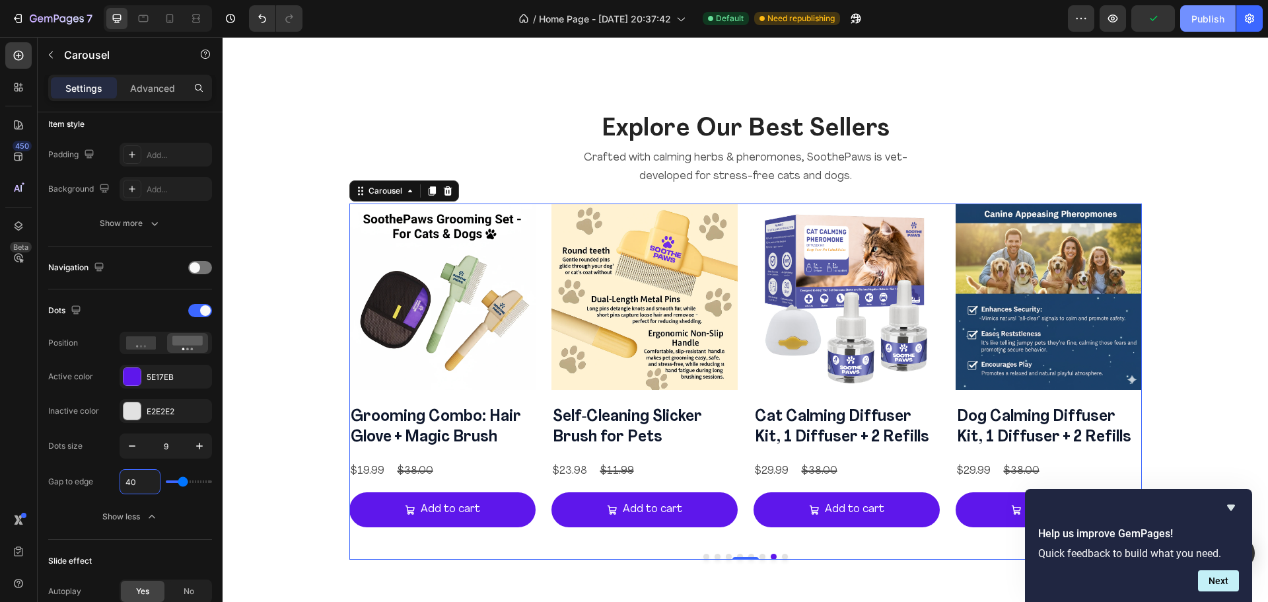
type input "40"
drag, startPoint x: 1187, startPoint y: 19, endPoint x: 1087, endPoint y: 9, distance: 100.2
click at [1187, 19] on button "Publish" at bounding box center [1207, 18] width 55 height 26
click at [1196, 19] on button "Publish" at bounding box center [1207, 18] width 55 height 26
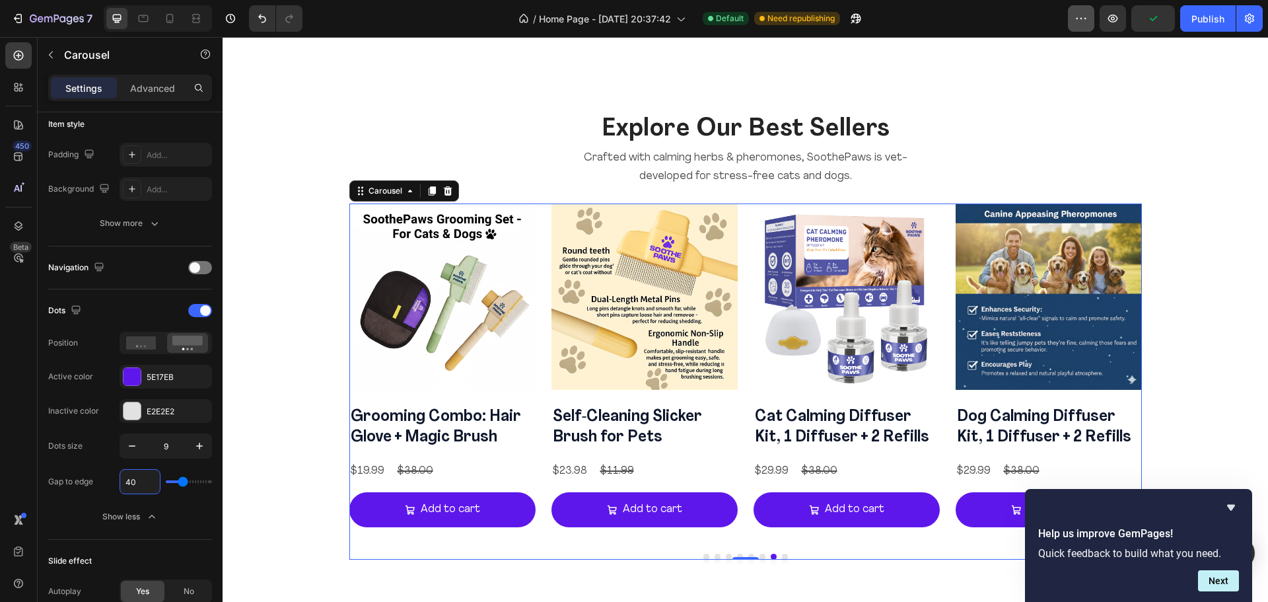
click at [1196, 19] on button "Publish" at bounding box center [1207, 18] width 55 height 26
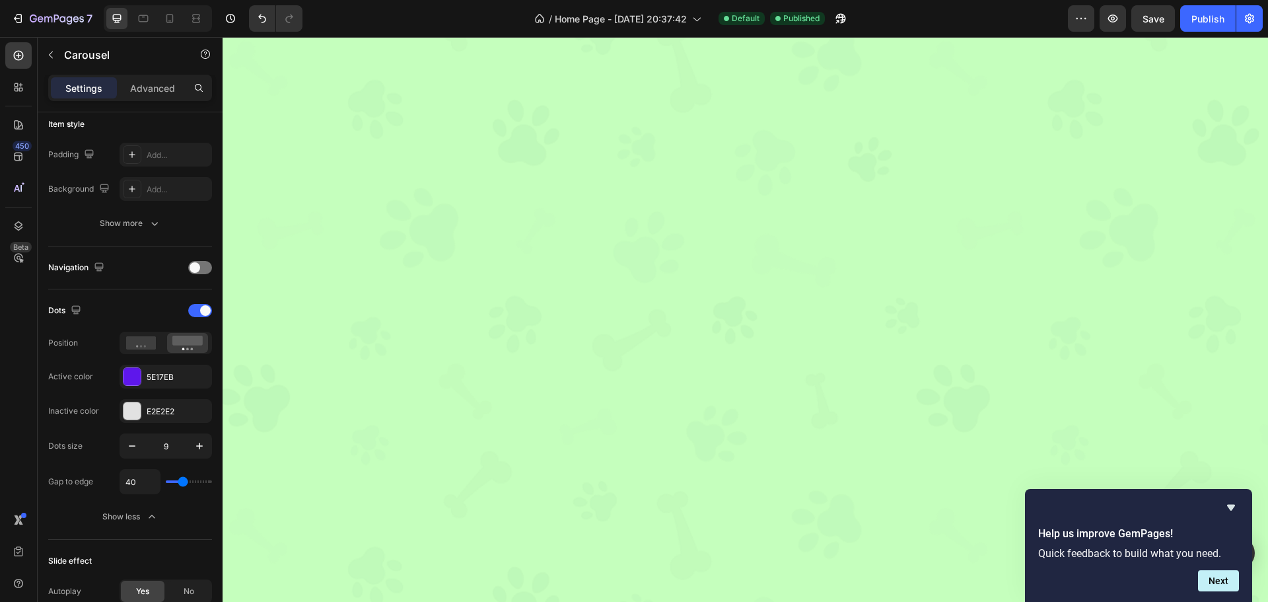
scroll to position [0, 0]
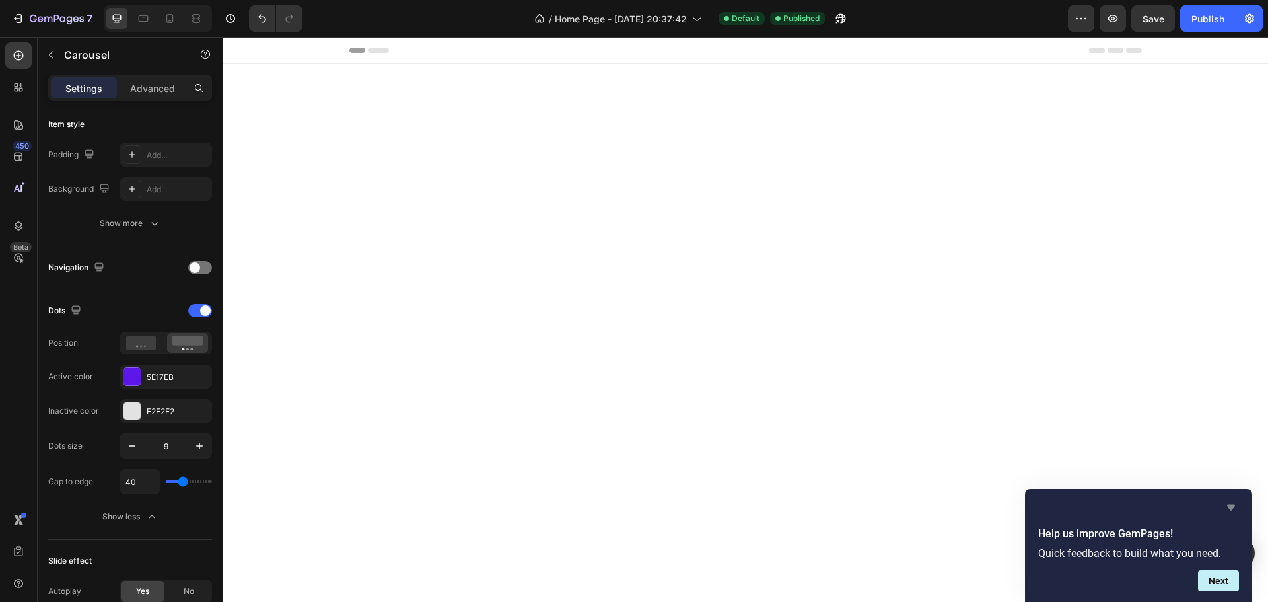
click at [1224, 502] on icon "Hide survey" at bounding box center [1231, 507] width 16 height 16
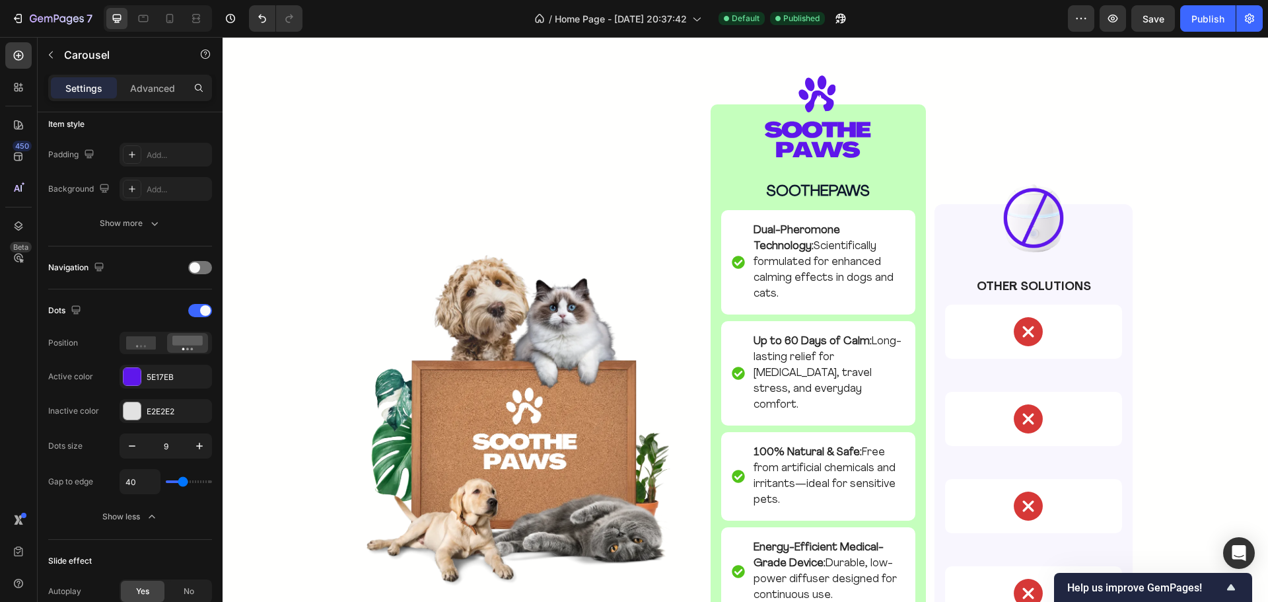
scroll to position [2815, 0]
